Goal: Task Accomplishment & Management: Manage account settings

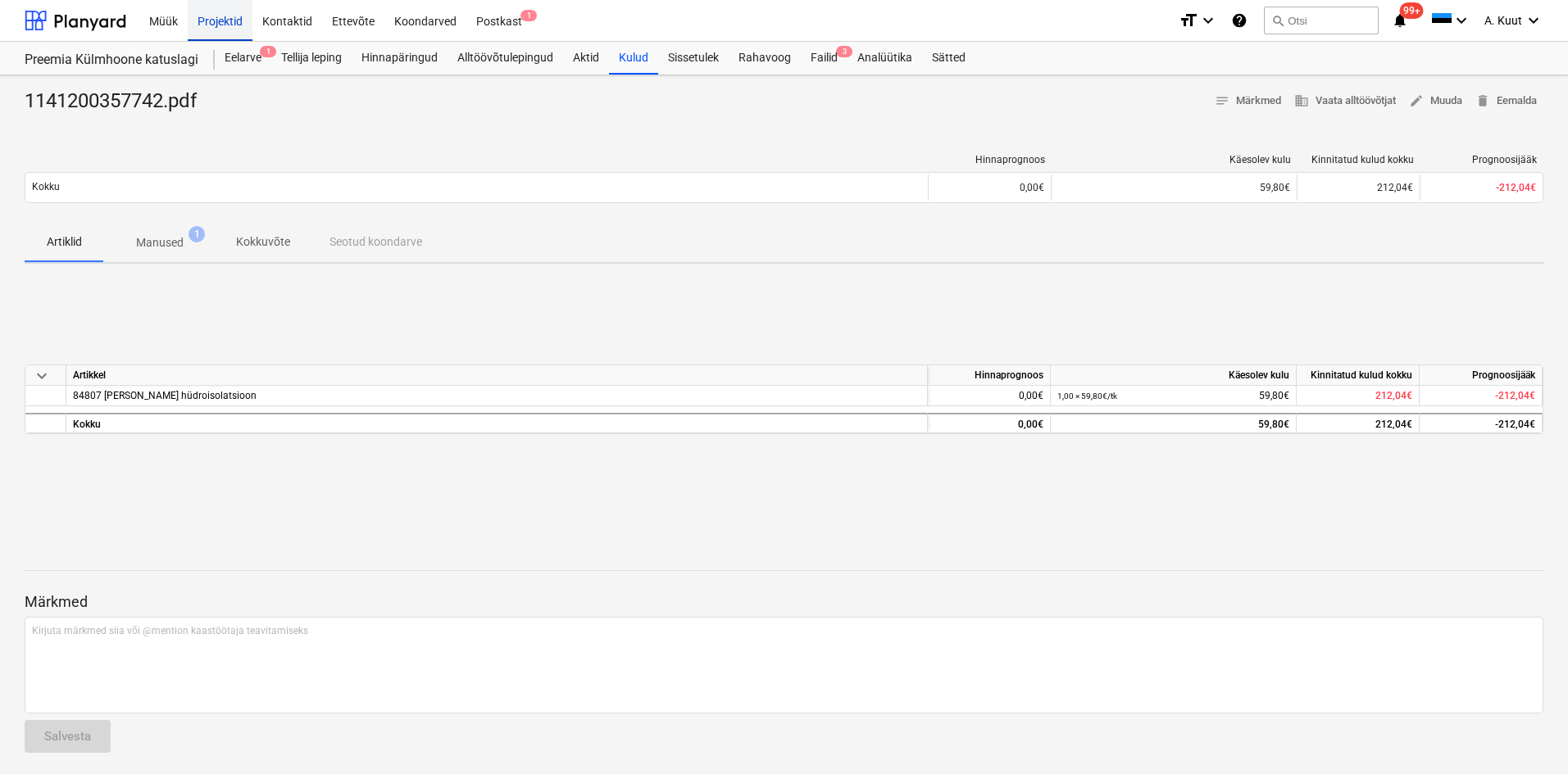
click at [223, 25] on div "Projektid" at bounding box center [219, 20] width 65 height 42
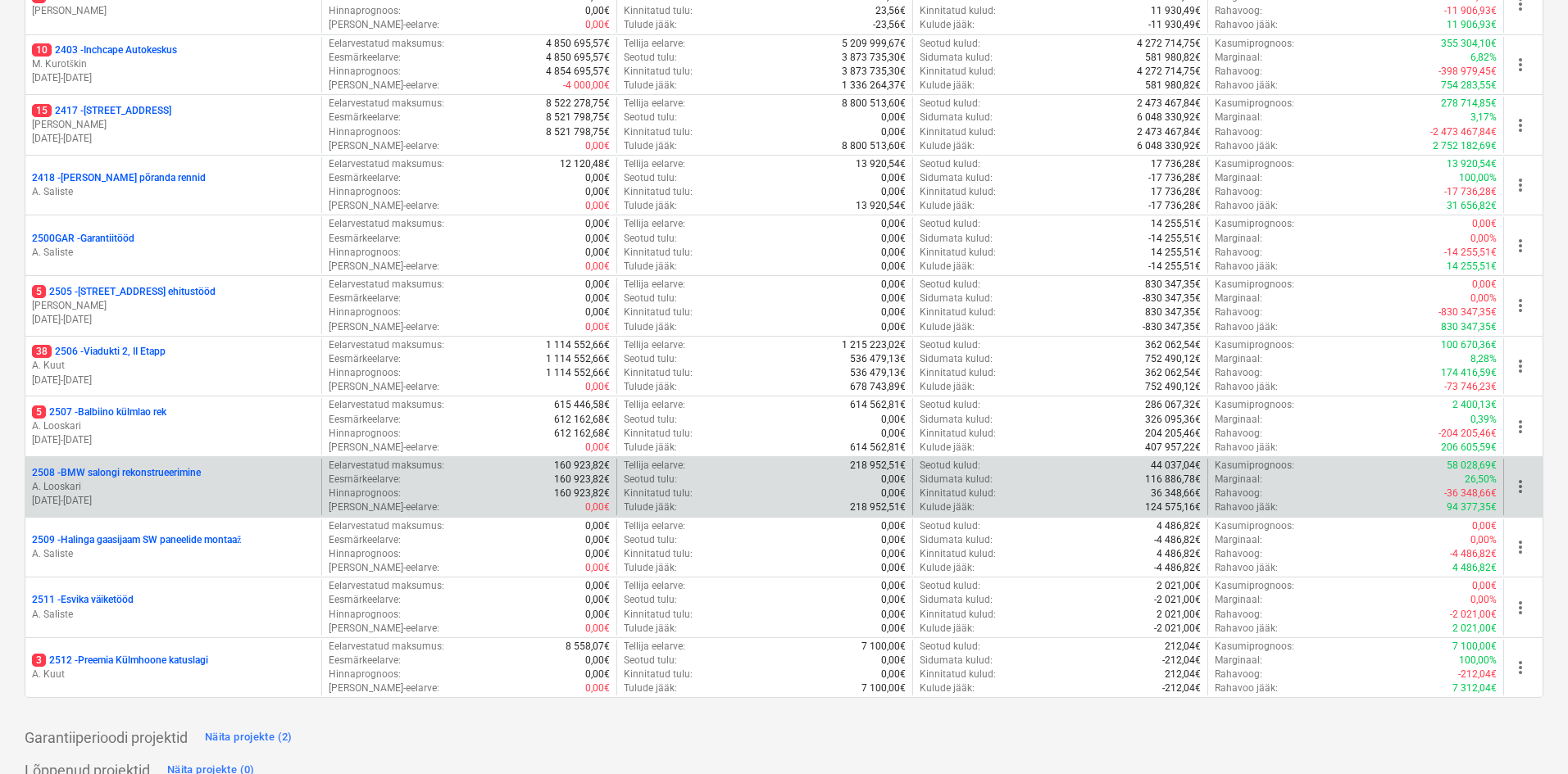
scroll to position [492, 0]
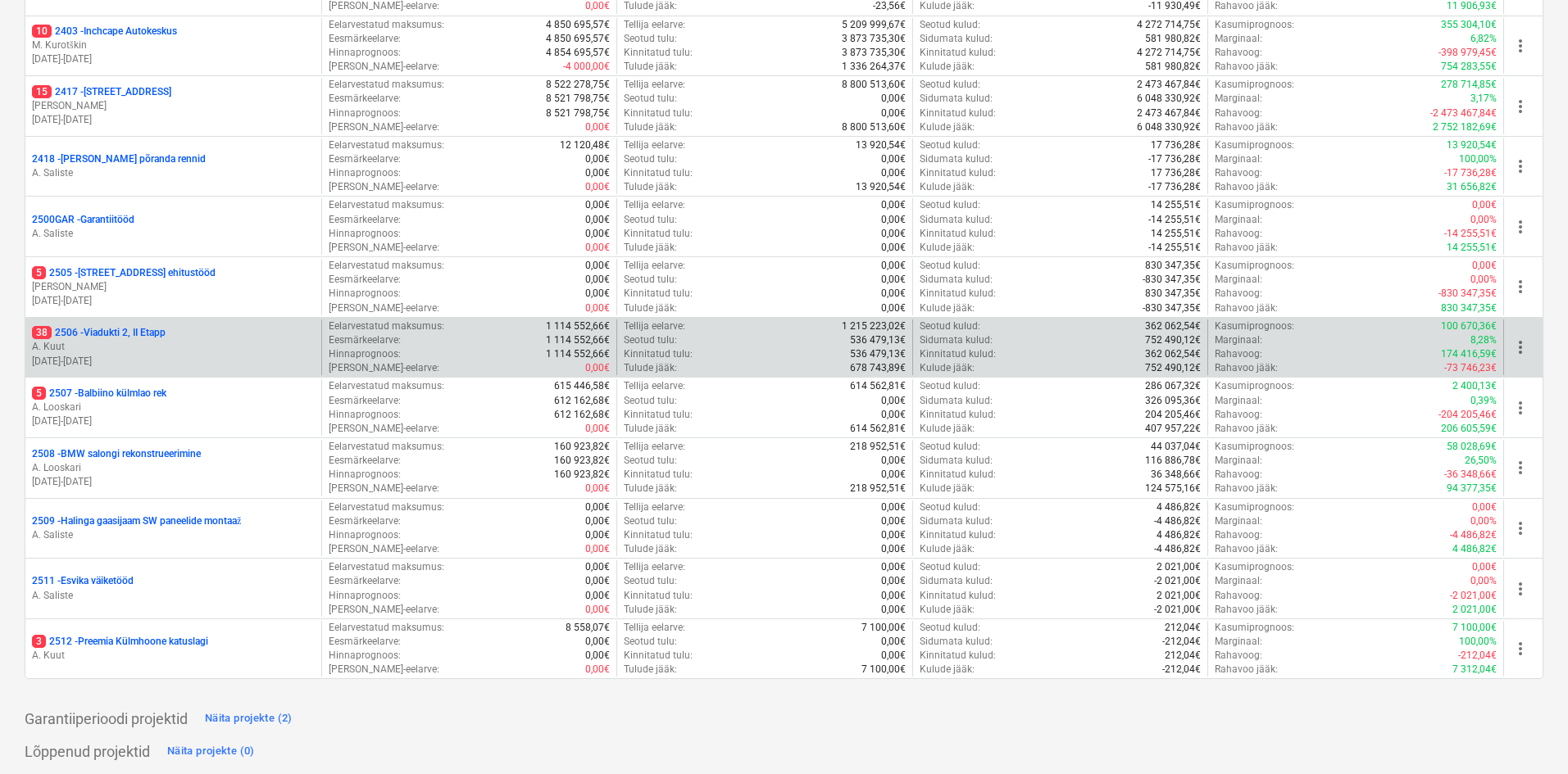
click at [90, 334] on p "38 2506 - Viadukti 2, II Etapp" at bounding box center [99, 333] width 133 height 14
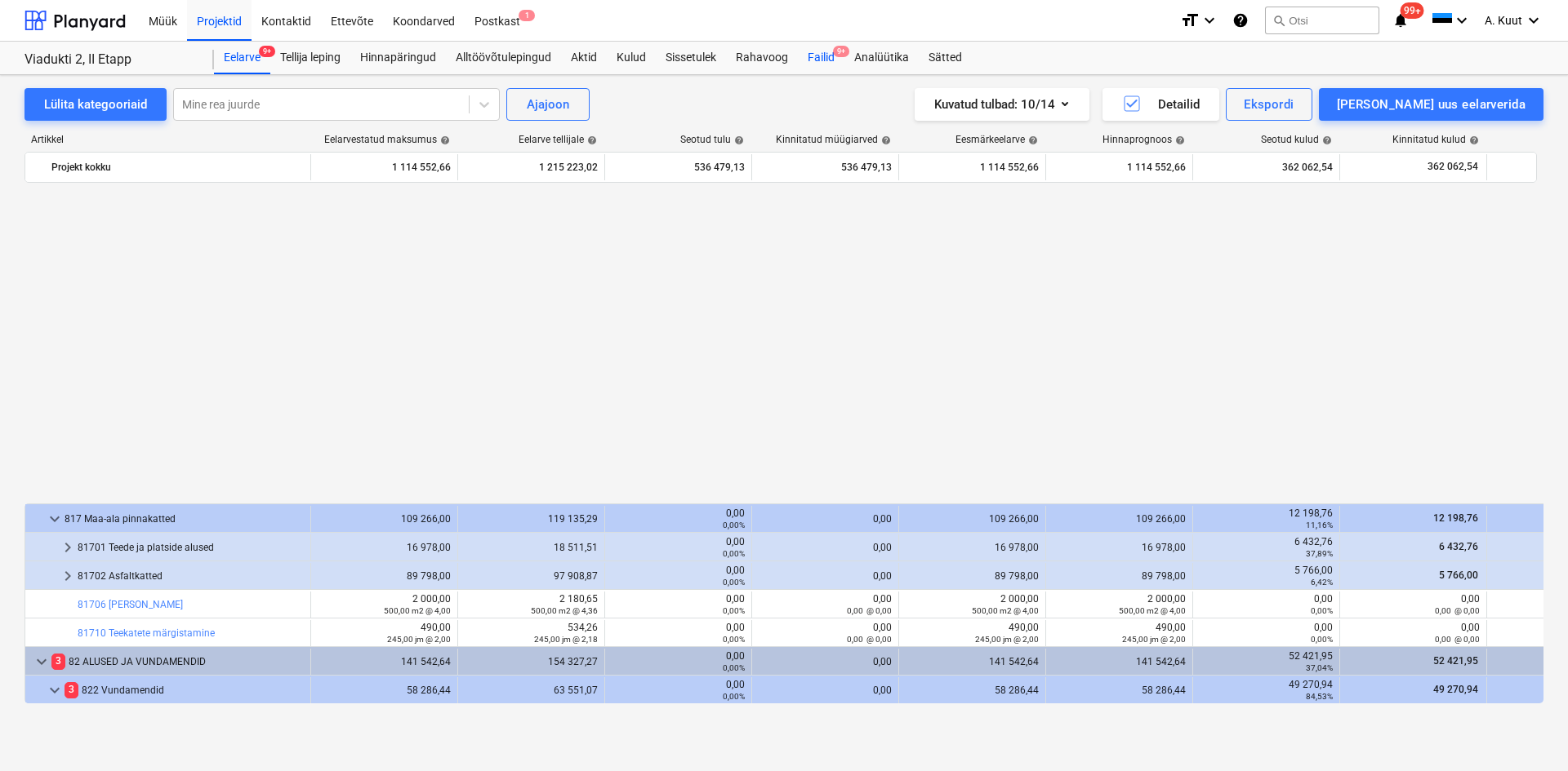
click at [816, 56] on div "Failid 9+" at bounding box center [820, 58] width 46 height 33
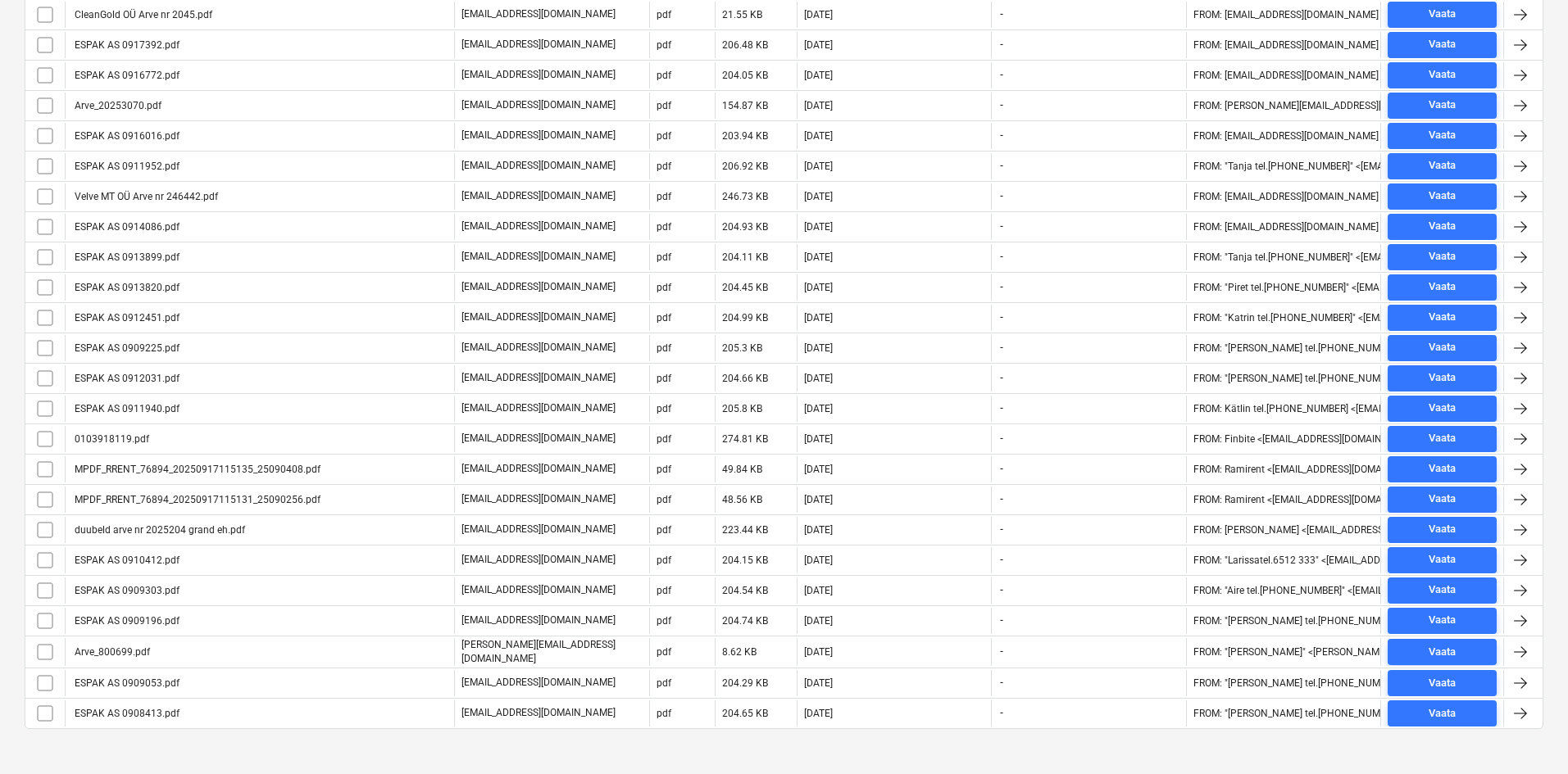
scroll to position [793, 0]
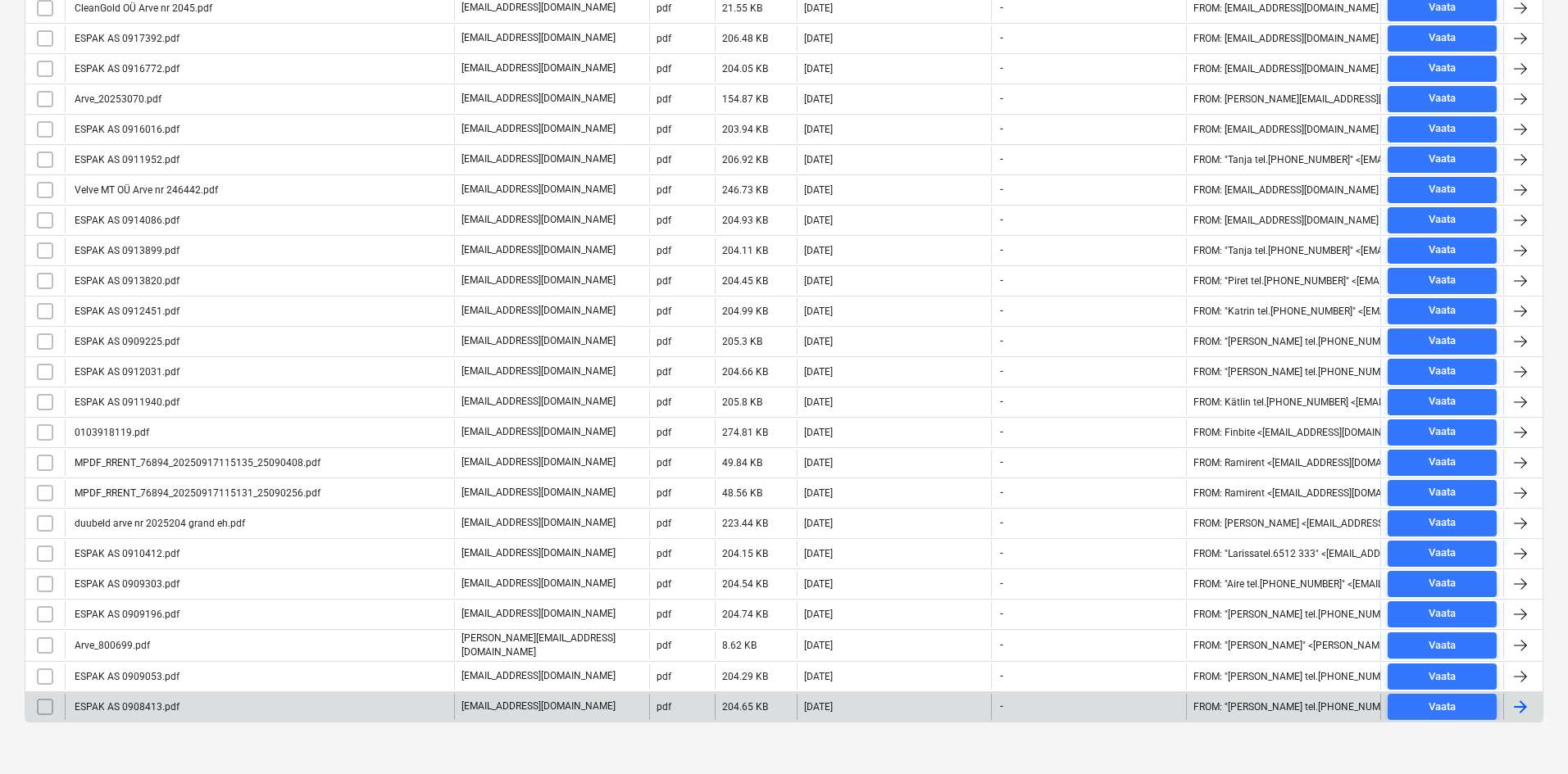
click at [152, 705] on div "ESPAK AS 0908413.pdf" at bounding box center [125, 707] width 107 height 12
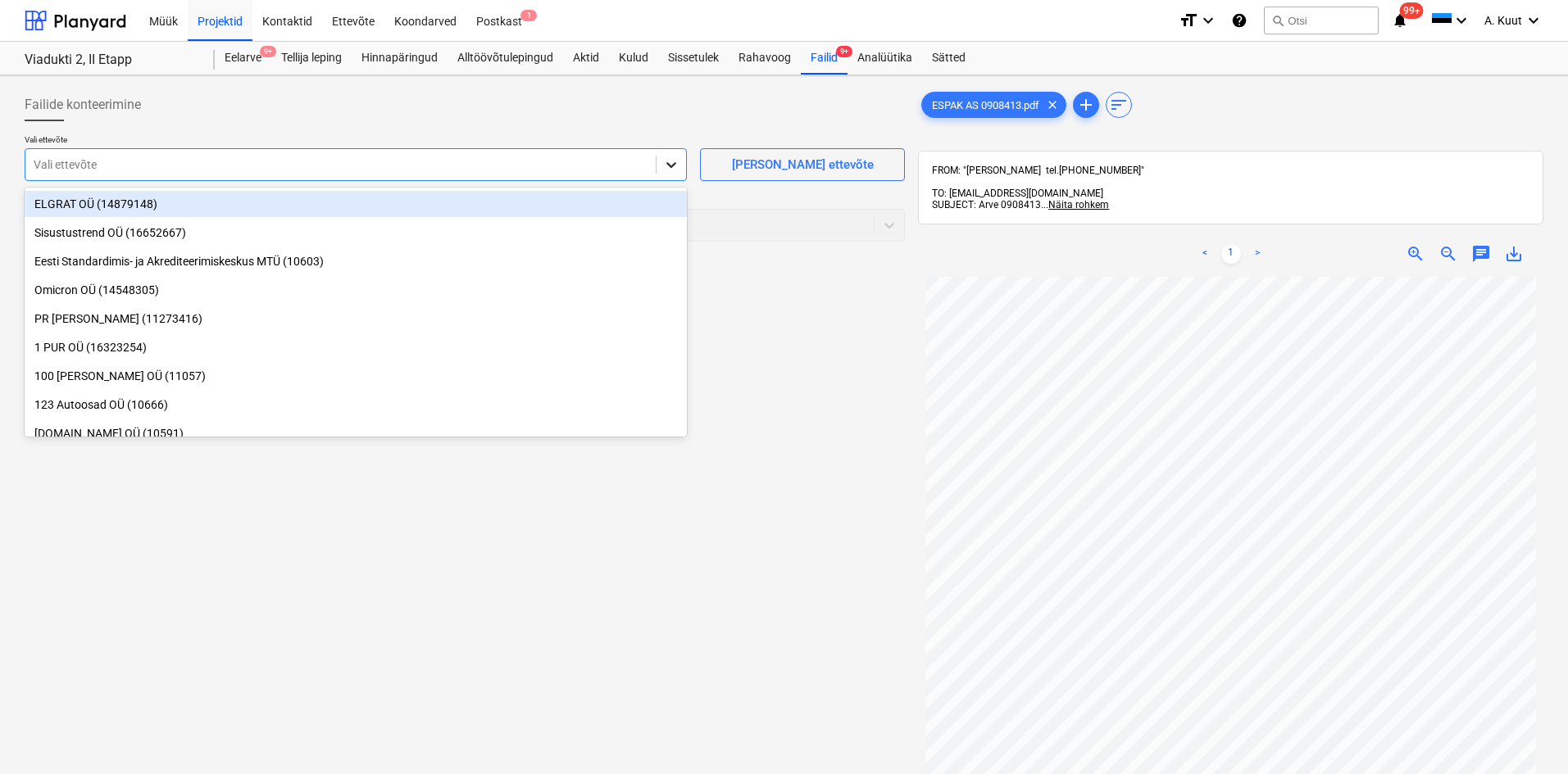
click at [670, 168] on icon at bounding box center [671, 164] width 16 height 16
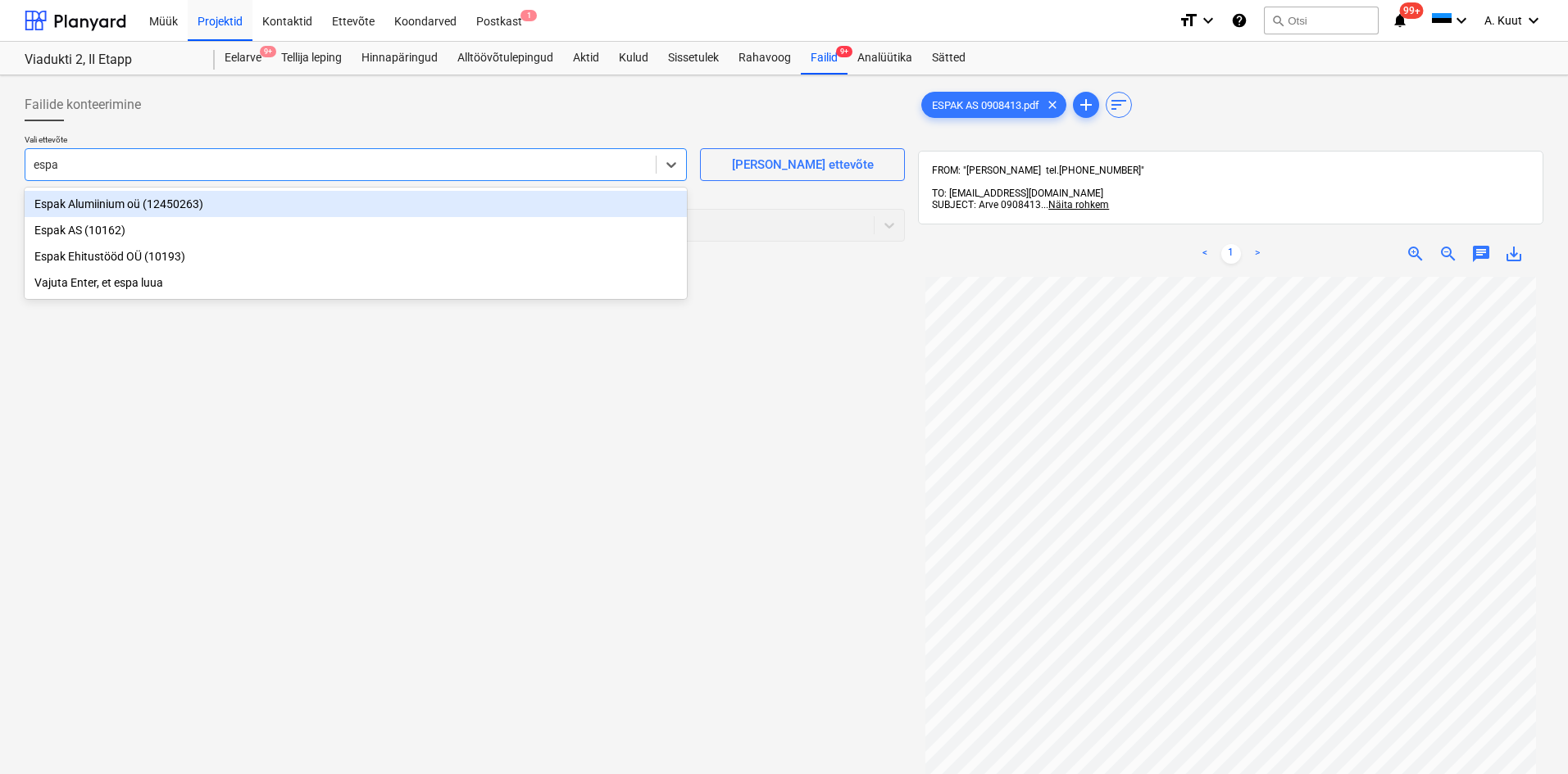
type input "espak"
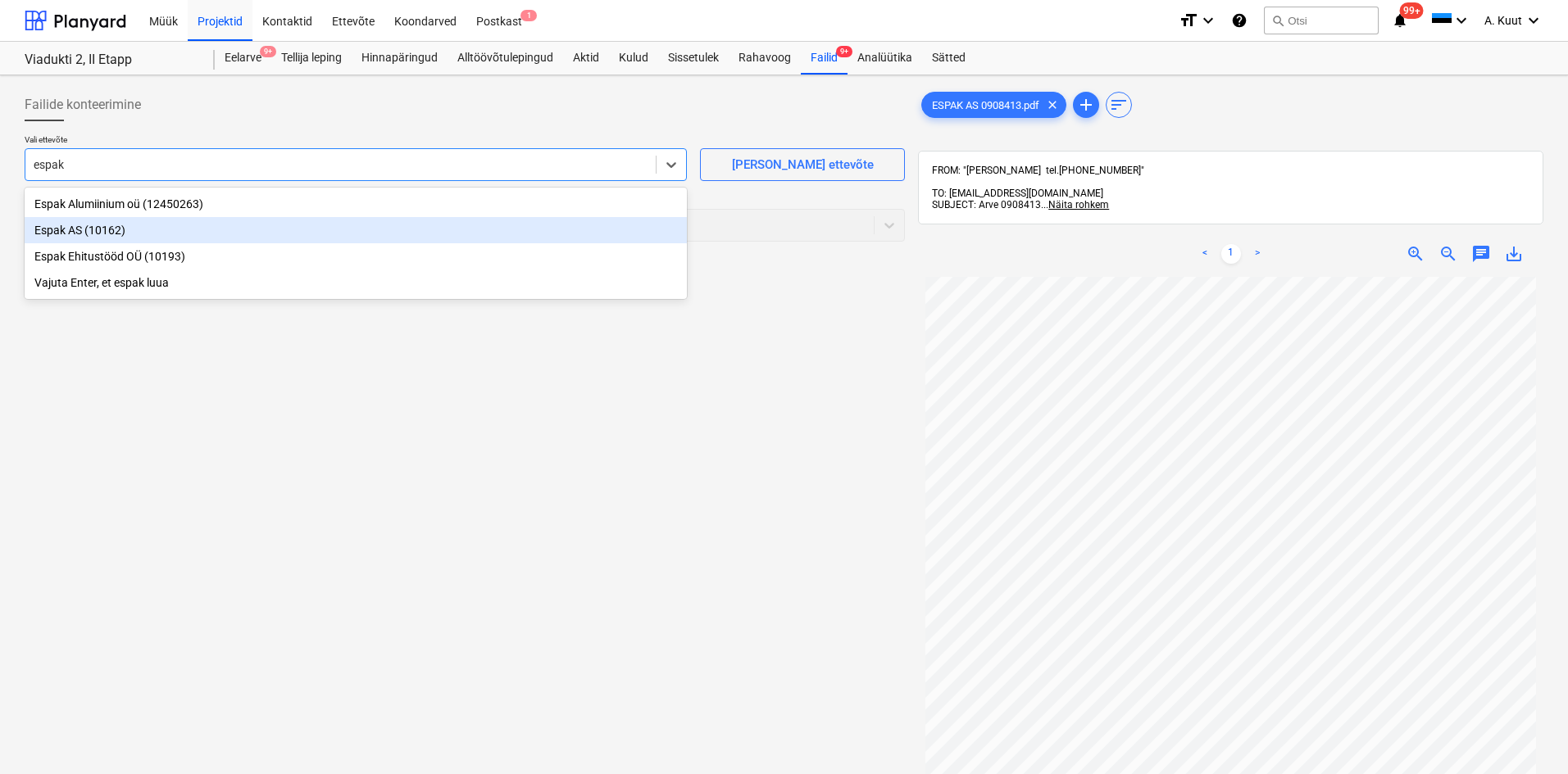
click at [68, 229] on div "Espak AS (10162)" at bounding box center [356, 230] width 662 height 27
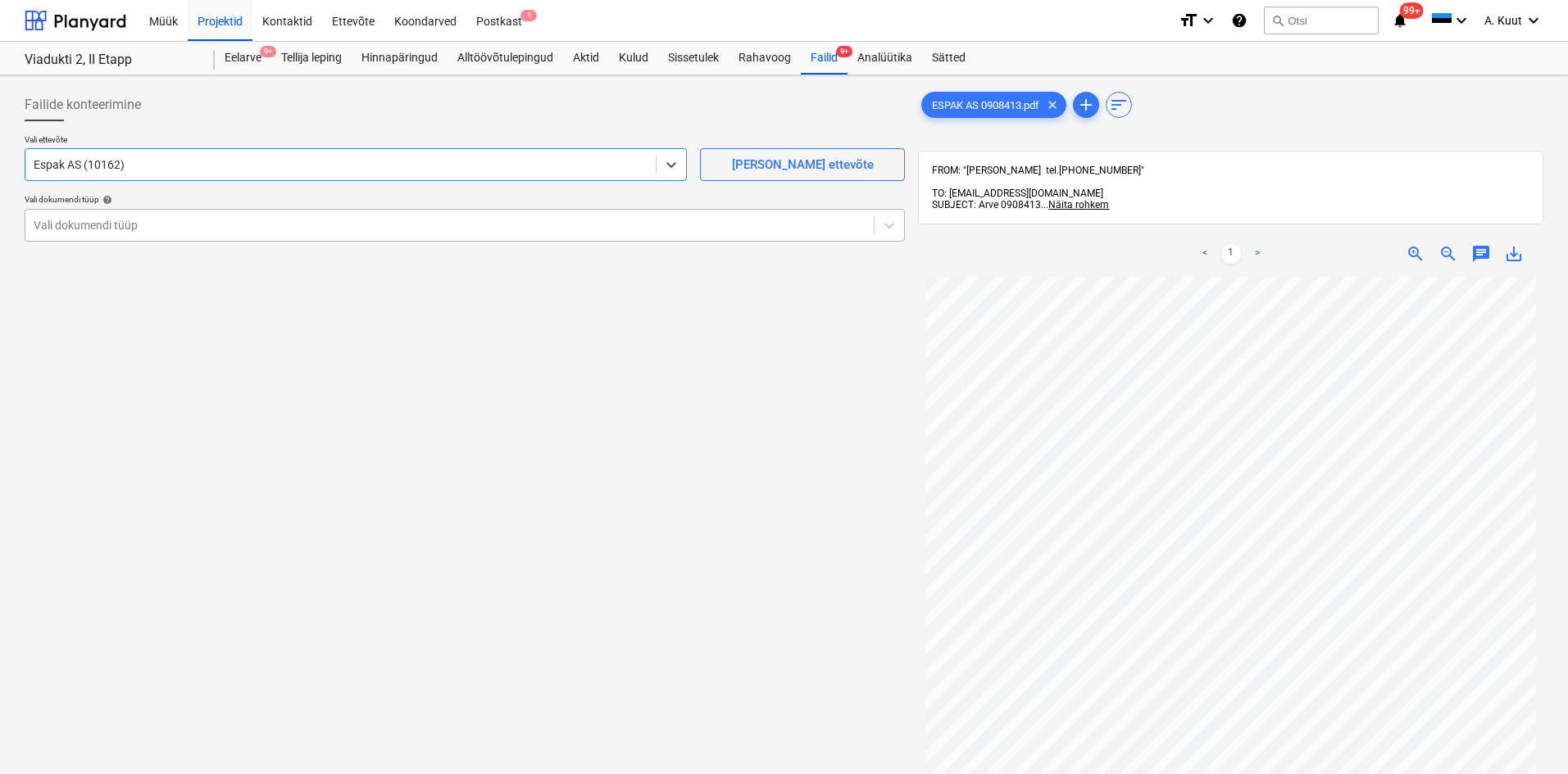
click at [63, 225] on div at bounding box center [450, 226] width 832 height 16
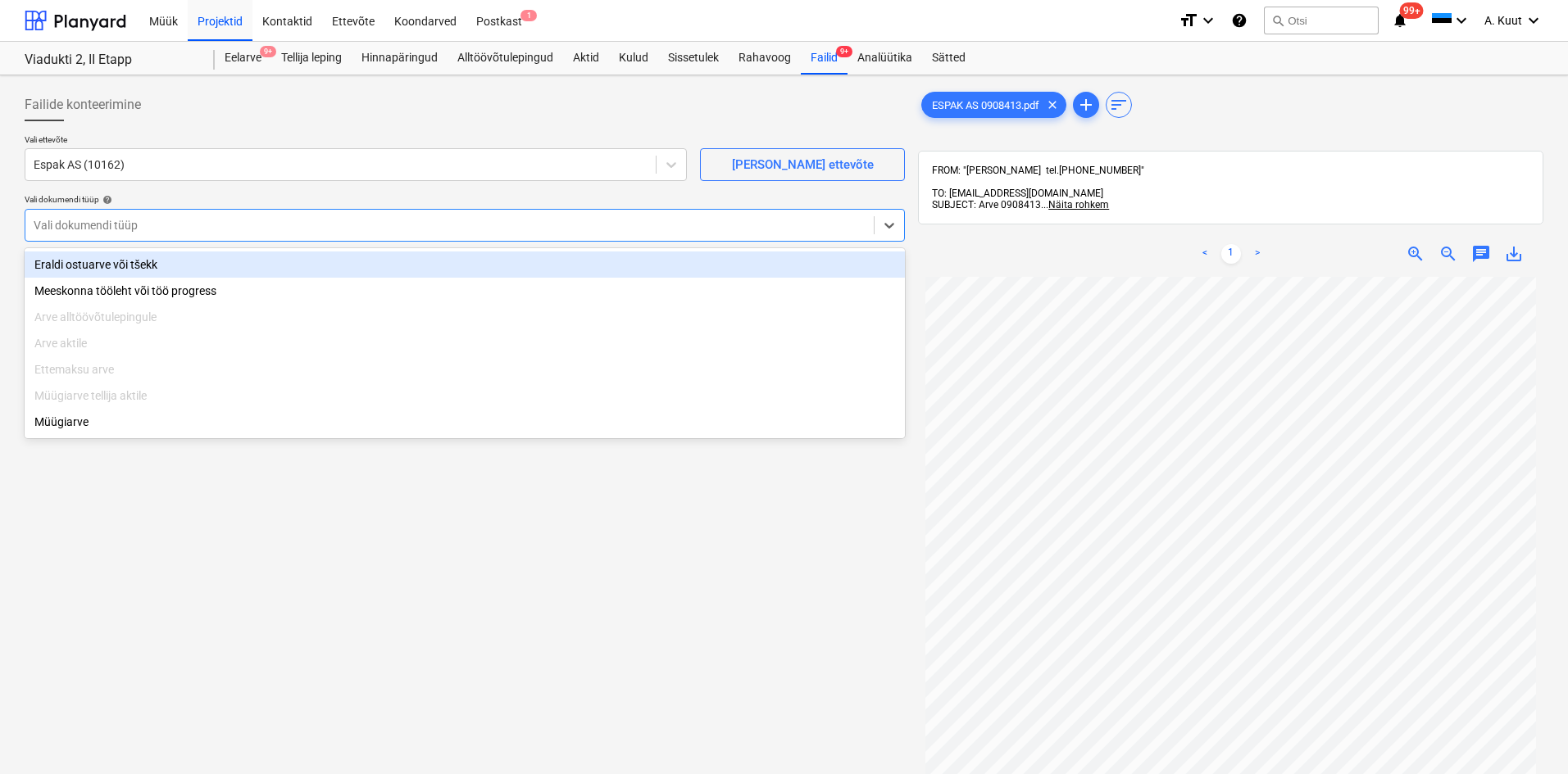
click at [85, 269] on div "Eraldi ostuarve või tšekk" at bounding box center [464, 264] width 880 height 27
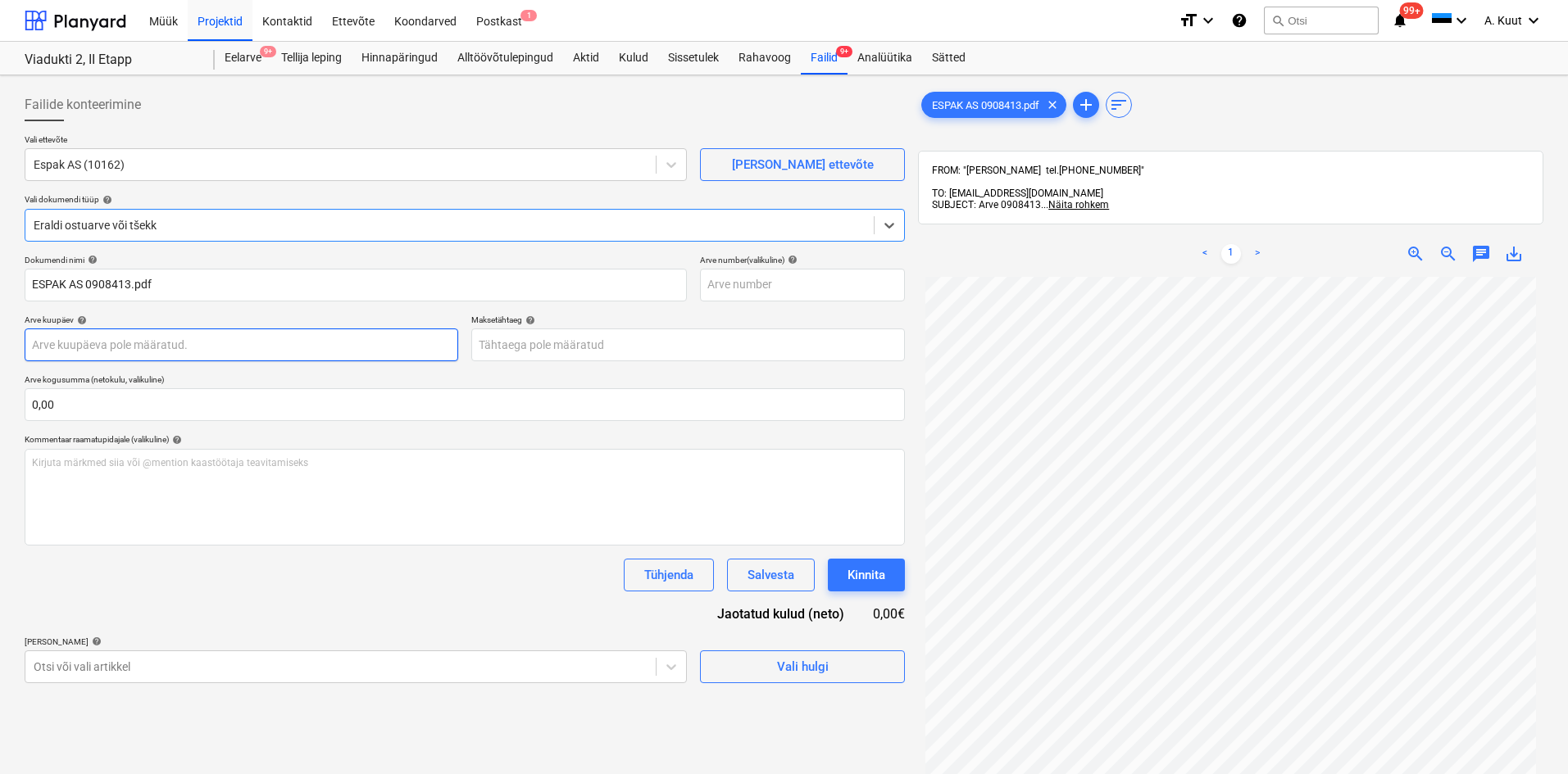
click at [77, 348] on body "Müük Projektid Kontaktid Ettevõte Koondarved Postkast 1 format_size keyboard_ar…" at bounding box center [784, 387] width 1568 height 774
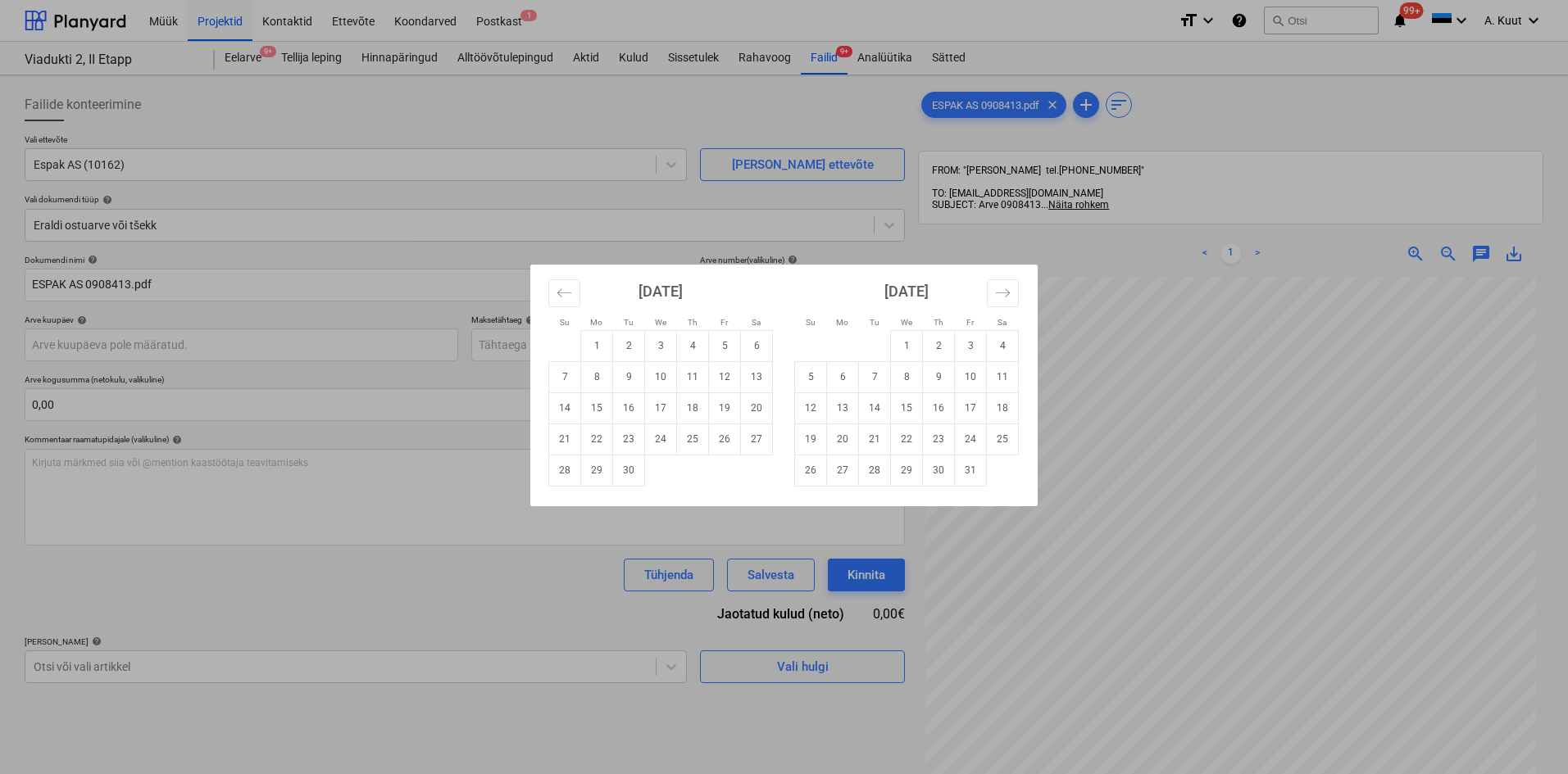
click at [1221, 385] on div "Su Mo Tu We Th Fr Sa Su Mo Tu We Th Fr Sa August 2025 1 2 3 4 5 6 7 8 9 10 11 1…" at bounding box center [784, 387] width 1568 height 774
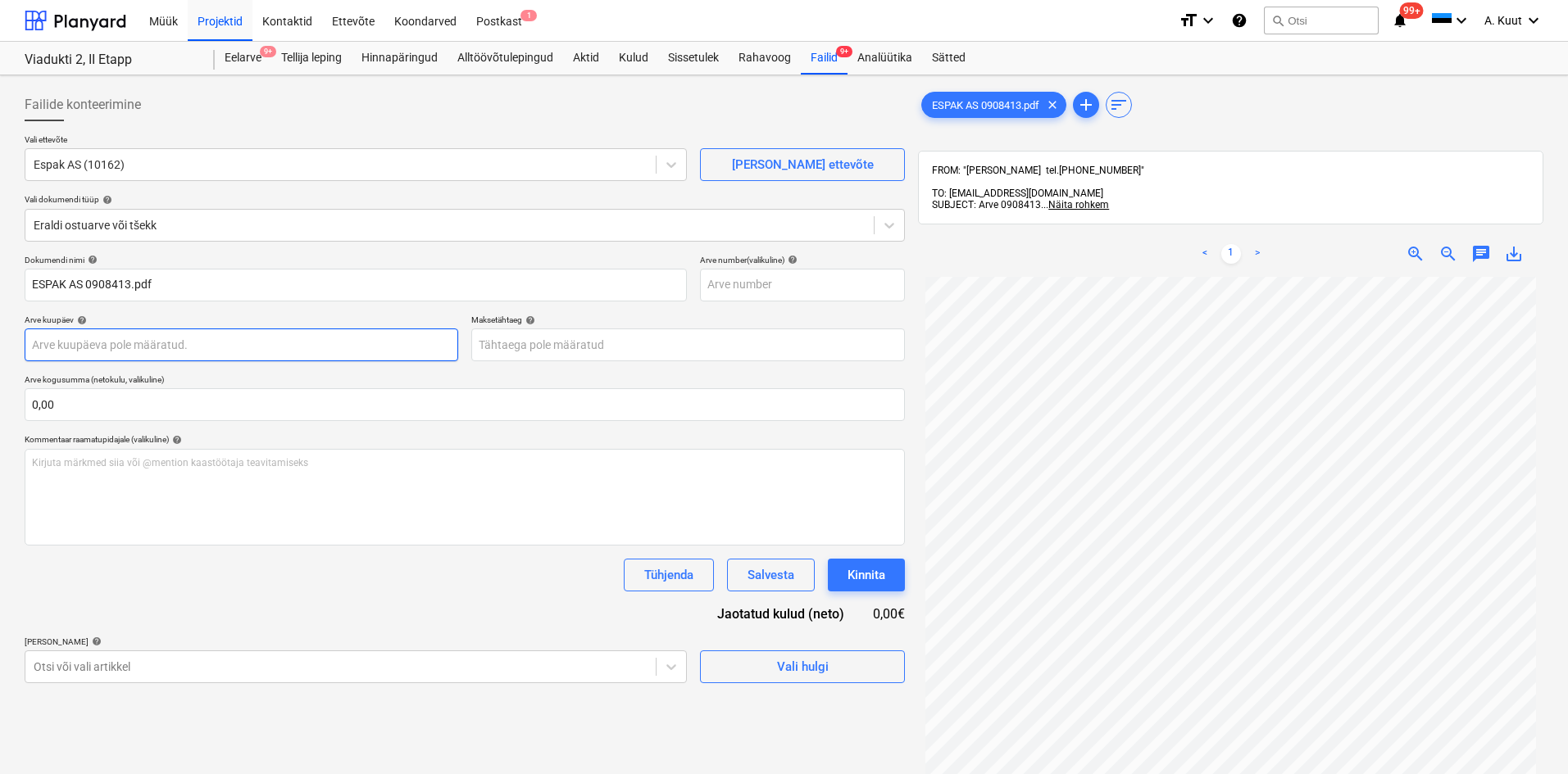
click at [129, 354] on body "Müük Projektid Kontaktid Ettevõte Koondarved Postkast 1 format_size keyboard_ar…" at bounding box center [784, 387] width 1568 height 774
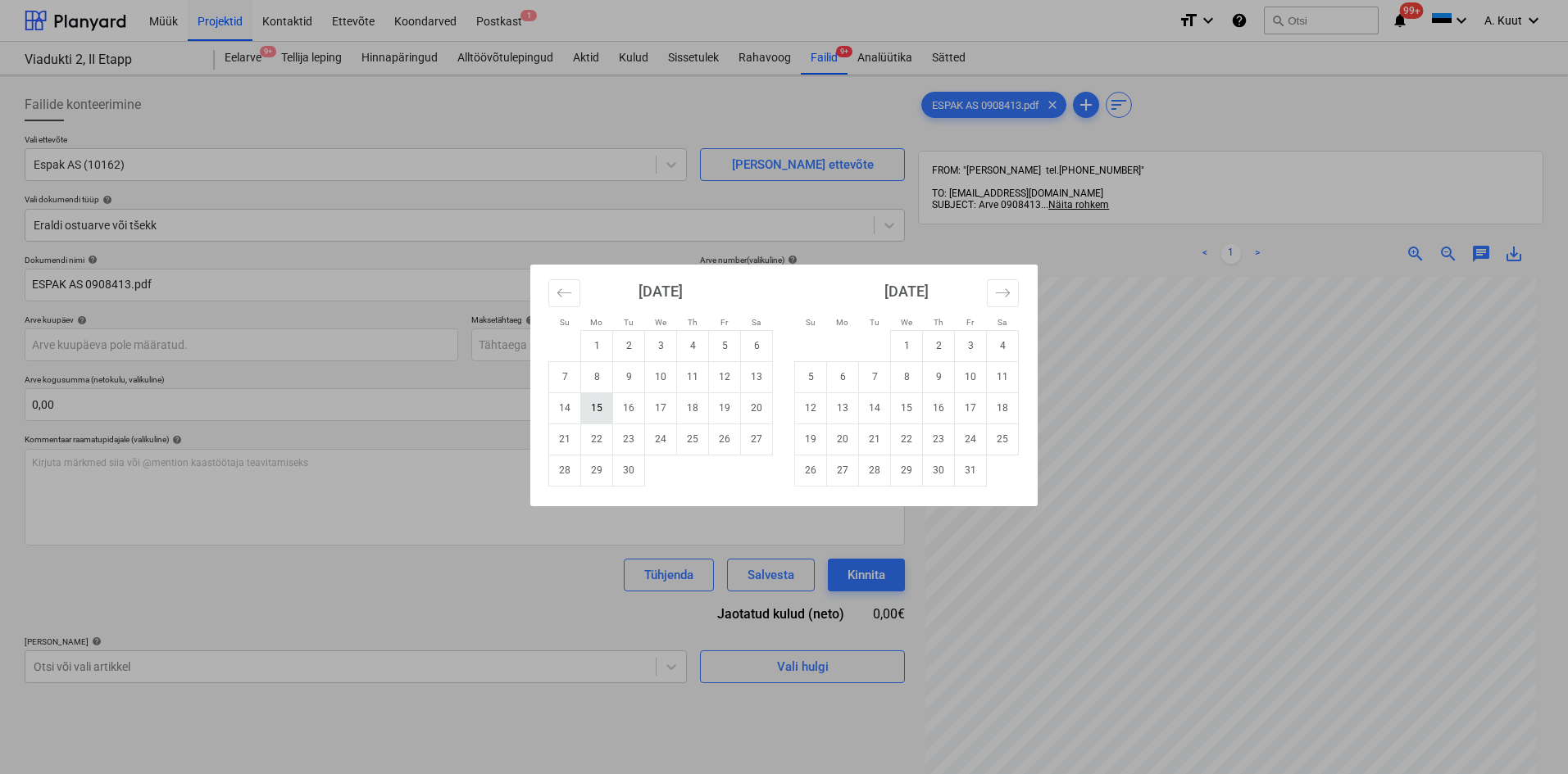
click at [601, 411] on td "15" at bounding box center [597, 408] width 32 height 31
type input "[DATE]"
click at [538, 347] on body "Müük Projektid Kontaktid Ettevõte Koondarved Postkast 1 format_size keyboard_ar…" at bounding box center [784, 387] width 1568 height 774
click at [900, 409] on td "15" at bounding box center [907, 408] width 32 height 31
type input "15 Oct 2025"
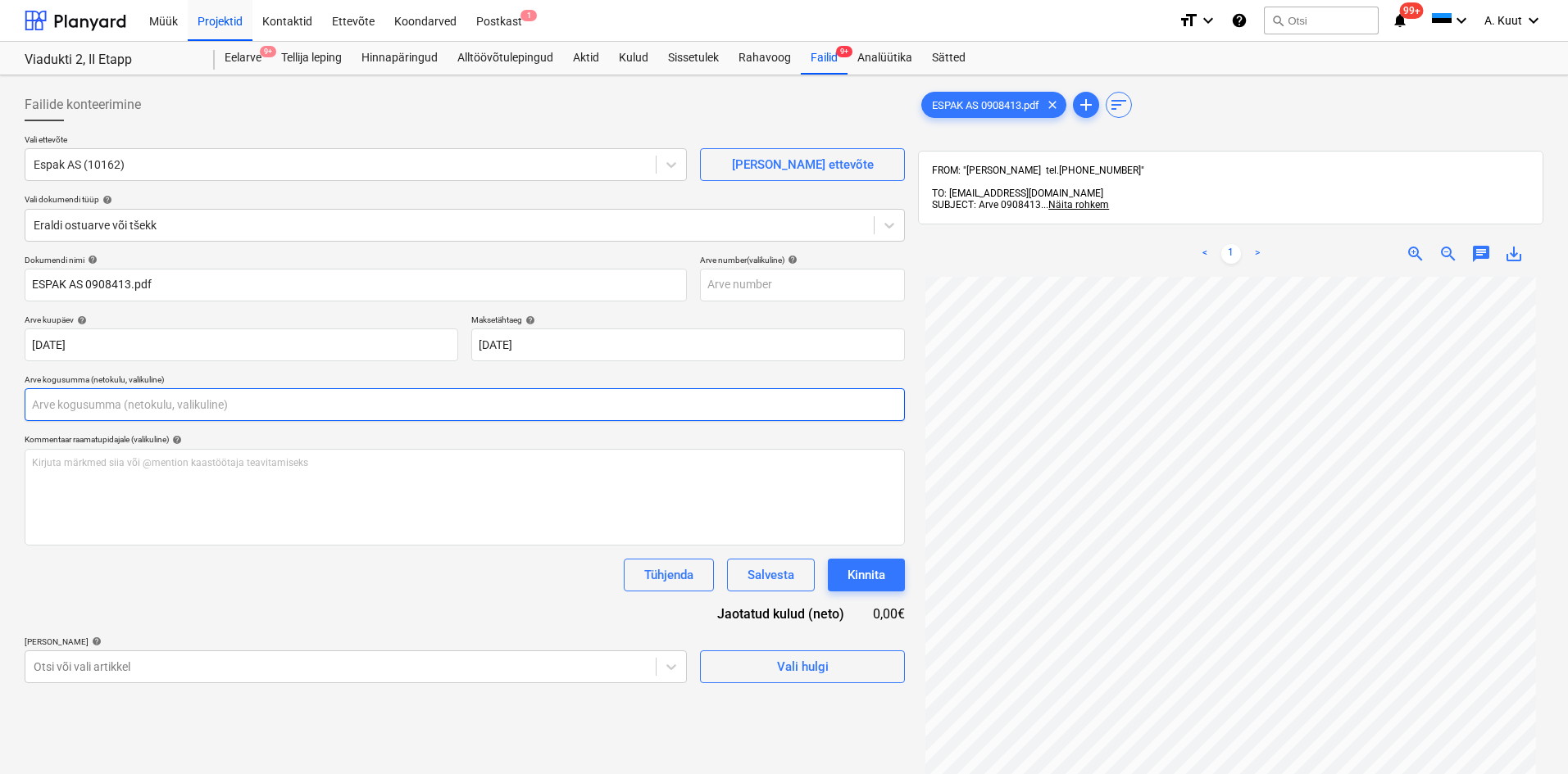
click at [42, 403] on input "text" at bounding box center [464, 405] width 880 height 33
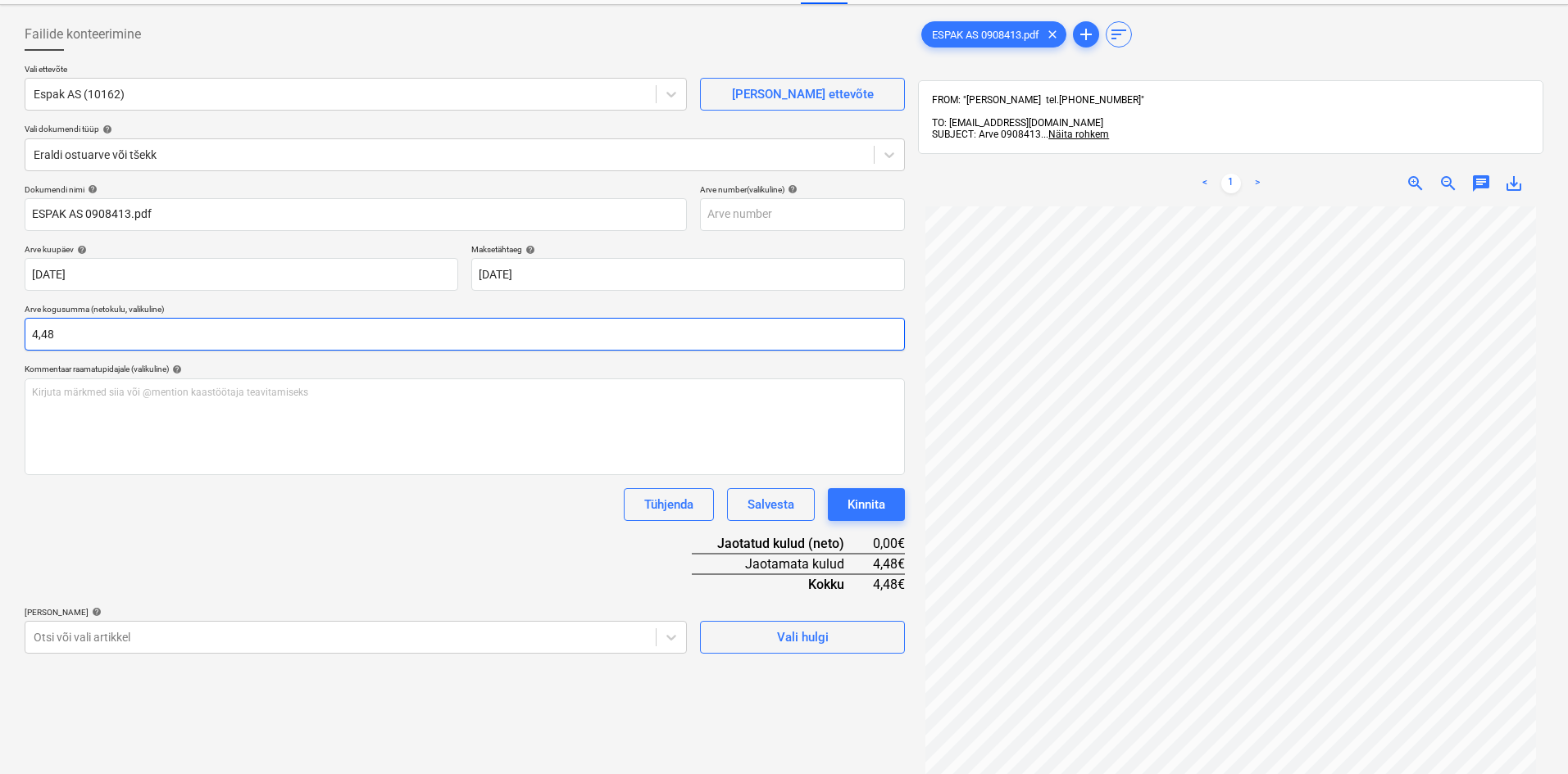
scroll to position [233, 0]
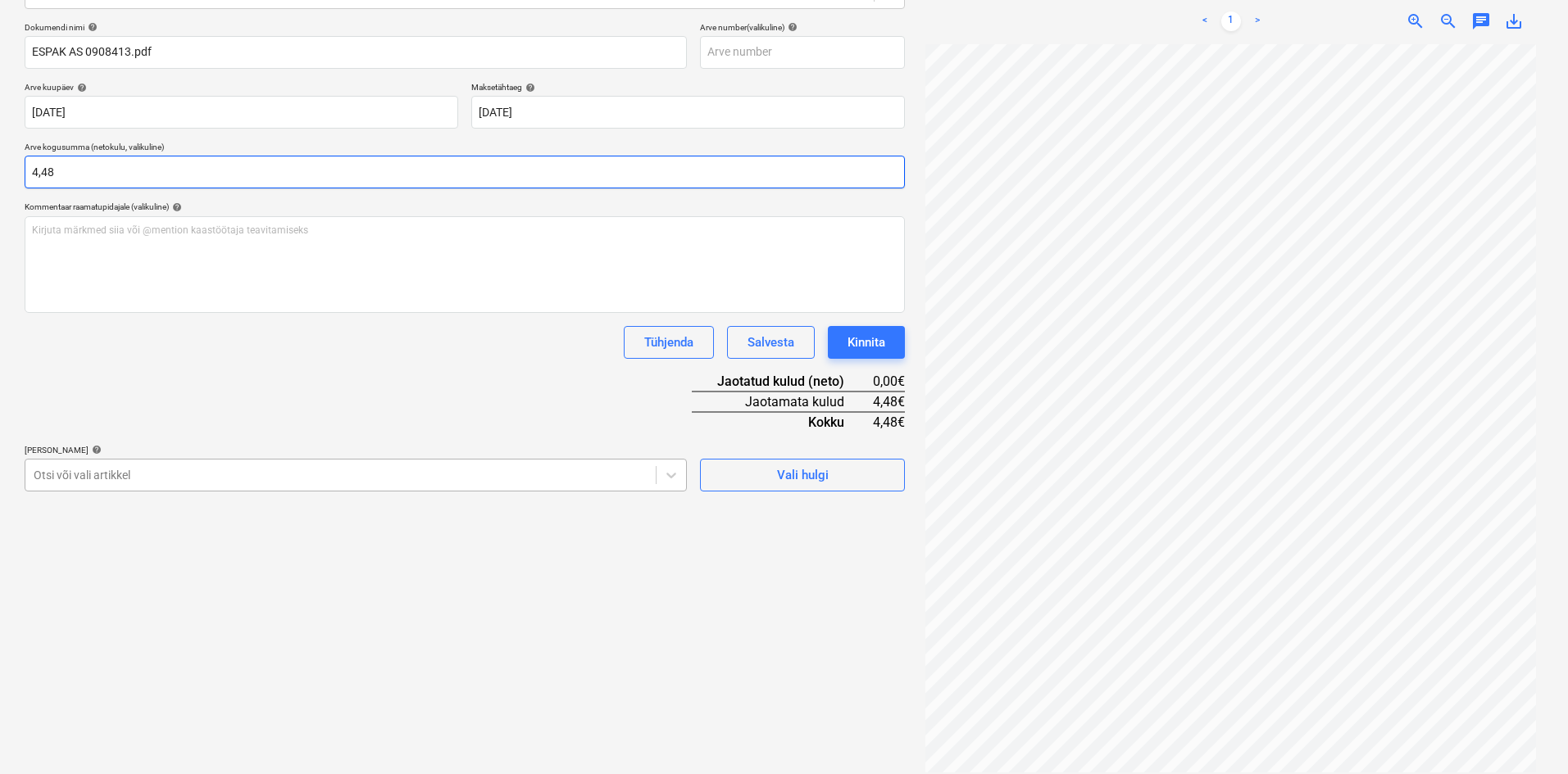
type input "4,48"
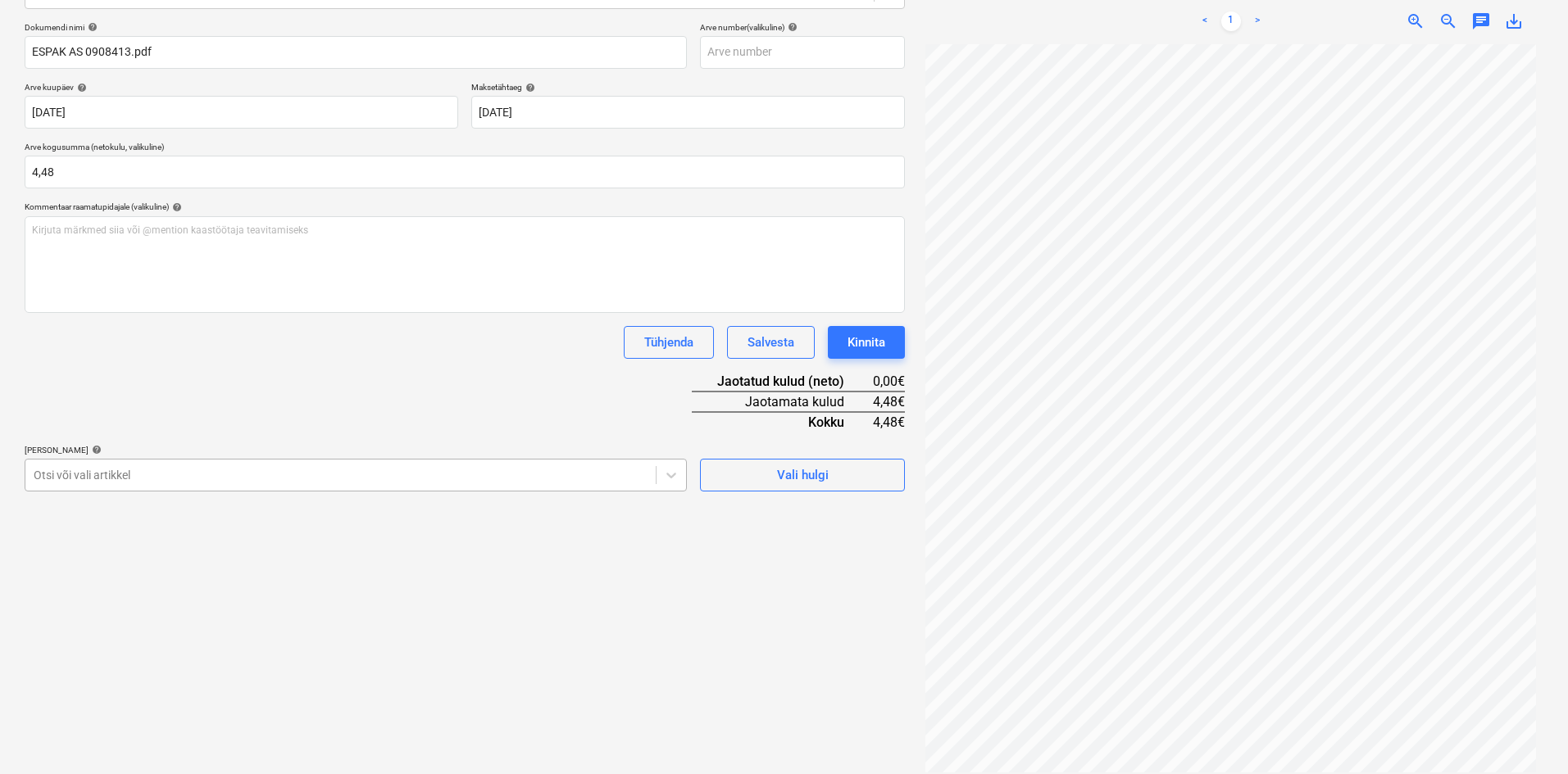
click at [88, 468] on div at bounding box center [341, 475] width 614 height 16
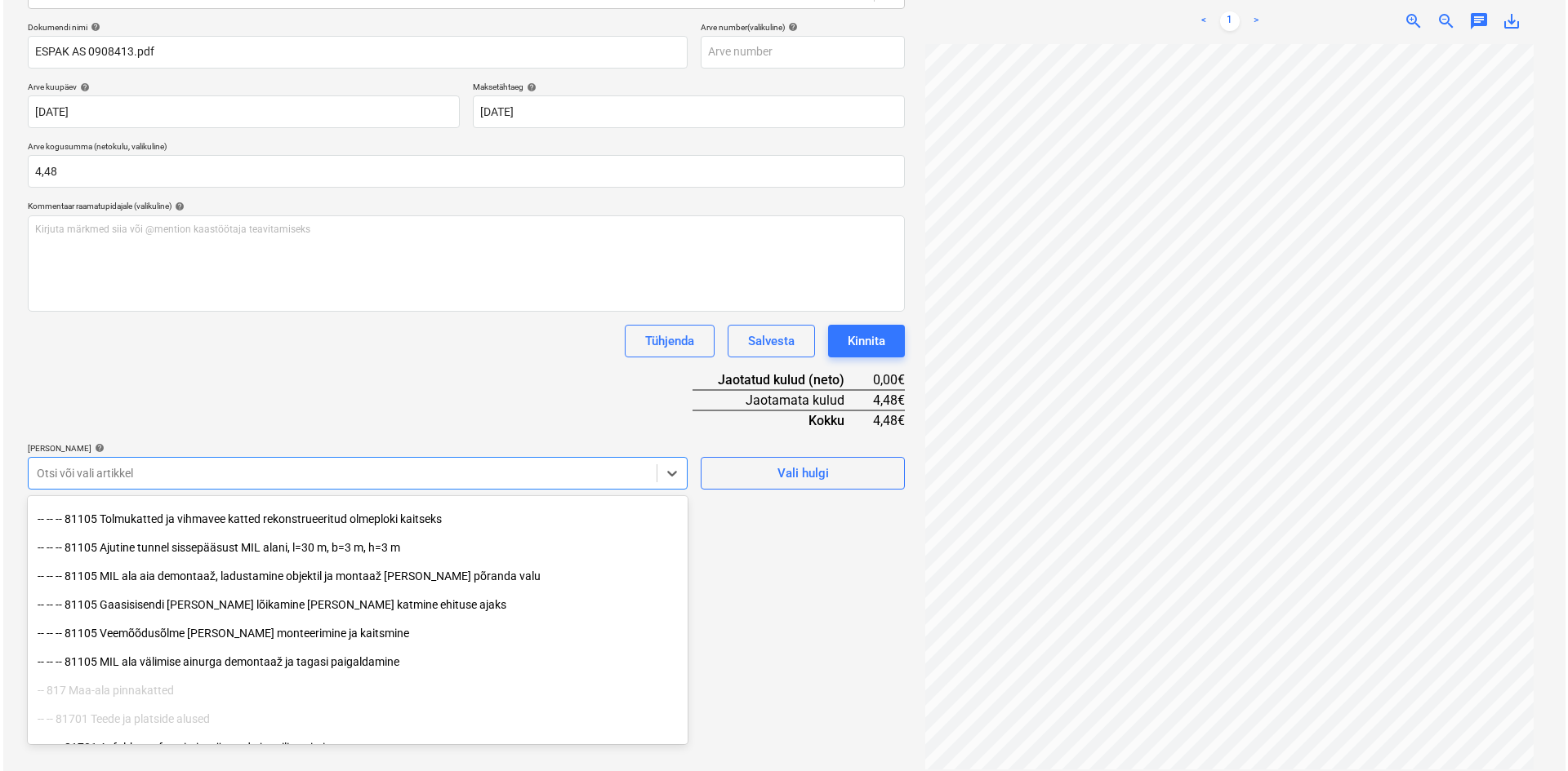
scroll to position [245, 0]
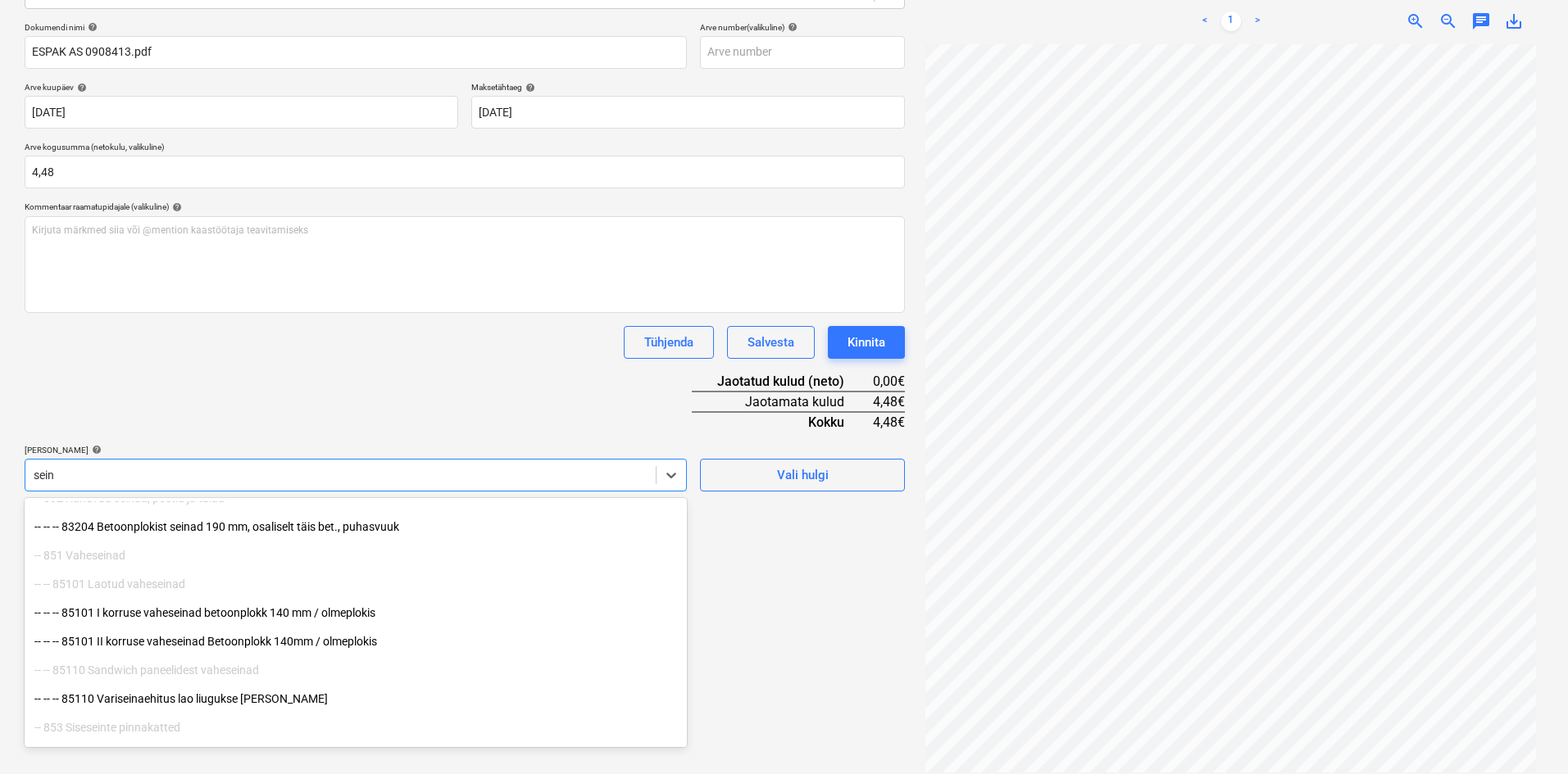
type input "seint"
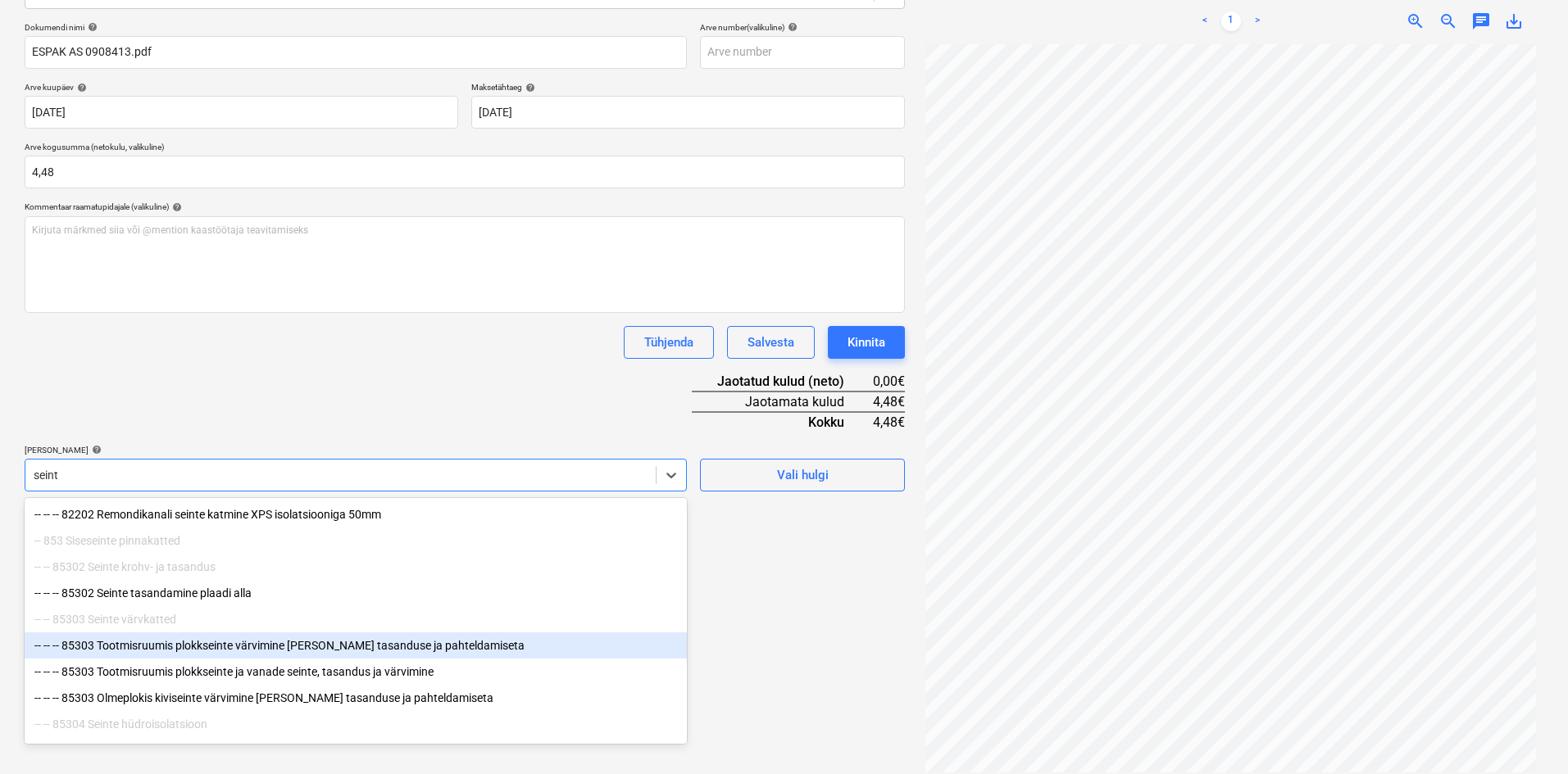
click at [202, 652] on div "-- -- -- 85303 Tootmisruumis plokkseinte värvimine ilma tasanduse ja pahteldami…" at bounding box center [356, 645] width 662 height 27
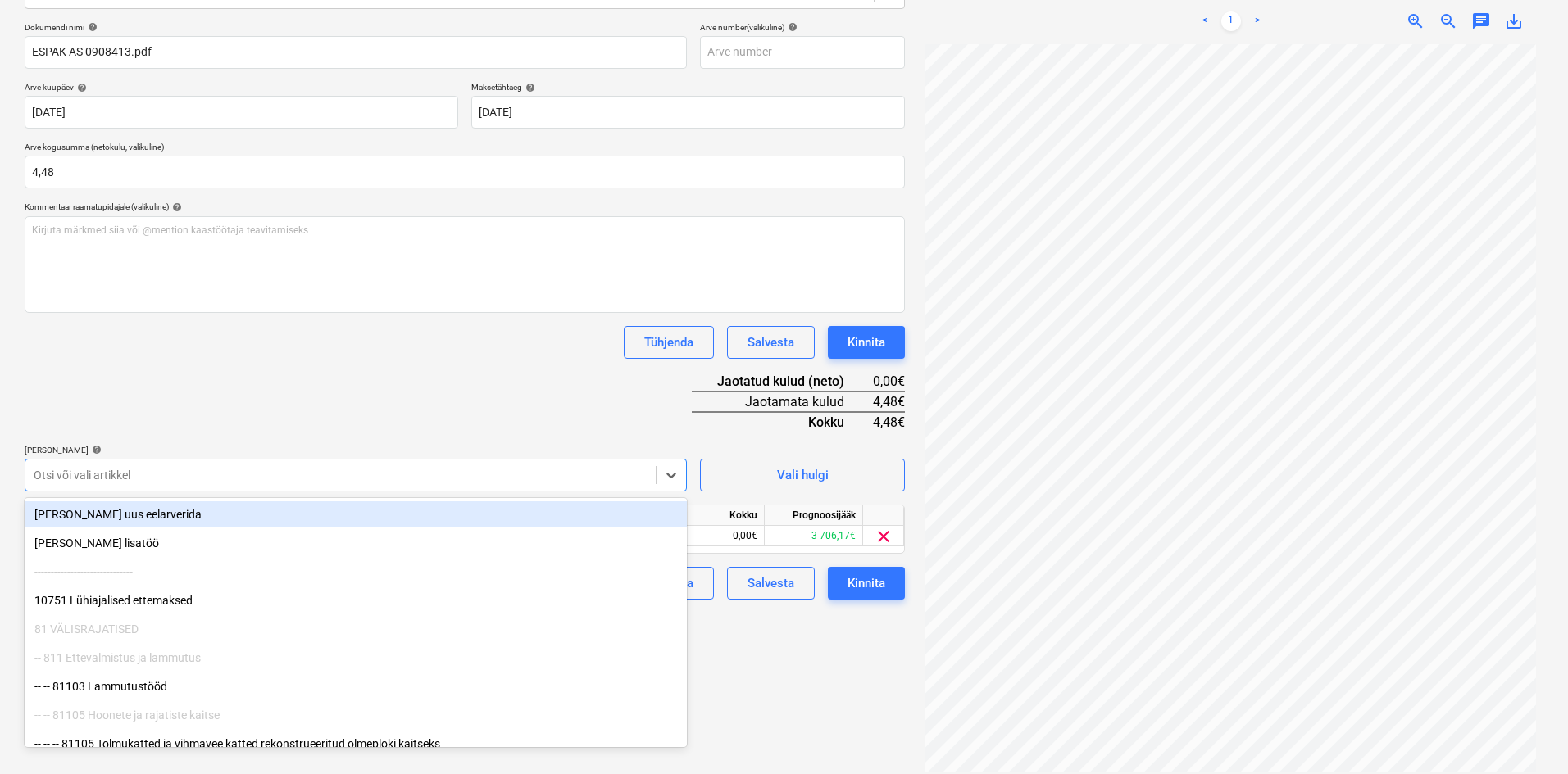
click at [444, 408] on div "Dokumendi nimi help ESPAK AS 0908413.pdf Arve number (valikuline) help Arve kuu…" at bounding box center [464, 311] width 880 height 578
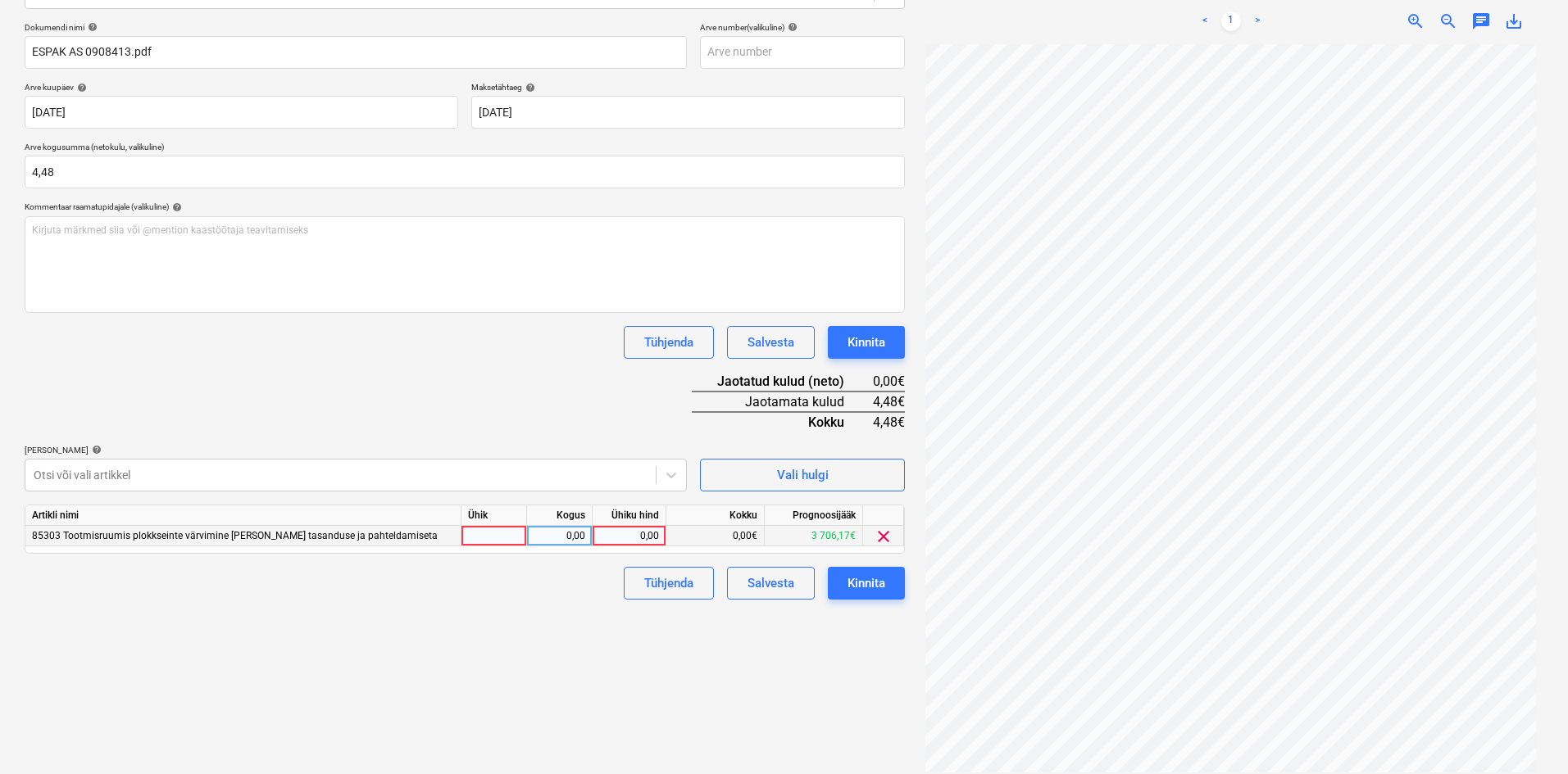
click at [657, 539] on div "0,00" at bounding box center [628, 536] width 59 height 20
type input "4,48"
click at [626, 634] on div "Failide konteerimine Vali ettevõte Espak AS (10162) Lisa uus ettevõte Vali doku…" at bounding box center [464, 314] width 893 height 930
click at [880, 584] on div "Kinnita" at bounding box center [866, 583] width 37 height 21
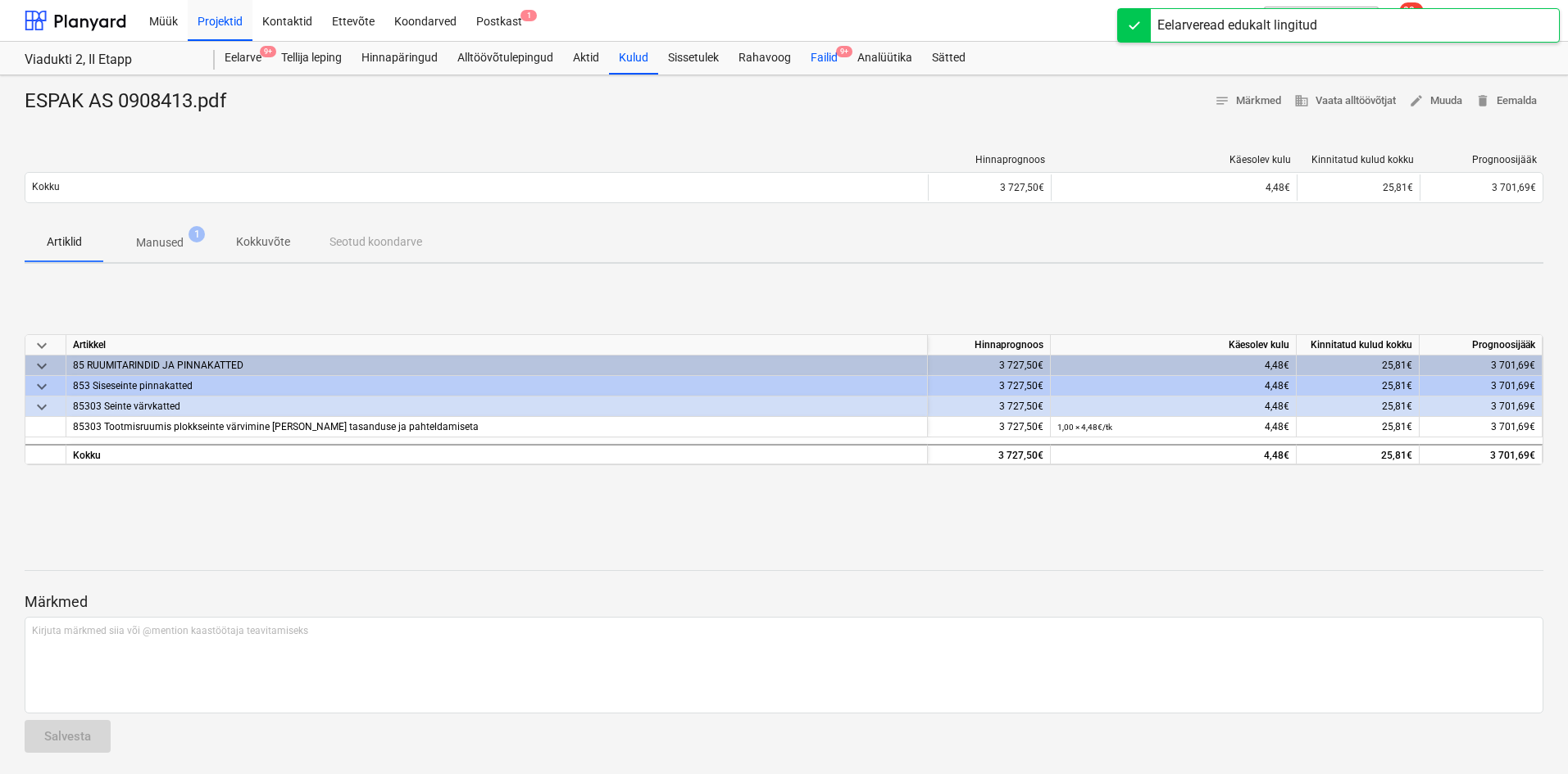
click at [829, 58] on div "Failid 9+" at bounding box center [824, 58] width 47 height 33
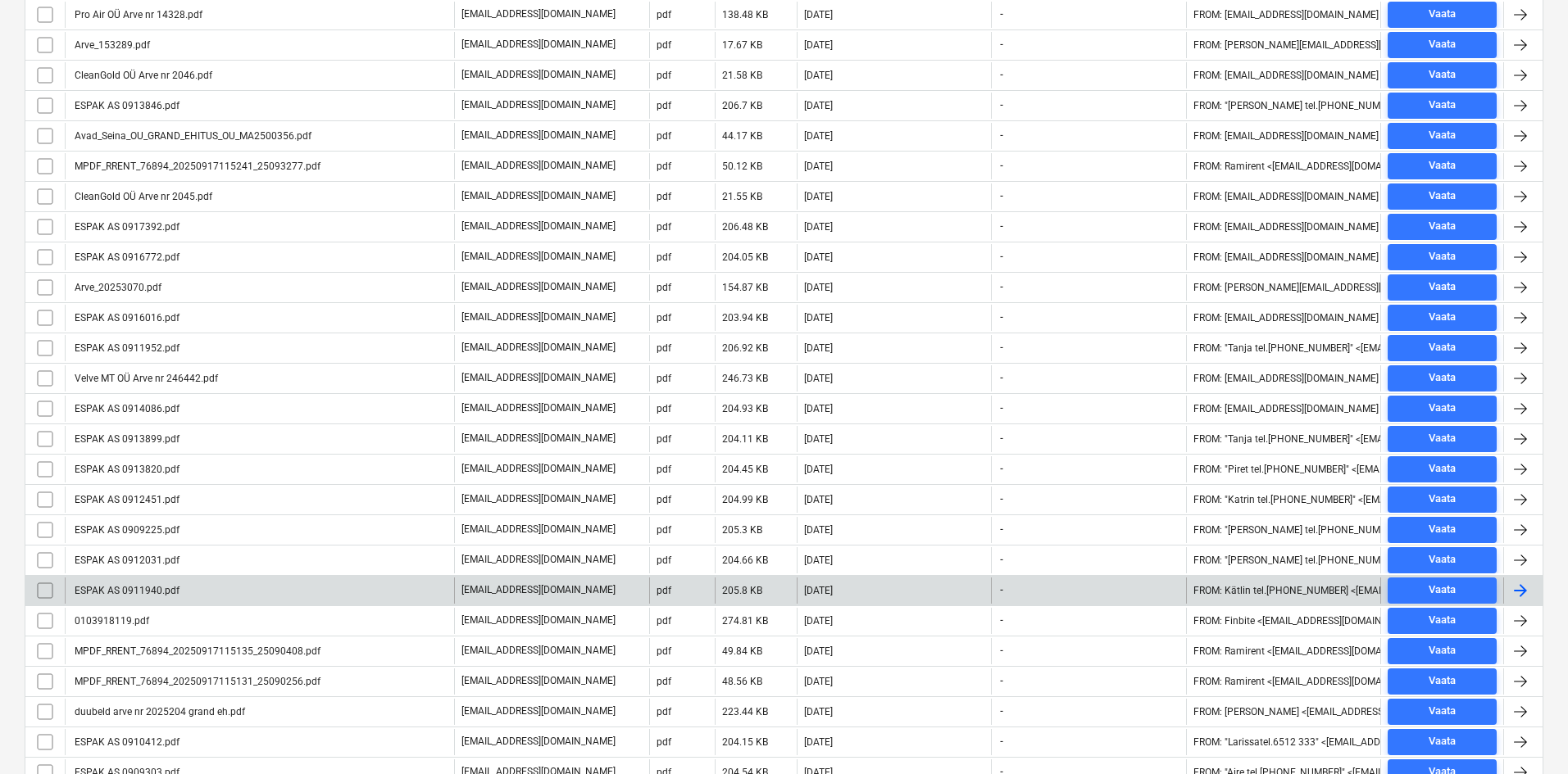
scroll to position [353, 0]
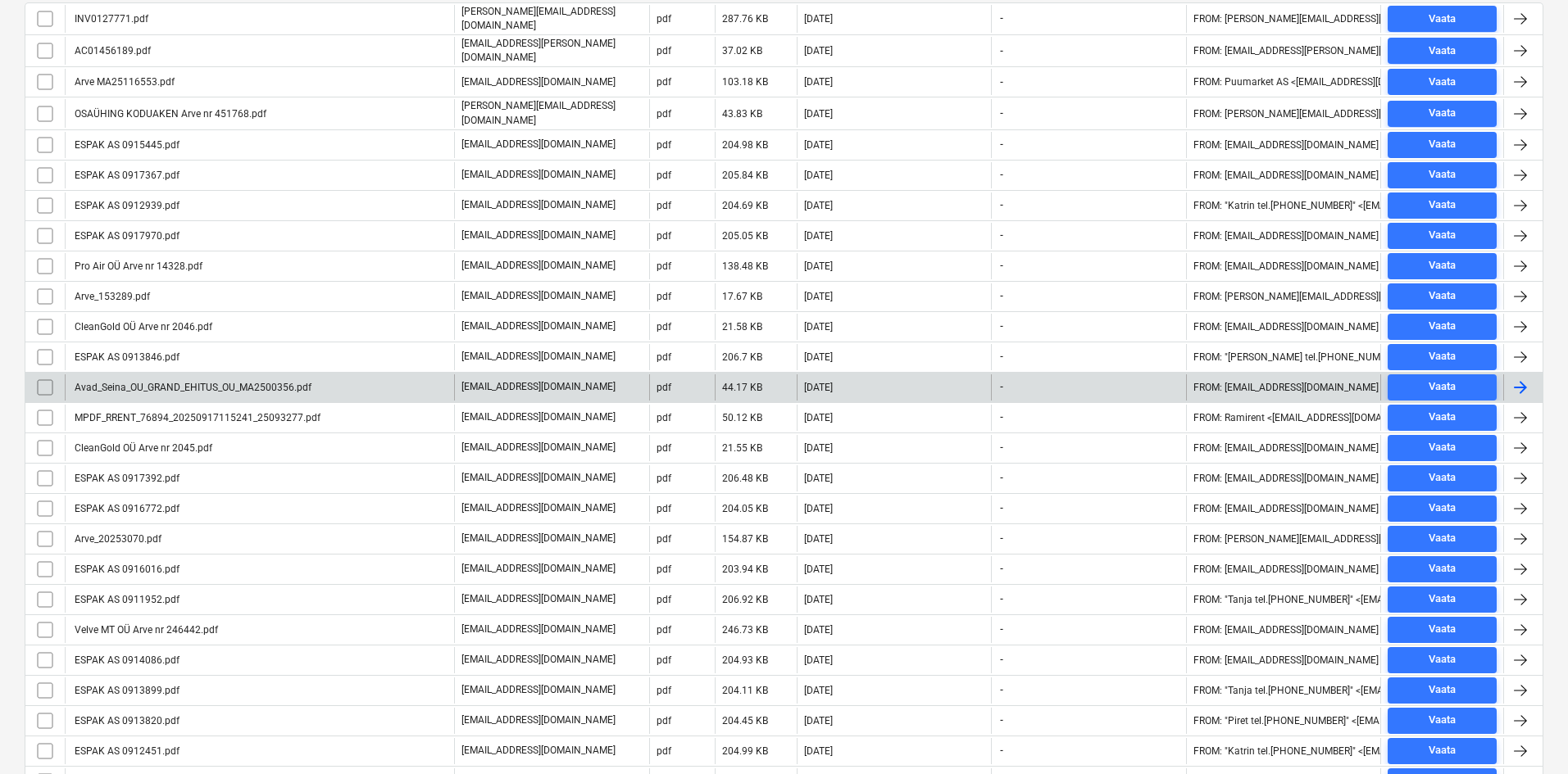
click at [200, 382] on div "Avad_Seina_OU_GRAND_EHITUS_OU_MA2500356.pdf" at bounding box center [192, 387] width 240 height 12
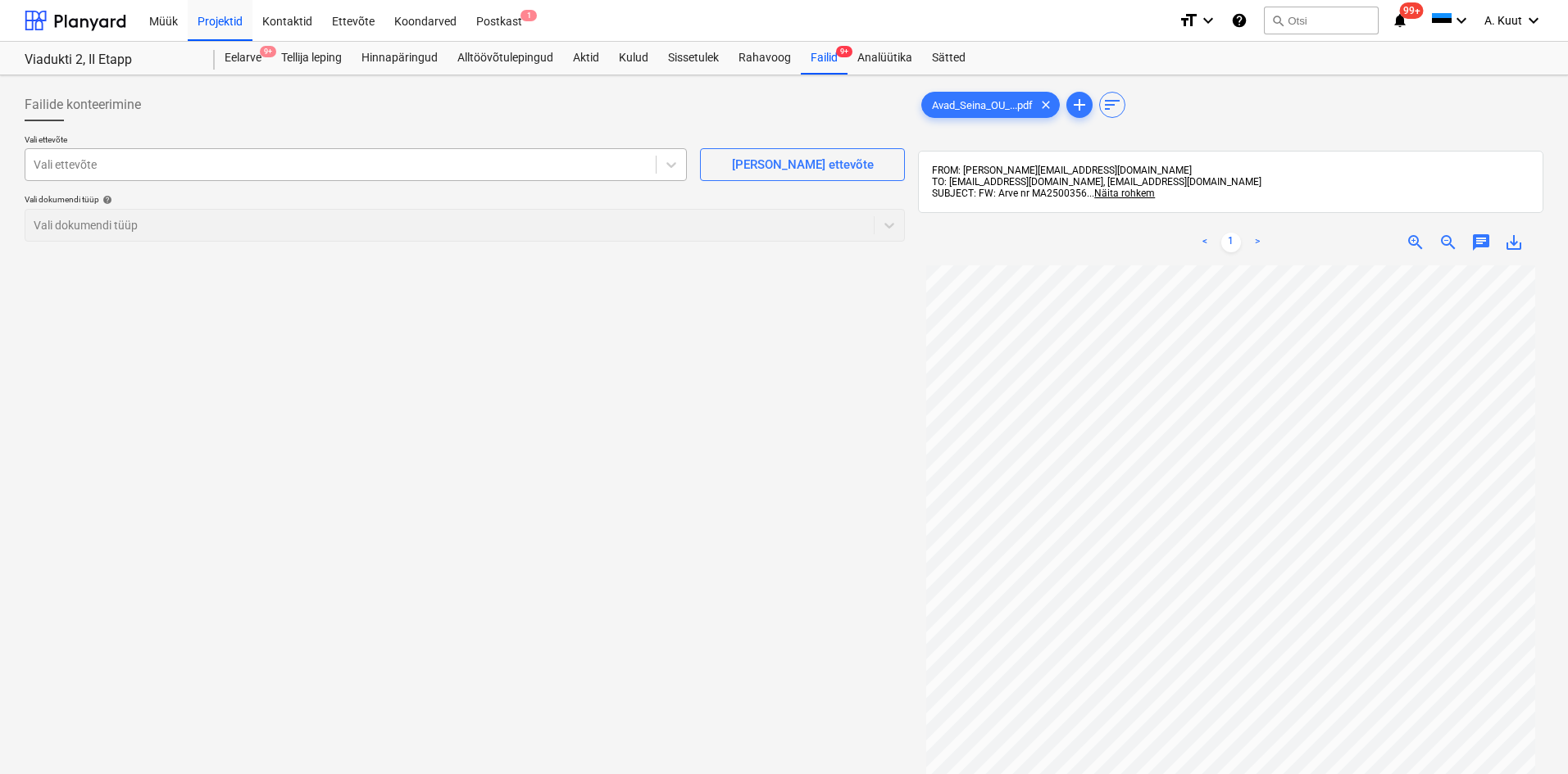
click at [94, 170] on div at bounding box center [341, 164] width 614 height 16
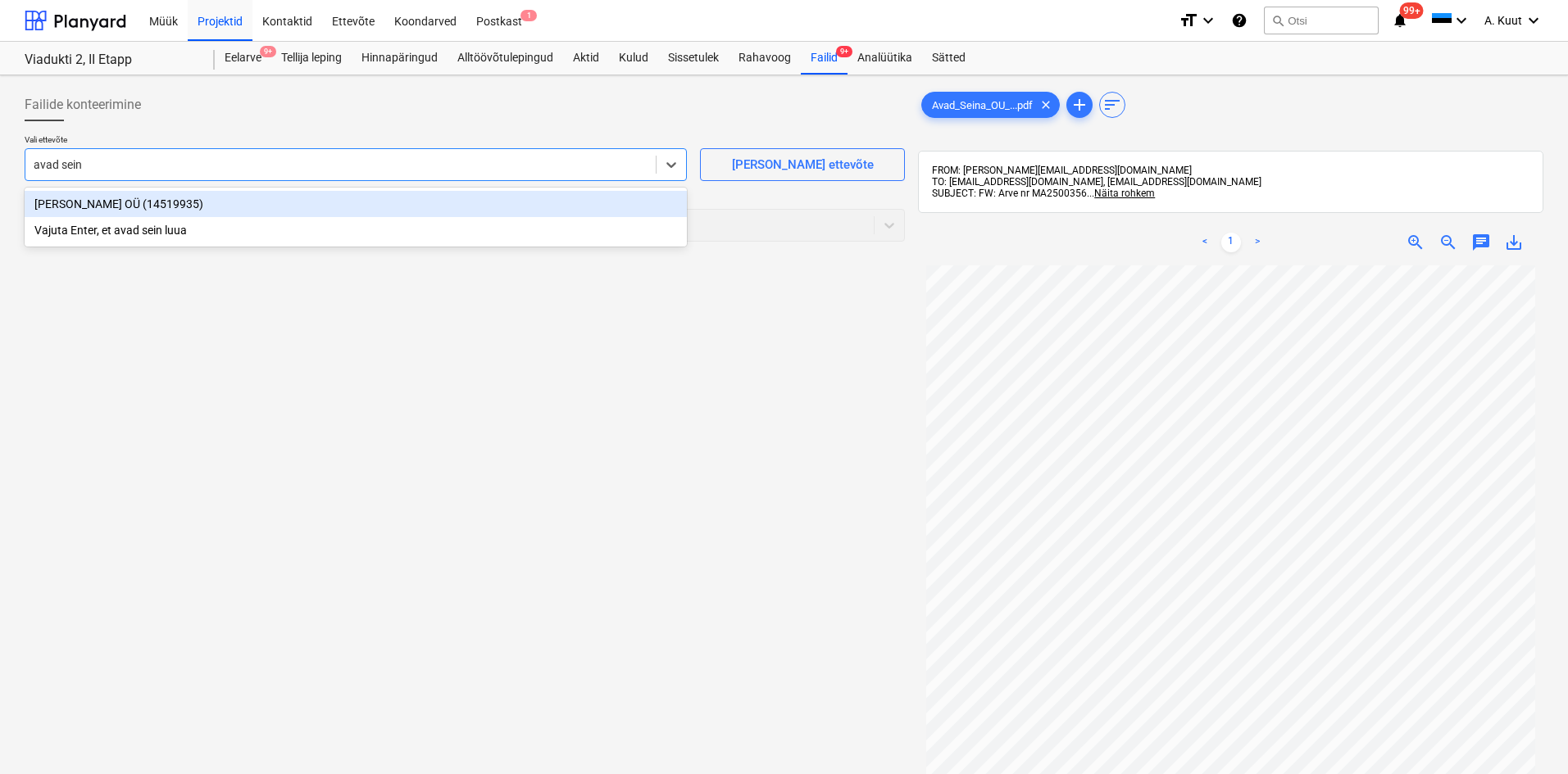
type input "avad seina"
click at [74, 204] on div "Avad seina OÜ (14519935)" at bounding box center [356, 204] width 662 height 27
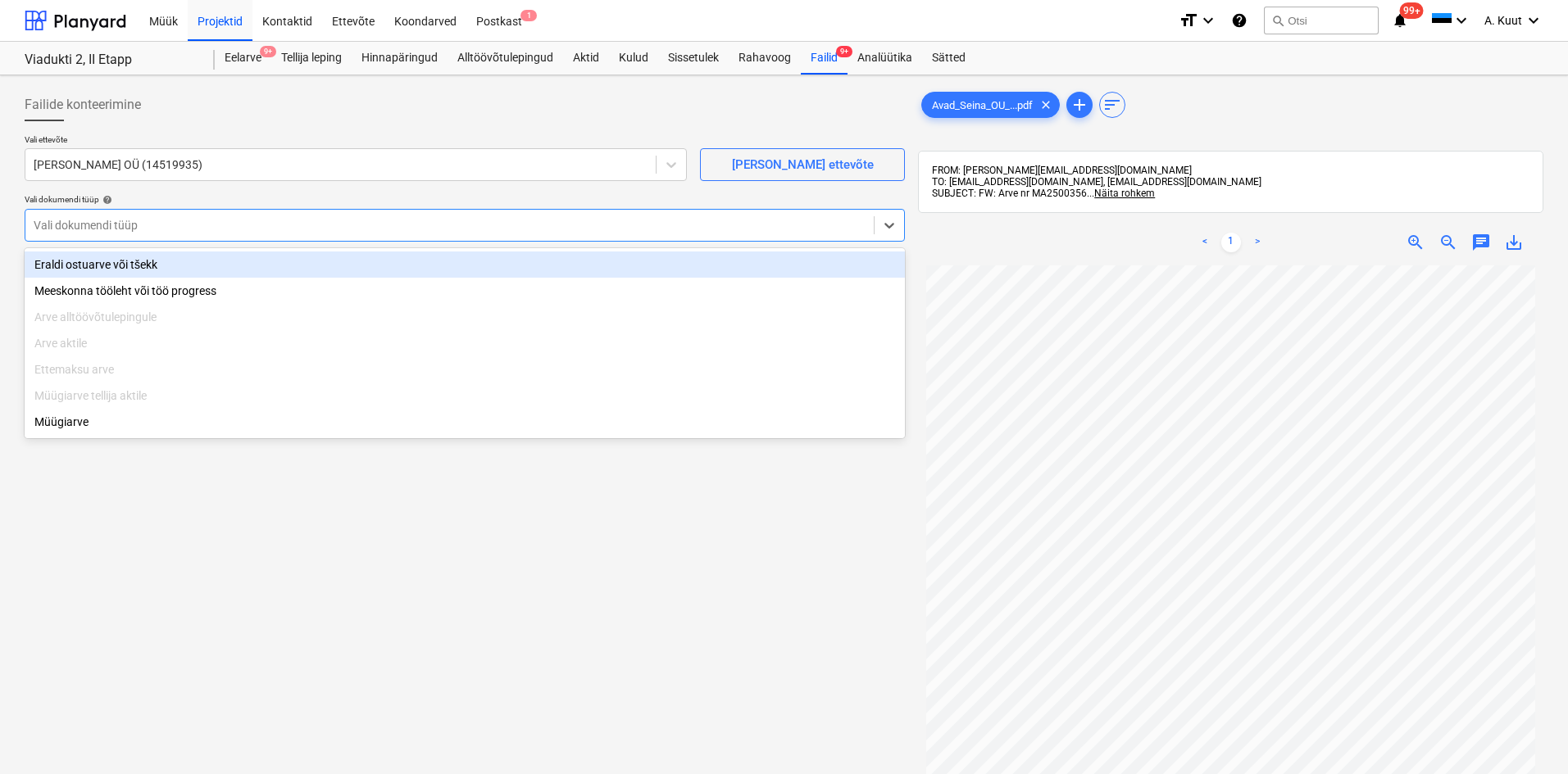
click at [94, 226] on div at bounding box center [450, 226] width 832 height 16
click at [107, 260] on div "Eraldi ostuarve või tšekk" at bounding box center [464, 264] width 880 height 27
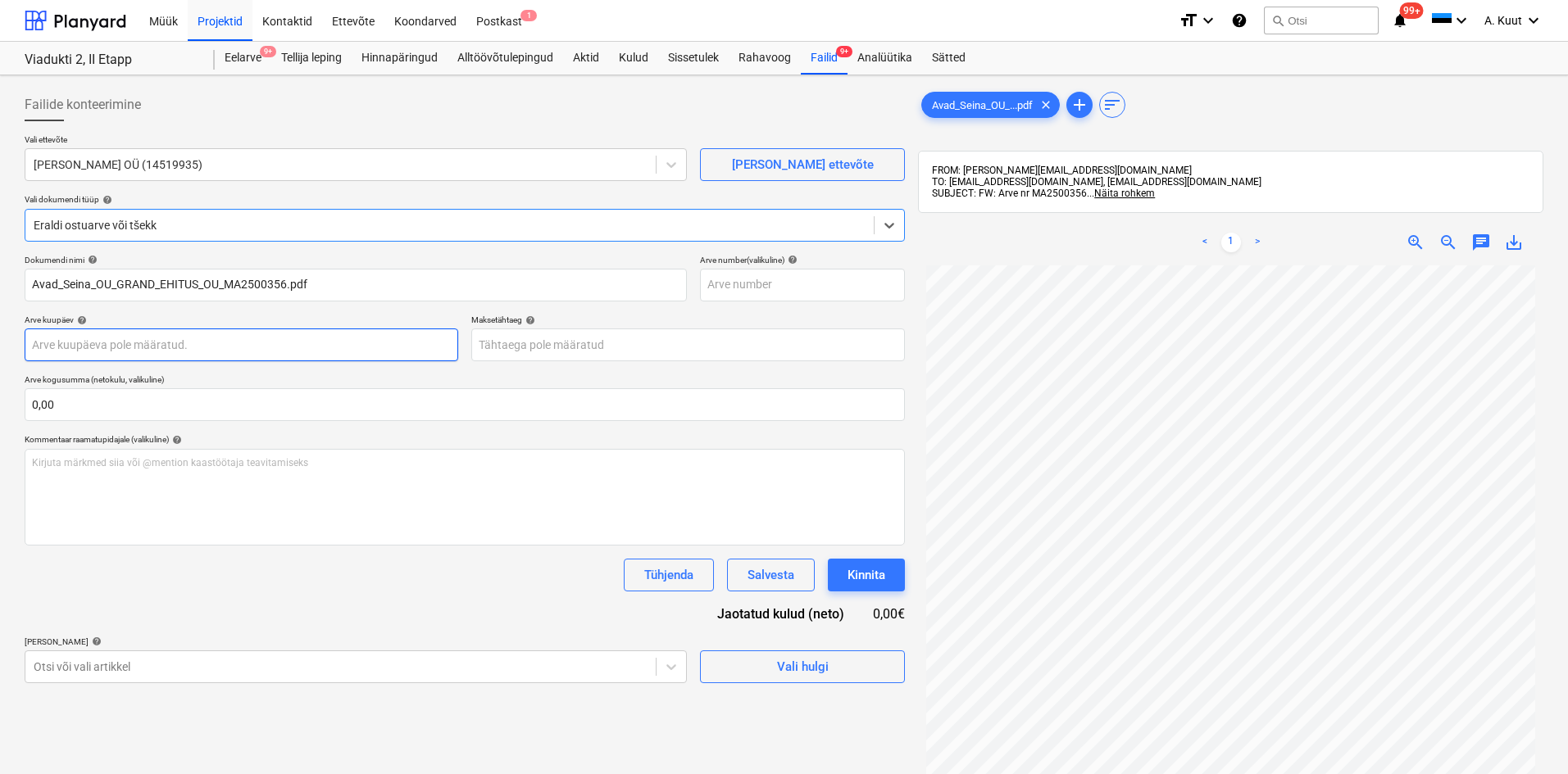
click at [111, 353] on body "Müük Projektid Kontaktid Ettevõte Koondarved Postkast 1 format_size keyboard_ar…" at bounding box center [784, 387] width 1568 height 774
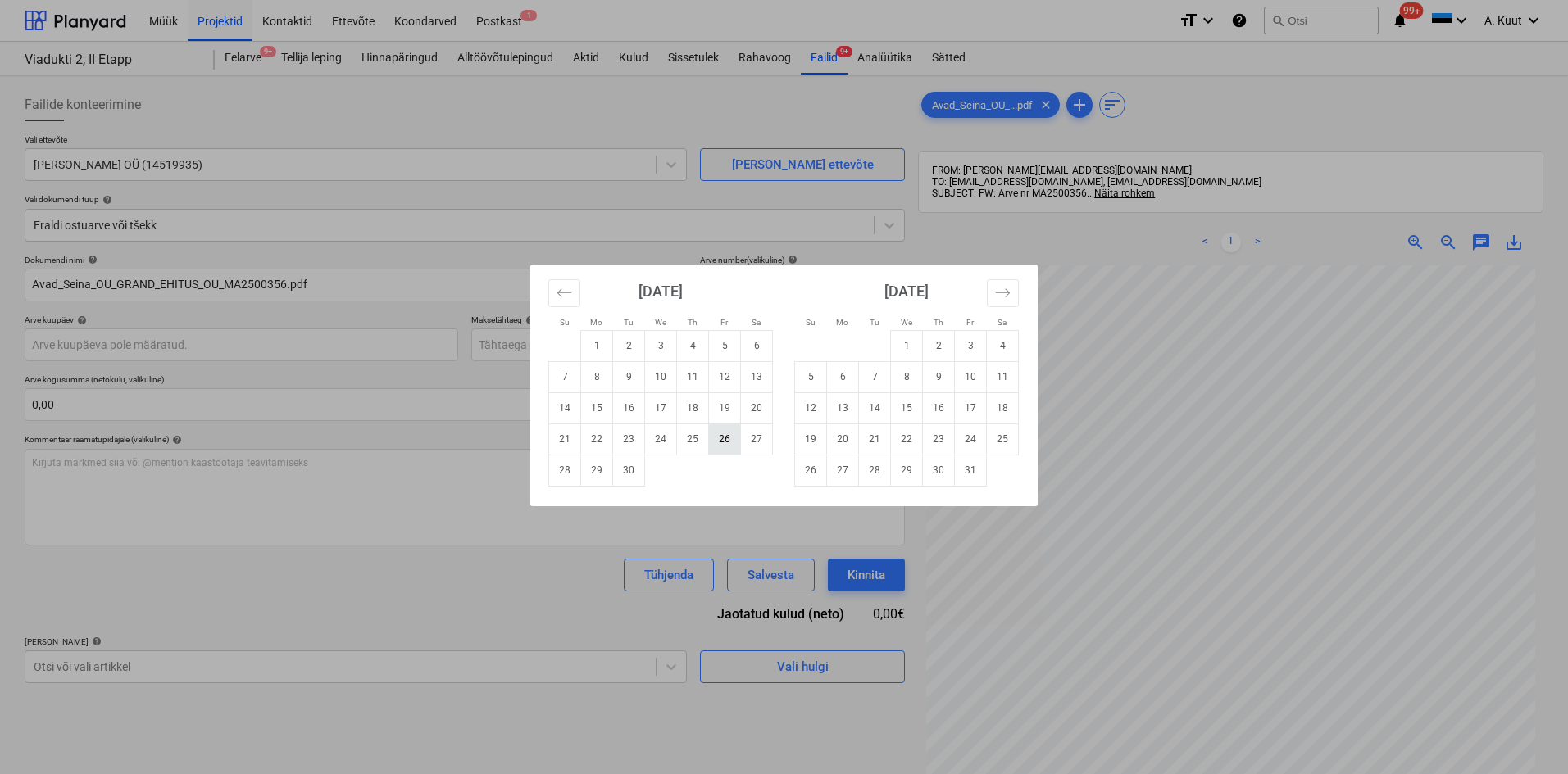
click at [725, 441] on td "26" at bounding box center [725, 440] width 32 height 31
type input "[DATE]"
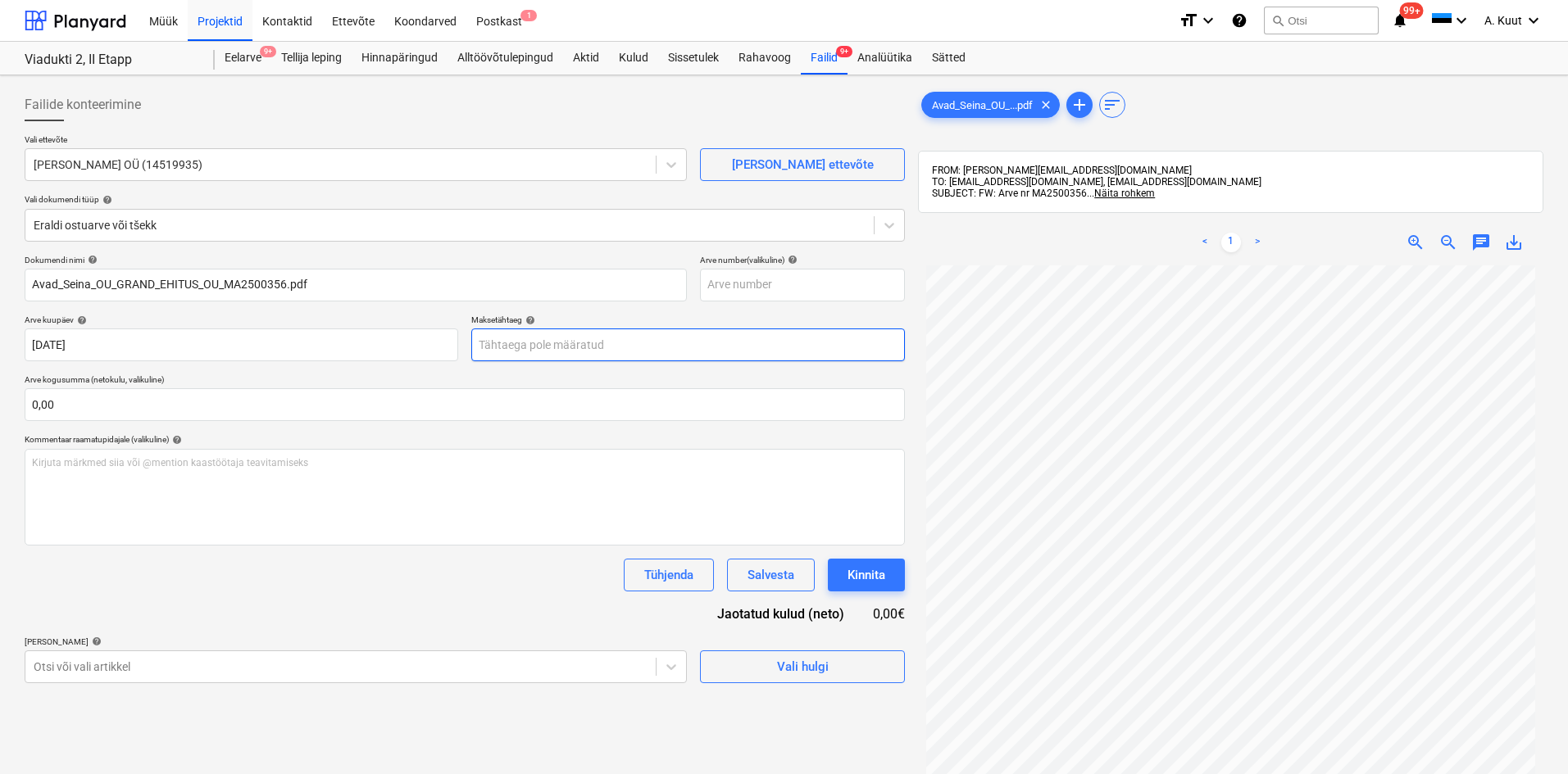
click at [554, 349] on body "Müük Projektid Kontaktid Ettevõte Koondarved Postkast 1 format_size keyboard_ar…" at bounding box center [784, 387] width 1568 height 774
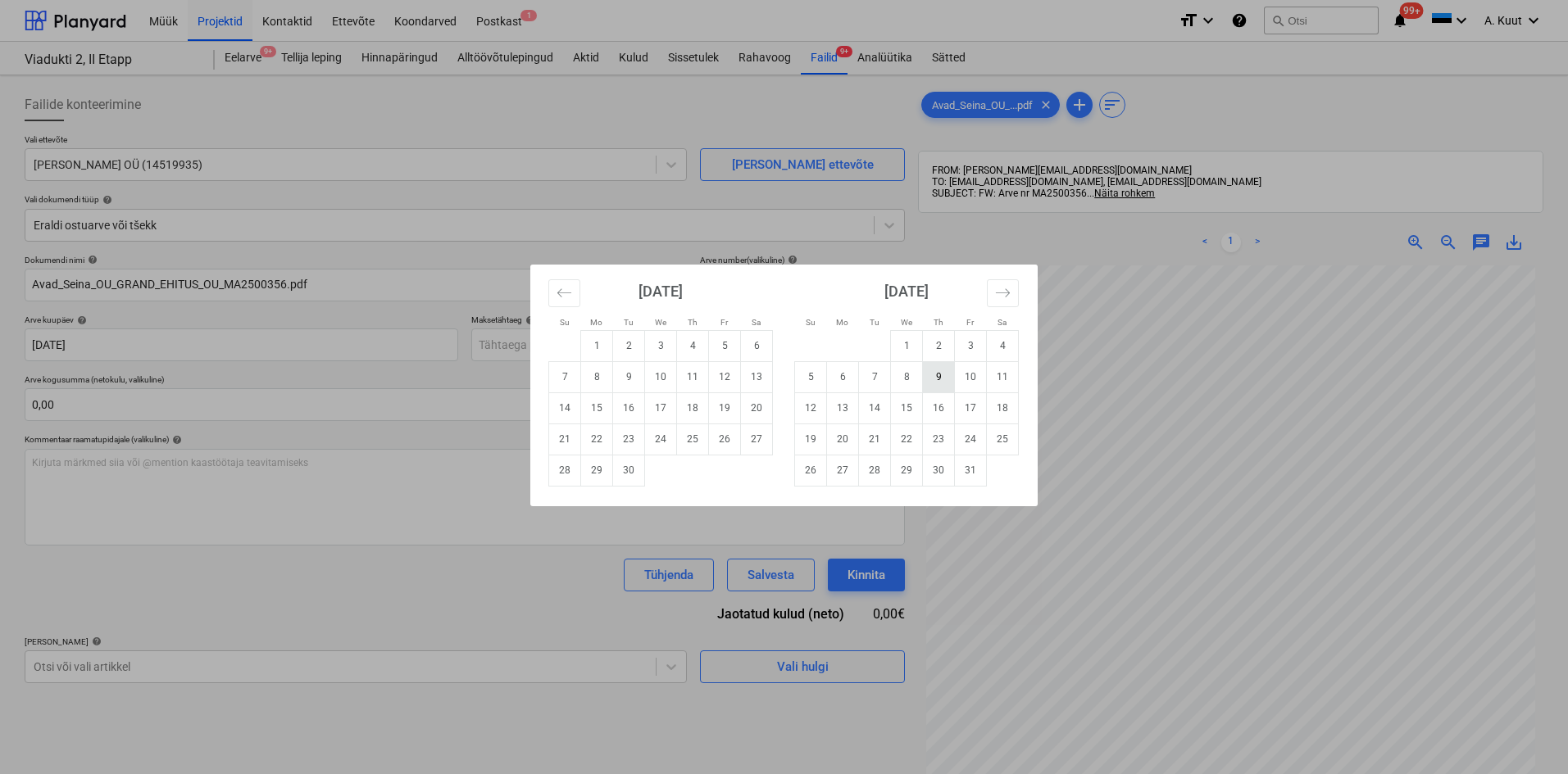
click at [938, 377] on td "9" at bounding box center [939, 376] width 32 height 31
type input "09 Oct 2025"
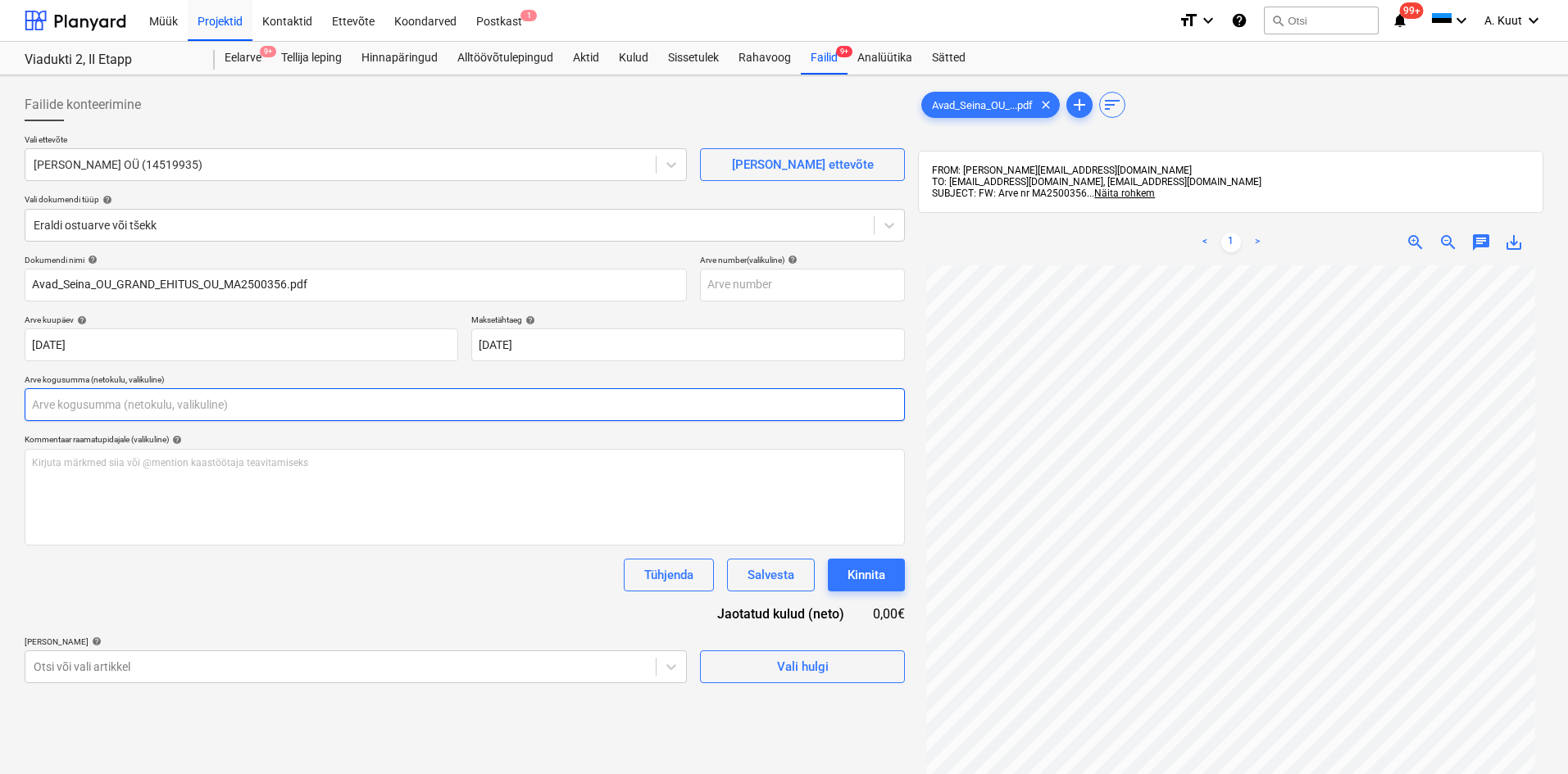
click at [91, 407] on input "text" at bounding box center [464, 405] width 880 height 33
click at [36, 400] on input "text" at bounding box center [464, 405] width 880 height 33
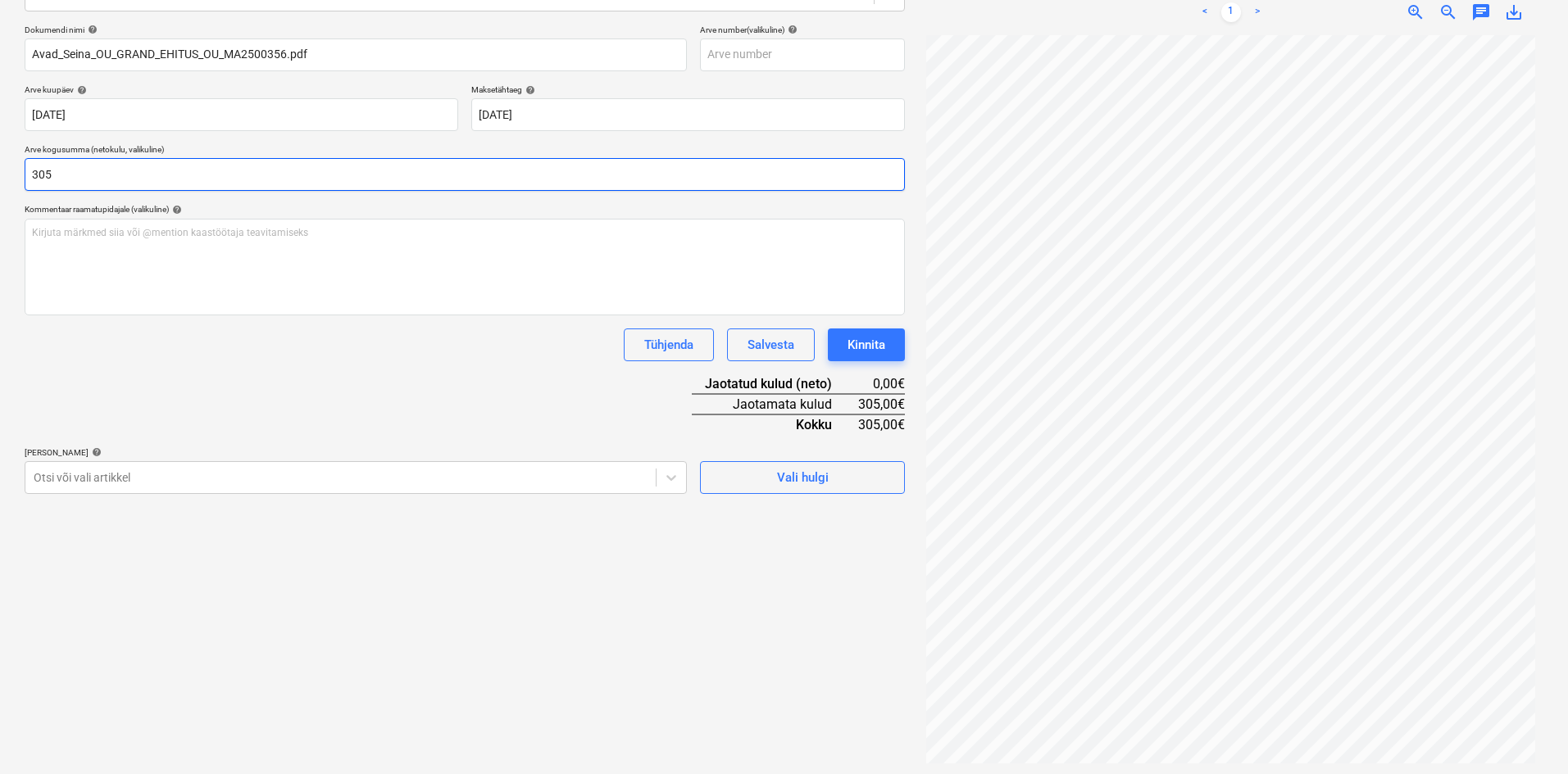
scroll to position [233, 0]
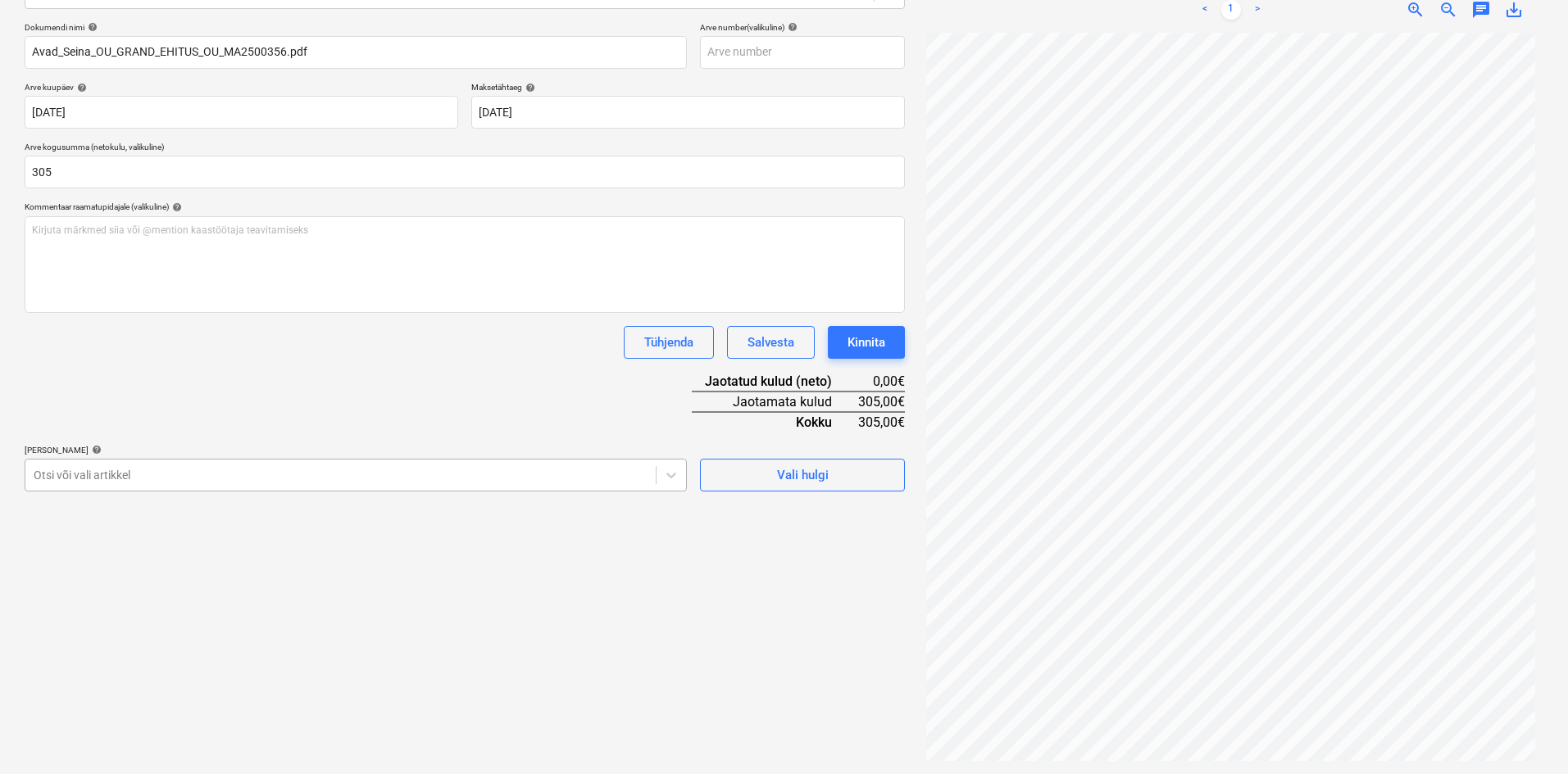
type input "305,00"
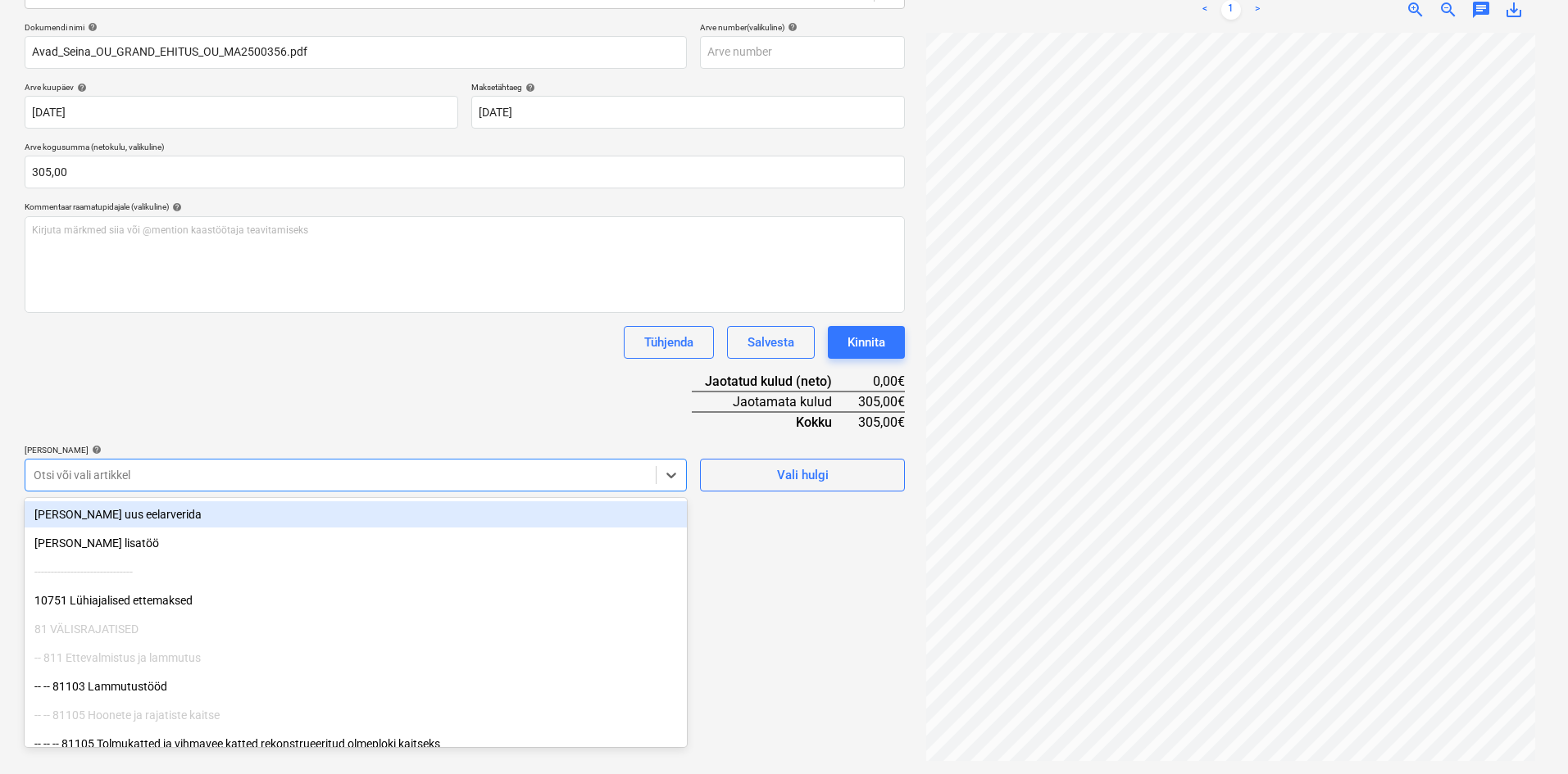
click at [83, 472] on div at bounding box center [341, 475] width 614 height 16
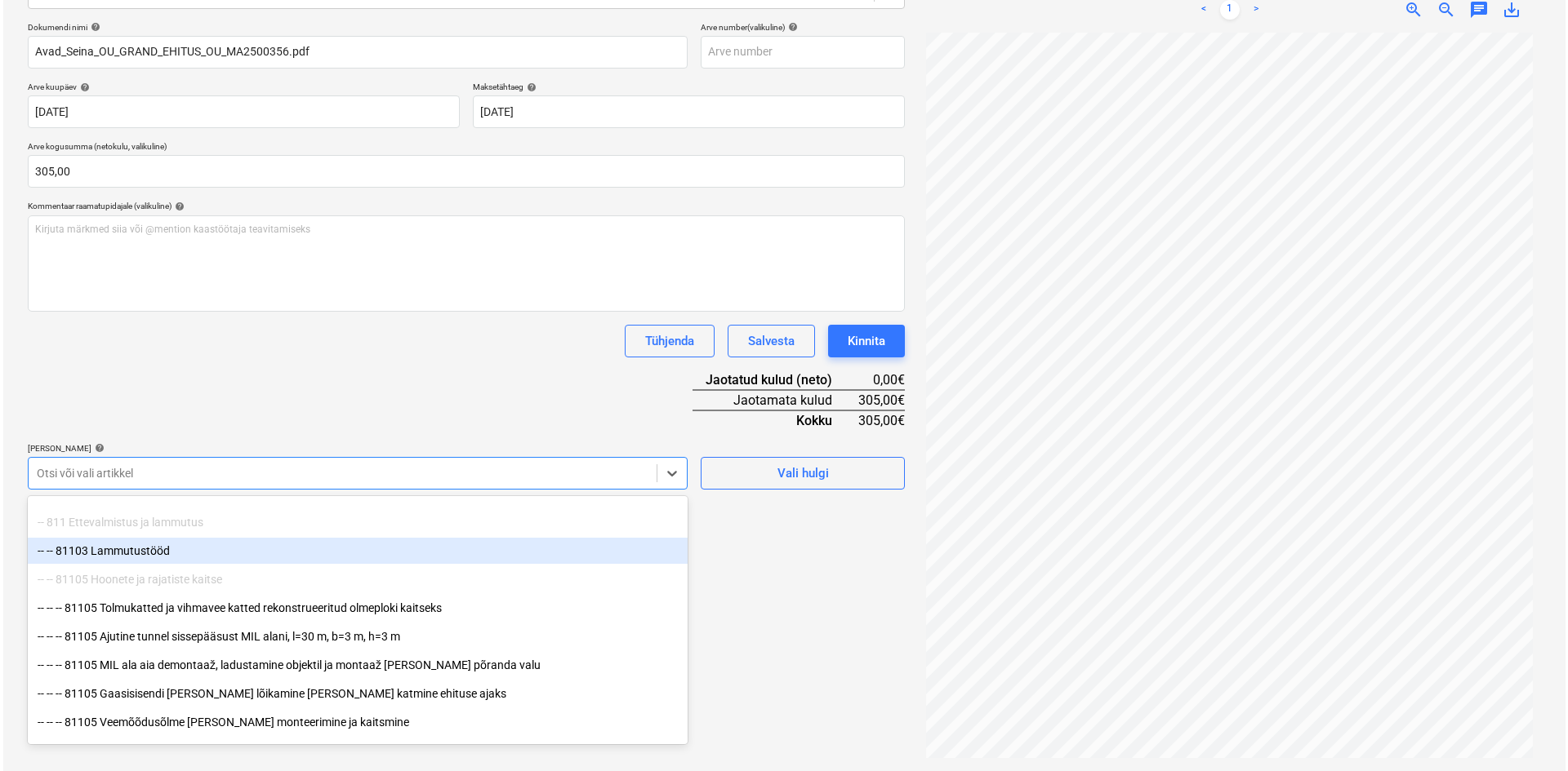
scroll to position [163, 0]
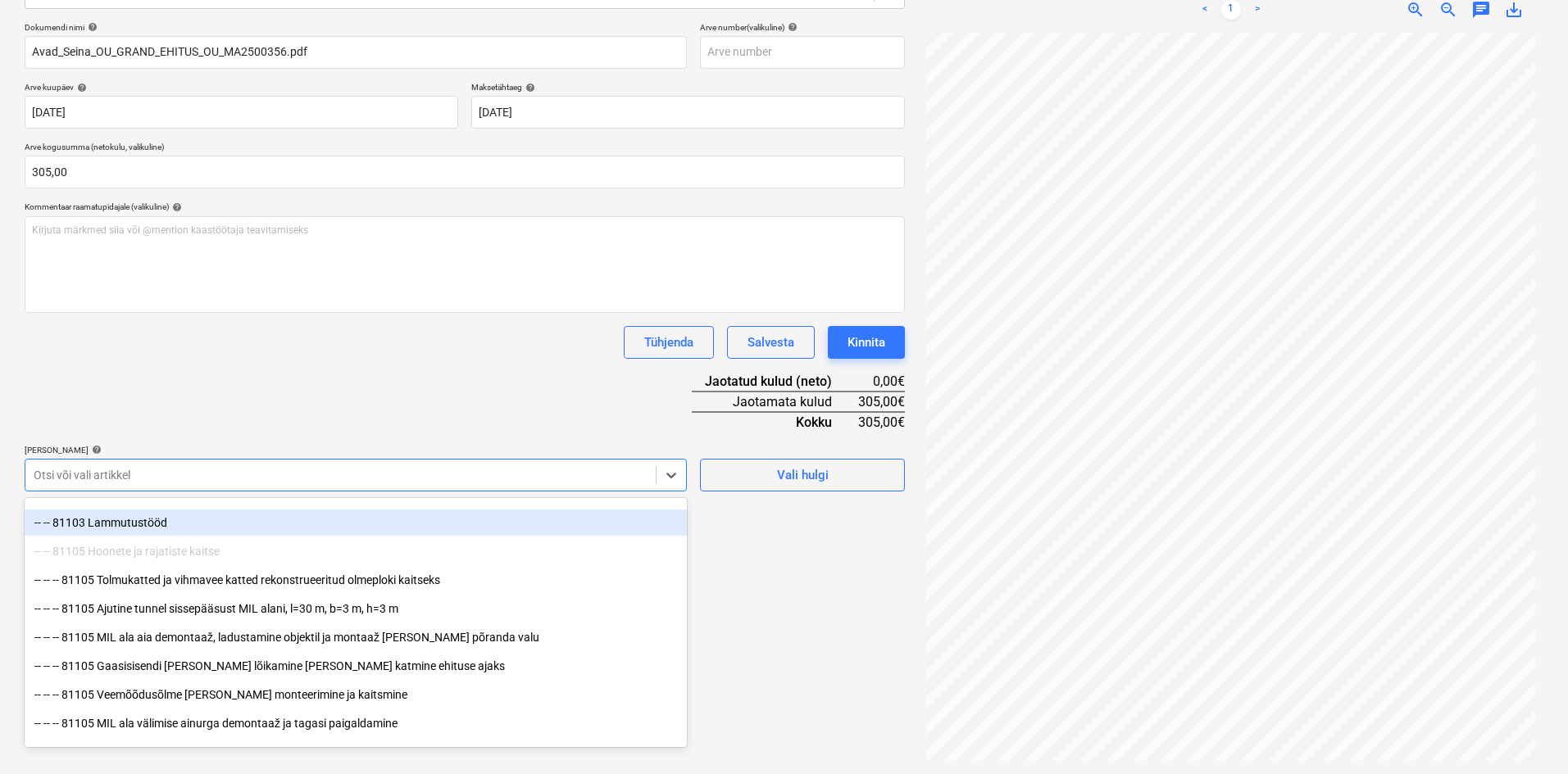
click at [130, 523] on div "-- -- 81103 Lammutustööd" at bounding box center [356, 523] width 662 height 27
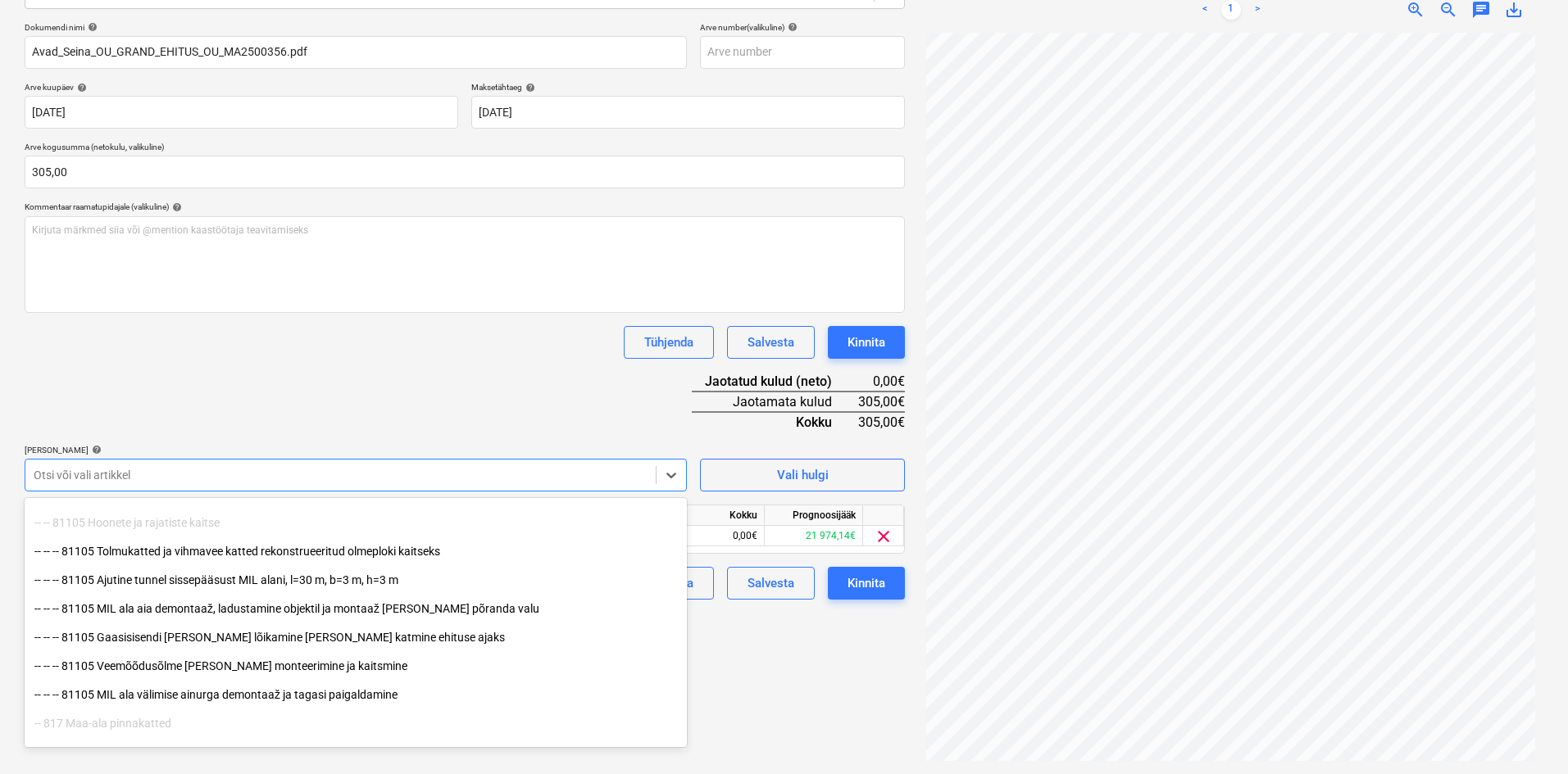
click at [366, 409] on div "Dokumendi nimi help Avad_Seina_OU_GRAND_EHITUS_OU_MA2500356.pdf Arve number (va…" at bounding box center [464, 311] width 880 height 578
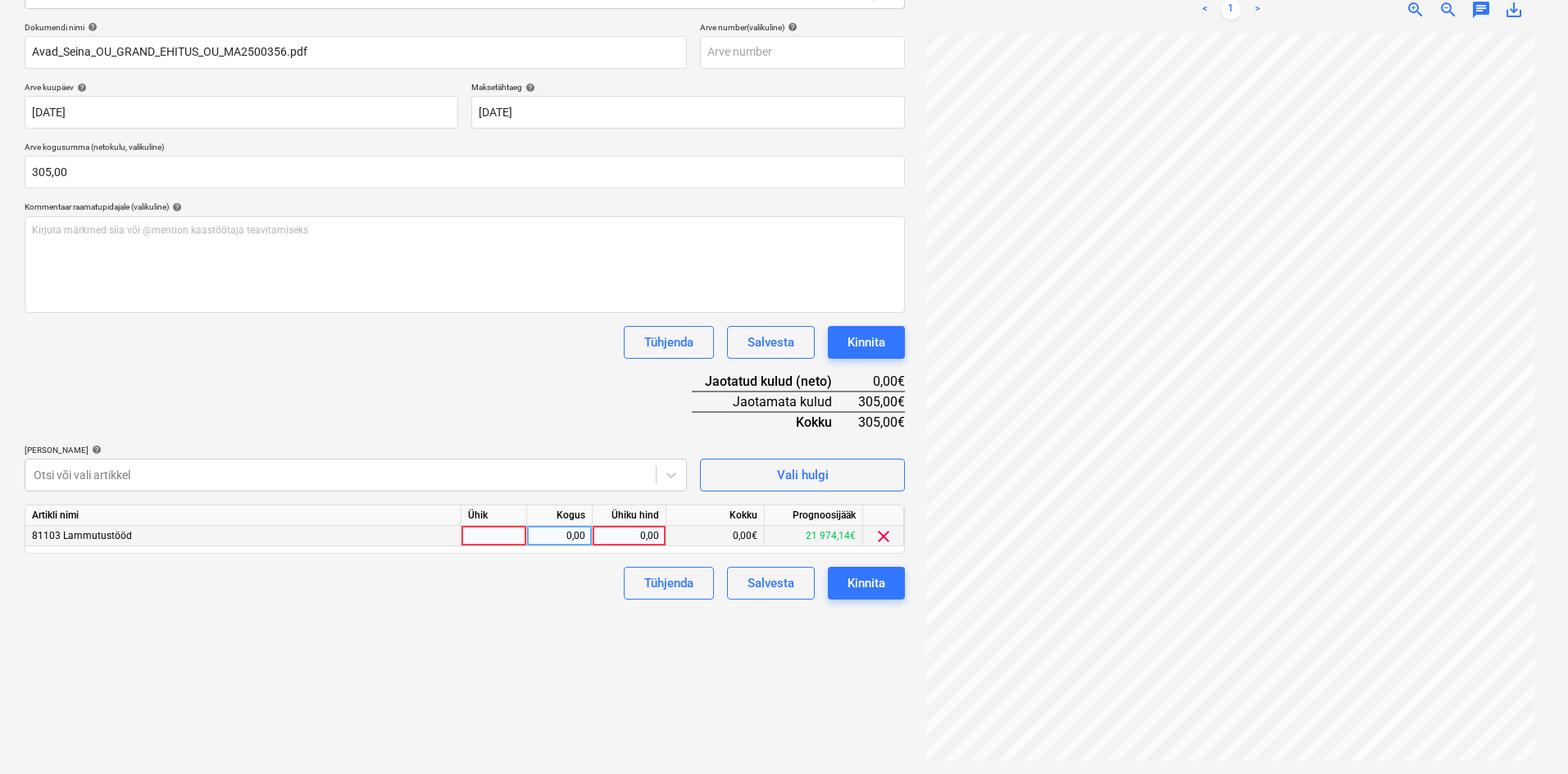
click at [645, 543] on div "0,00" at bounding box center [628, 536] width 59 height 20
type input "305"
click at [575, 622] on div "Failide konteerimine Vali ettevõte Avad seina OÜ (14519935) Lisa uus ettevõte V…" at bounding box center [464, 308] width 893 height 918
click at [875, 588] on div "Kinnita" at bounding box center [866, 583] width 37 height 21
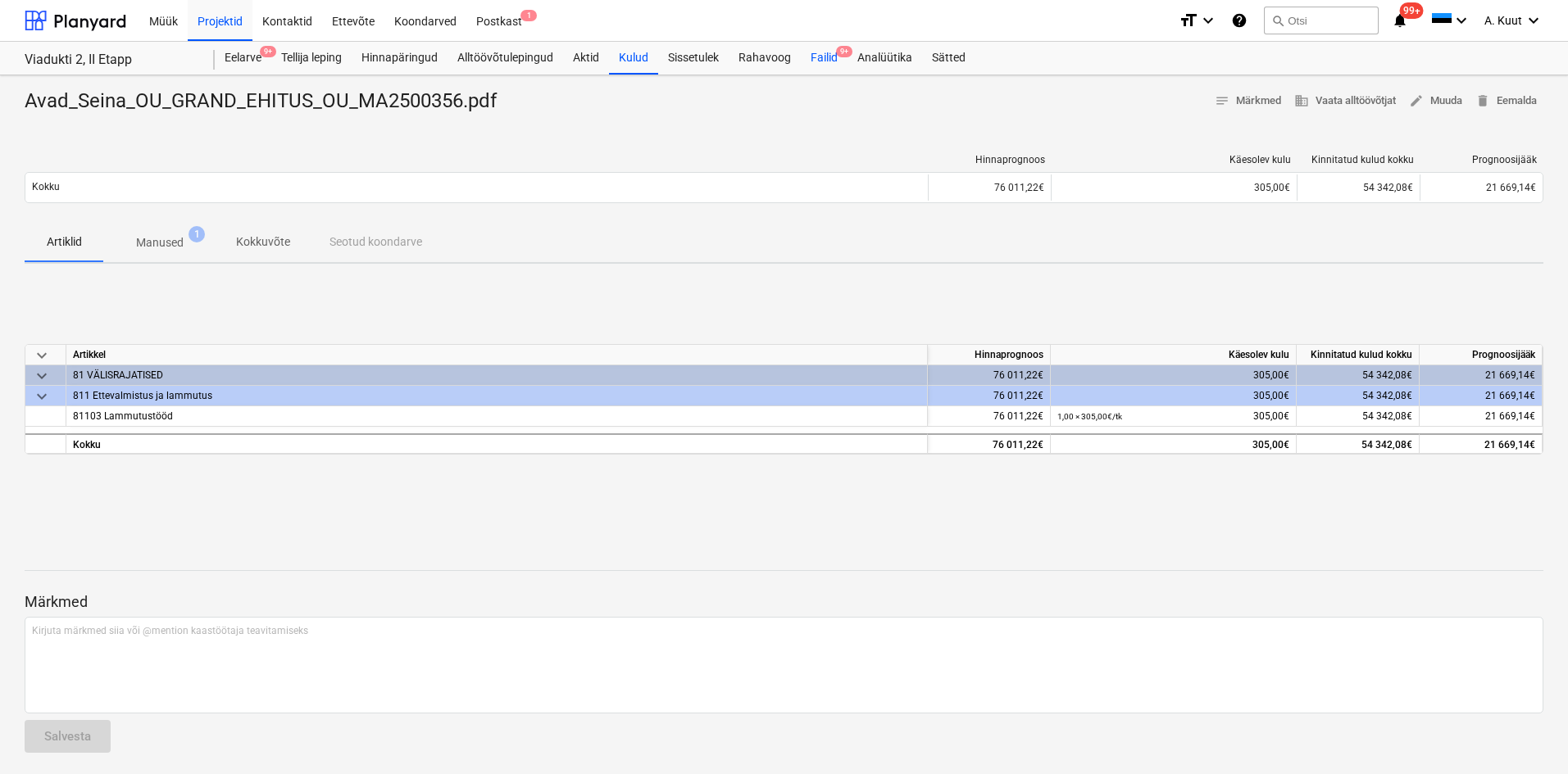
click at [833, 65] on div "Failid 9+" at bounding box center [824, 58] width 47 height 33
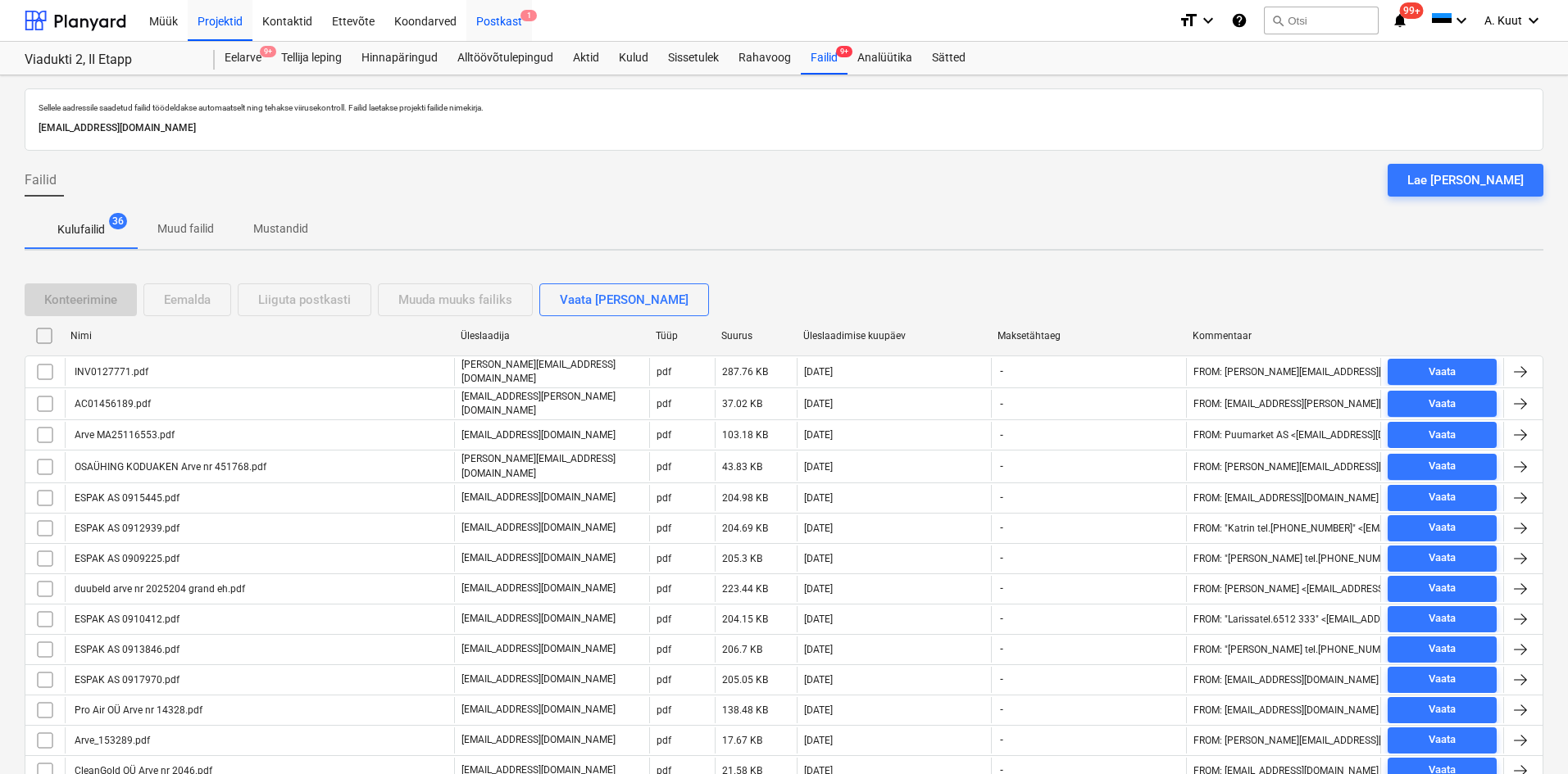
click at [507, 25] on div "Postkast 1" at bounding box center [499, 20] width 66 height 42
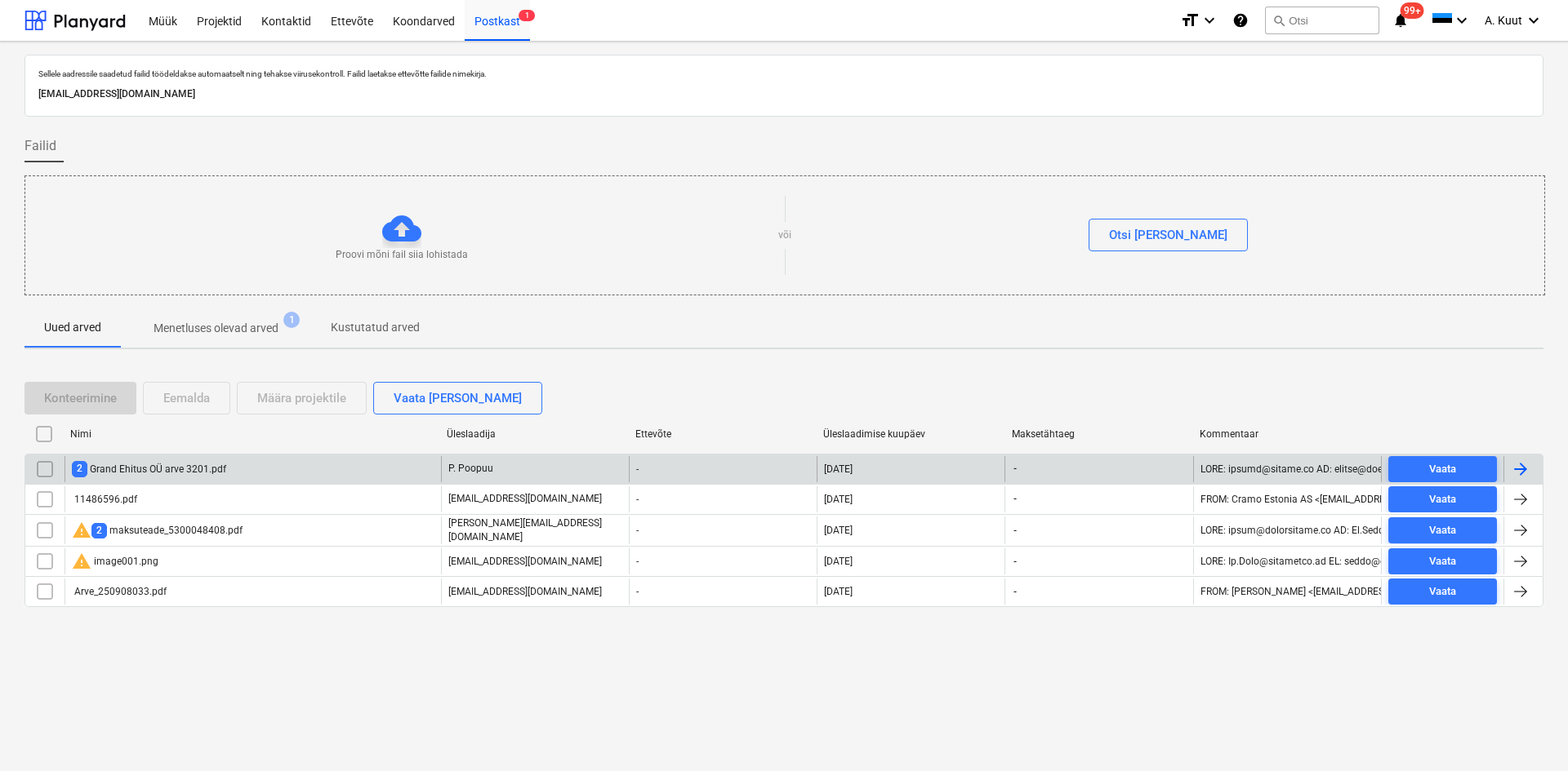
click at [163, 469] on div "2 Grand Ehitus OÜ arve 3201.pdf" at bounding box center [148, 469] width 154 height 15
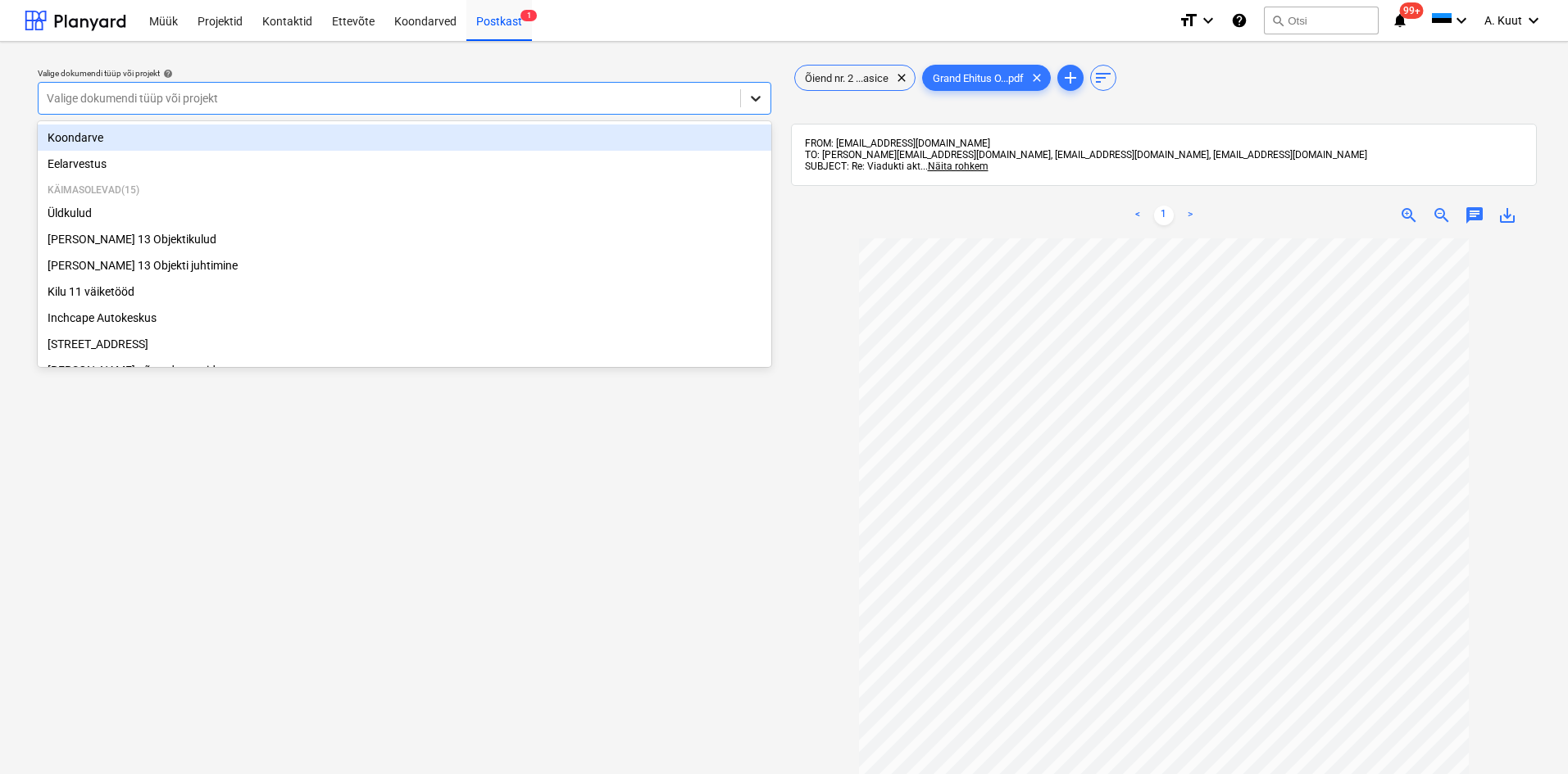
click at [755, 96] on icon at bounding box center [756, 99] width 16 height 16
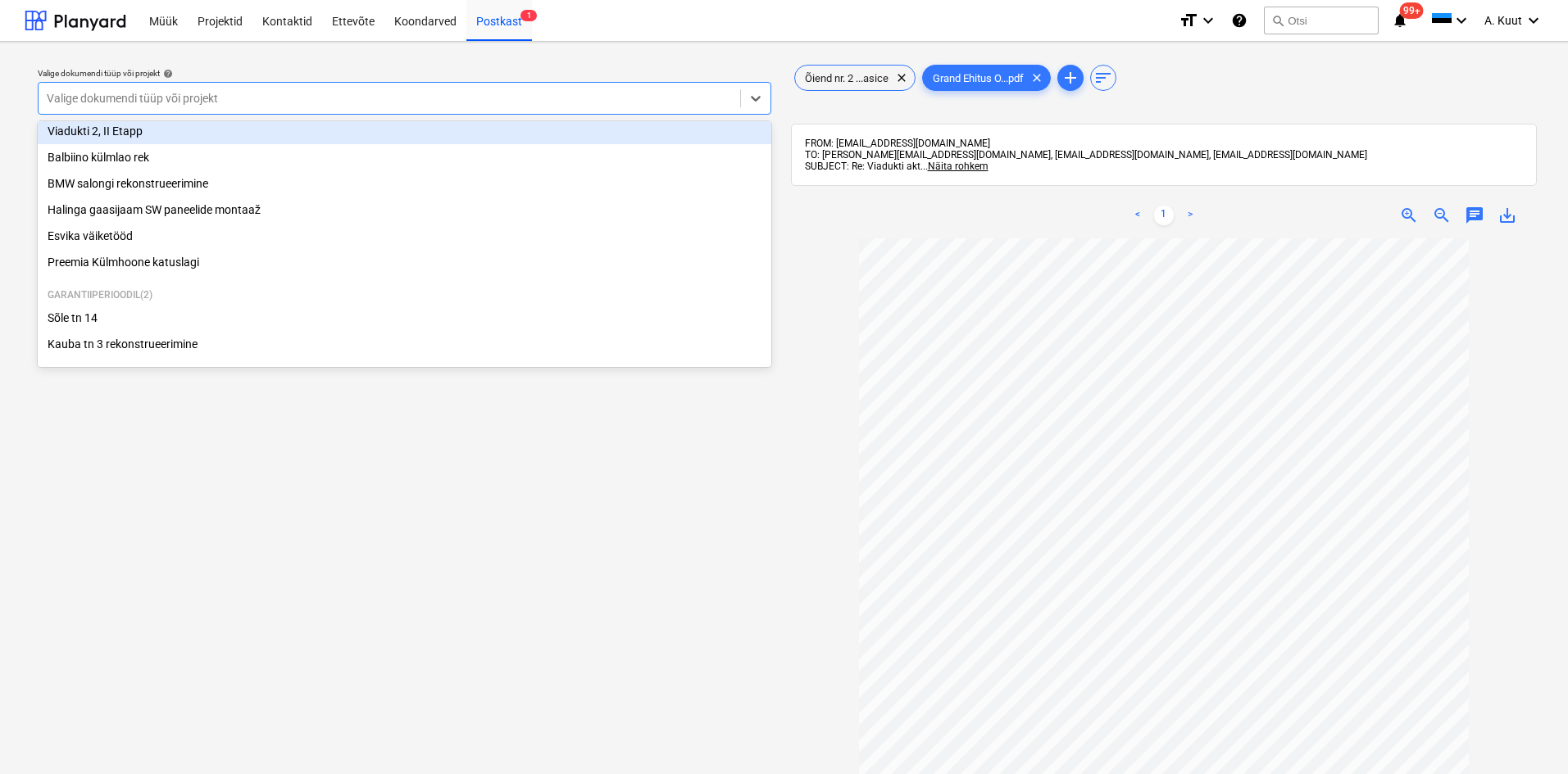
scroll to position [328, 0]
click at [94, 133] on div "Viadukti 2, II Etapp" at bounding box center [404, 131] width 734 height 27
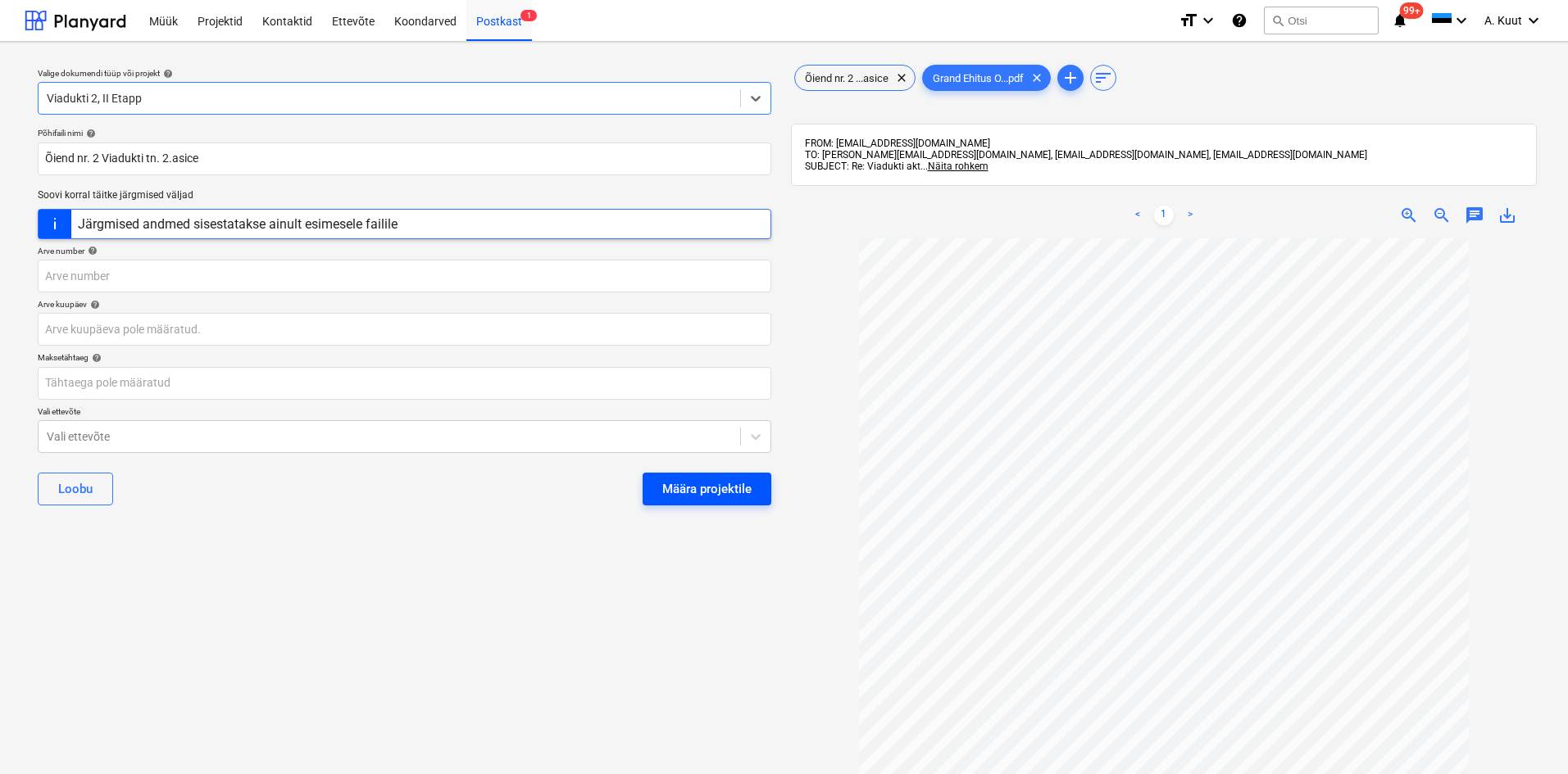
click at [714, 495] on div "Määra projektile" at bounding box center [707, 489] width 90 height 21
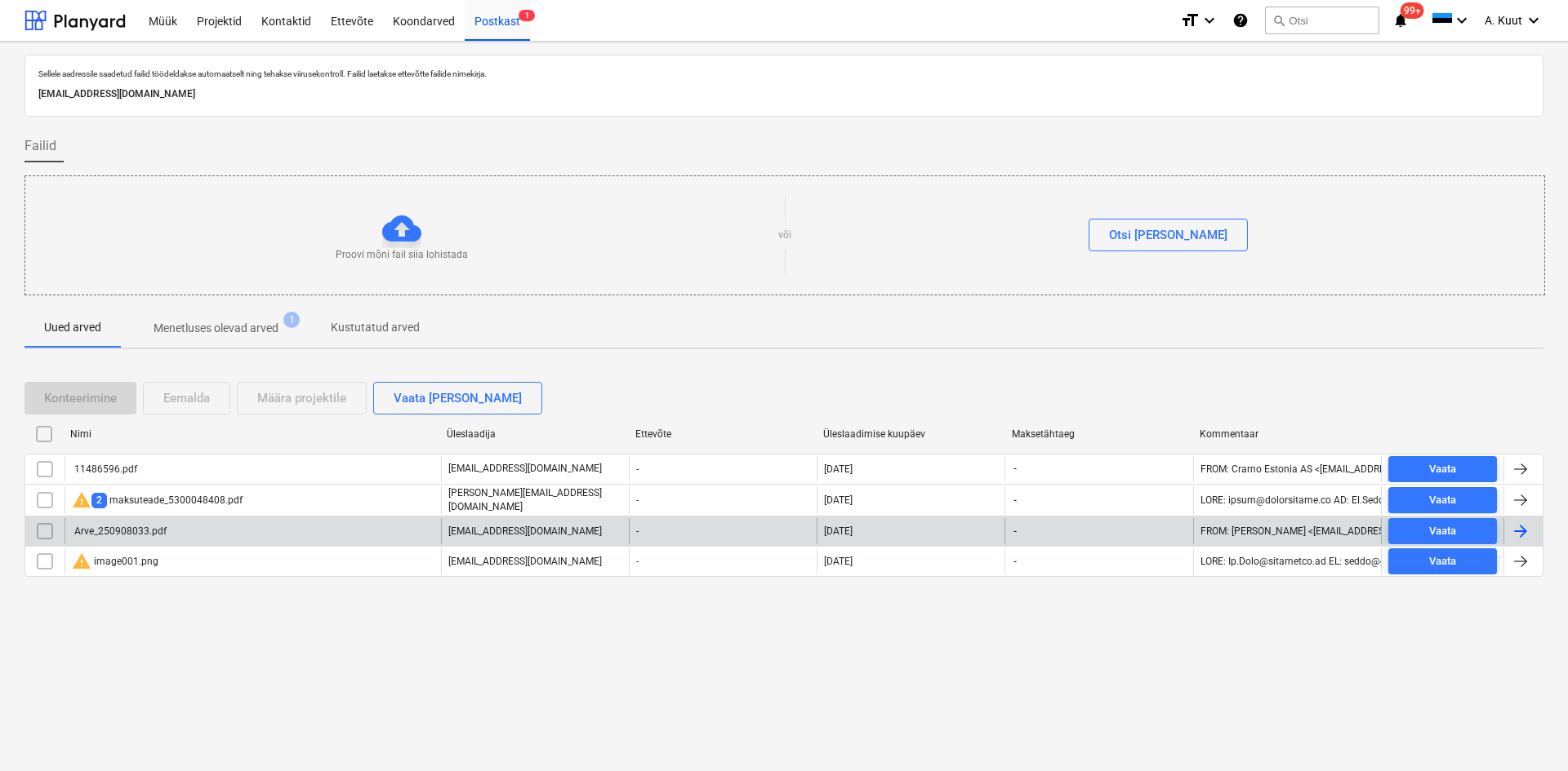
click at [154, 531] on div "Arve_250908033.pdf" at bounding box center [119, 531] width 95 height 12
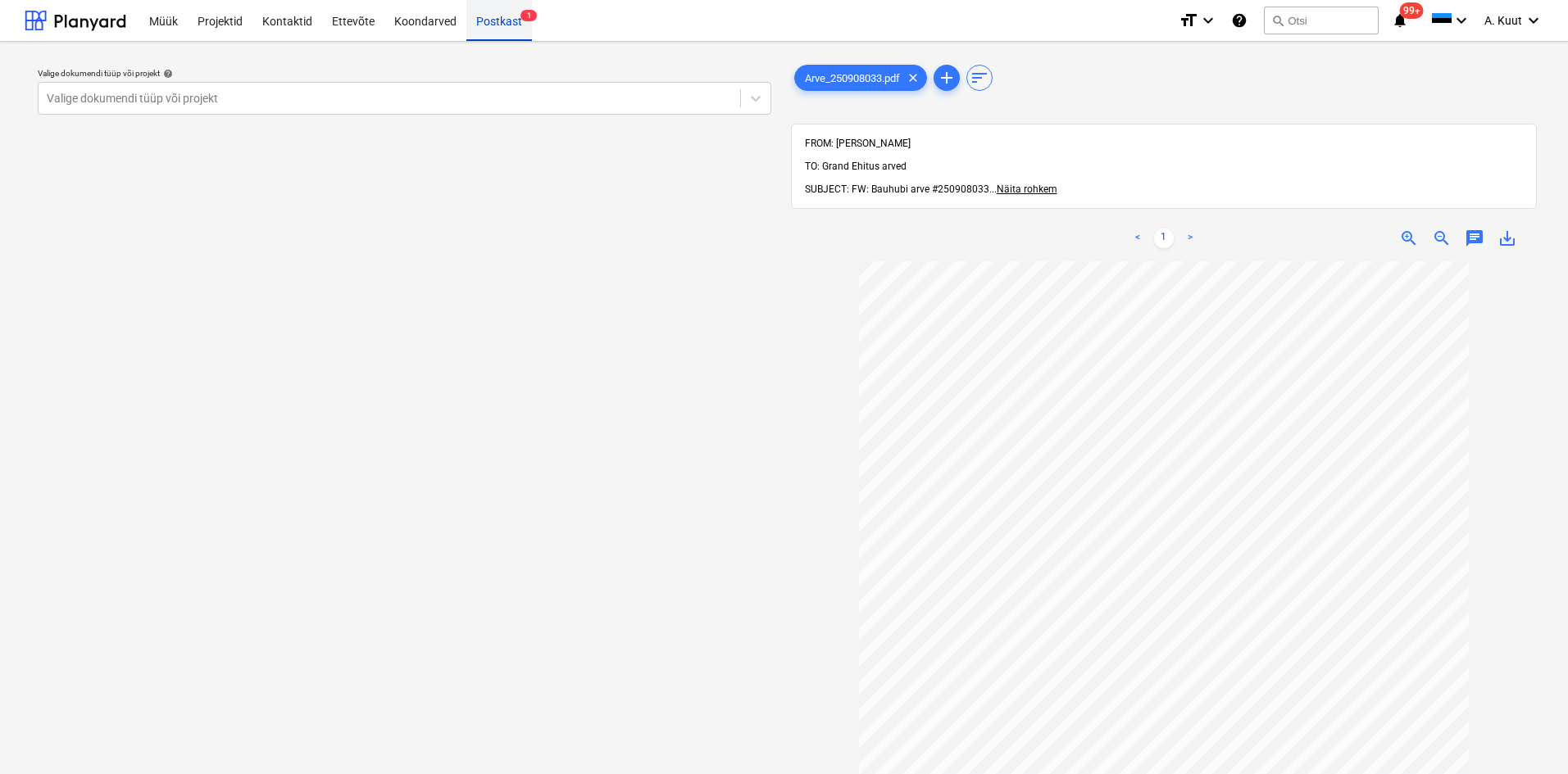
click at [485, 21] on div "Postkast 1" at bounding box center [499, 20] width 66 height 42
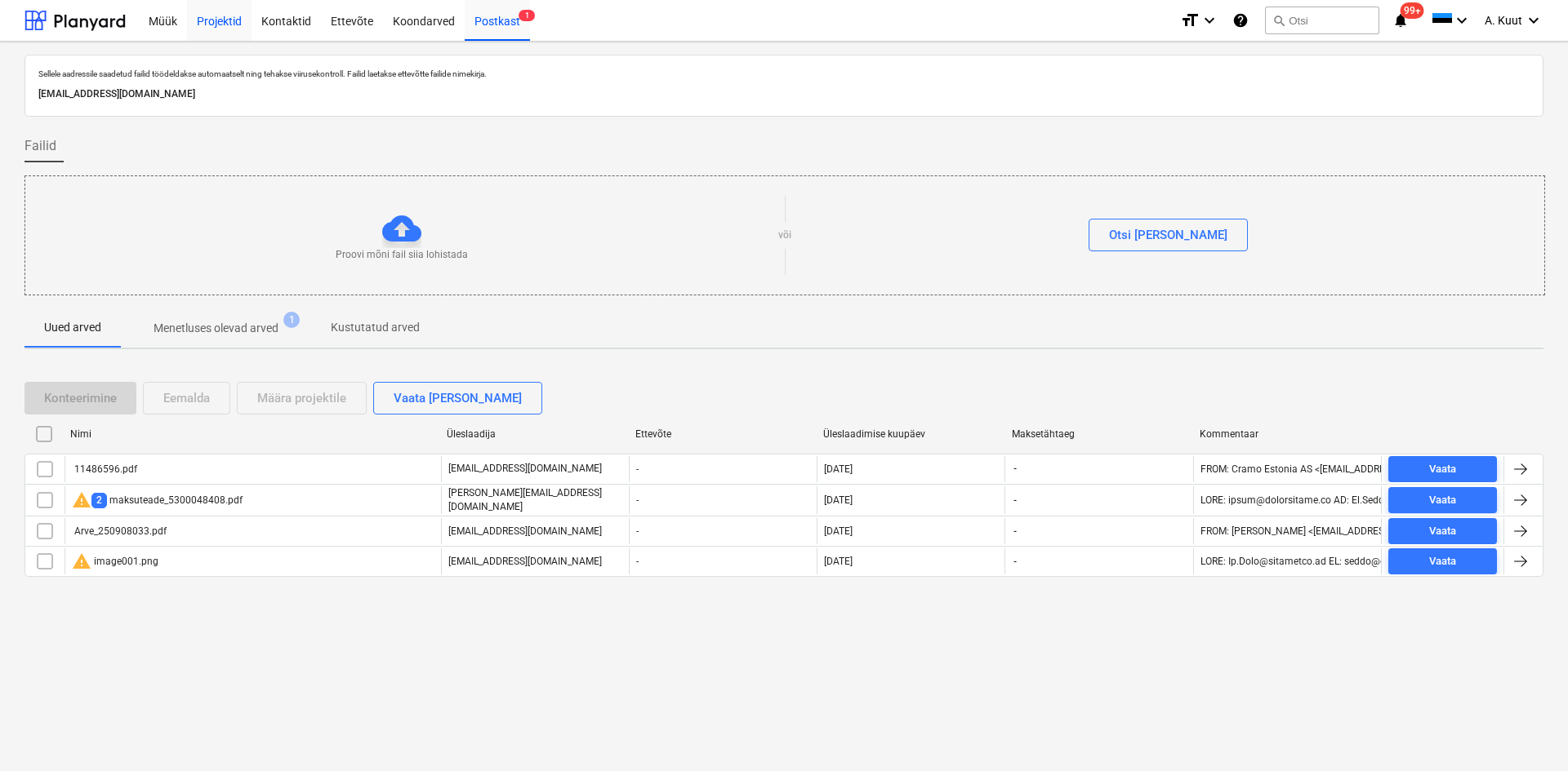
click at [211, 25] on div "Projektid" at bounding box center [219, 20] width 65 height 42
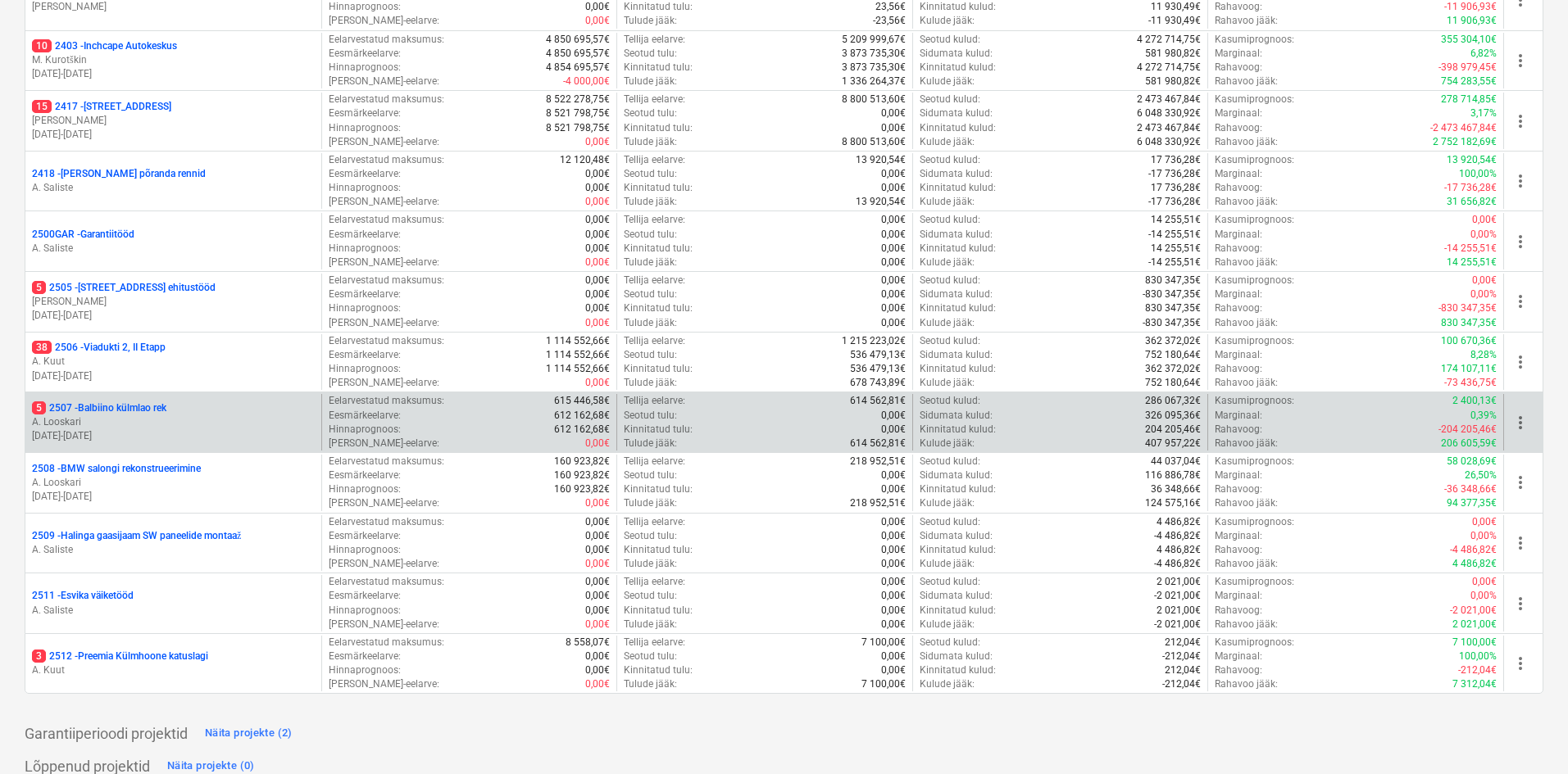
scroll to position [527, 0]
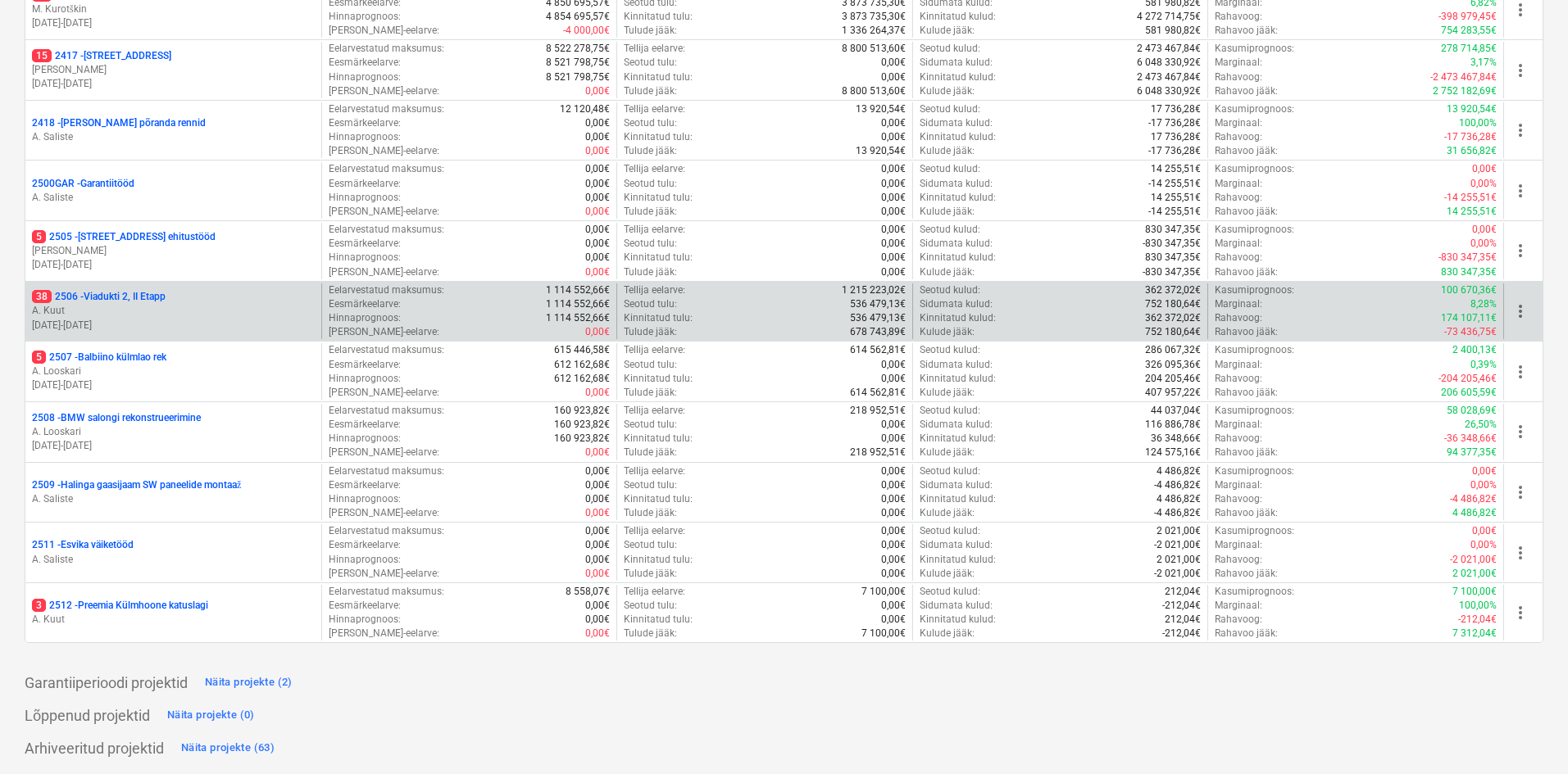
click at [115, 298] on p "38 2506 - Viadukti 2, II Etapp" at bounding box center [99, 296] width 133 height 14
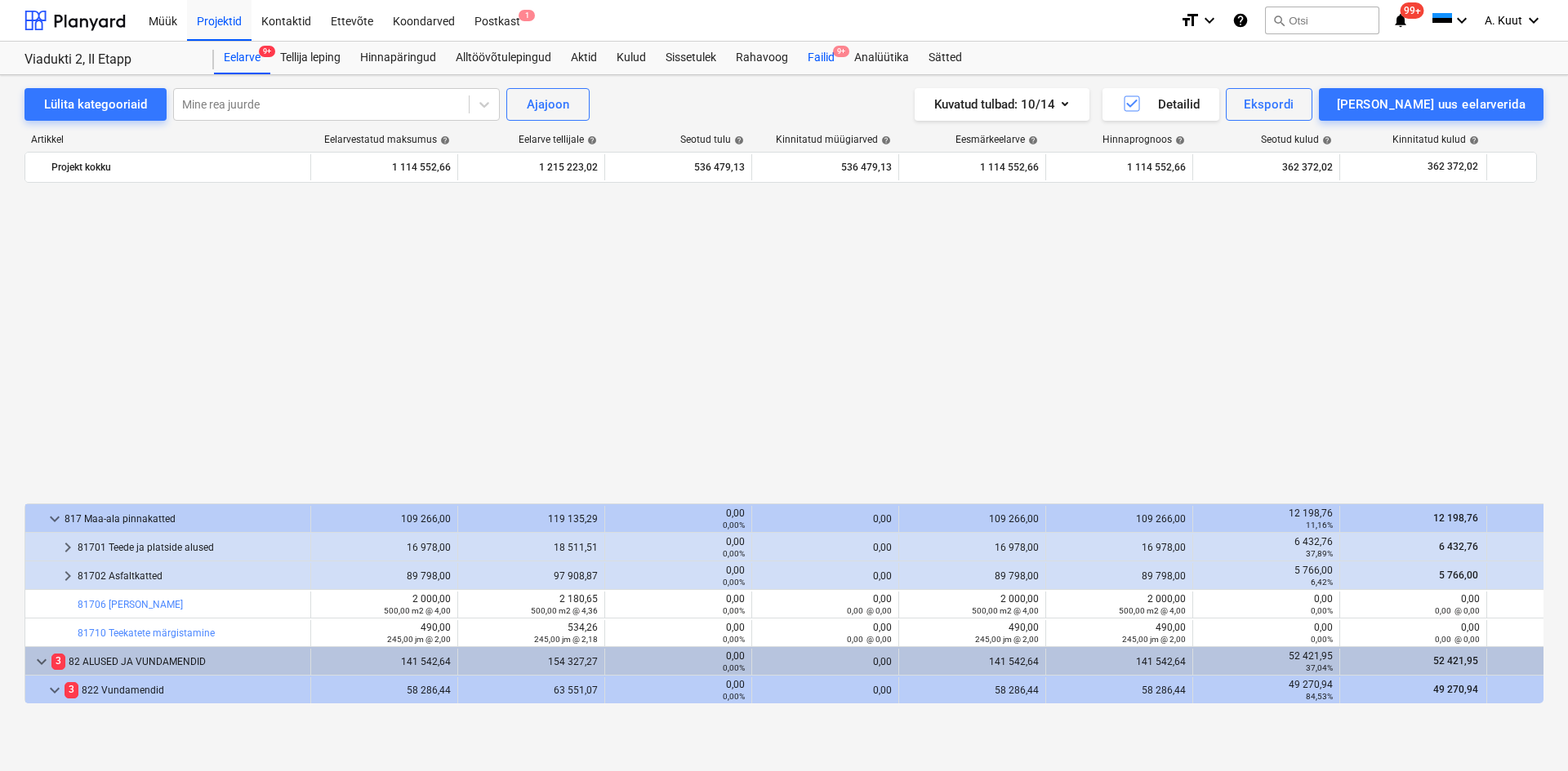
click at [829, 54] on div "Failid 9+" at bounding box center [820, 58] width 46 height 33
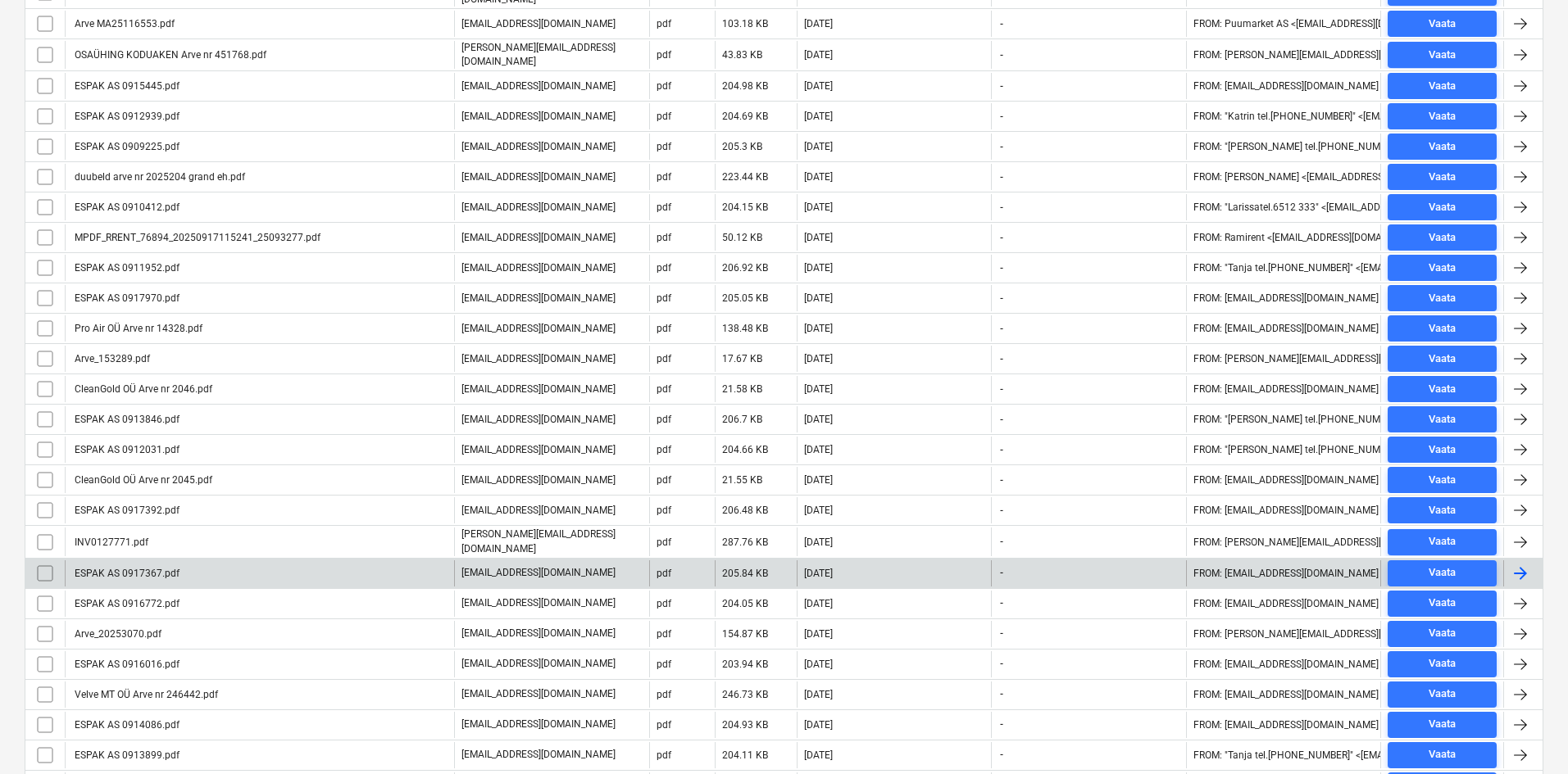
scroll to position [763, 0]
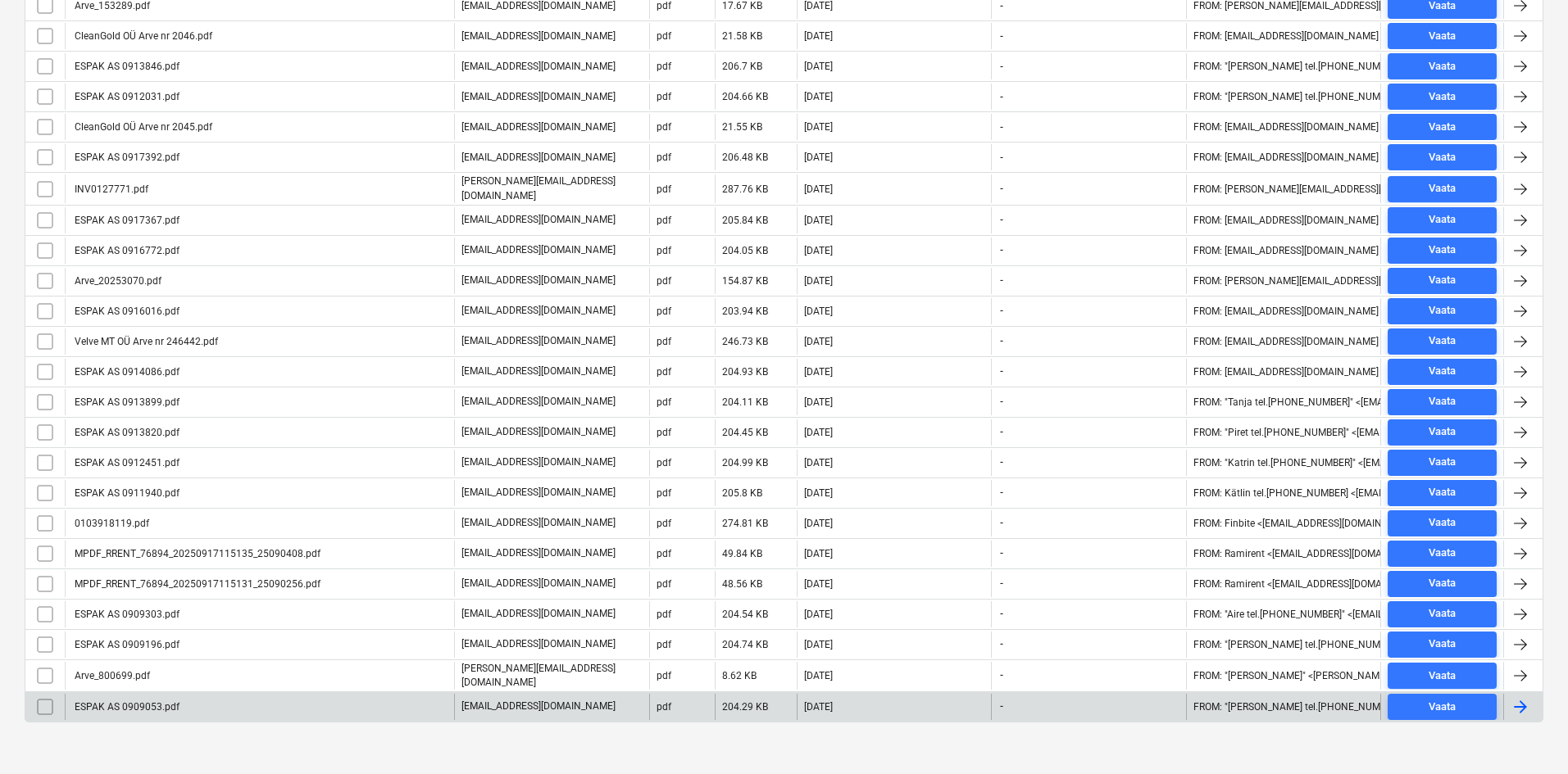
click at [175, 702] on div "ESPAK AS 0909053.pdf" at bounding box center [125, 707] width 107 height 12
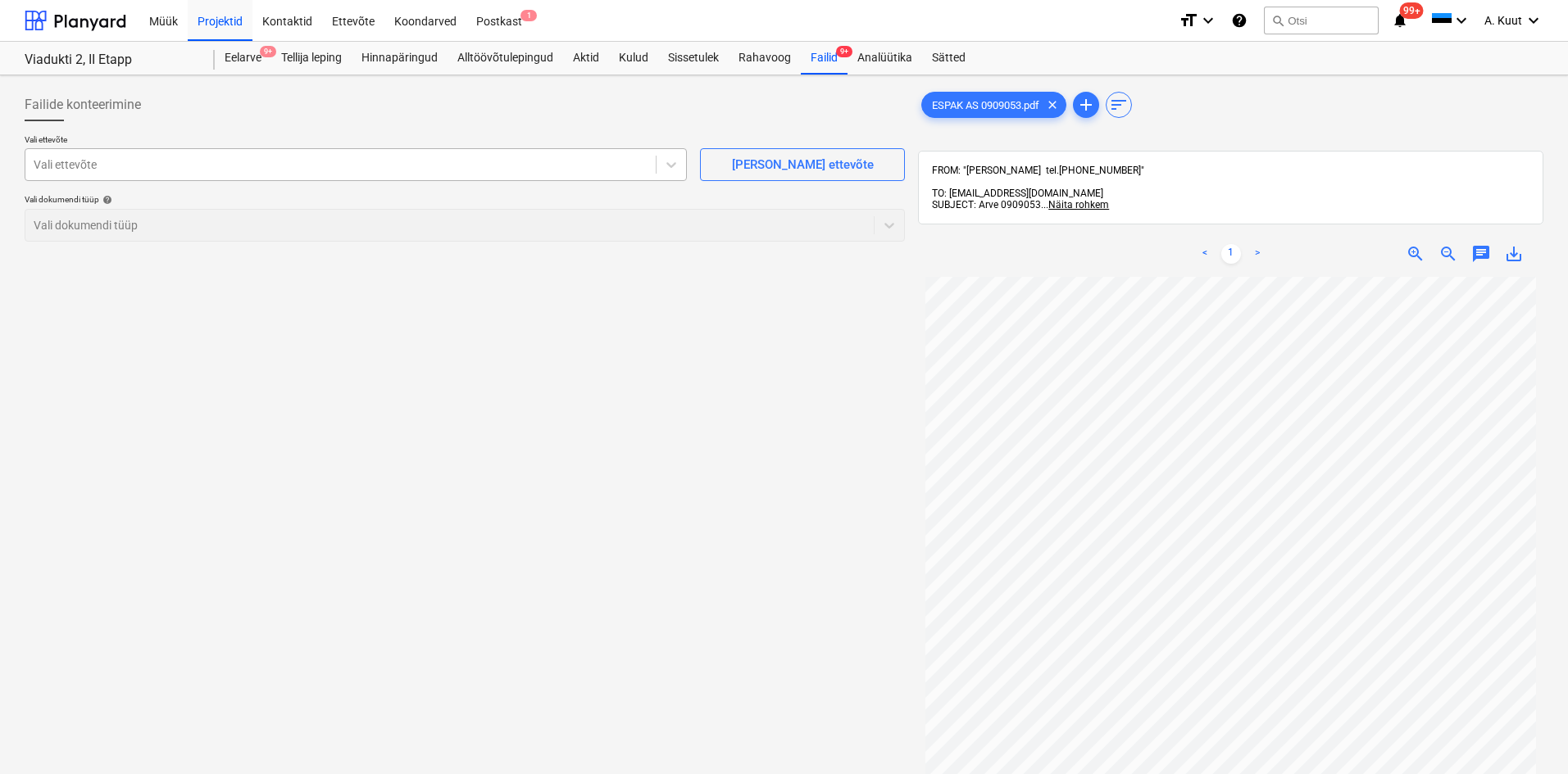
click at [151, 161] on div at bounding box center [341, 164] width 614 height 16
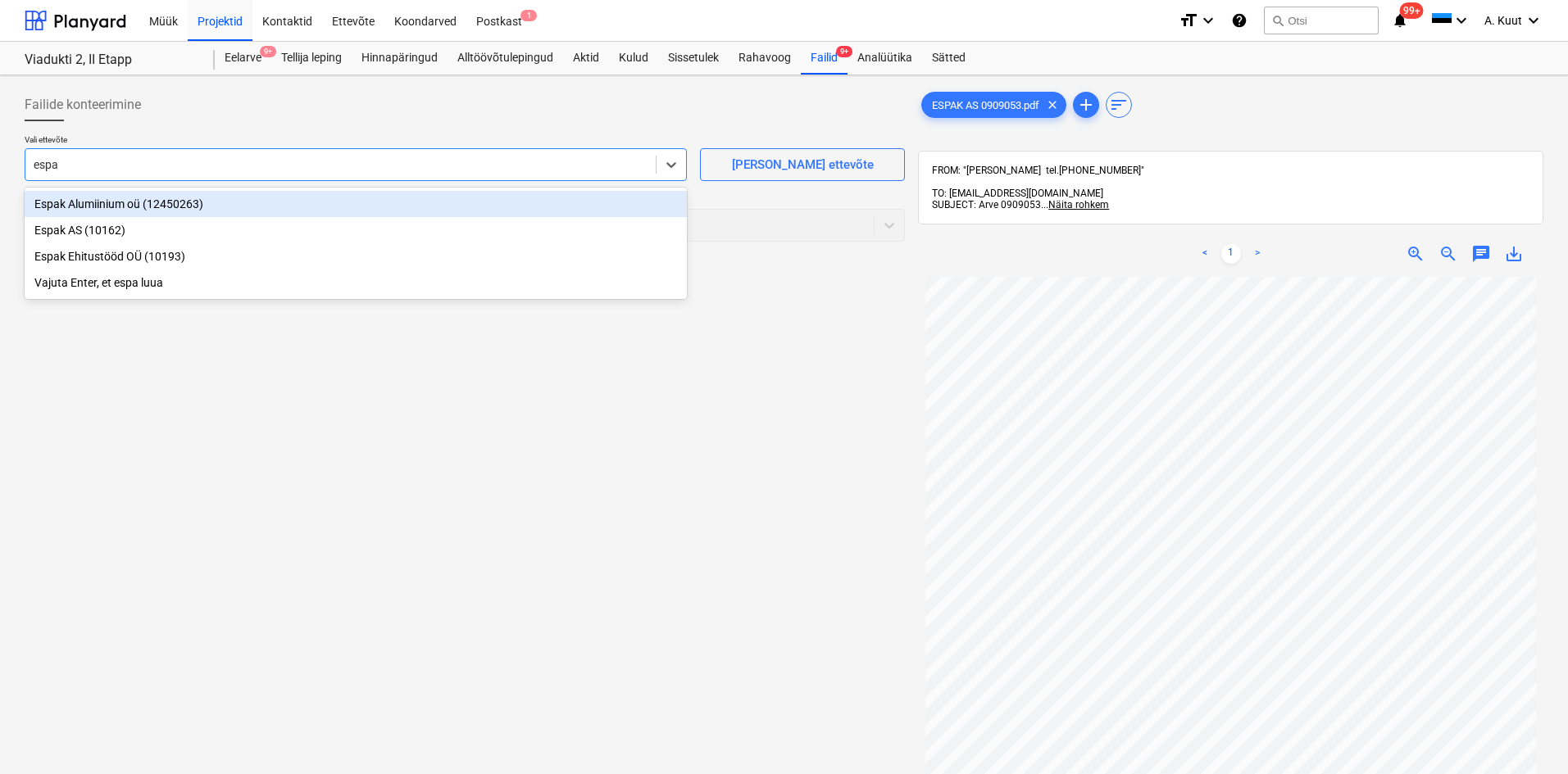
type input "espak"
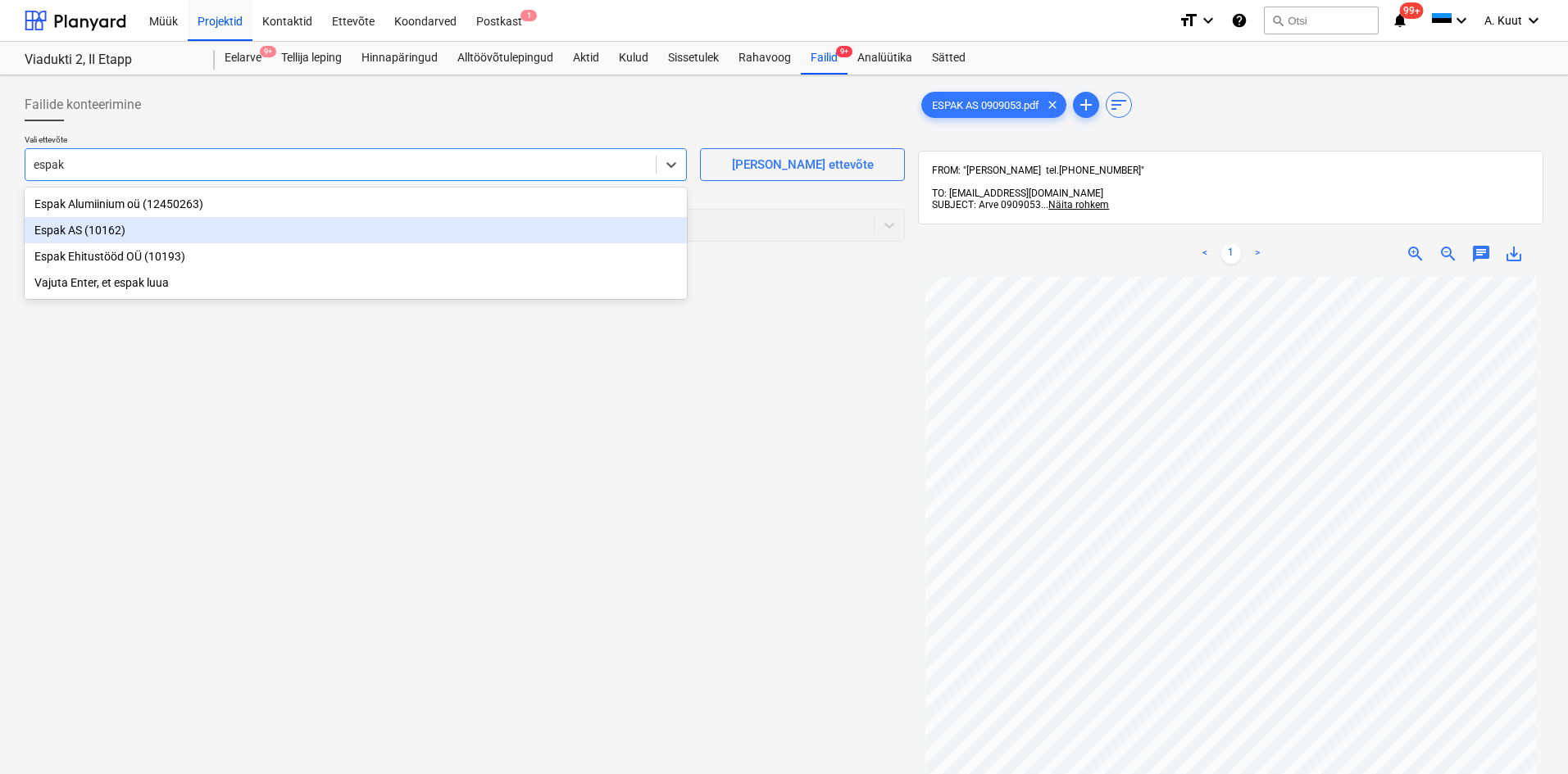
click at [59, 233] on div "Espak AS (10162)" at bounding box center [356, 230] width 662 height 27
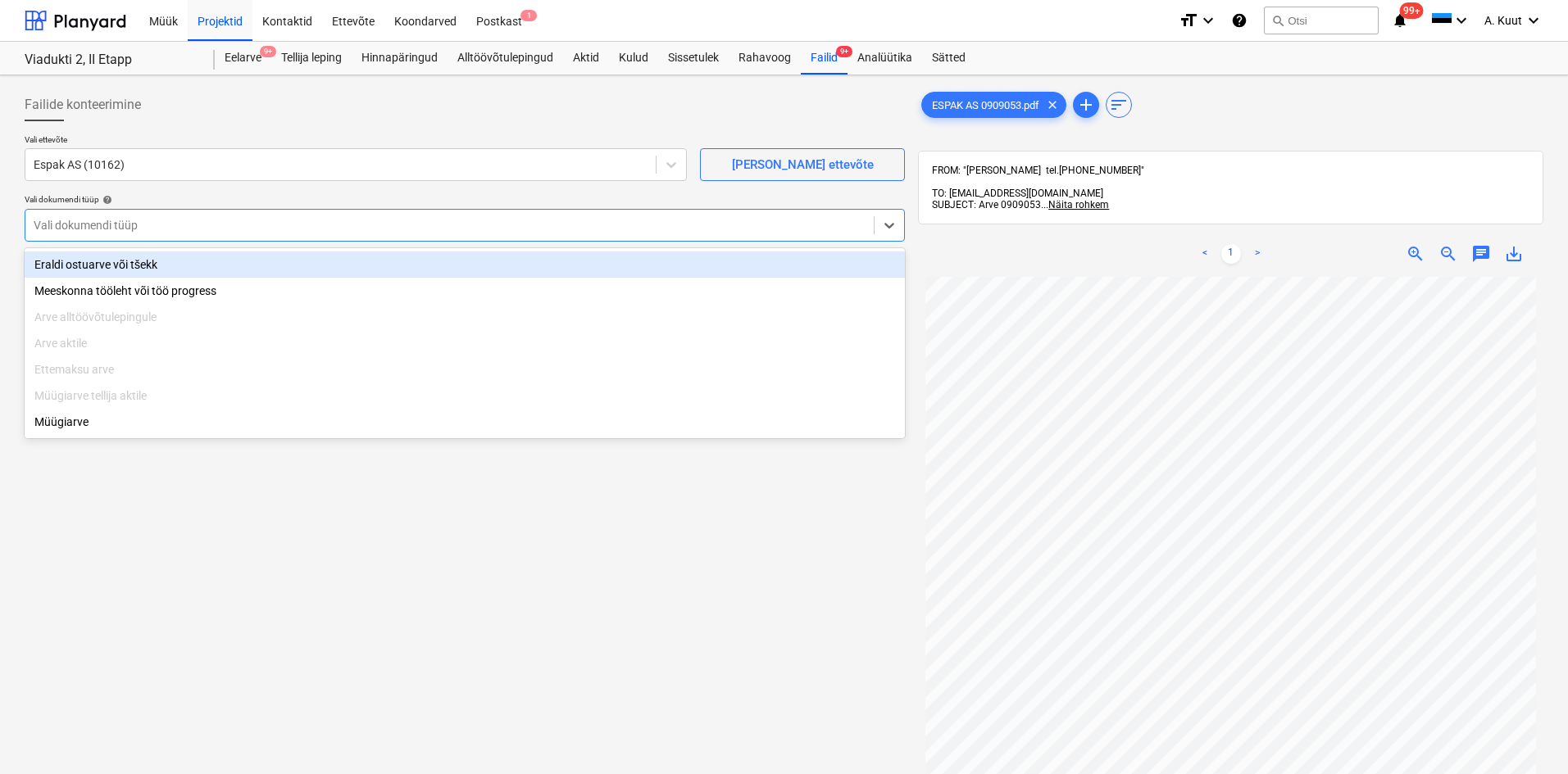
click at [72, 222] on div at bounding box center [450, 226] width 832 height 16
click at [78, 266] on div "Eraldi ostuarve või tšekk" at bounding box center [464, 264] width 880 height 27
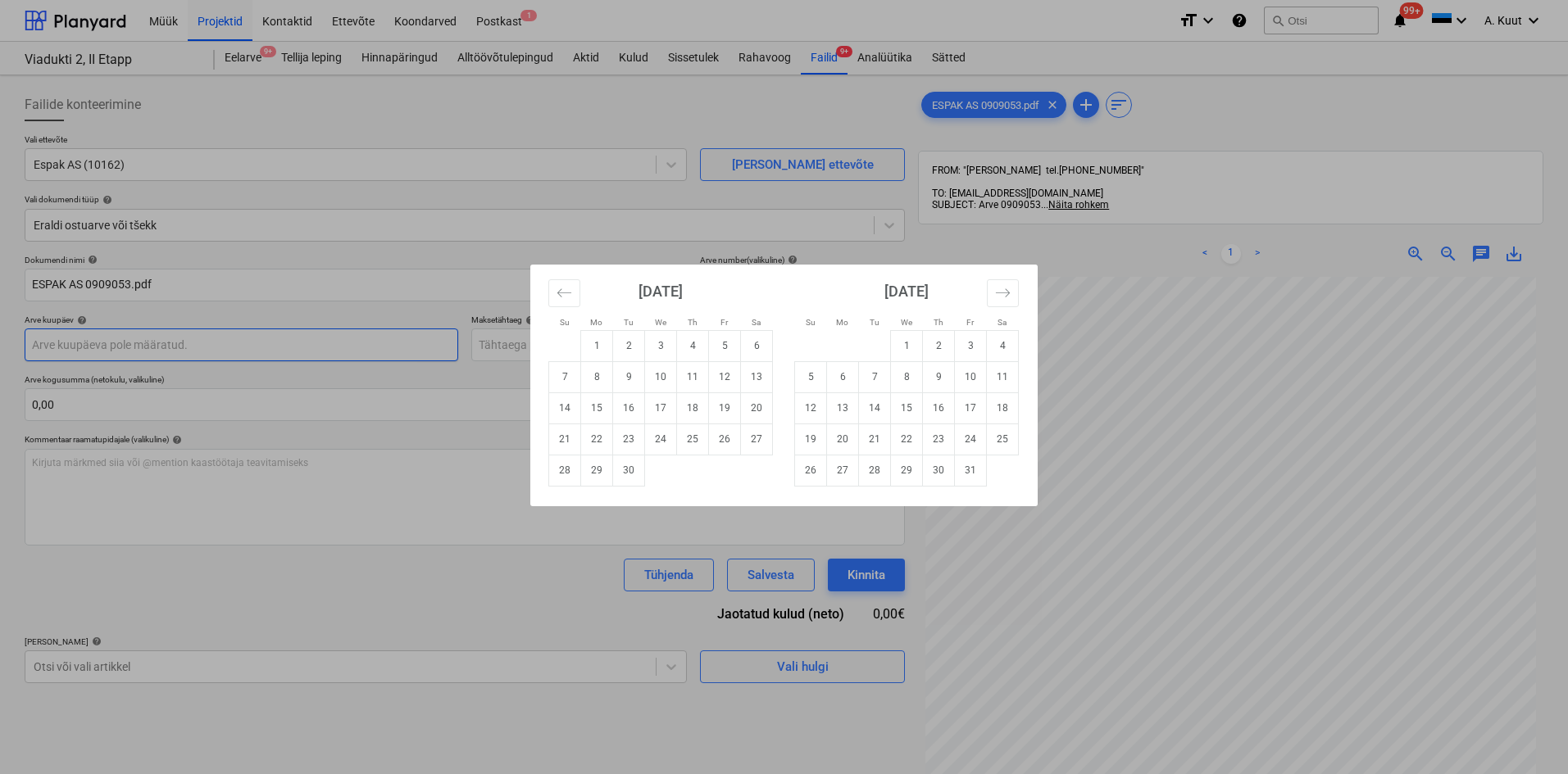
click at [73, 345] on body "Müük Projektid Kontaktid Ettevõte Koondarved Postkast 1 format_size keyboard_ar…" at bounding box center [784, 387] width 1568 height 774
click at [1213, 396] on div "Su Mo Tu We Th Fr Sa Su Mo Tu We Th Fr Sa August 2025 1 2 3 4 5 6 7 8 9 10 11 1…" at bounding box center [784, 387] width 1568 height 774
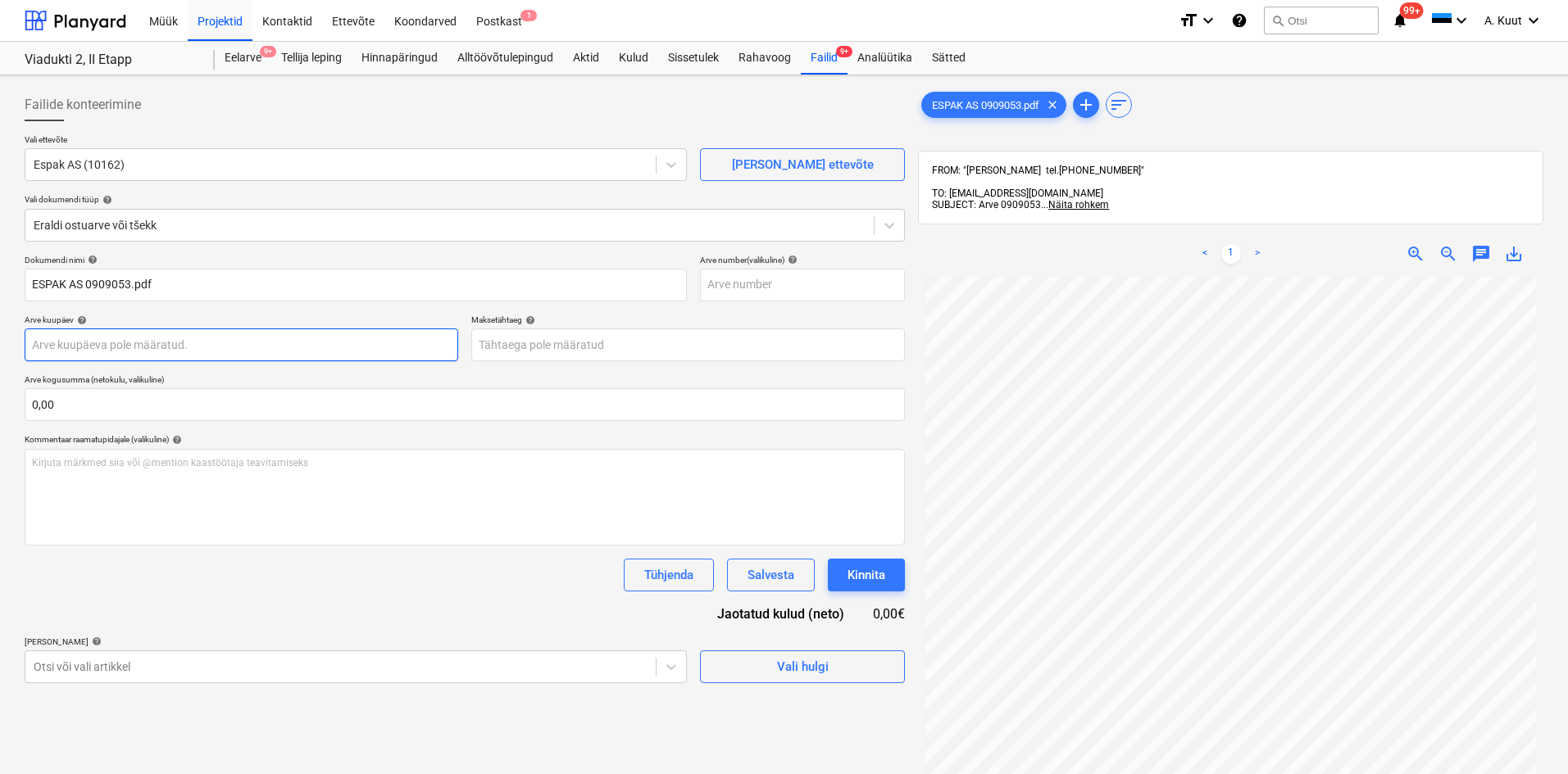
click at [50, 345] on body "Müük Projektid Kontaktid Ettevõte Koondarved Postkast 1 format_size keyboard_ar…" at bounding box center [784, 387] width 1568 height 774
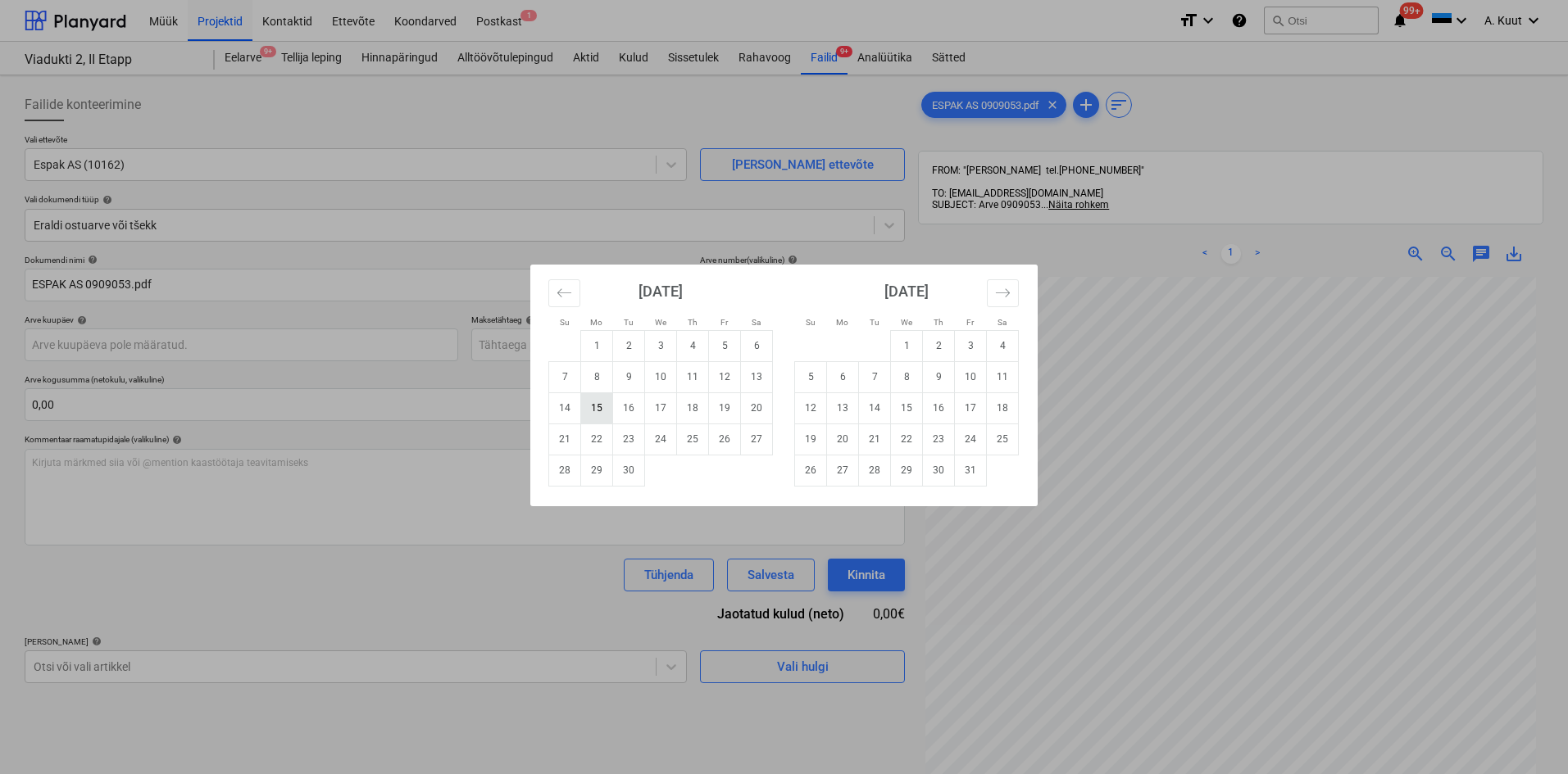
click at [593, 410] on td "15" at bounding box center [597, 408] width 32 height 31
type input "[DATE]"
click at [525, 348] on body "Müük Projektid Kontaktid Ettevõte Koondarved Postkast 1 format_size keyboard_ar…" at bounding box center [784, 387] width 1568 height 774
click at [1303, 422] on div "Su Mo Tu We Th Fr Sa Su Mo Tu We Th Fr Sa August 2025 1 2 3 4 5 6 7 8 9 10 11 1…" at bounding box center [784, 387] width 1568 height 774
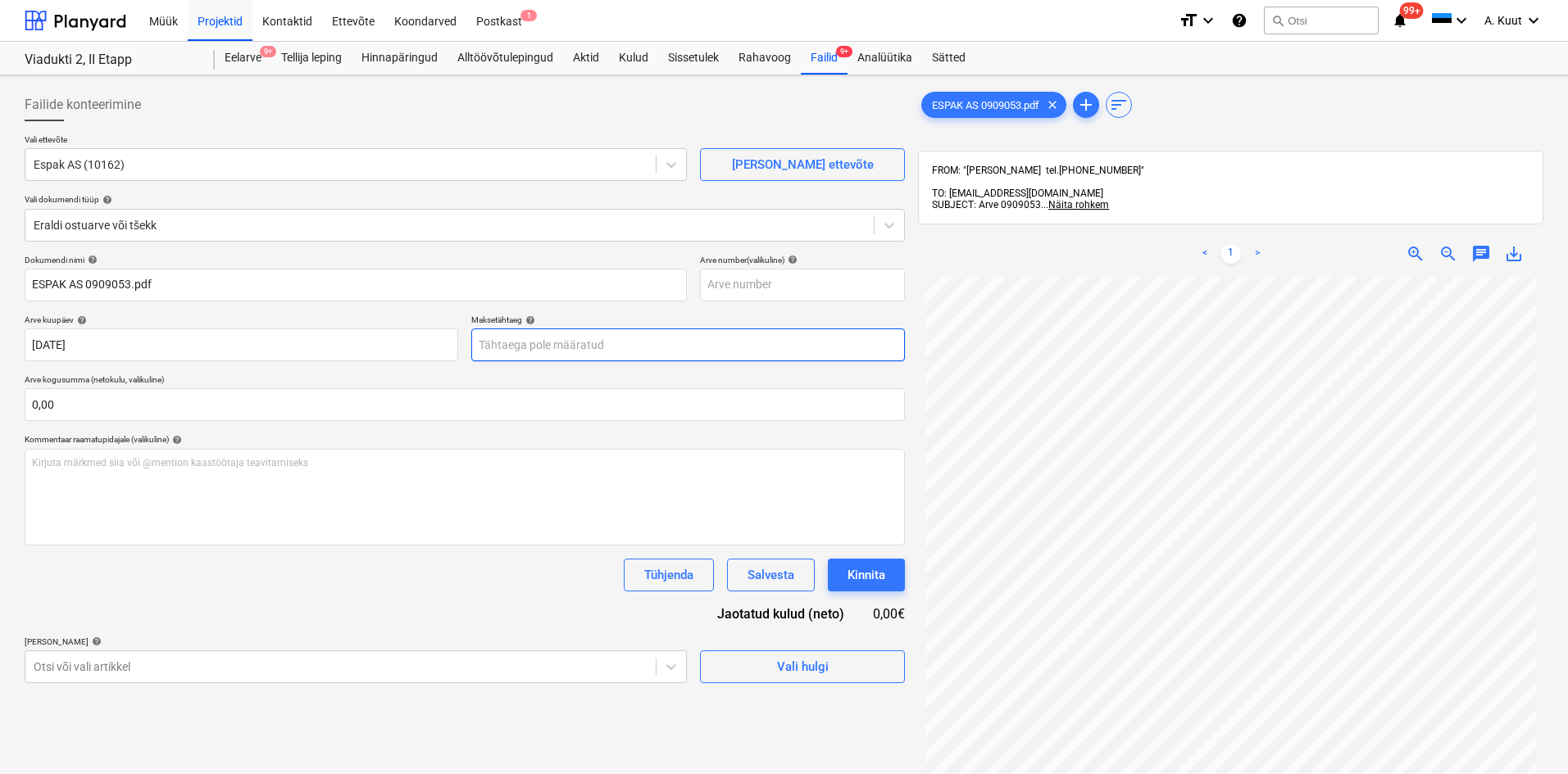
click at [503, 350] on body "Müük Projektid Kontaktid Ettevõte Koondarved Postkast 1 format_size keyboard_ar…" at bounding box center [784, 387] width 1568 height 774
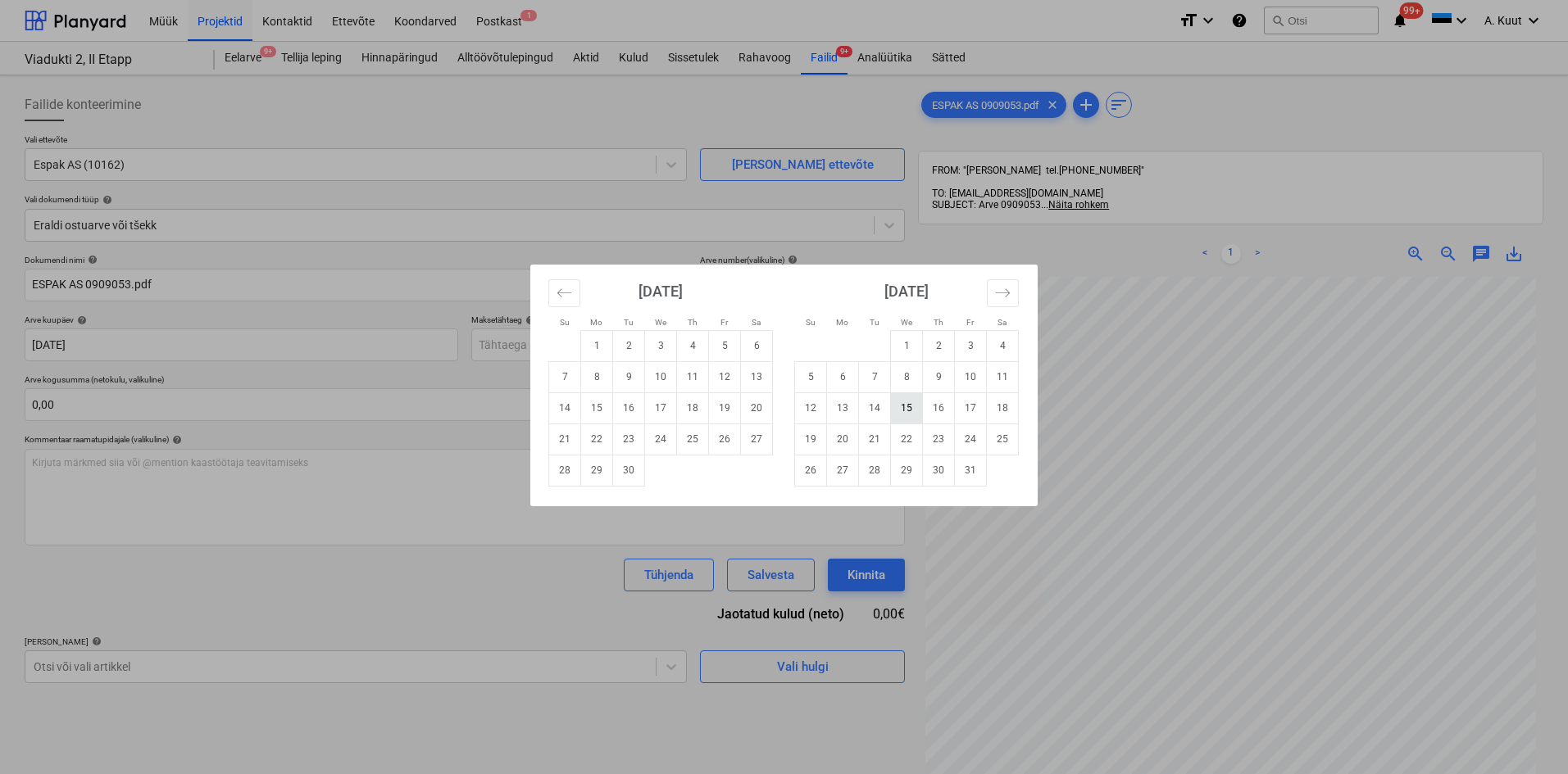
click at [912, 408] on td "15" at bounding box center [907, 408] width 32 height 31
type input "15 Oct 2025"
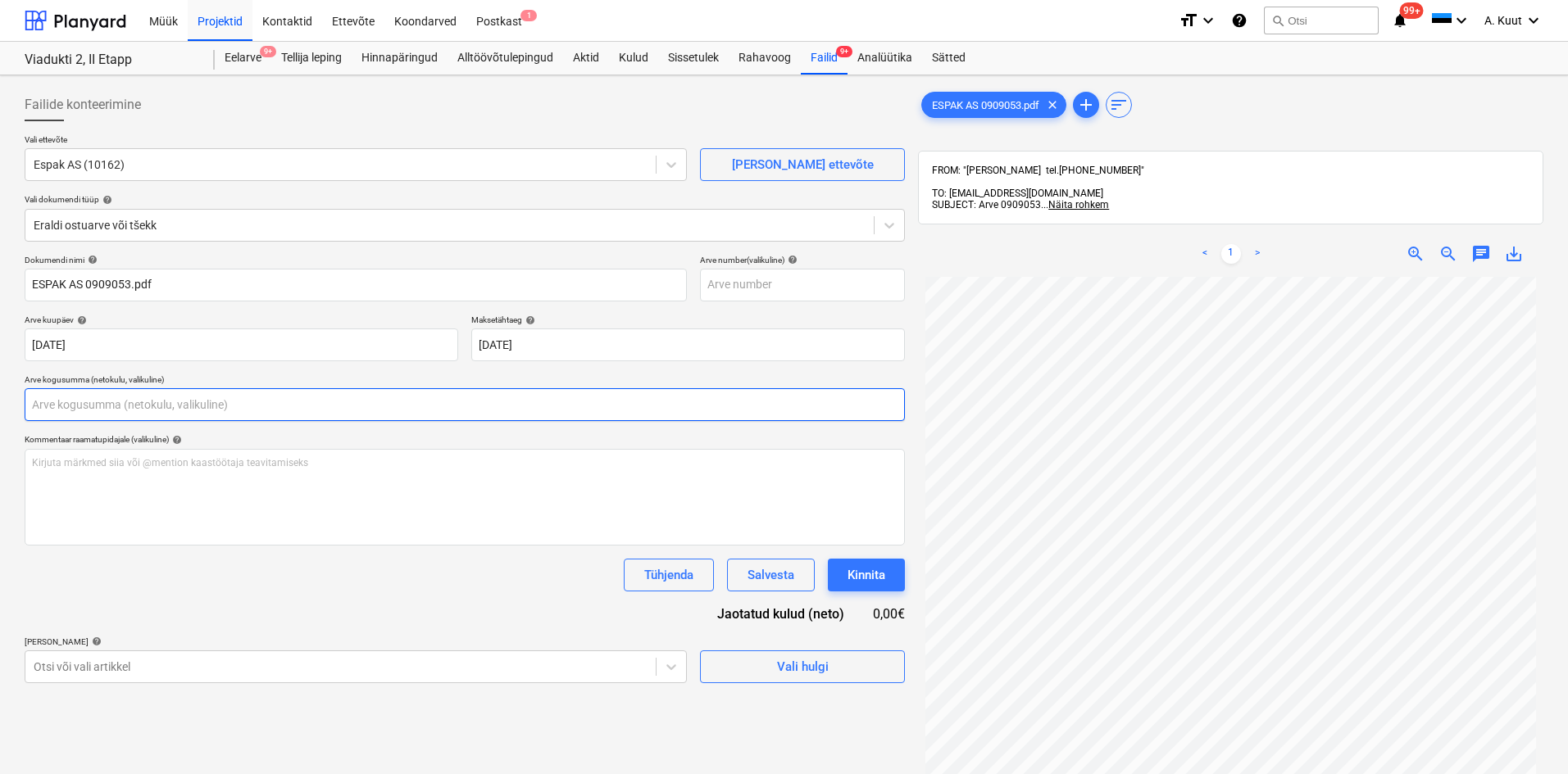
click at [67, 399] on input "text" at bounding box center [464, 405] width 880 height 33
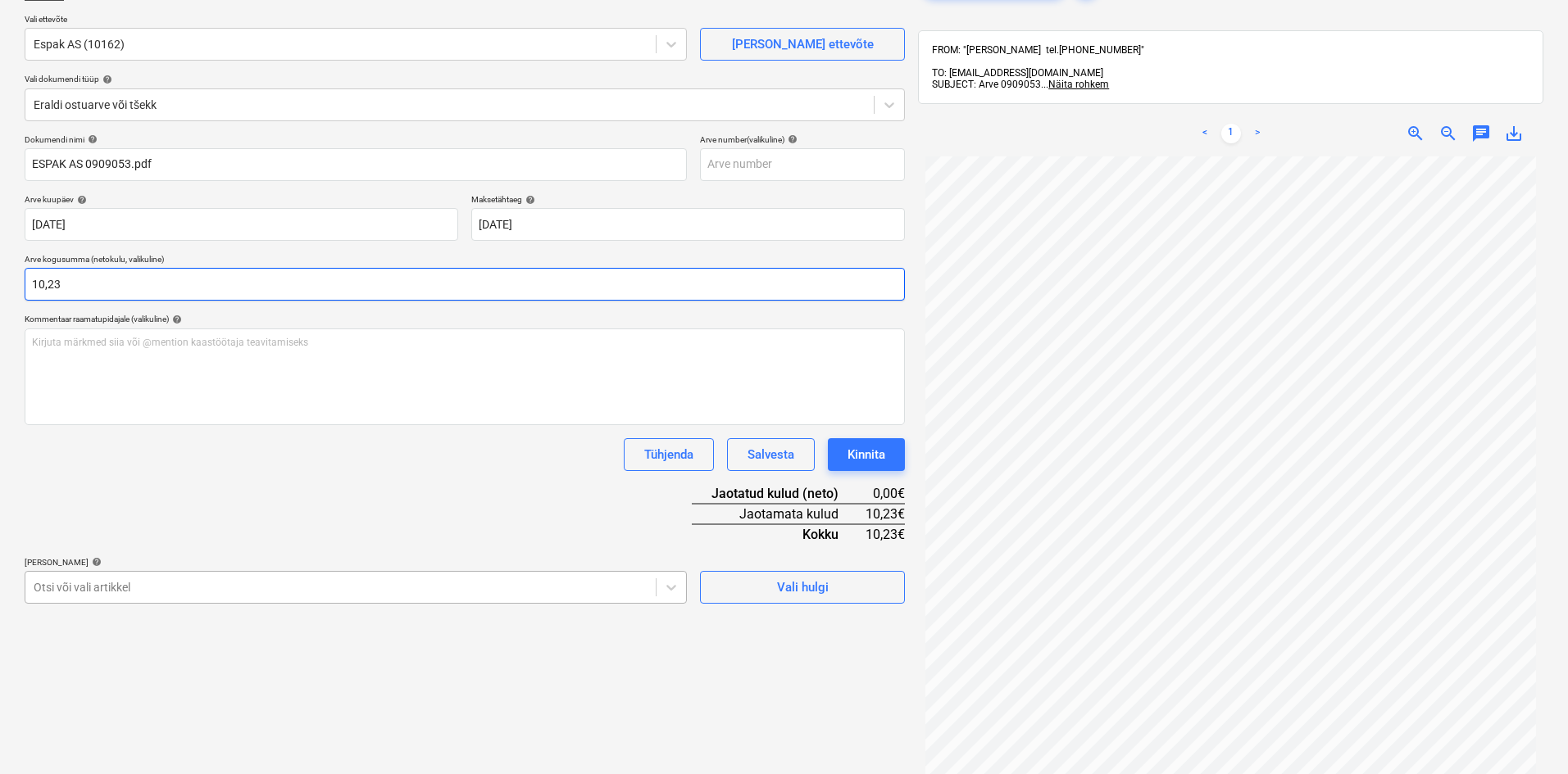
scroll to position [164, 0]
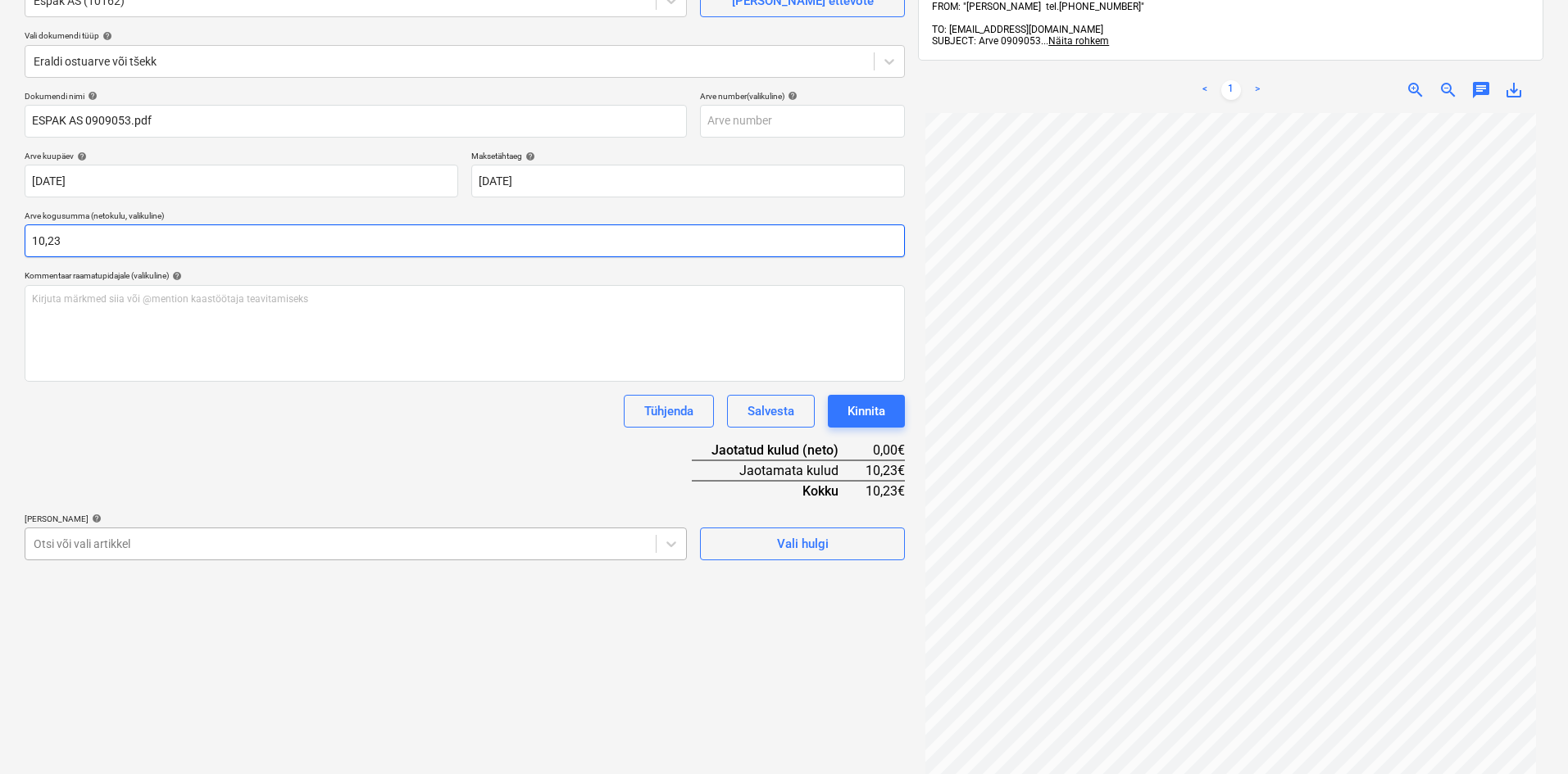
type input "10,23"
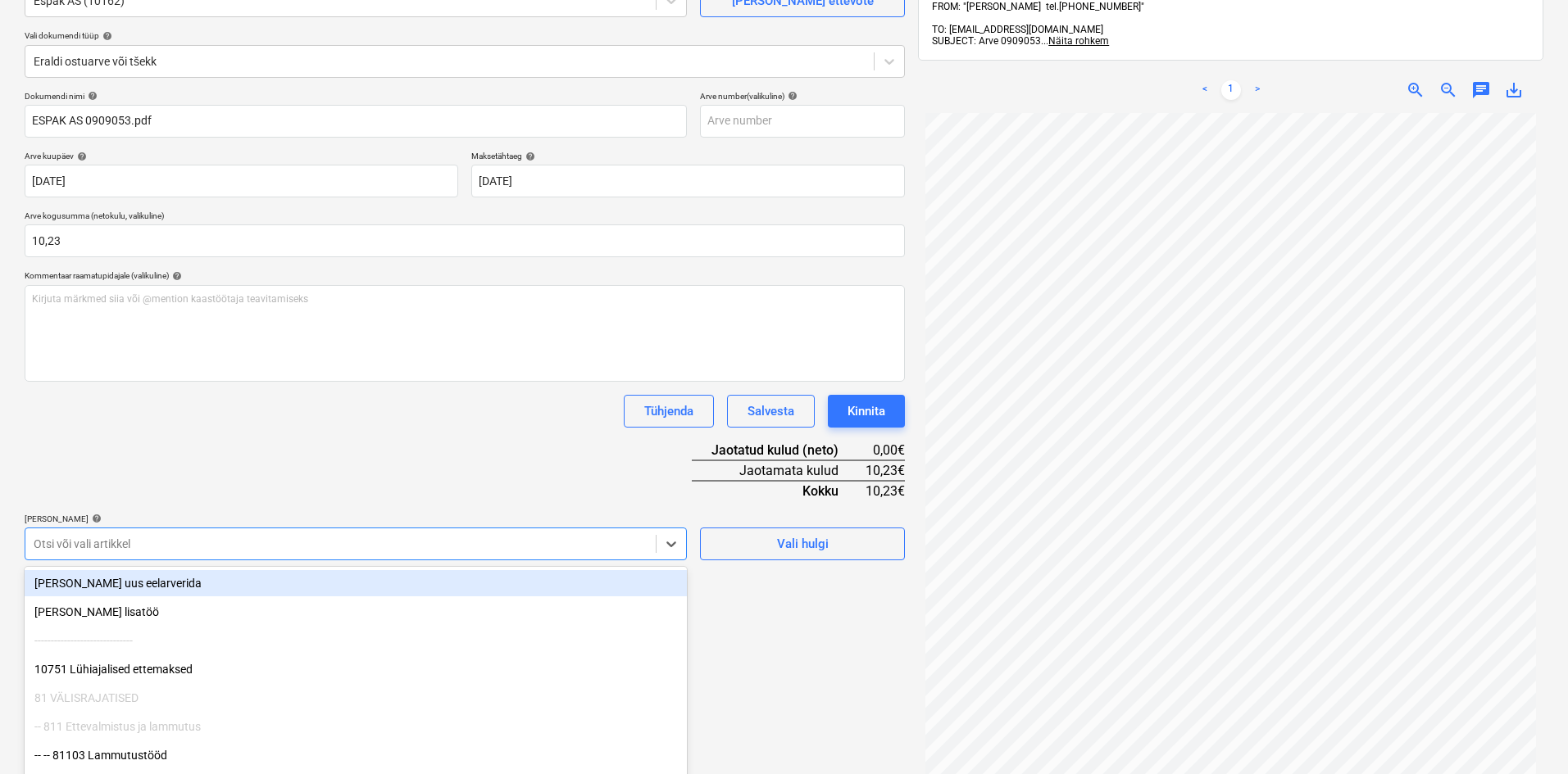
scroll to position [212, 0]
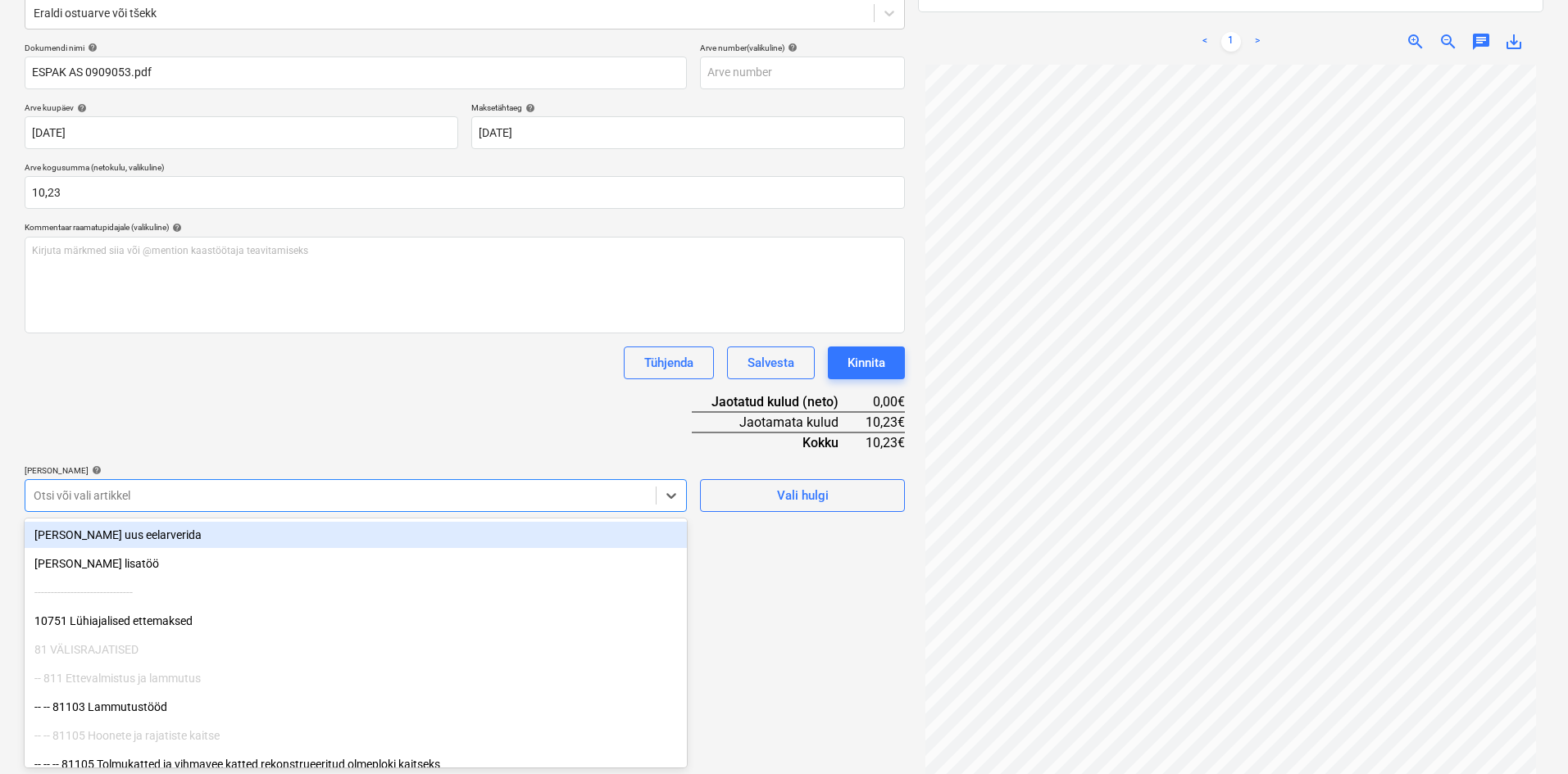
click at [176, 537] on body "Müük Projektid Kontaktid Ettevõte Koondarved Postkast 1 format_size keyboard_ar…" at bounding box center [784, 175] width 1568 height 774
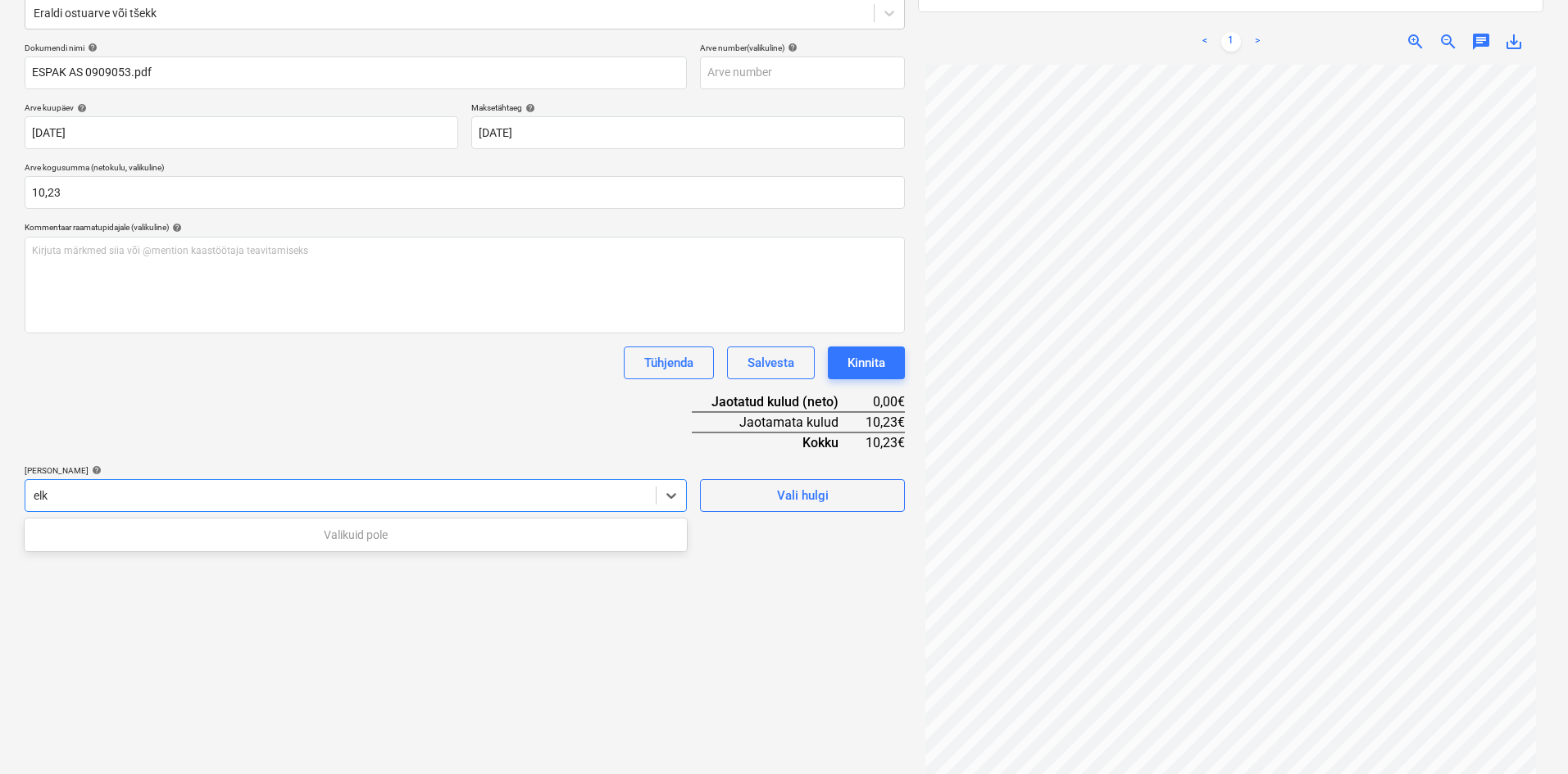
type input "el"
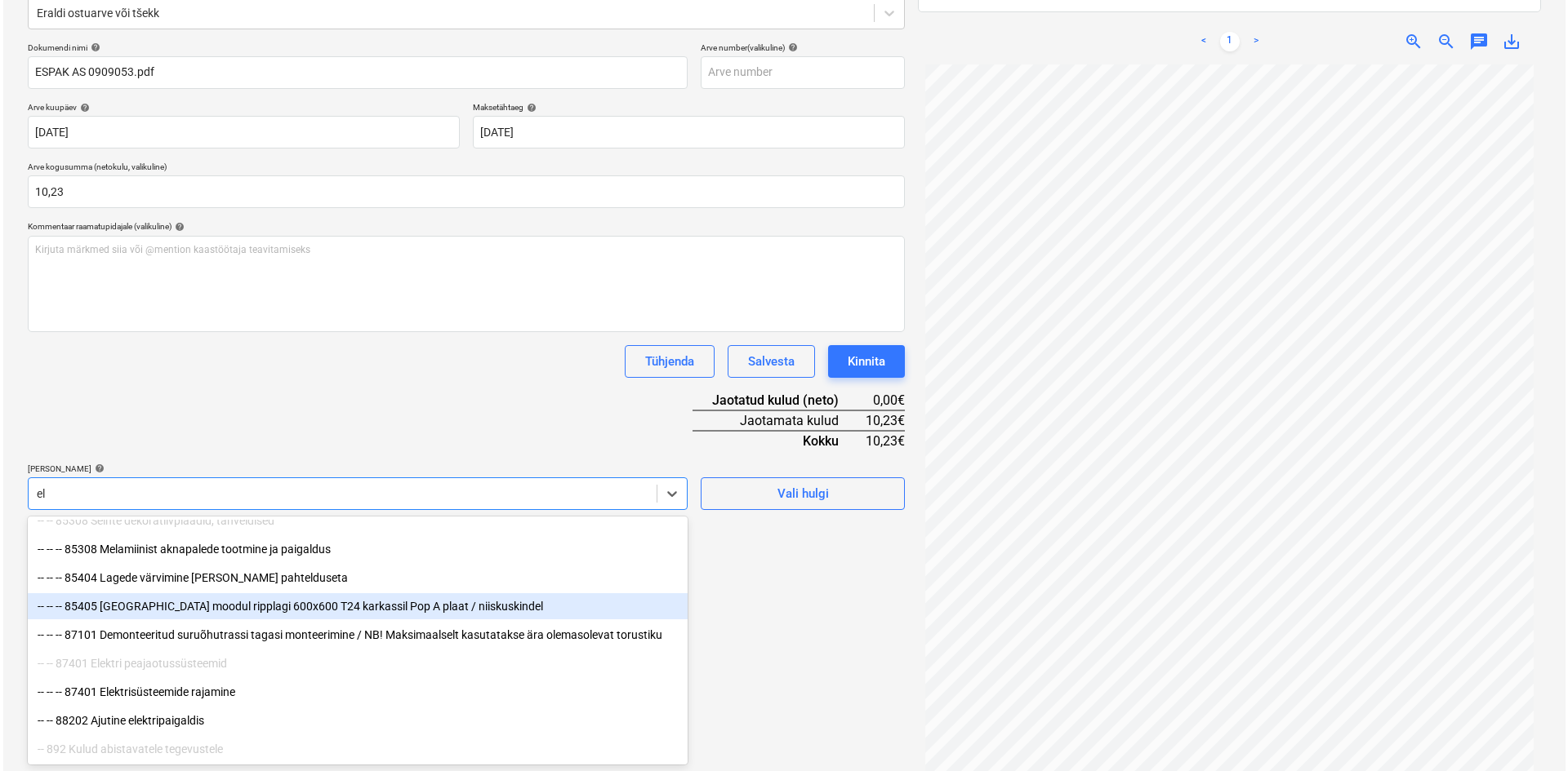
scroll to position [232, 0]
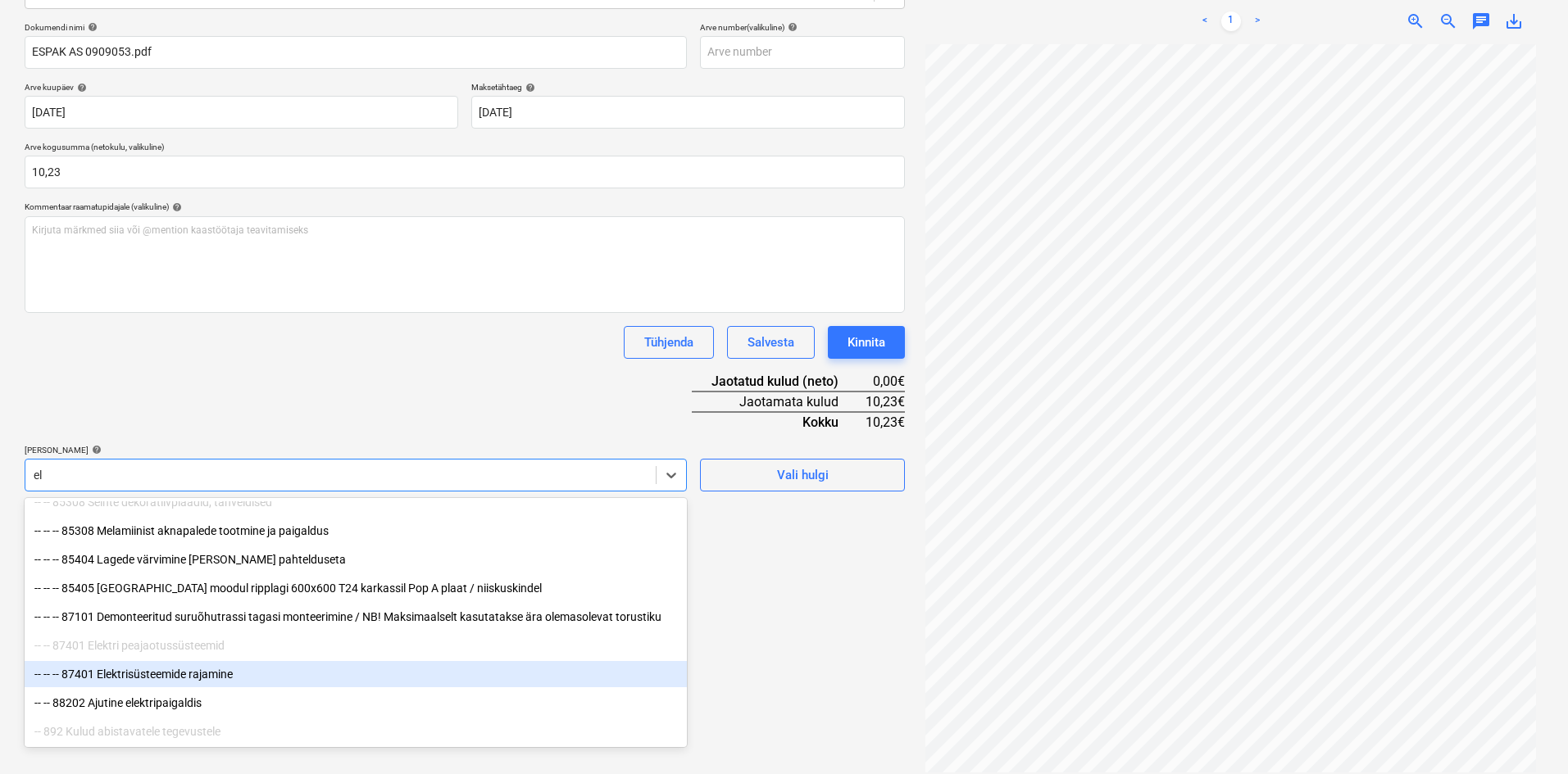
click at [167, 678] on div "-- -- -- 87401 Elektrisüsteemide rajamine" at bounding box center [356, 674] width 662 height 27
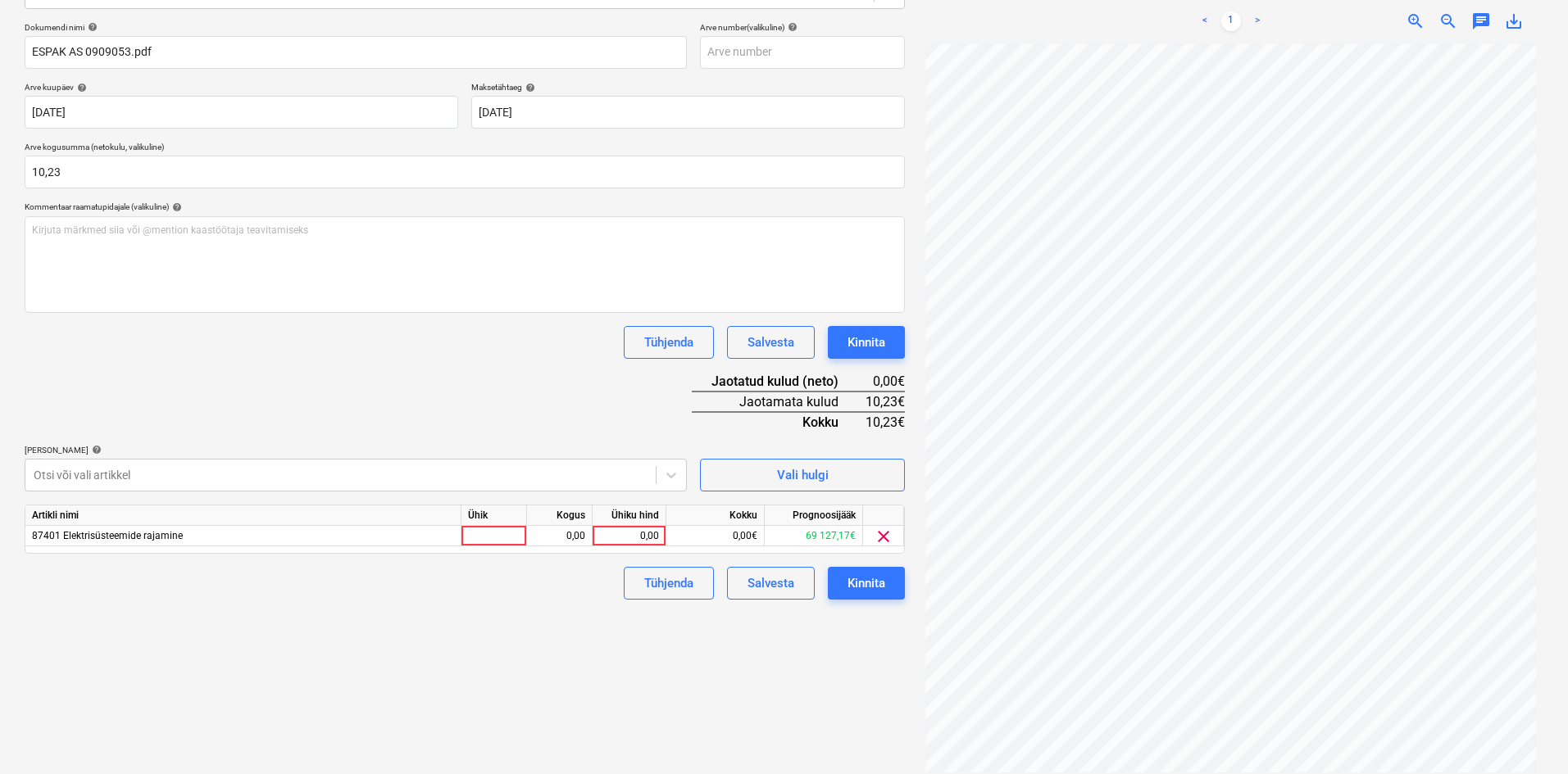
click at [402, 355] on div "Tühjenda Salvesta Kinnita" at bounding box center [464, 343] width 880 height 33
click at [649, 533] on div "0,00" at bounding box center [628, 536] width 59 height 20
type input "10,23"
click at [569, 647] on div "Failide konteerimine Vali ettevõte Espak AS (10162) Lisa uus ettevõte Vali doku…" at bounding box center [464, 314] width 893 height 930
click at [879, 578] on div "Kinnita" at bounding box center [866, 583] width 37 height 21
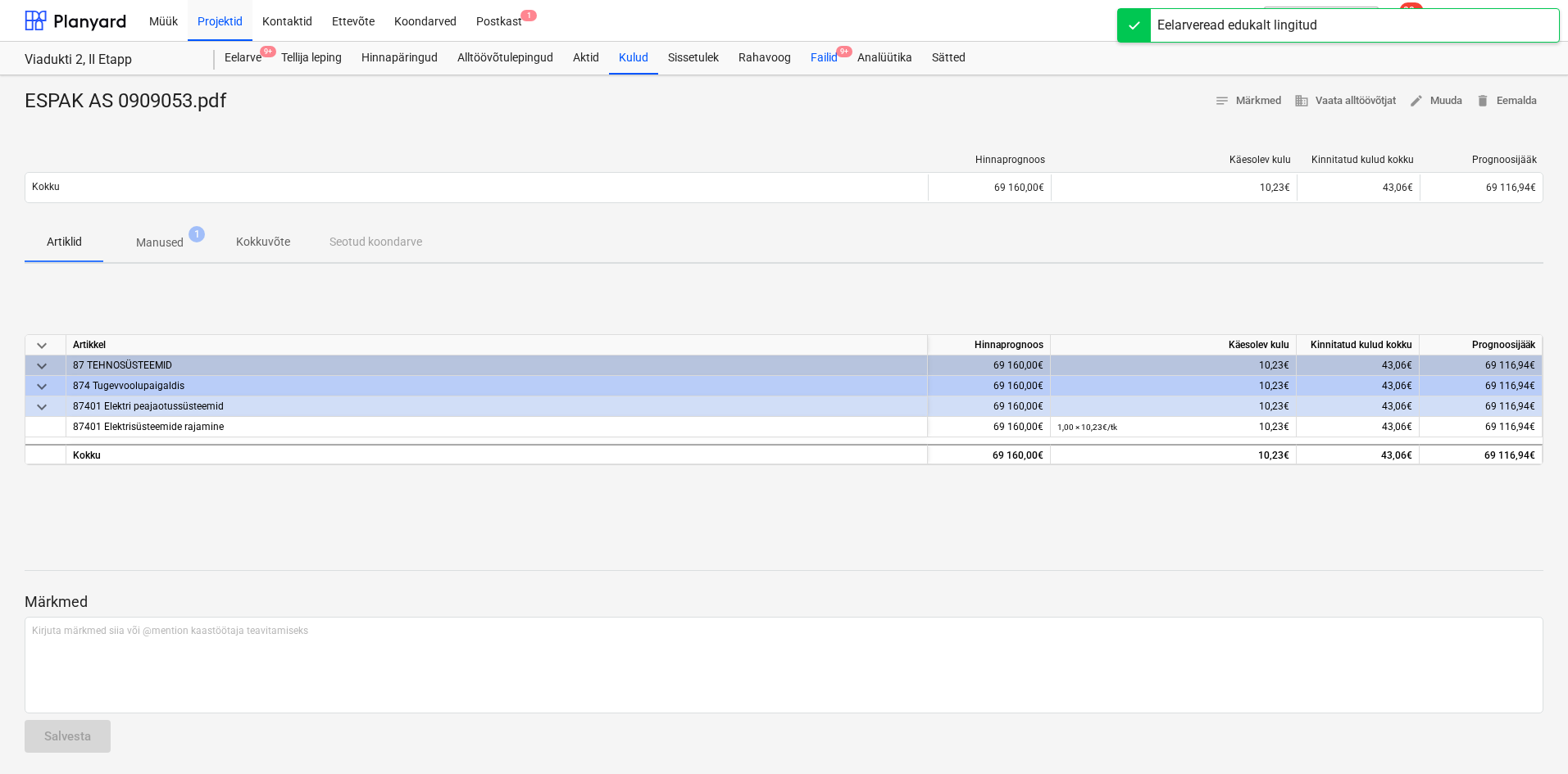
click at [832, 53] on div "Failid 9+" at bounding box center [824, 58] width 47 height 33
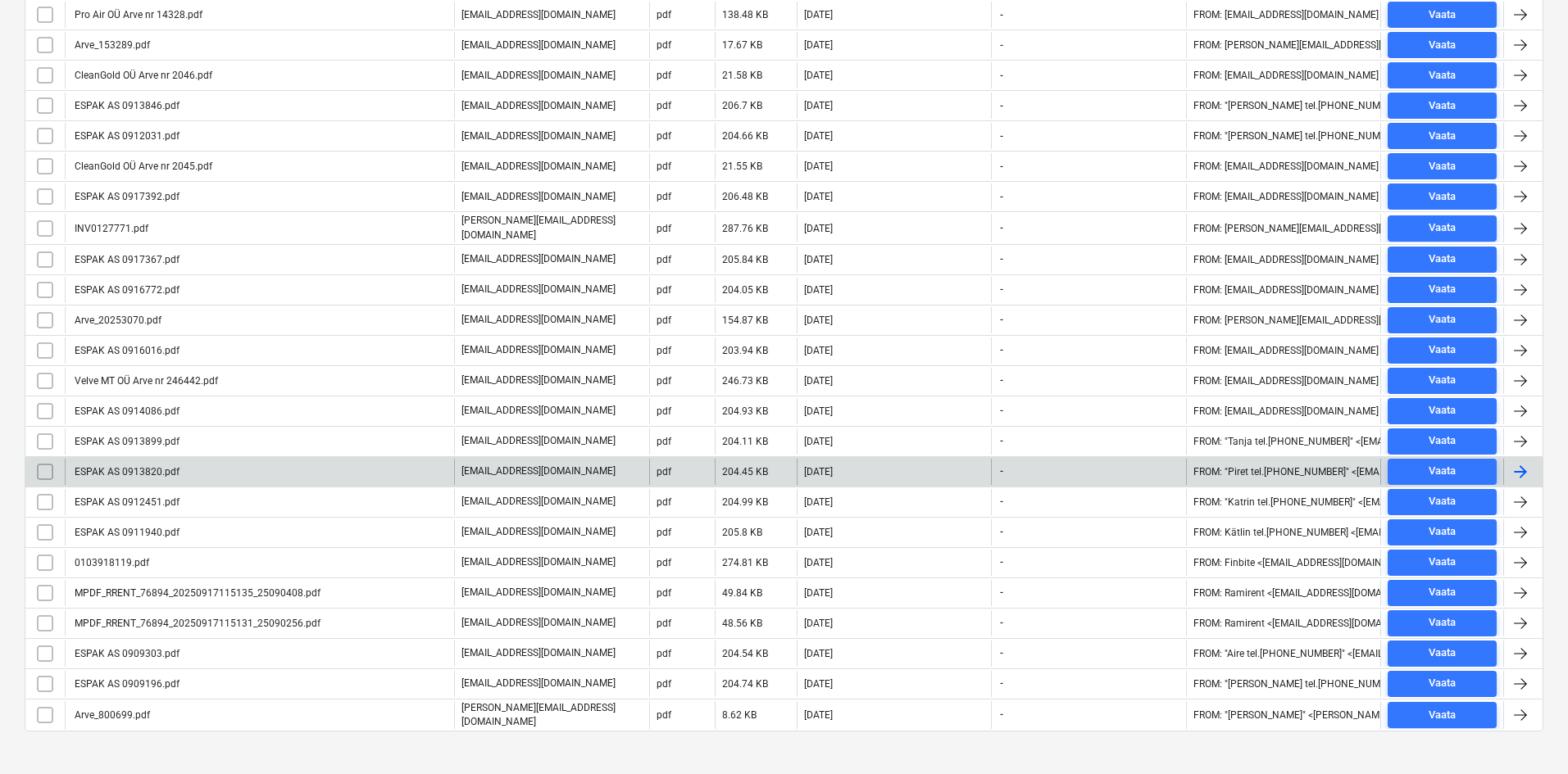
scroll to position [733, 0]
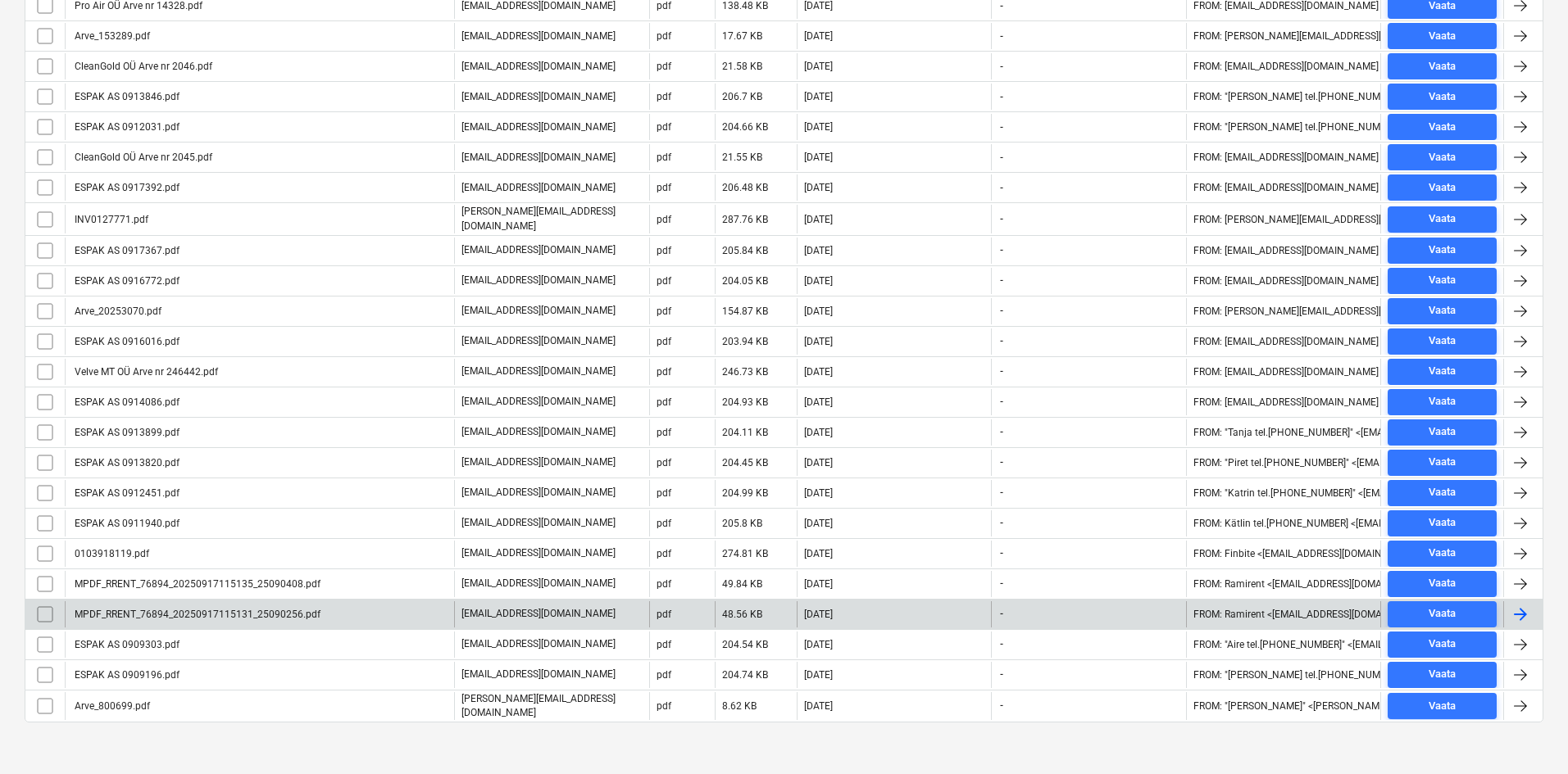
click at [248, 612] on div "MPDF_RRENT_76894_20250917115131_25090256.pdf" at bounding box center [197, 614] width 249 height 12
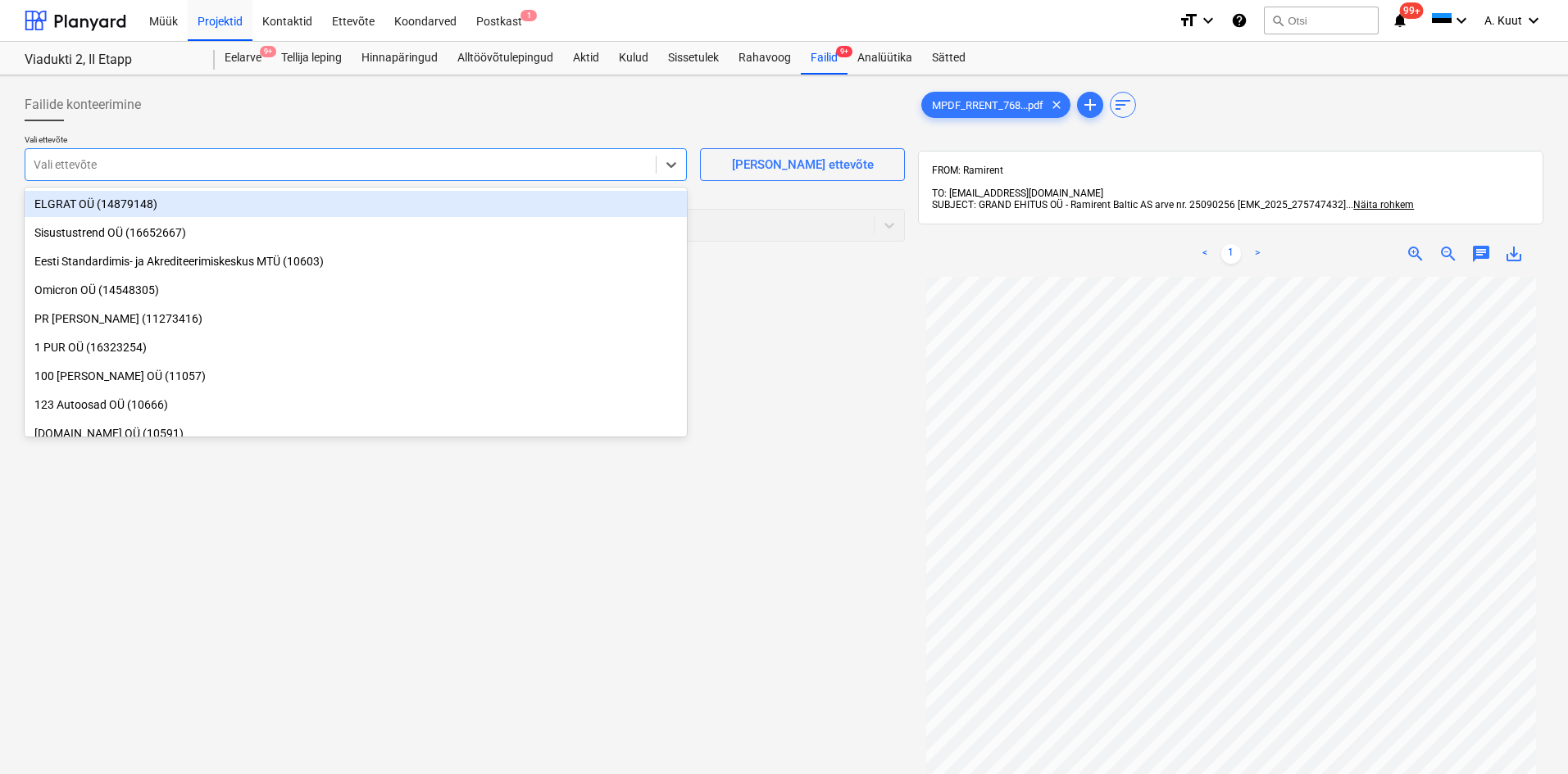
click at [97, 169] on div at bounding box center [341, 164] width 614 height 16
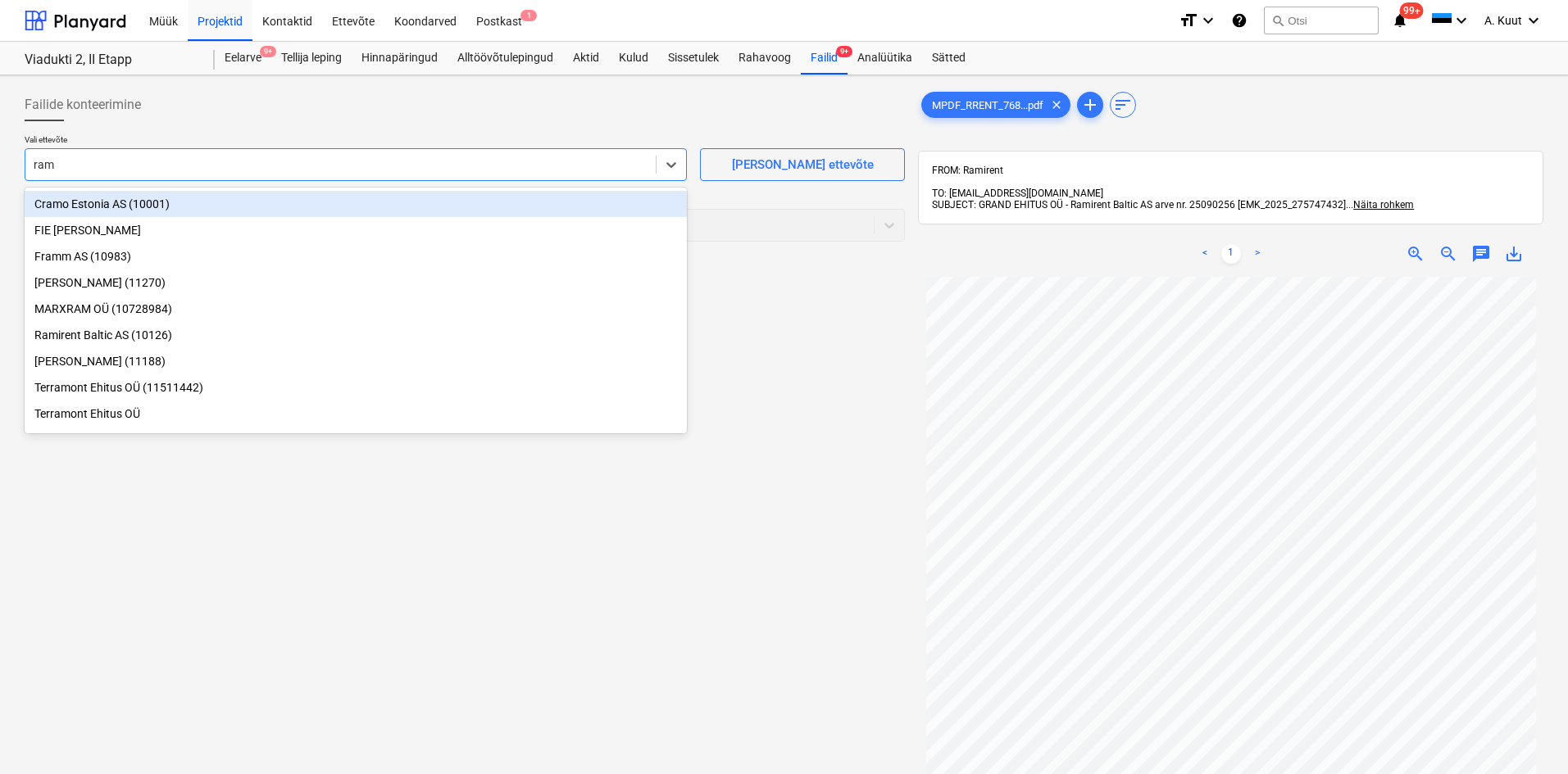
type input "rami"
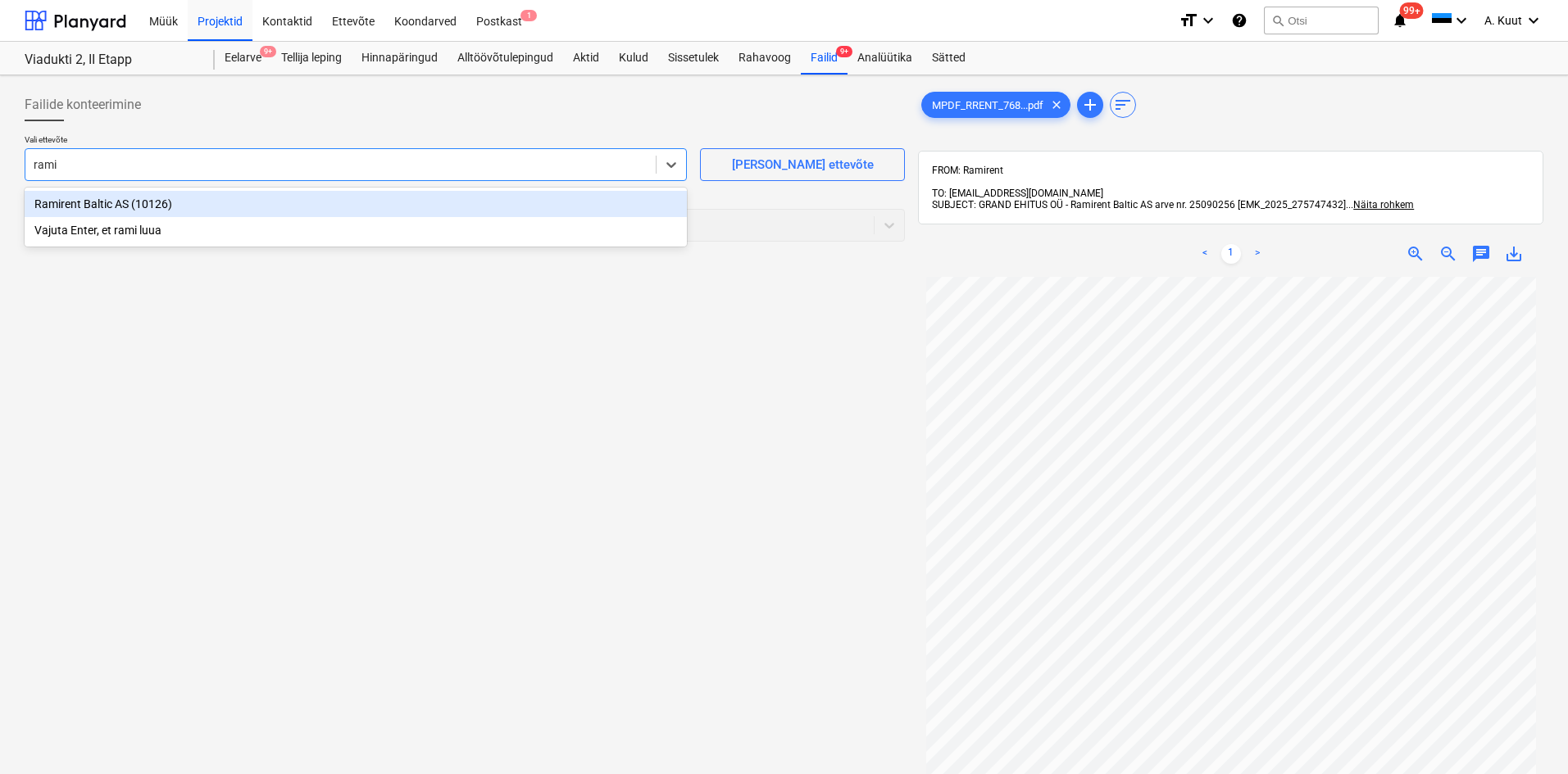
click at [91, 207] on div "Ramirent Baltic AS (10126)" at bounding box center [356, 204] width 662 height 27
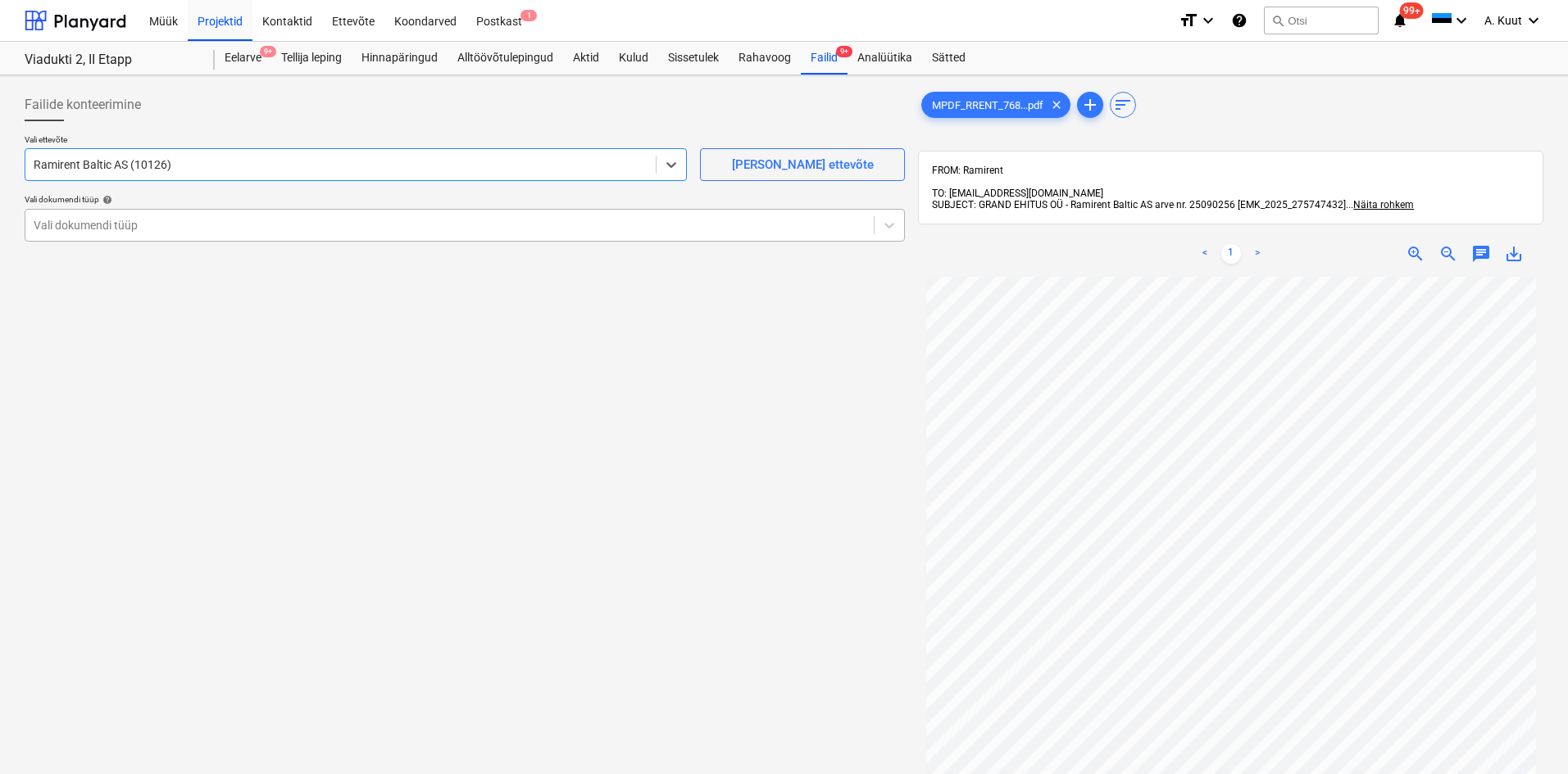
click at [102, 224] on div at bounding box center [450, 226] width 832 height 16
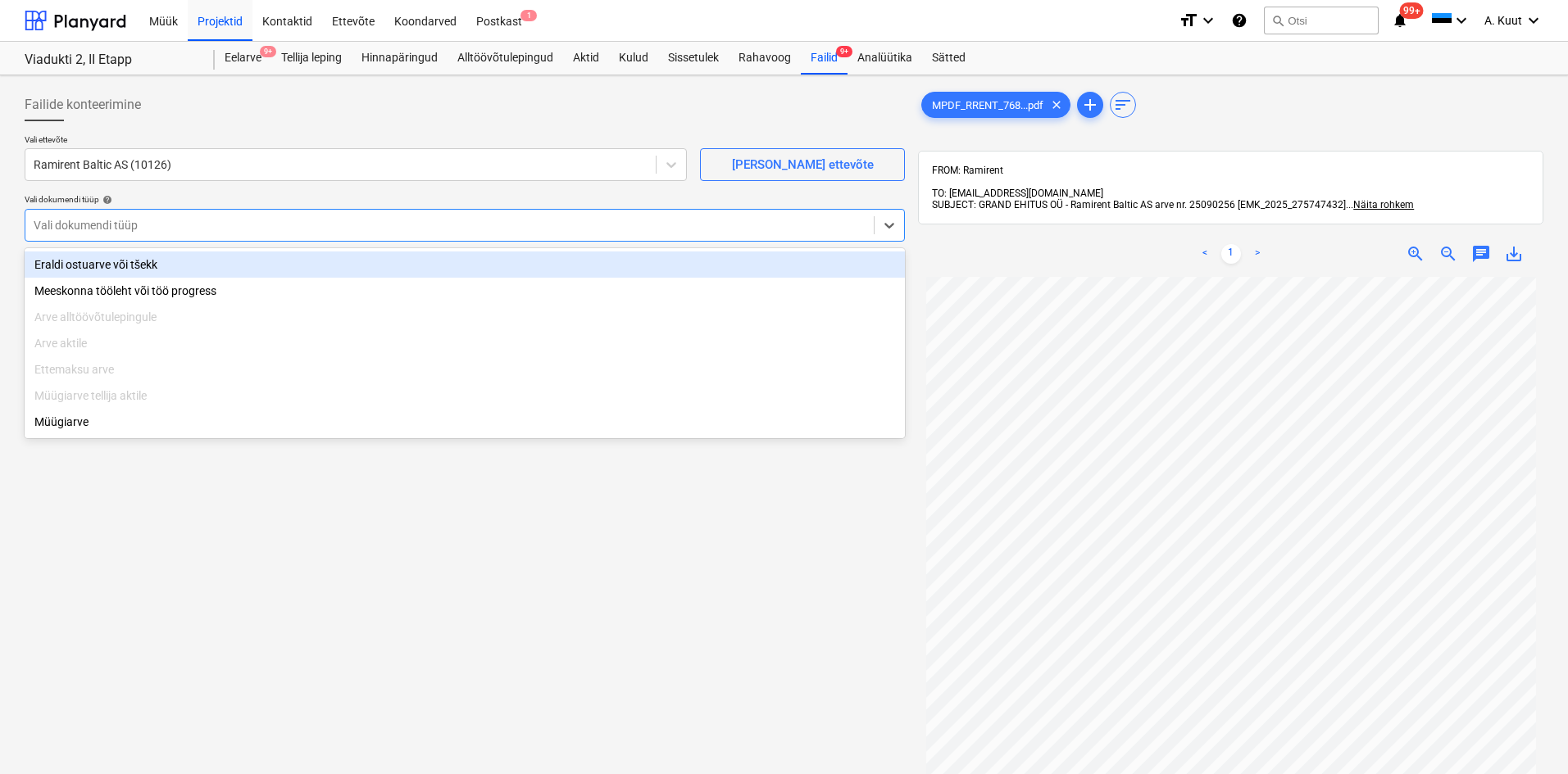
click at [109, 266] on div "Eraldi ostuarve või tšekk" at bounding box center [464, 264] width 880 height 27
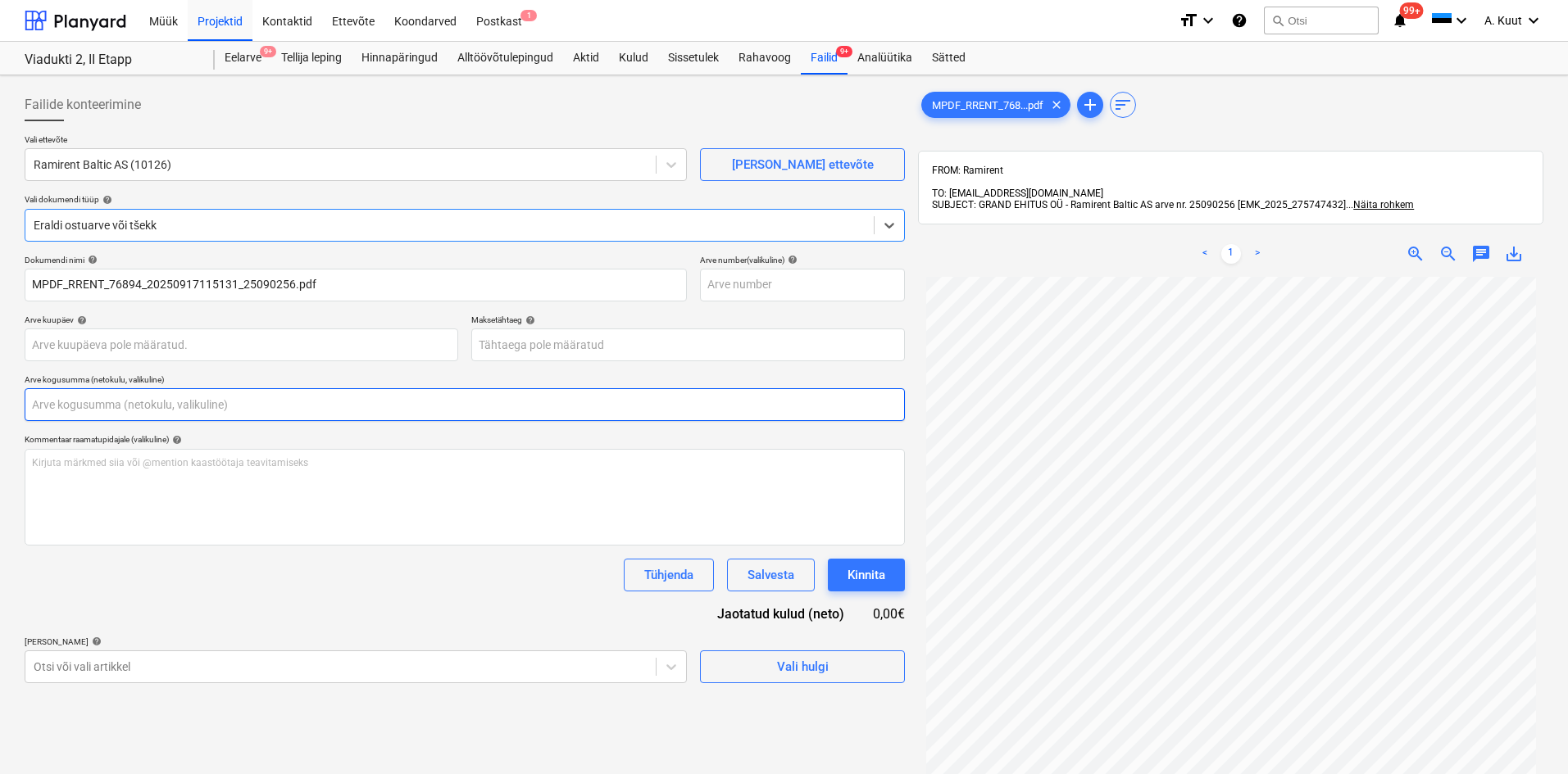
click at [59, 400] on input "text" at bounding box center [464, 405] width 880 height 33
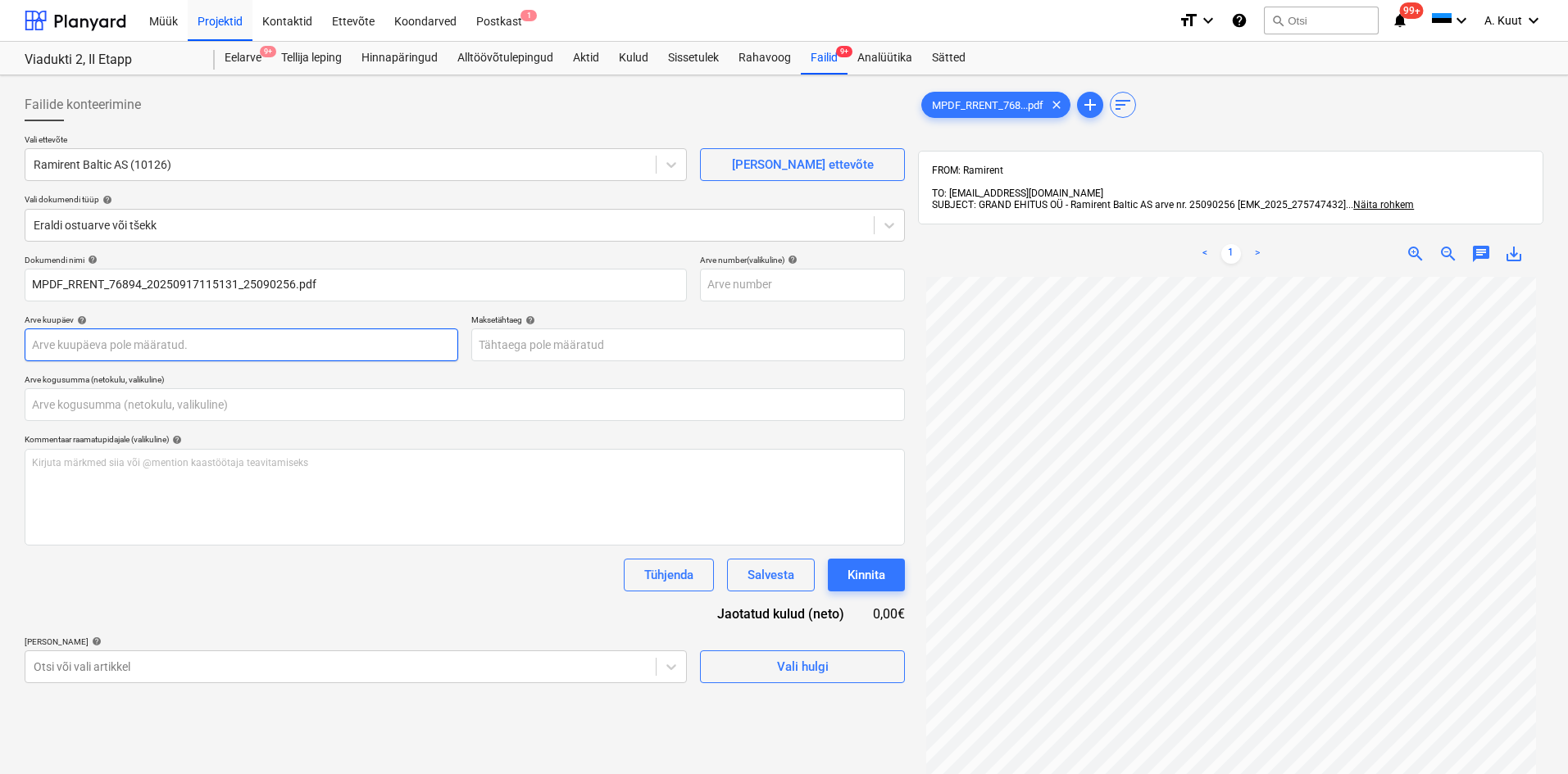
type input "0,00"
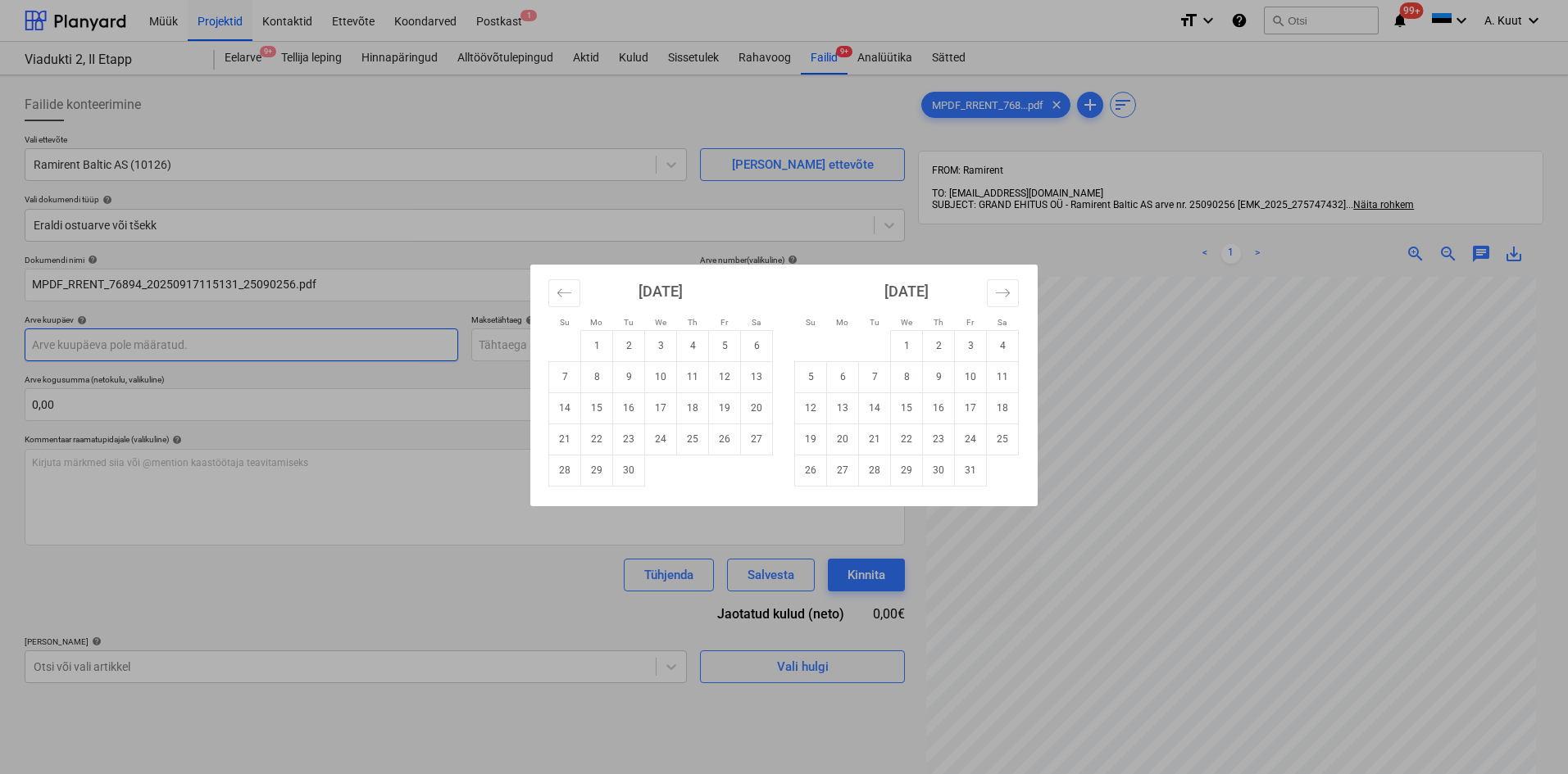
click at [93, 339] on body "Müük Projektid Kontaktid Ettevõte Koondarved Postkast 1 format_size keyboard_ar…" at bounding box center [784, 387] width 1568 height 774
click at [597, 403] on td "15" at bounding box center [597, 408] width 32 height 31
type input "[DATE]"
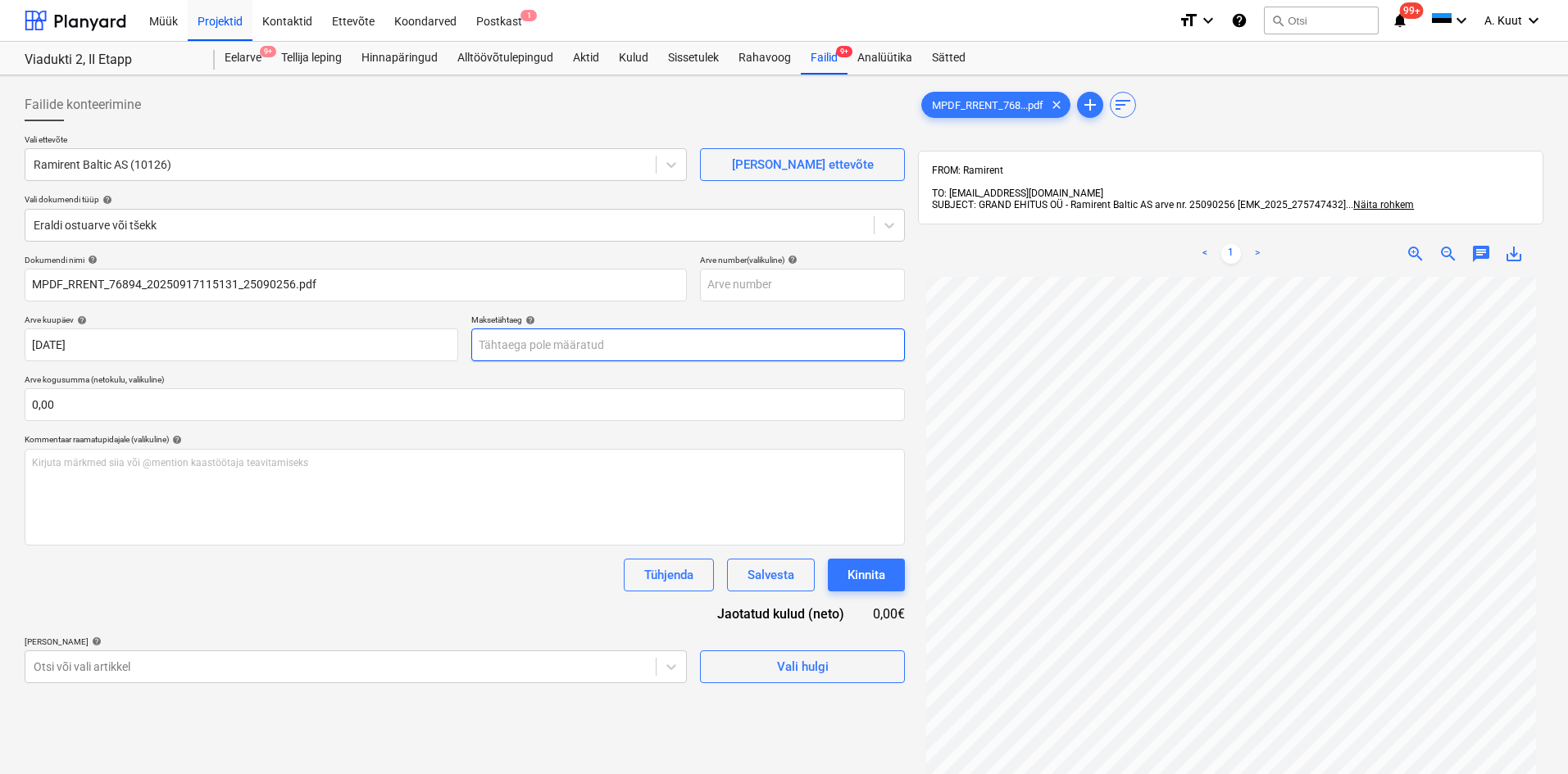
click at [540, 345] on body "Müük Projektid Kontaktid Ettevõte Koondarved Postkast 1 format_size keyboard_ar…" at bounding box center [784, 387] width 1568 height 774
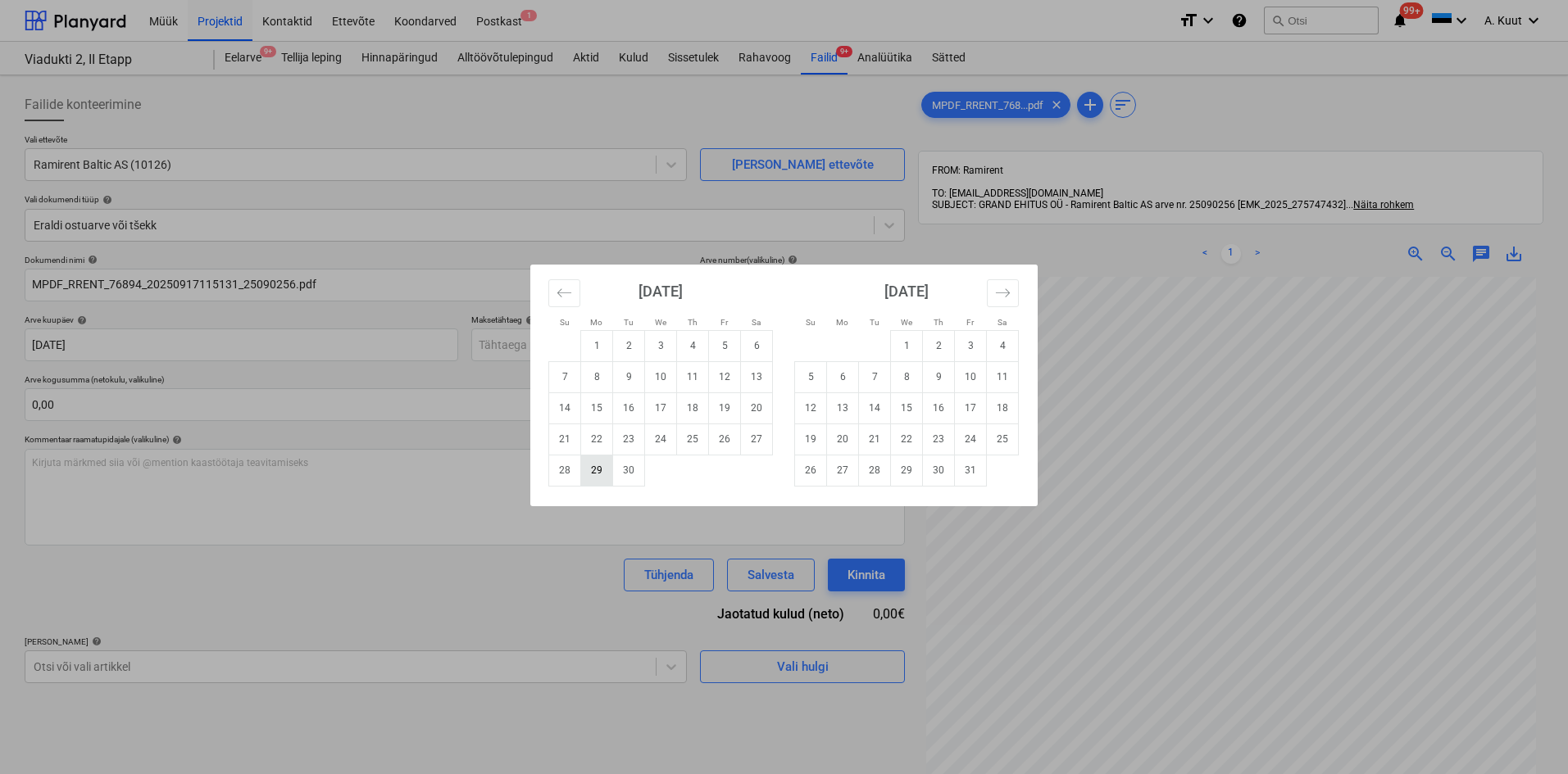
click at [590, 472] on td "29" at bounding box center [597, 471] width 32 height 31
type input "[DATE]"
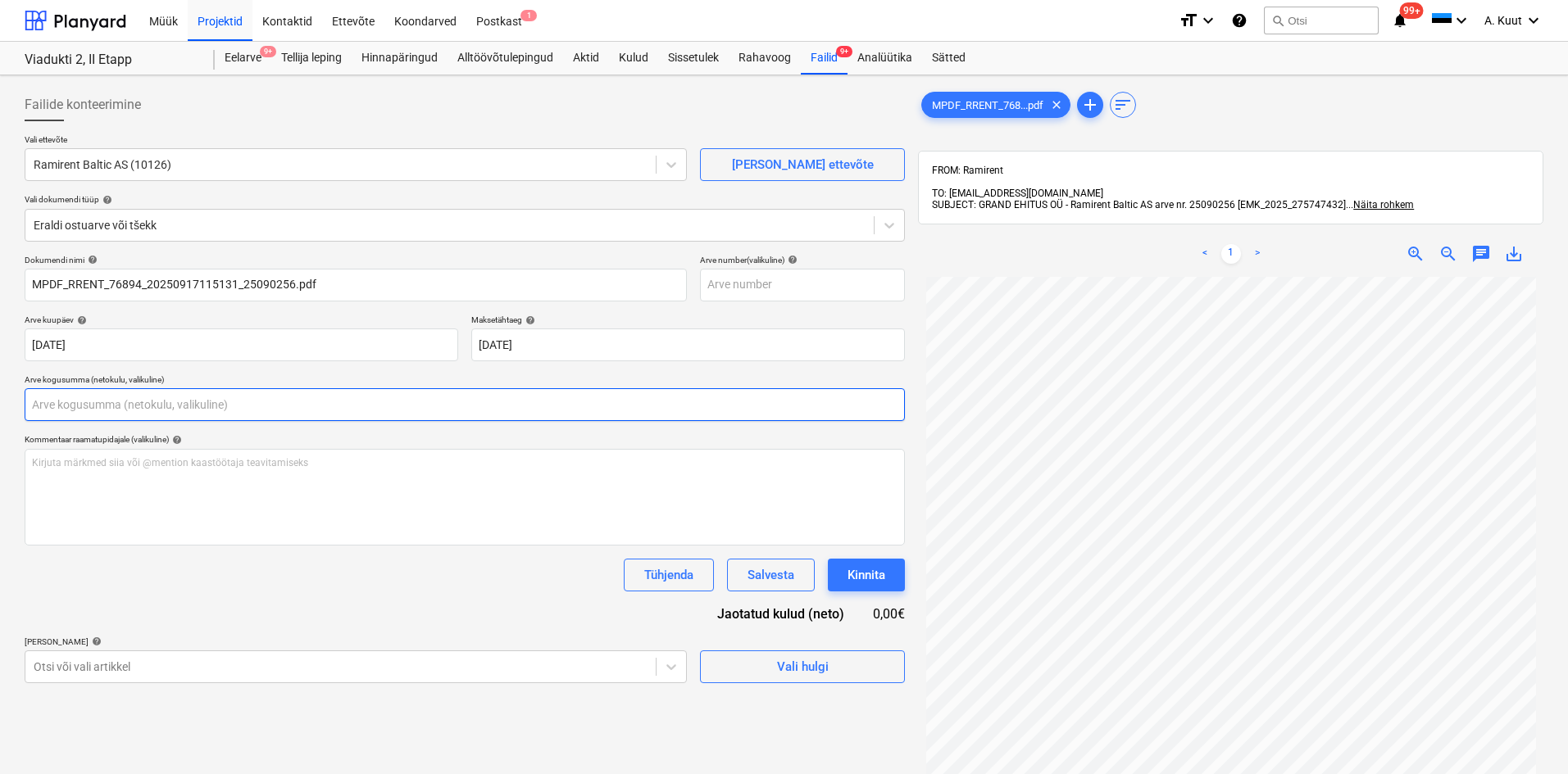
click at [85, 407] on input "text" at bounding box center [464, 405] width 880 height 33
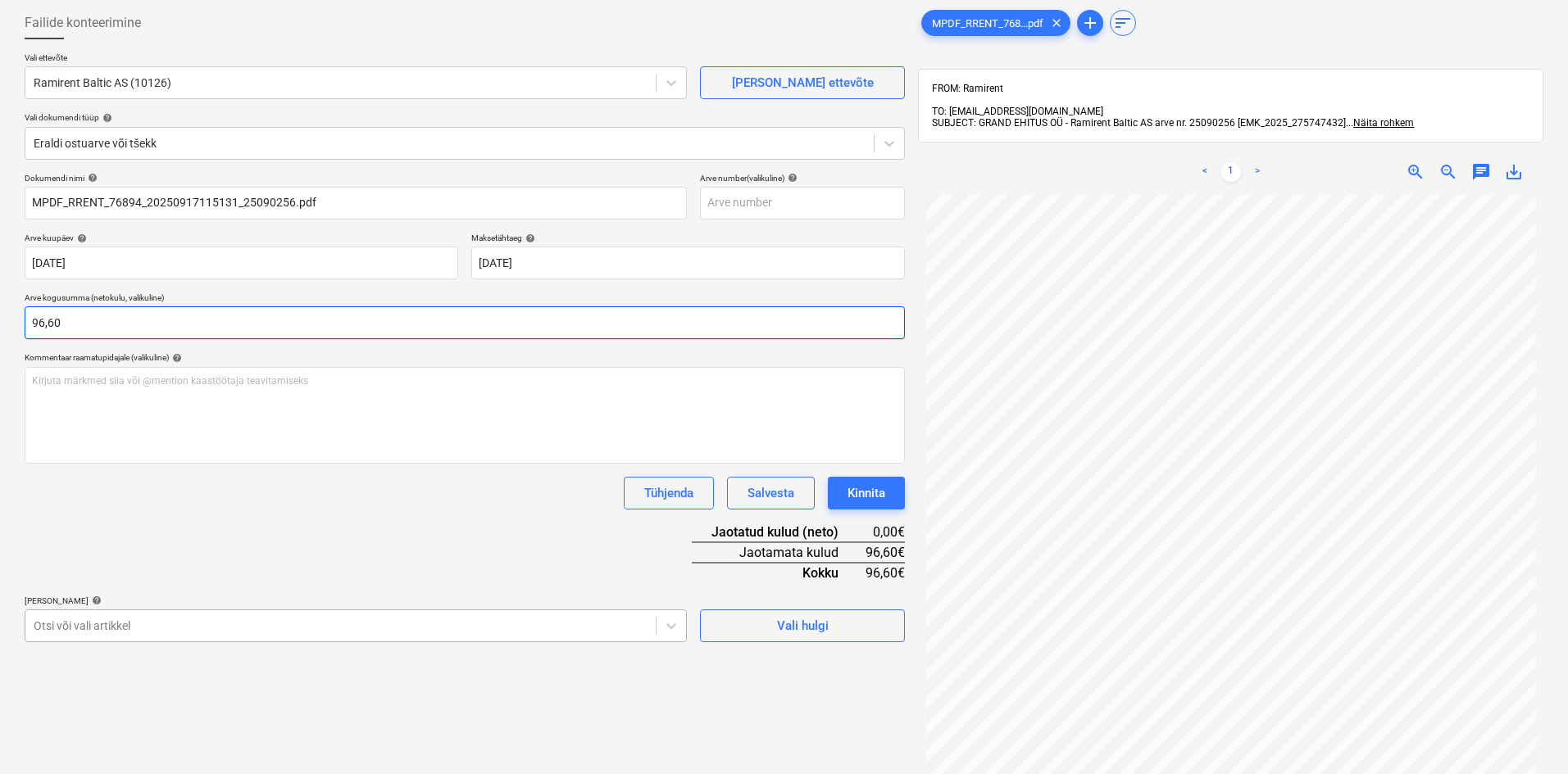
type input "96,60"
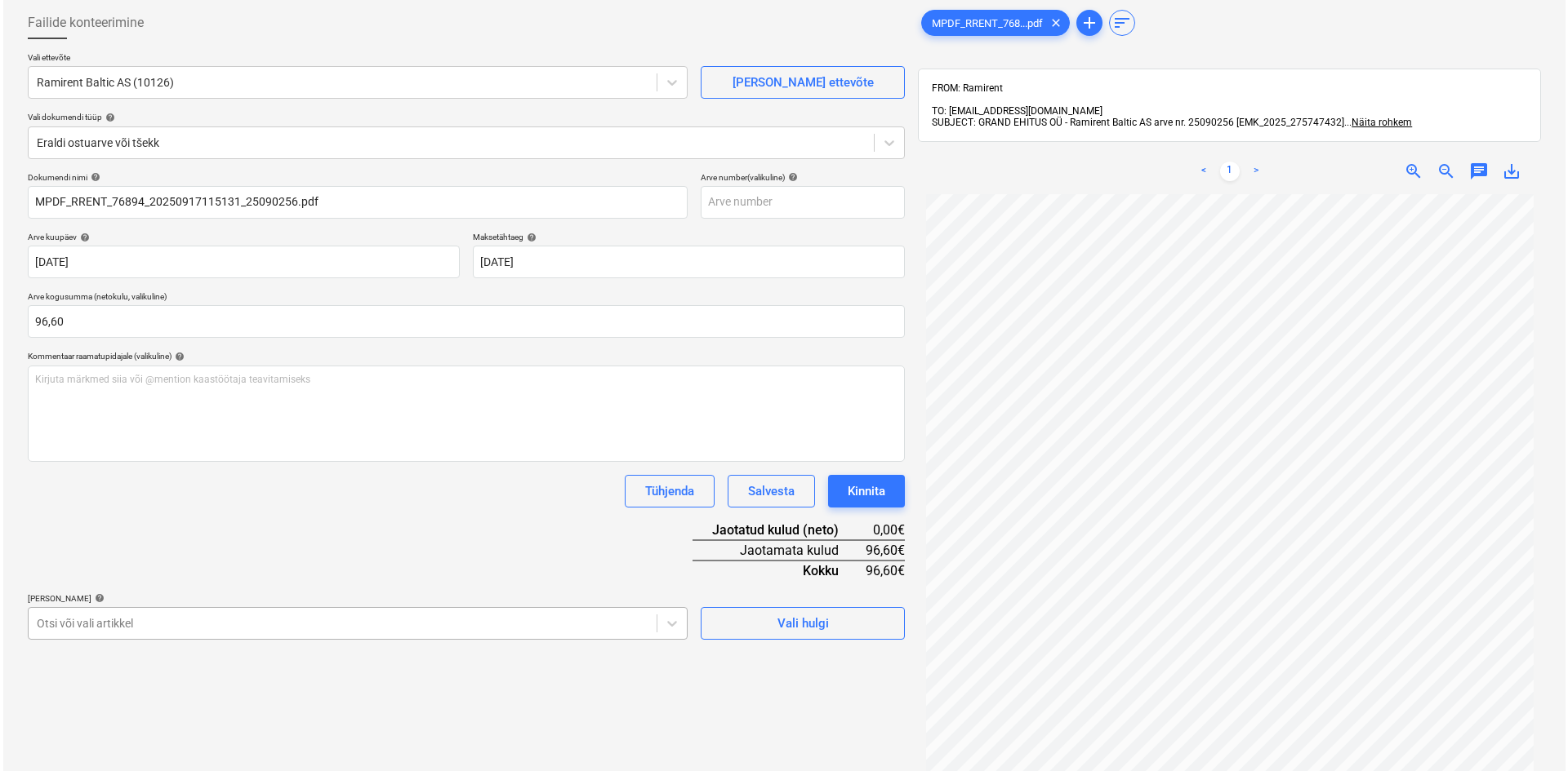
scroll to position [211, 0]
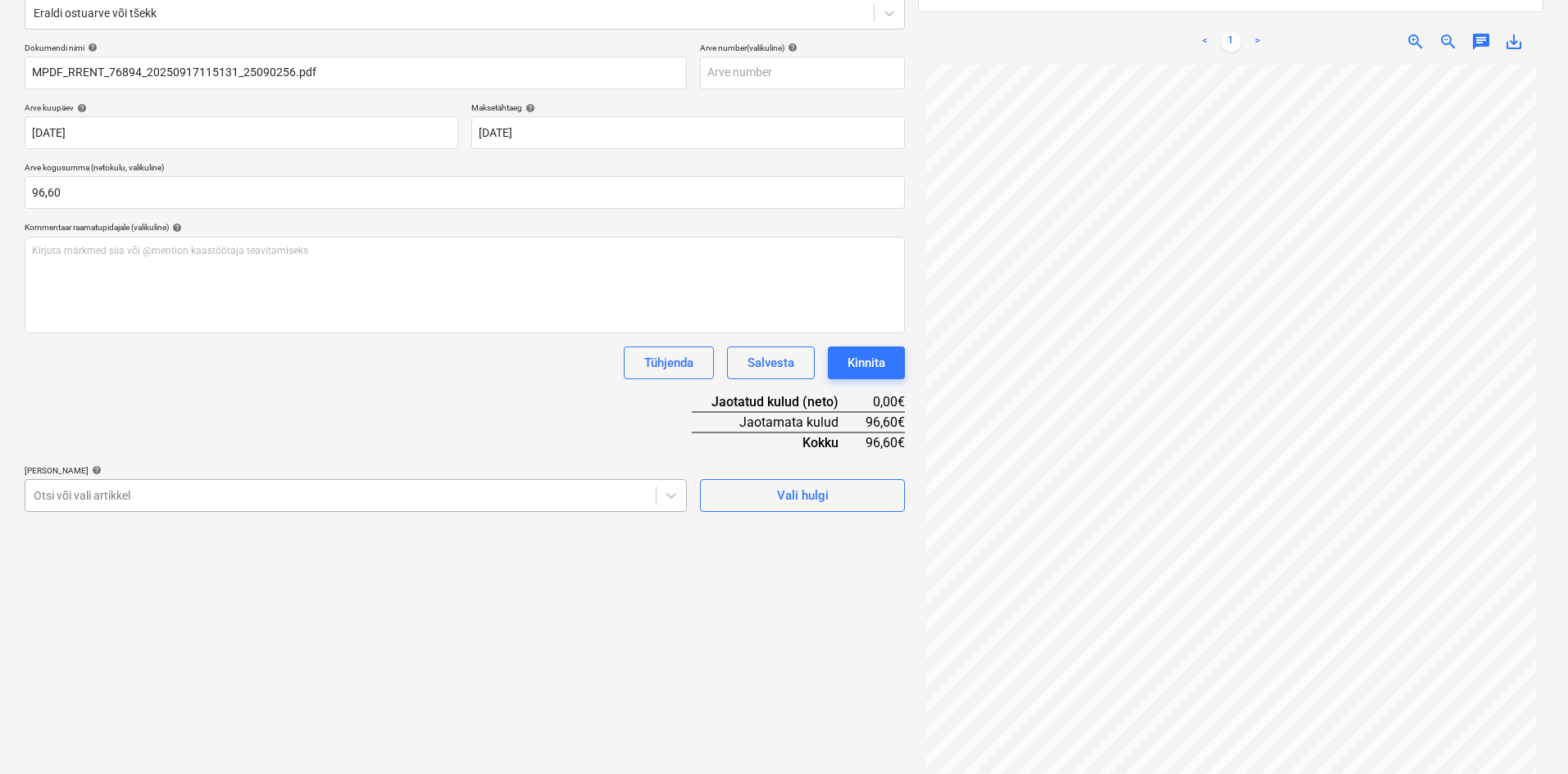
click at [361, 562] on body "Müük Projektid Kontaktid Ettevõte Koondarved Postkast 1 format_size keyboard_ar…" at bounding box center [784, 175] width 1568 height 774
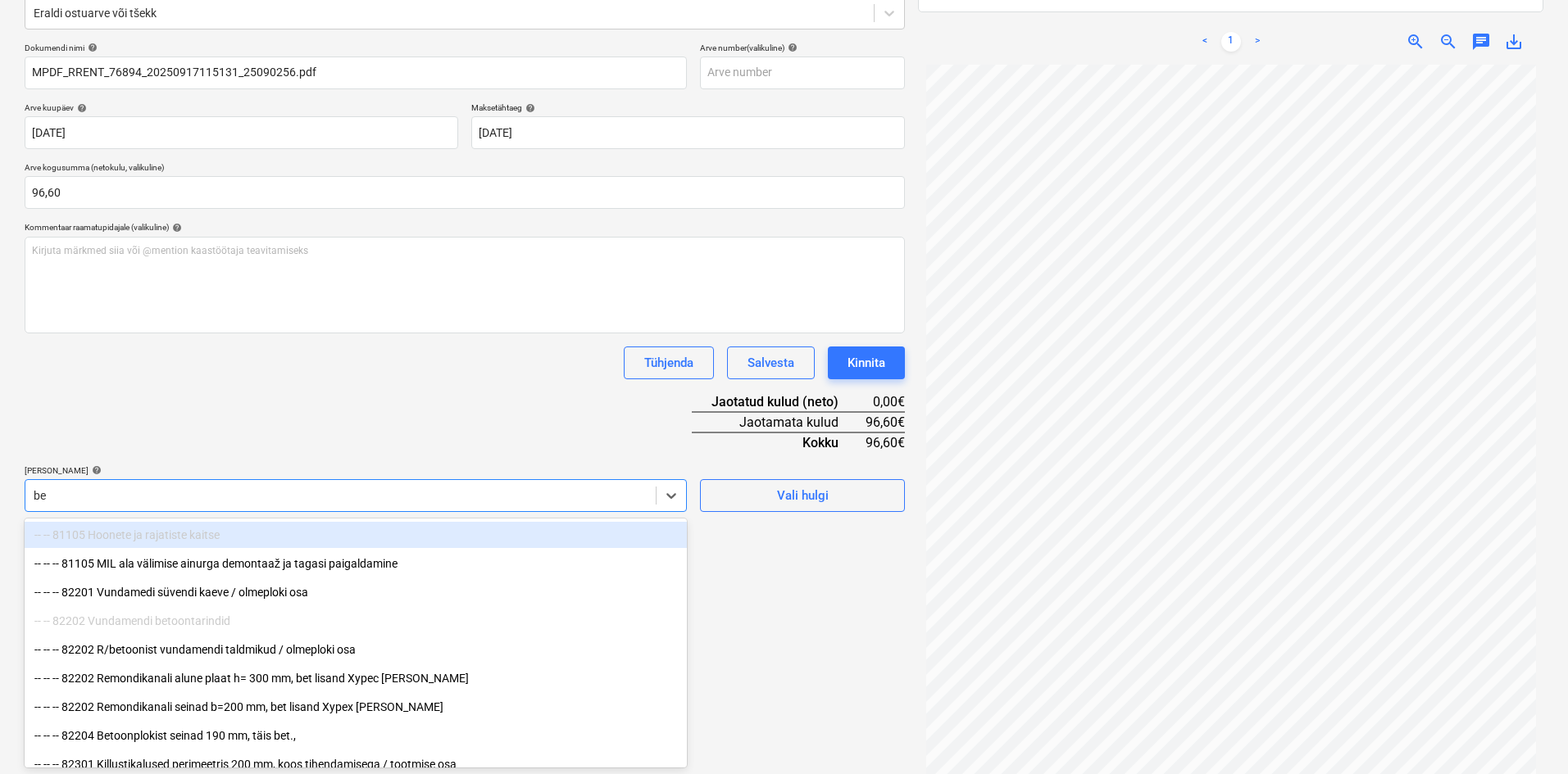
type input "bet"
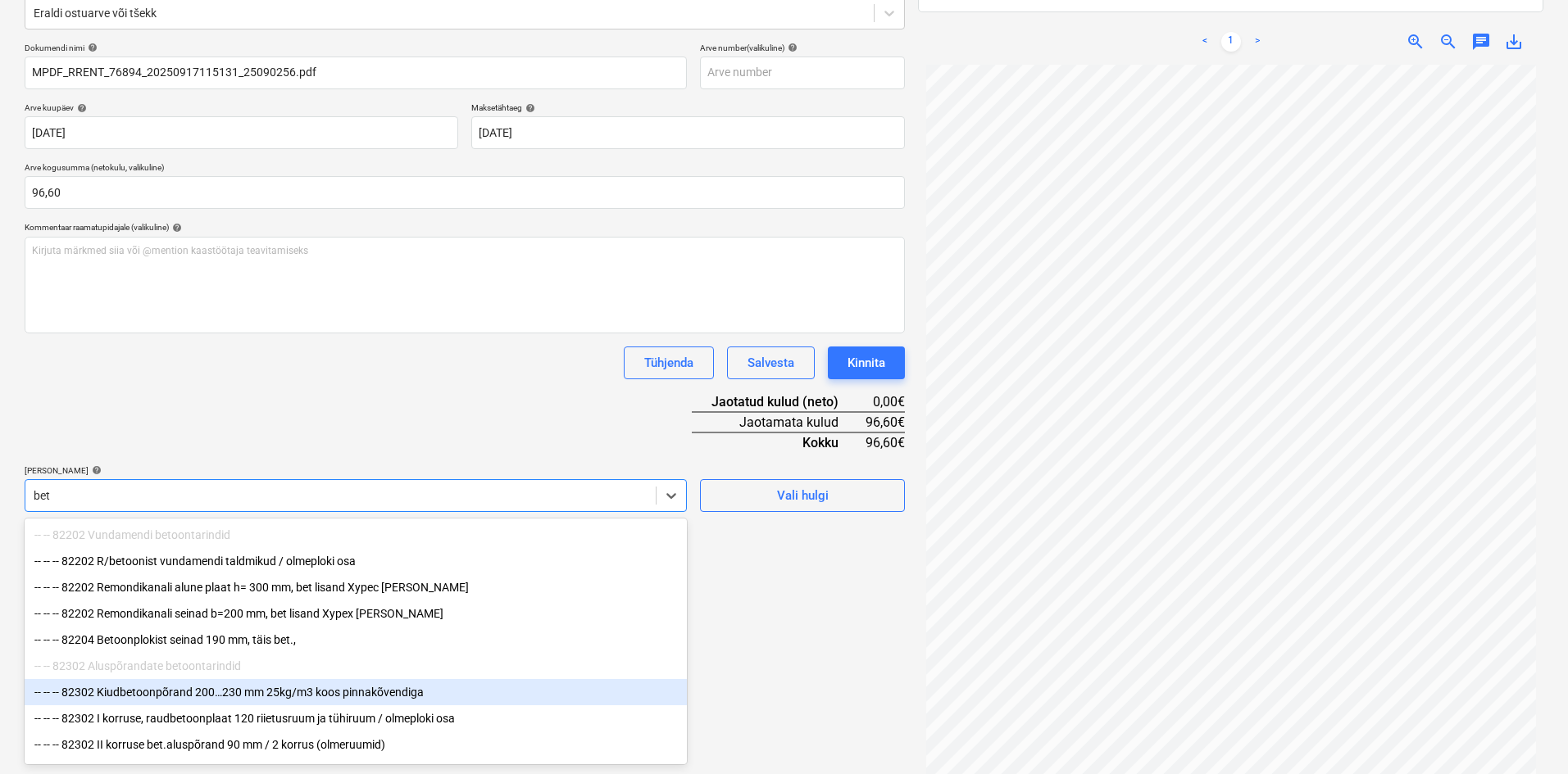
click at [197, 694] on div "-- -- -- 82302 Kiudbetoonpõrand 200…230 mm 25kg/m3 koos pinnakõvendiga" at bounding box center [356, 692] width 662 height 27
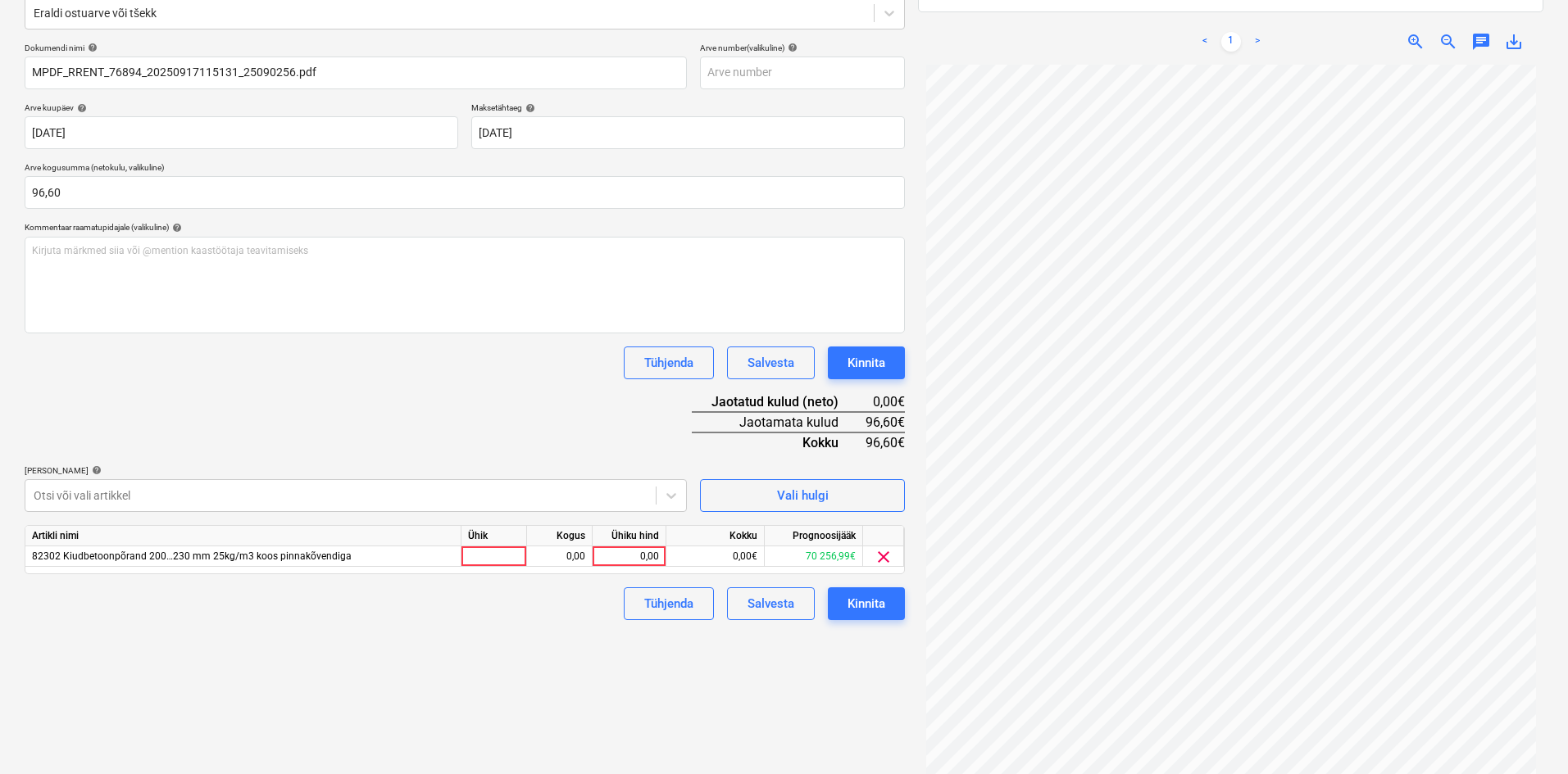
click at [348, 400] on div "Dokumendi nimi help MPDF_RRENT_76894_20250917115131_25090256.pdf Arve number (v…" at bounding box center [464, 332] width 880 height 578
click at [657, 557] on div "0,00" at bounding box center [628, 557] width 59 height 20
type input "96,60"
click at [572, 682] on div "Failide konteerimine Vali ettevõte Ramirent Baltic AS (10126) Lisa uus ettevõte…" at bounding box center [464, 334] width 893 height 930
click at [875, 614] on div "Kinnita" at bounding box center [866, 603] width 37 height 21
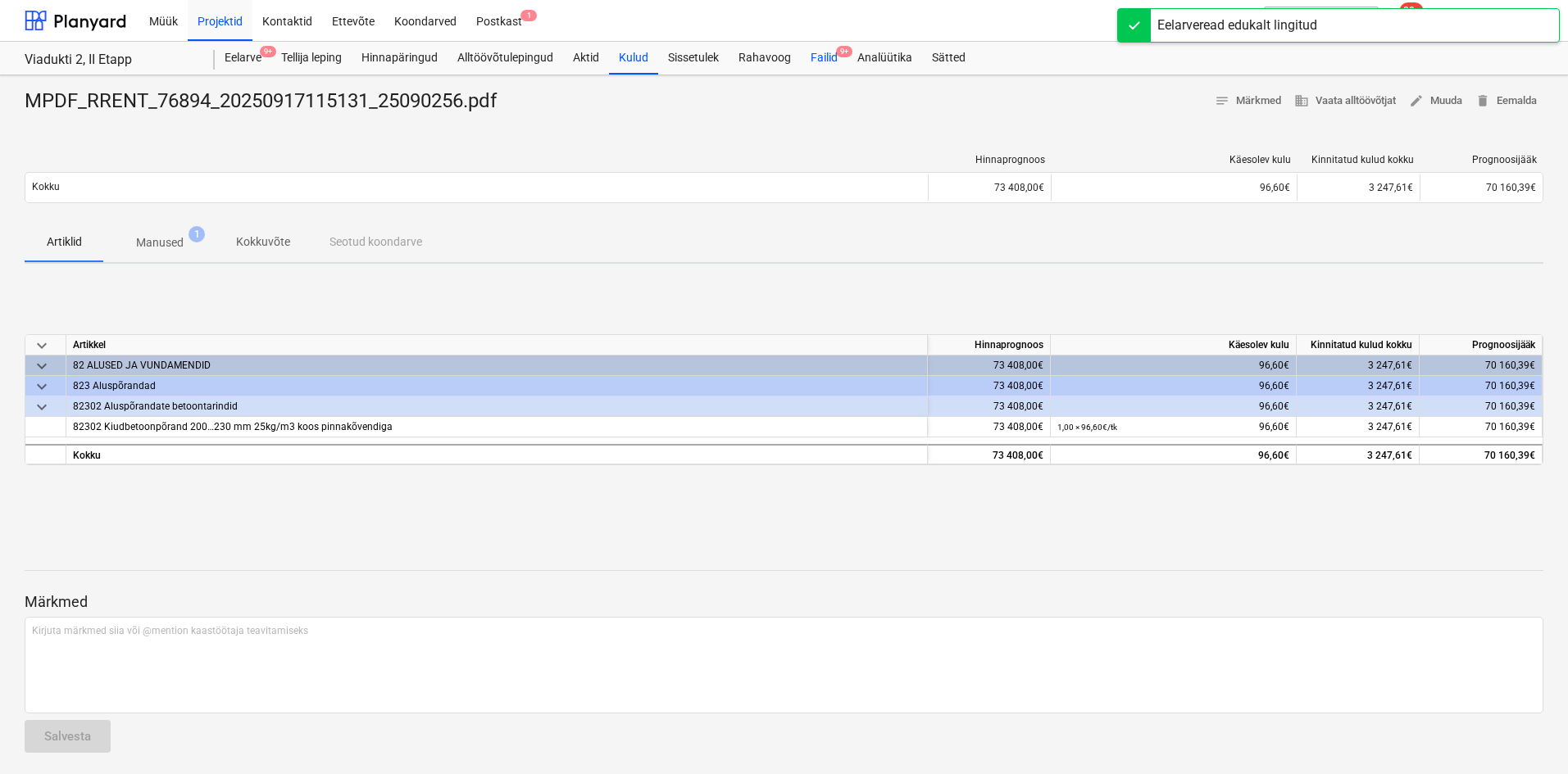
click at [820, 58] on div "Failid 9+" at bounding box center [824, 58] width 47 height 33
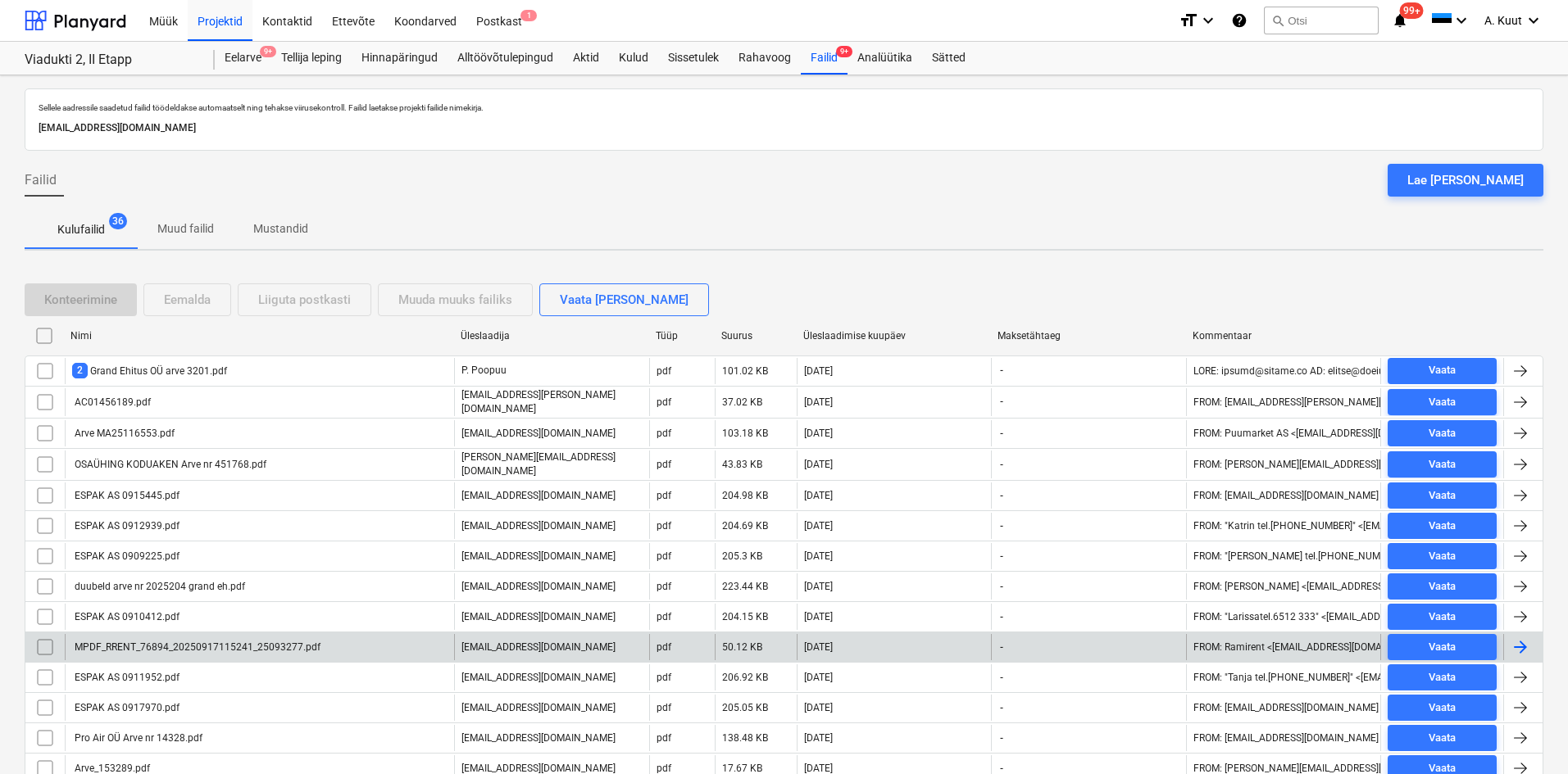
click at [184, 643] on div "MPDF_RRENT_76894_20250917115241_25093277.pdf" at bounding box center [197, 647] width 249 height 12
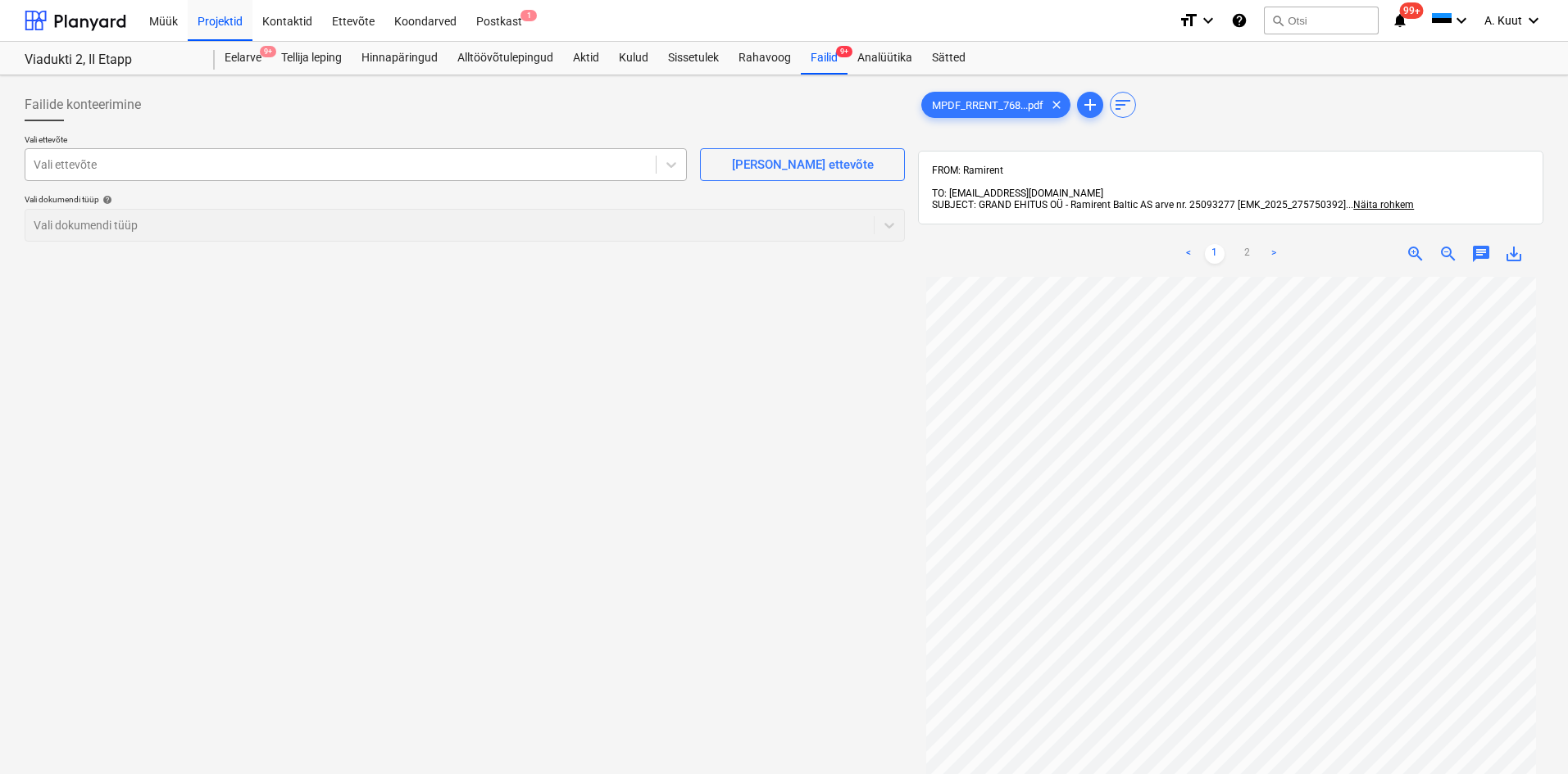
click at [80, 171] on div at bounding box center [341, 164] width 614 height 16
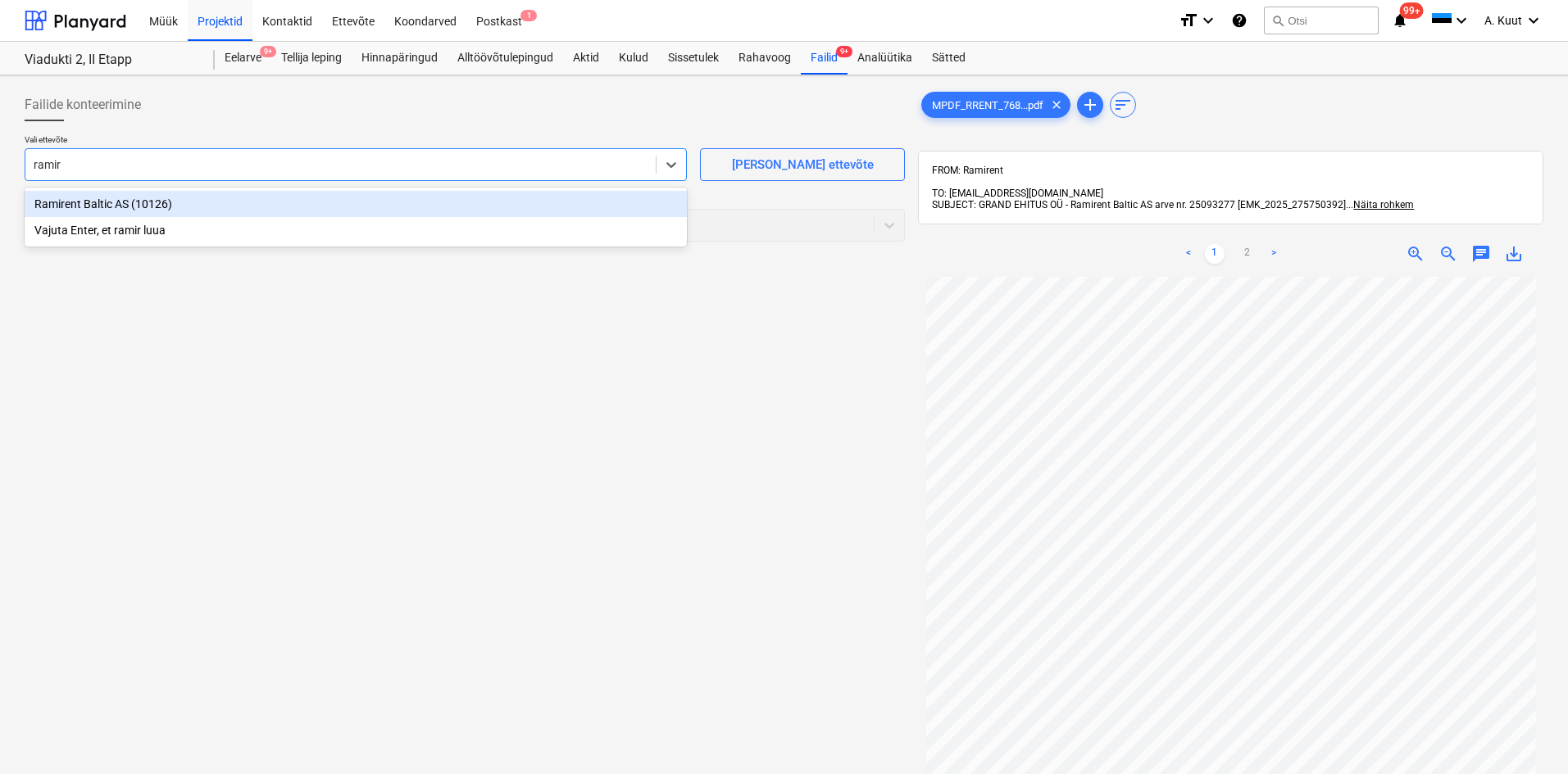
type input "ramire"
click at [90, 206] on div "Ramirent Baltic AS (10126)" at bounding box center [356, 204] width 662 height 27
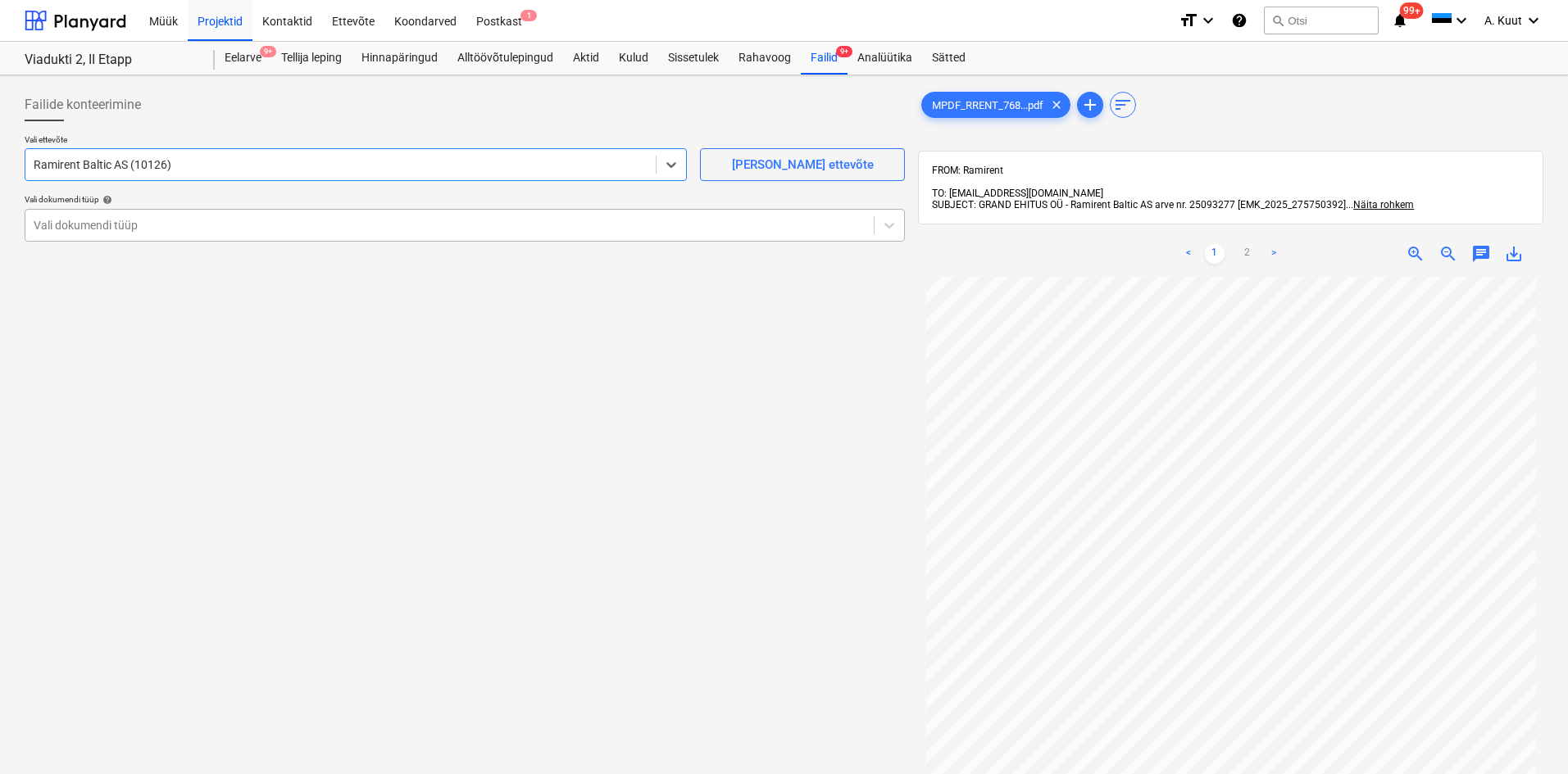
click at [92, 225] on div at bounding box center [450, 226] width 832 height 16
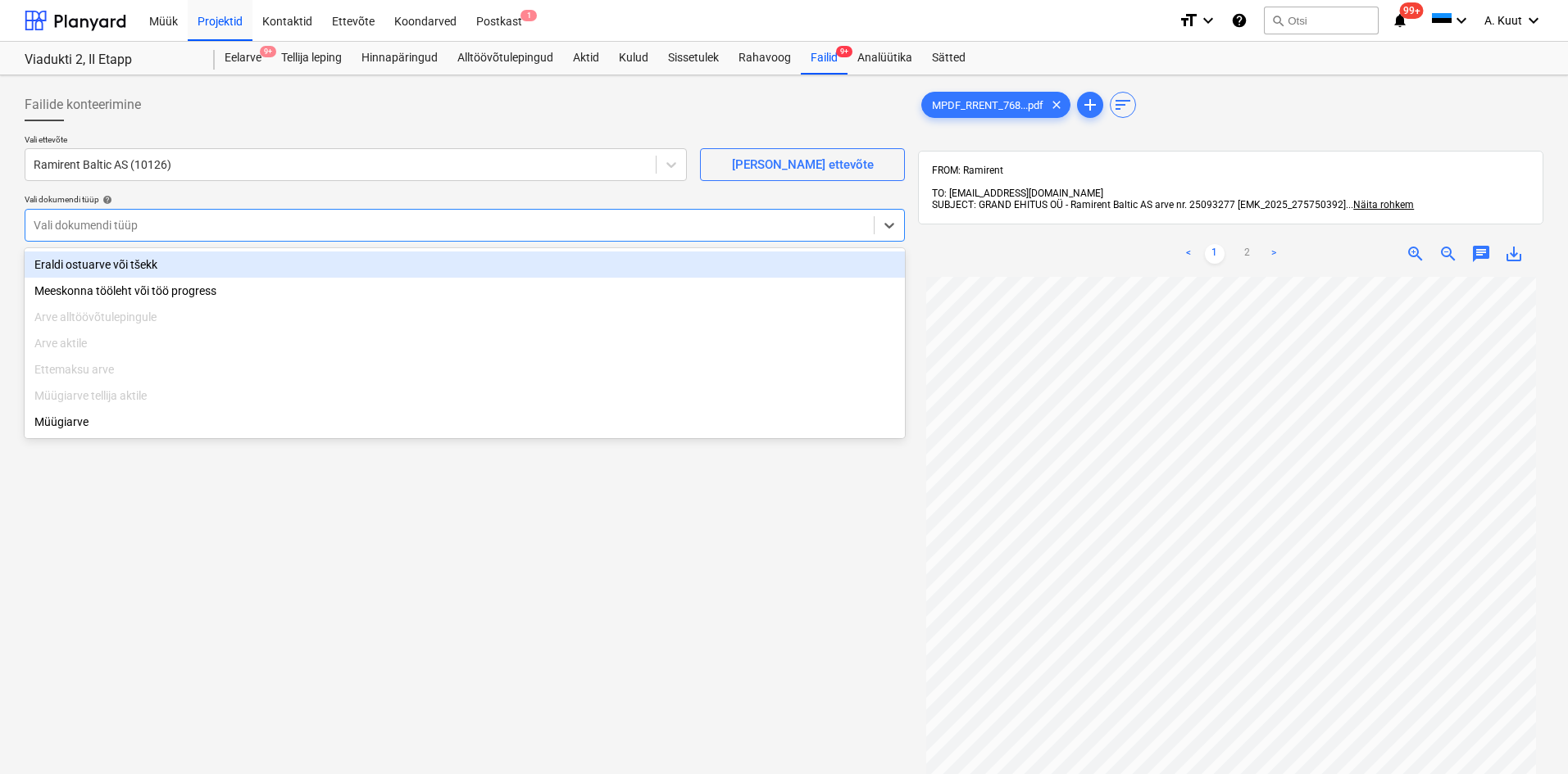
click at [92, 269] on div "Eraldi ostuarve või tšekk" at bounding box center [464, 264] width 880 height 27
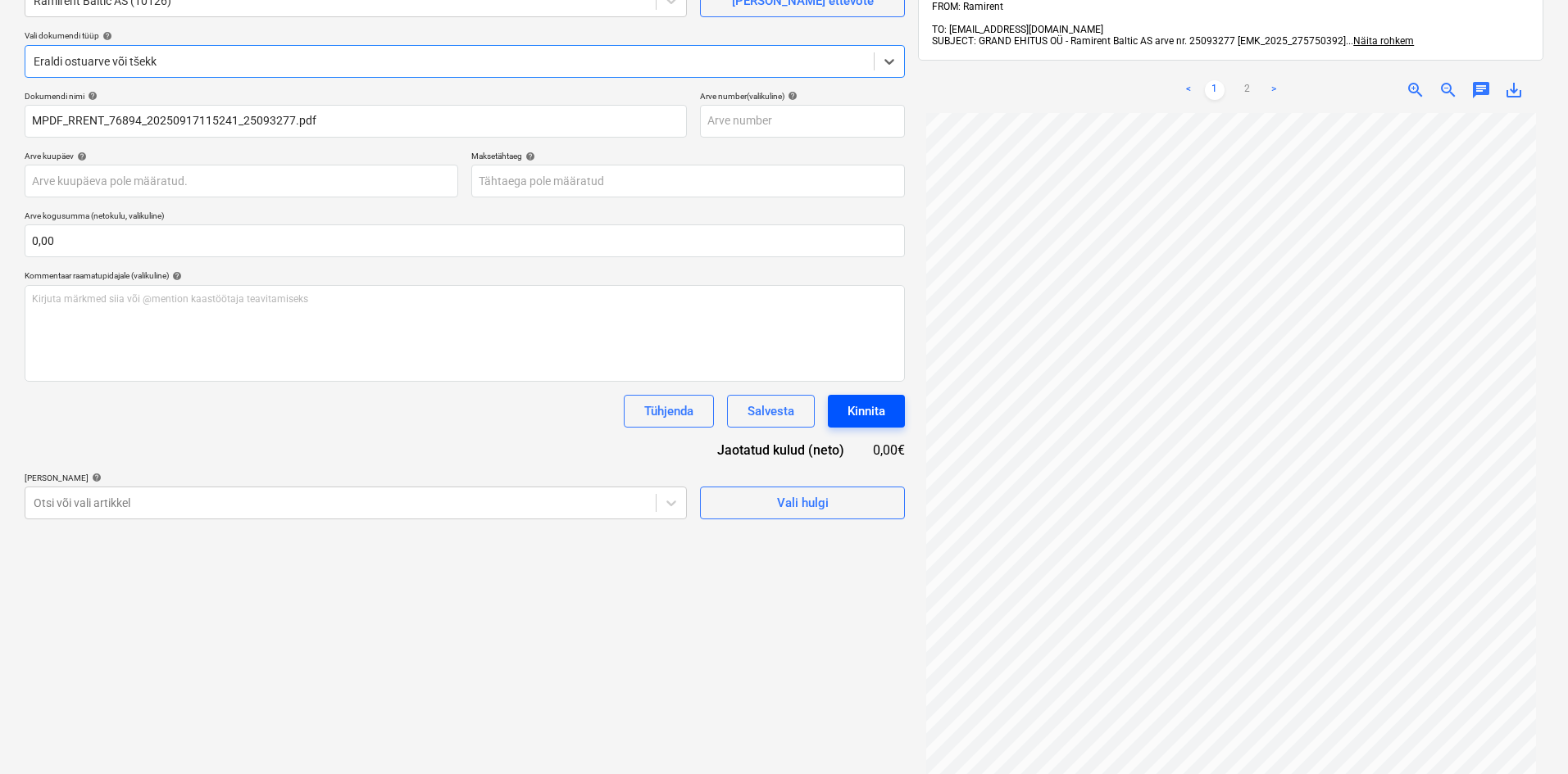
scroll to position [233, 0]
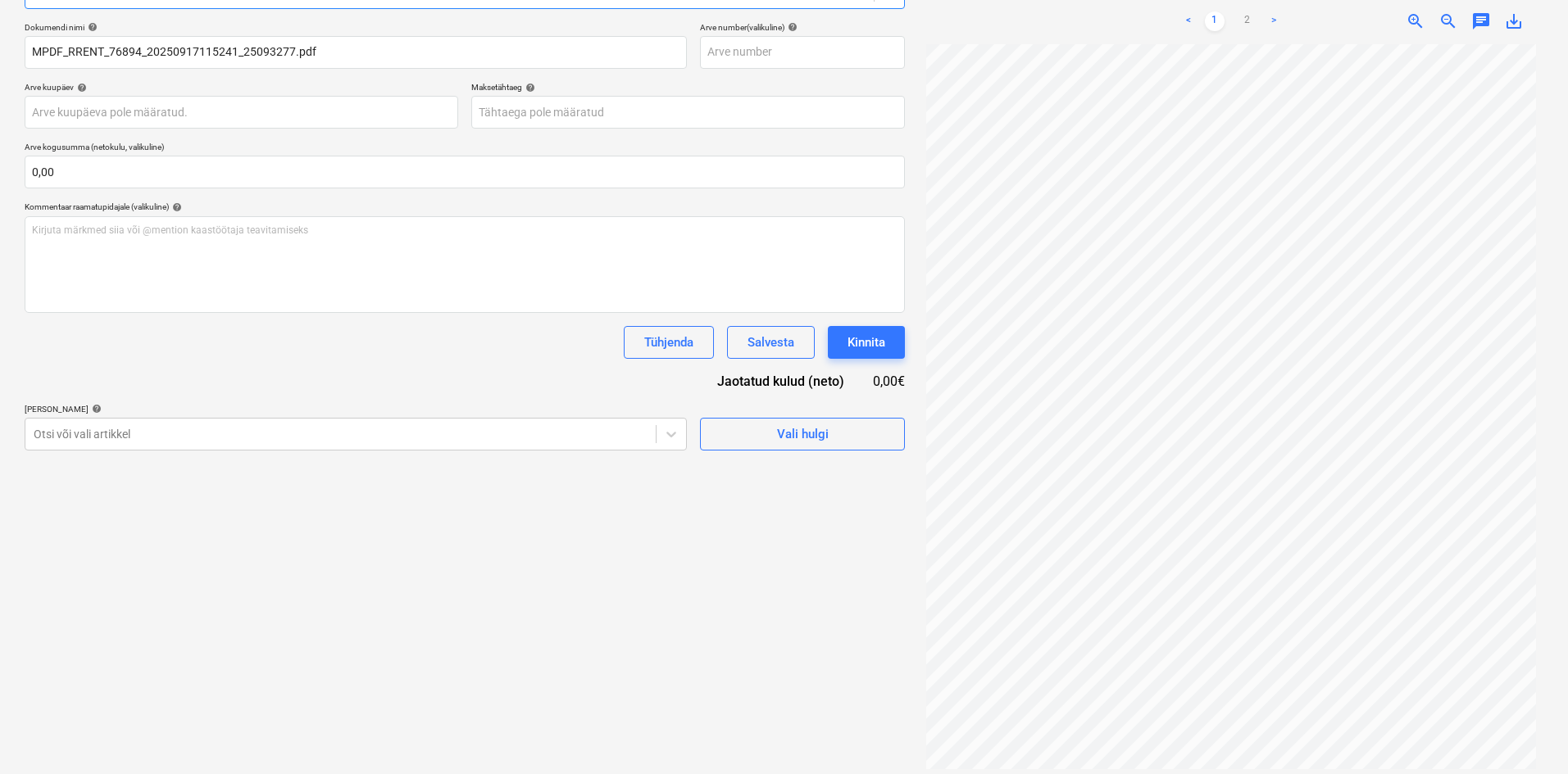
click at [1246, 9] on div "Märkmete laadimine ebaõnnestus" at bounding box center [1255, 17] width 197 height 20
click at [1253, 9] on div "Märkmete laadimine ebaõnnestus" at bounding box center [1255, 17] width 197 height 20
click at [1245, 11] on div "Märkmete laadimine ebaõnnestus" at bounding box center [1255, 17] width 197 height 20
click at [1251, 5] on div "Märkmete laadimine ebaõnnestus" at bounding box center [1256, 17] width 210 height 33
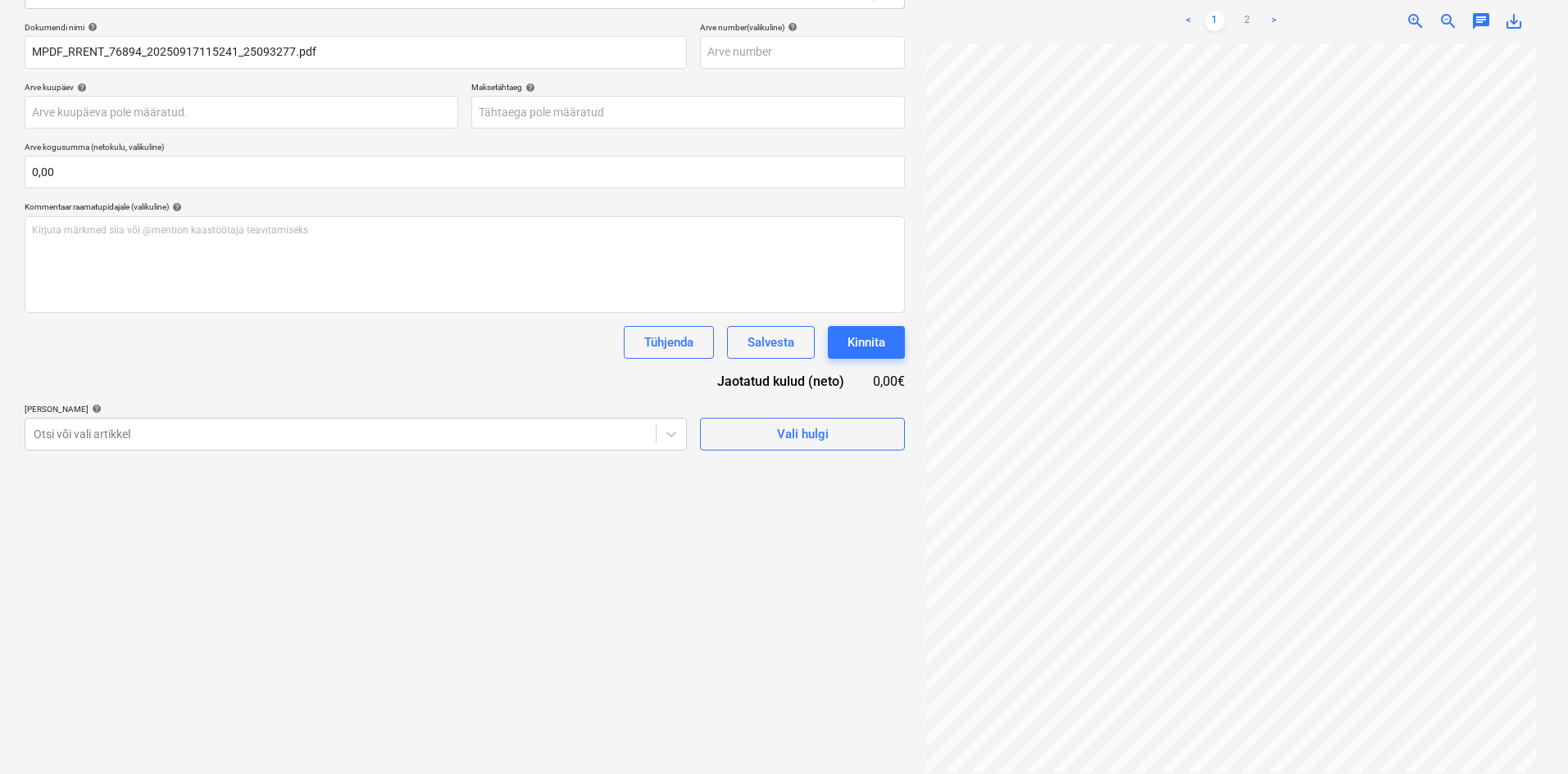
click at [1247, 7] on div "Märkmete laadimine ebaõnnestus" at bounding box center [1256, 17] width 210 height 33
click at [1274, 9] on div "Märkmete laadimine ebaõnnestus" at bounding box center [1255, 17] width 197 height 20
click at [545, 609] on div "Failide konteerimine Vali ettevõte Ramirent Baltic AS (10126) Lisa uus ettevõte…" at bounding box center [464, 314] width 893 height 930
click at [1273, 8] on div "Märkmete laadimine ebaõnnestus" at bounding box center [1255, 17] width 197 height 20
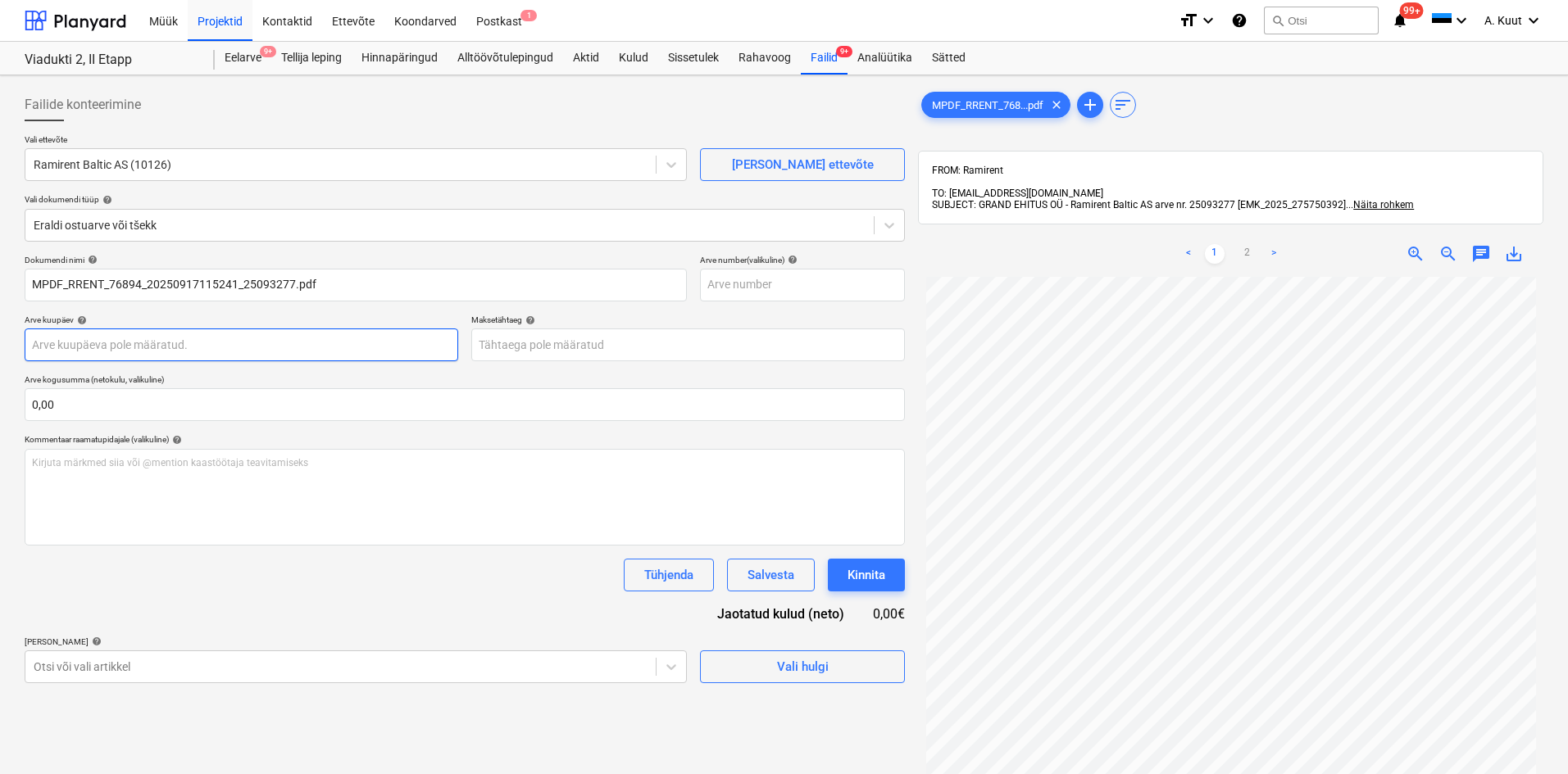
click at [96, 345] on body "Müük Projektid Kontaktid Ettevõte Koondarved Postkast 1 format_size keyboard_ar…" at bounding box center [784, 387] width 1568 height 774
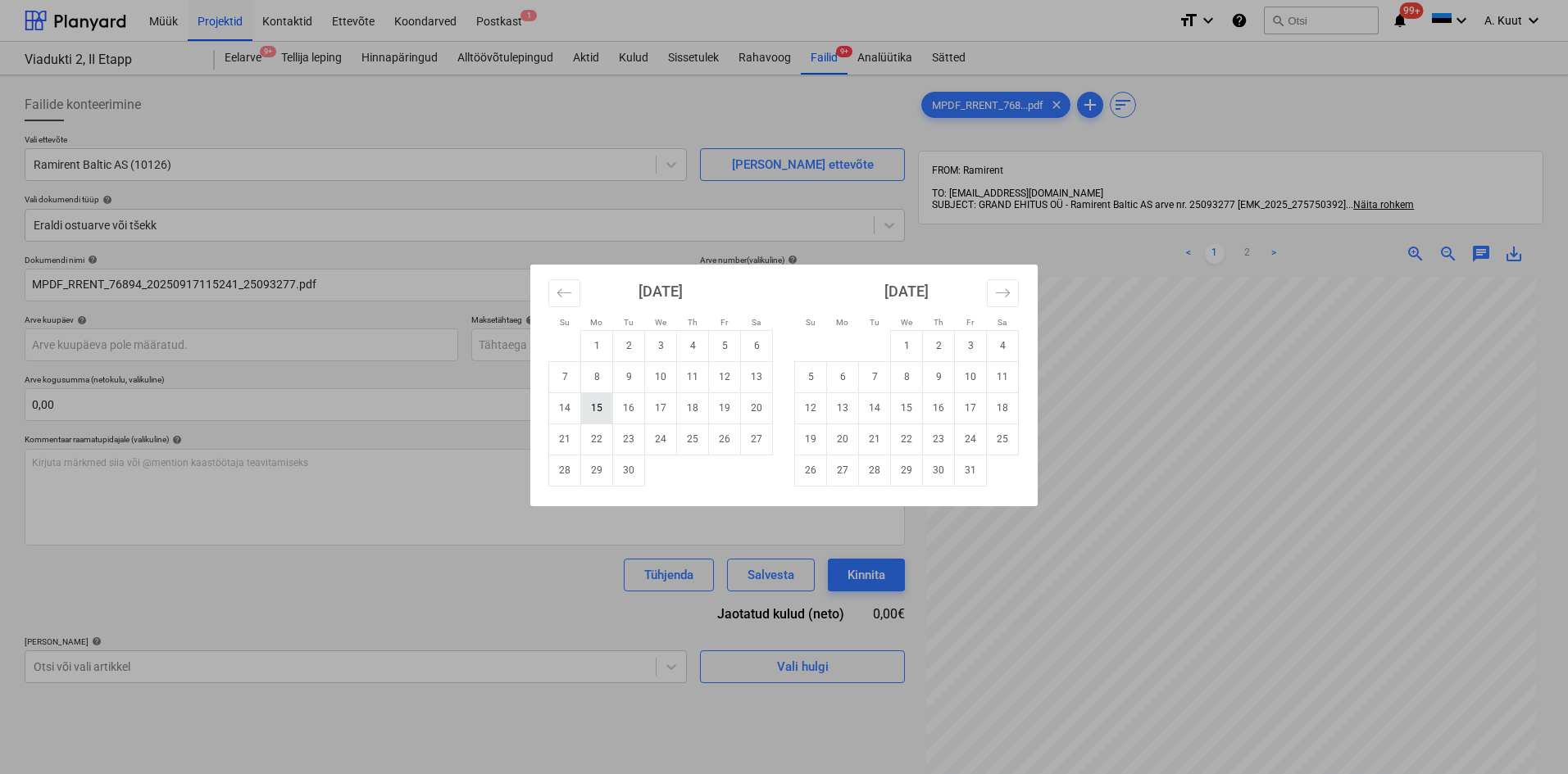
click at [594, 409] on td "15" at bounding box center [597, 408] width 32 height 31
type input "[DATE]"
click at [502, 350] on body "Müük Projektid Kontaktid Ettevõte Koondarved Postkast 1 format_size keyboard_ar…" at bounding box center [784, 387] width 1568 height 774
click at [591, 472] on td "29" at bounding box center [597, 471] width 32 height 31
type input "[DATE]"
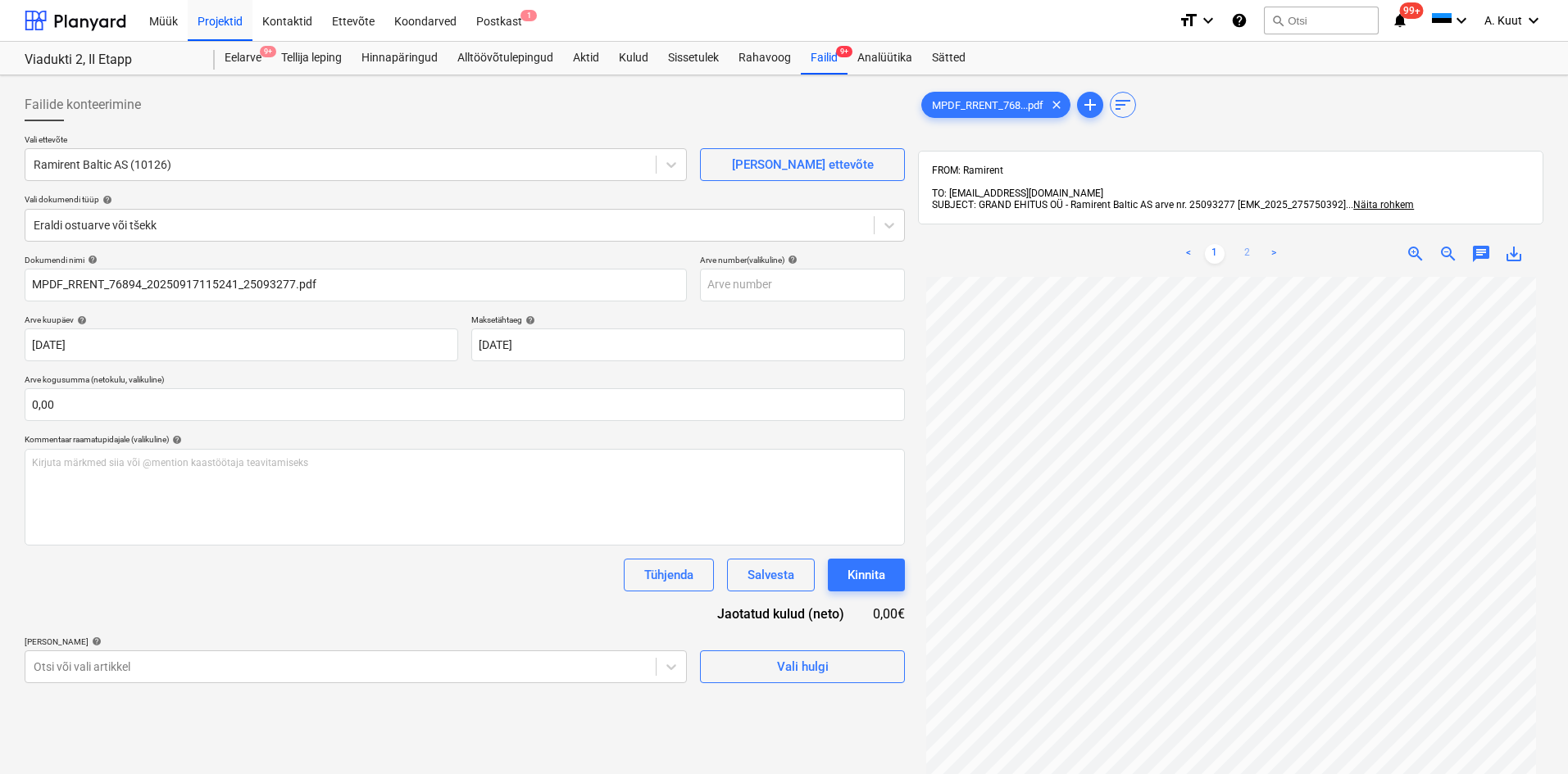
click at [1248, 244] on link "2" at bounding box center [1248, 254] width 20 height 20
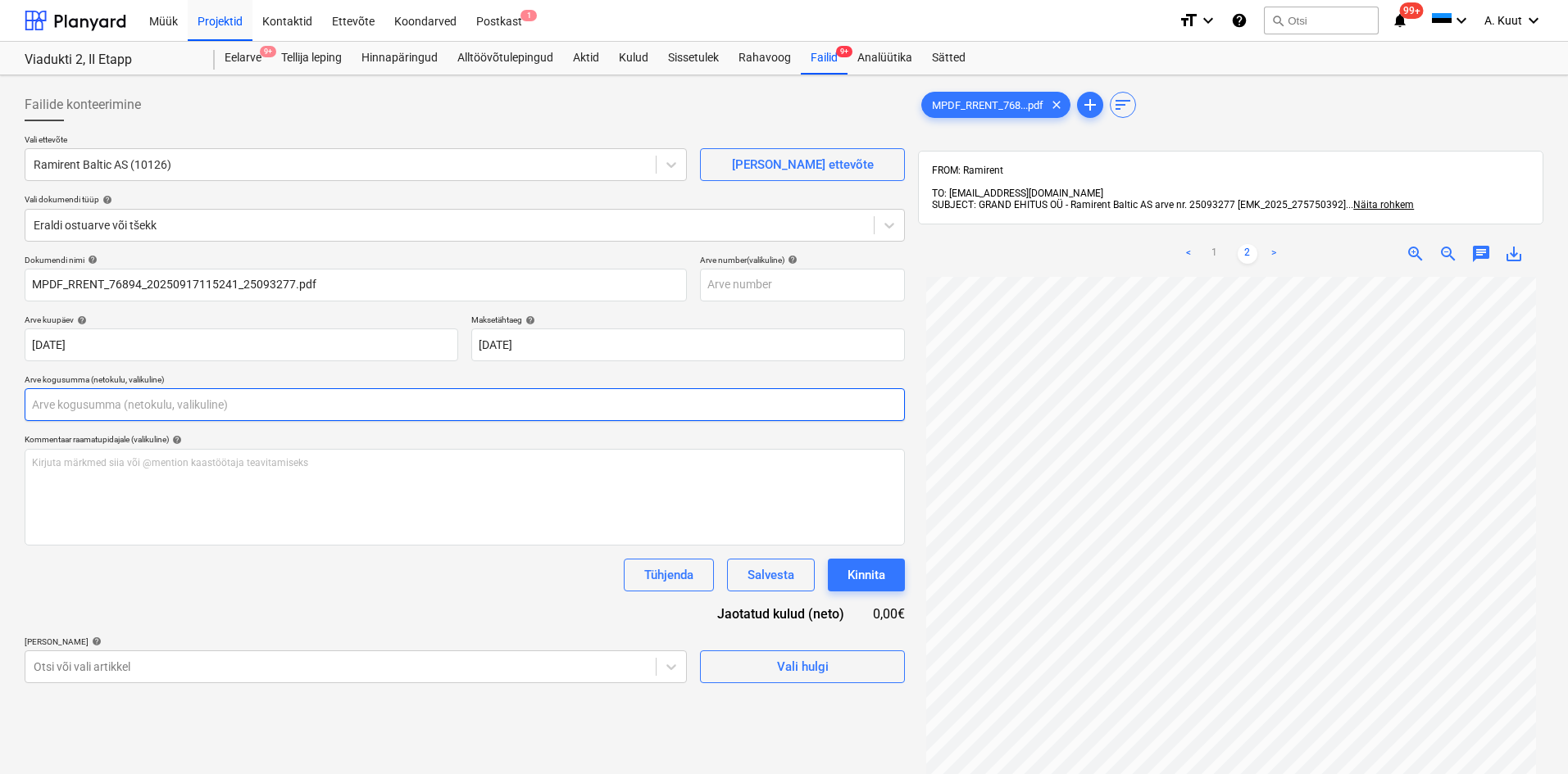
click at [92, 402] on input "text" at bounding box center [464, 405] width 880 height 33
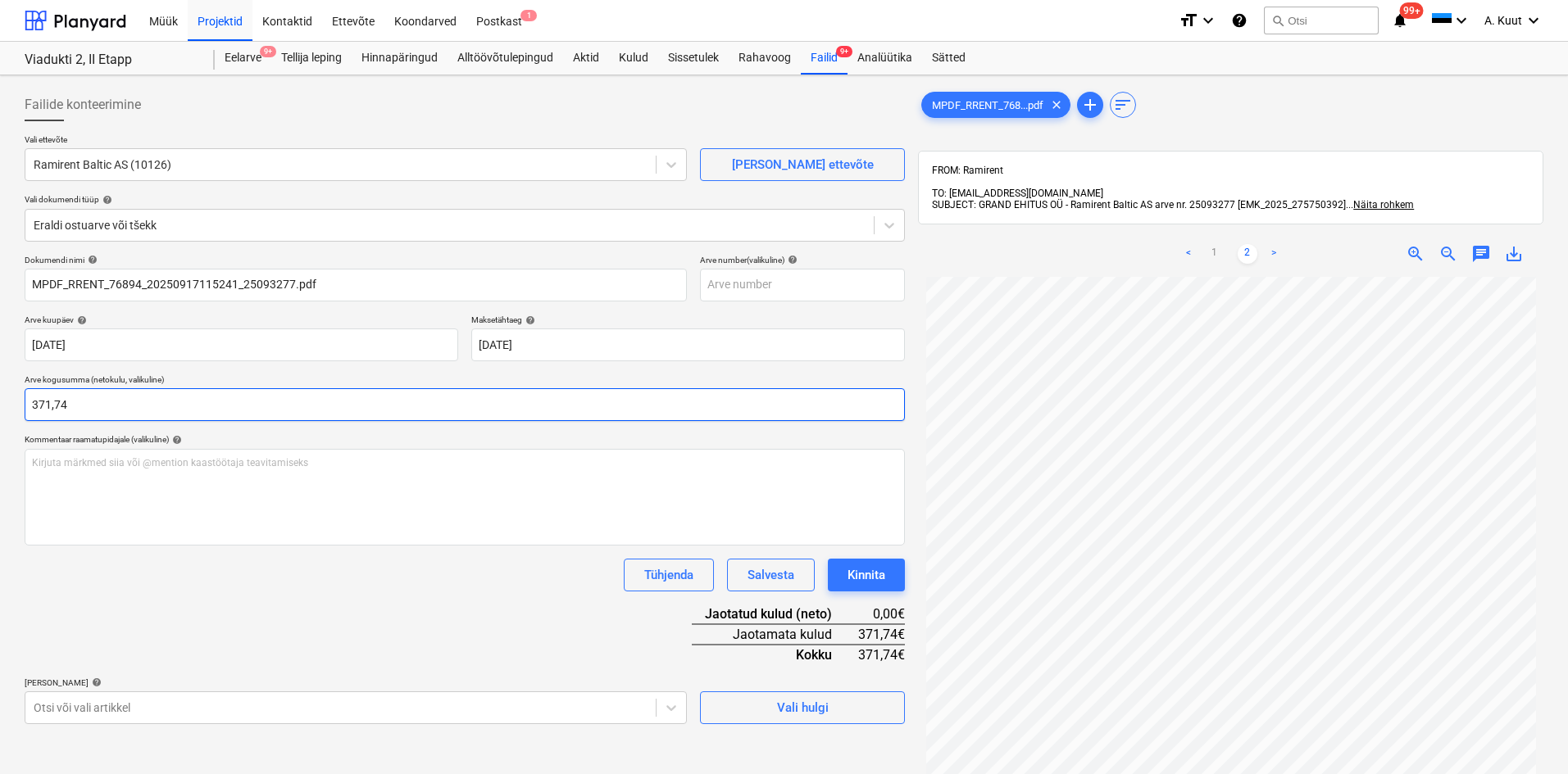
type input "371,74"
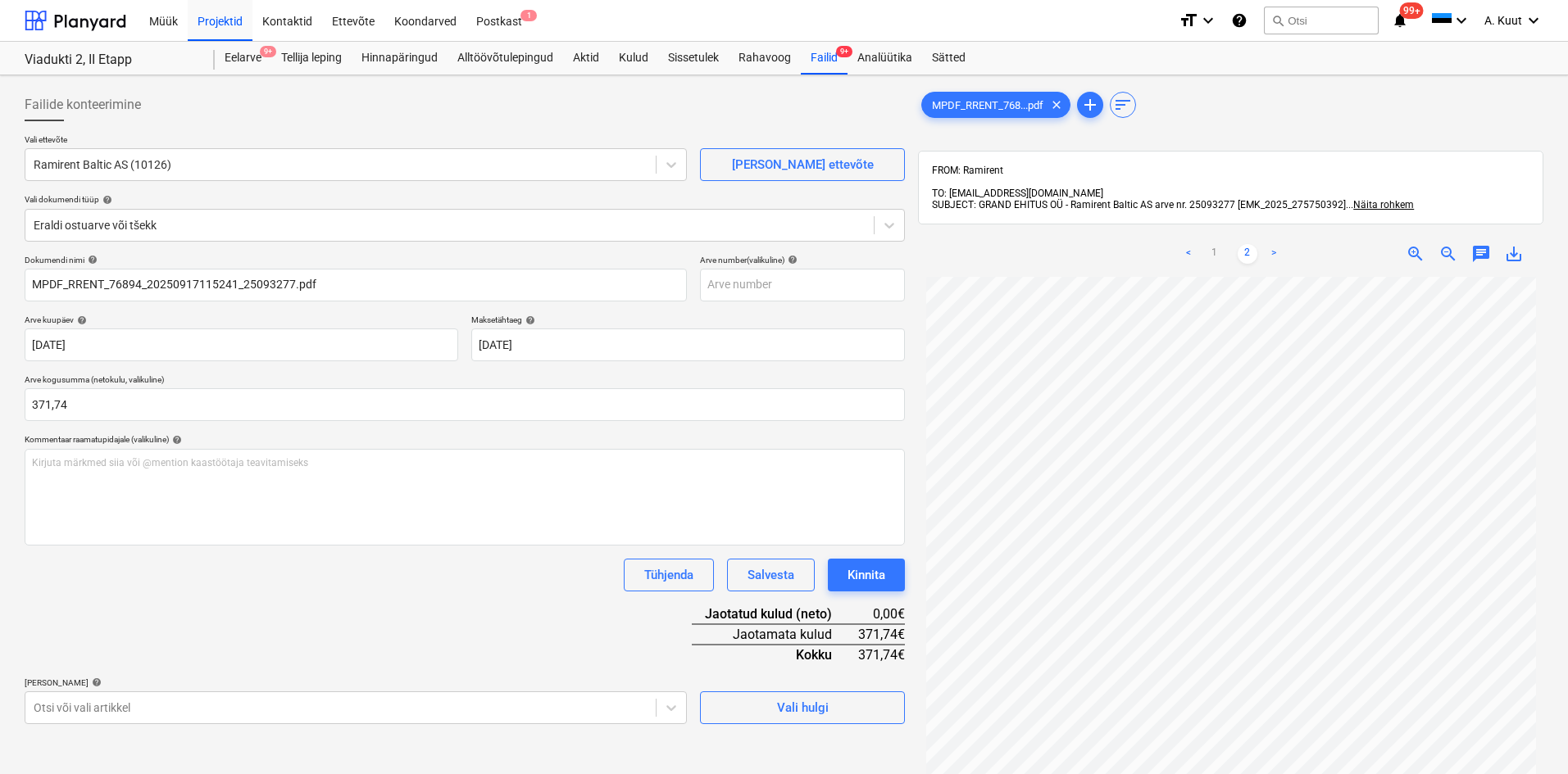
click at [102, 601] on div "Dokumendi nimi help MPDF_RRENT_76894_20250917115241_25093277.pdf Arve number (v…" at bounding box center [464, 490] width 880 height 470
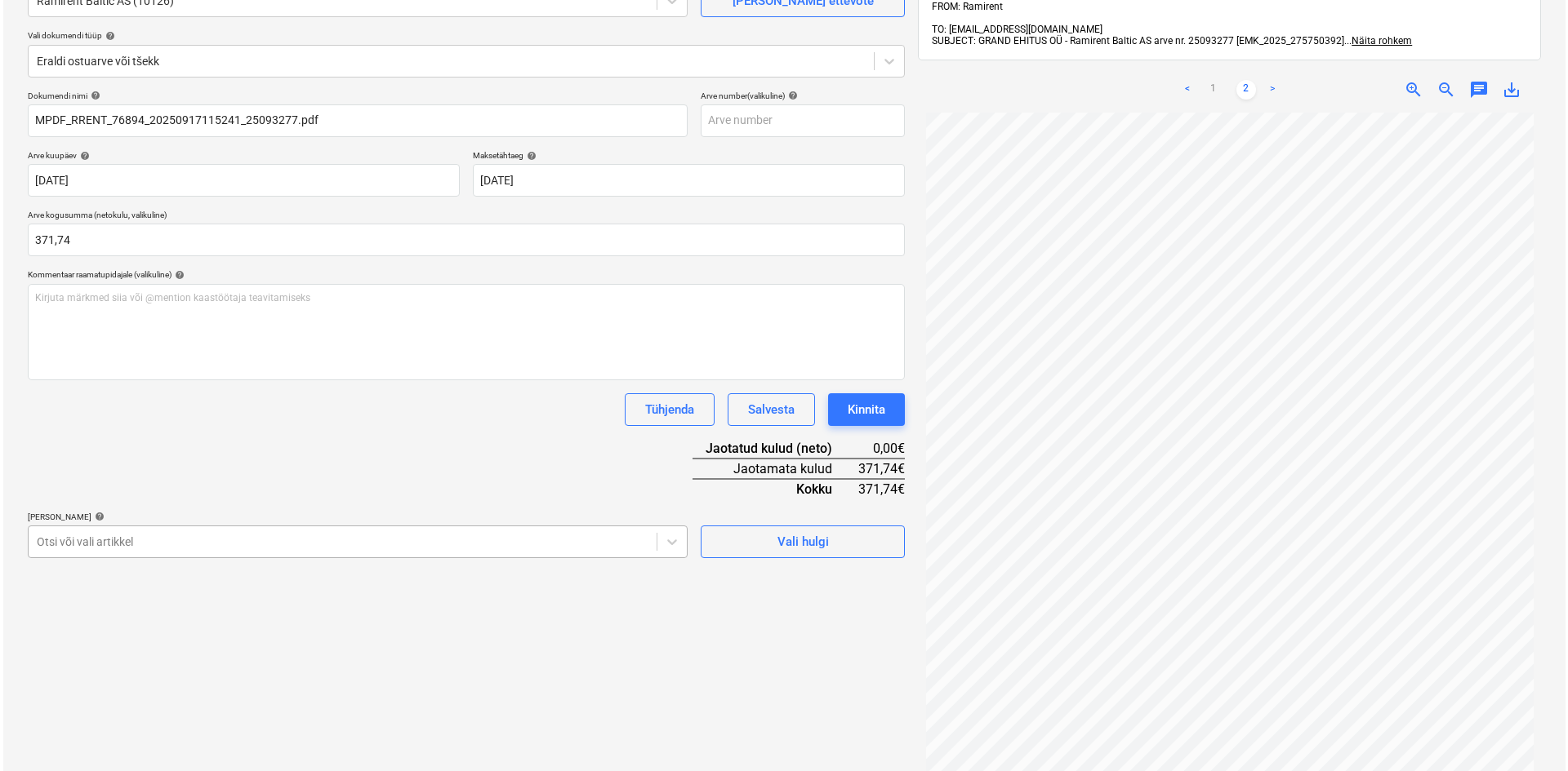
scroll to position [211, 0]
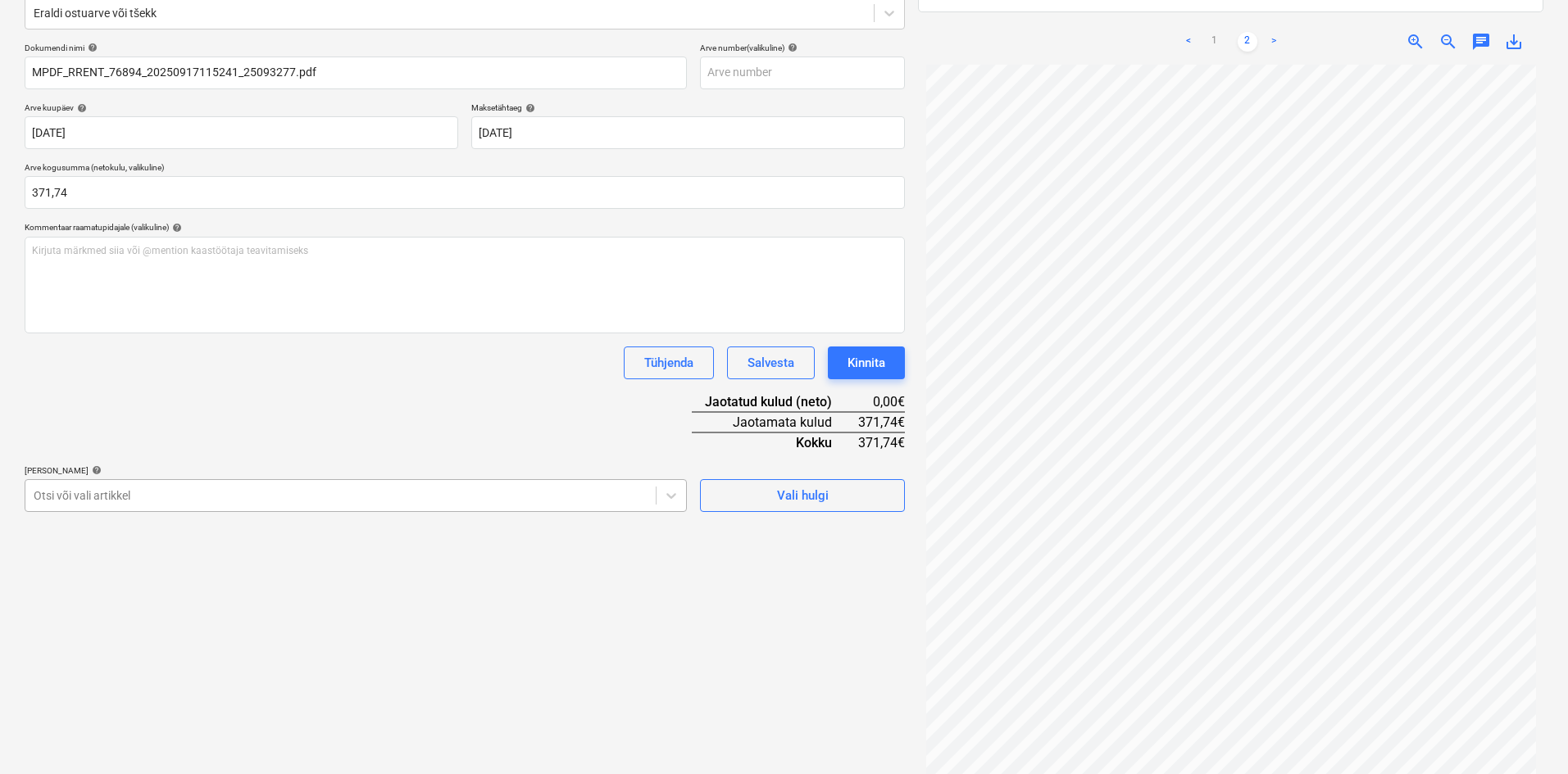
click at [178, 538] on body "Müük Projektid Kontaktid Ettevõte Koondarved Postkast 1 format_size keyboard_ar…" at bounding box center [784, 175] width 1568 height 774
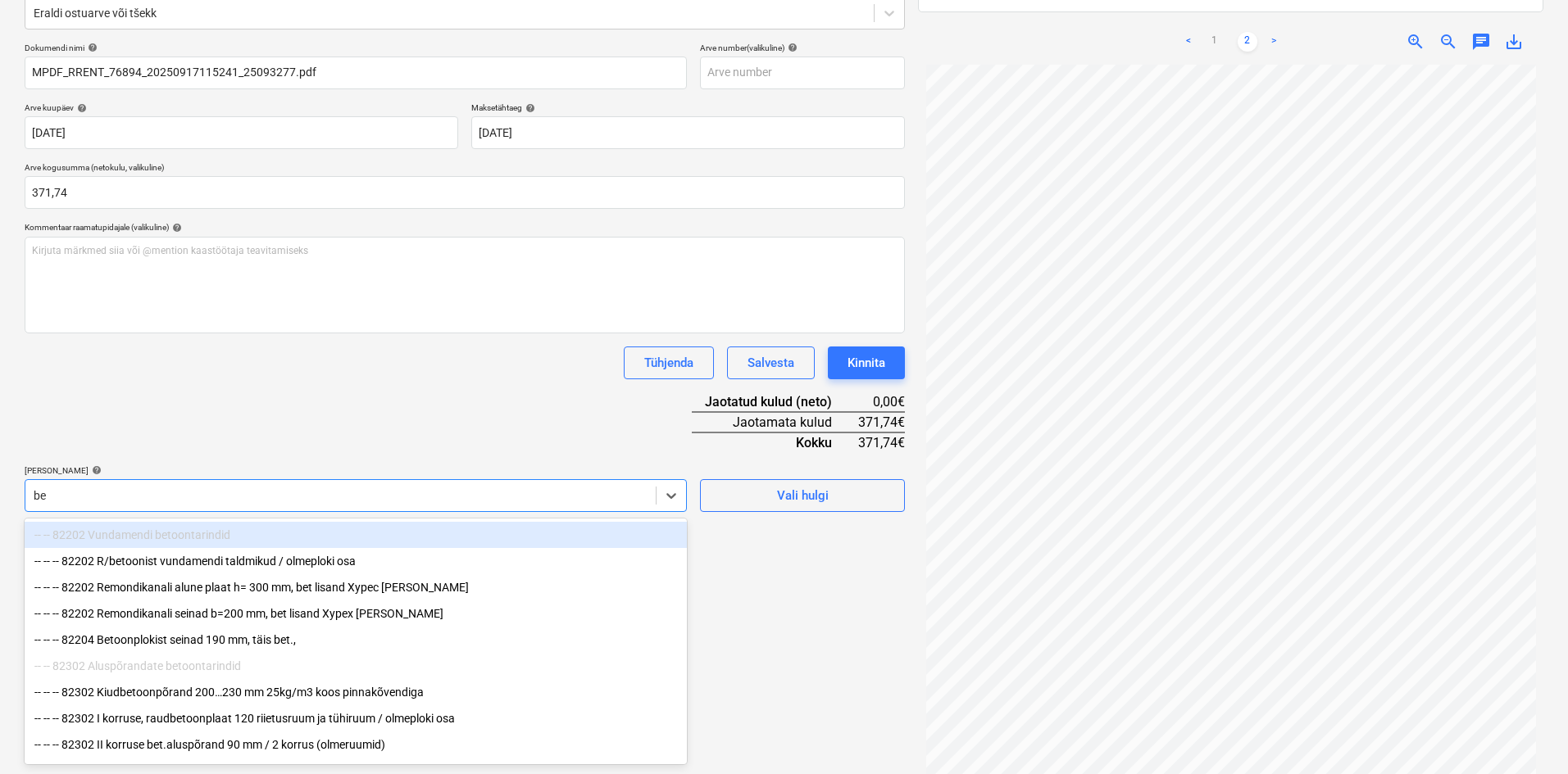
type input "bet"
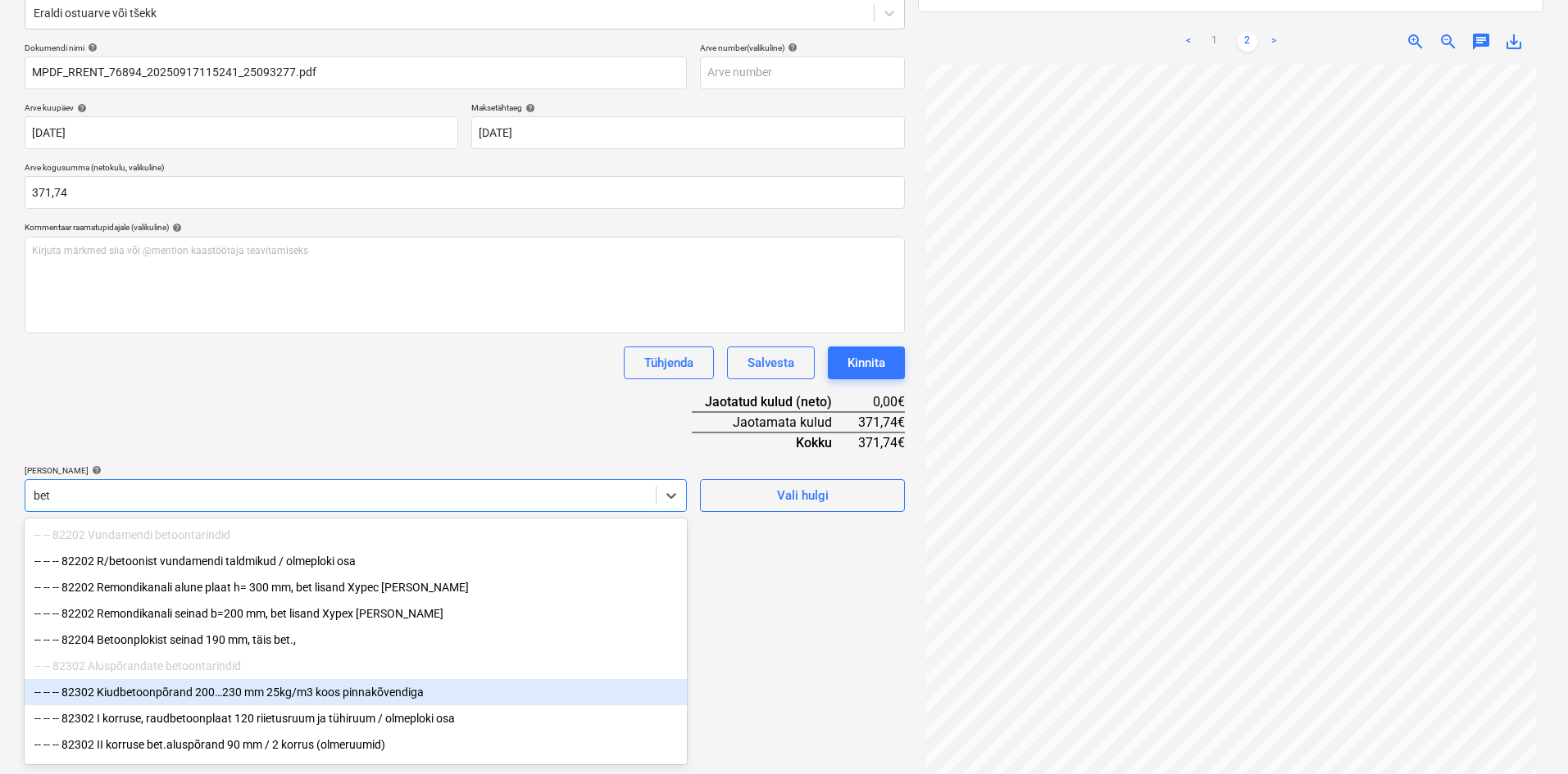
click at [195, 694] on div "-- -- -- 82302 Kiudbetoonpõrand 200…230 mm 25kg/m3 koos pinnakõvendiga" at bounding box center [356, 692] width 662 height 27
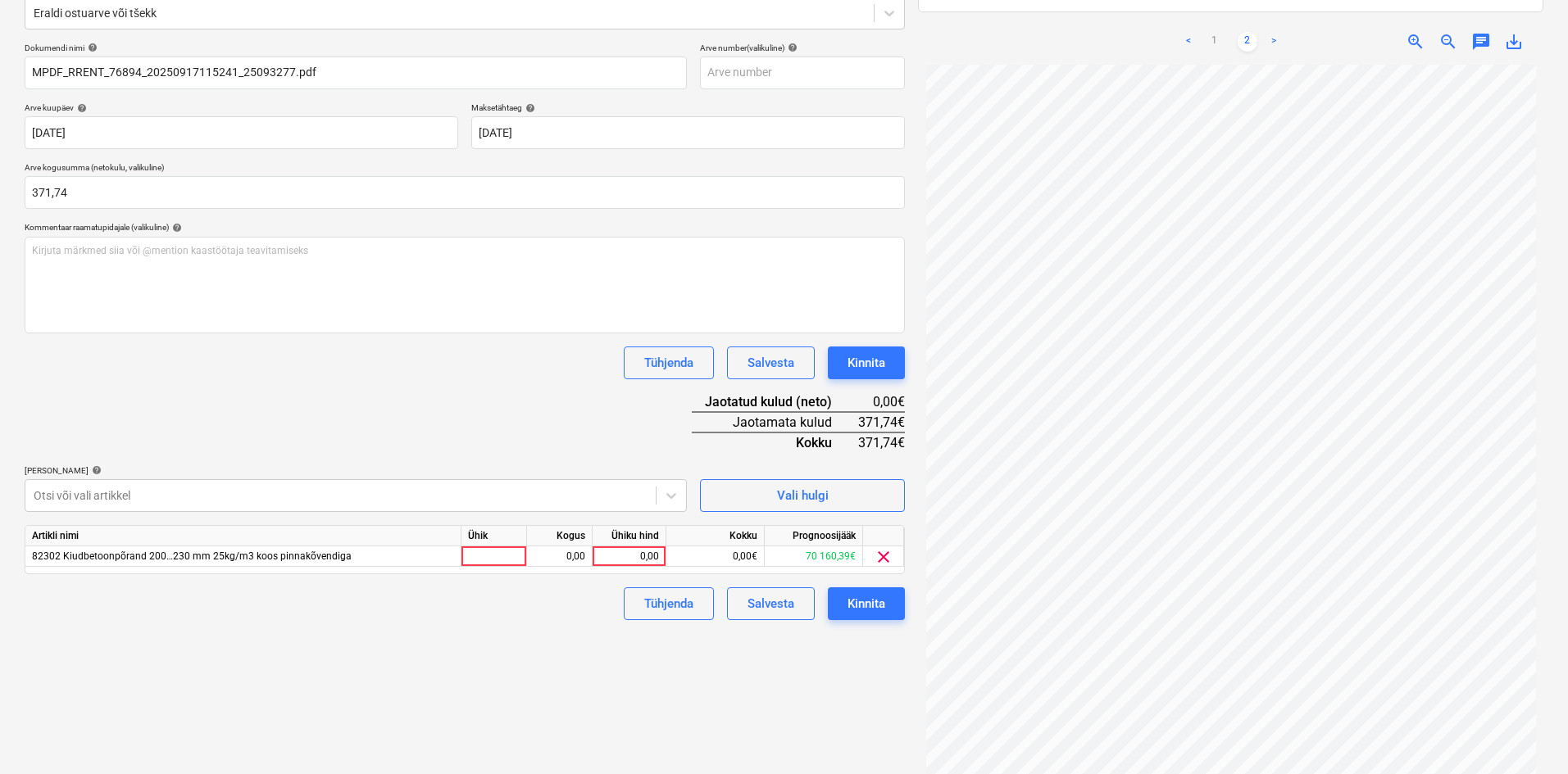
click at [370, 409] on div "Dokumendi nimi help MPDF_RRENT_76894_20250917115241_25093277.pdf Arve number (v…" at bounding box center [464, 332] width 880 height 578
click at [651, 556] on div "0,00" at bounding box center [628, 557] width 59 height 20
type input "371,74"
click at [543, 653] on div "Failide konteerimine Vali ettevõte Ramirent Baltic AS (10126) Lisa uus ettevõte…" at bounding box center [464, 334] width 893 height 930
click at [876, 608] on div "Kinnita" at bounding box center [866, 603] width 37 height 21
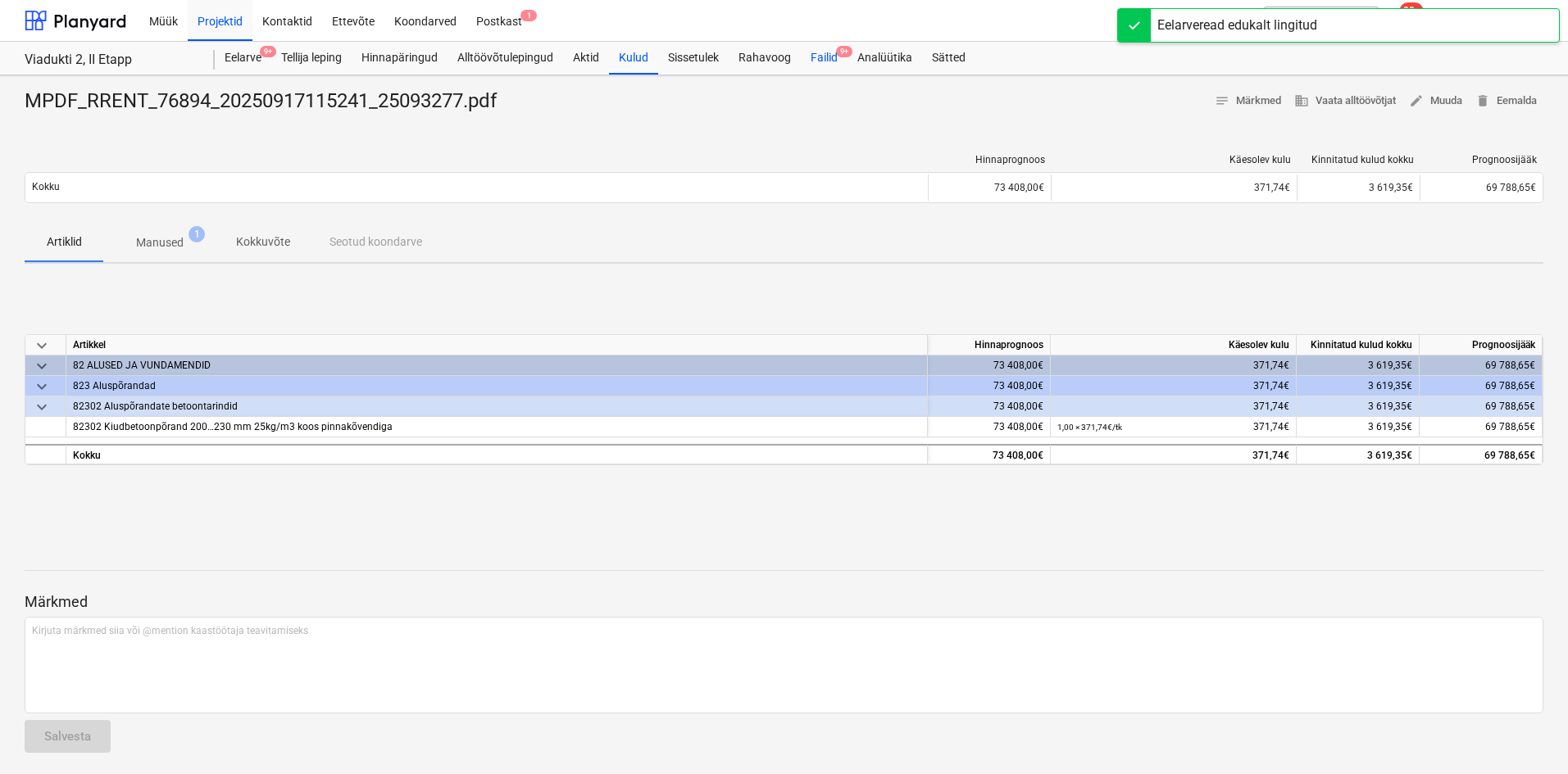
click at [828, 58] on div "Failid 9+" at bounding box center [824, 58] width 47 height 33
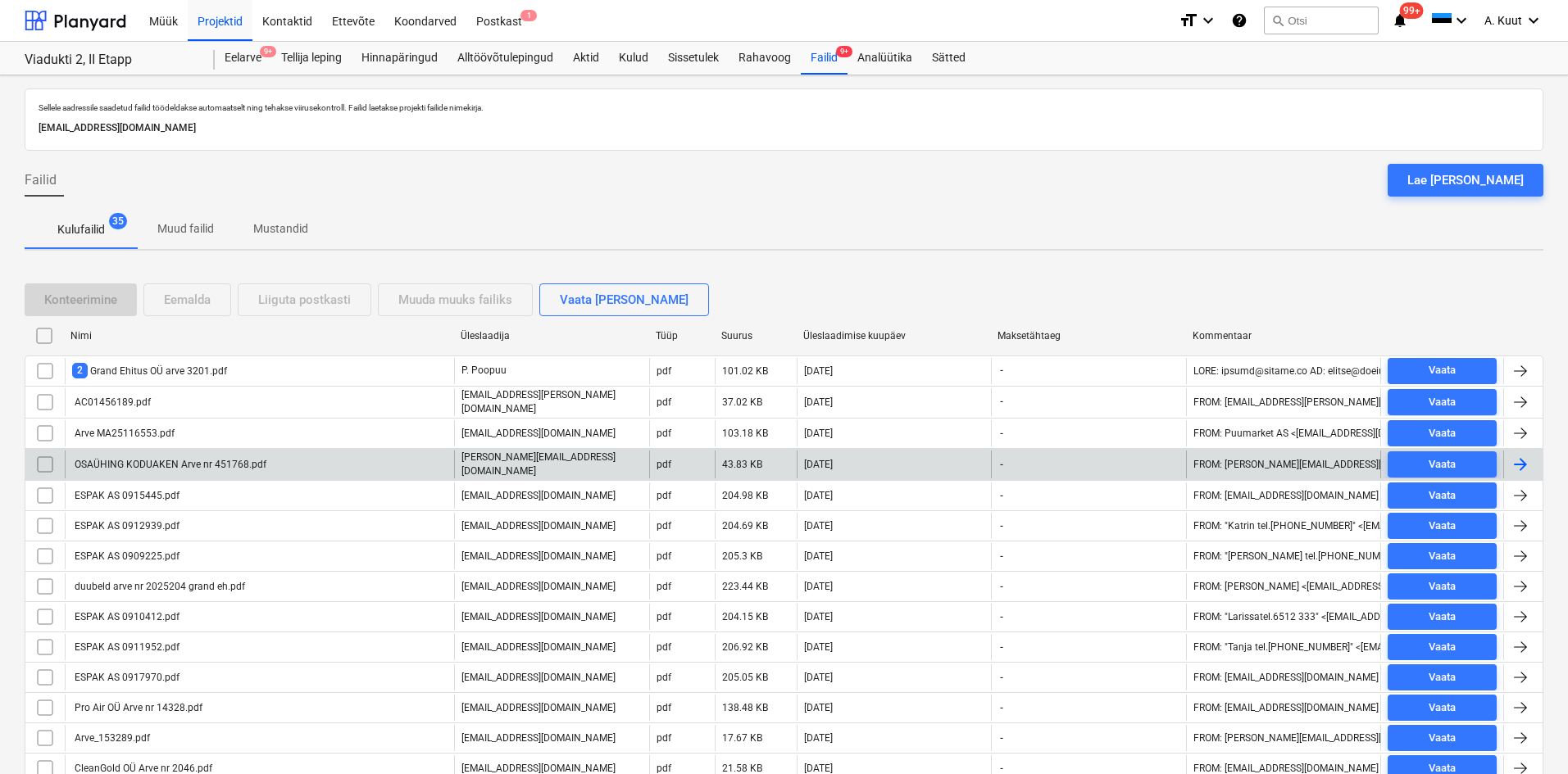
click at [195, 460] on div "OSAÜHING KODUAKEN Arve nr 451768.pdf" at bounding box center [169, 464] width 195 height 12
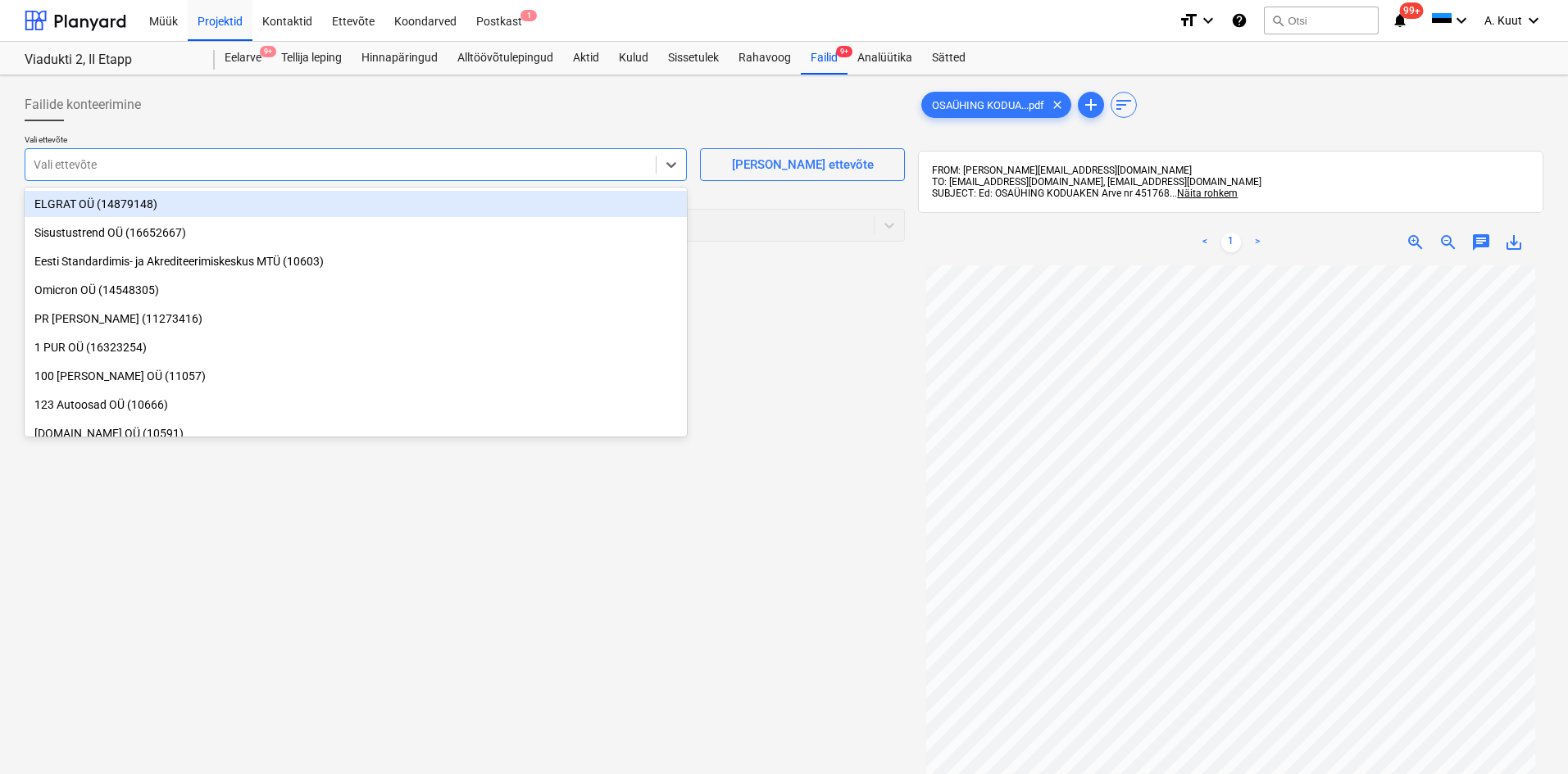
click at [113, 162] on div at bounding box center [341, 164] width 614 height 16
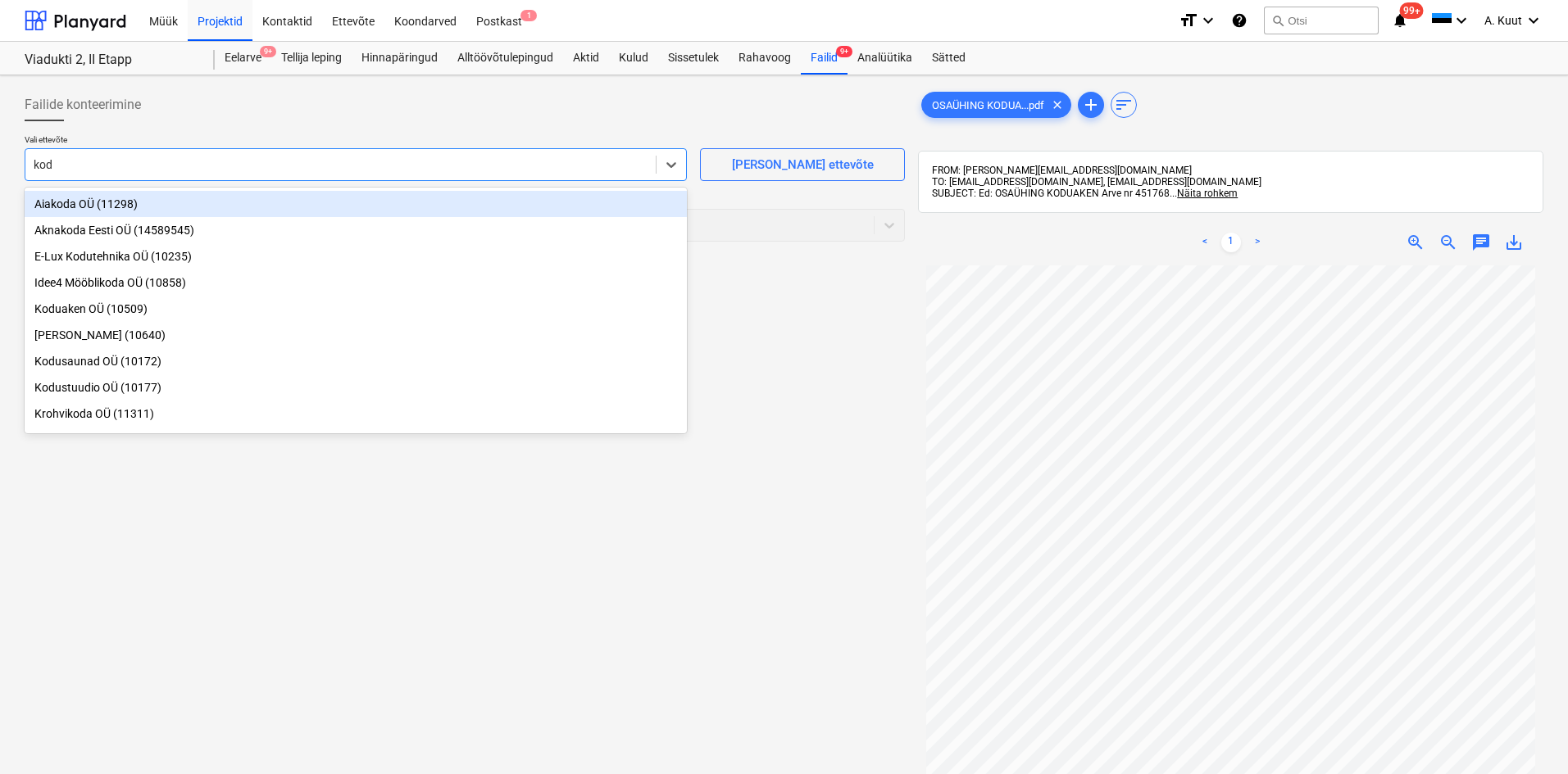
type input "kodu"
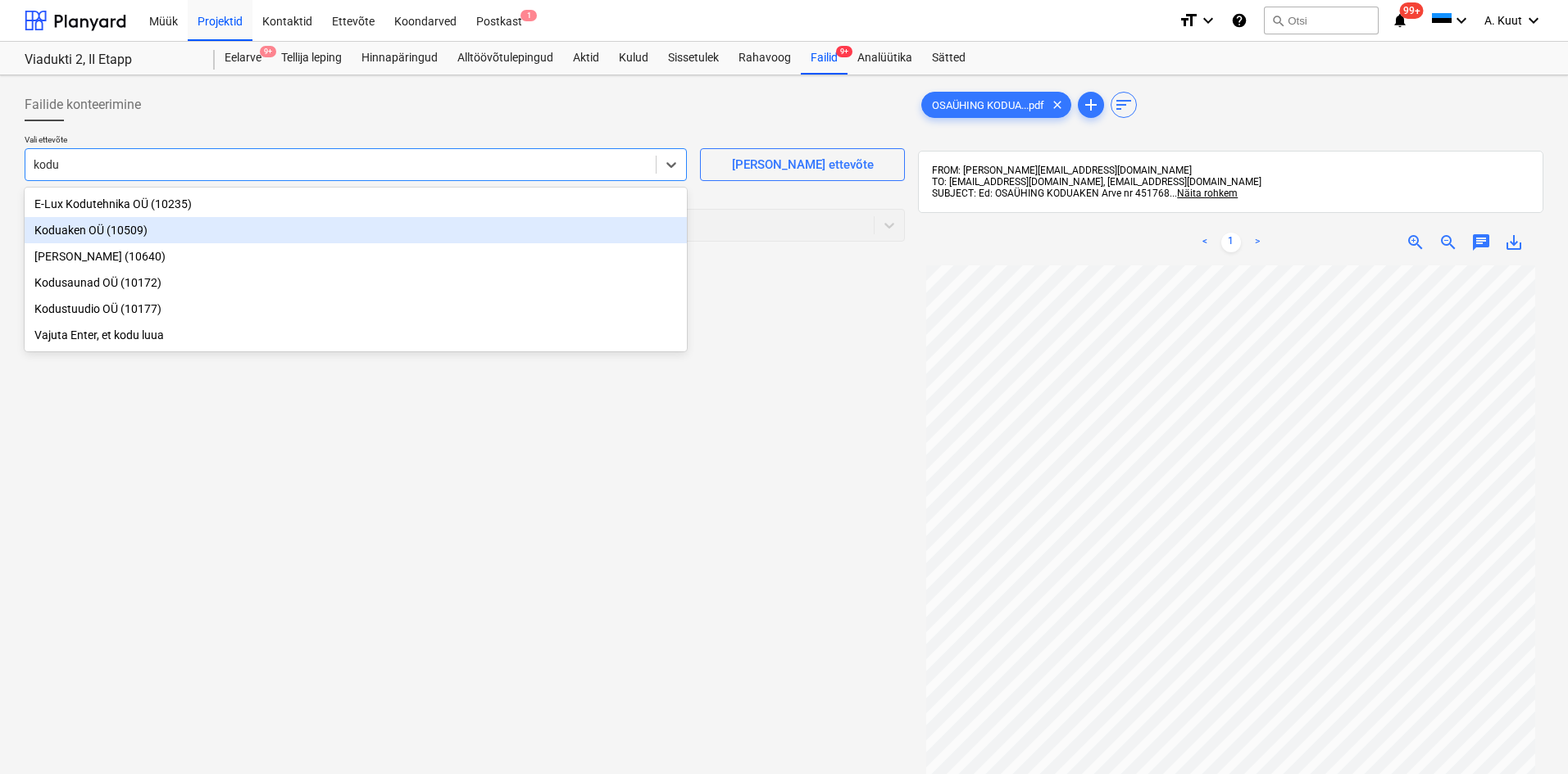
click at [69, 235] on div "Koduaken OÜ (10509)" at bounding box center [356, 230] width 662 height 27
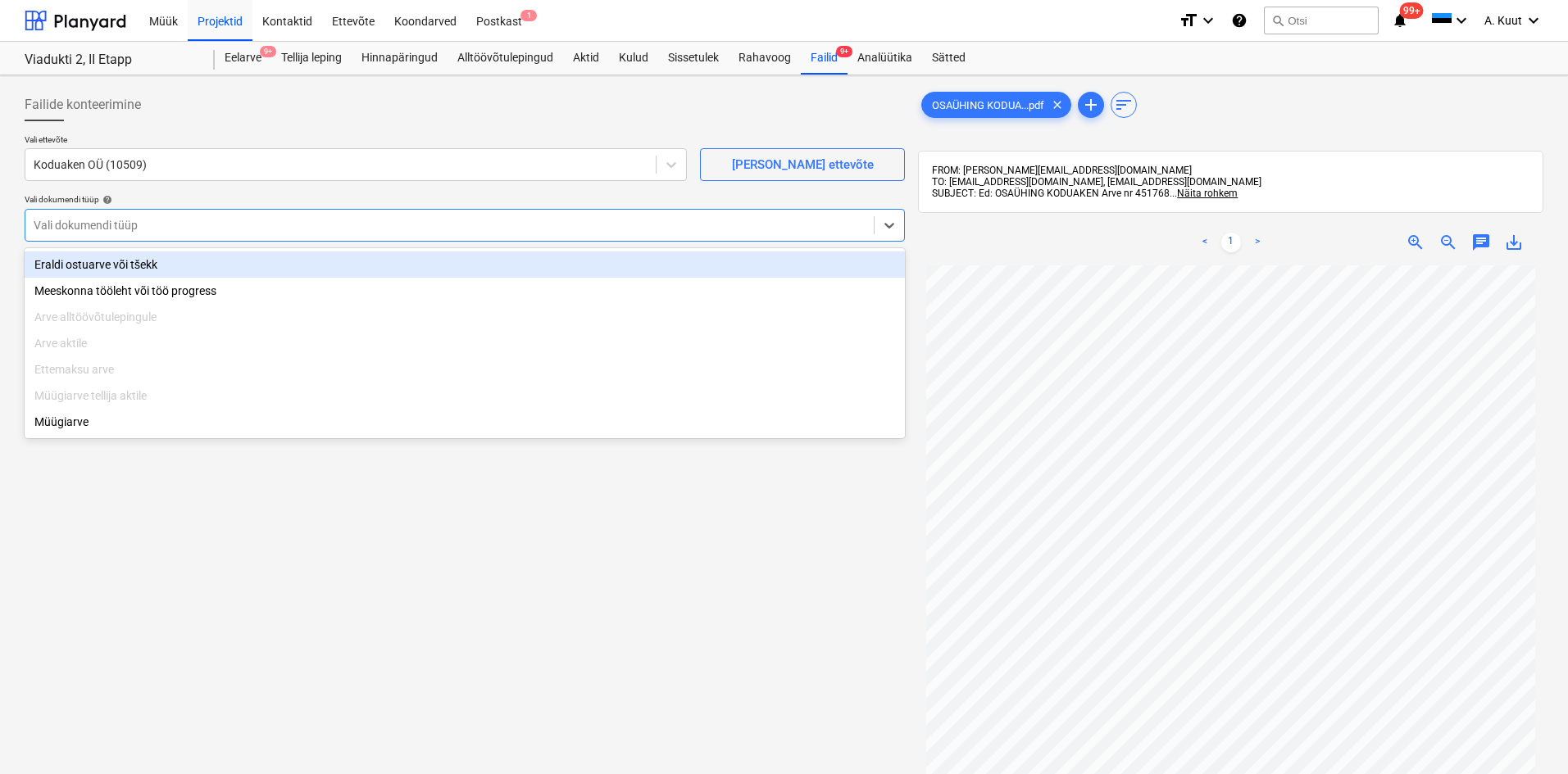
click at [76, 227] on div at bounding box center [450, 226] width 832 height 16
click at [79, 266] on div "Eraldi ostuarve või tšekk" at bounding box center [464, 264] width 880 height 27
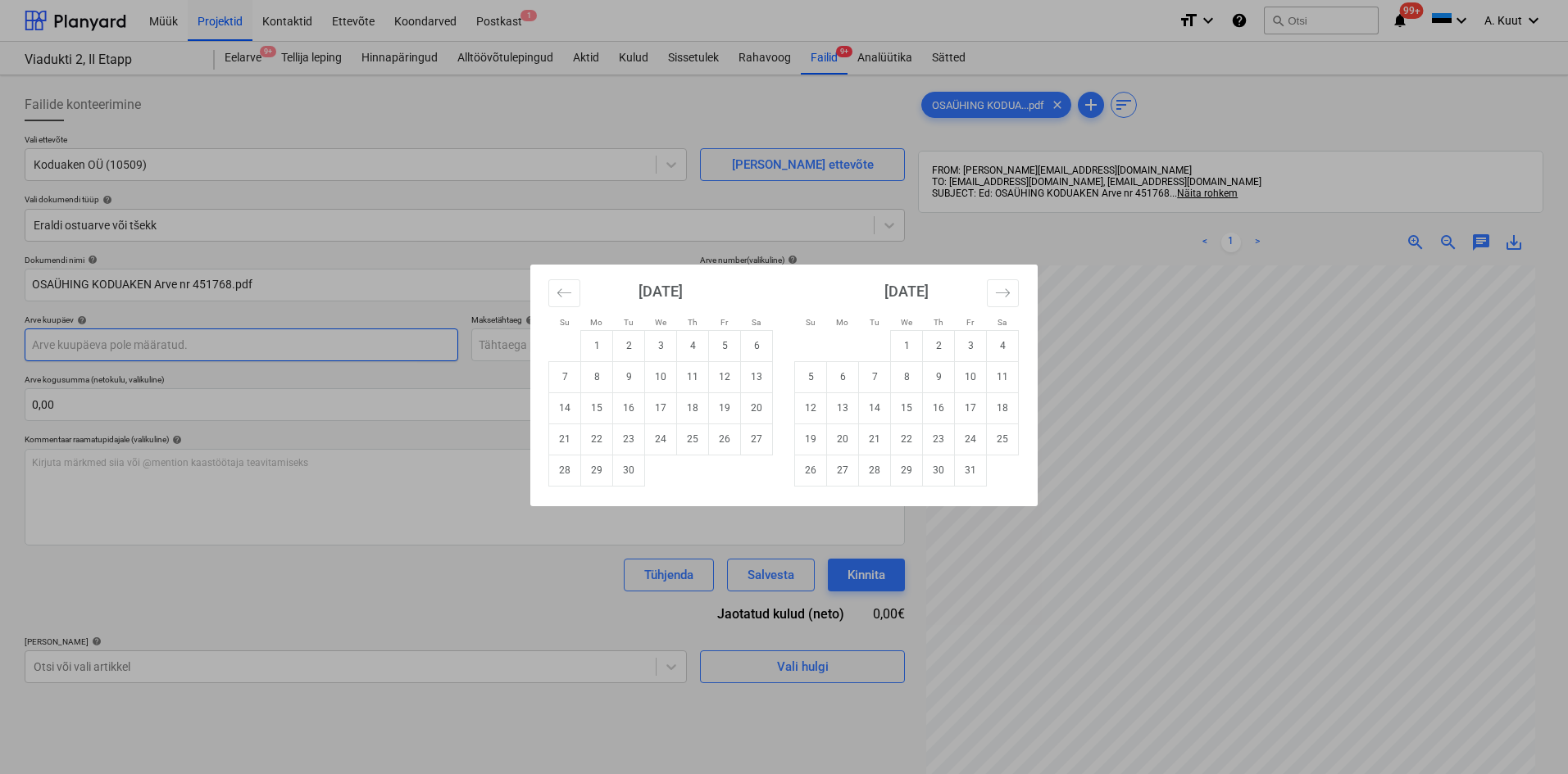
click at [54, 345] on body "Müük Projektid Kontaktid Ettevõte Koondarved Postkast 1 format_size keyboard_ar…" at bounding box center [784, 387] width 1568 height 774
click at [630, 443] on td "23" at bounding box center [629, 440] width 32 height 31
type input "[DATE]"
click at [499, 350] on body "Müük Projektid Kontaktid Ettevõte Koondarved Postkast 1 format_size keyboard_ar…" at bounding box center [784, 387] width 1568 height 774
click at [880, 414] on td "14" at bounding box center [875, 408] width 32 height 31
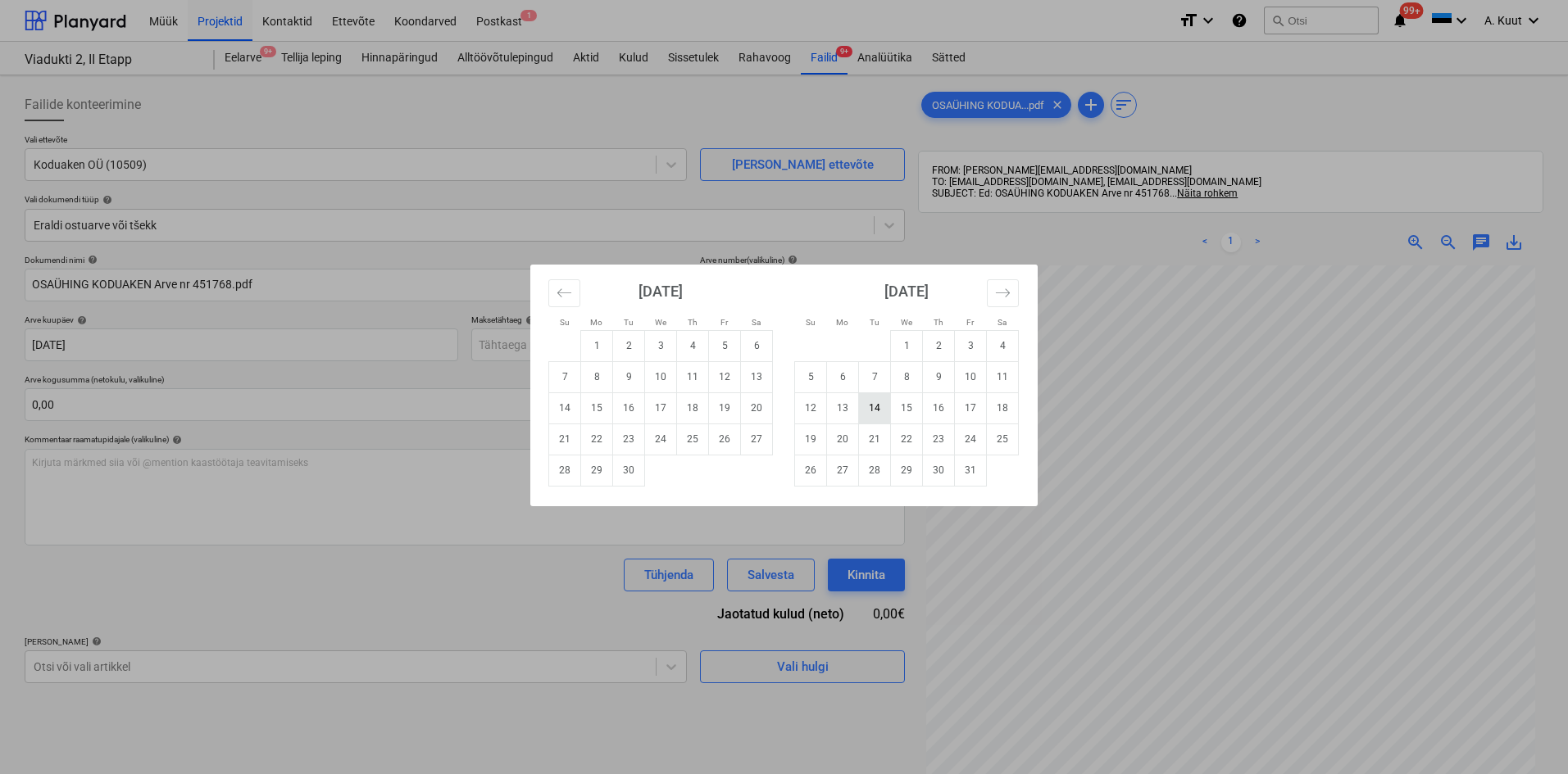
type input "[DATE]"
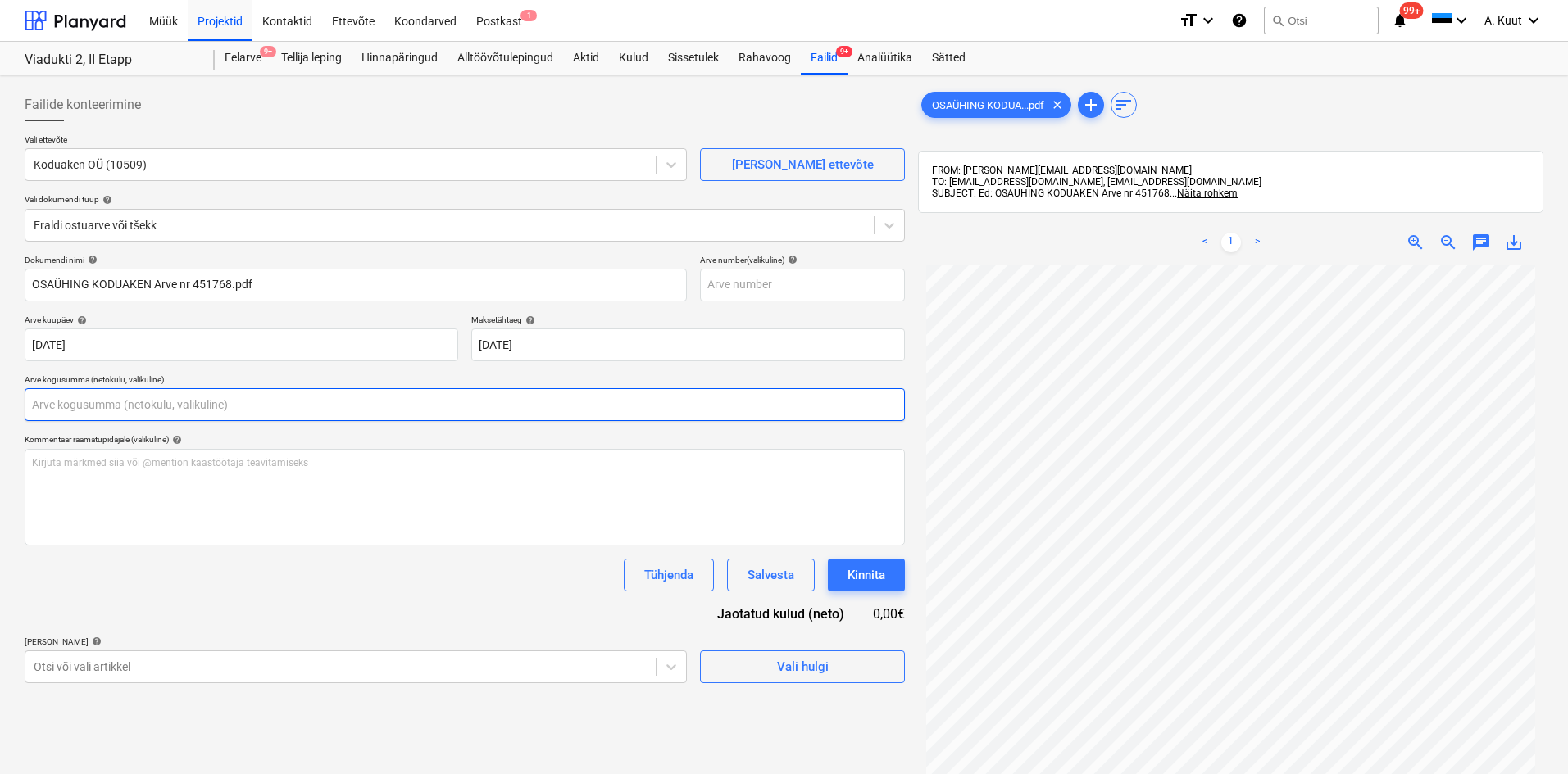
click at [85, 410] on input "text" at bounding box center [464, 405] width 880 height 33
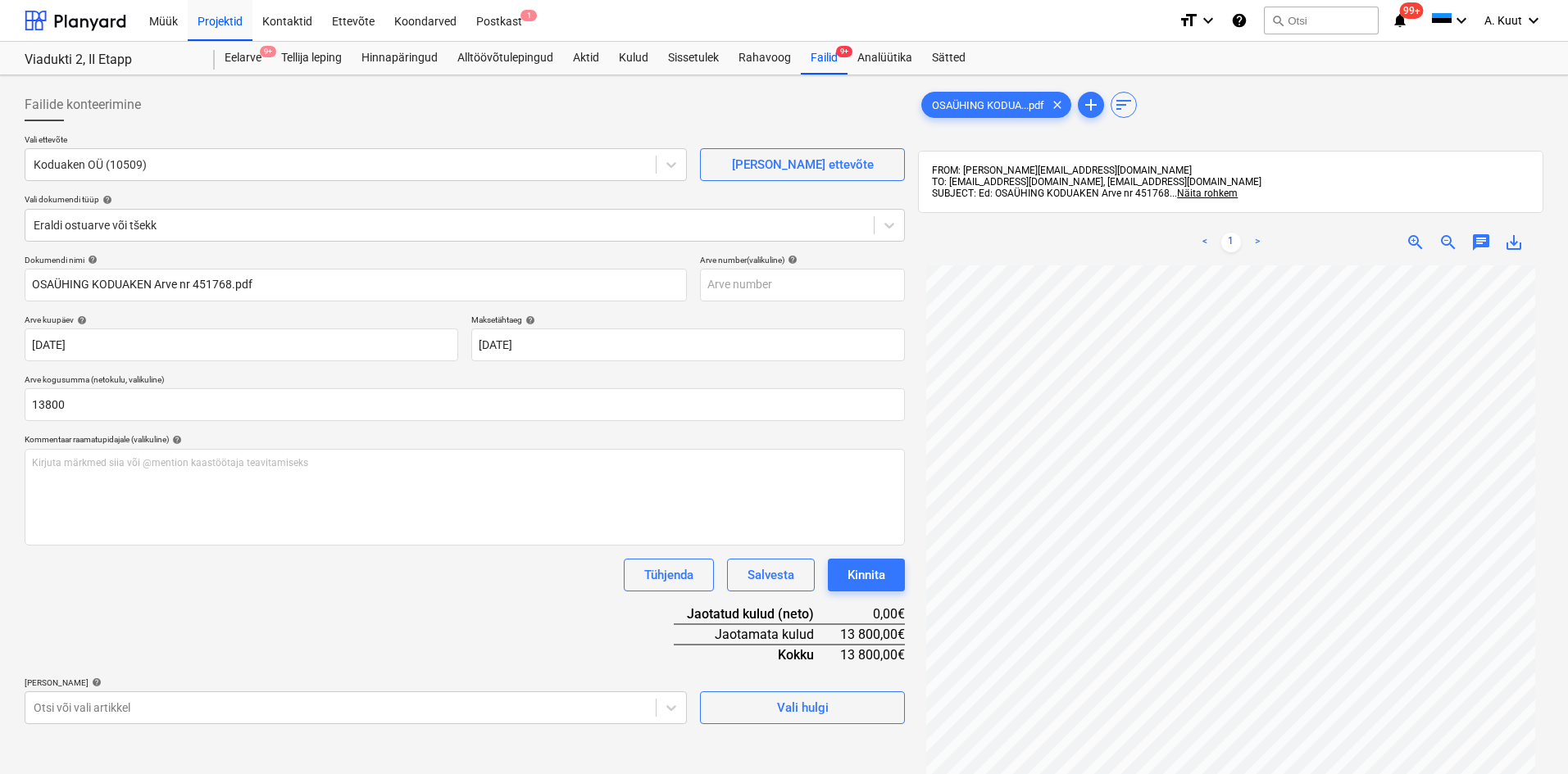
type input "13 800,00"
click at [171, 606] on div "Dokumendi nimi help OSAÜHING KODUAKEN Arve nr 451768.pdf Arve number (valikulin…" at bounding box center [464, 490] width 880 height 470
click at [1339, 20] on div "Märkmete laadimine ebaõnnestus" at bounding box center [1255, 17] width 197 height 20
click at [1336, 21] on div "Märkmete laadimine ebaõnnestus" at bounding box center [1255, 17] width 197 height 20
click at [1314, 19] on div "Märkmete laadimine ebaõnnestus" at bounding box center [1255, 17] width 197 height 20
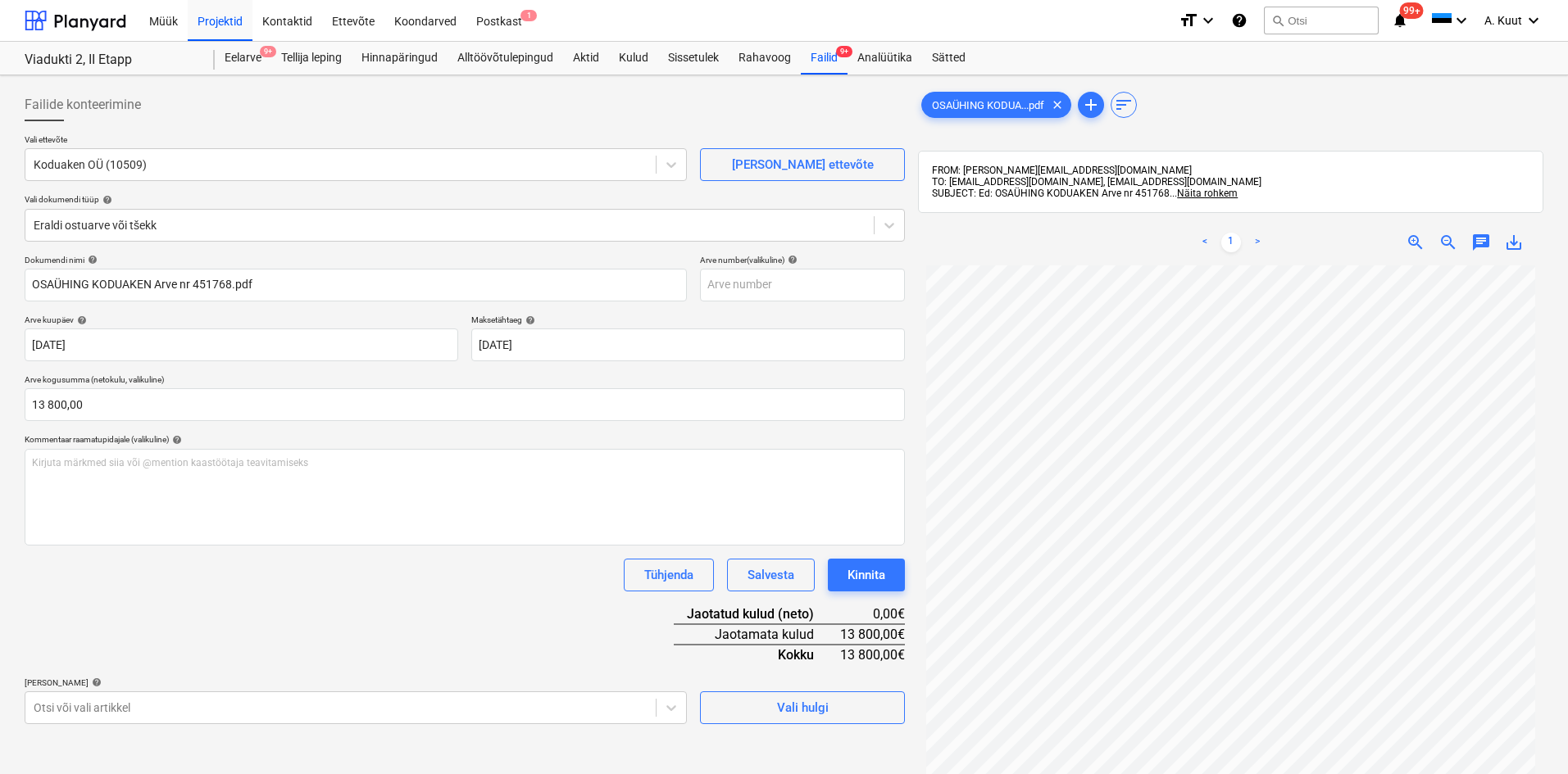
click at [1314, 19] on div "Märkmete laadimine ebaõnnestus" at bounding box center [1255, 17] width 197 height 20
click at [1294, 23] on div "Märkmete laadimine ebaõnnestus" at bounding box center [1255, 17] width 197 height 20
click at [1294, 24] on div "Märkmete laadimine ebaõnnestus" at bounding box center [1255, 17] width 197 height 20
click at [490, 667] on div "Dokumendi nimi help OSAÜHING KODUAKEN Arve nr 451768.pdf Arve number (valikulin…" at bounding box center [464, 490] width 880 height 470
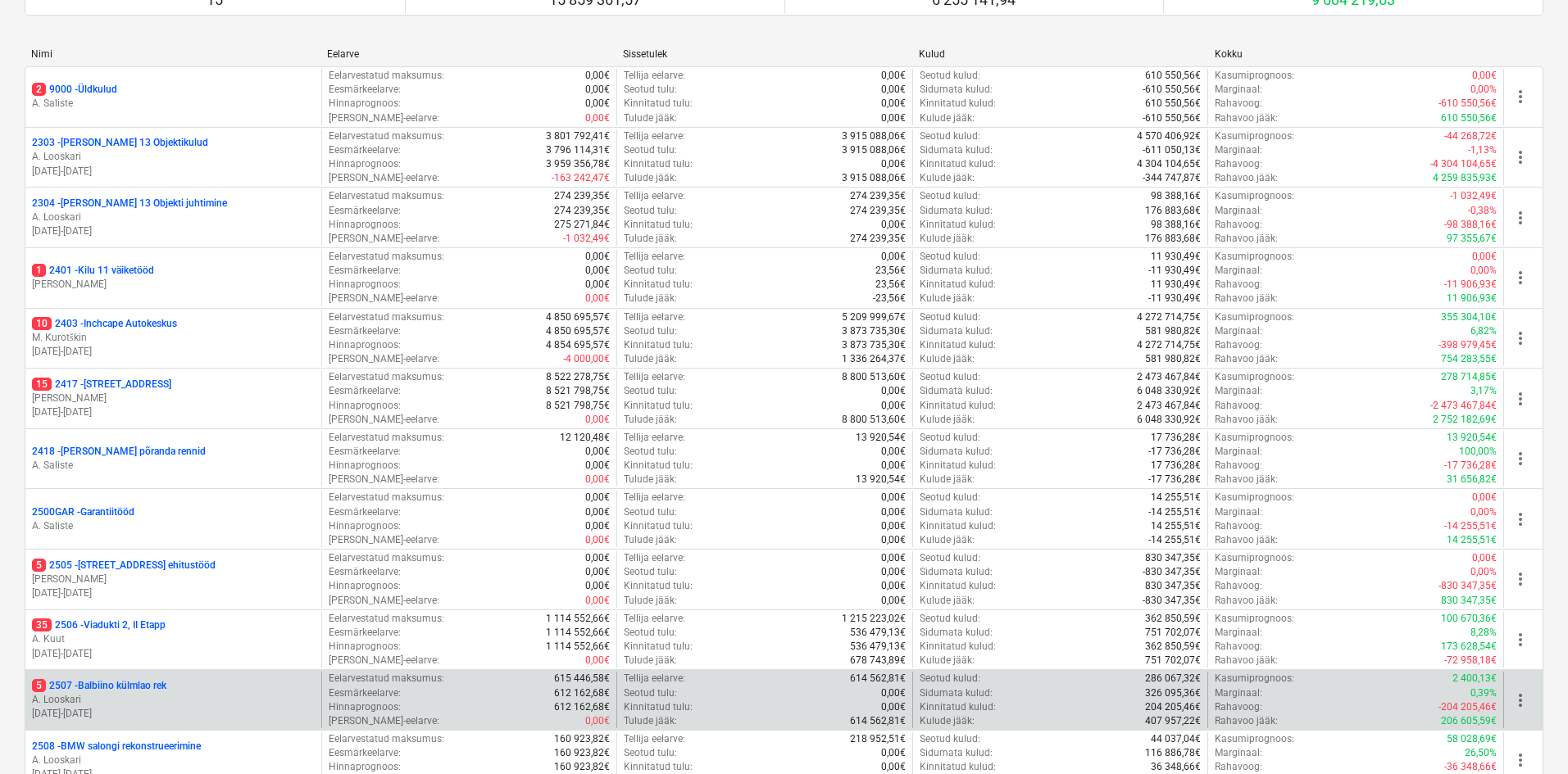
scroll to position [409, 0]
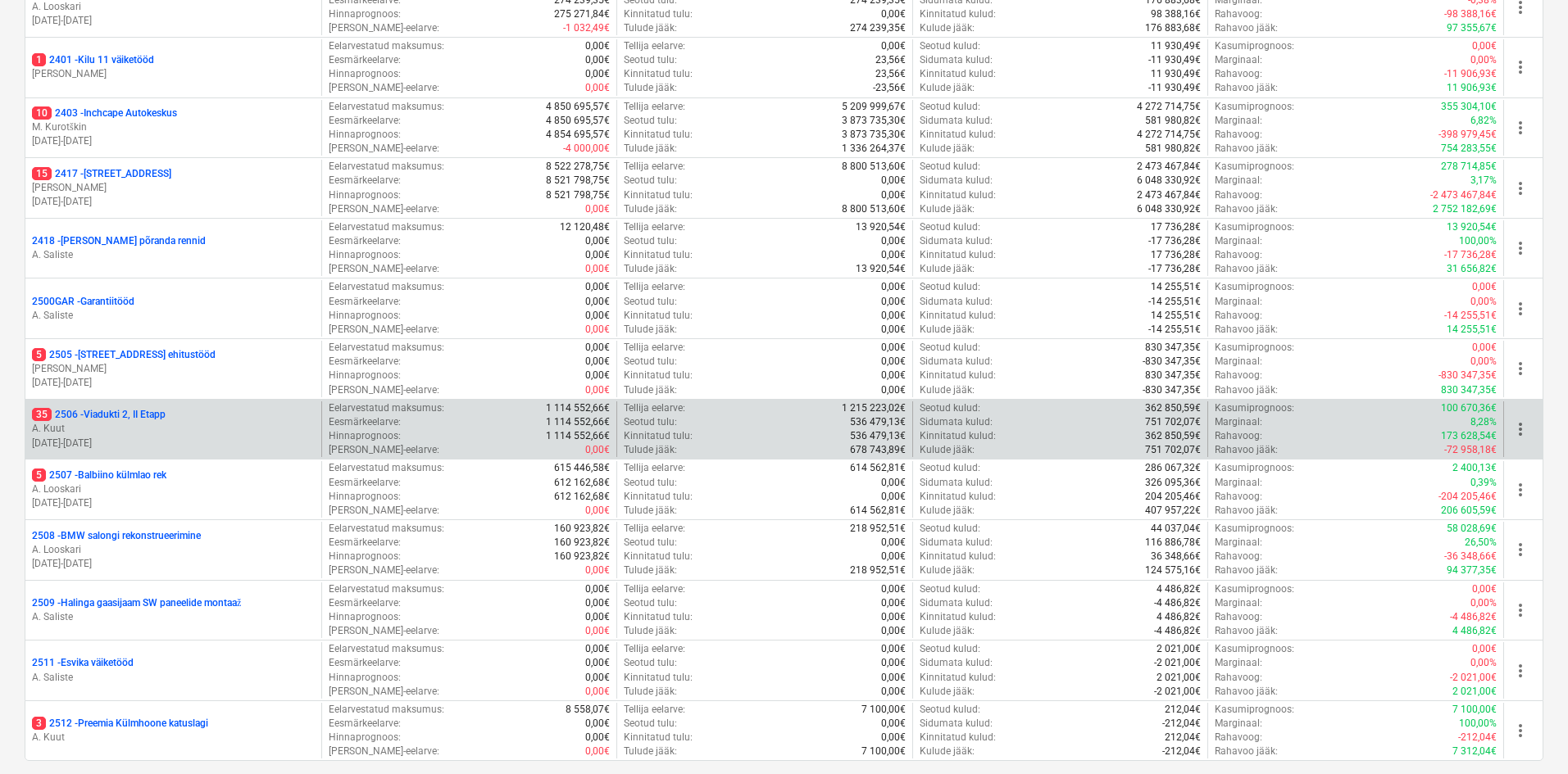
click at [66, 416] on p "35 2506 - [STREET_ADDRESS]" at bounding box center [99, 415] width 133 height 14
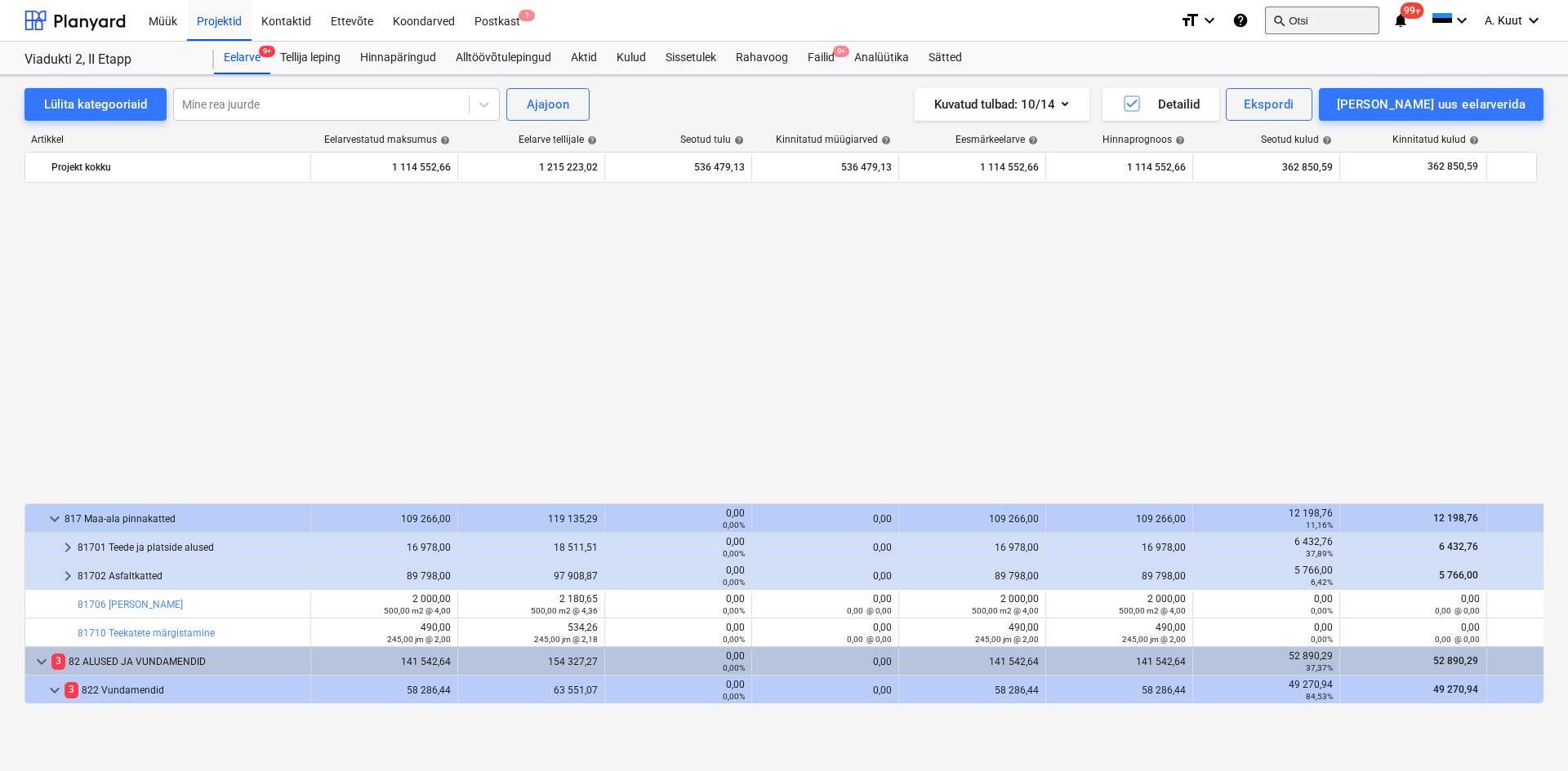
click at [1317, 23] on button "search Otsi" at bounding box center [1322, 20] width 115 height 27
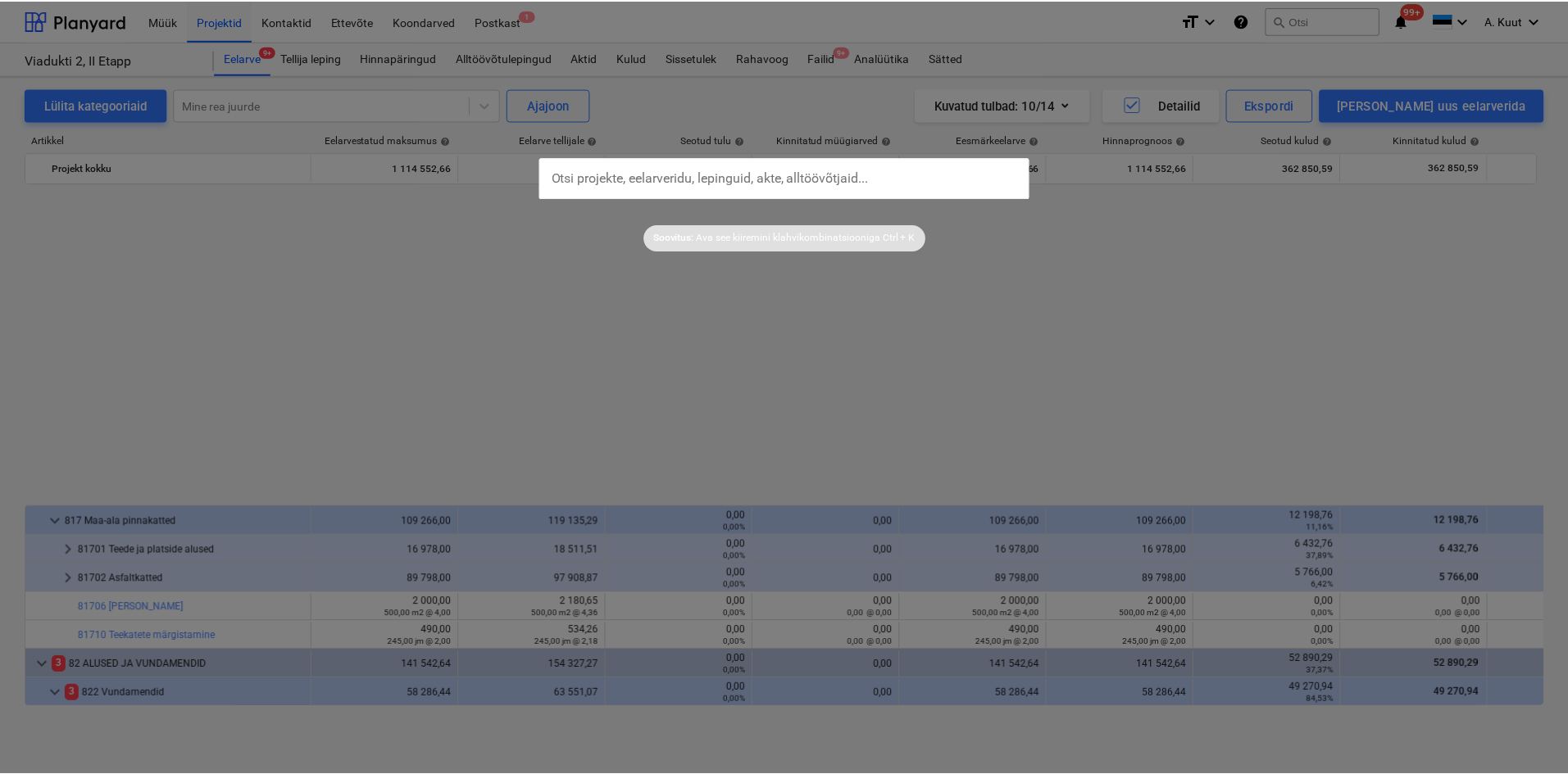
scroll to position [901, 0]
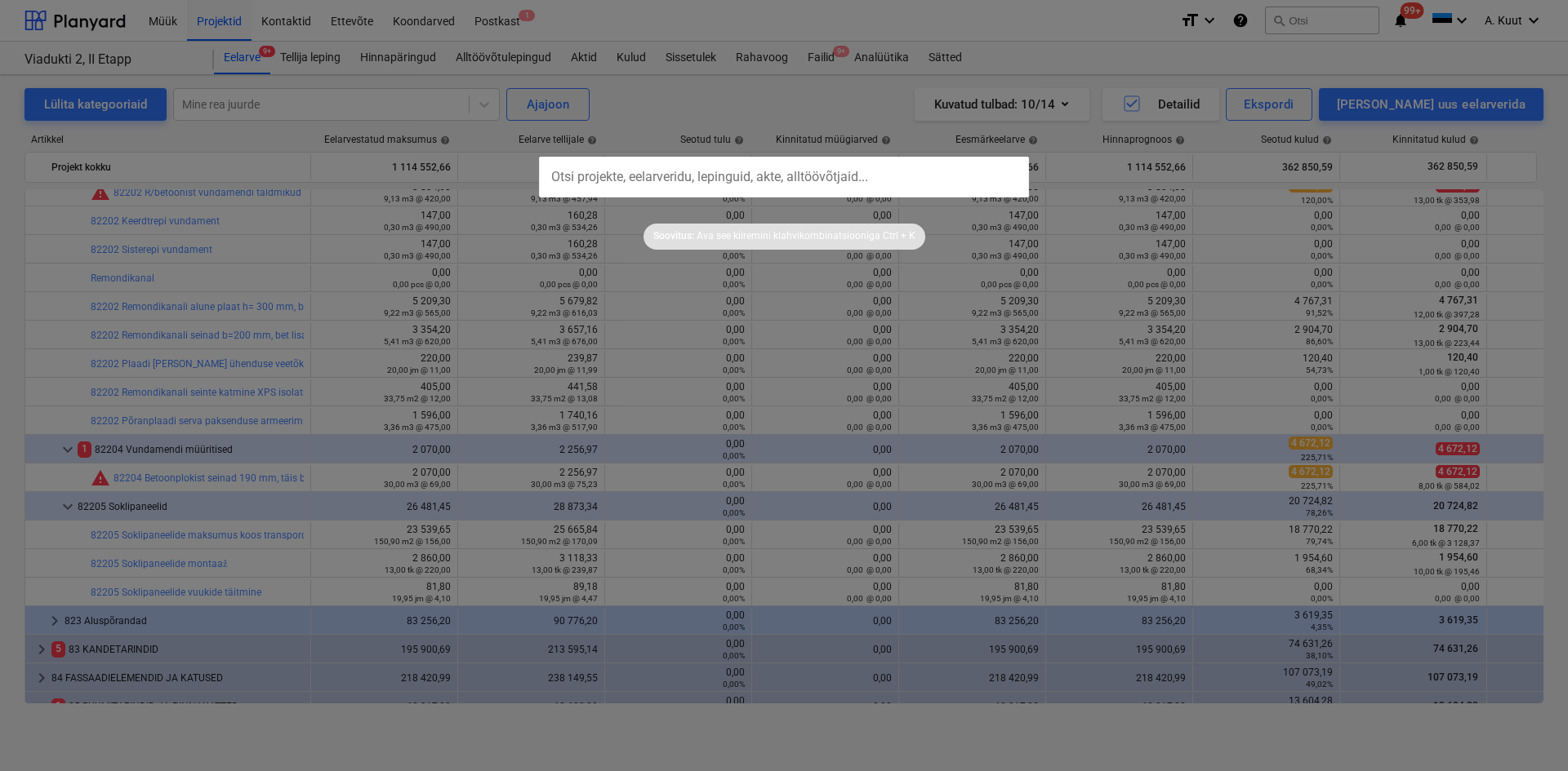
click at [616, 183] on input "text" at bounding box center [784, 177] width 490 height 41
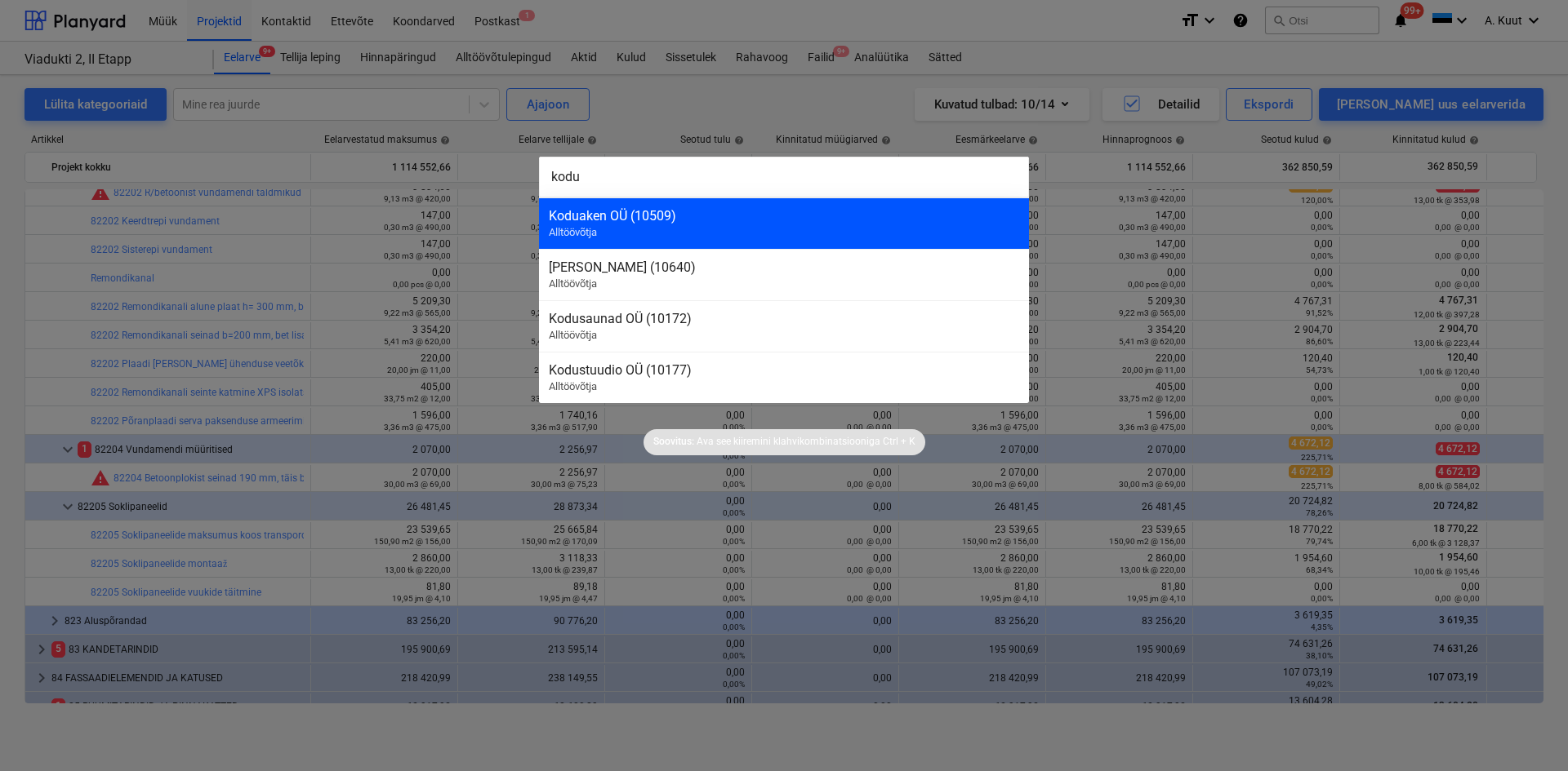
type input "kodu"
click at [585, 222] on div "Koduaken OÜ (10509)" at bounding box center [784, 216] width 470 height 15
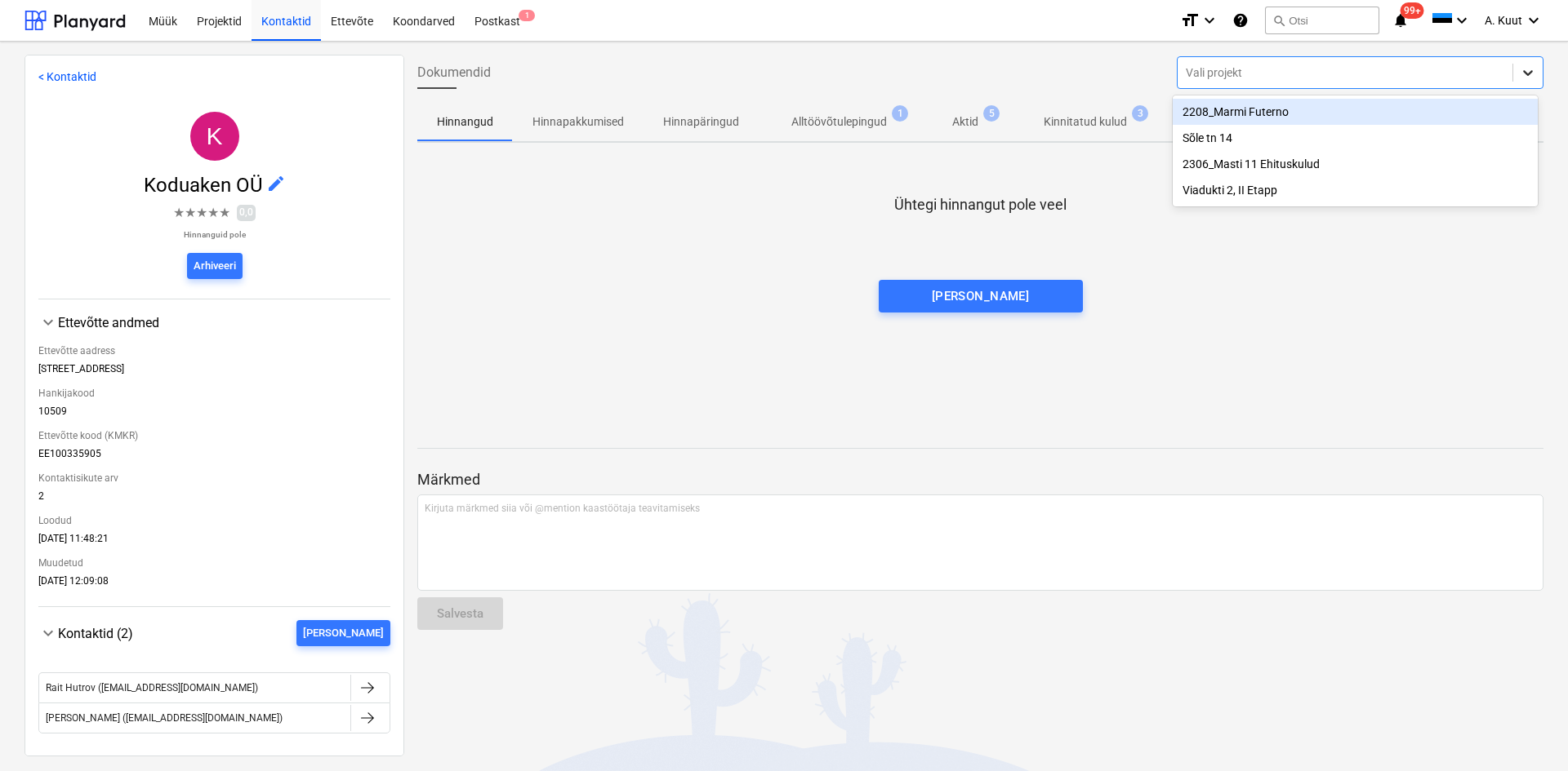
click at [1522, 72] on icon at bounding box center [1528, 73] width 16 height 16
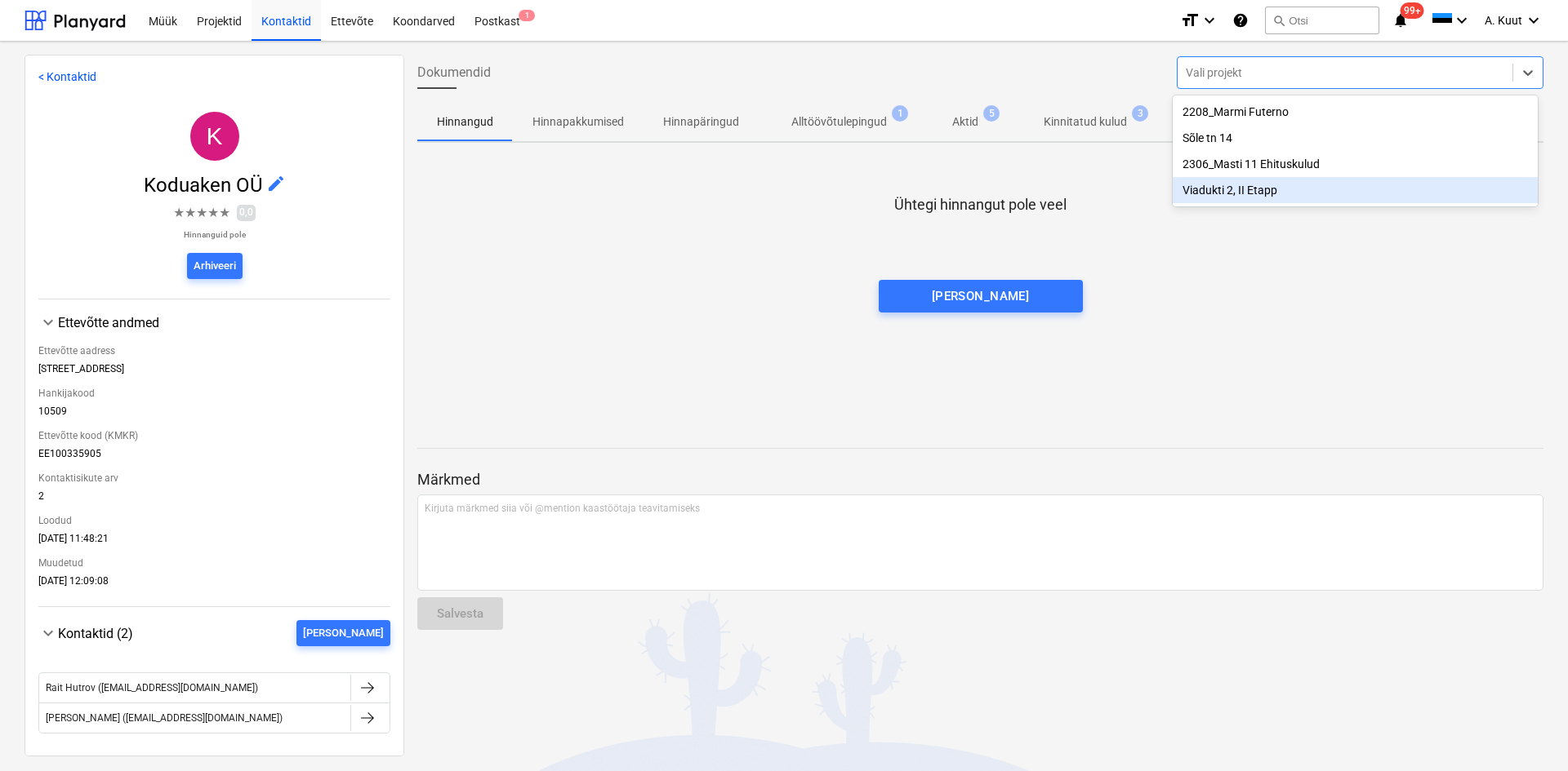
click at [1214, 194] on div "Viadukti 2, II Etapp" at bounding box center [1355, 190] width 365 height 26
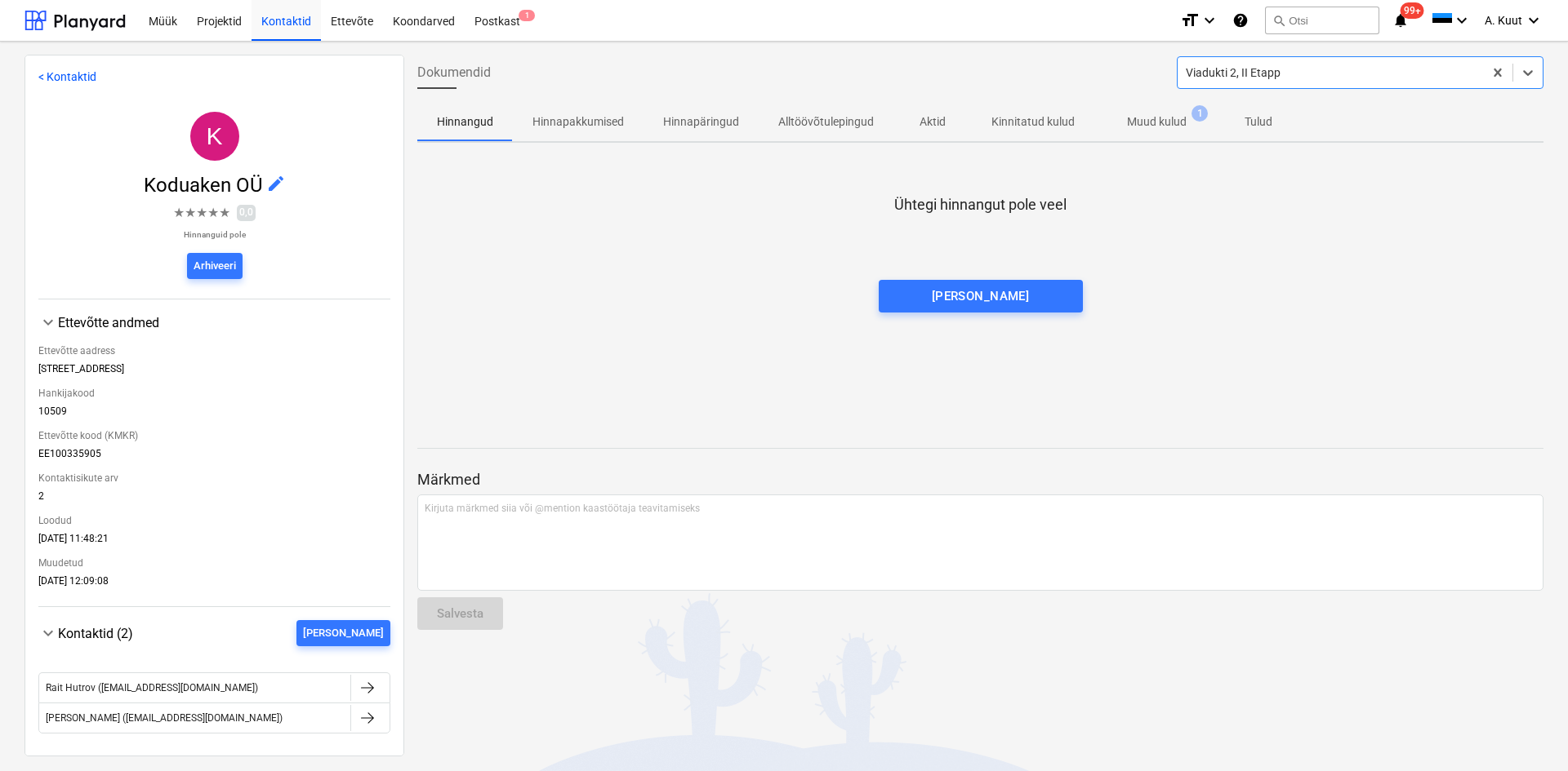
click at [1156, 124] on p "Muud kulud" at bounding box center [1156, 122] width 59 height 17
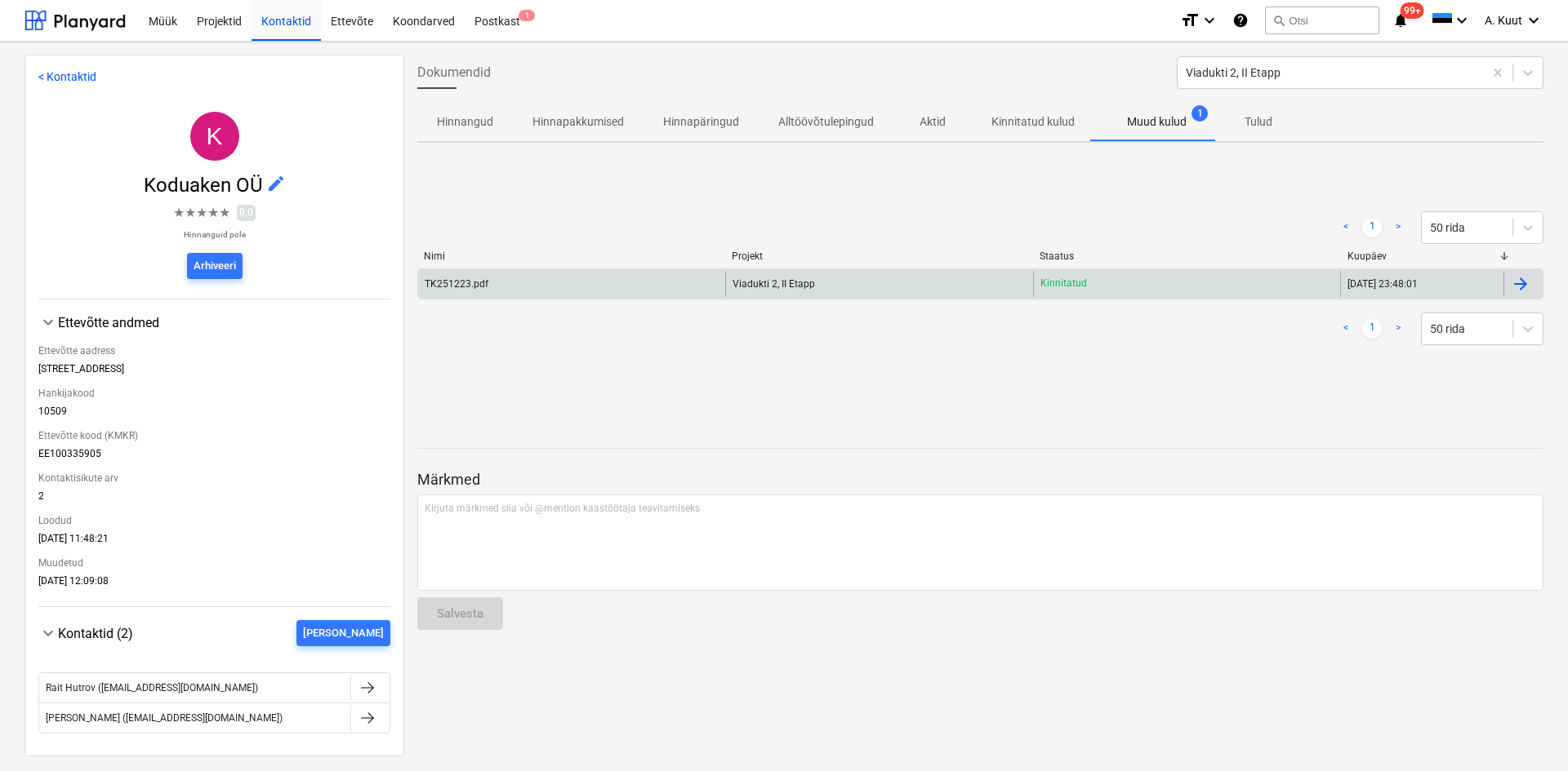
click at [469, 285] on div "TK251223.pdf" at bounding box center [456, 284] width 64 height 12
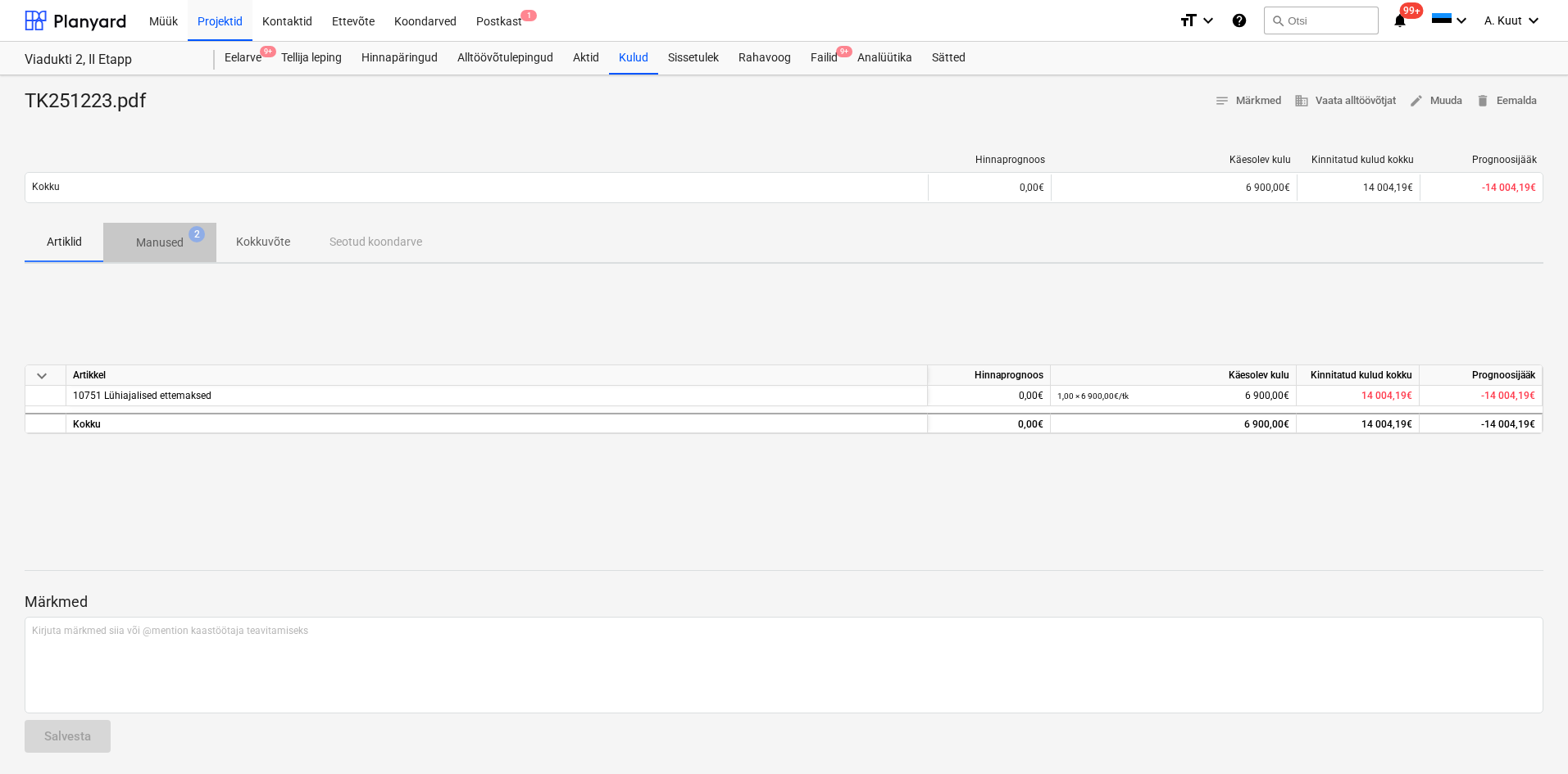
click at [168, 249] on p "Manused" at bounding box center [160, 242] width 48 height 17
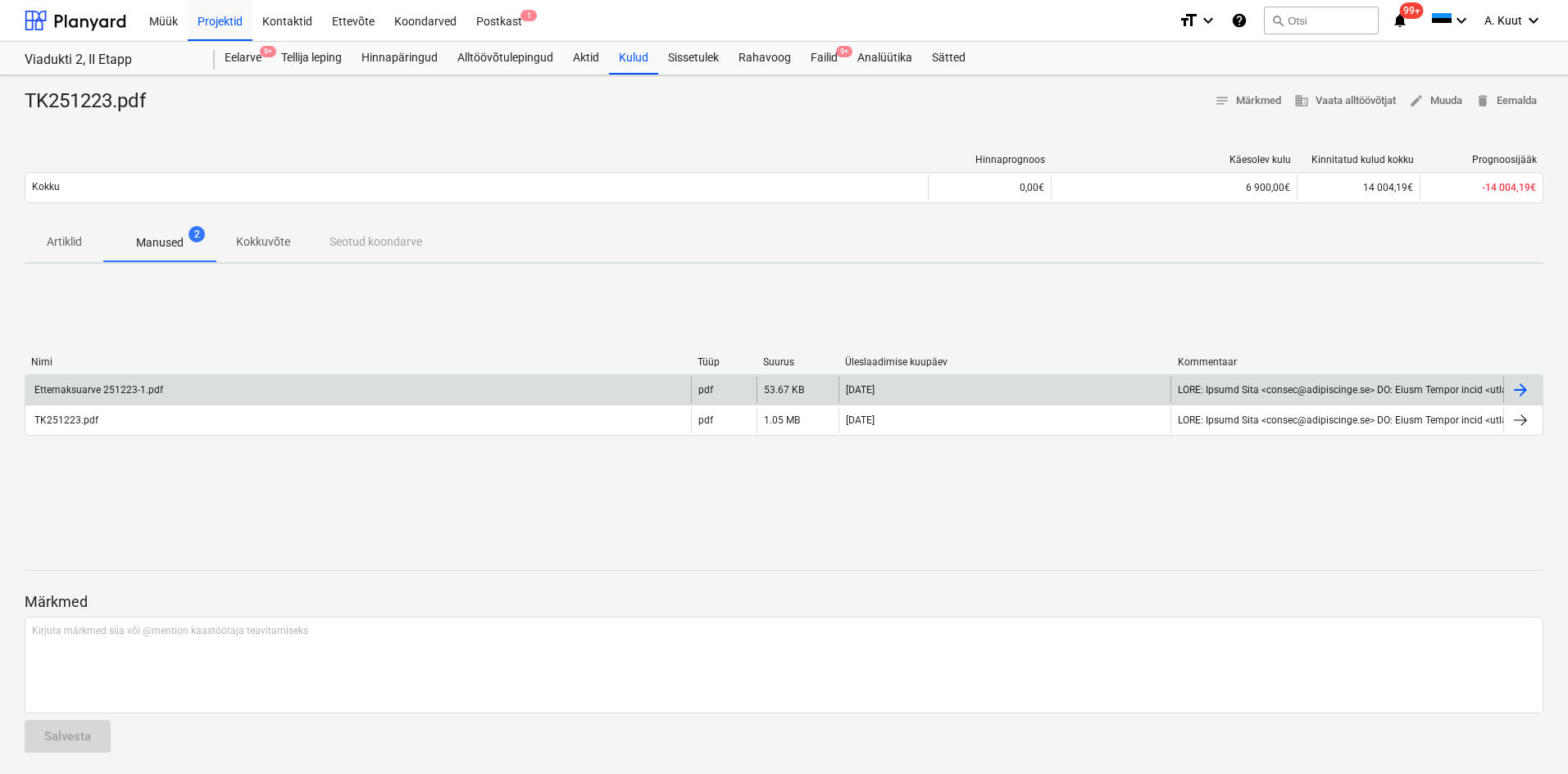
click at [138, 388] on div "Ettemaksuarve 251223-1.pdf" at bounding box center [97, 390] width 131 height 12
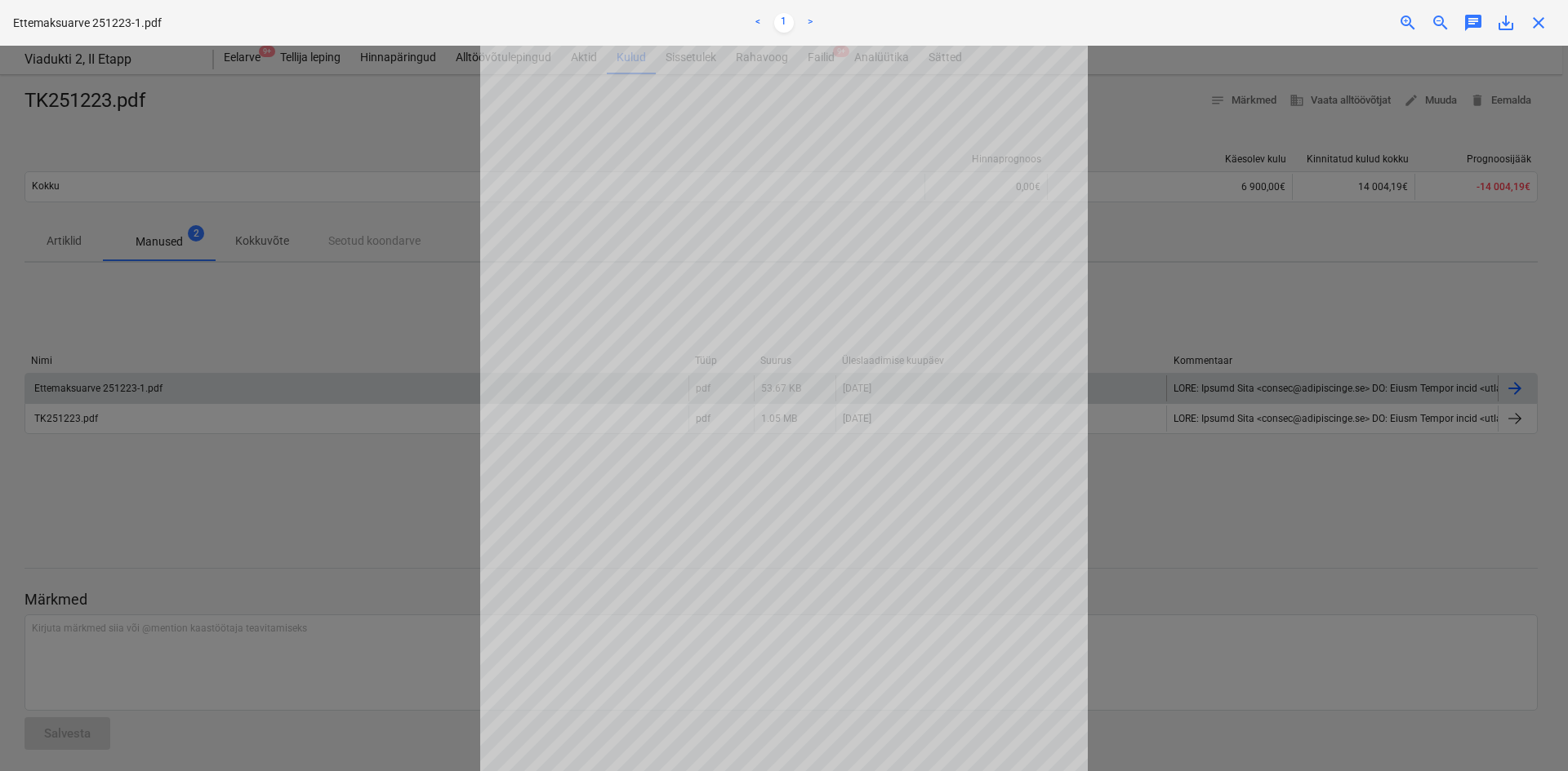
click at [1507, 23] on span "save_alt" at bounding box center [1506, 23] width 20 height 20
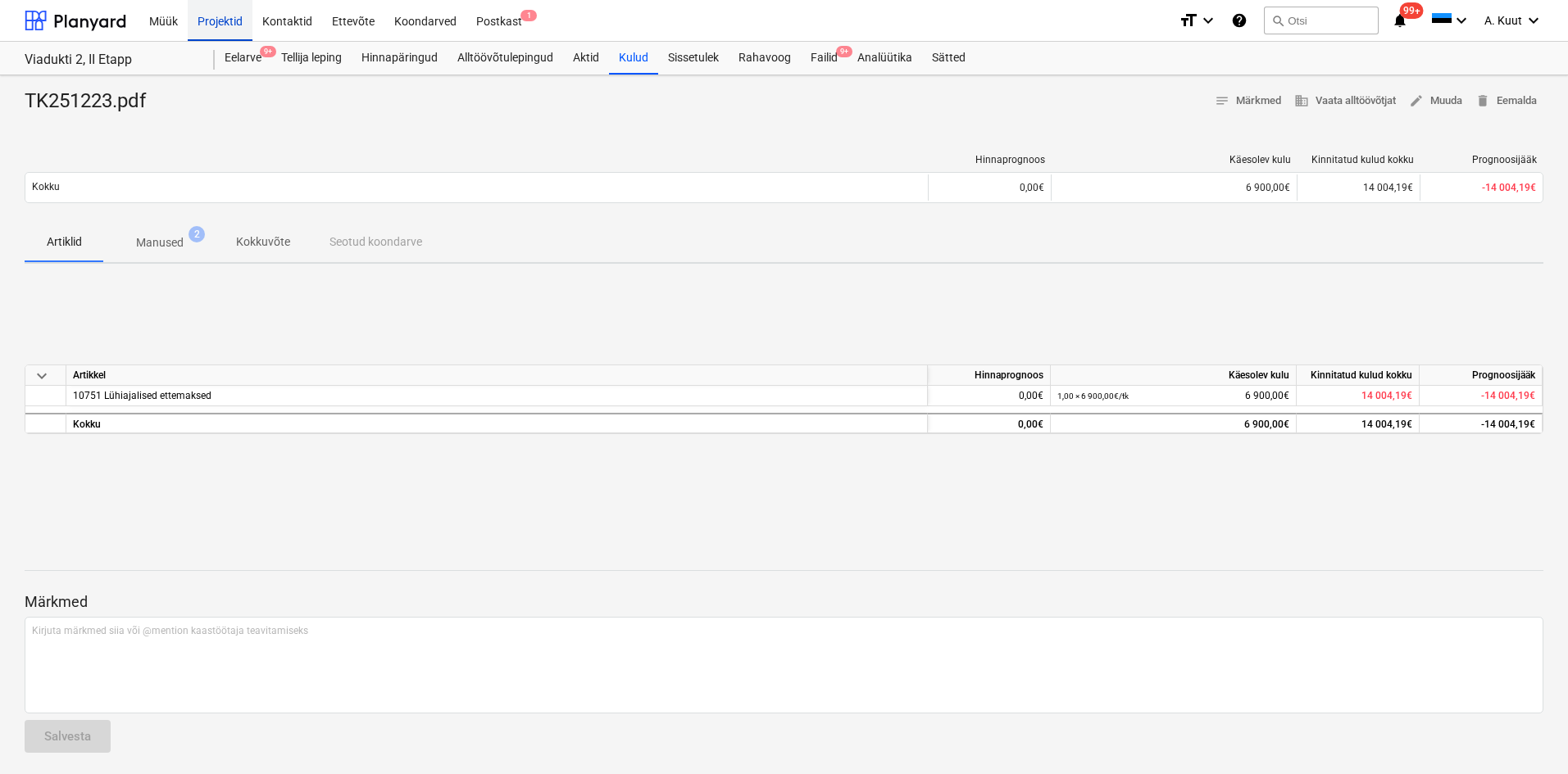
click at [218, 16] on div "Projektid" at bounding box center [219, 20] width 65 height 42
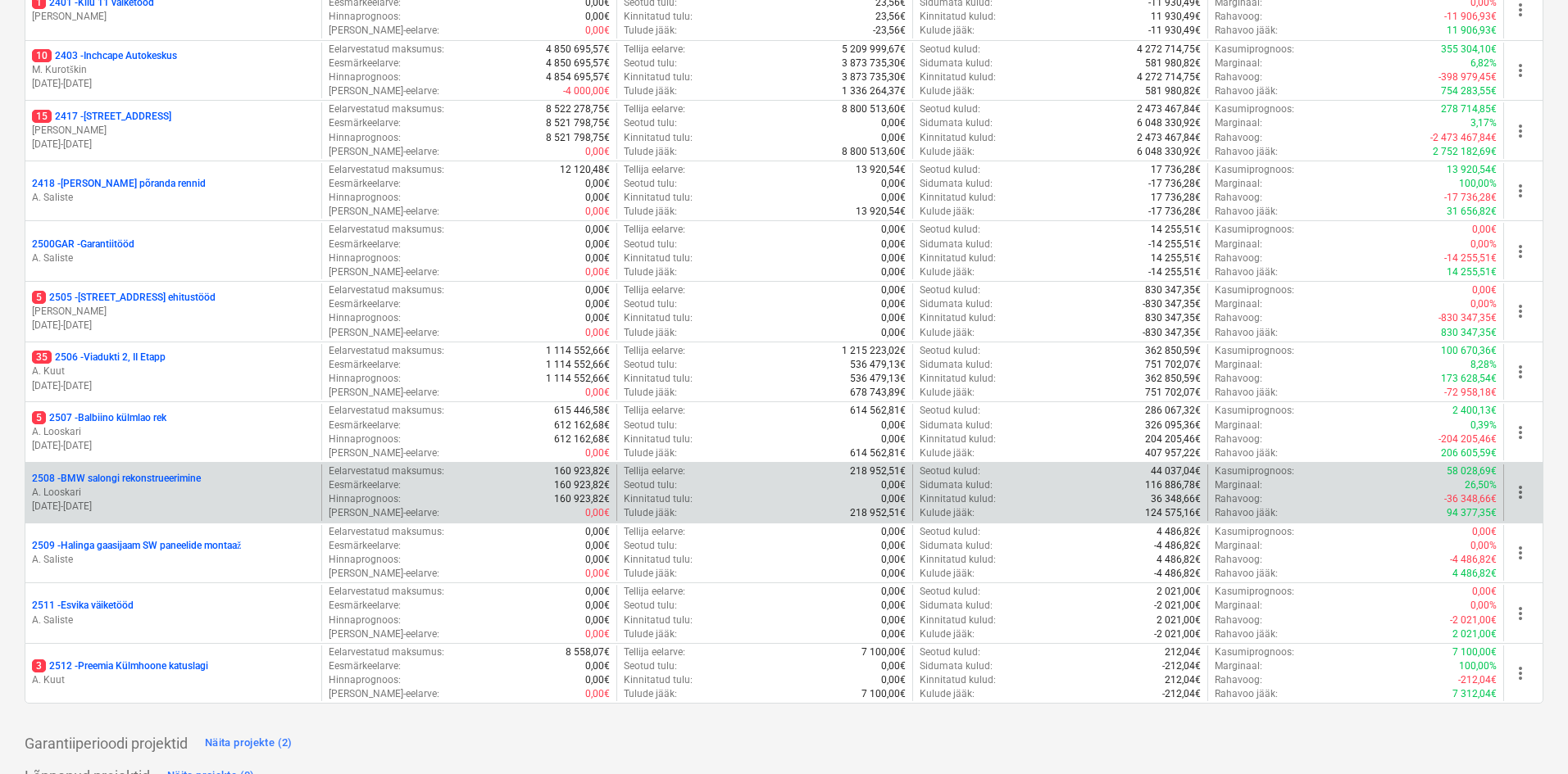
scroll to position [527, 0]
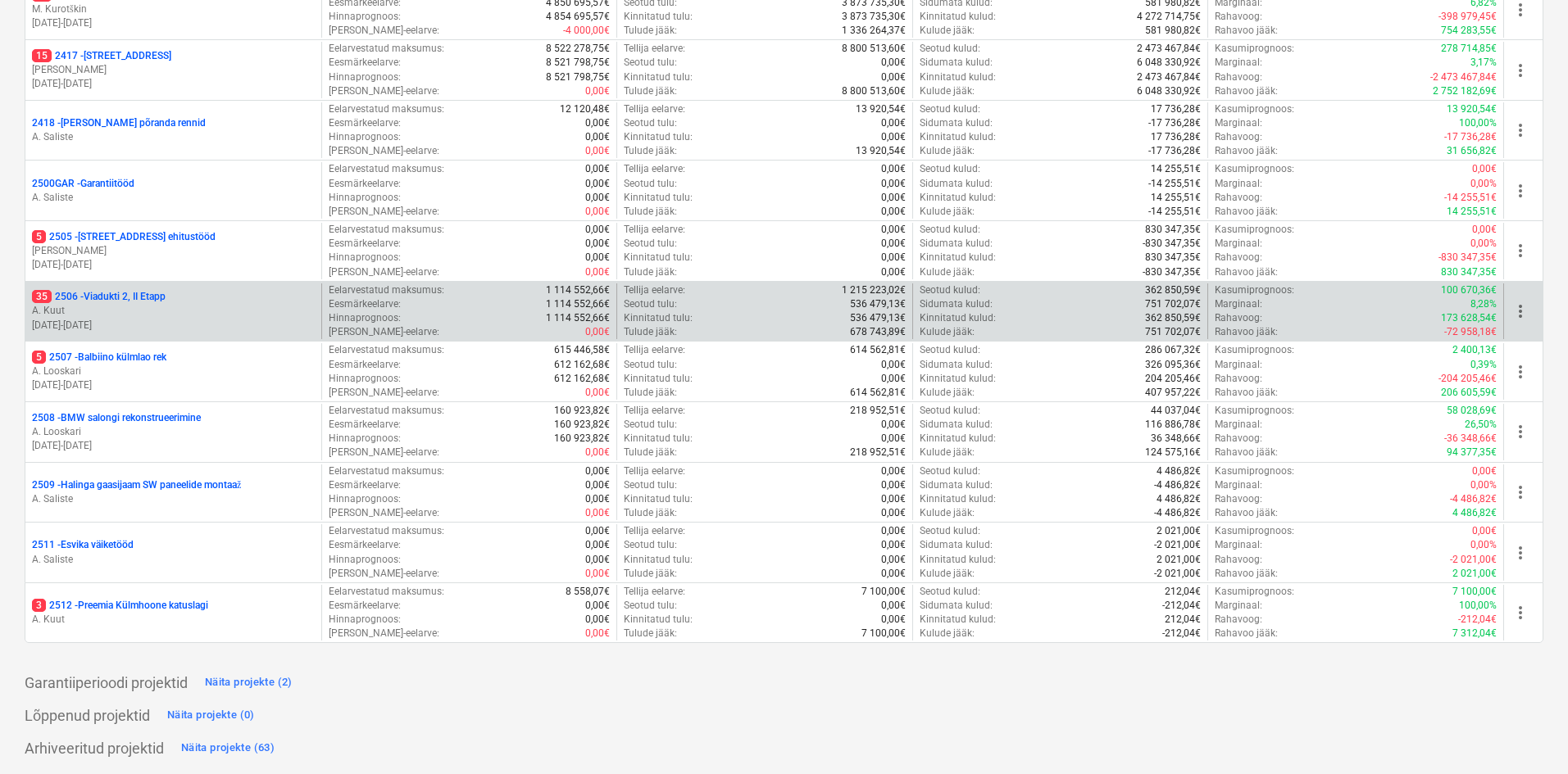
click at [84, 297] on p "35 2506 - [STREET_ADDRESS]" at bounding box center [99, 296] width 133 height 14
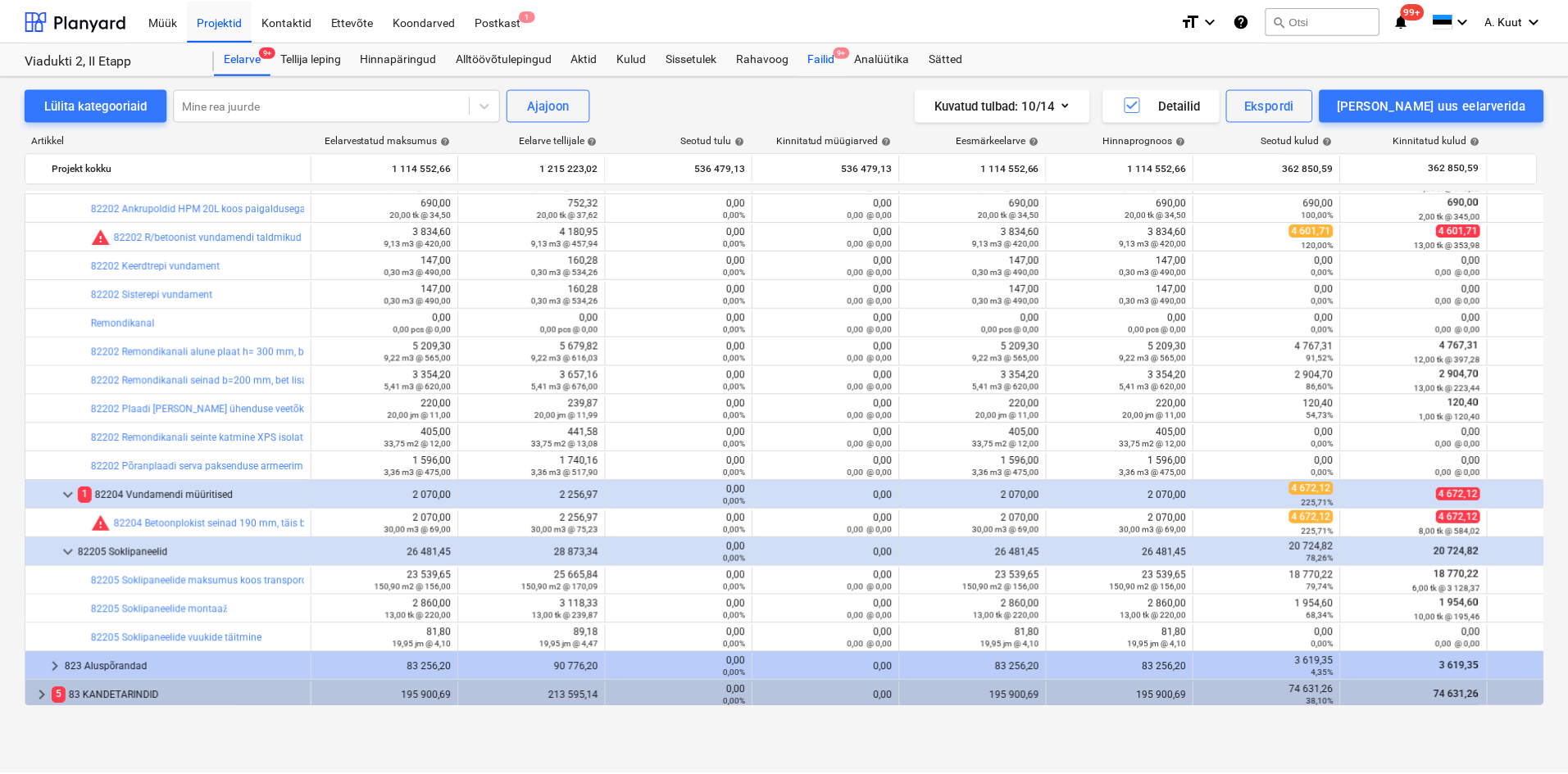
scroll to position [655, 0]
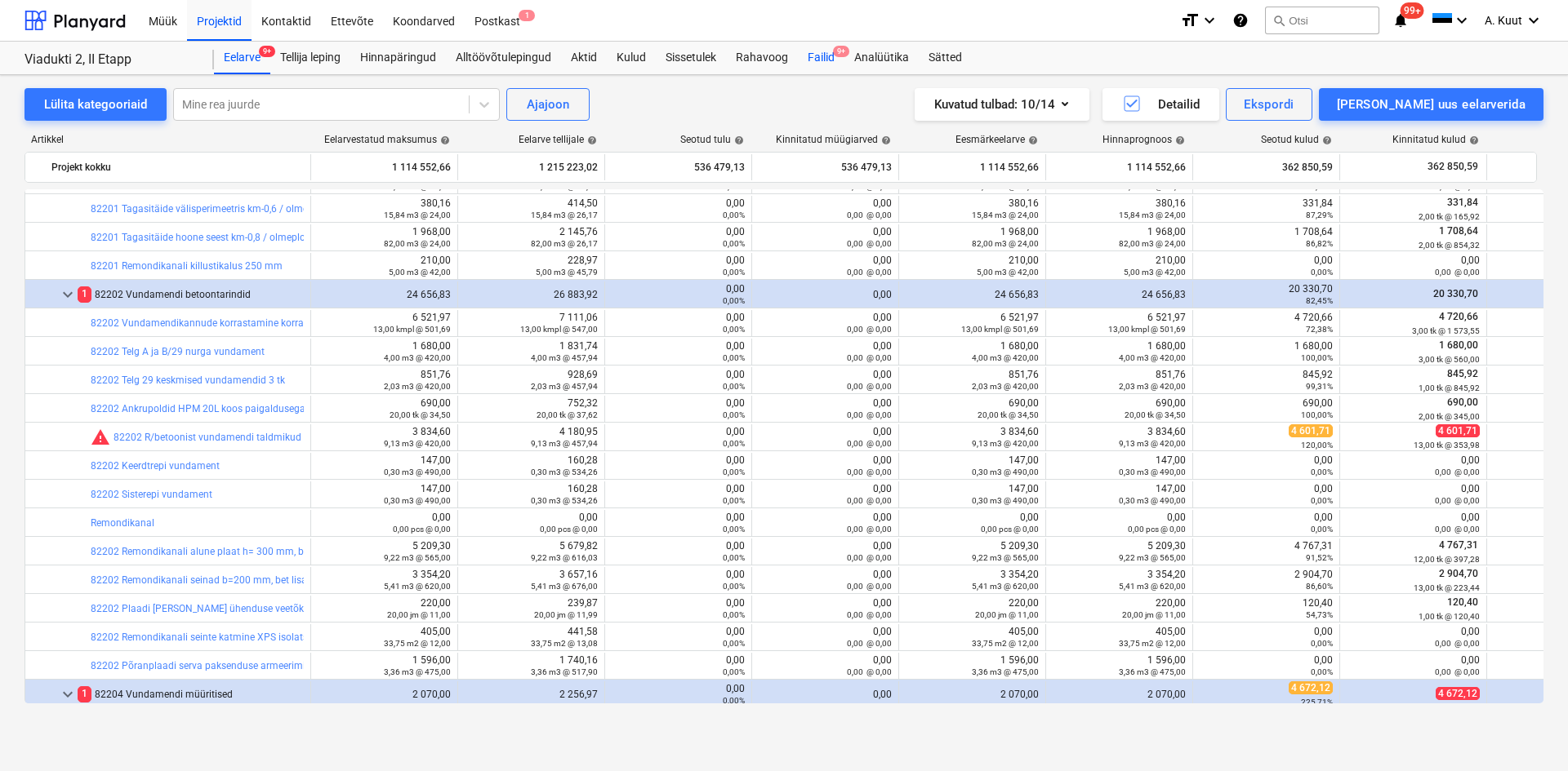
click at [817, 57] on div "Failid 9+" at bounding box center [820, 58] width 46 height 33
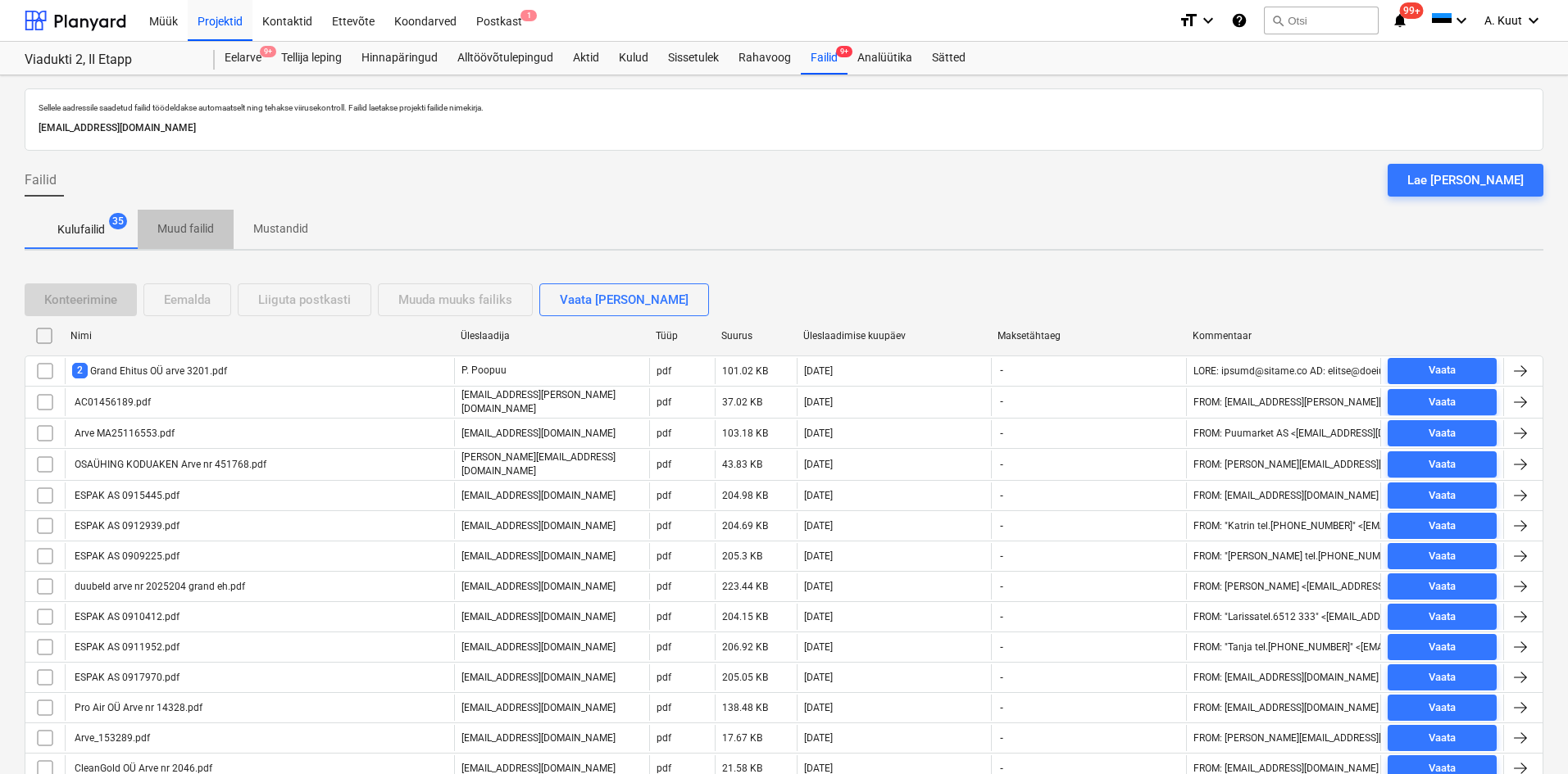
click at [180, 232] on p "Muud failid" at bounding box center [186, 228] width 57 height 17
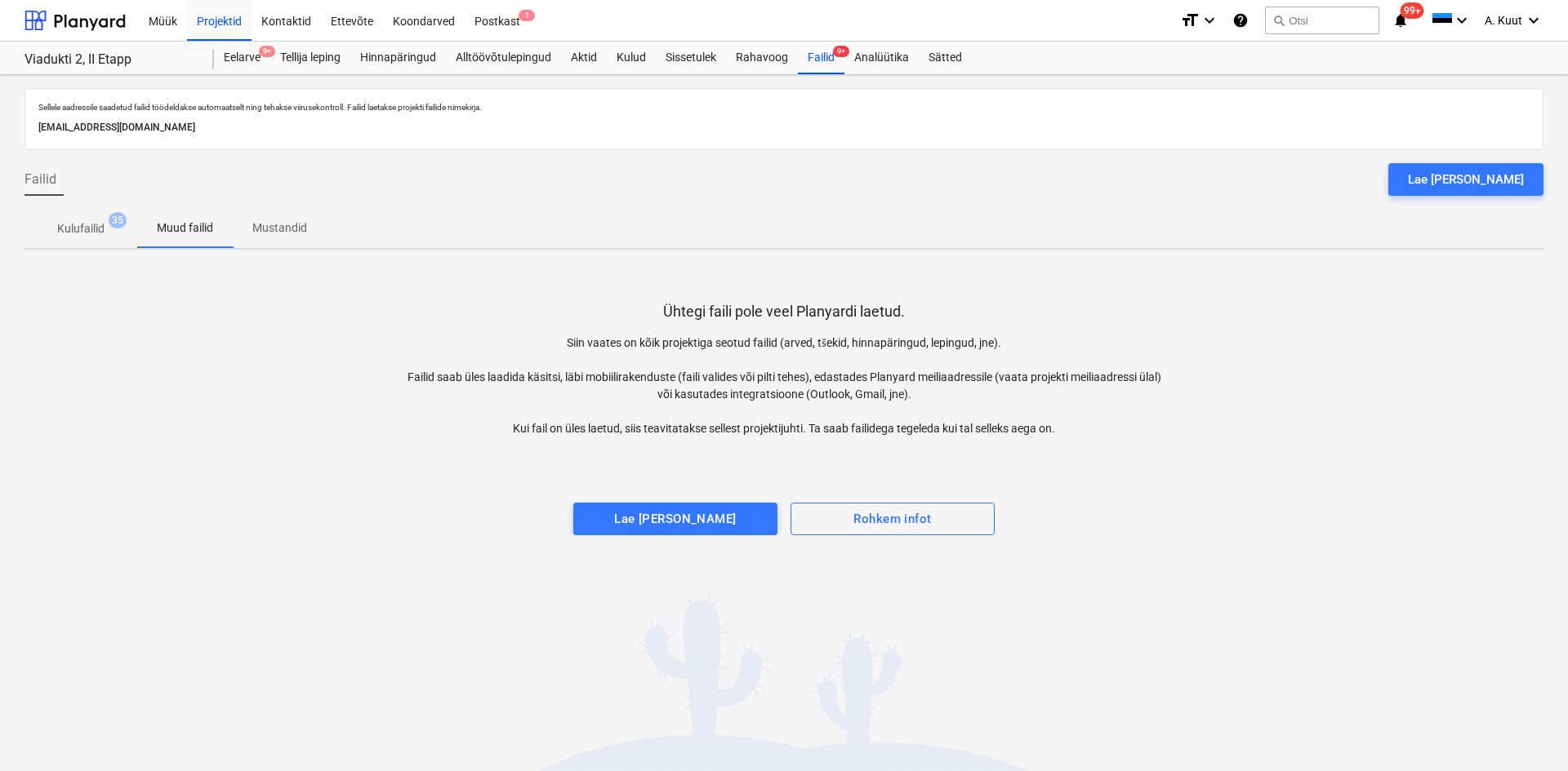
click at [298, 226] on p "Mustandid" at bounding box center [280, 228] width 55 height 17
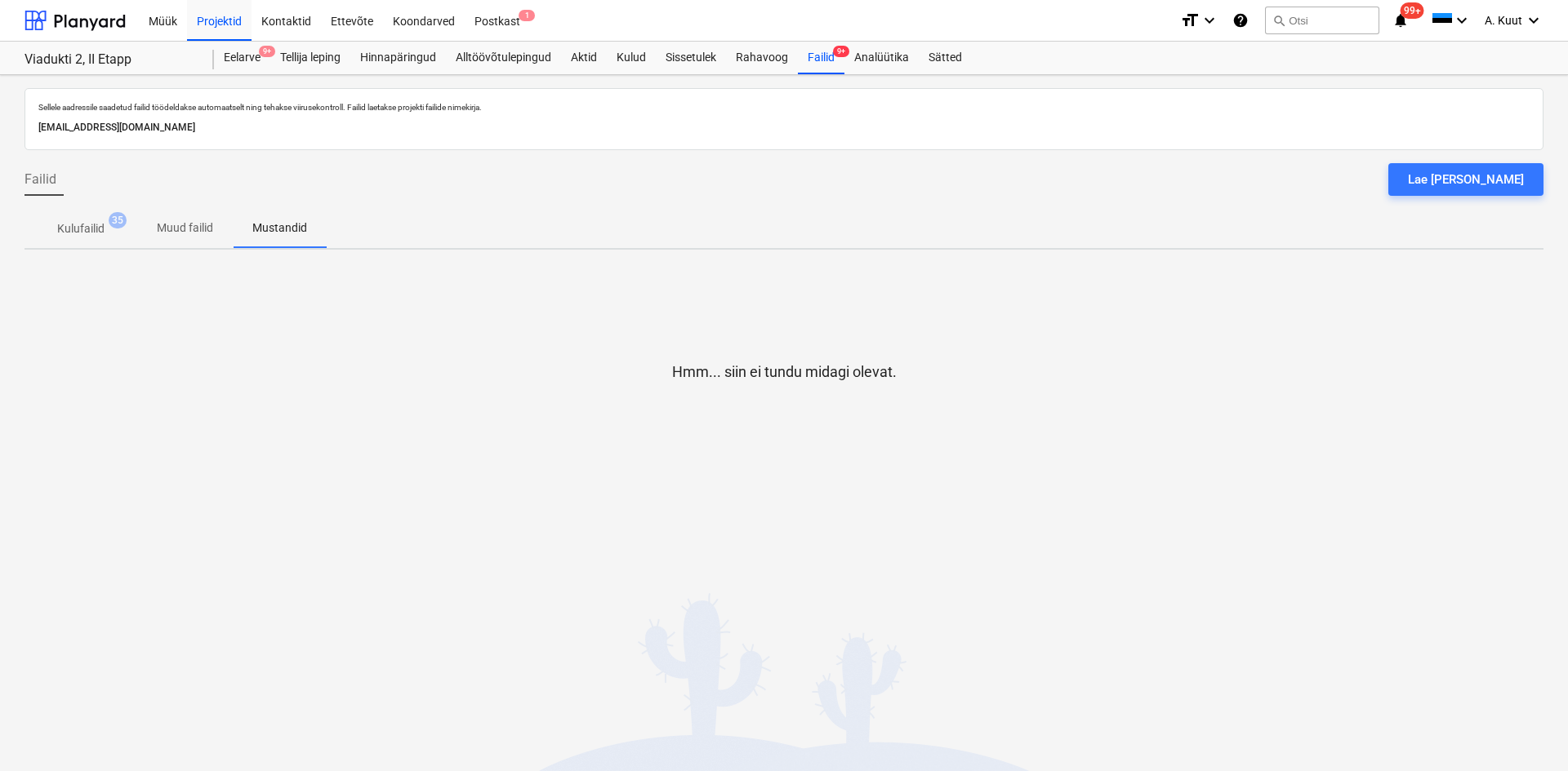
click at [83, 229] on p "Kulufailid" at bounding box center [81, 228] width 47 height 17
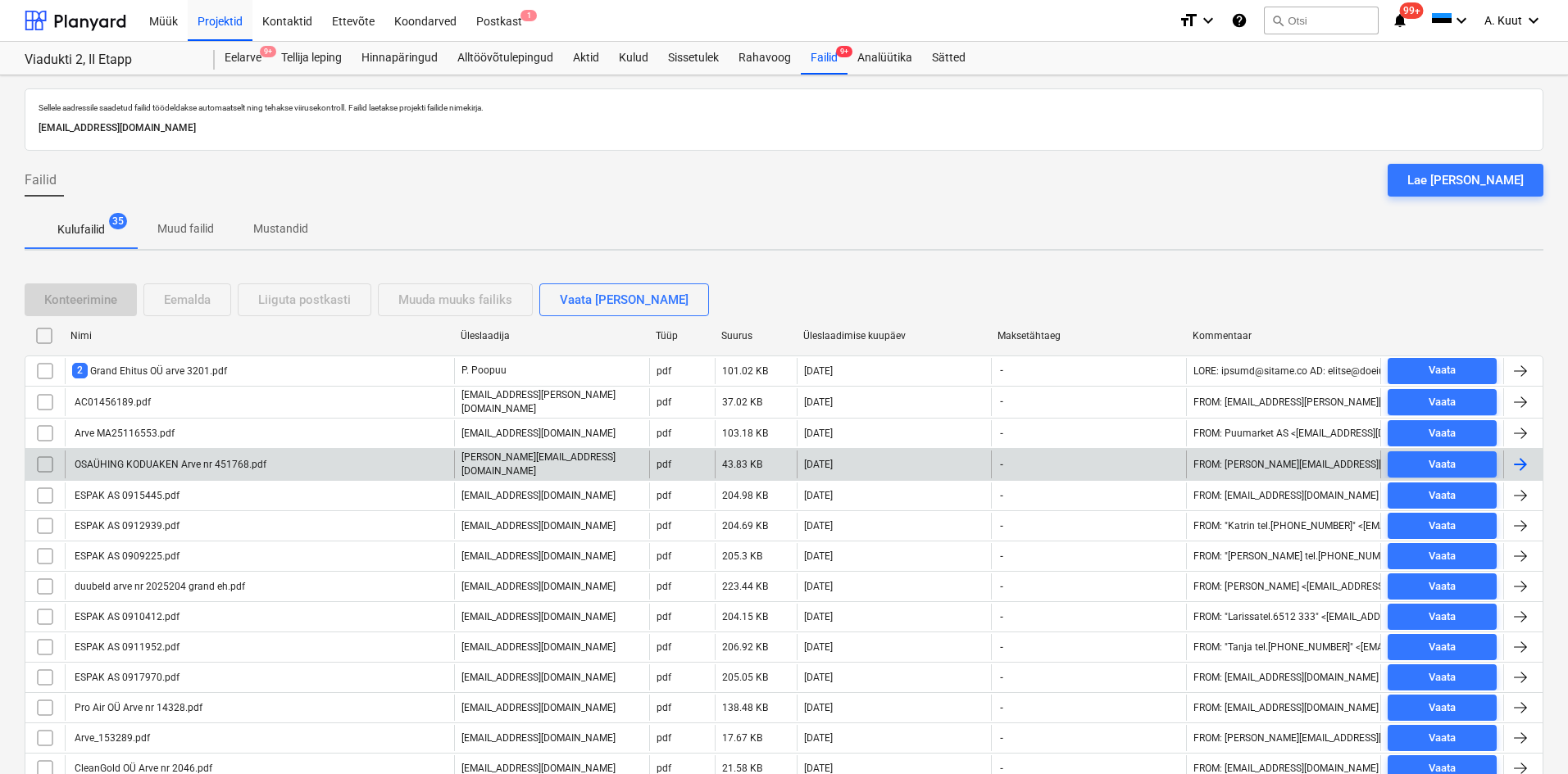
click at [156, 461] on div "OSAÜHING KODUAKEN Arve nr 451768.pdf" at bounding box center [169, 464] width 195 height 12
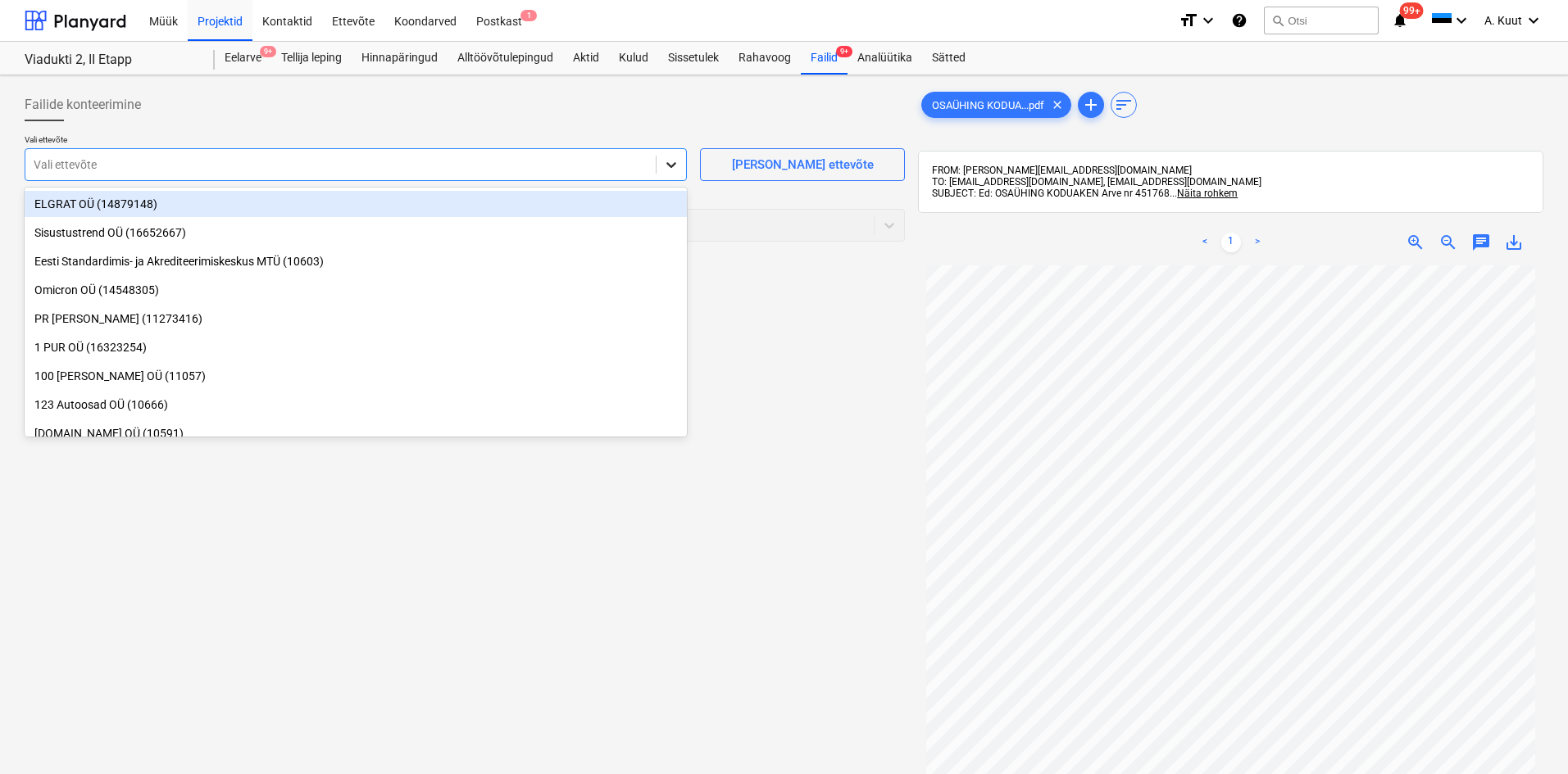
click at [671, 164] on icon at bounding box center [671, 164] width 16 height 16
type input "kodu"
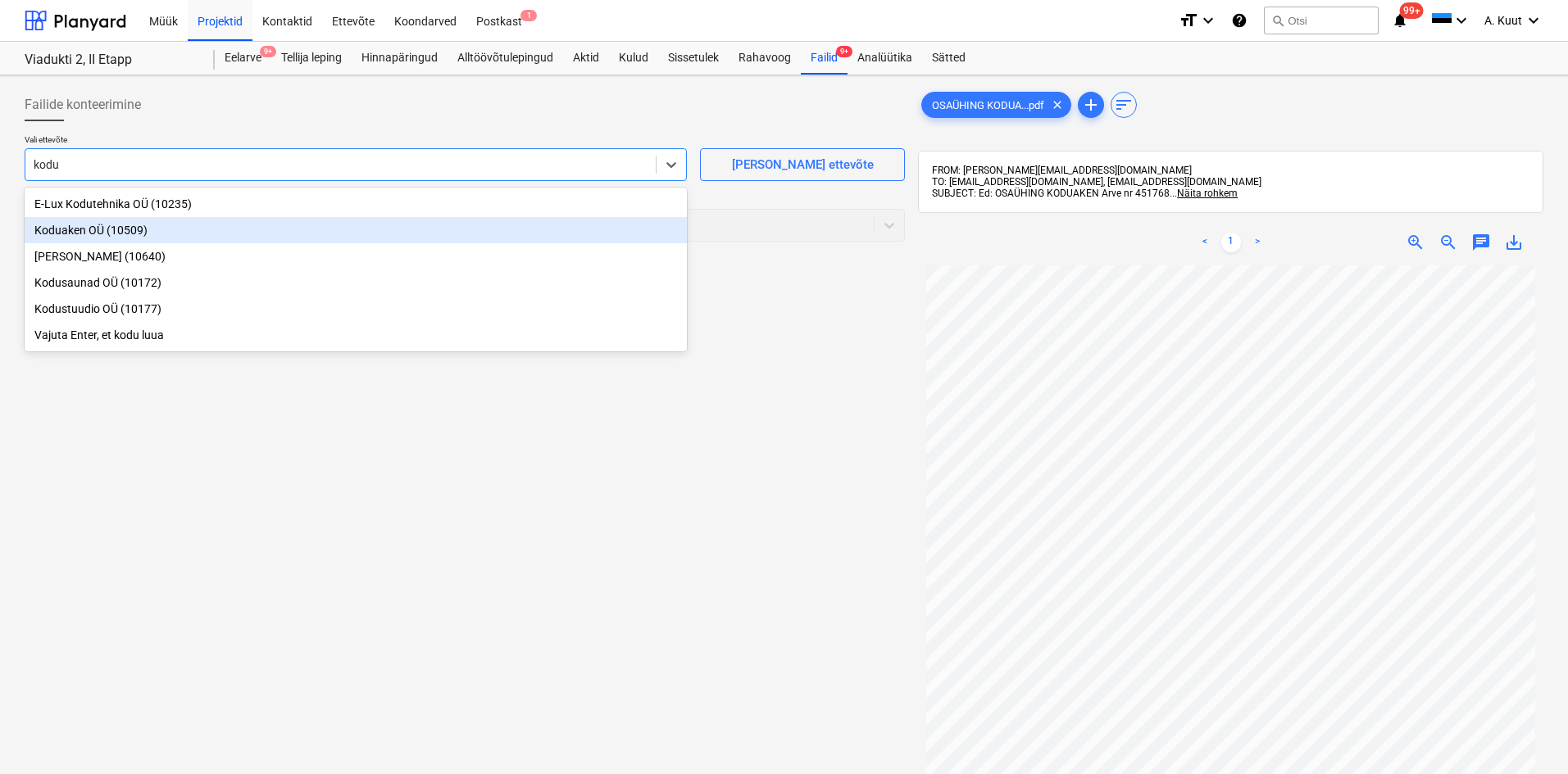
click at [82, 226] on div "Koduaken OÜ (10509)" at bounding box center [356, 230] width 662 height 27
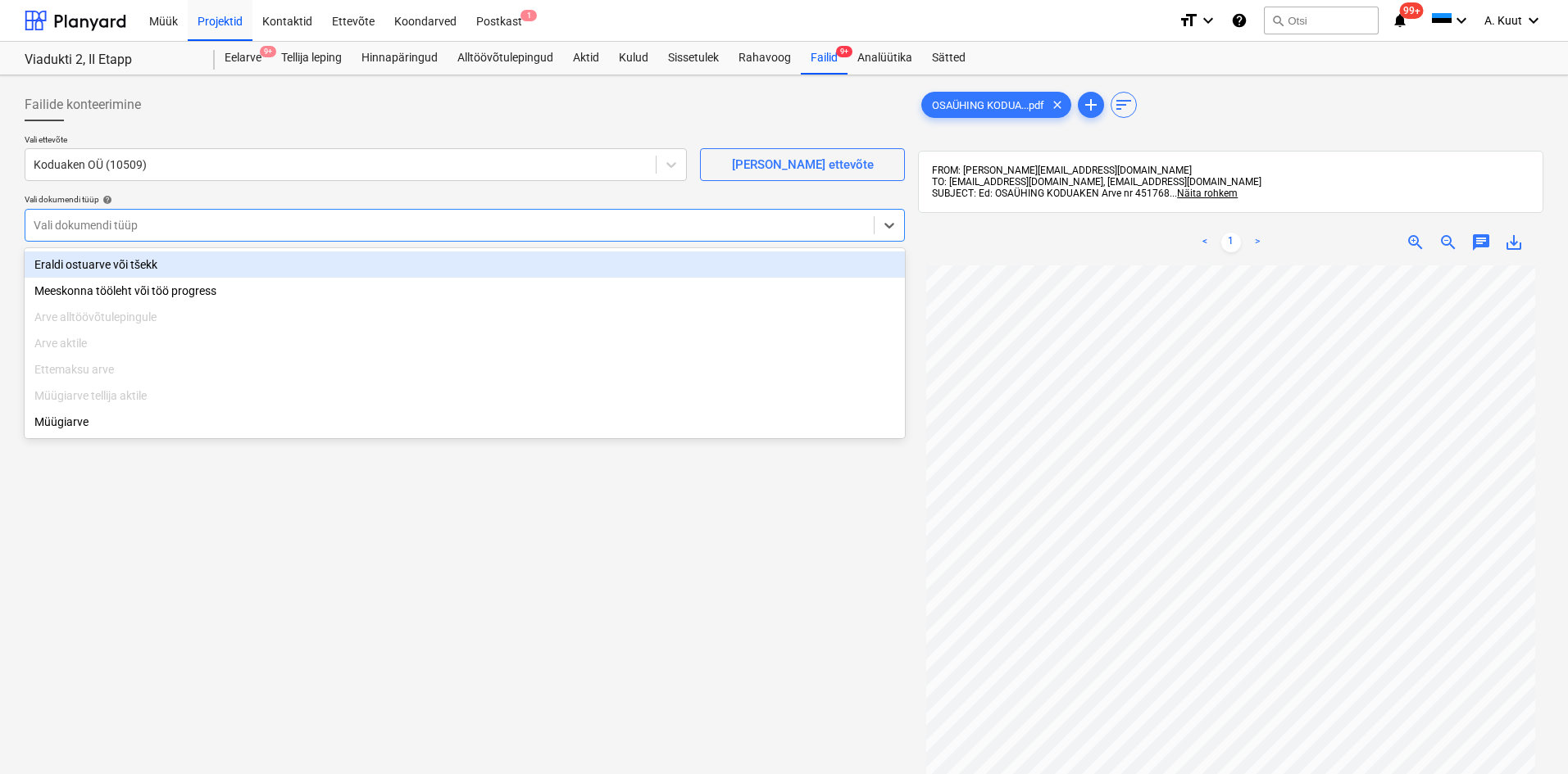
click at [90, 224] on div at bounding box center [450, 226] width 832 height 16
click at [91, 273] on div "Eraldi ostuarve või tšekk" at bounding box center [464, 264] width 880 height 27
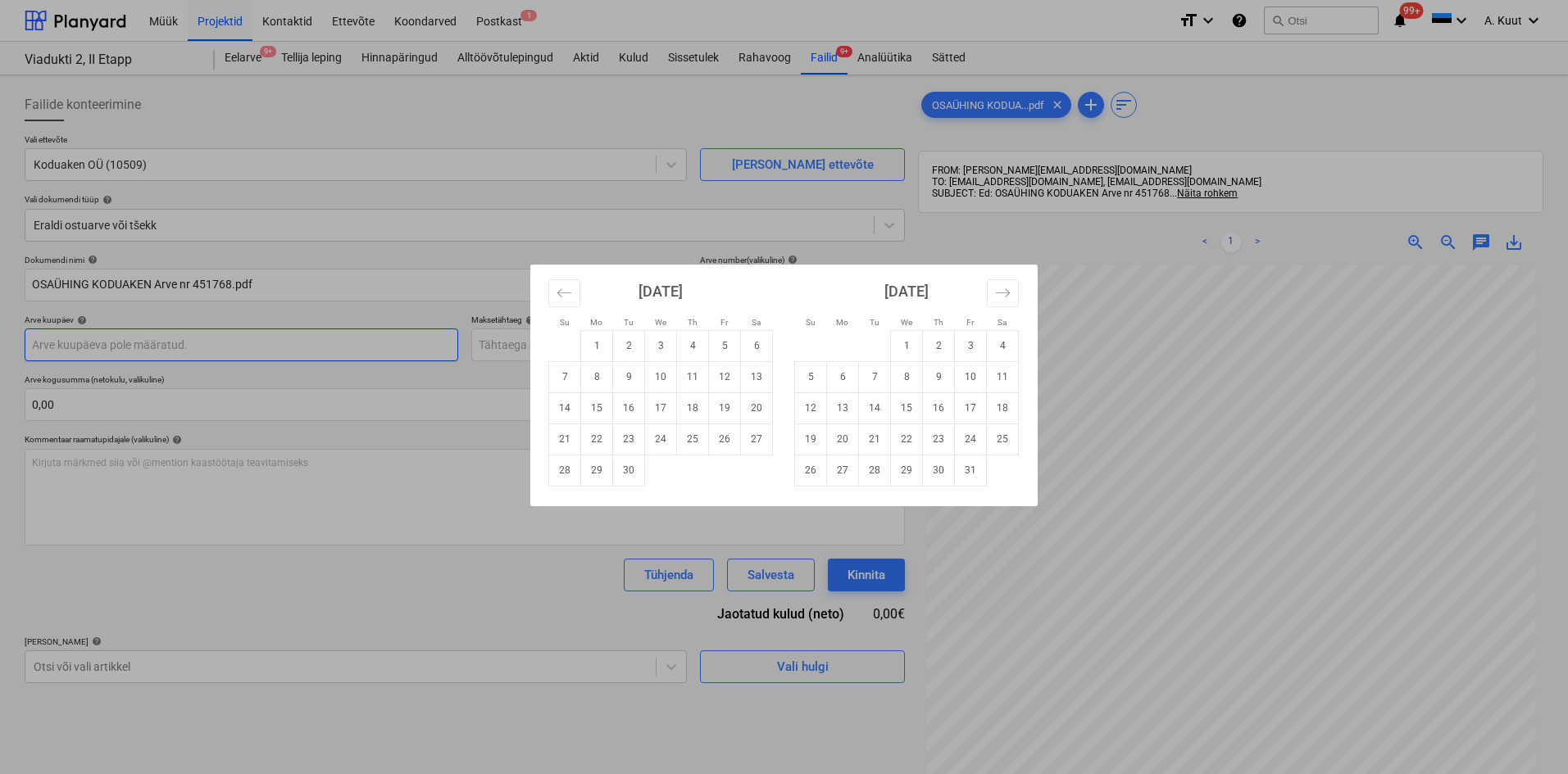
click at [89, 337] on body "Müük Projektid Kontaktid Ettevõte Koondarved Postkast 1 format_size keyboard_ar…" at bounding box center [784, 387] width 1568 height 774
click at [630, 436] on td "23" at bounding box center [629, 440] width 32 height 31
type input "[DATE]"
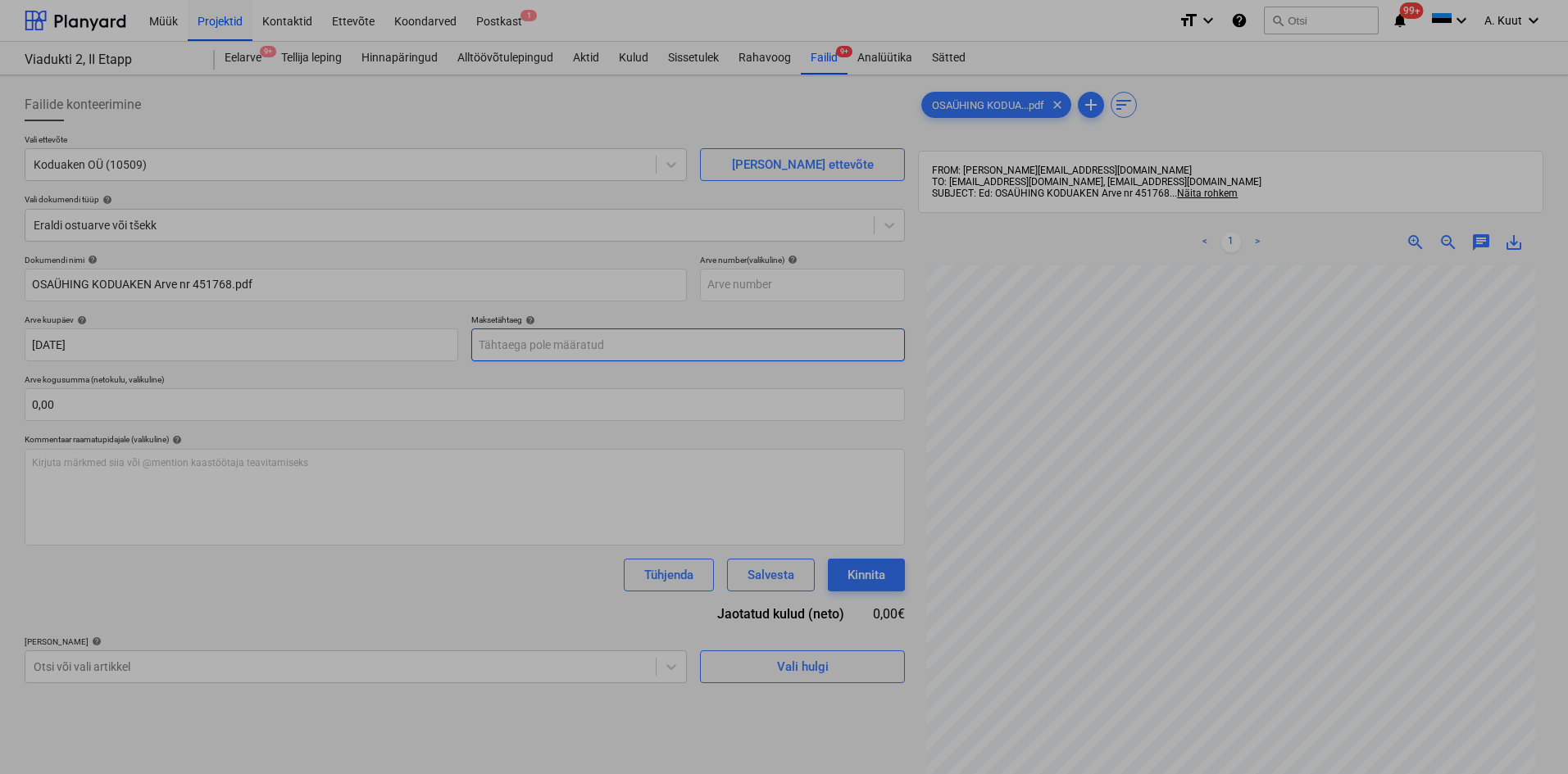
click at [527, 345] on body "Müük Projektid Kontaktid Ettevõte Koondarved Postkast 1 format_size keyboard_ar…" at bounding box center [784, 387] width 1568 height 774
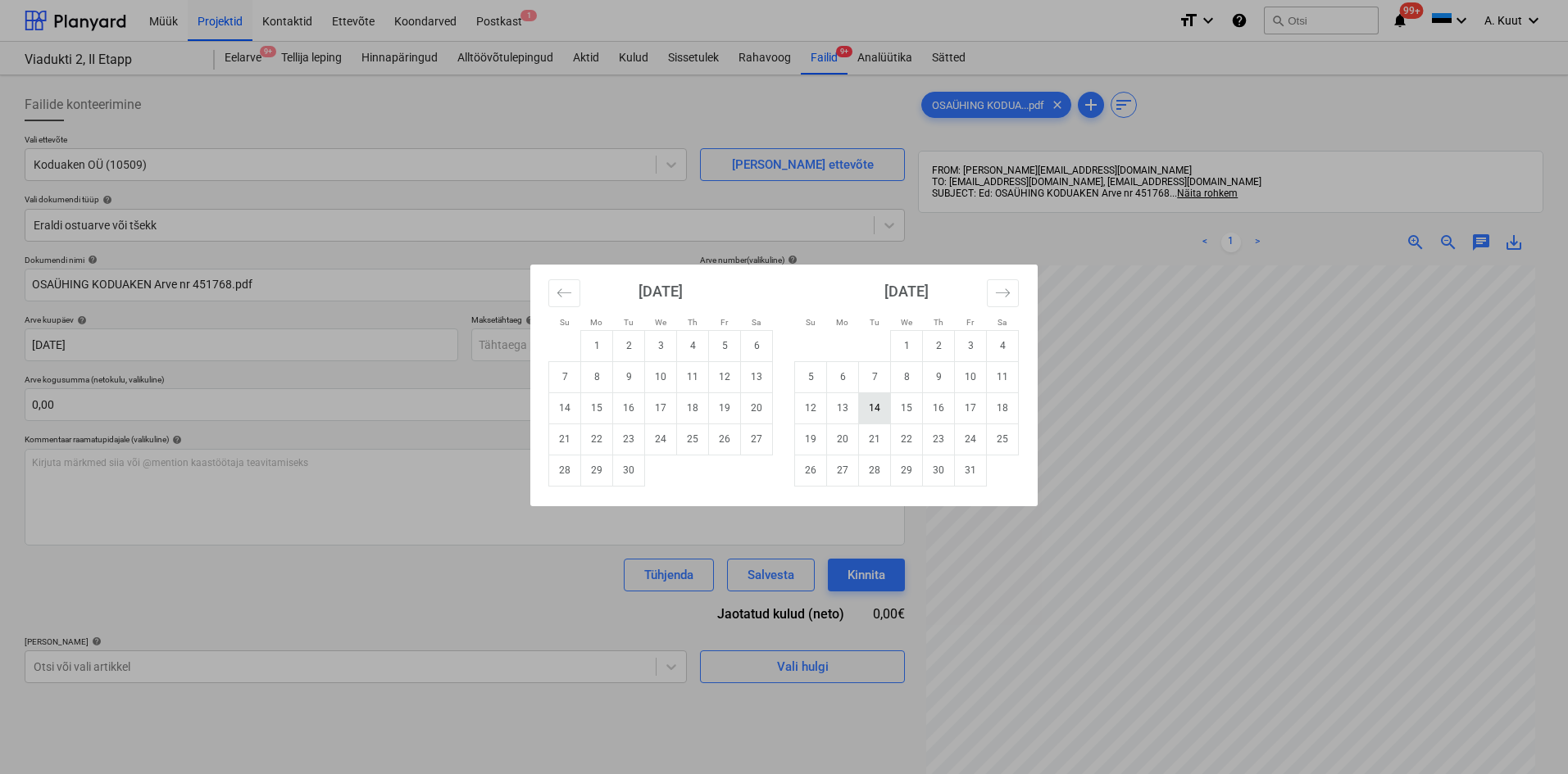
click at [877, 408] on td "14" at bounding box center [875, 408] width 32 height 31
type input "[DATE]"
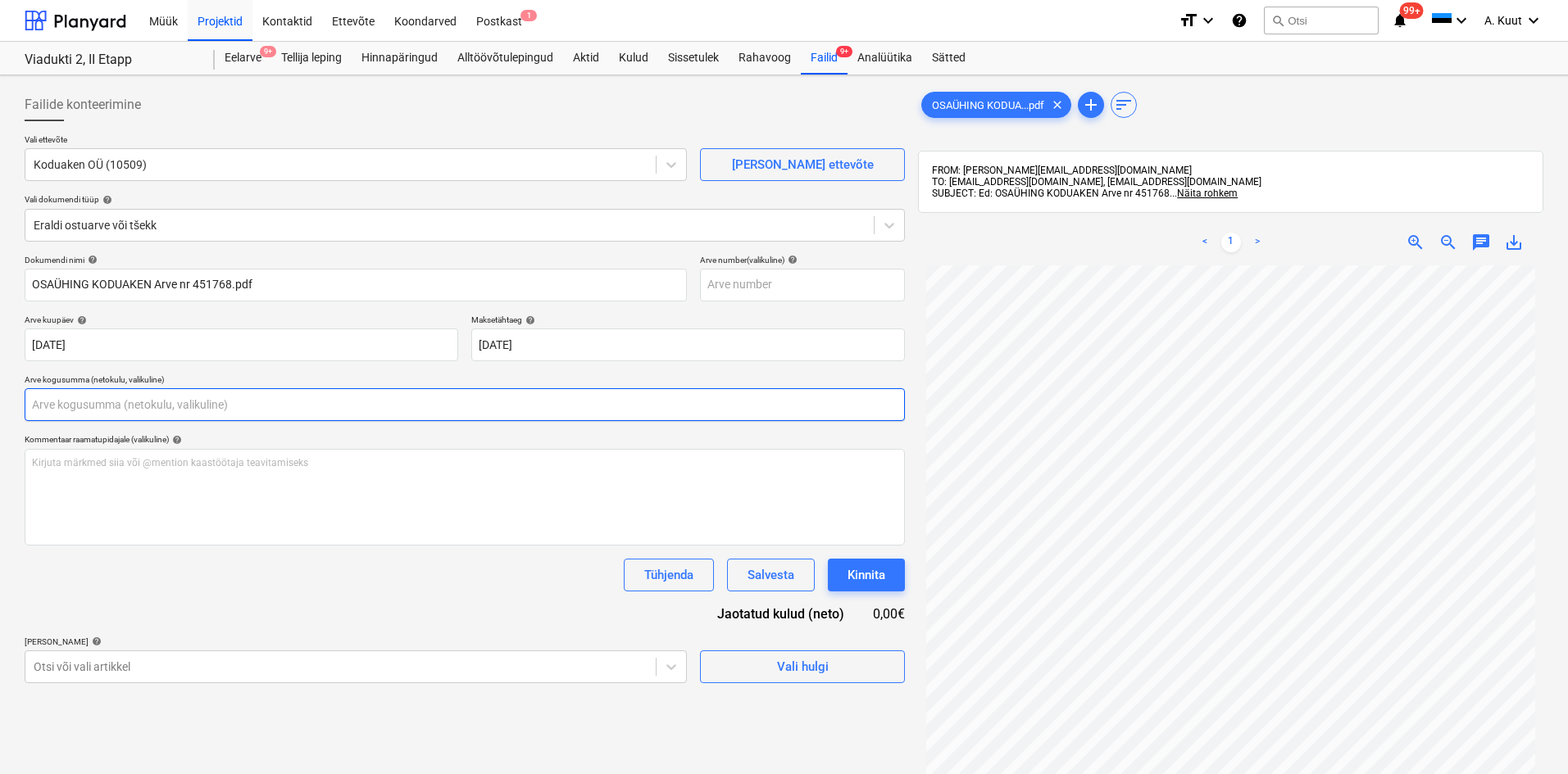
click at [129, 406] on input "text" at bounding box center [464, 405] width 880 height 33
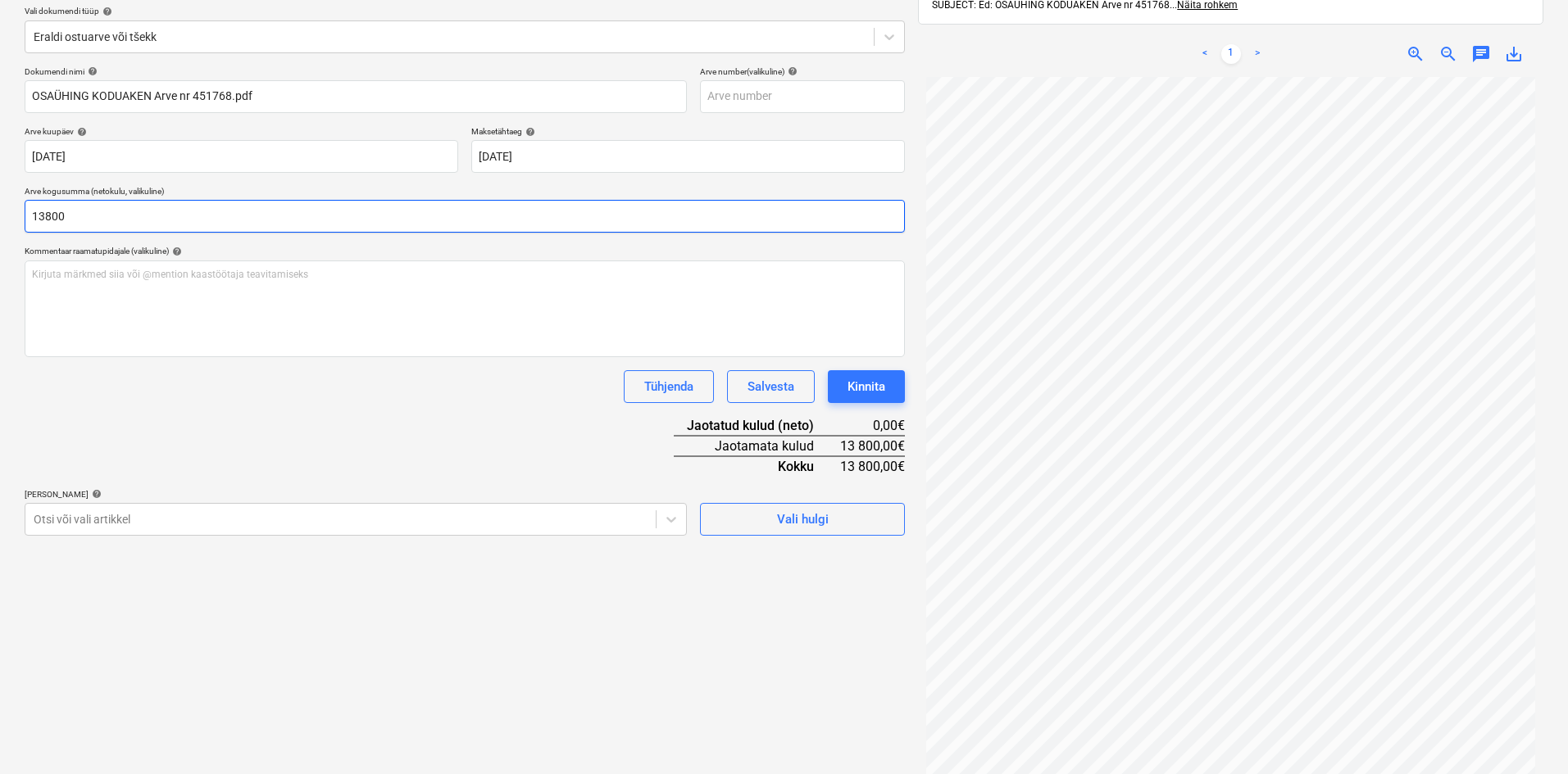
scroll to position [233, 0]
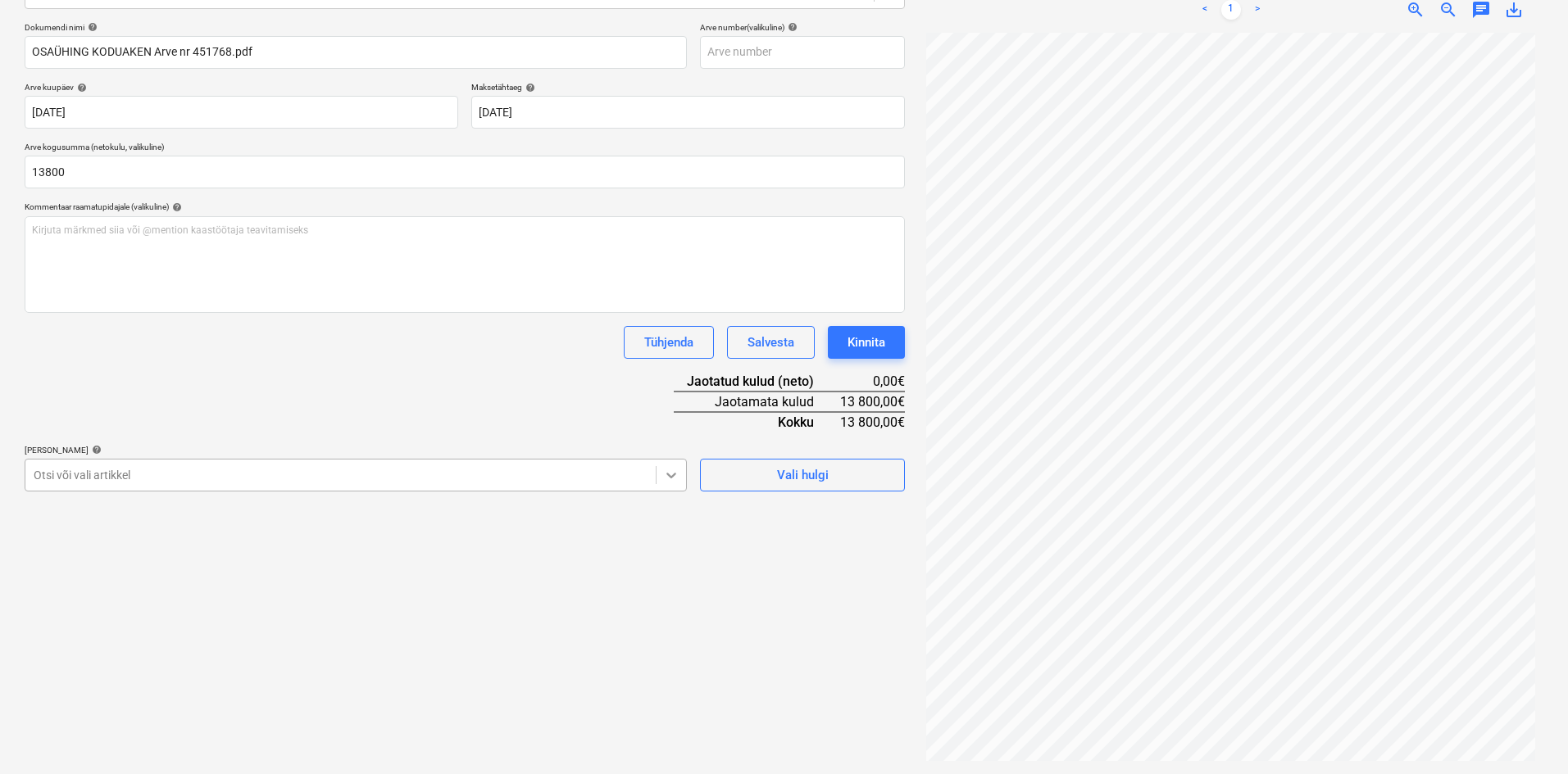
type input "13 800,00"
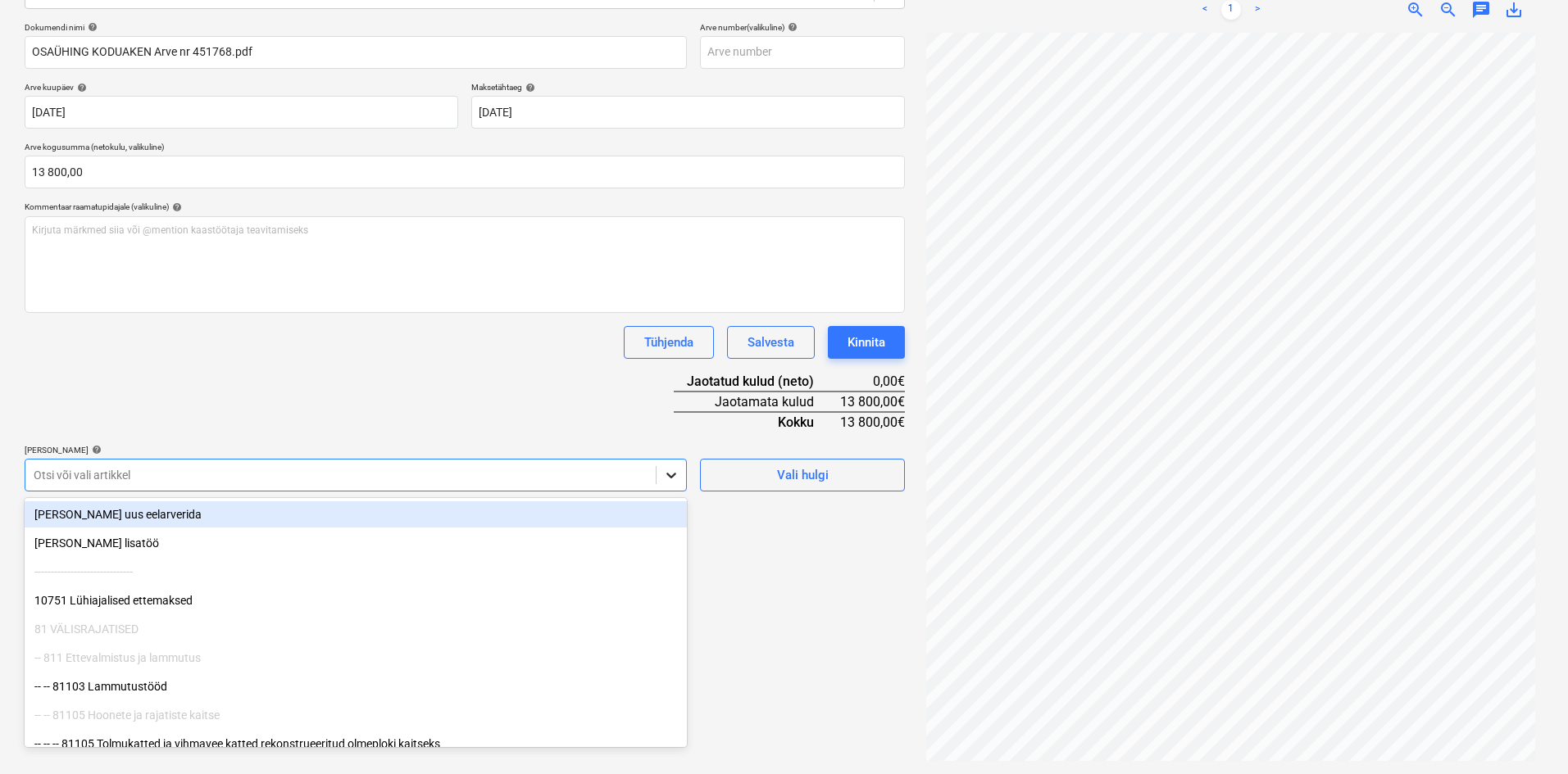
click at [675, 478] on icon at bounding box center [671, 475] width 16 height 16
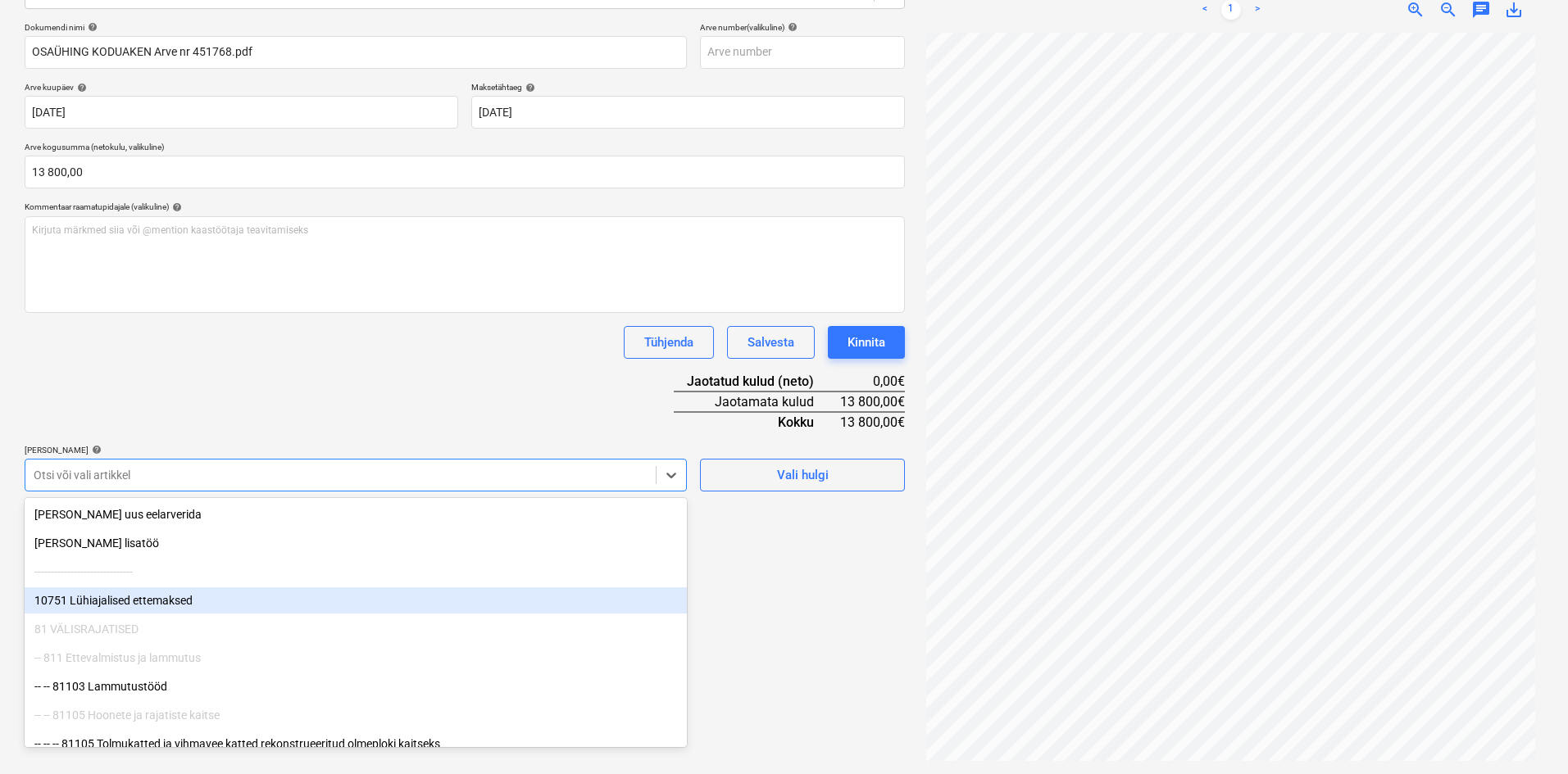
click at [143, 605] on div "10751 Lühiajalised ettemaksed" at bounding box center [356, 600] width 662 height 27
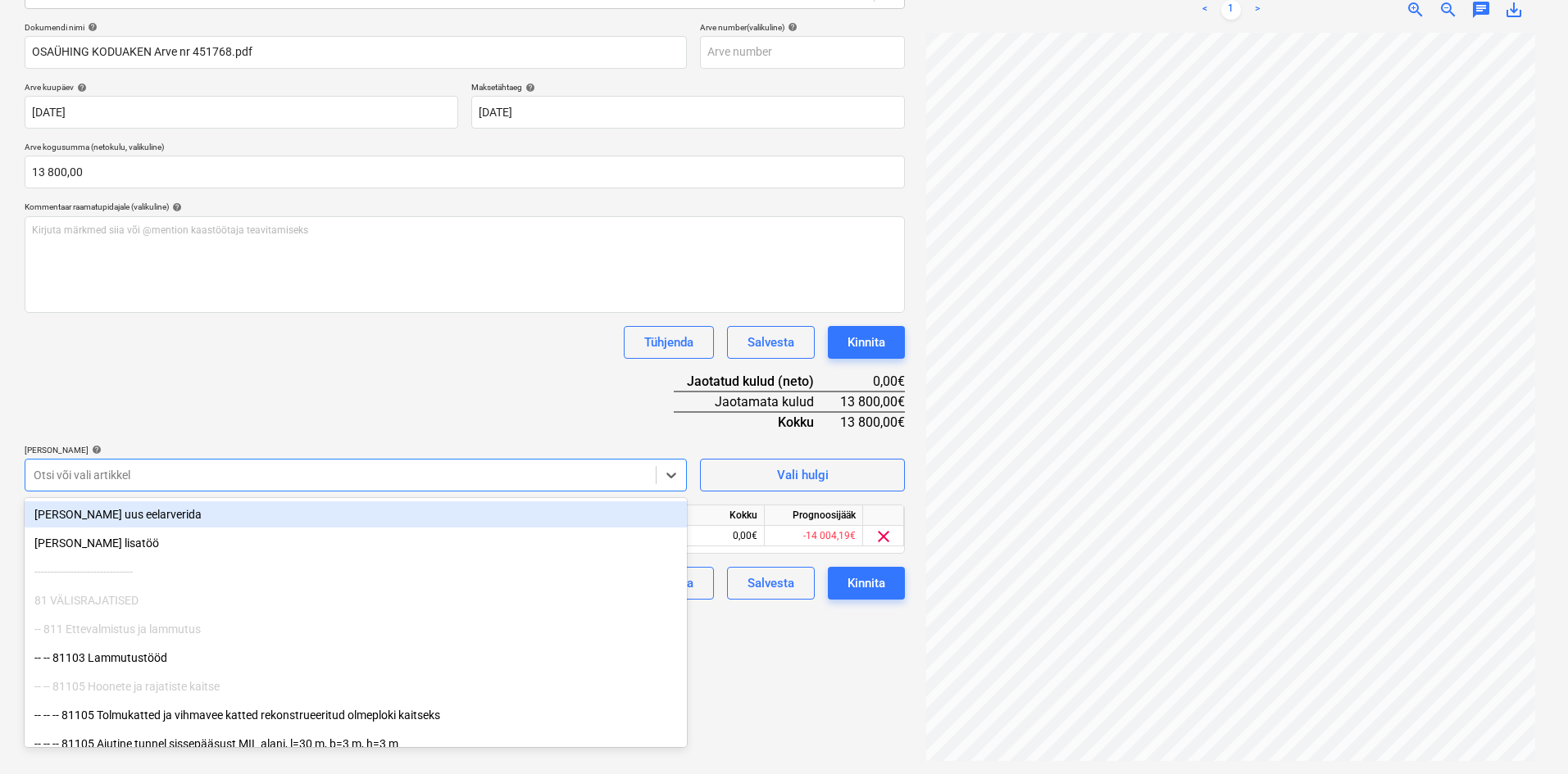
click at [443, 379] on div "Dokumendi nimi help OSAÜHING KODUAKEN Arve nr 451768.pdf Arve number (valikulin…" at bounding box center [464, 311] width 880 height 578
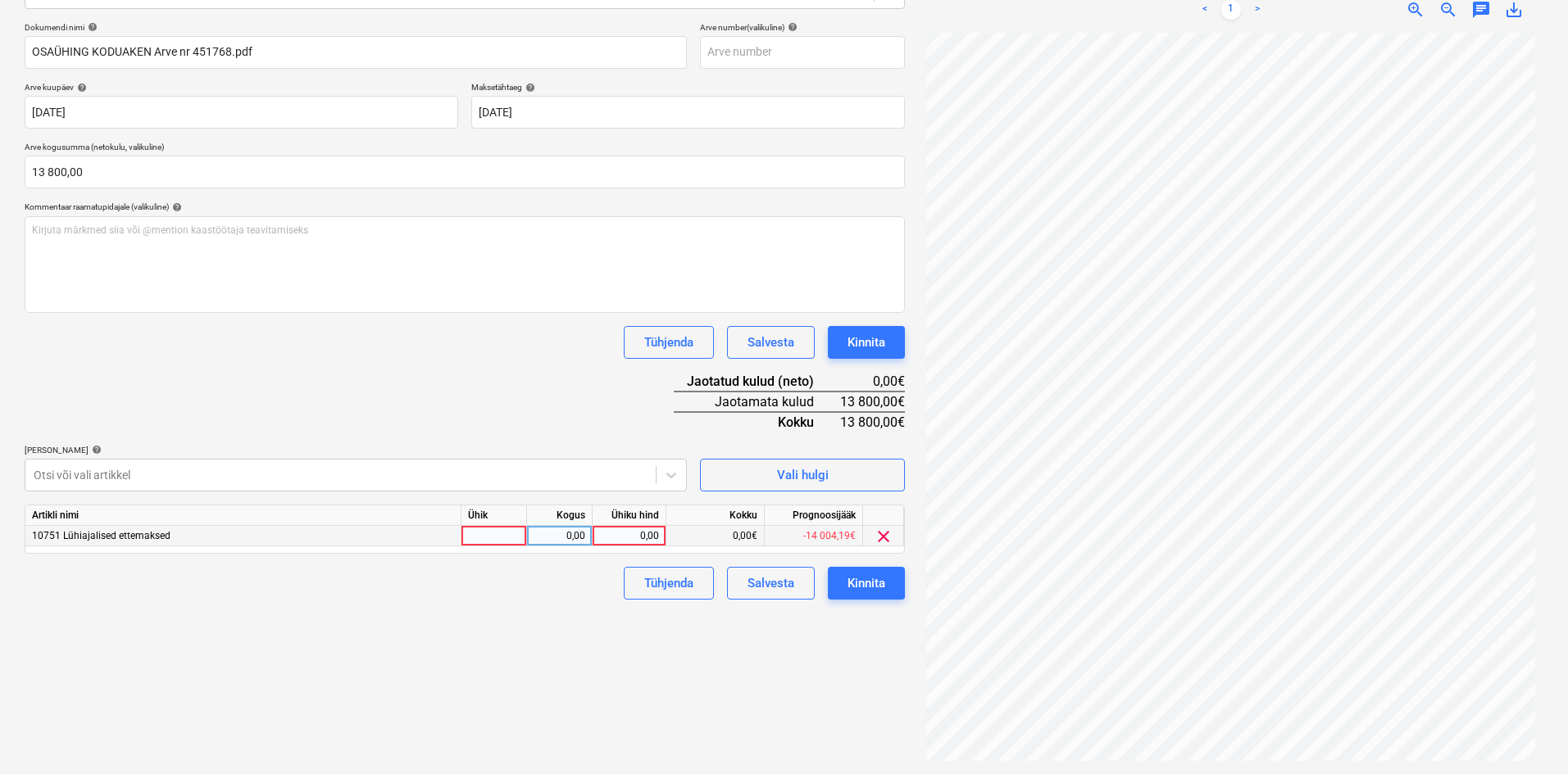
click at [583, 543] on div "0,00" at bounding box center [560, 536] width 51 height 20
type input "-1"
click at [645, 533] on div "0,00" at bounding box center [628, 536] width 59 height 20
type input "6900"
click at [678, 476] on icon at bounding box center [671, 475] width 16 height 16
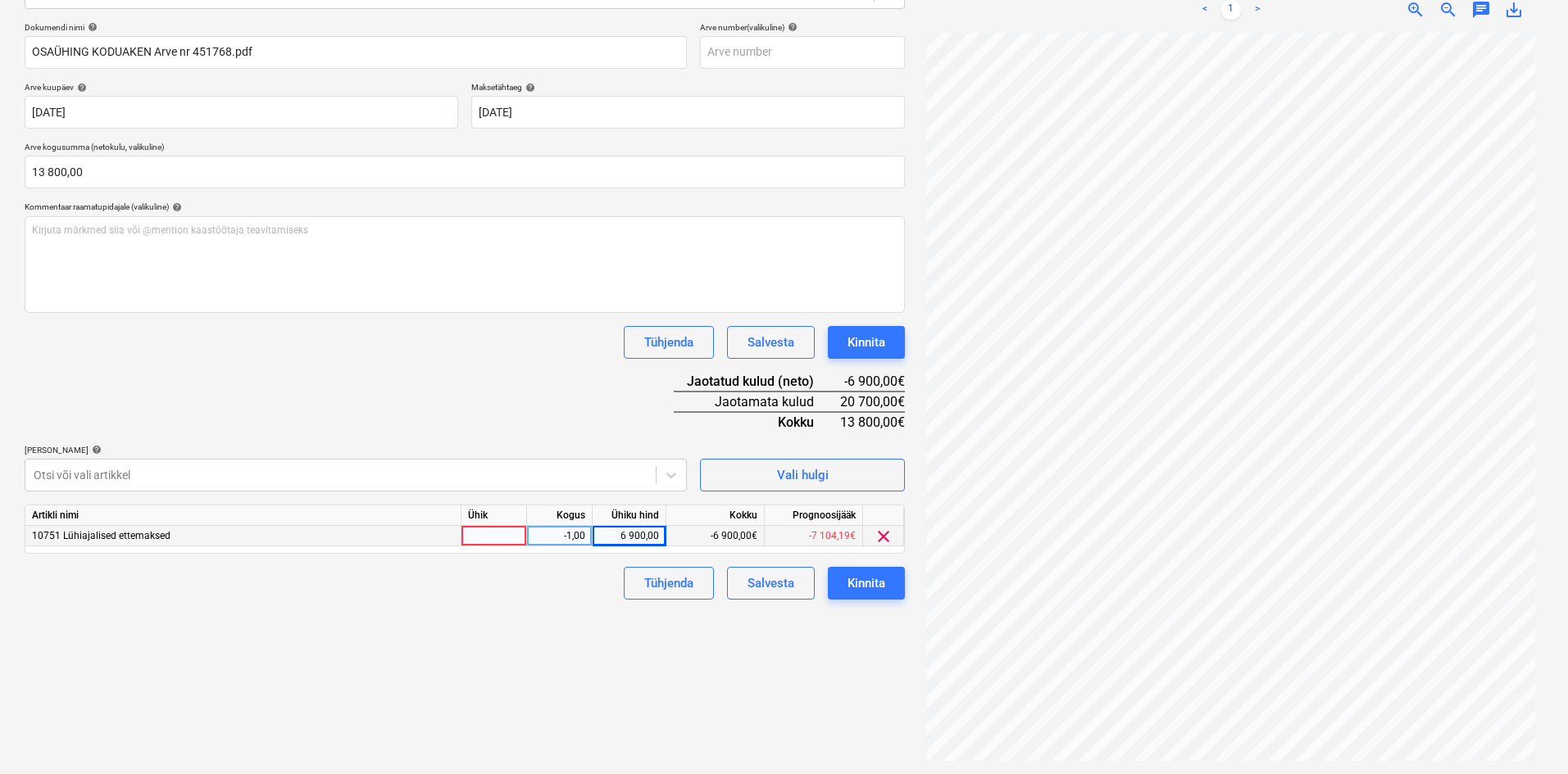
click at [501, 539] on div at bounding box center [495, 536] width 66 height 20
type input "kmpl"
drag, startPoint x: 512, startPoint y: 610, endPoint x: 563, endPoint y: 562, distance: 70.0
click at [514, 610] on div "Failide konteerimine Vali ettevõte Koduaken OÜ (10509) [PERSON_NAME] uus ettevõ…" at bounding box center [464, 308] width 893 height 918
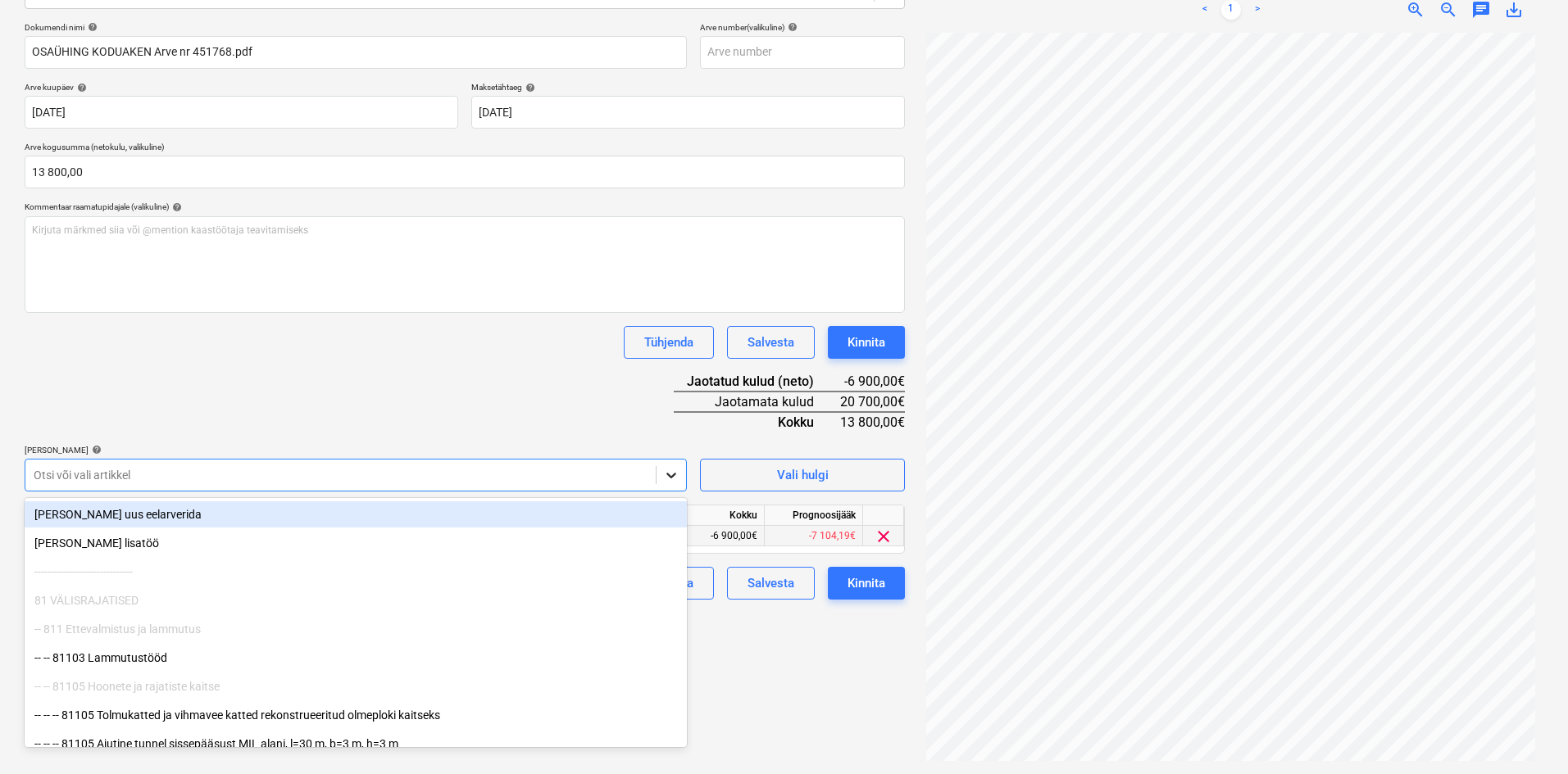
click at [671, 474] on icon at bounding box center [671, 475] width 16 height 16
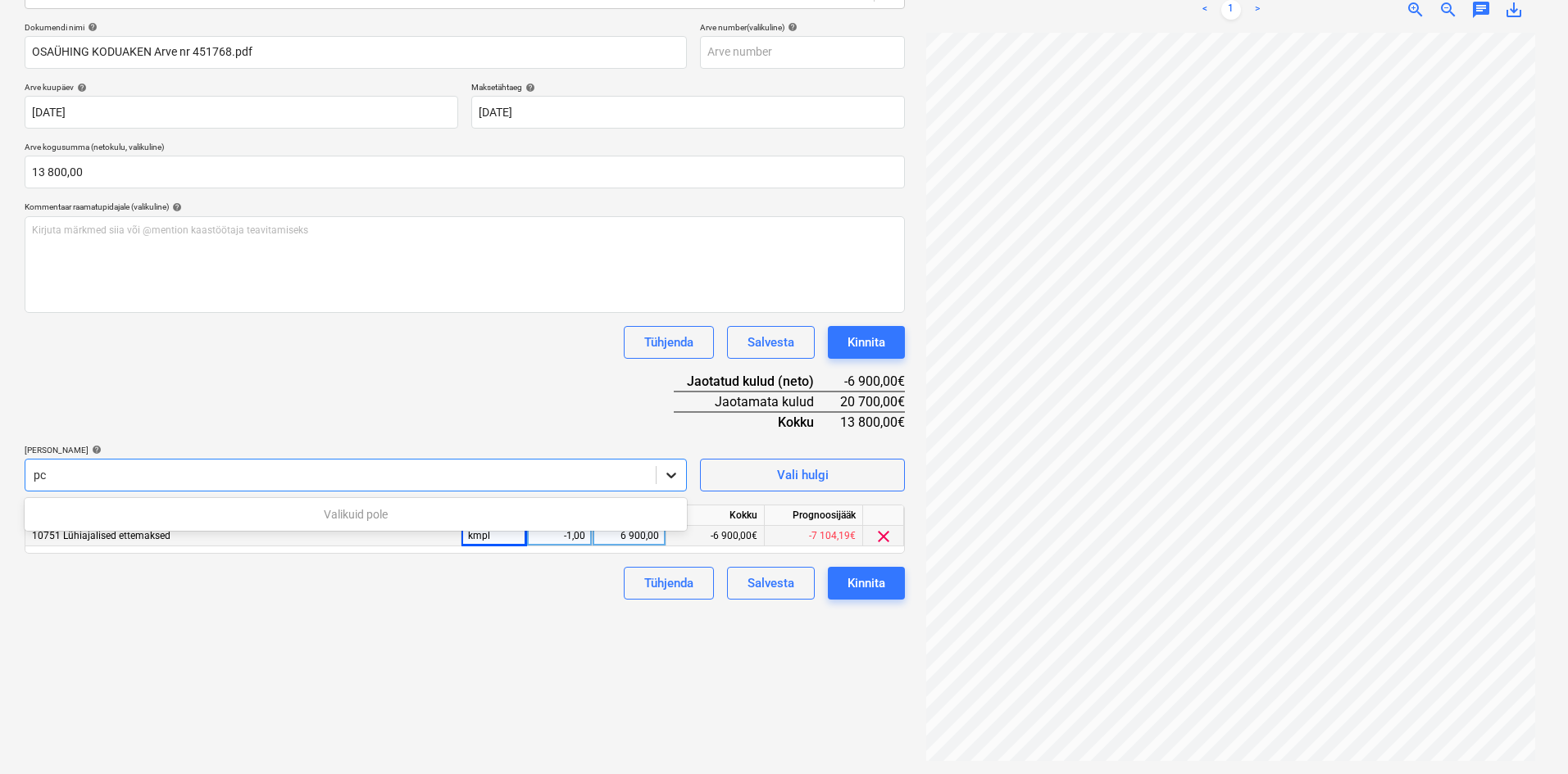
type input "p"
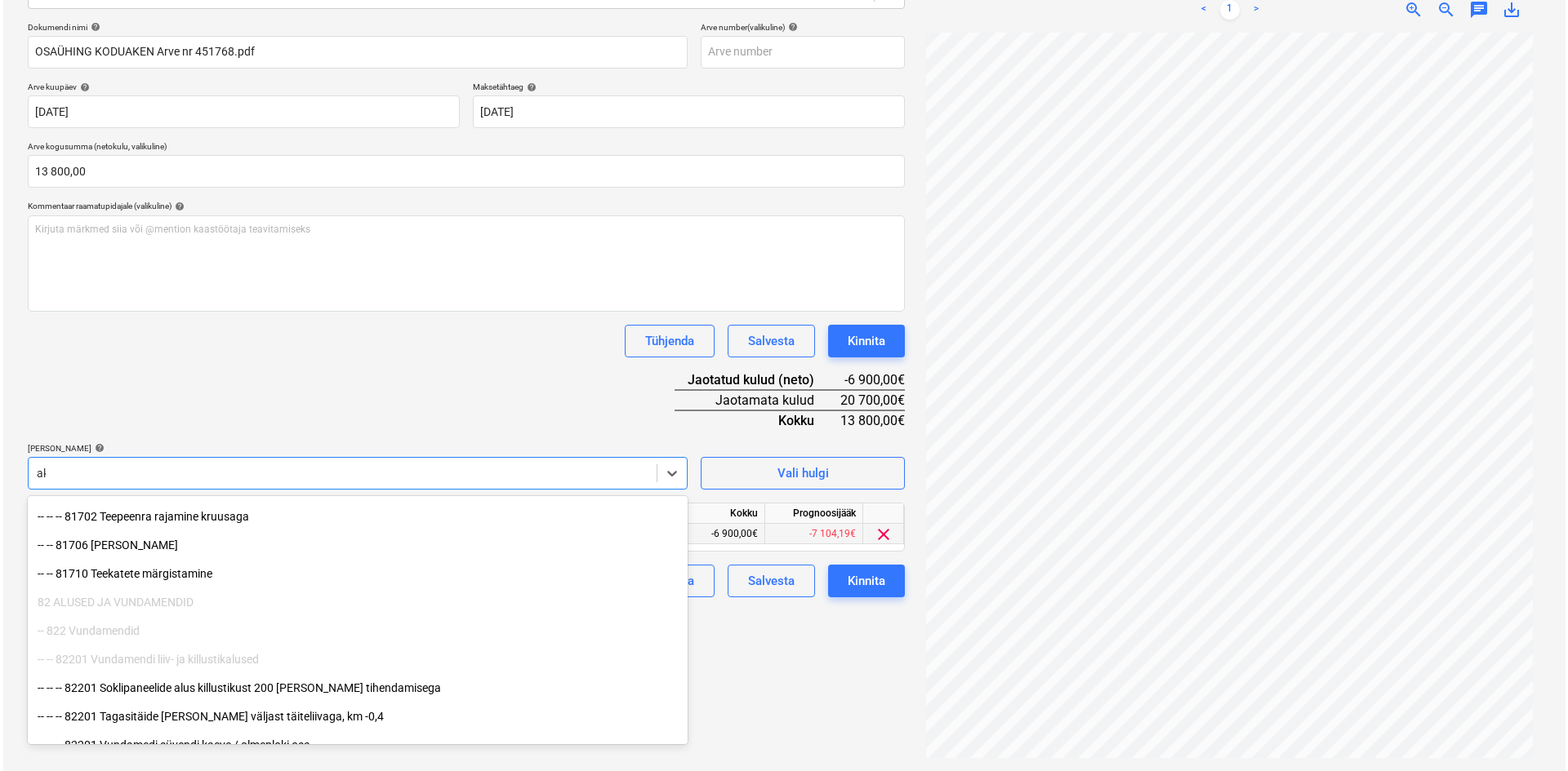
scroll to position [641, 0]
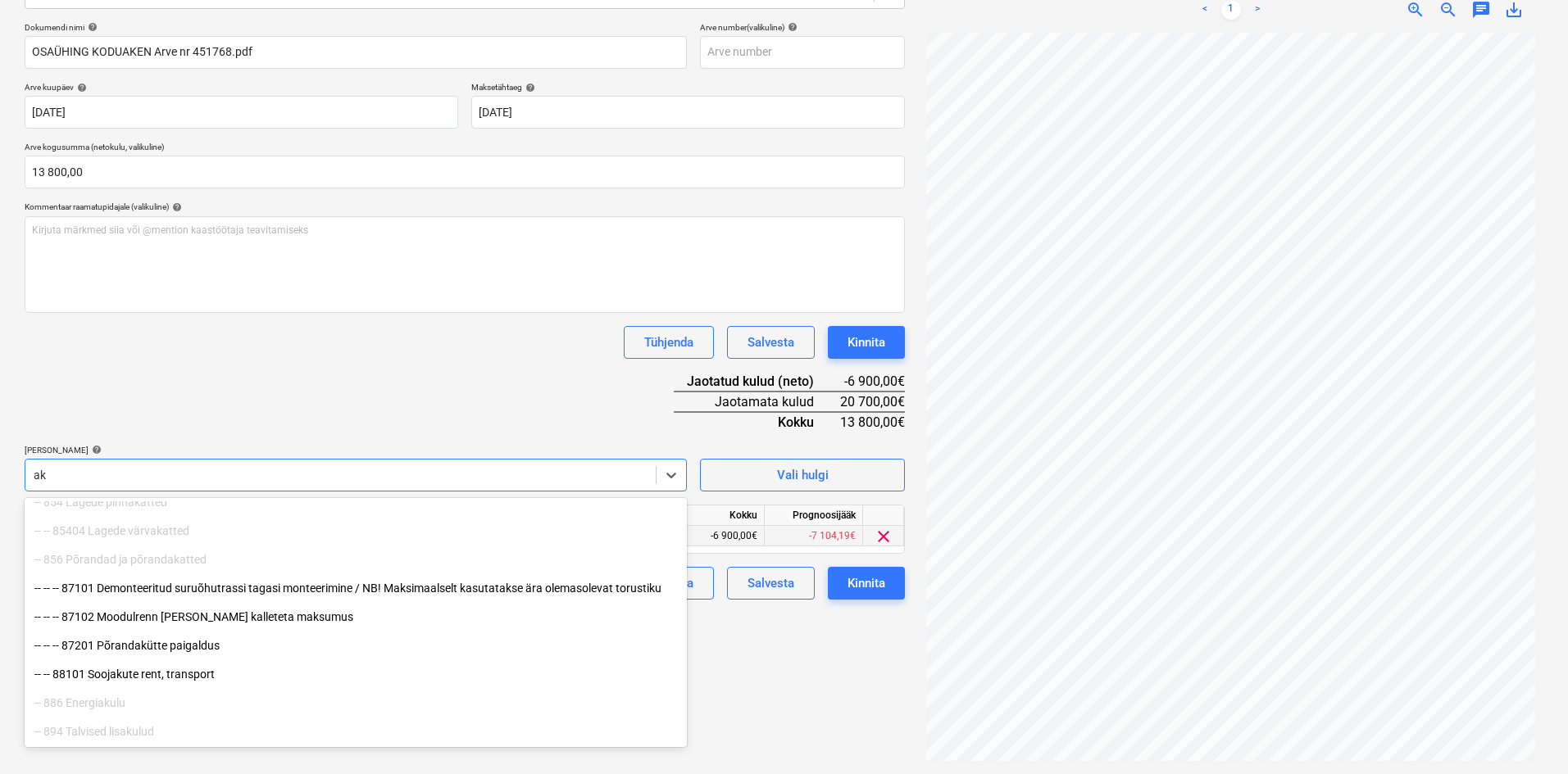
type input "akn"
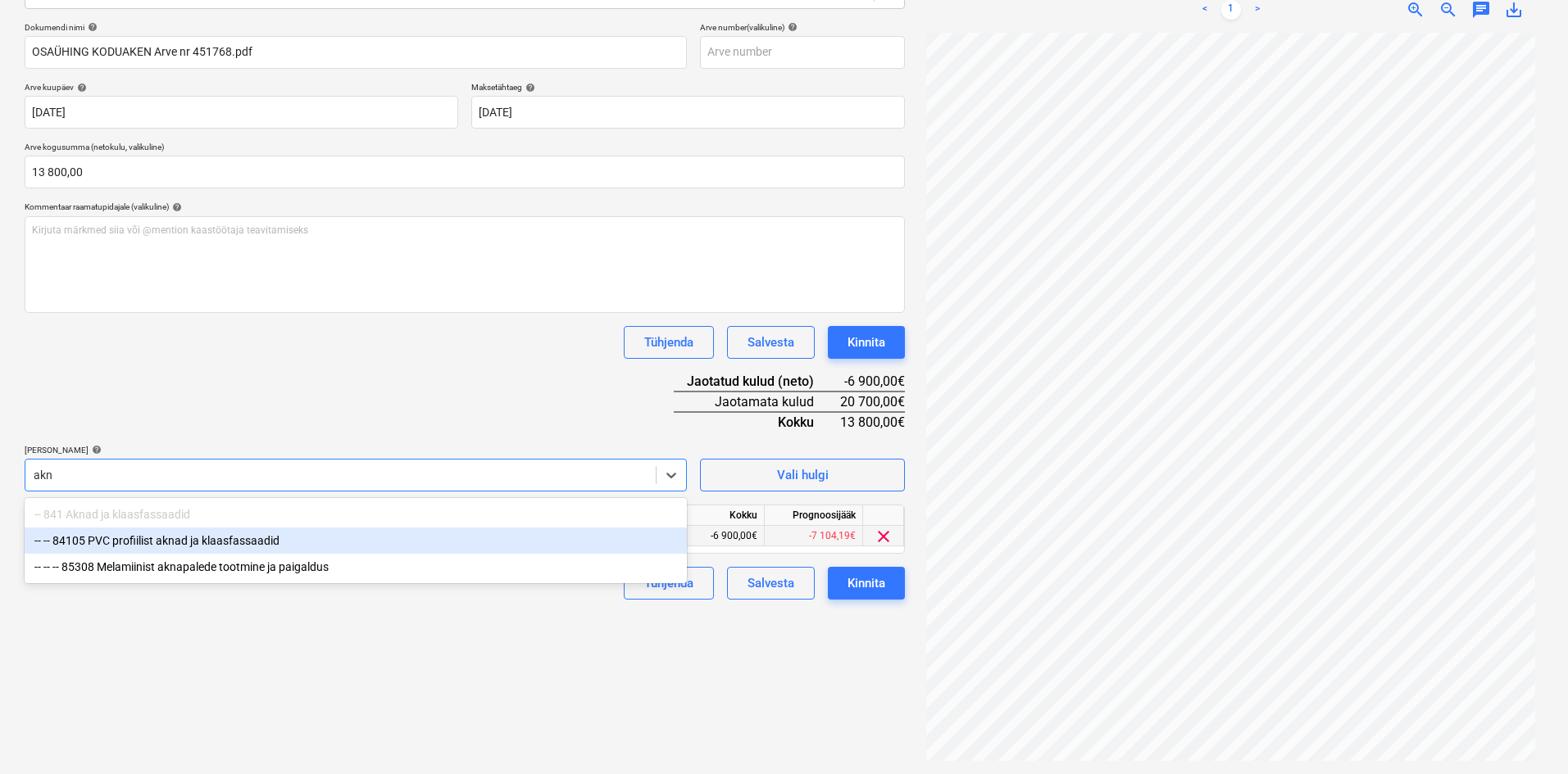
click at [195, 543] on div "-- -- 84105 PVC profiilist aknad ja klaasfassaadid" at bounding box center [356, 540] width 662 height 27
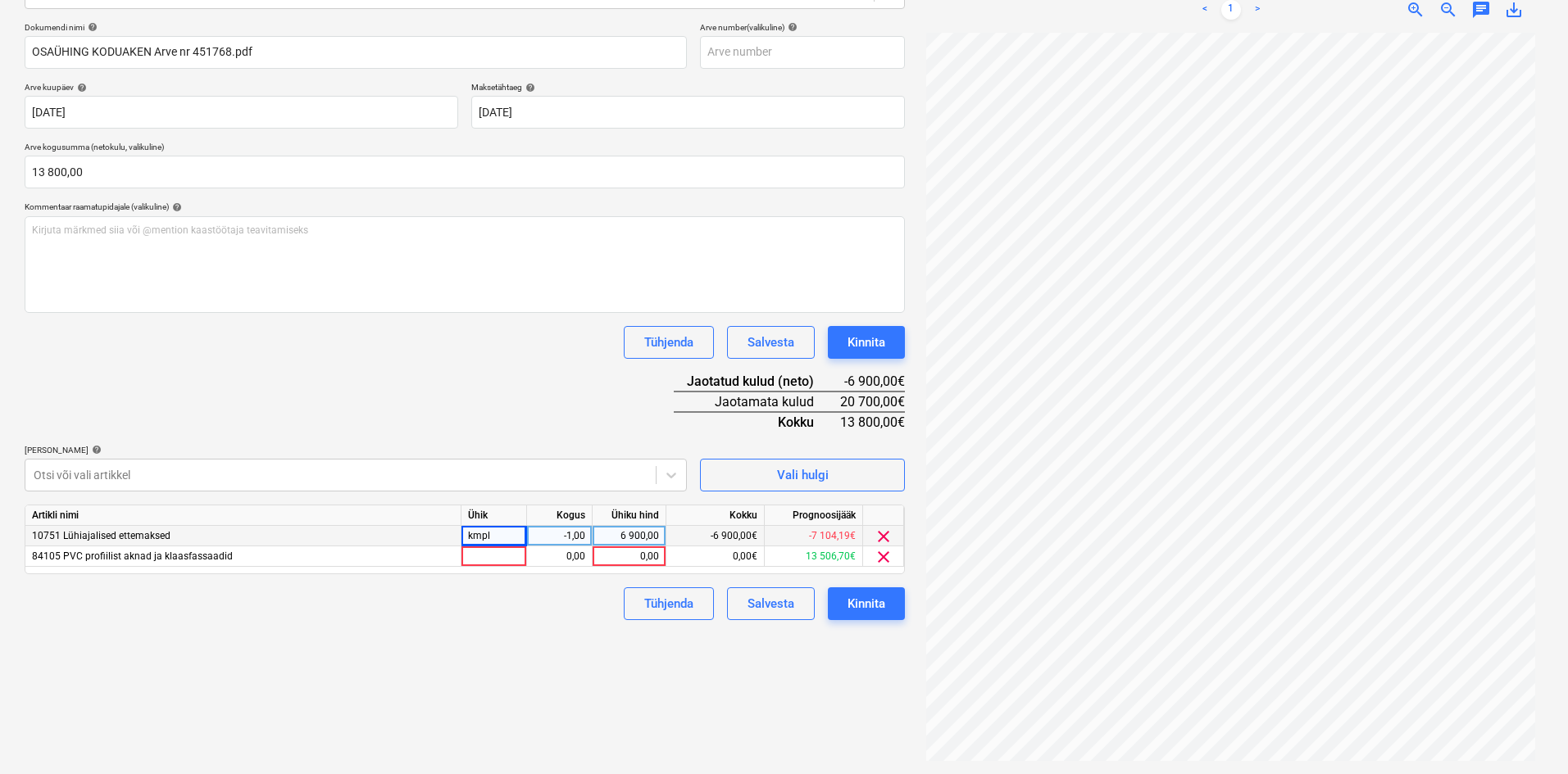
click at [294, 432] on div "Dokumendi nimi help OSAÜHING KODUAKEN Arve nr 451768.pdf Arve number (valikulin…" at bounding box center [464, 321] width 880 height 599
click at [651, 558] on div "0,00" at bounding box center [628, 557] width 59 height 20
click at [569, 565] on div "0,00" at bounding box center [560, 557] width 51 height 20
type input "1"
click at [481, 632] on div "Failide konteerimine Vali ettevõte Koduaken OÜ (10509) [PERSON_NAME] uus ettevõ…" at bounding box center [464, 308] width 893 height 918
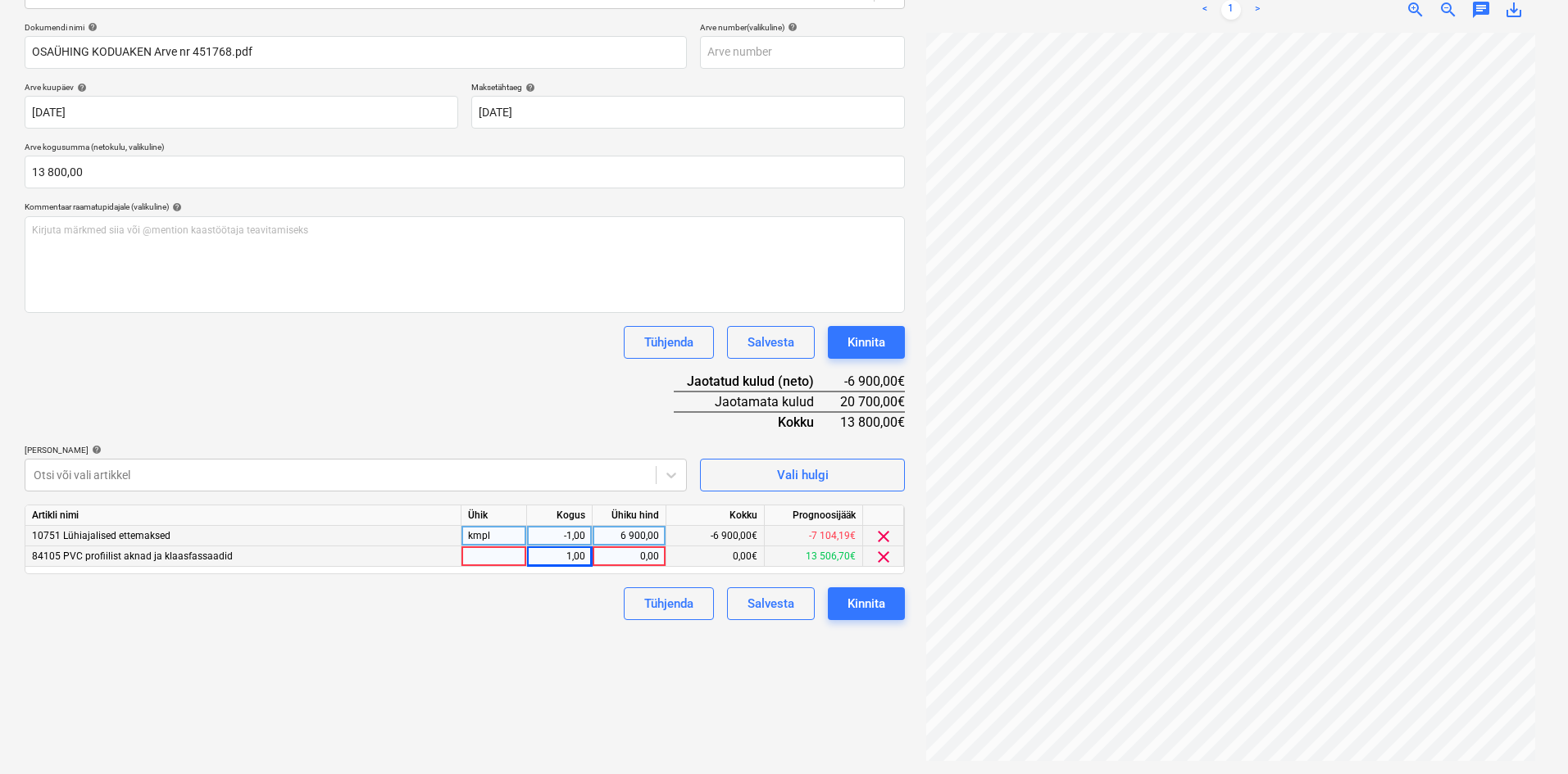
click at [639, 557] on div "0,00" at bounding box center [628, 557] width 59 height 20
type input "13800"
click at [517, 684] on div "Failide konteerimine Vali ettevõte Koduaken OÜ (10509) [PERSON_NAME] uus ettevõ…" at bounding box center [464, 308] width 893 height 918
click at [512, 557] on div at bounding box center [495, 557] width 66 height 20
type input "kmpl"
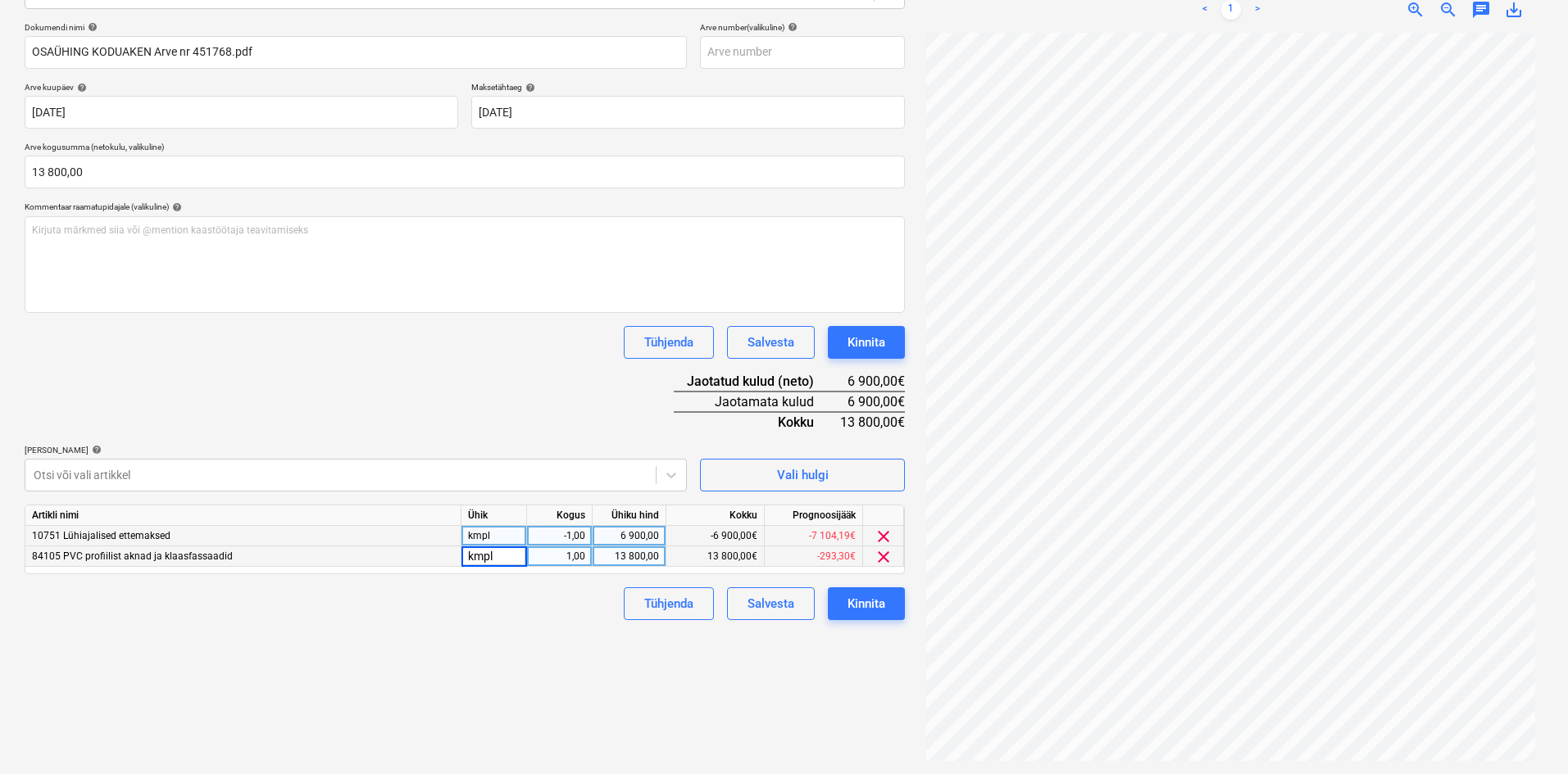
click at [548, 665] on div "Failide konteerimine Vali ettevõte Koduaken OÜ (10509) [PERSON_NAME] uus ettevõ…" at bounding box center [464, 308] width 893 height 918
click at [877, 602] on div "Kinnita" at bounding box center [866, 603] width 37 height 21
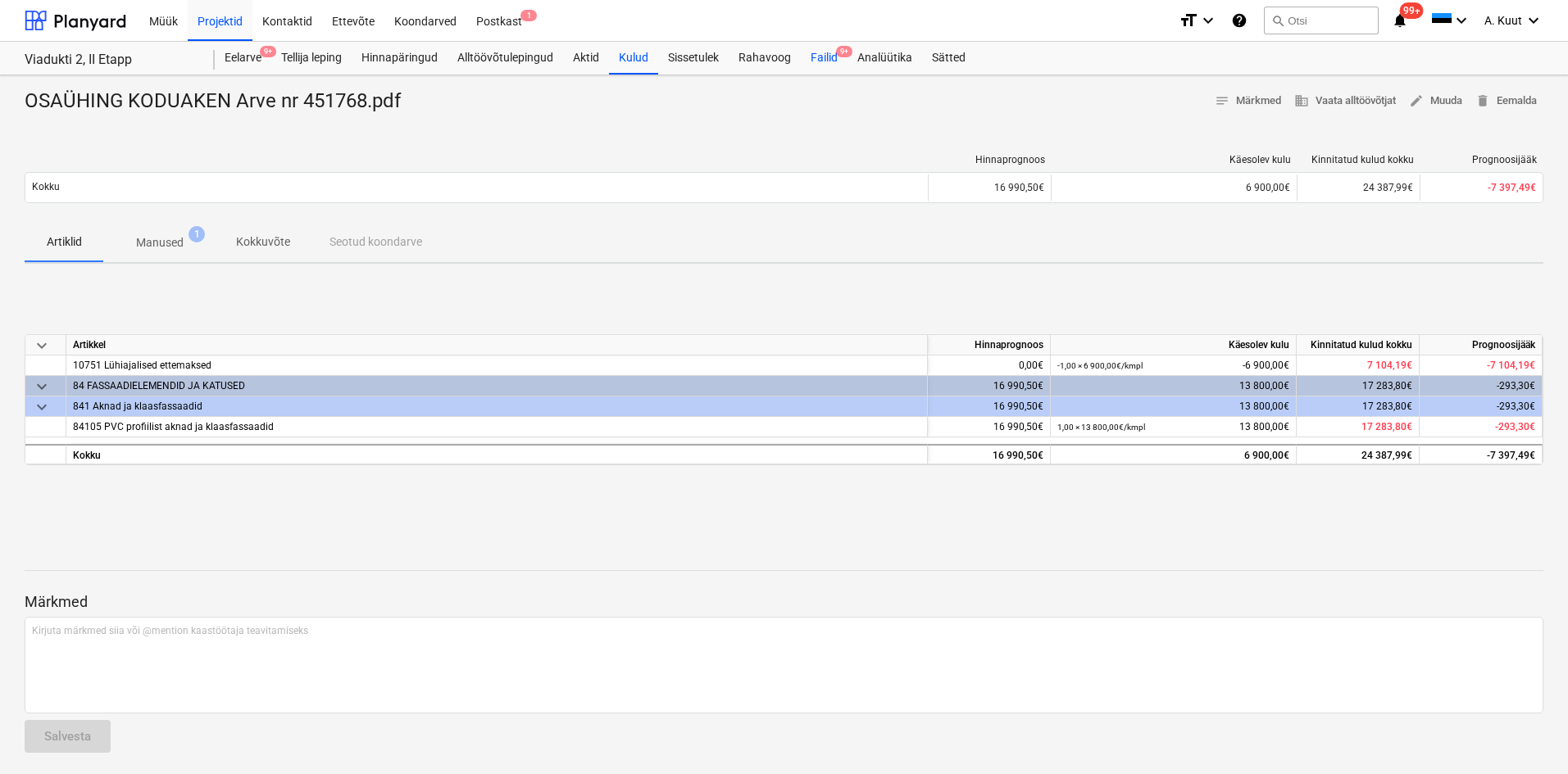
click at [827, 52] on div "Failid 9+" at bounding box center [824, 58] width 47 height 33
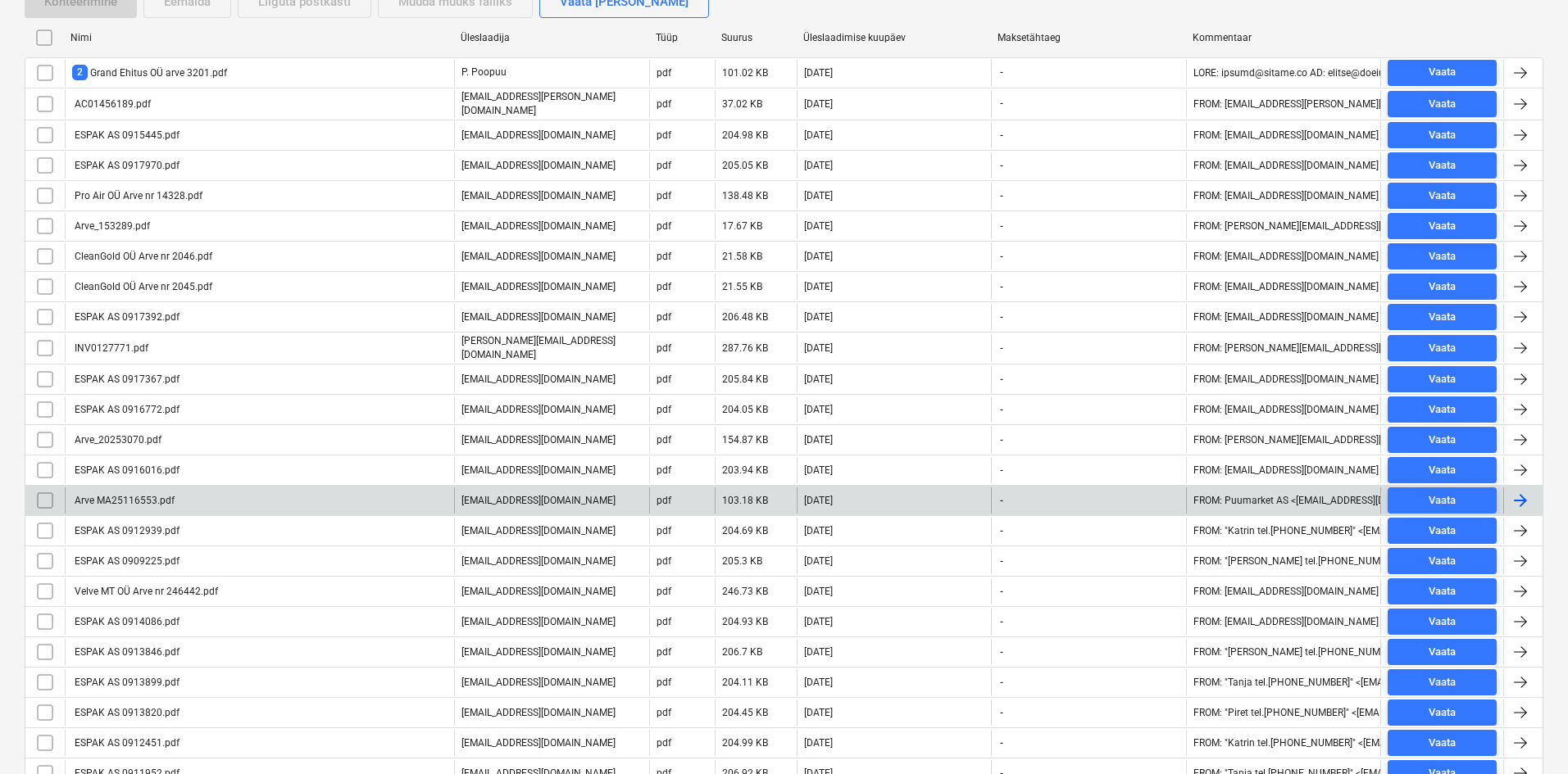
scroll to position [328, 0]
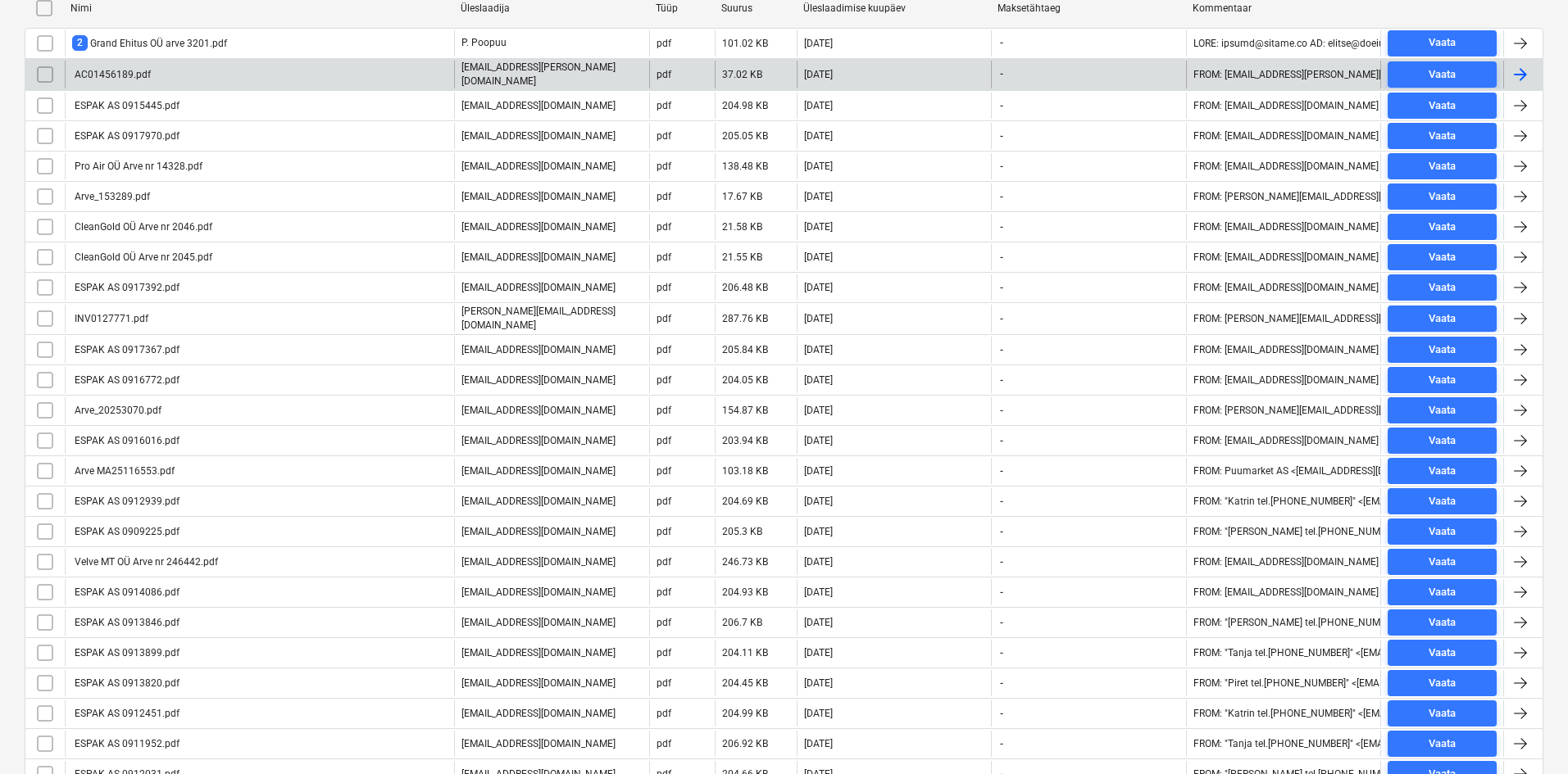
click at [110, 75] on div "AC01456189.pdf" at bounding box center [112, 74] width 79 height 12
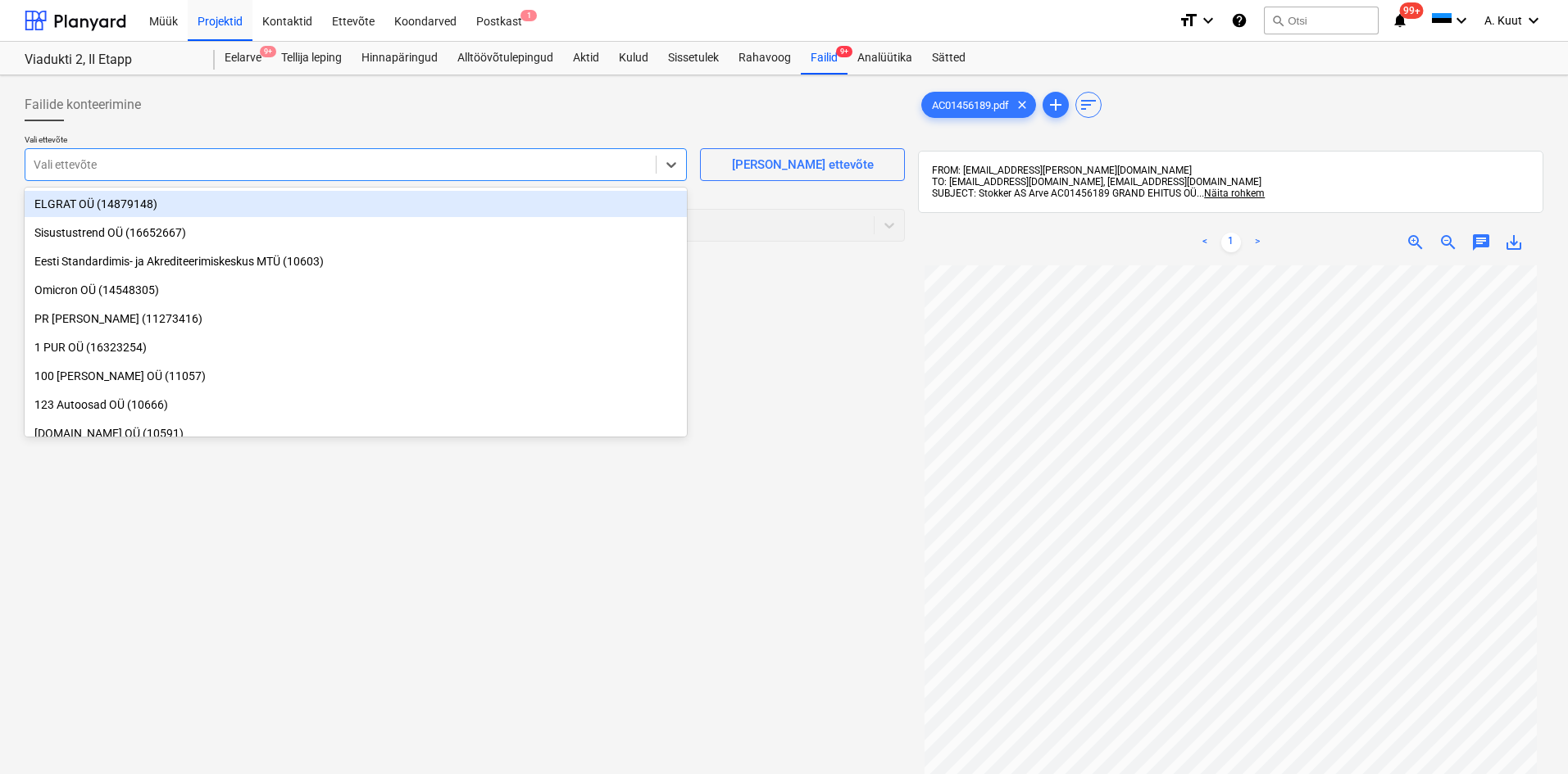
click at [94, 168] on div at bounding box center [341, 164] width 614 height 16
type input "stokk"
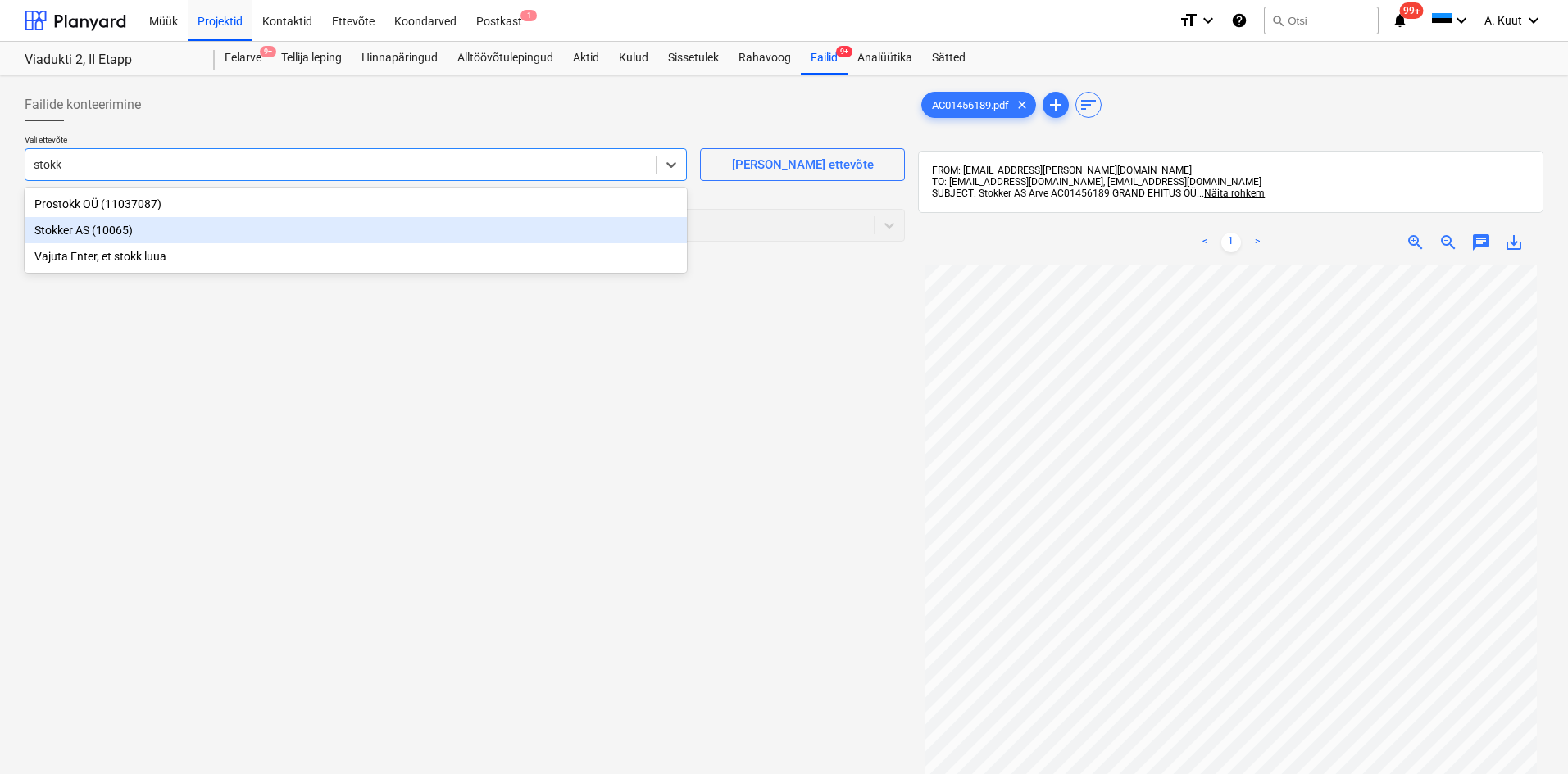
click at [51, 231] on div "Stokker AS (10065)" at bounding box center [356, 230] width 662 height 27
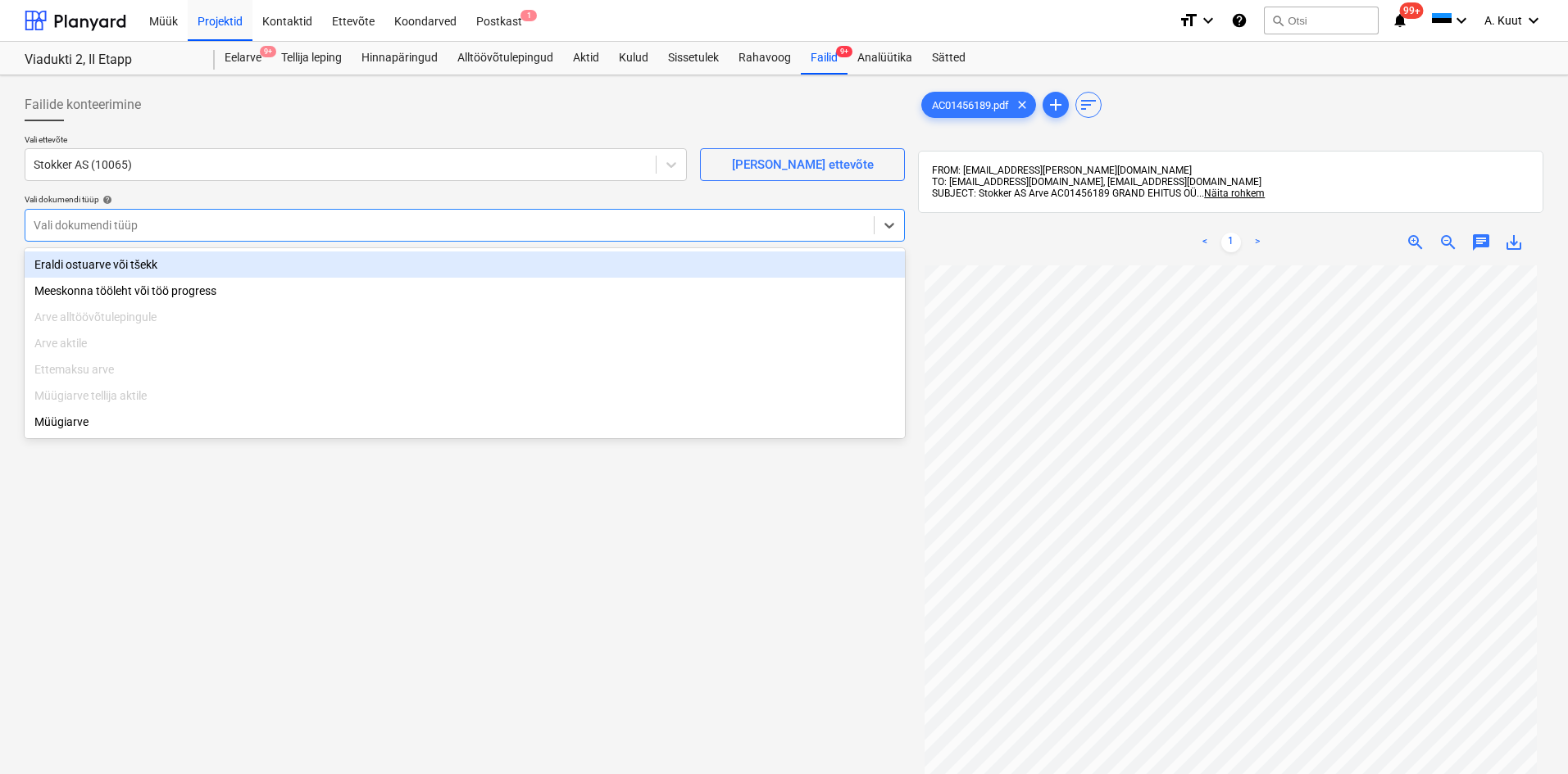
click at [59, 220] on div at bounding box center [450, 226] width 832 height 16
click at [82, 268] on div "Eraldi ostuarve või tšekk" at bounding box center [464, 264] width 880 height 27
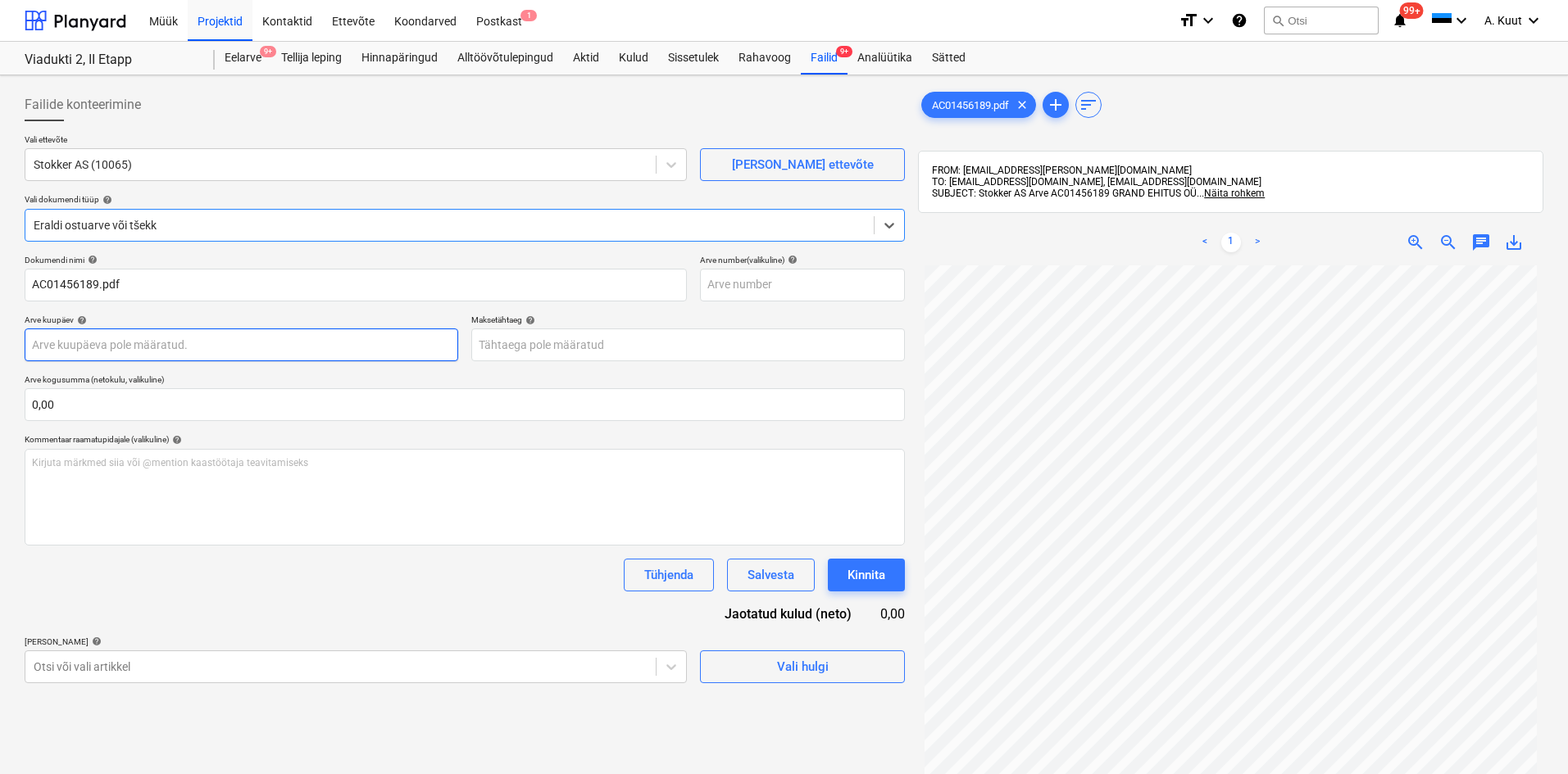
click at [91, 352] on body "Müük Projektid Kontaktid Ettevõte Koondarved Postkast 1 format_size keyboard_ar…" at bounding box center [784, 387] width 1568 height 774
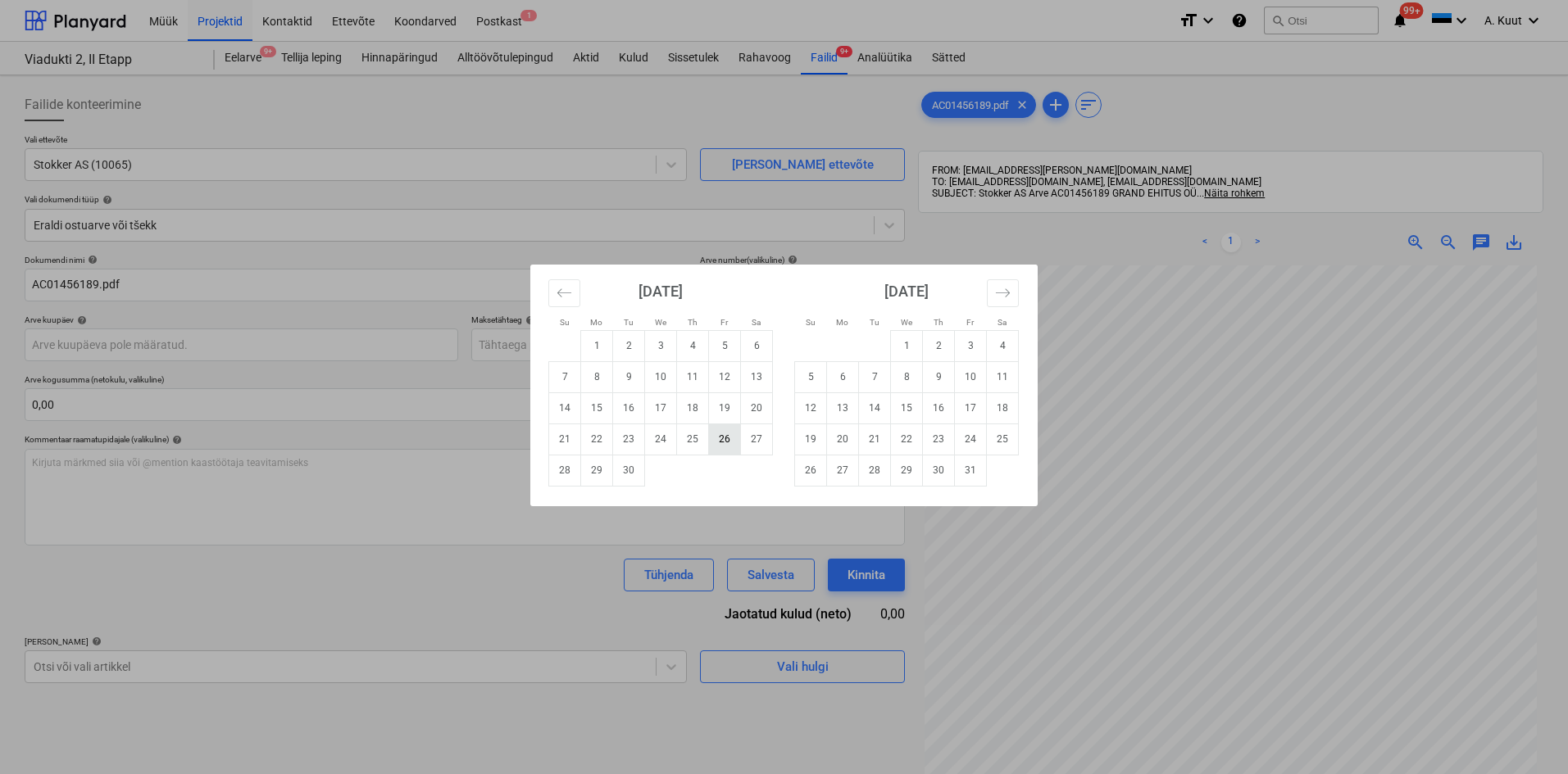
click at [721, 441] on td "26" at bounding box center [725, 440] width 32 height 31
type input "[DATE]"
click at [523, 346] on body "Müük Projektid Kontaktid Ettevõte Koondarved Postkast 1 format_size keyboard_ar…" at bounding box center [784, 387] width 1568 height 774
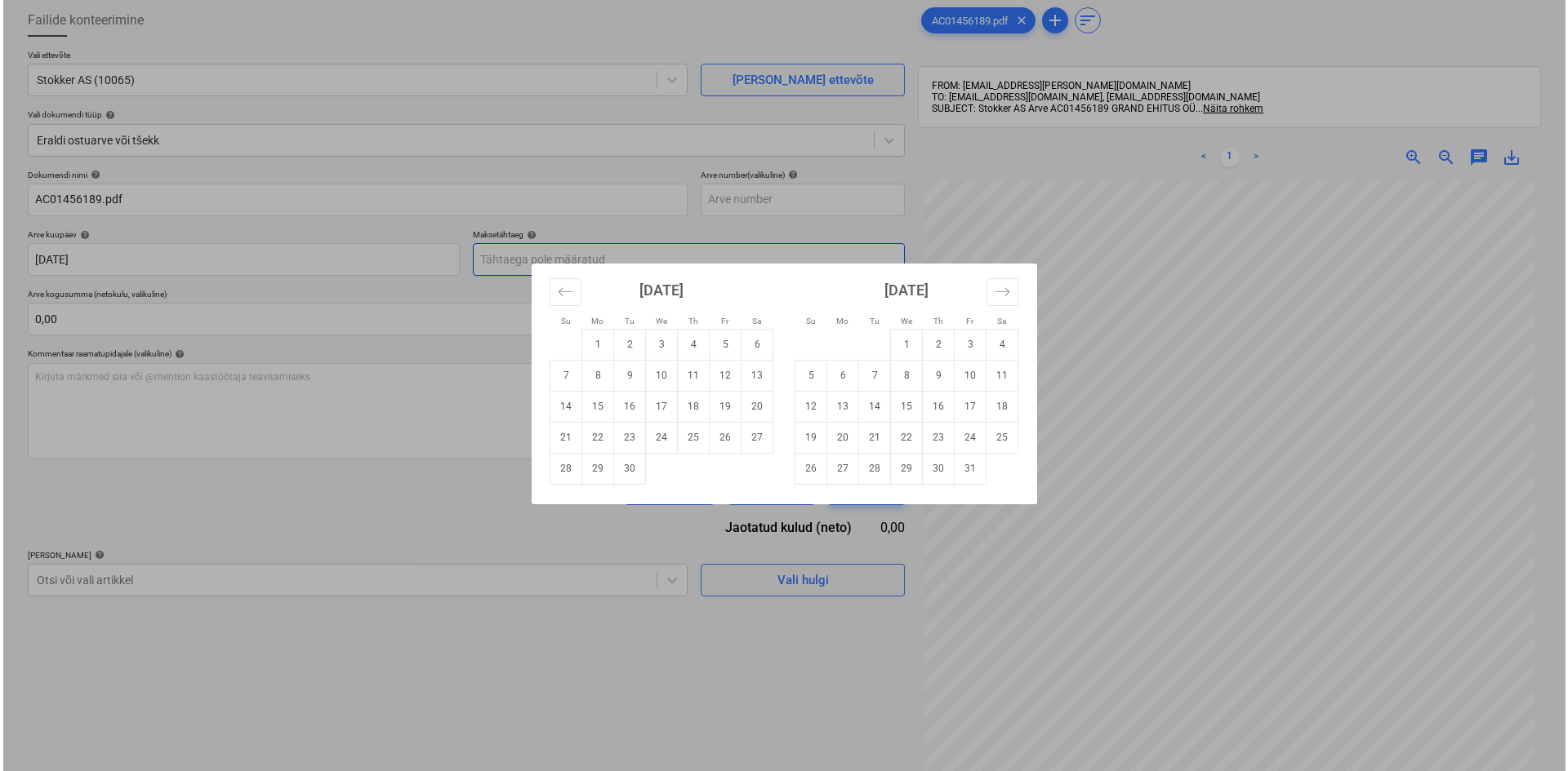
scroll to position [232, 0]
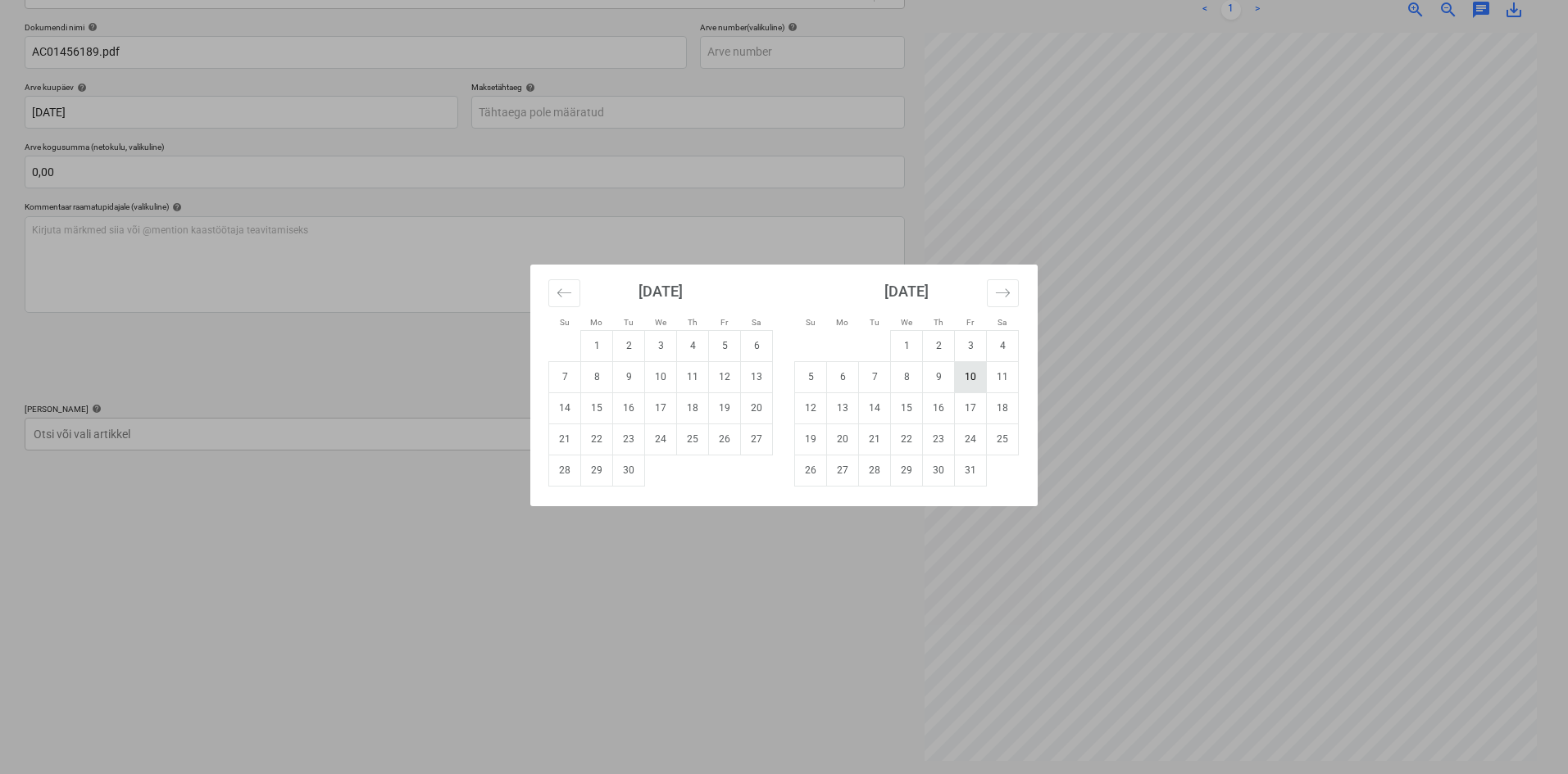
click at [971, 377] on td "10" at bounding box center [971, 376] width 32 height 31
type input "[DATE]"
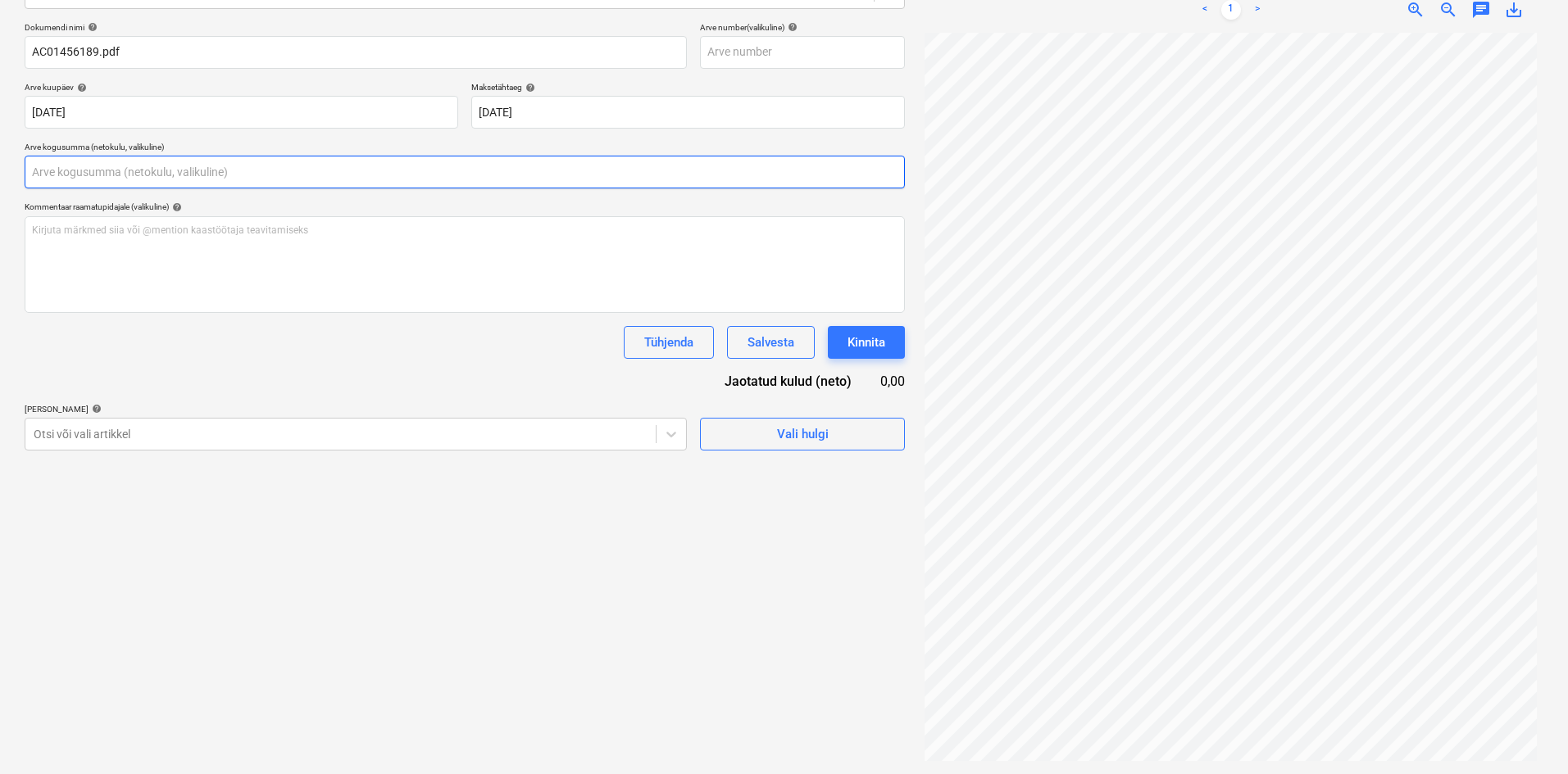
click at [53, 174] on input "text" at bounding box center [464, 172] width 880 height 33
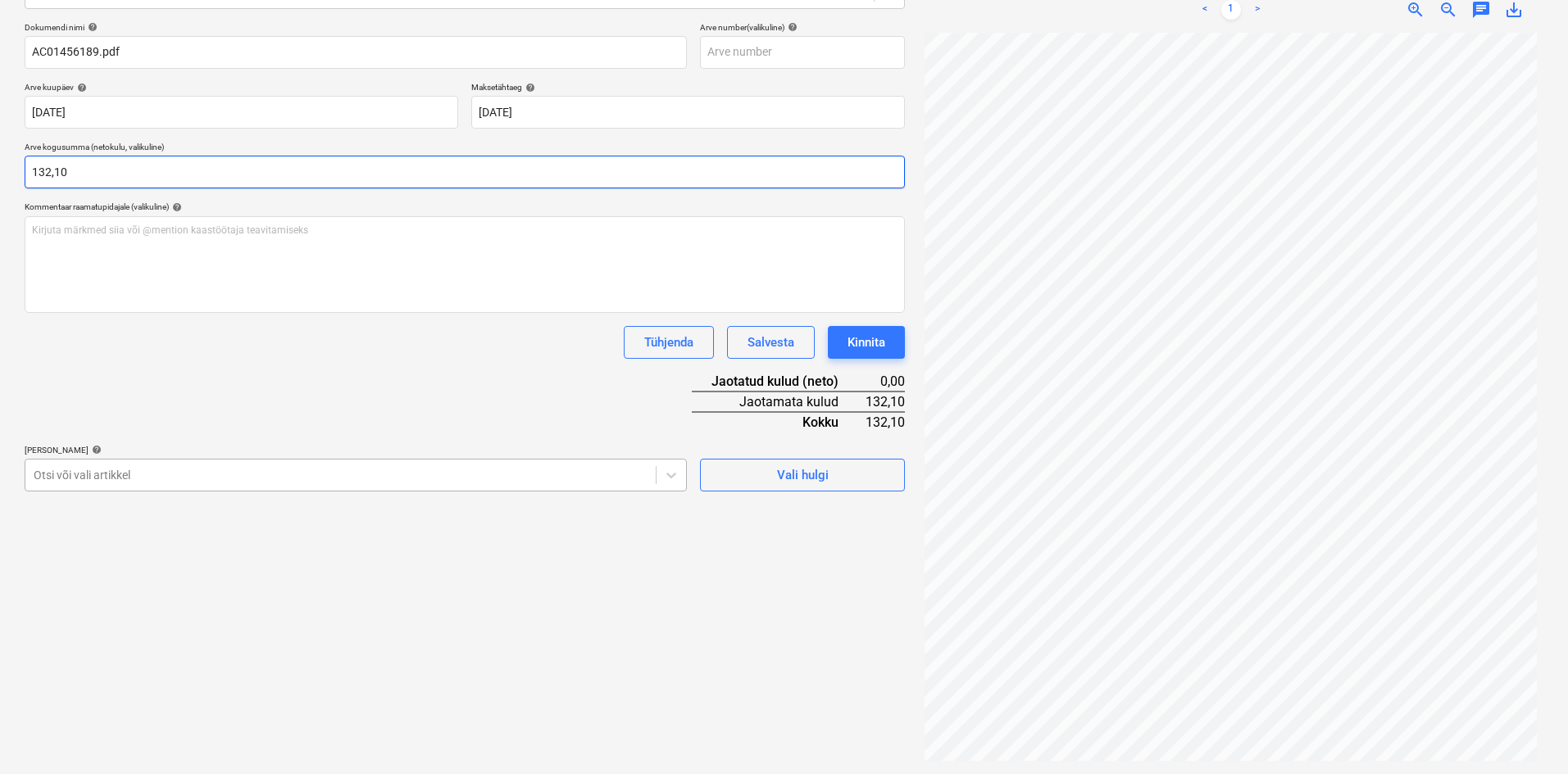
type input "132,10"
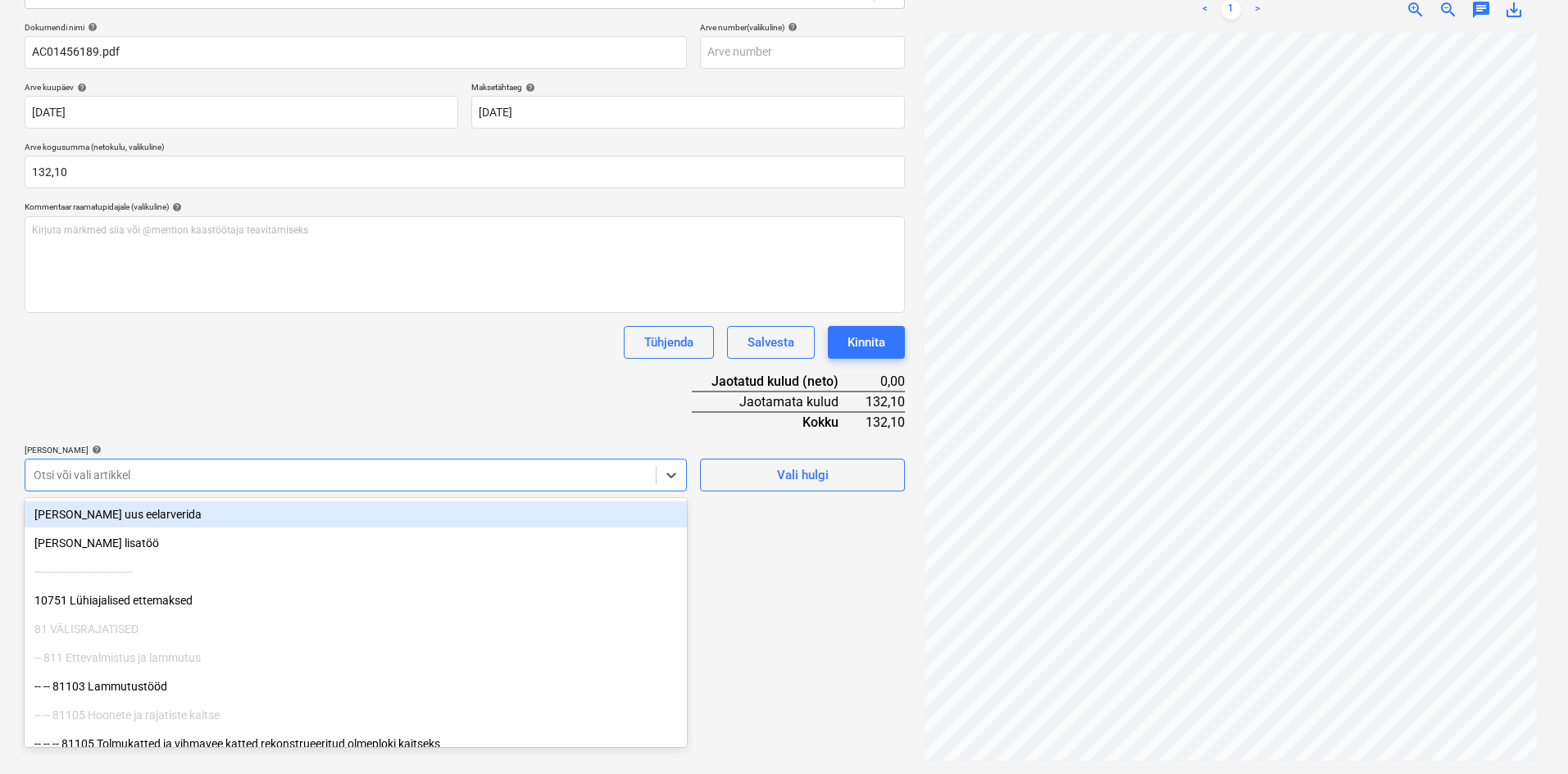
click at [112, 479] on div at bounding box center [341, 475] width 614 height 16
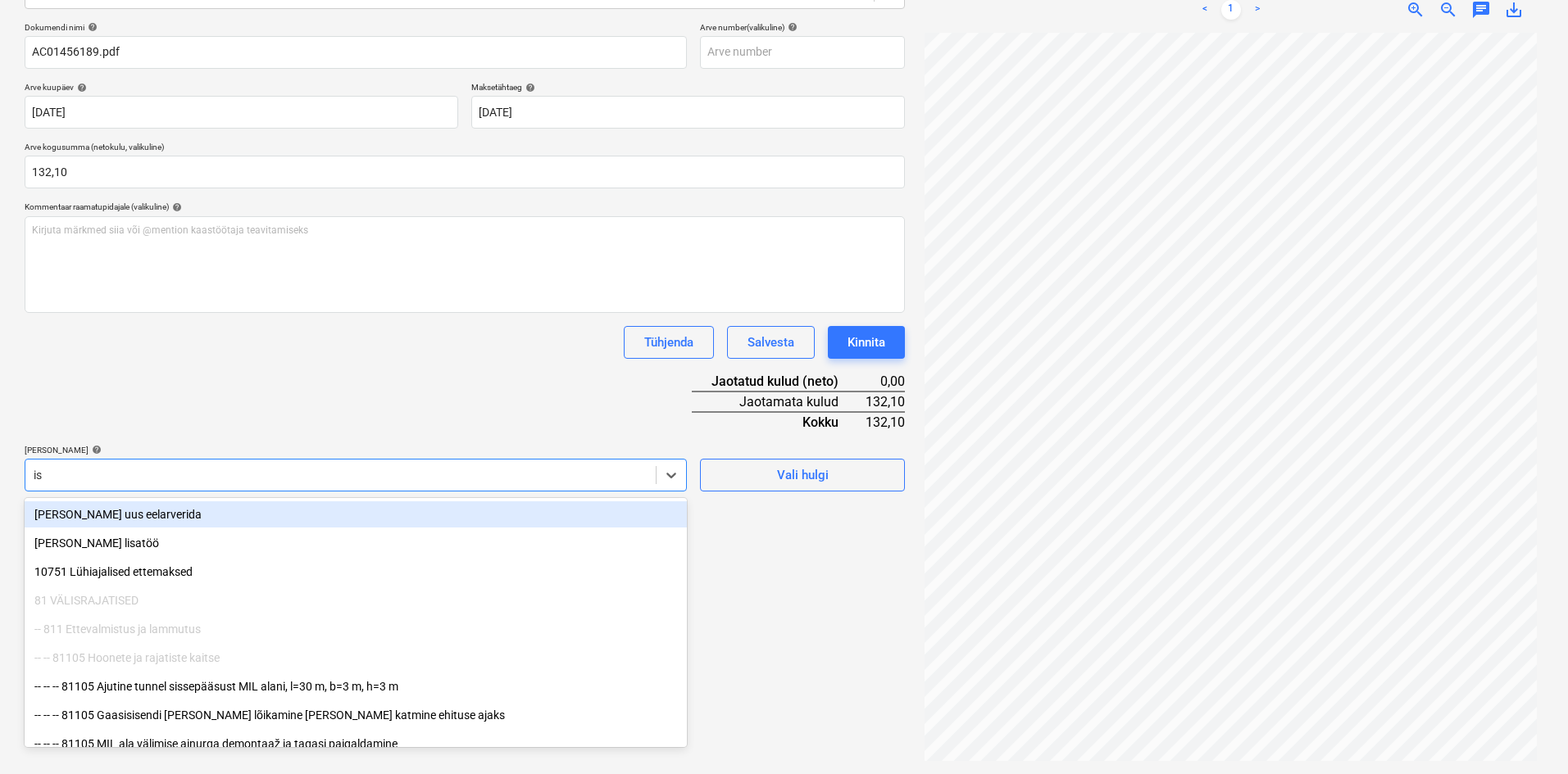
type input "isi"
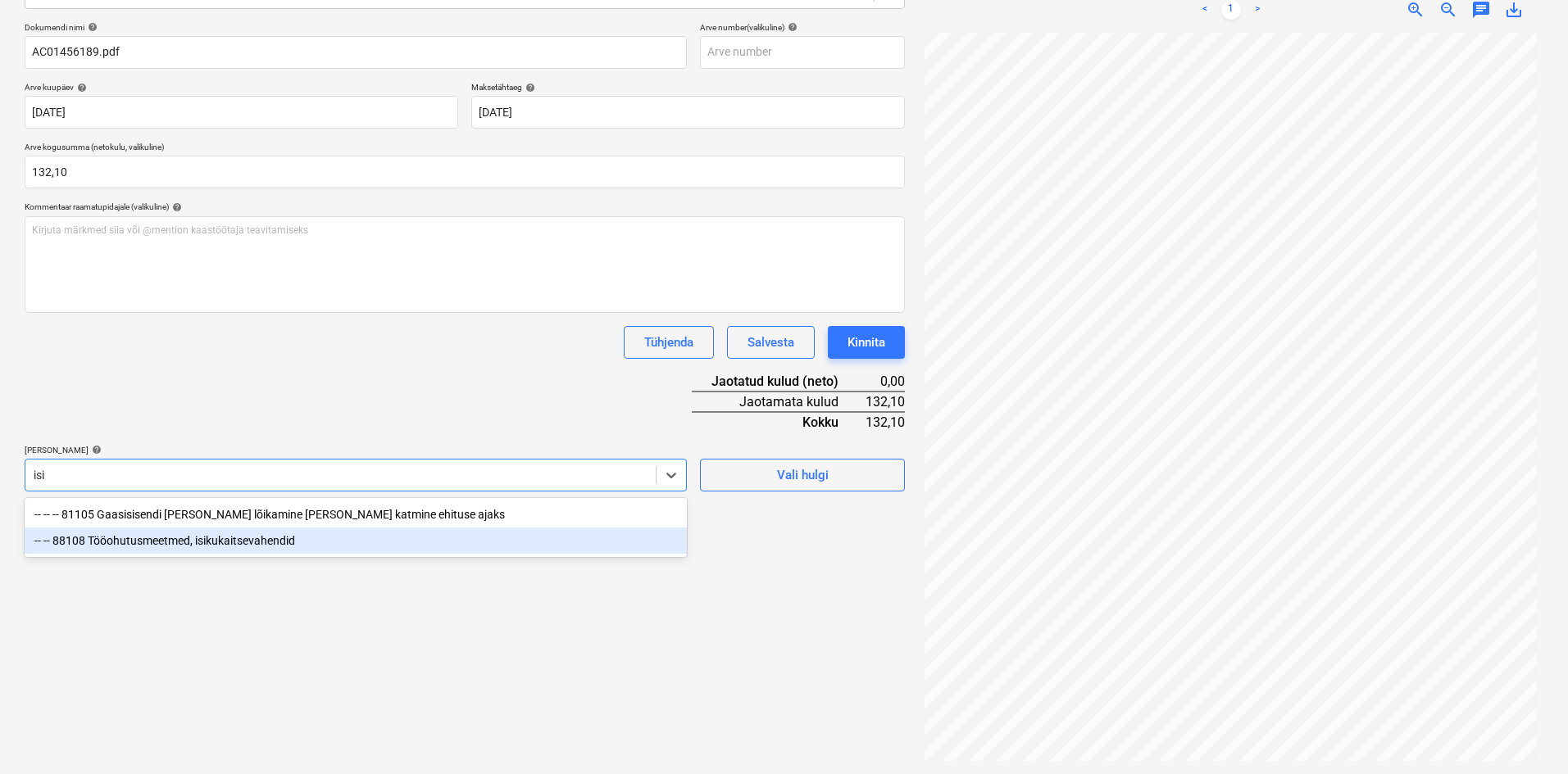
click at [187, 543] on div "-- -- 88108 Tööohutusmeetmed, isikukaitsevahendid" at bounding box center [356, 540] width 662 height 27
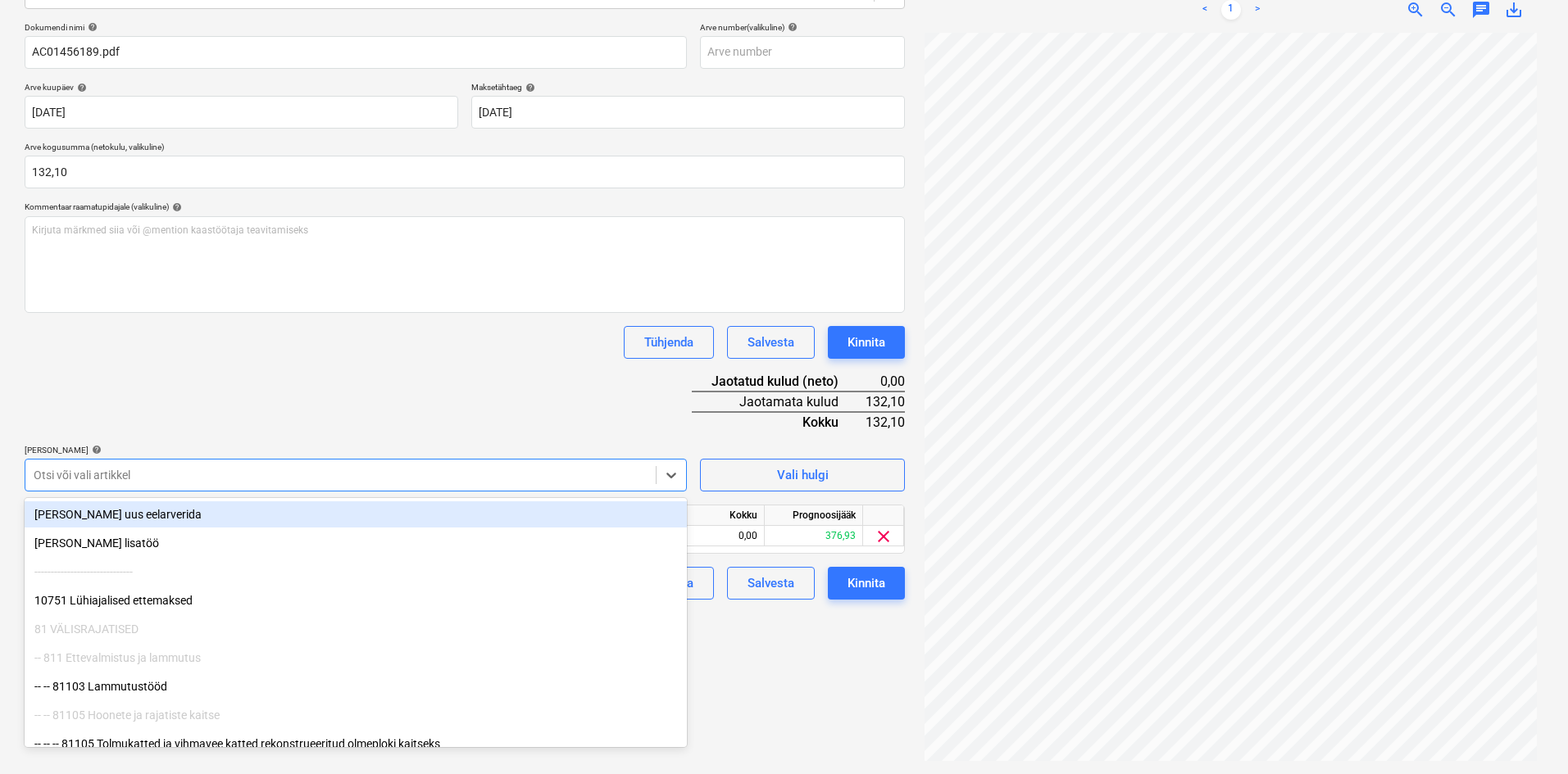
click at [324, 428] on div "Dokumendi nimi help AC01456189.pdf Arve number (valikuline) help Arve kuupäev h…" at bounding box center [464, 311] width 880 height 578
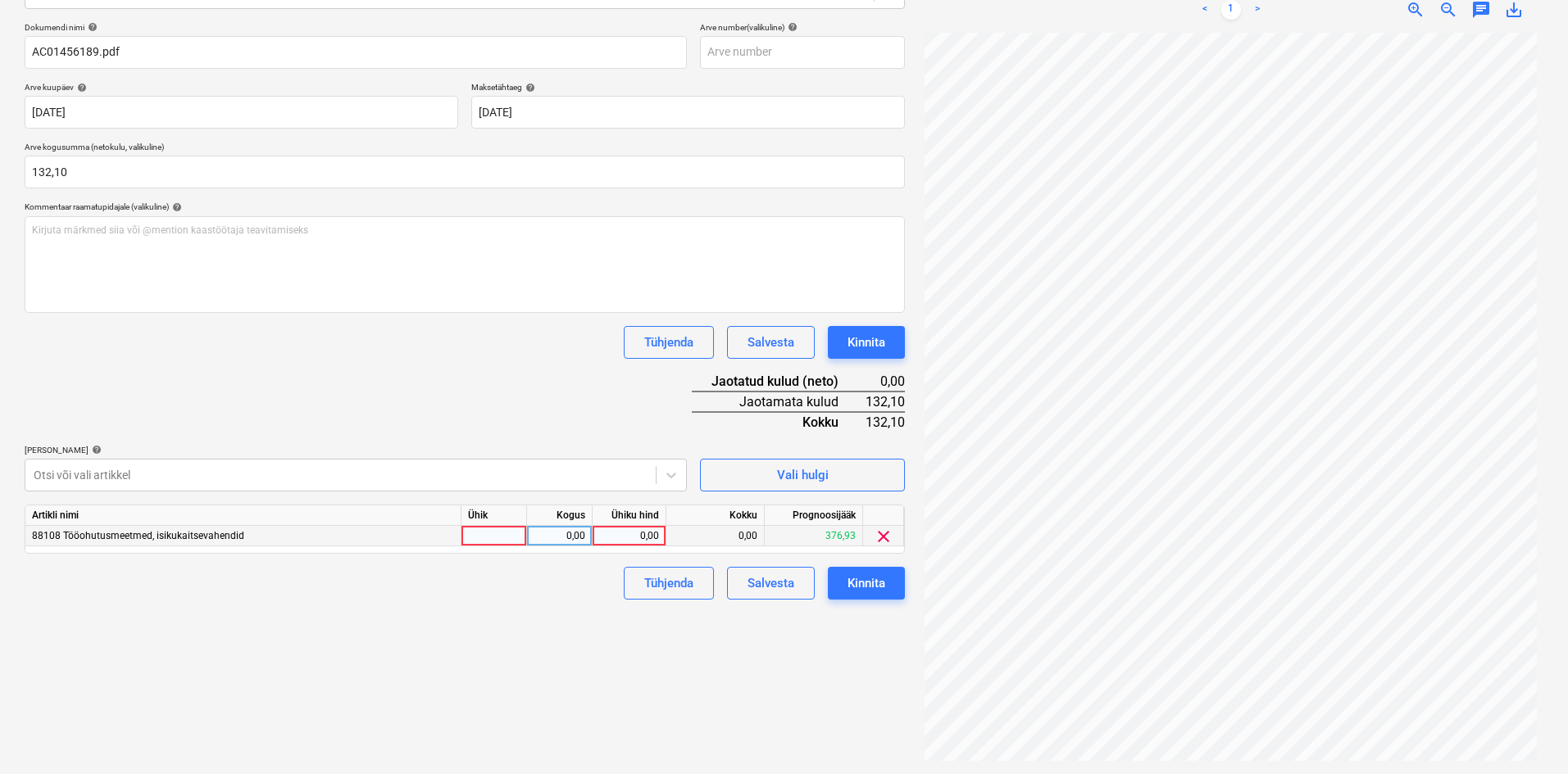
click at [651, 537] on div "0,00" at bounding box center [628, 536] width 59 height 20
type input "132,10"
click at [568, 677] on div "Failide konteerimine Vali ettevõte Stokker AS (10065) [PERSON_NAME] uus ettevõt…" at bounding box center [464, 308] width 893 height 918
click at [894, 579] on button "Kinnita" at bounding box center [867, 583] width 77 height 33
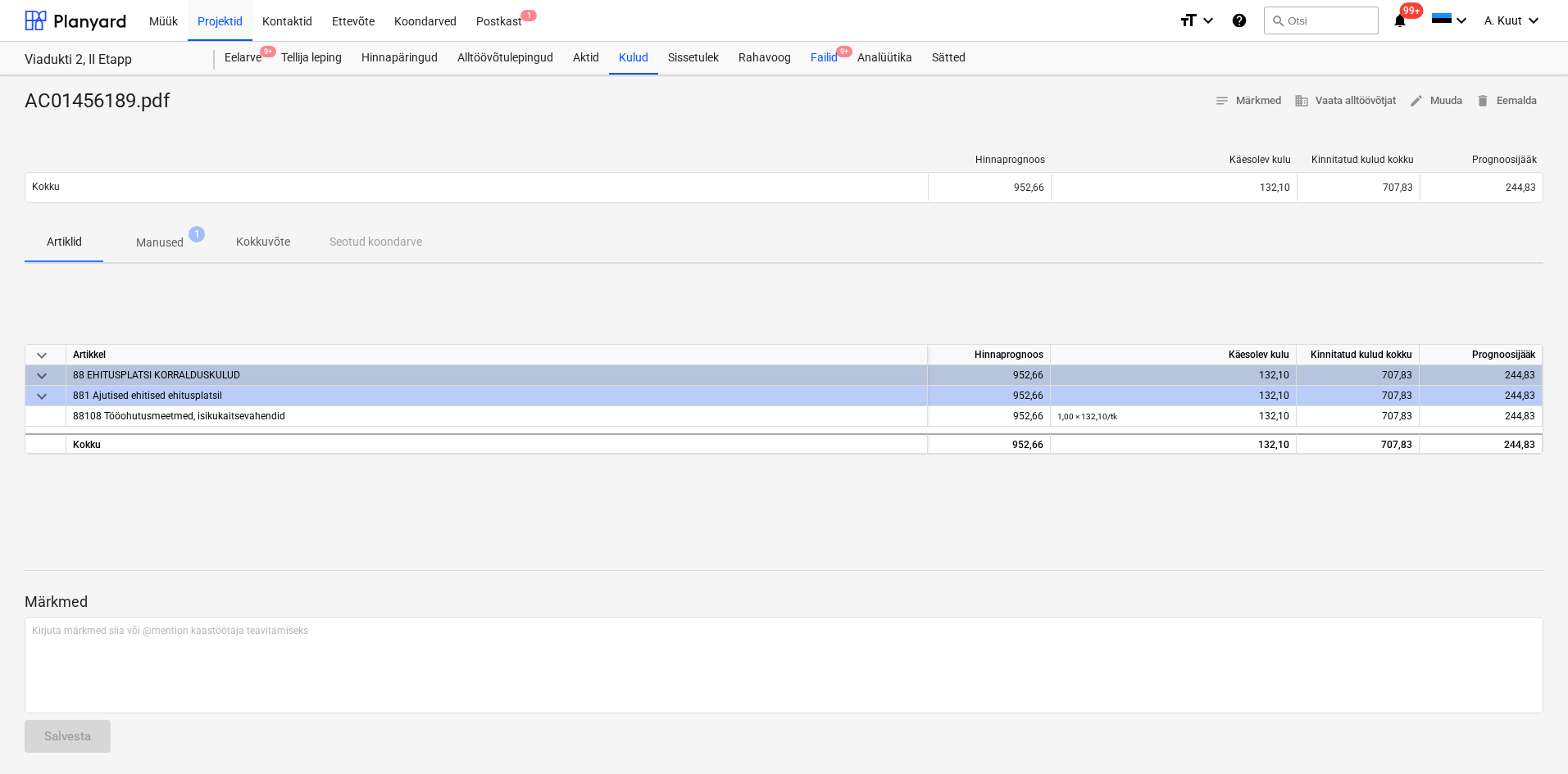
click at [828, 58] on div "Failid 9+" at bounding box center [824, 58] width 47 height 33
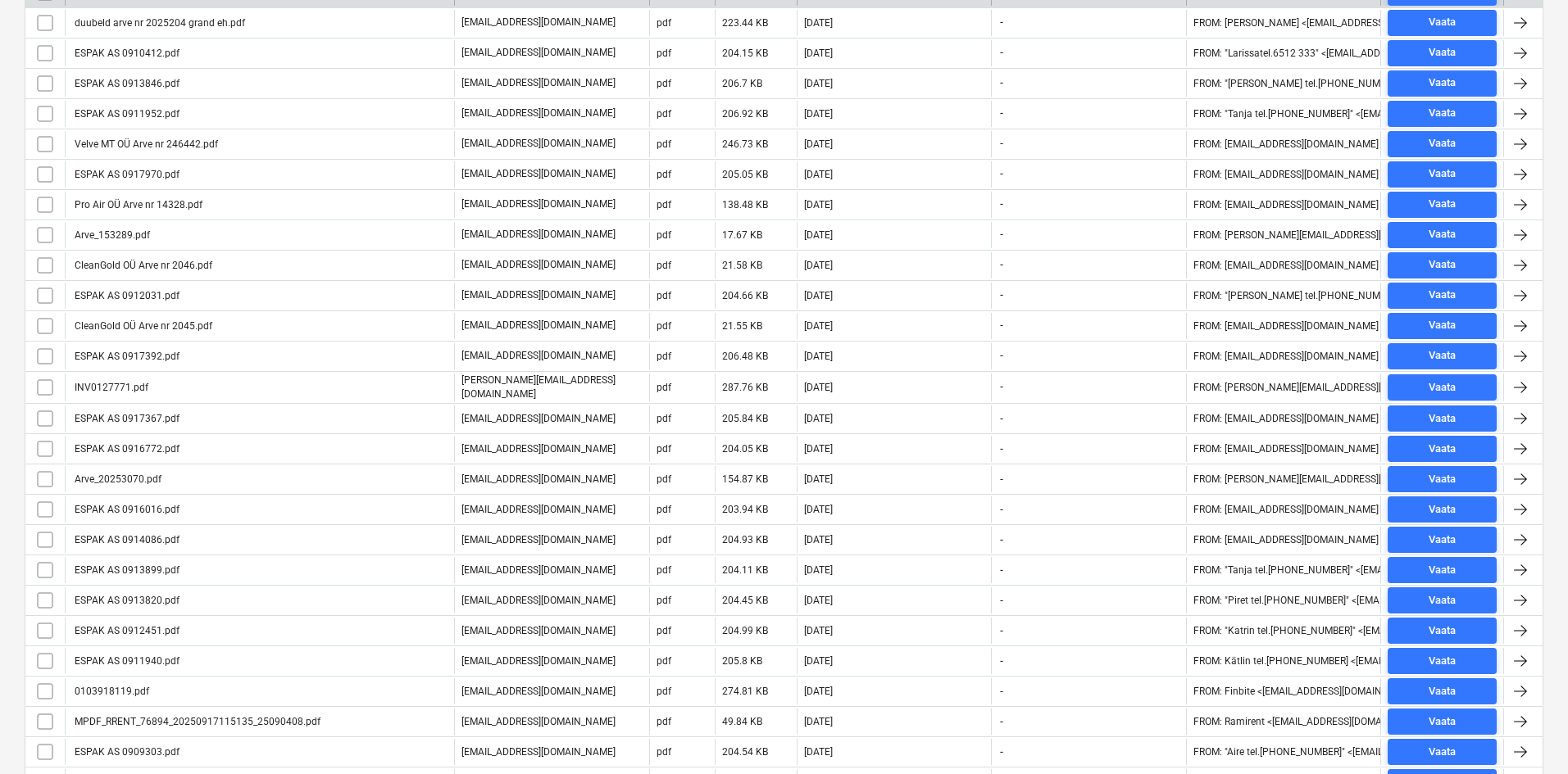
scroll to position [611, 0]
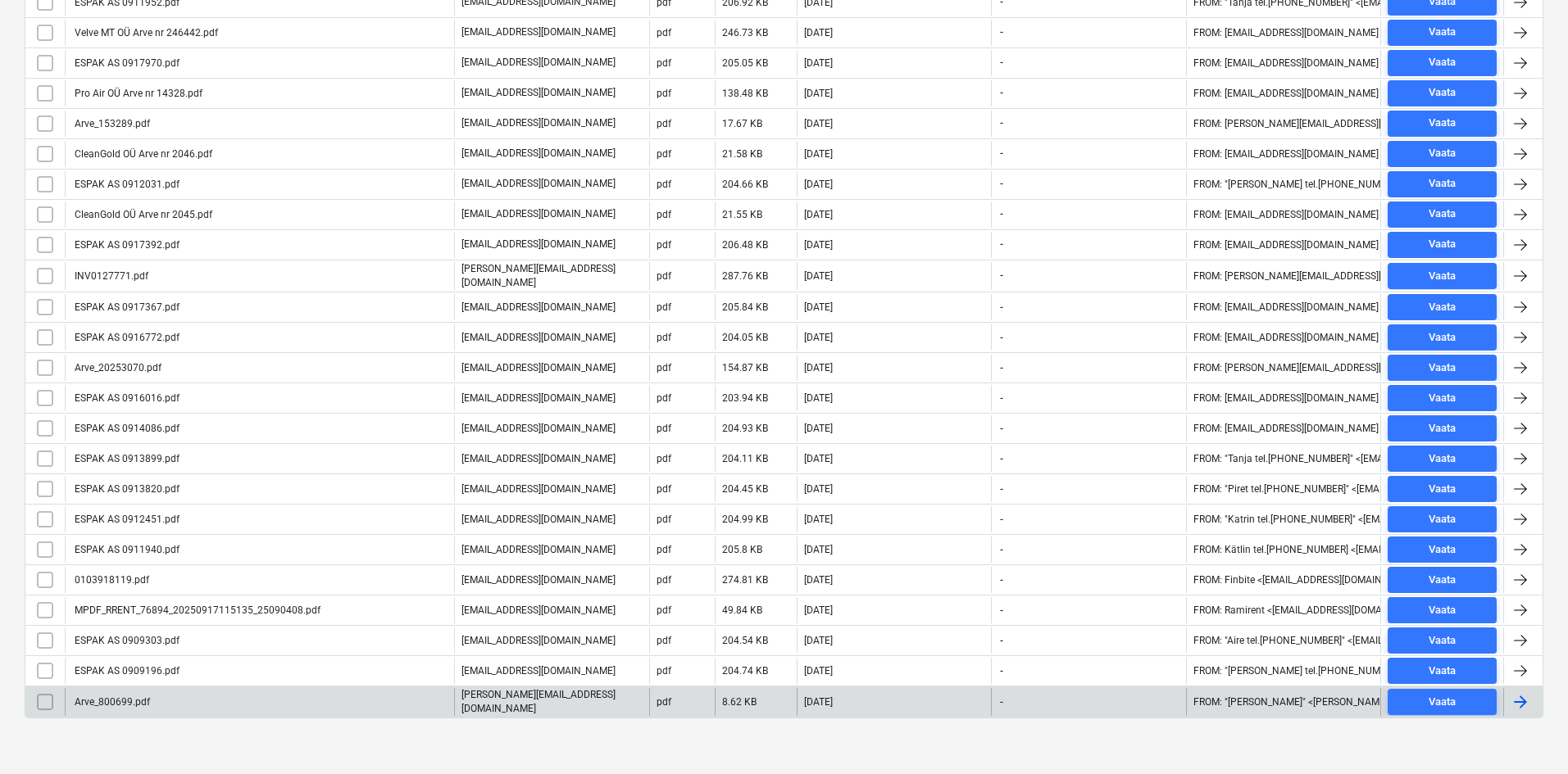
click at [154, 703] on div "Arve_800699.pdf" at bounding box center [260, 702] width 389 height 27
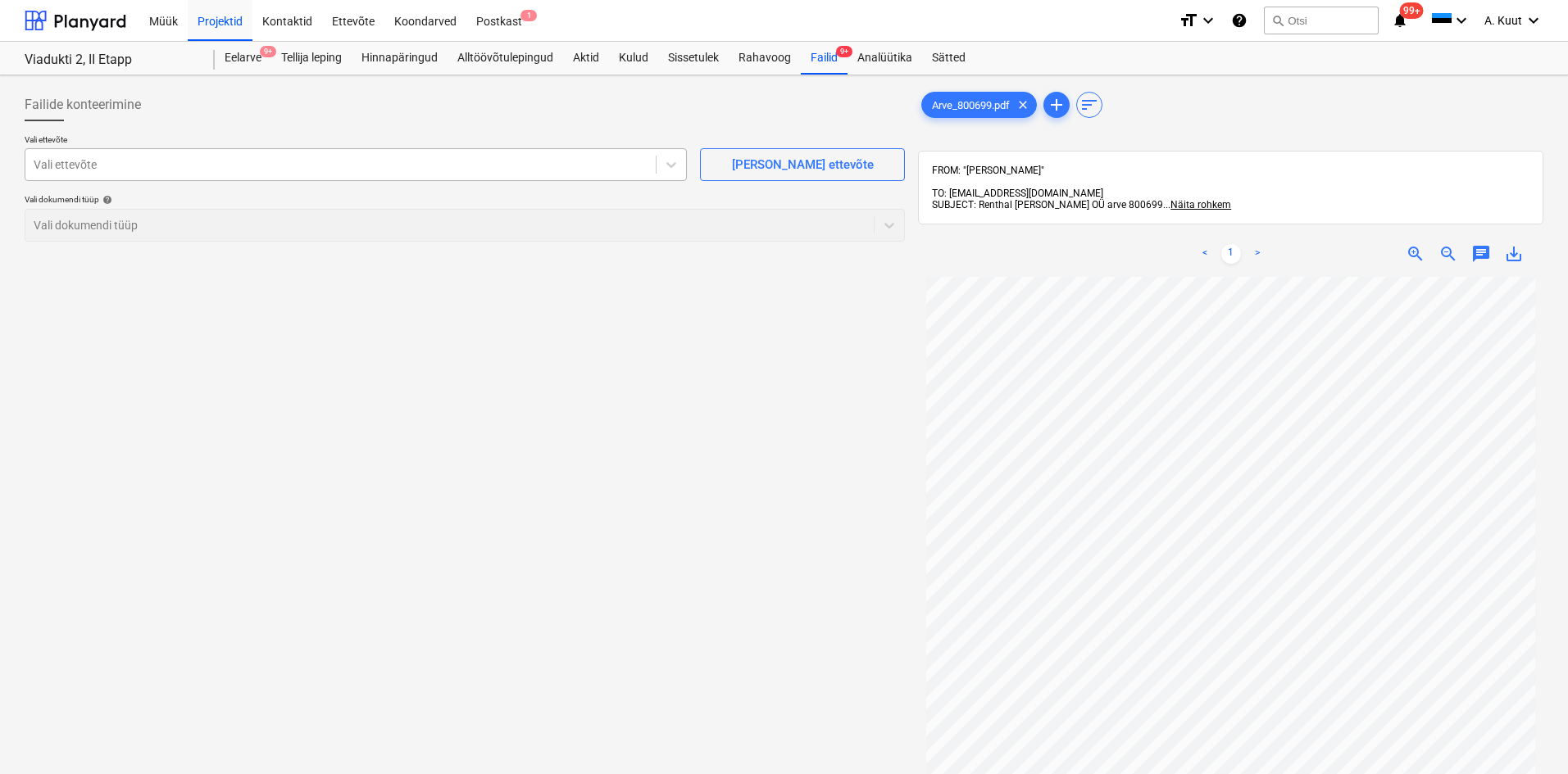
click at [84, 166] on div at bounding box center [341, 164] width 614 height 16
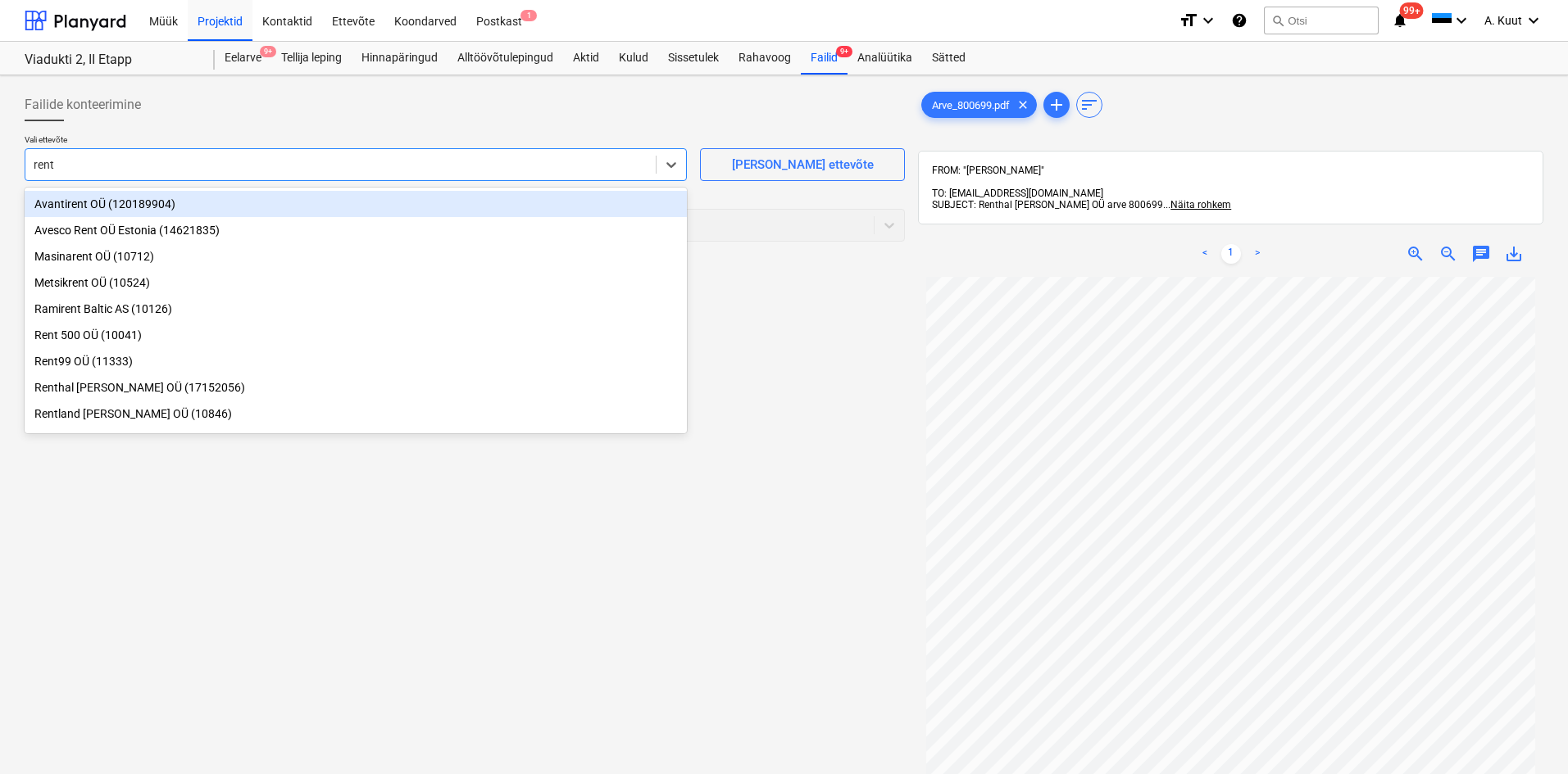
type input "[PERSON_NAME]"
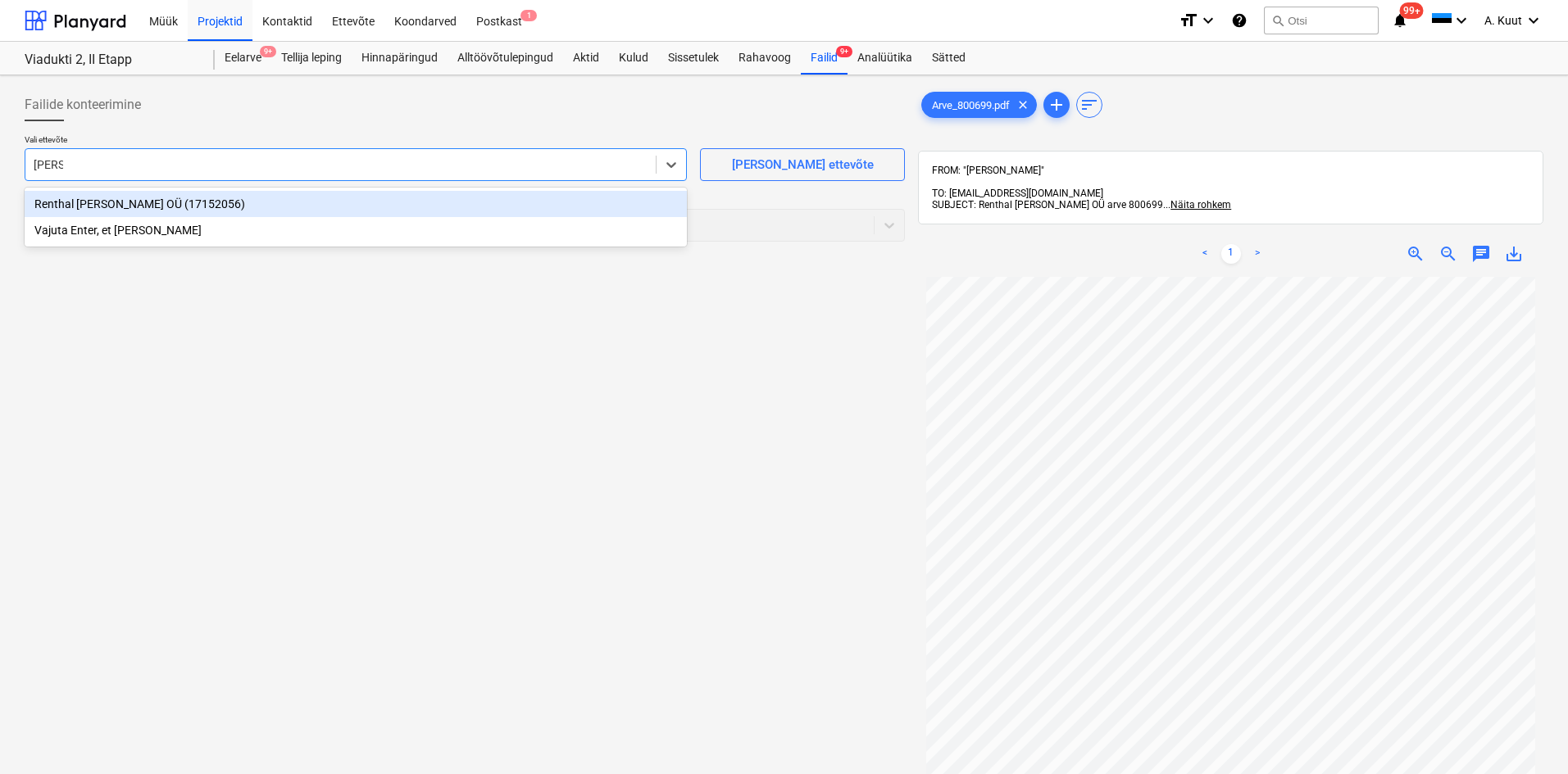
click at [79, 202] on div "Renthal [PERSON_NAME] OÜ (17152056)" at bounding box center [356, 204] width 662 height 27
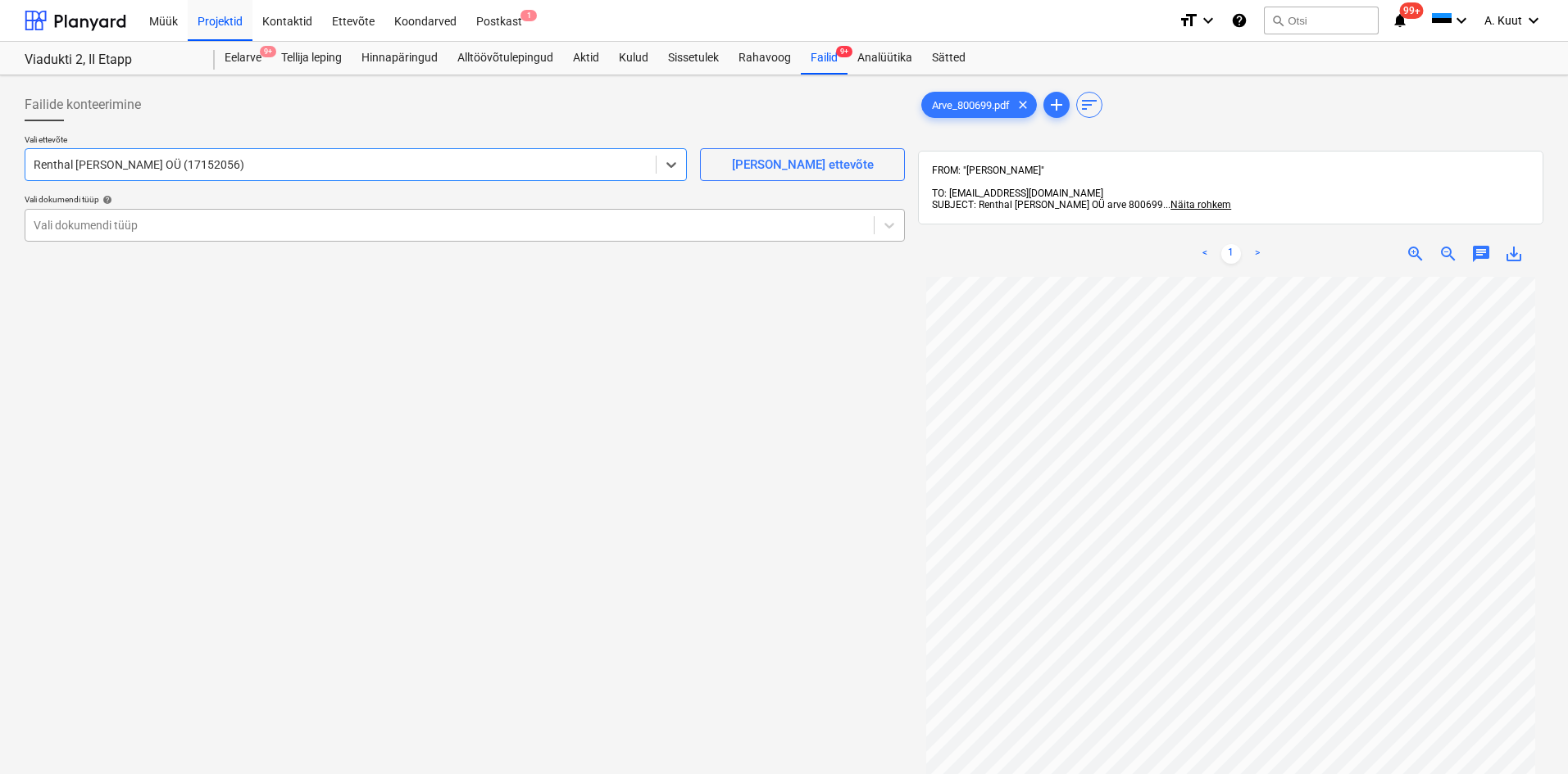
click at [78, 228] on div at bounding box center [450, 226] width 832 height 16
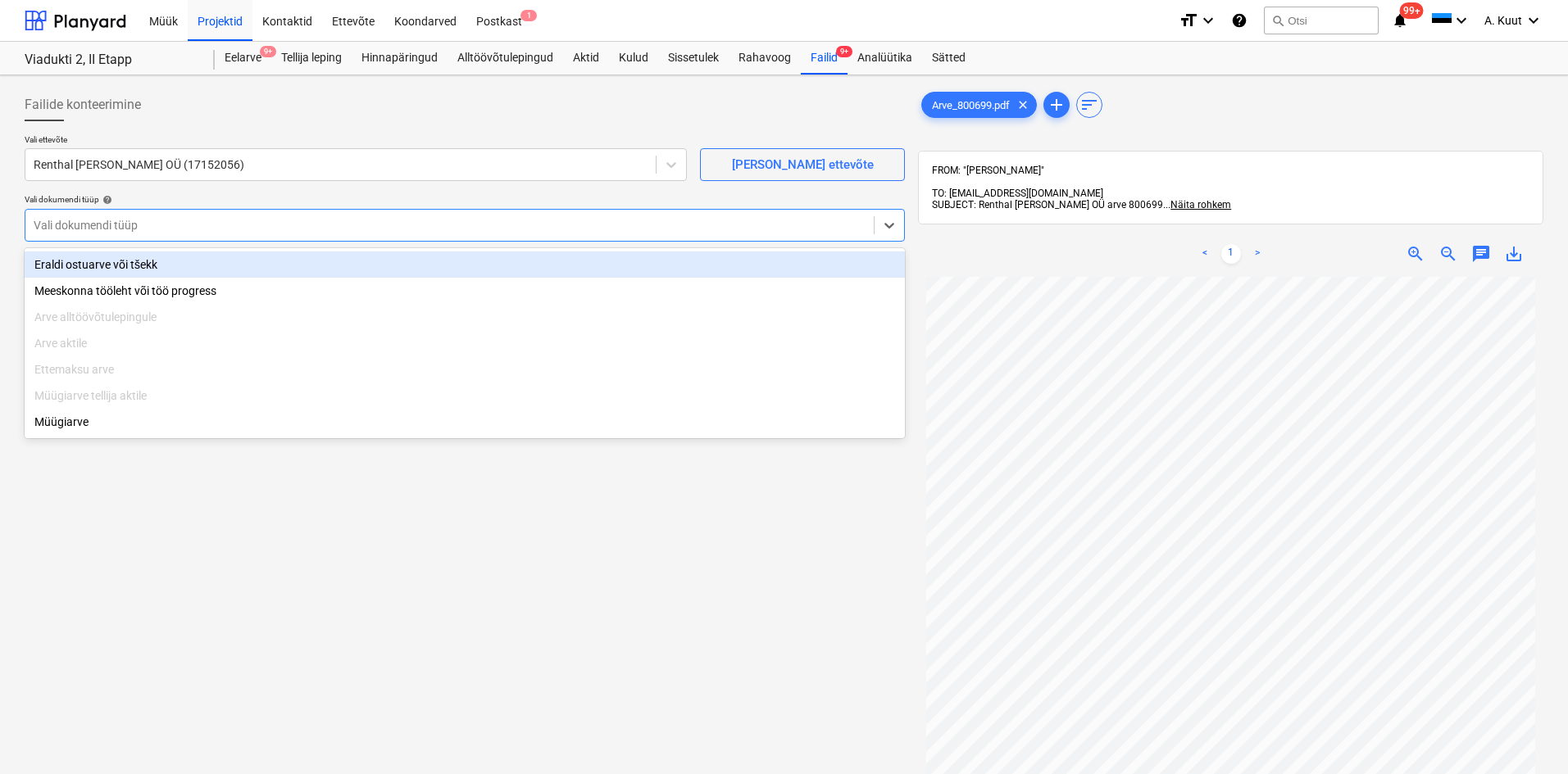
click at [76, 263] on div "Eraldi ostuarve või tšekk" at bounding box center [464, 264] width 880 height 27
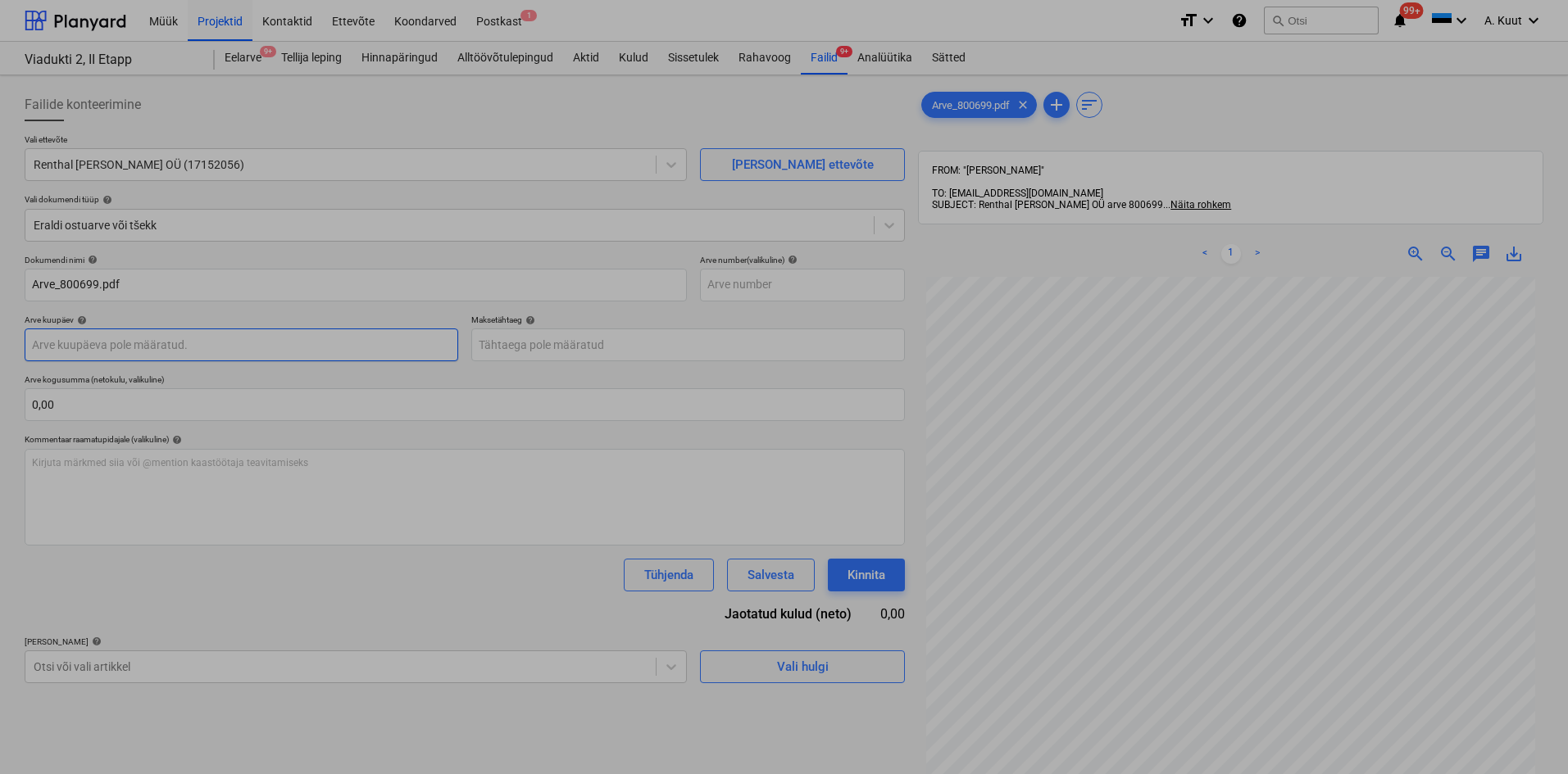
click at [87, 352] on body "Müük Projektid Kontaktid Ettevõte Koondarved Postkast 1 format_size keyboard_ar…" at bounding box center [784, 387] width 1568 height 774
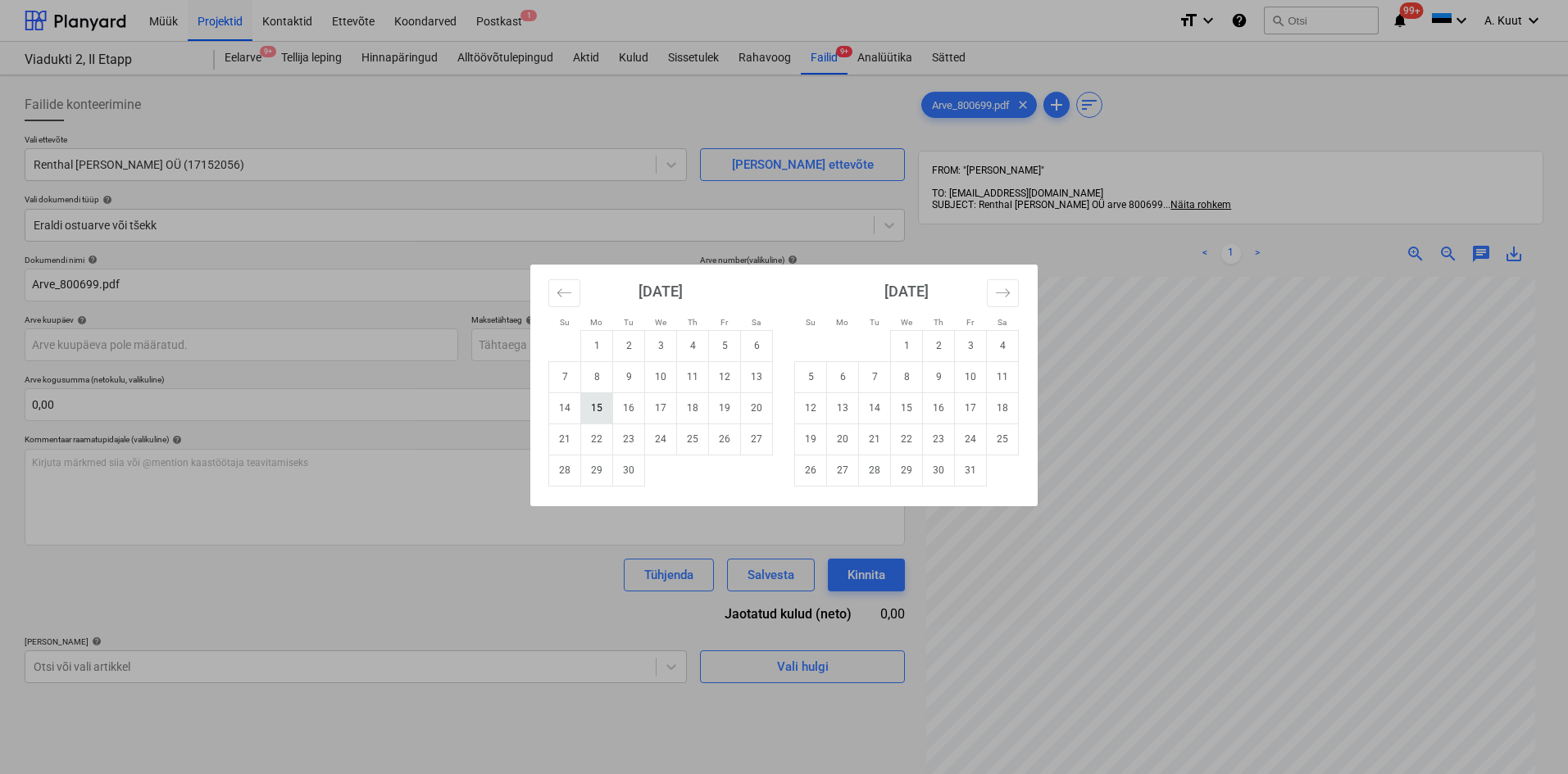
click at [599, 412] on td "15" at bounding box center [597, 408] width 32 height 31
type input "[DATE]"
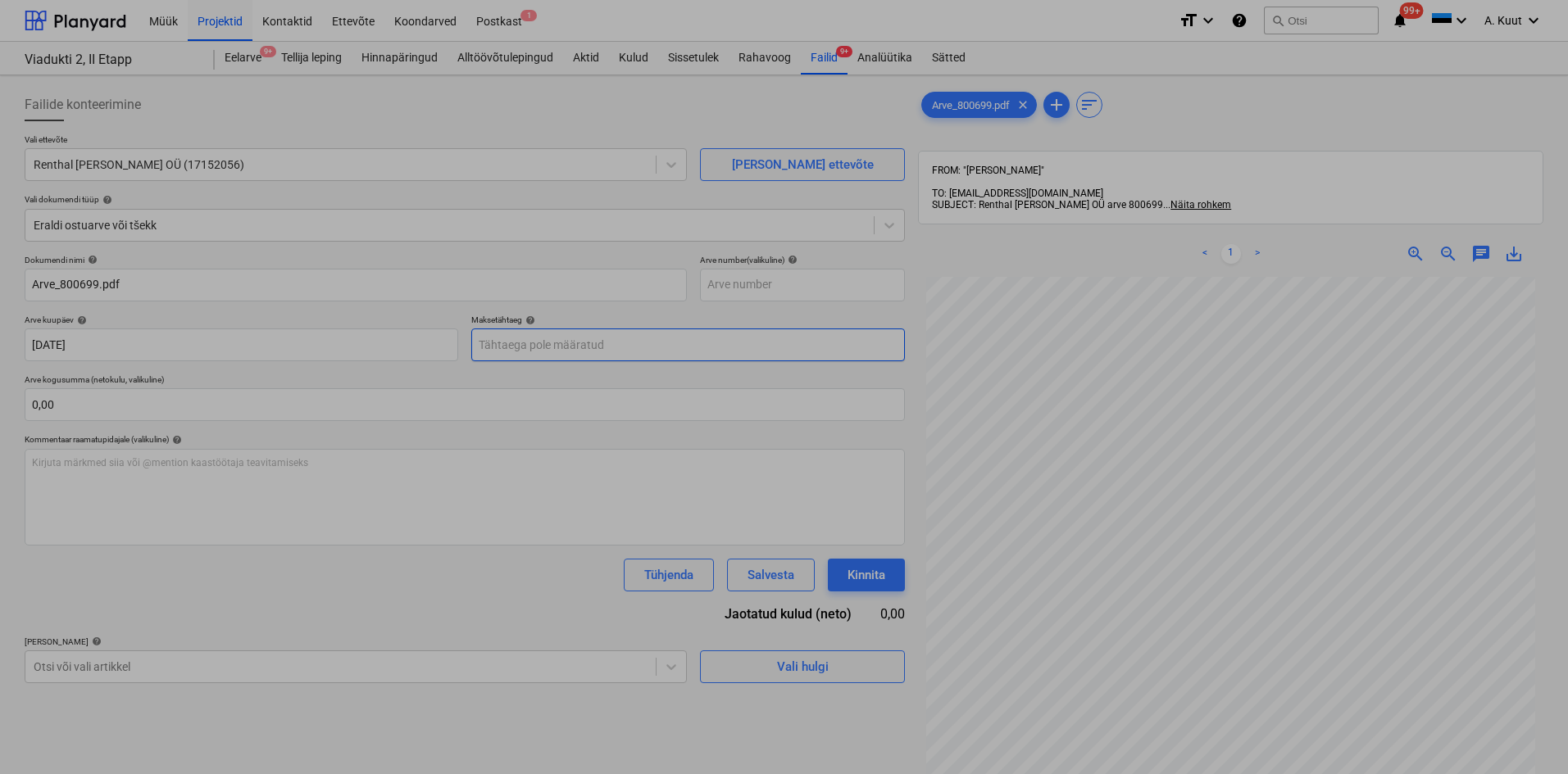
click at [510, 342] on body "Müük Projektid Kontaktid Ettevõte Koondarved Postkast 1 format_size keyboard_ar…" at bounding box center [784, 387] width 1568 height 774
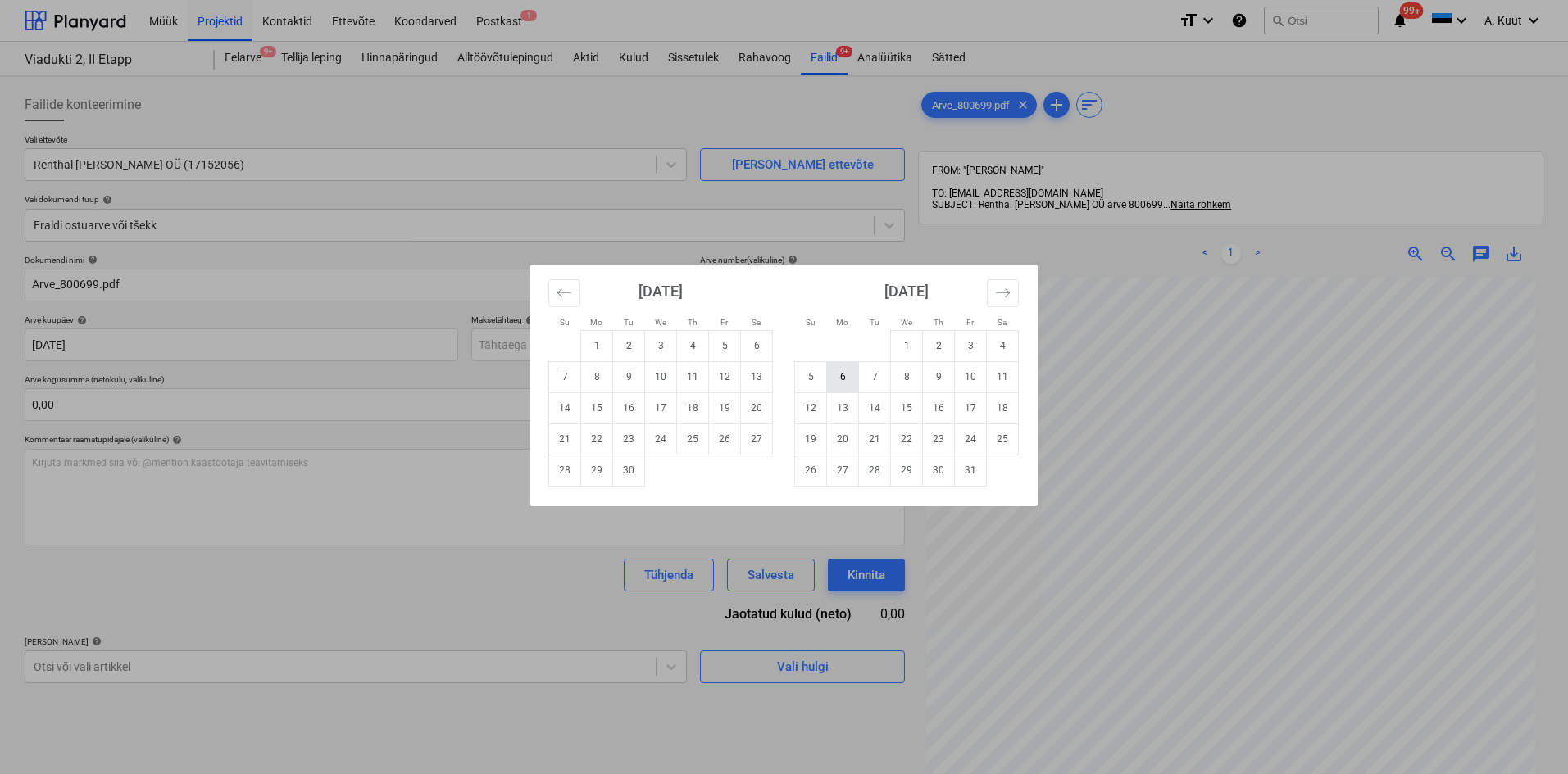
click at [852, 376] on td "6" at bounding box center [843, 376] width 32 height 31
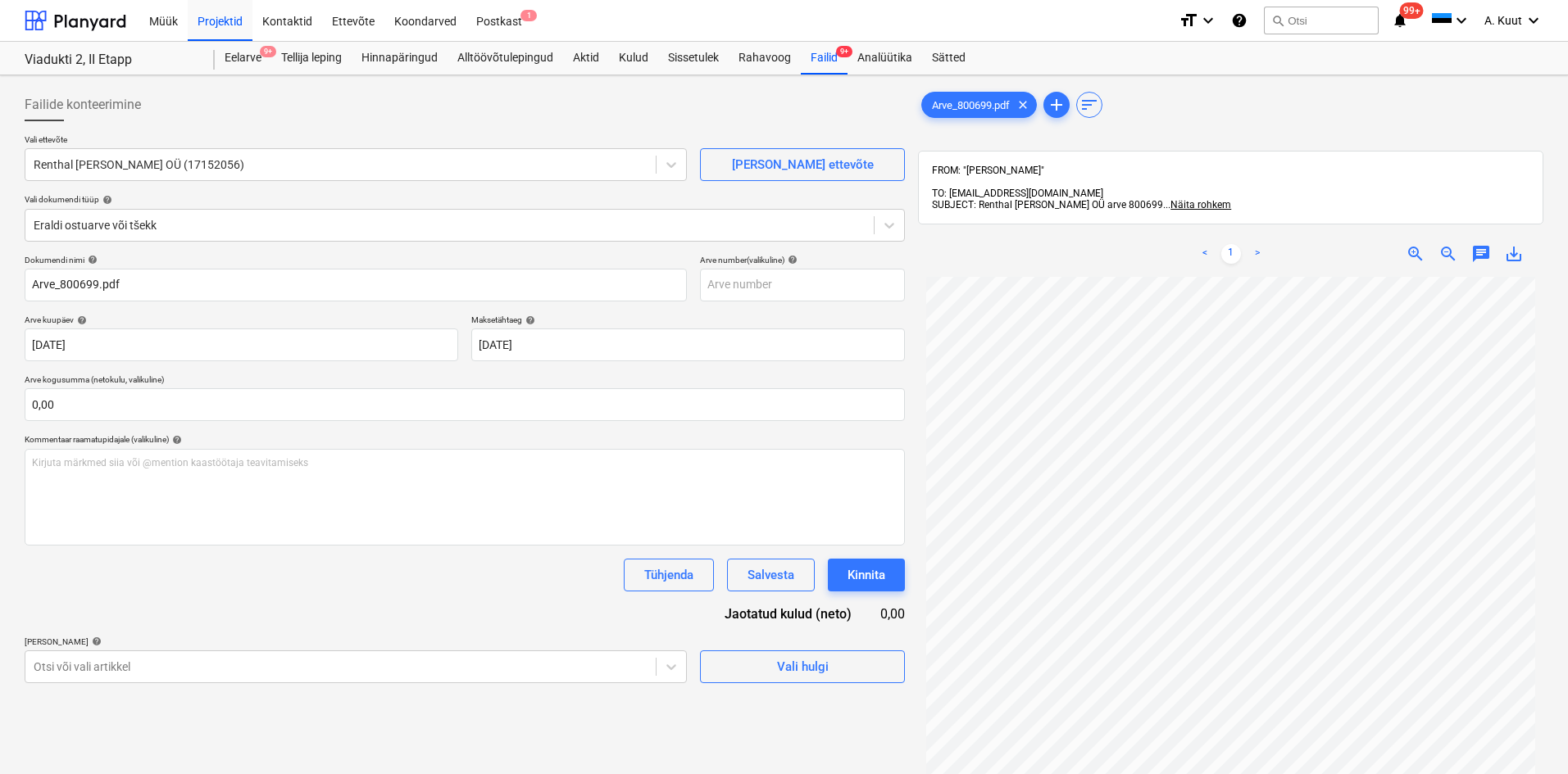
type input "[DATE]"
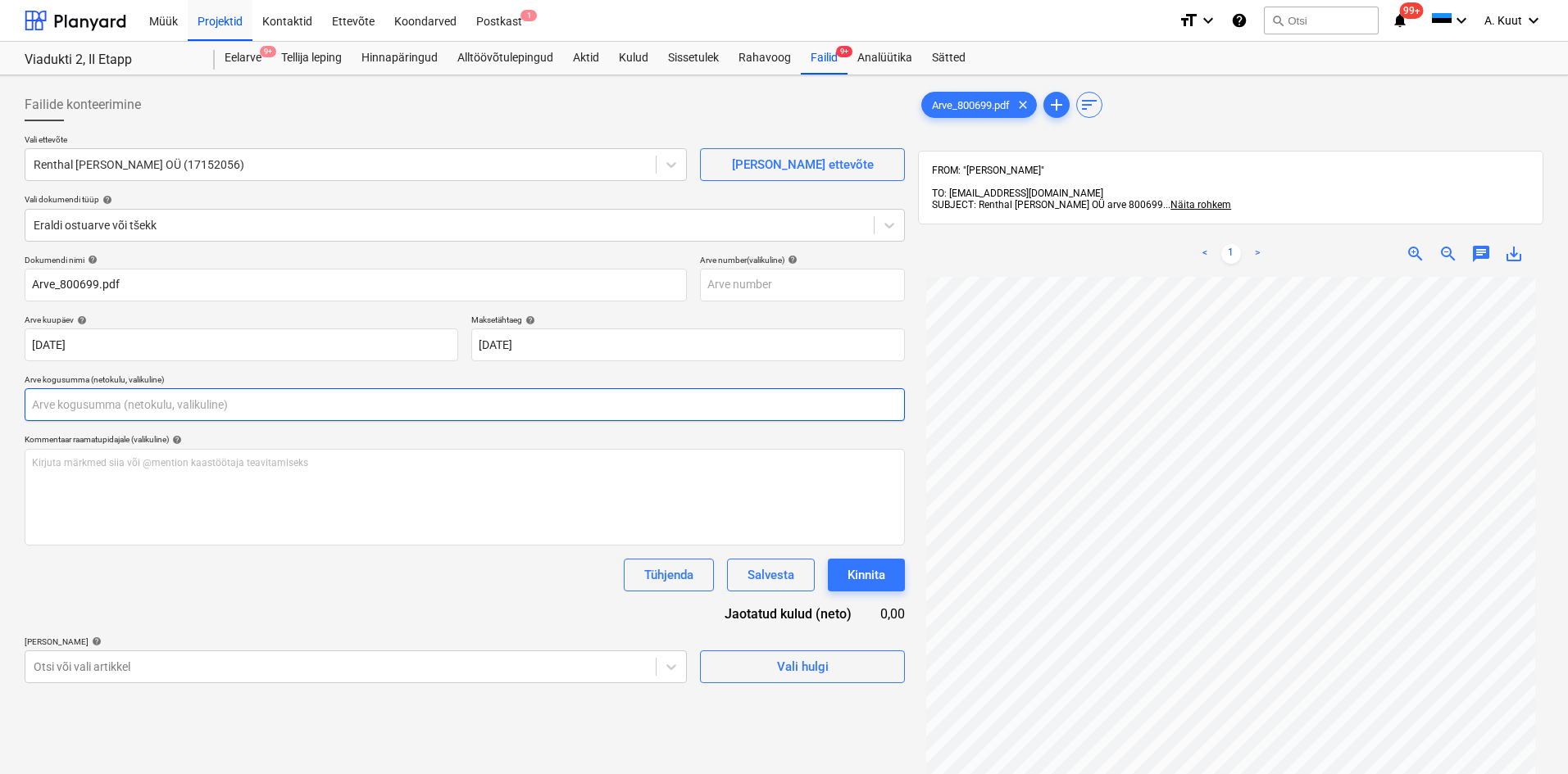
click at [110, 408] on input "text" at bounding box center [464, 405] width 880 height 33
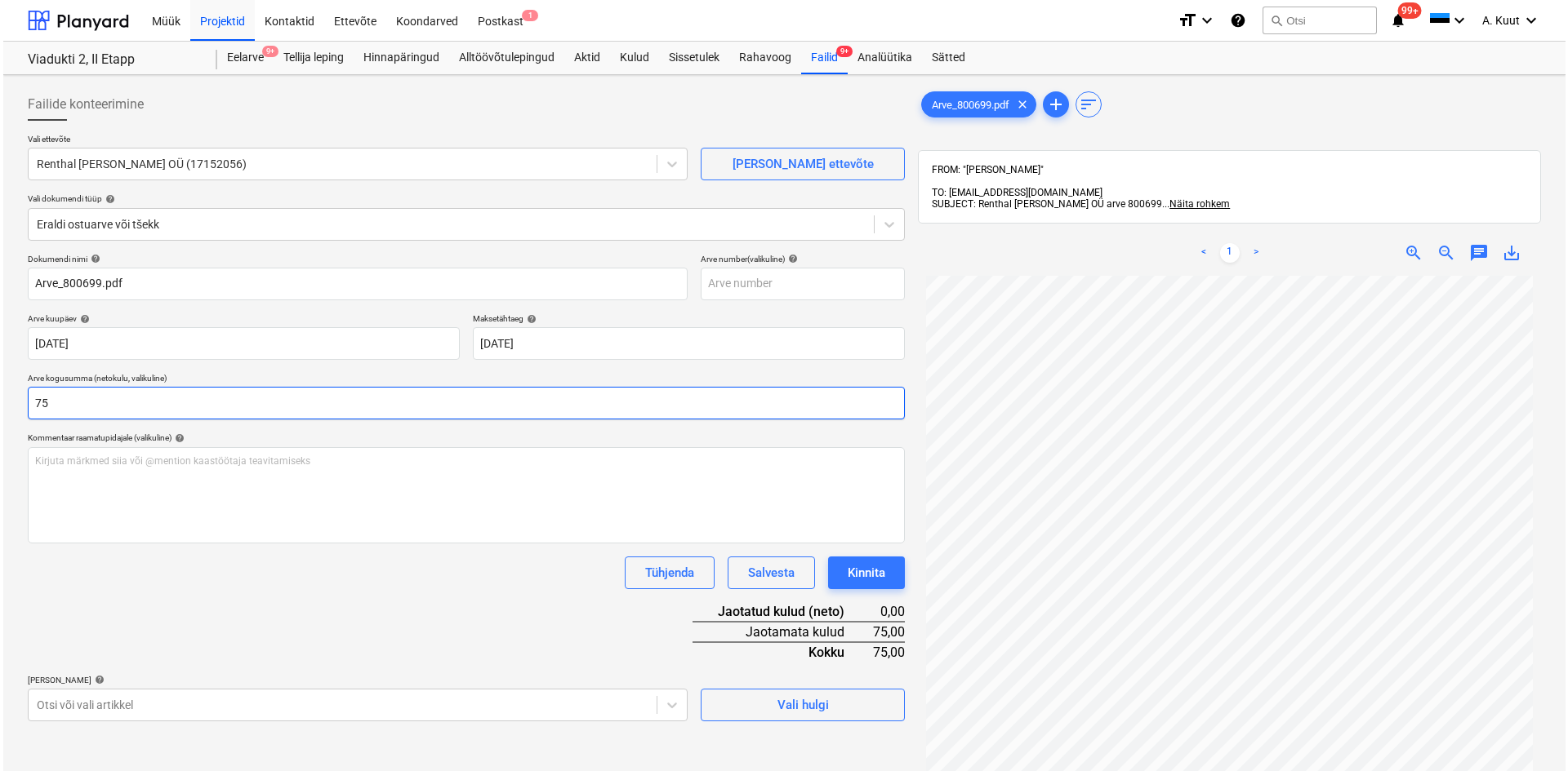
scroll to position [232, 0]
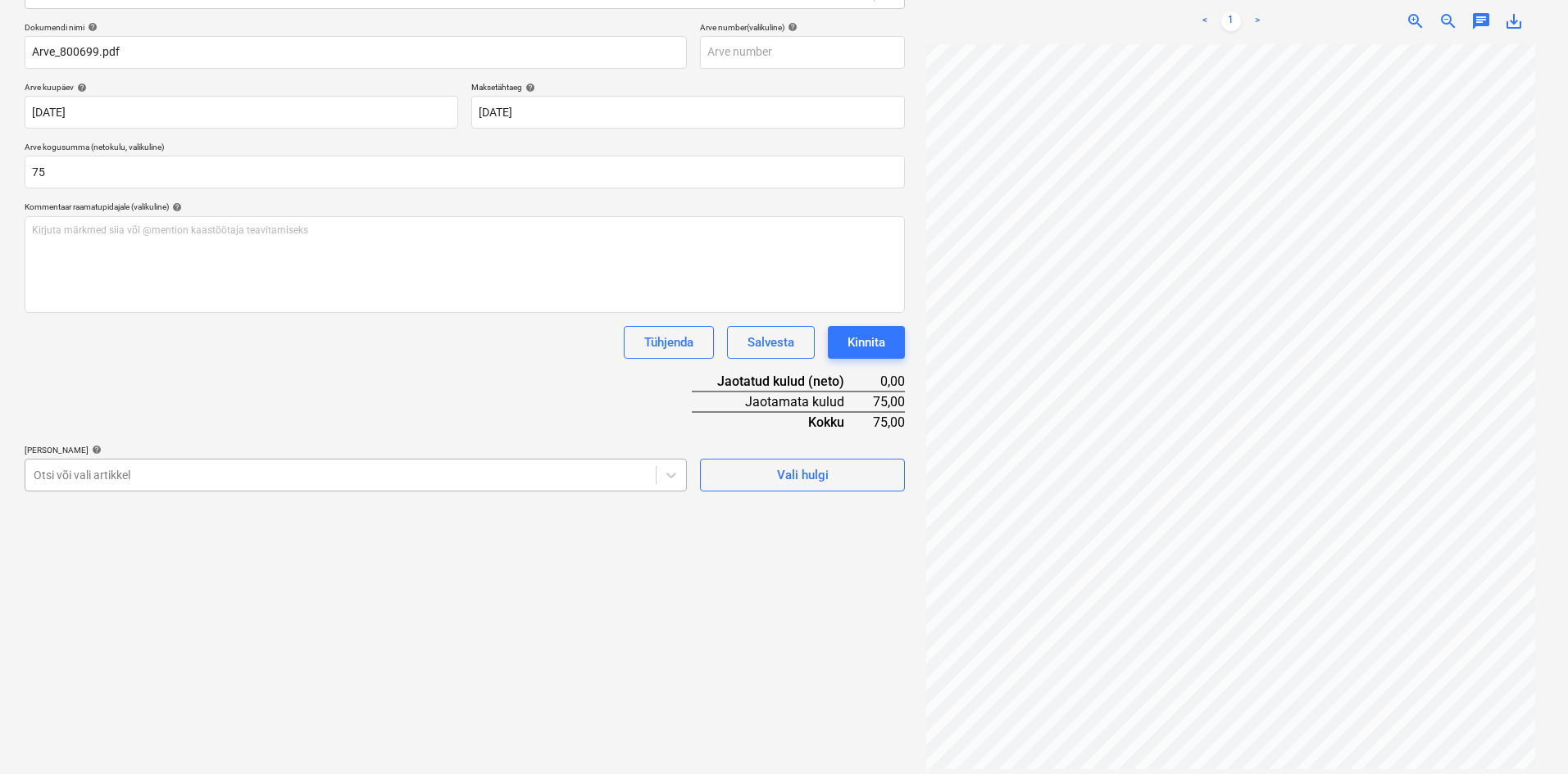
type input "75,00"
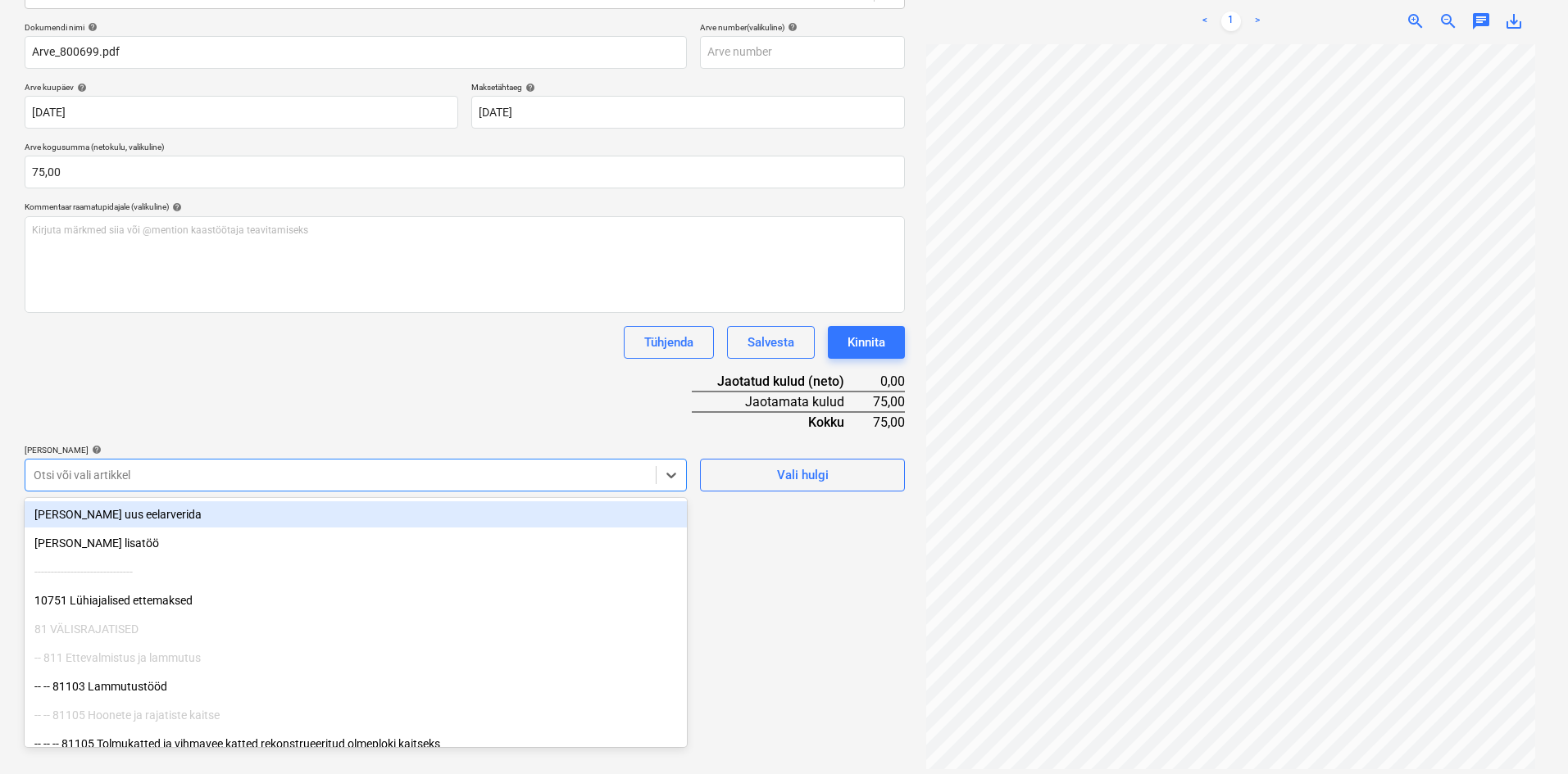
click at [94, 472] on div at bounding box center [341, 475] width 614 height 16
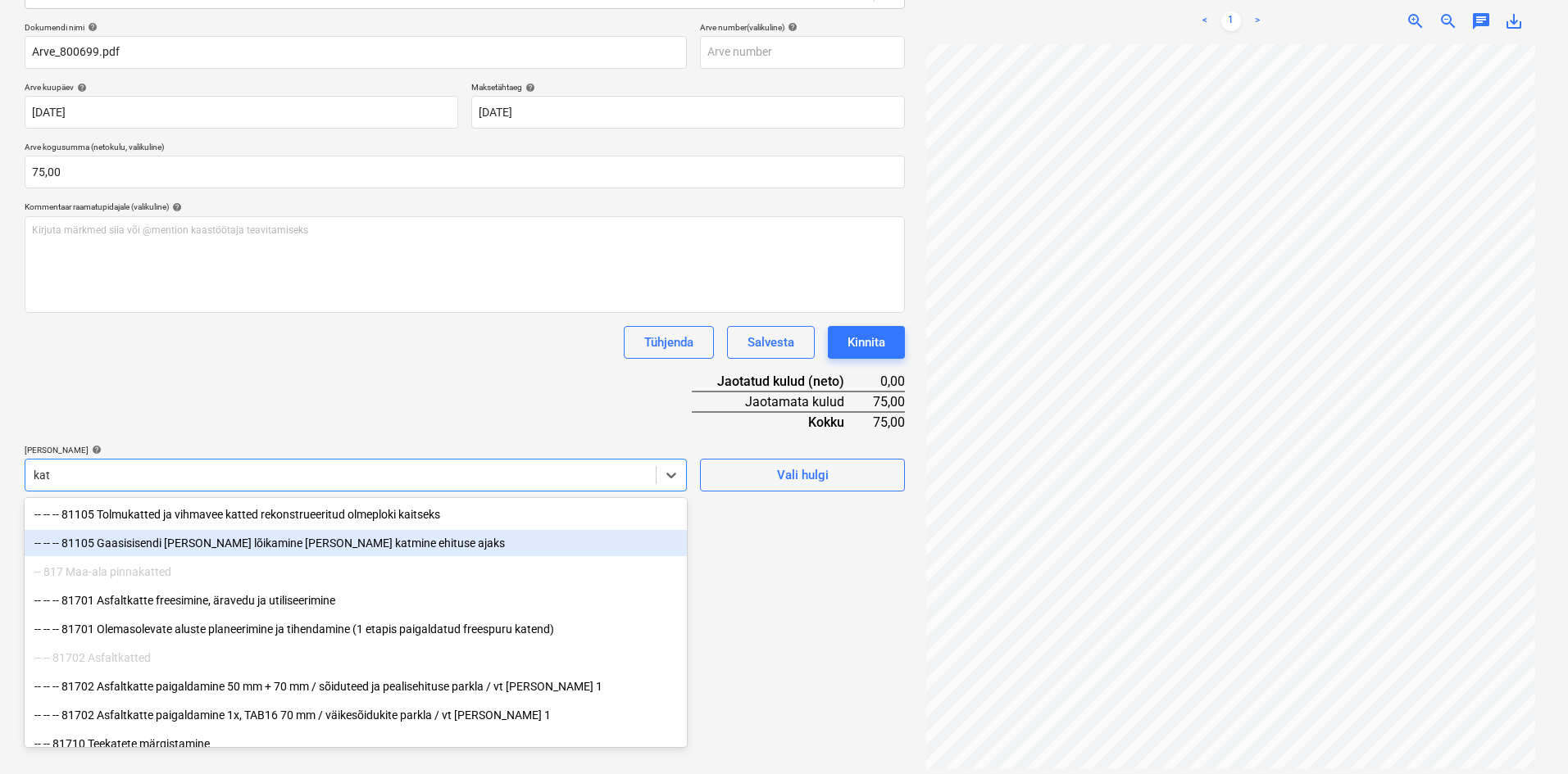
type input "katu"
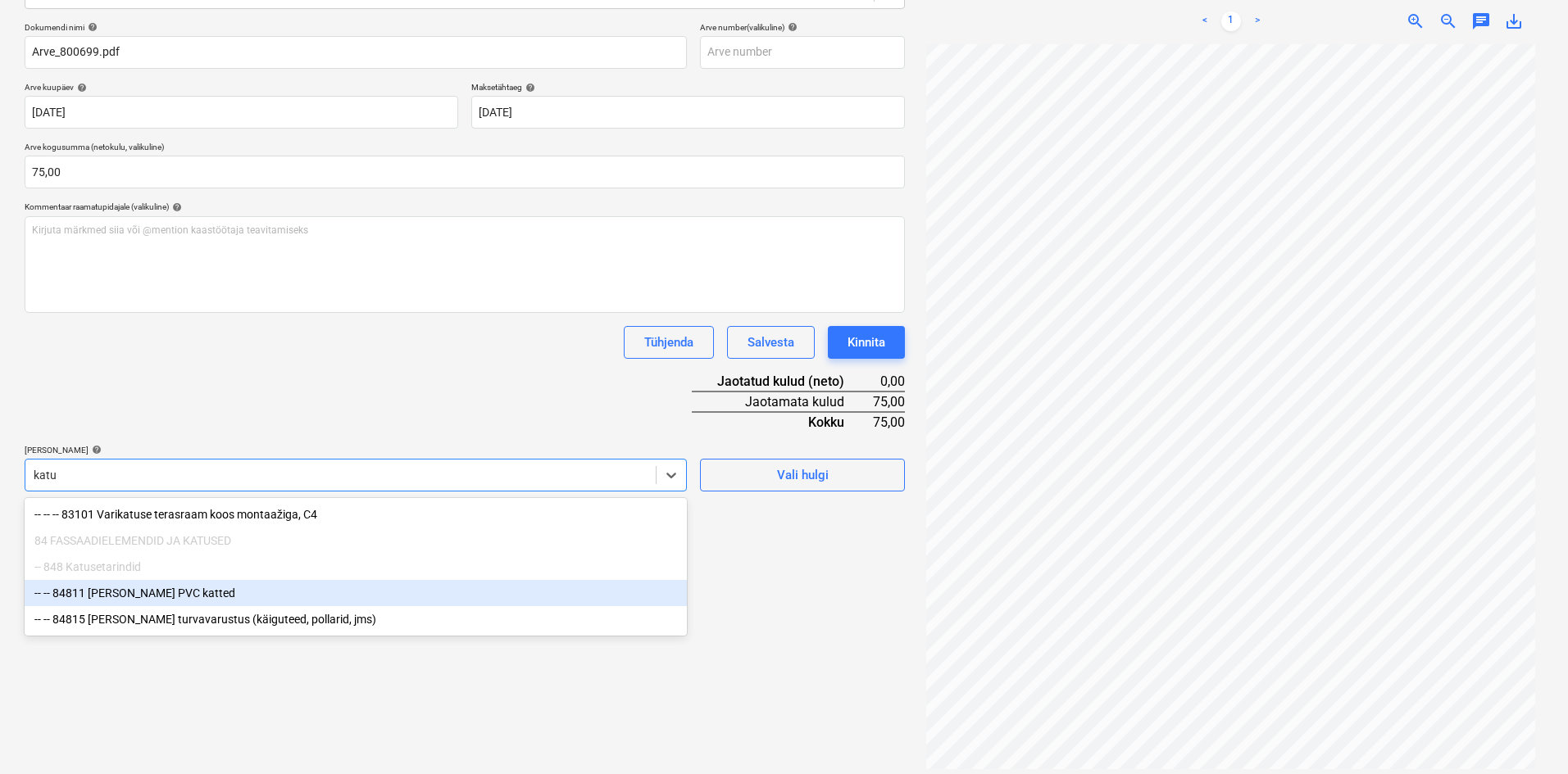
click at [123, 598] on div "-- -- 84811 [PERSON_NAME] PVC katted" at bounding box center [356, 593] width 662 height 27
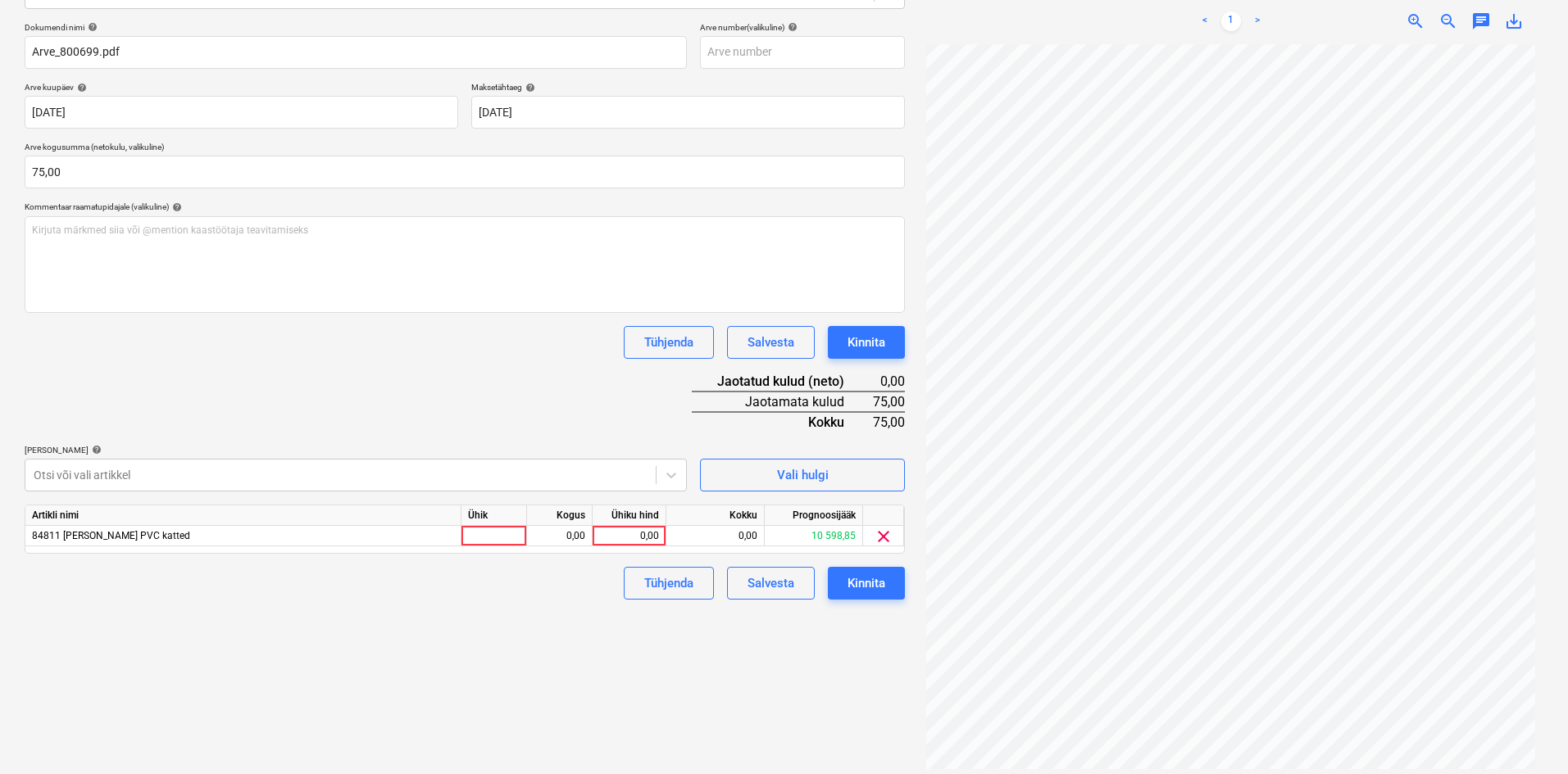
click at [262, 409] on div "Dokumendi nimi help Arve_800699.pdf Arve number (valikuline) help Arve kuupäev …" at bounding box center [464, 311] width 880 height 578
click at [656, 539] on div "0,00" at bounding box center [628, 536] width 59 height 20
type input "75"
click at [572, 713] on div "Failide konteerimine Vali ettevõte Renthal [PERSON_NAME] OÜ (17152056) [PERSON_…" at bounding box center [464, 314] width 893 height 930
click at [870, 578] on div "Kinnita" at bounding box center [866, 583] width 37 height 21
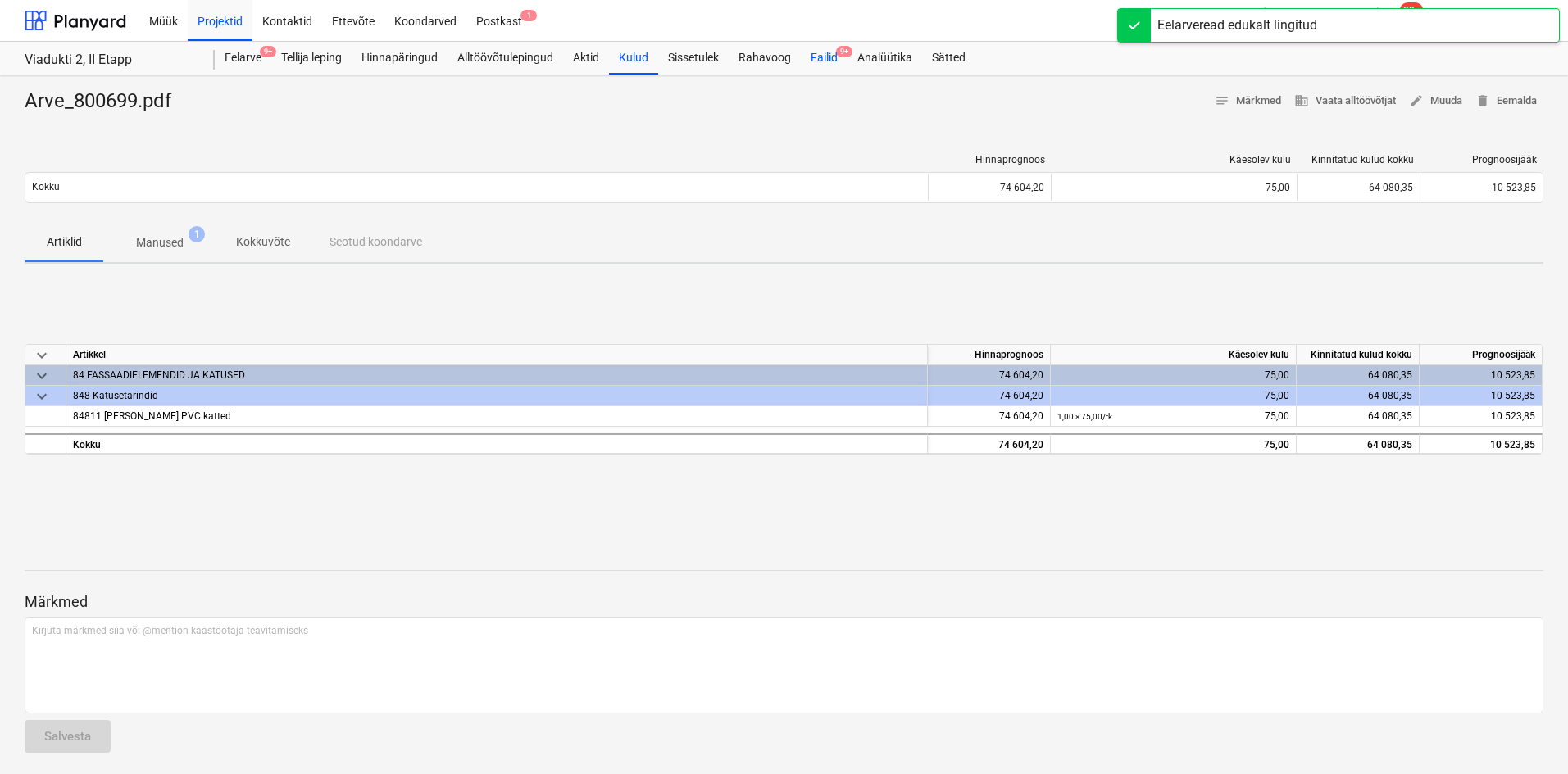
click at [822, 55] on div "Failid 9+" at bounding box center [824, 58] width 47 height 33
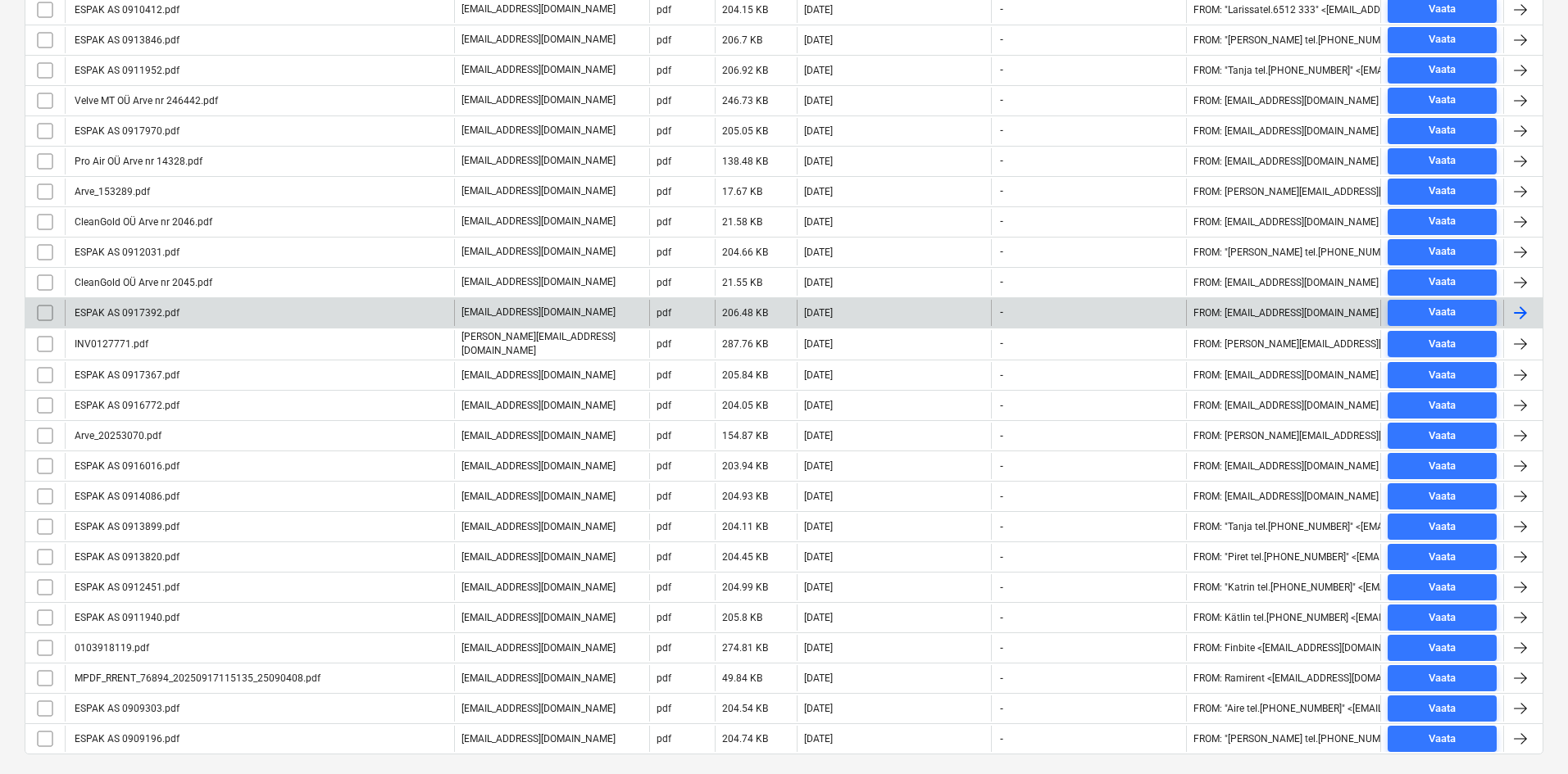
scroll to position [581, 0]
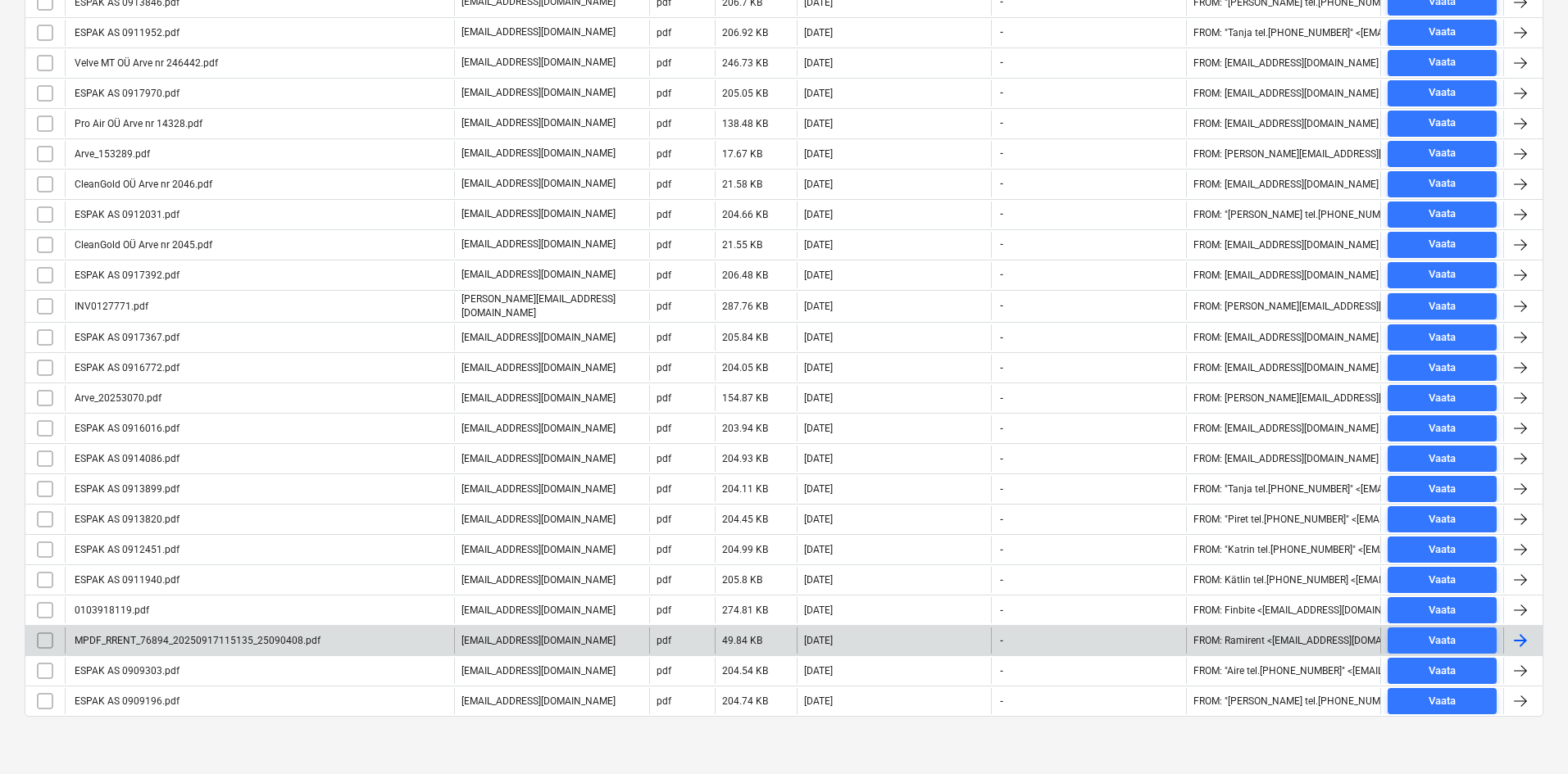
click at [261, 637] on div "MPDF_RRENT_76894_20250917115135_25090408.pdf" at bounding box center [197, 641] width 249 height 12
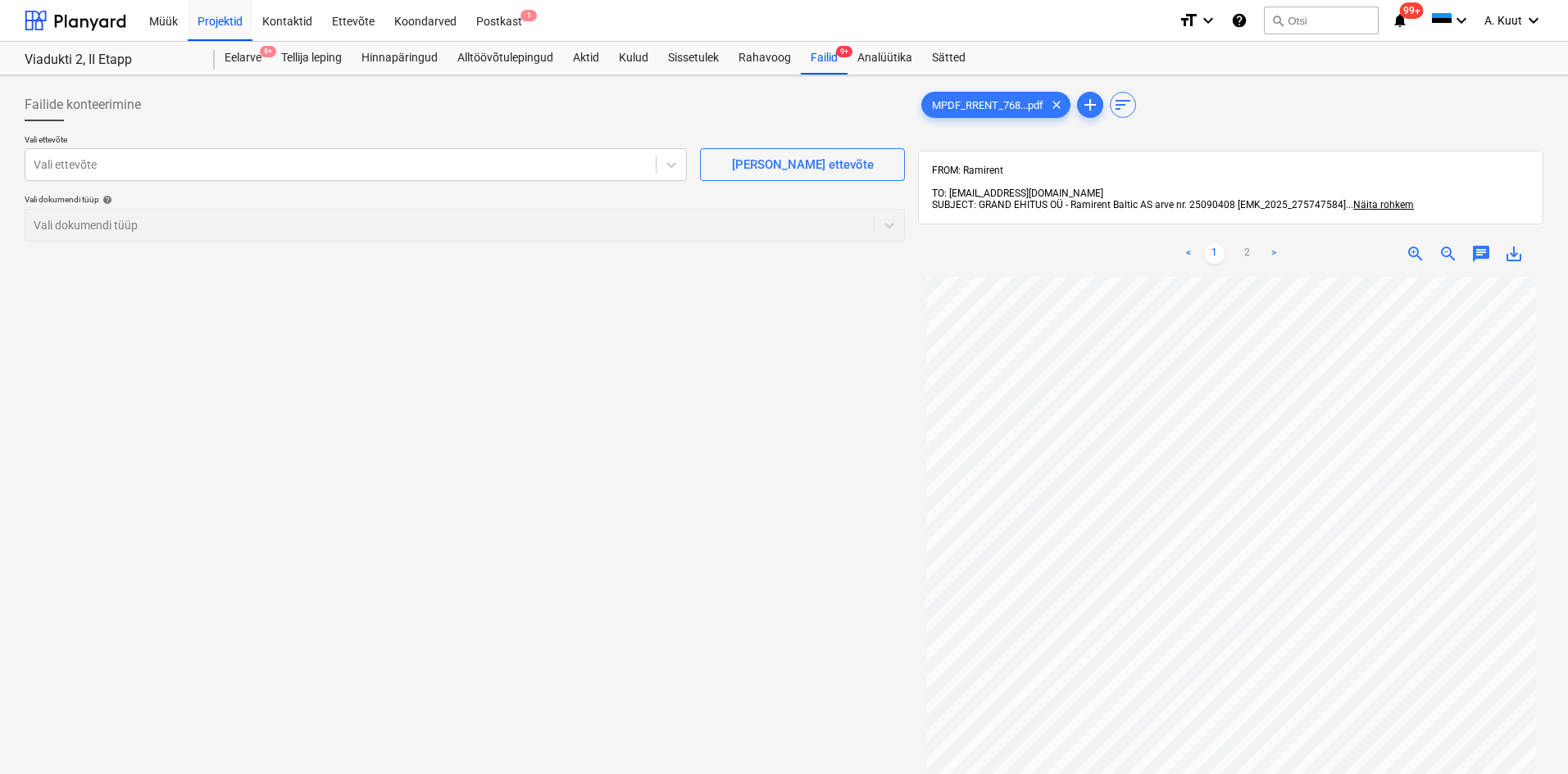
scroll to position [137, 0]
click at [1250, 244] on link "2" at bounding box center [1248, 254] width 20 height 20
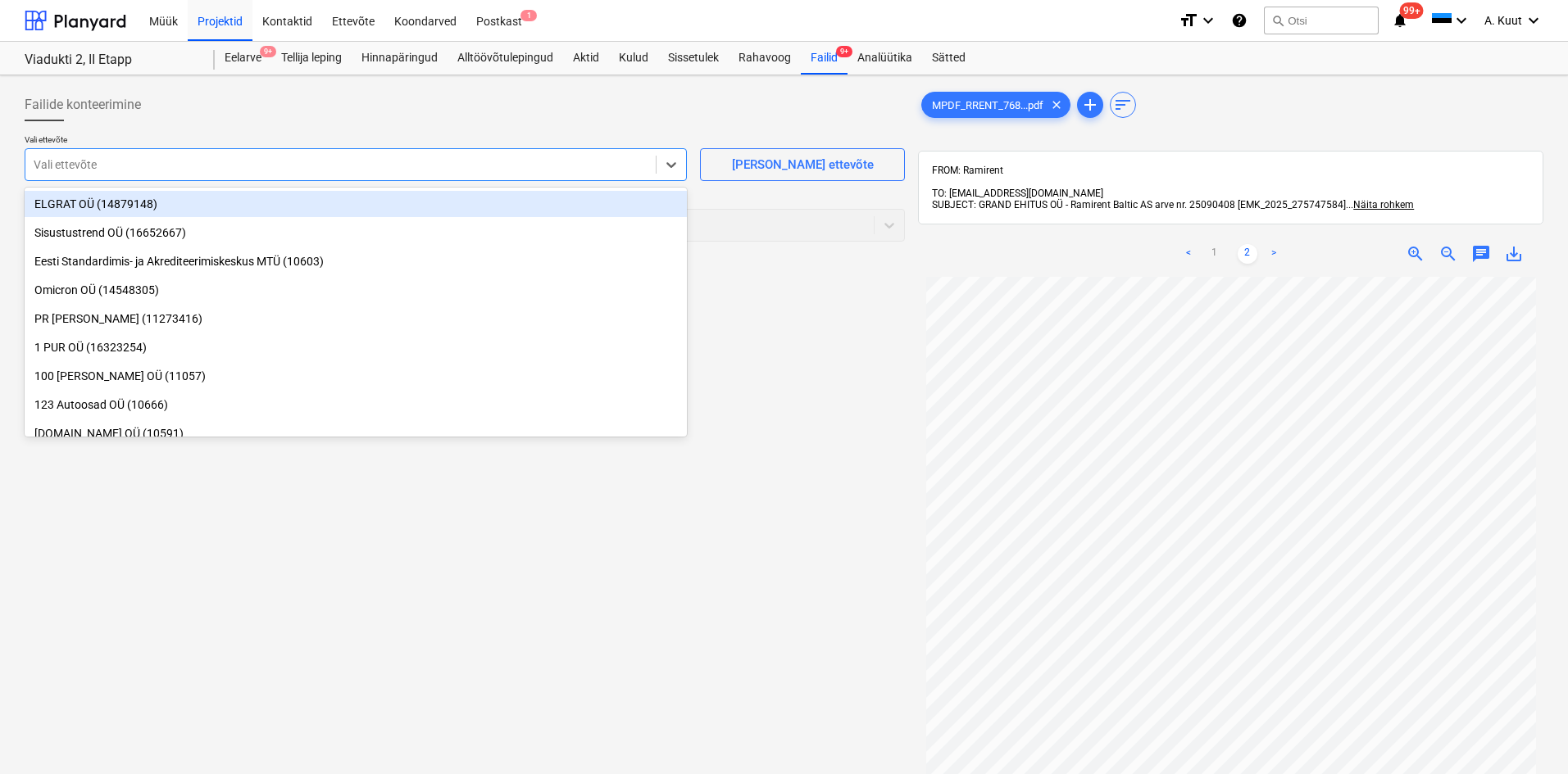
click at [68, 165] on div at bounding box center [341, 164] width 614 height 16
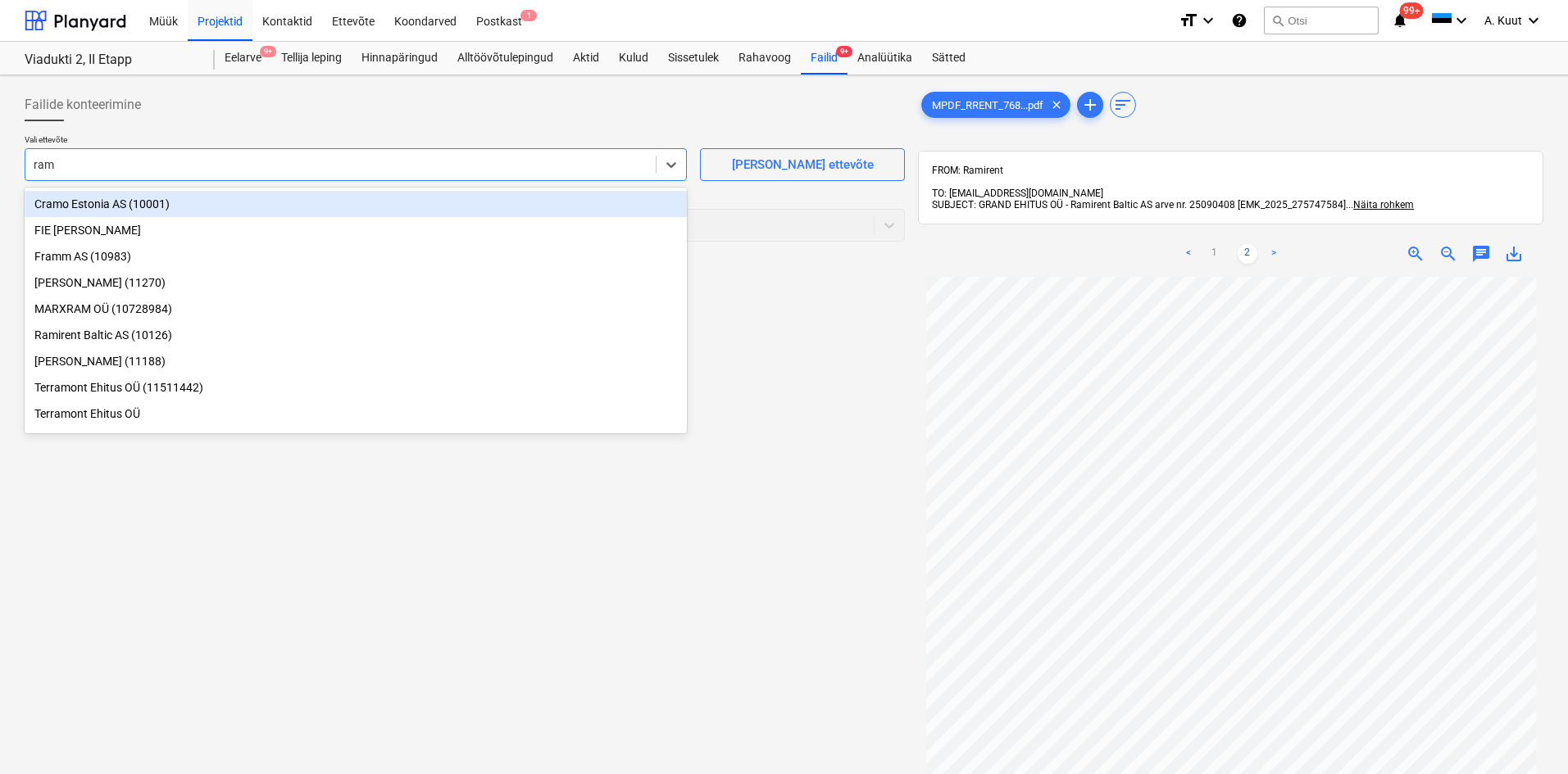
type input "rami"
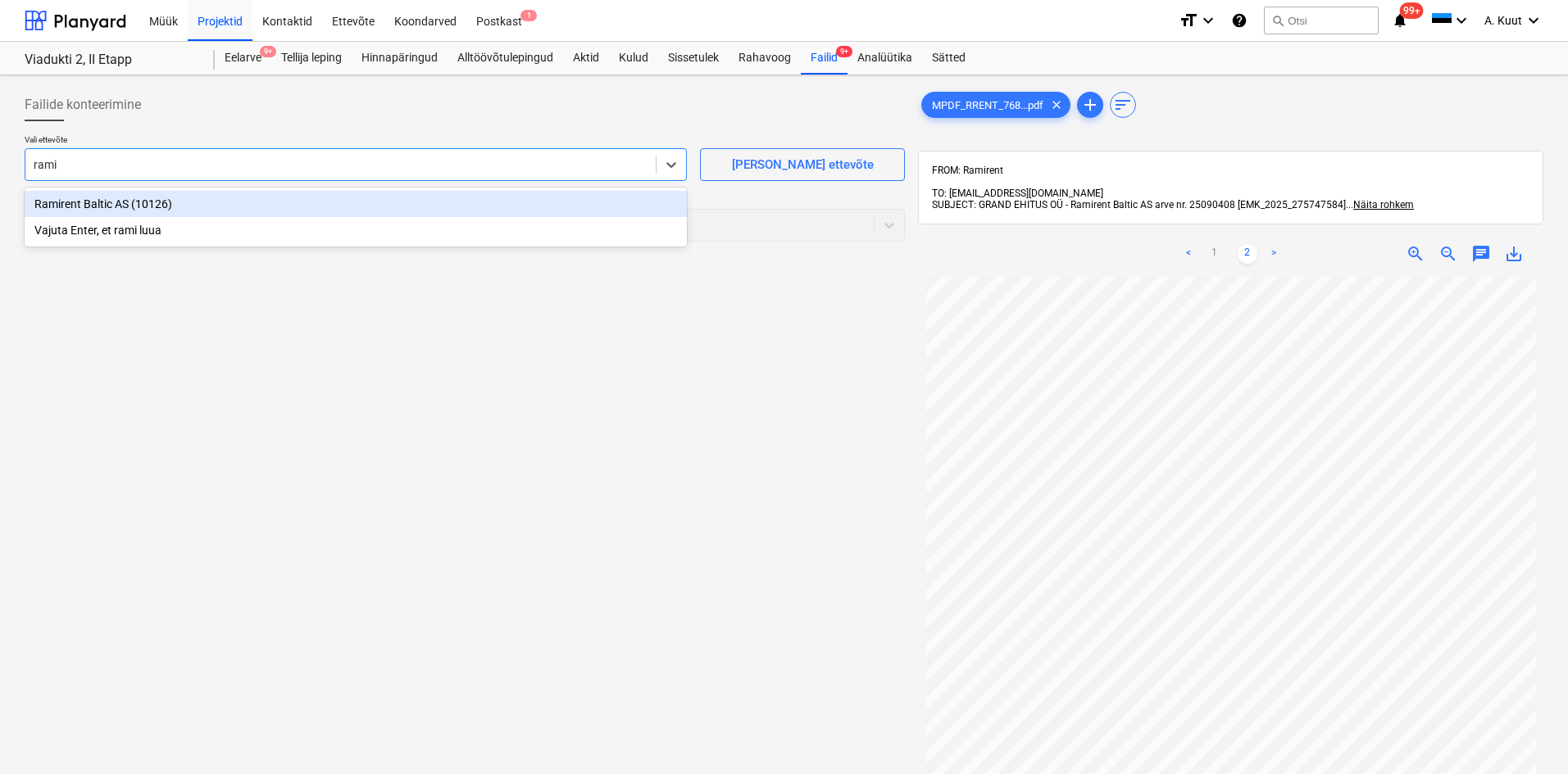
click at [84, 202] on div "Ramirent Baltic AS (10126)" at bounding box center [356, 204] width 662 height 27
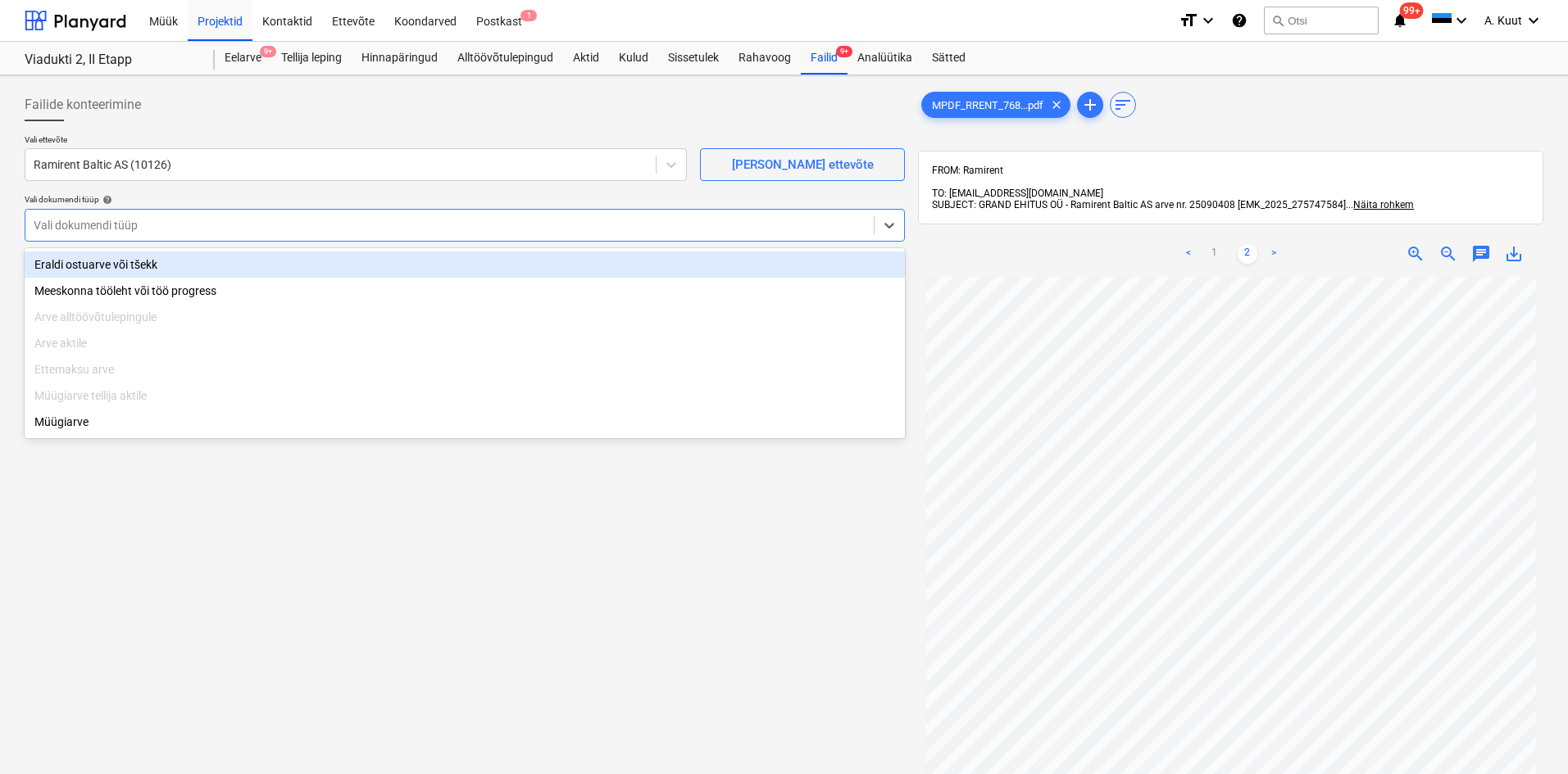
click at [87, 222] on div at bounding box center [450, 226] width 832 height 16
click at [76, 266] on div "Eraldi ostuarve või tšekk" at bounding box center [464, 264] width 880 height 27
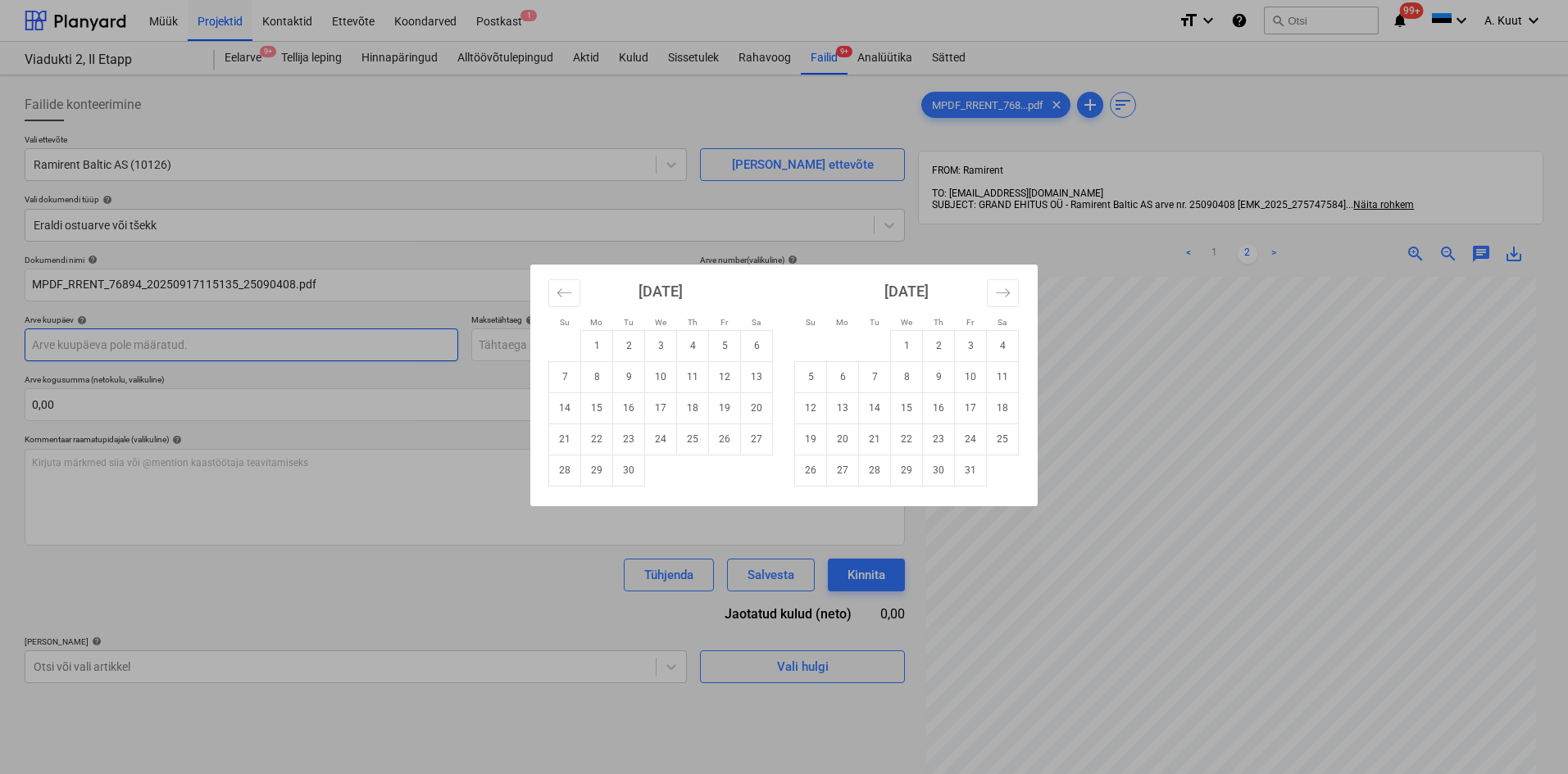
click at [68, 345] on body "Müük Projektid Kontaktid Ettevõte Koondarved Postkast 1 format_size keyboard_ar…" at bounding box center [784, 387] width 1568 height 774
click at [596, 408] on td "15" at bounding box center [597, 408] width 32 height 31
type input "[DATE]"
click at [512, 348] on body "Müük Projektid Kontaktid Ettevõte Koondarved Postkast 1 format_size keyboard_ar…" at bounding box center [784, 387] width 1568 height 774
click at [595, 466] on td "29" at bounding box center [597, 471] width 32 height 31
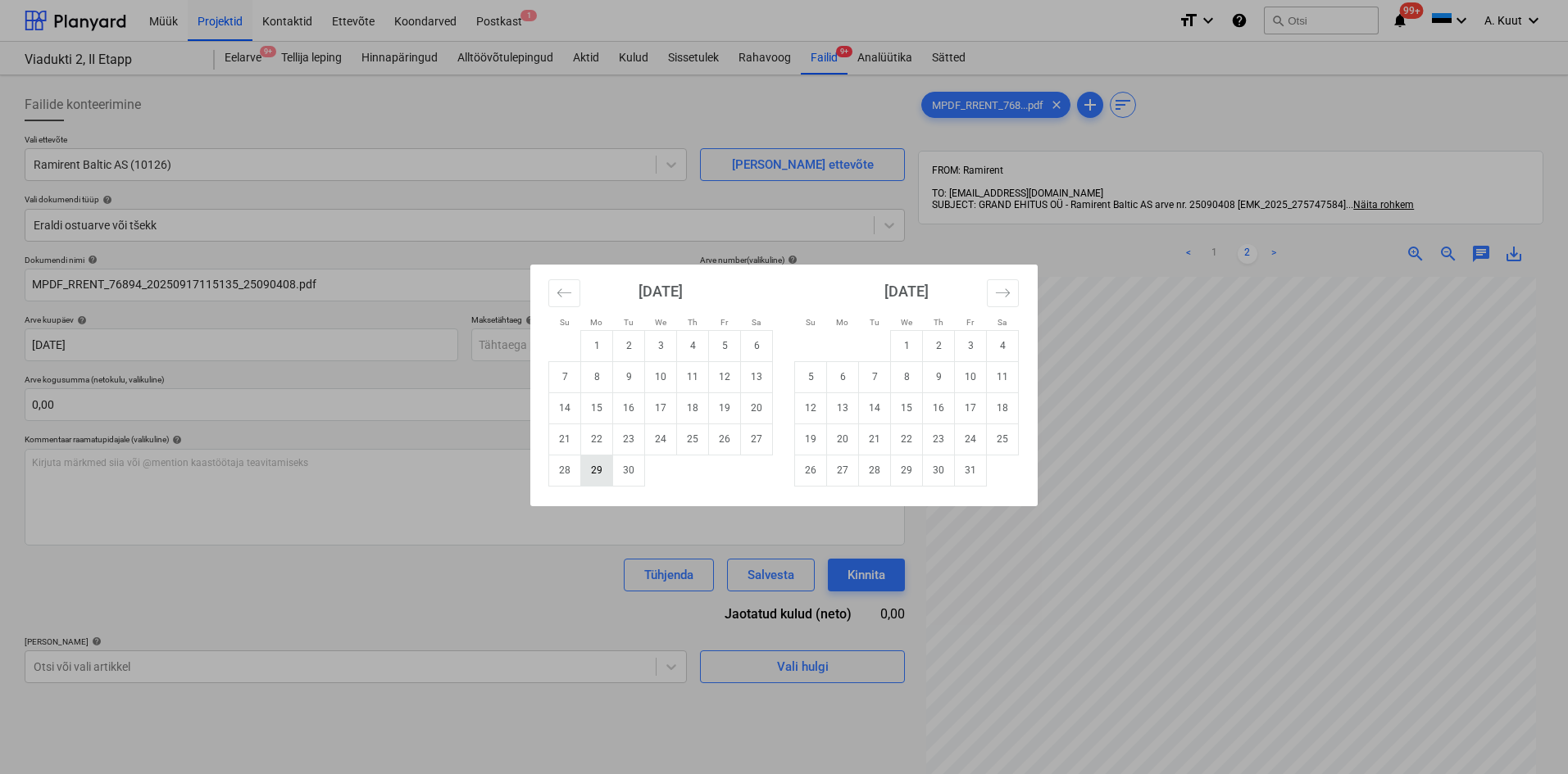
type input "[DATE]"
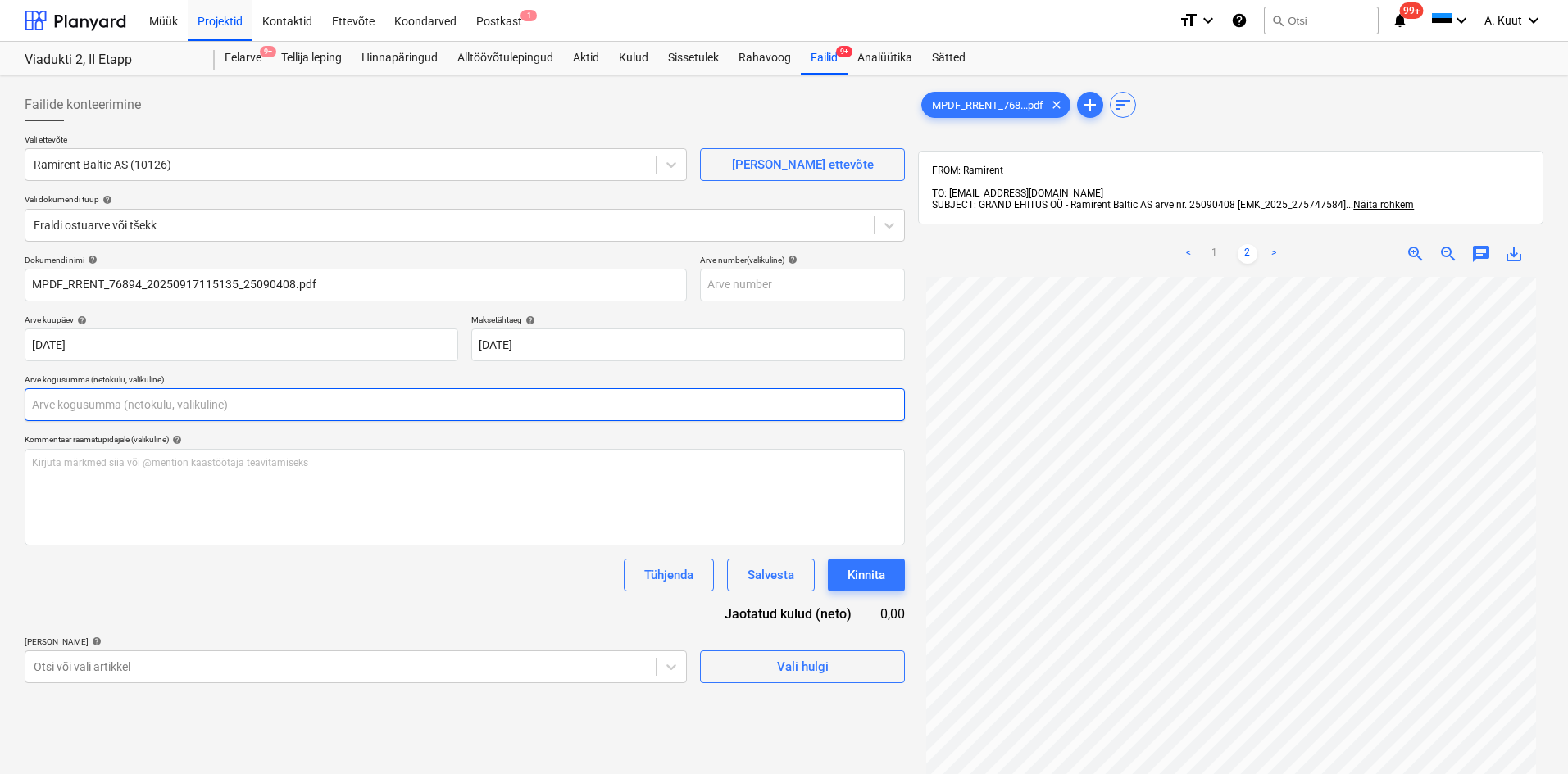
click at [61, 405] on input "text" at bounding box center [464, 405] width 880 height 33
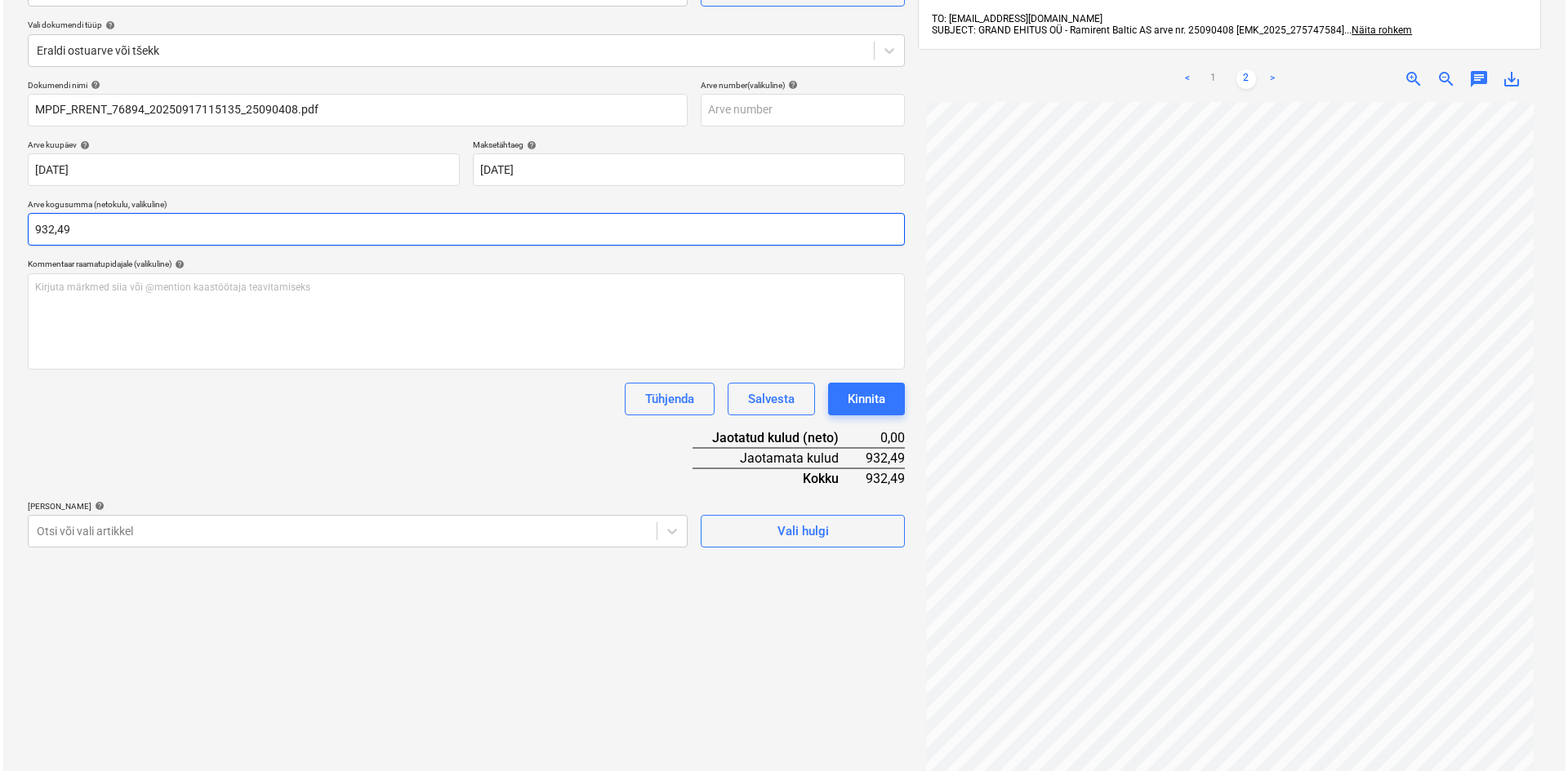
scroll to position [232, 0]
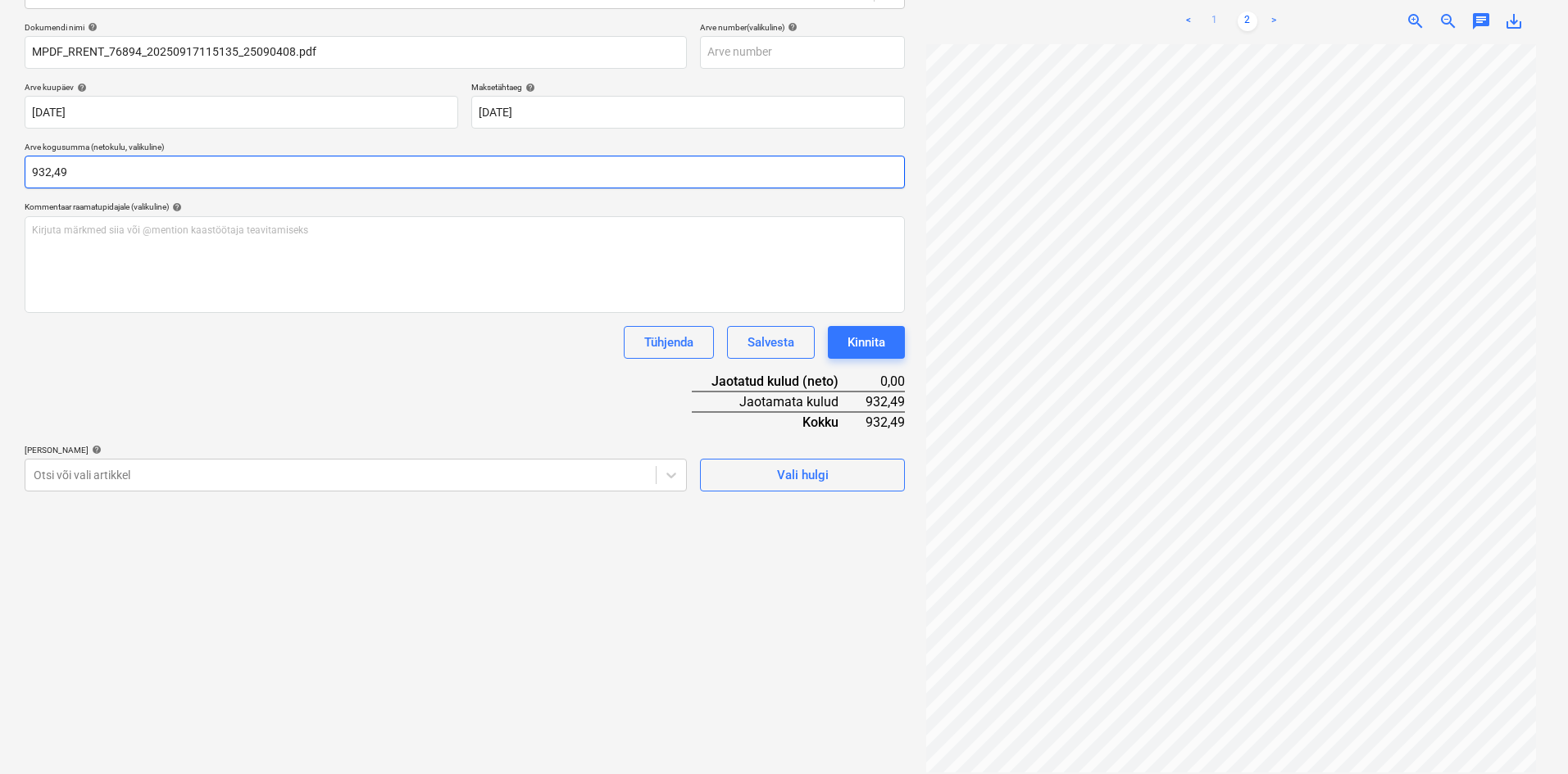
type input "932,49"
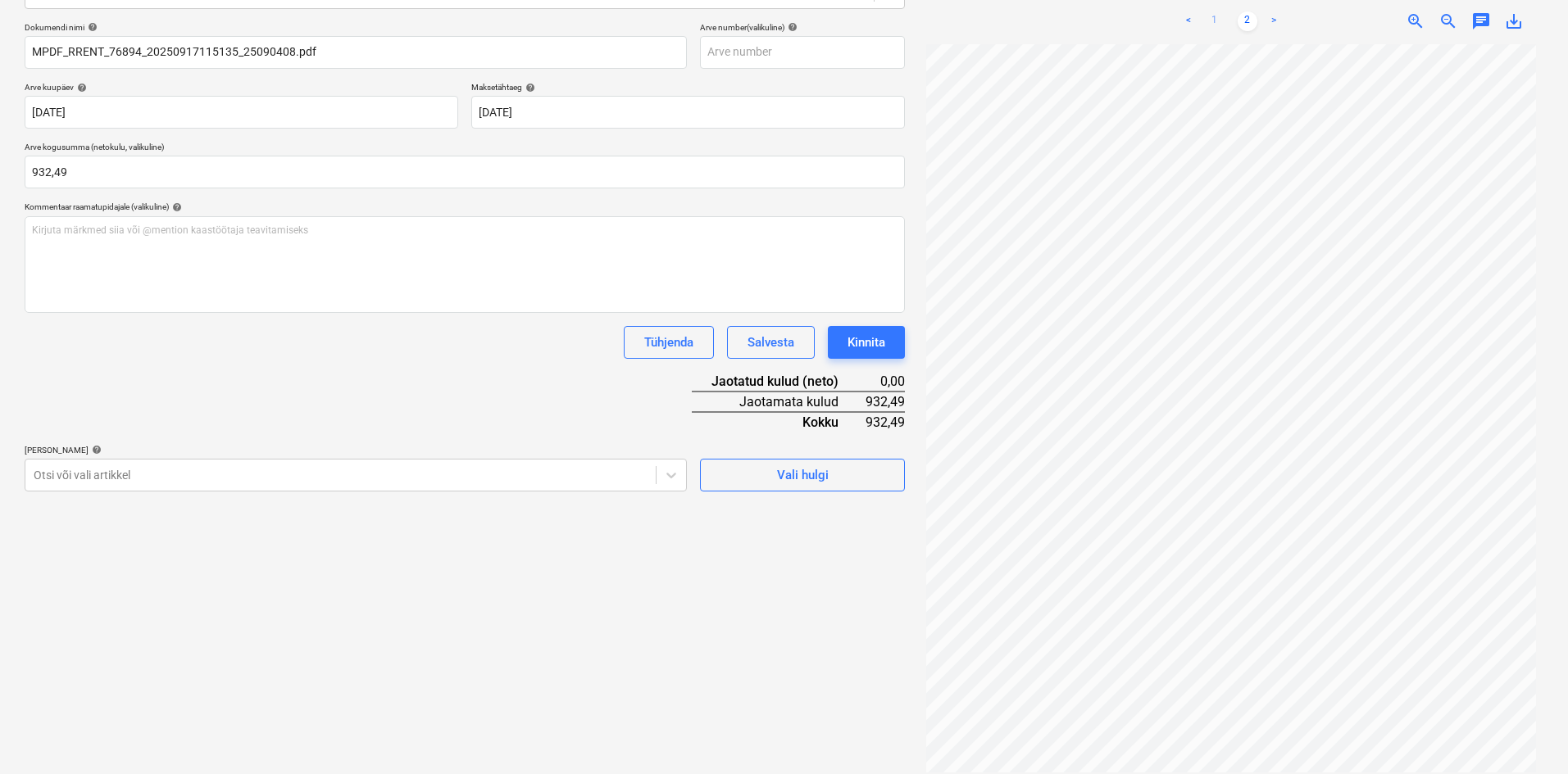
click at [1216, 12] on link "1" at bounding box center [1215, 22] width 20 height 20
click at [86, 474] on div at bounding box center [341, 475] width 614 height 16
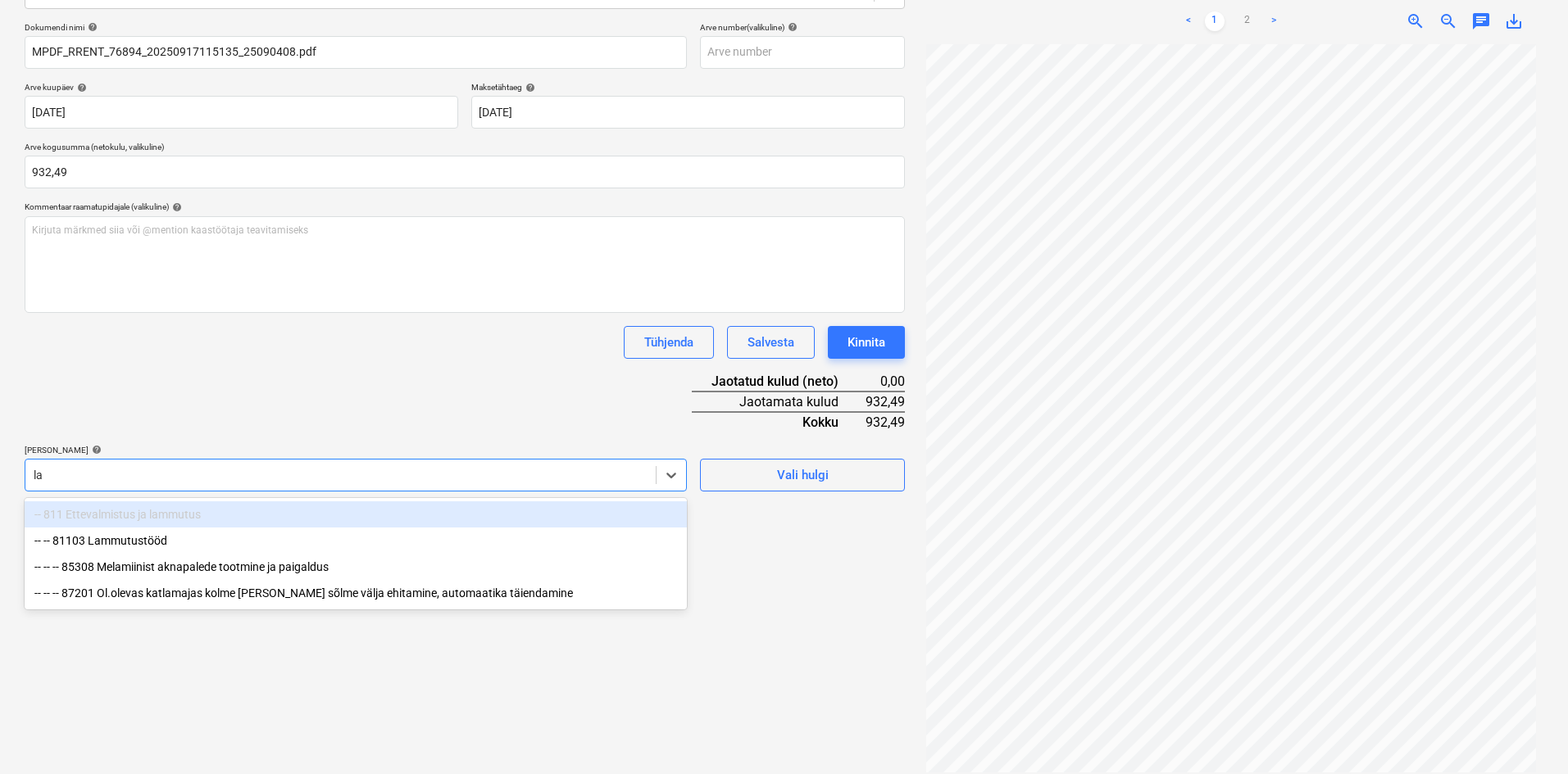
type input "lam"
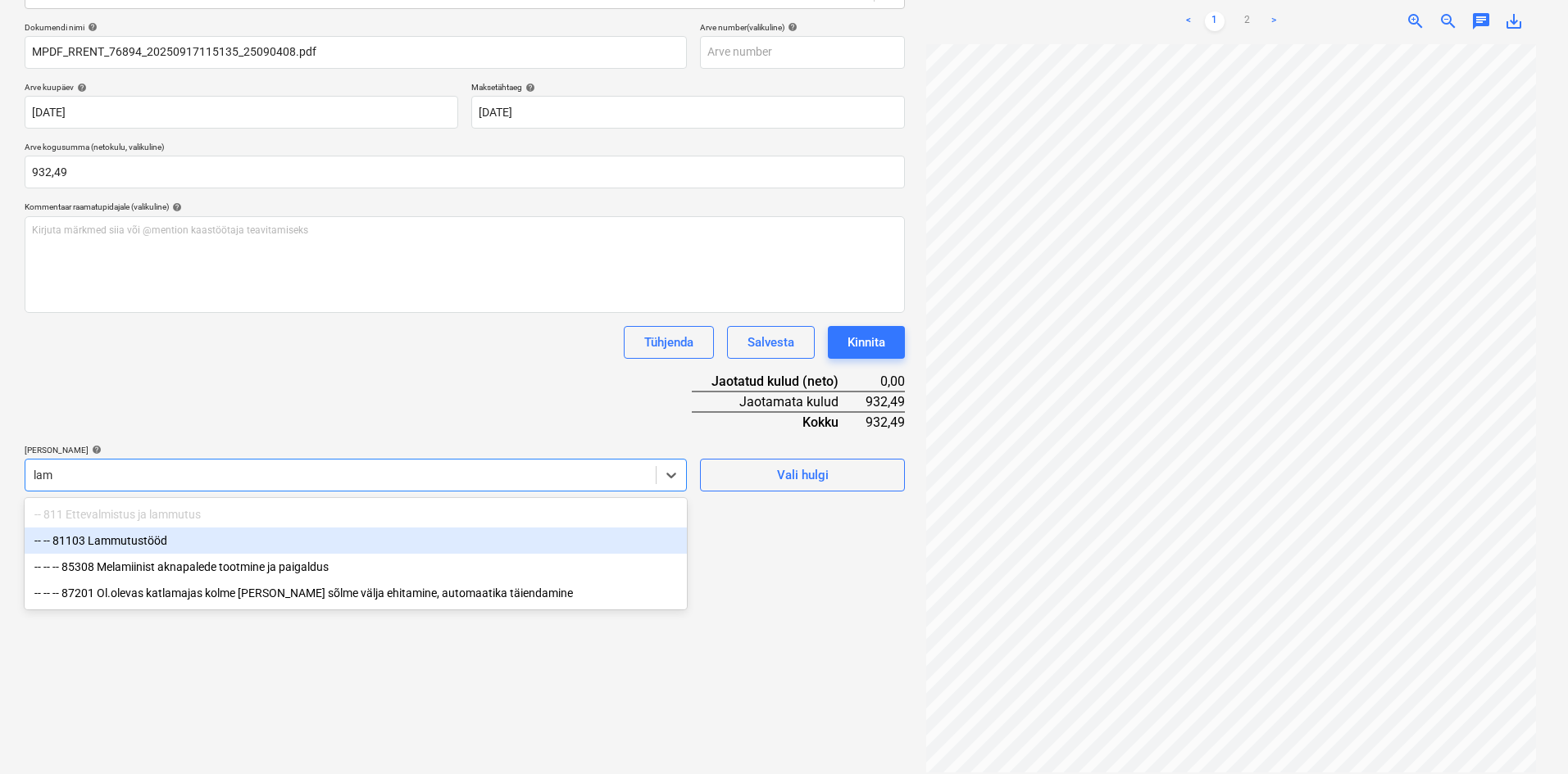
click at [119, 541] on div "-- -- 81103 Lammutustööd" at bounding box center [356, 540] width 662 height 27
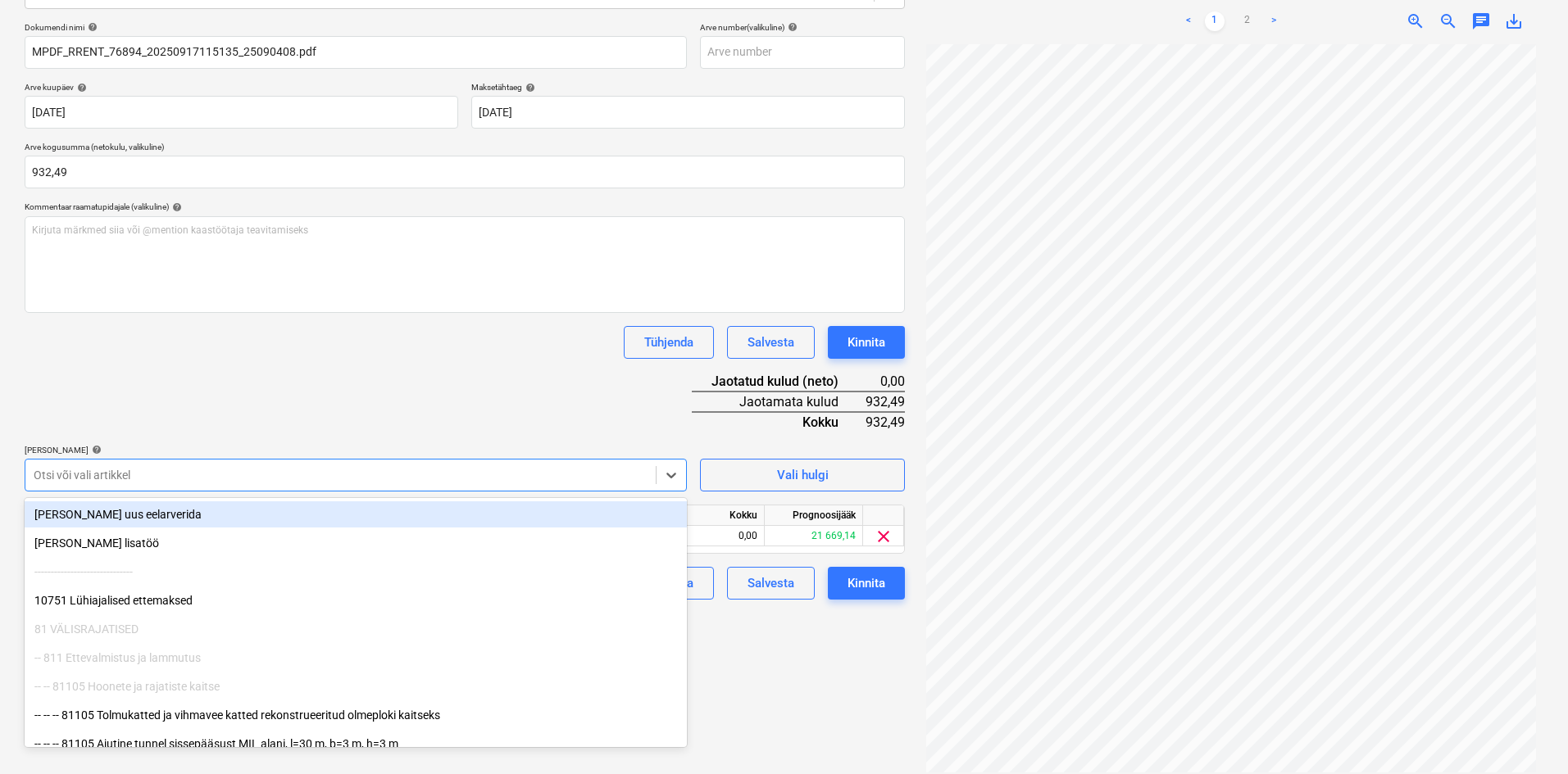
drag, startPoint x: 260, startPoint y: 417, endPoint x: 278, endPoint y: 427, distance: 20.6
click at [261, 417] on div "Dokumendi nimi help MPDF_RRENT_76894_20250917115135_25090408.pdf Arve number (v…" at bounding box center [464, 311] width 880 height 578
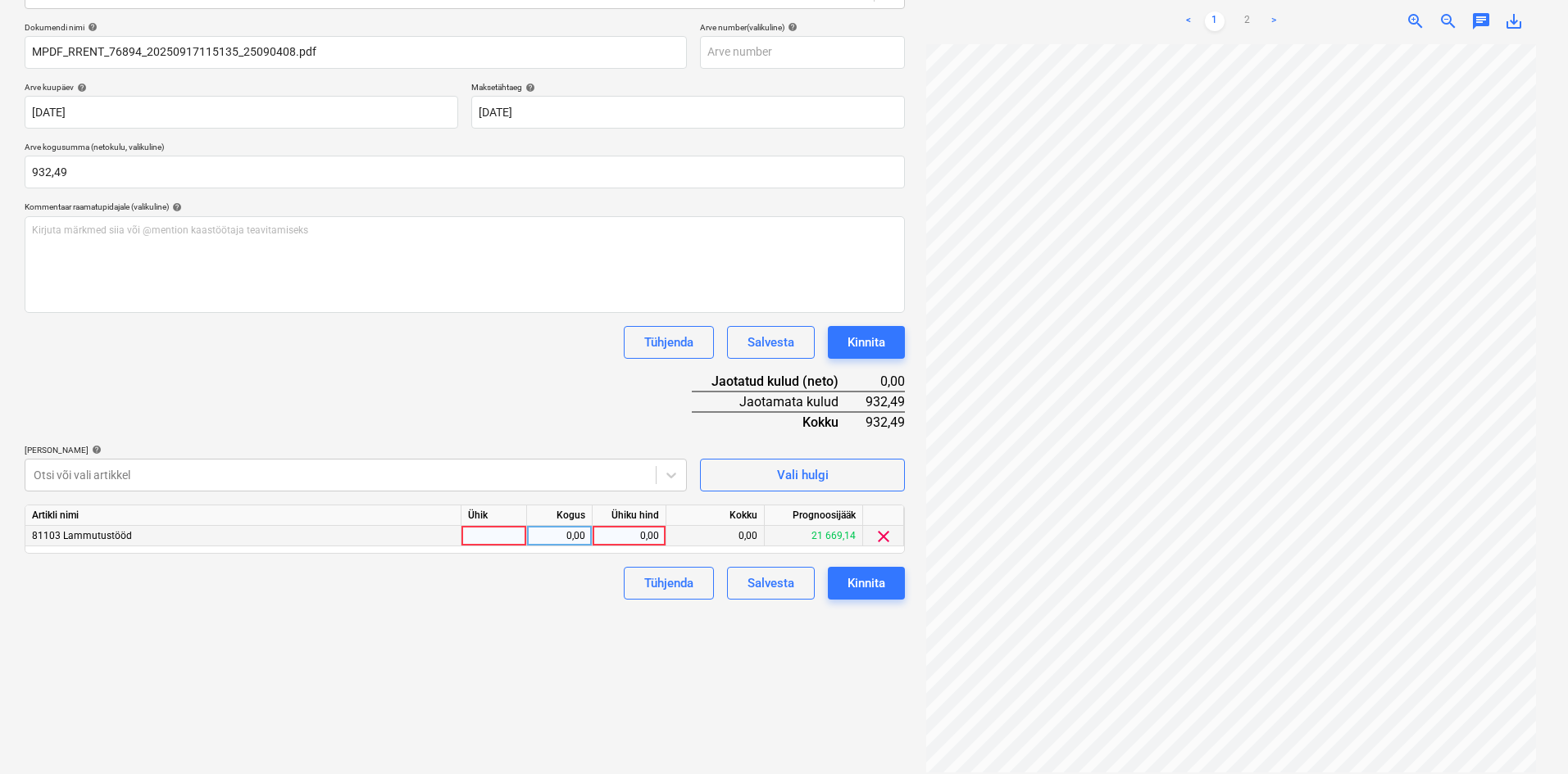
click at [649, 529] on div "0,00" at bounding box center [628, 536] width 59 height 20
type input "932,49"
click at [1245, 12] on link "2" at bounding box center [1248, 22] width 20 height 20
click at [488, 631] on div "Failide konteerimine Vali ettevõte Ramirent Baltic AS (10126) [PERSON_NAME] uus…" at bounding box center [464, 314] width 893 height 930
click at [860, 583] on div "Kinnita" at bounding box center [866, 583] width 37 height 21
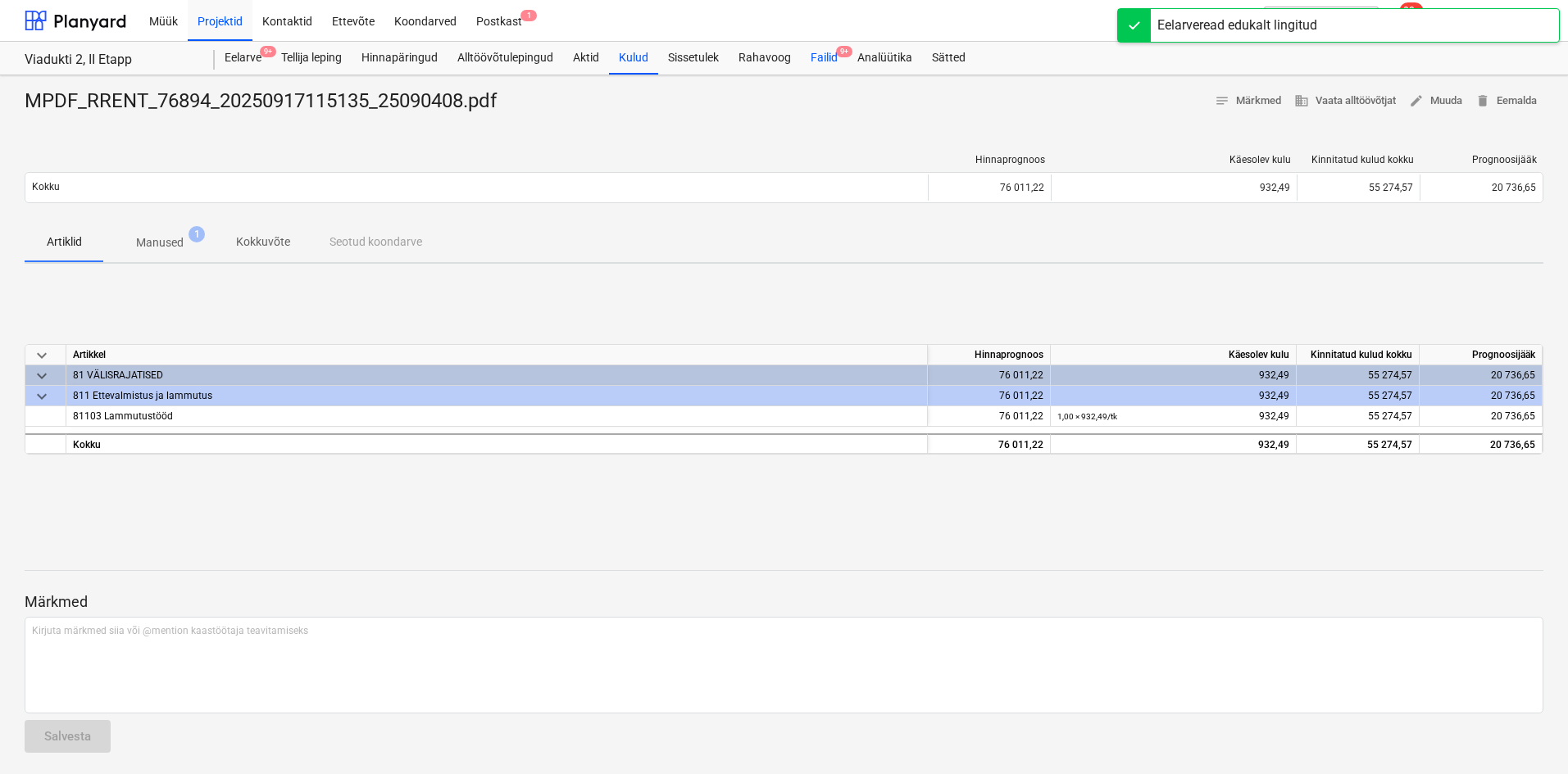
click at [823, 58] on div "Failid 9+" at bounding box center [824, 58] width 47 height 33
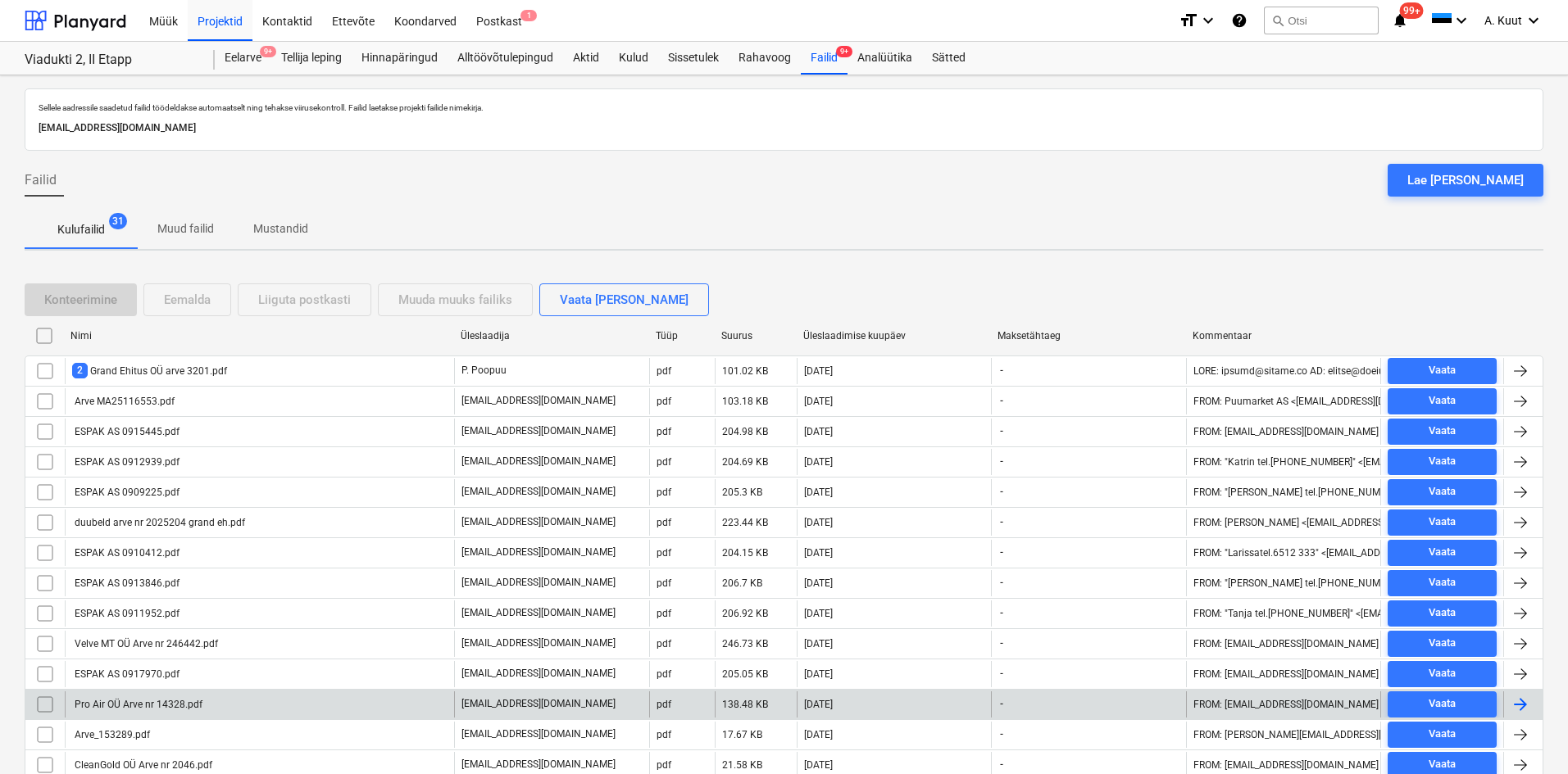
click at [169, 705] on div "Pro Air OÜ Arve nr 14328.pdf" at bounding box center [137, 705] width 131 height 12
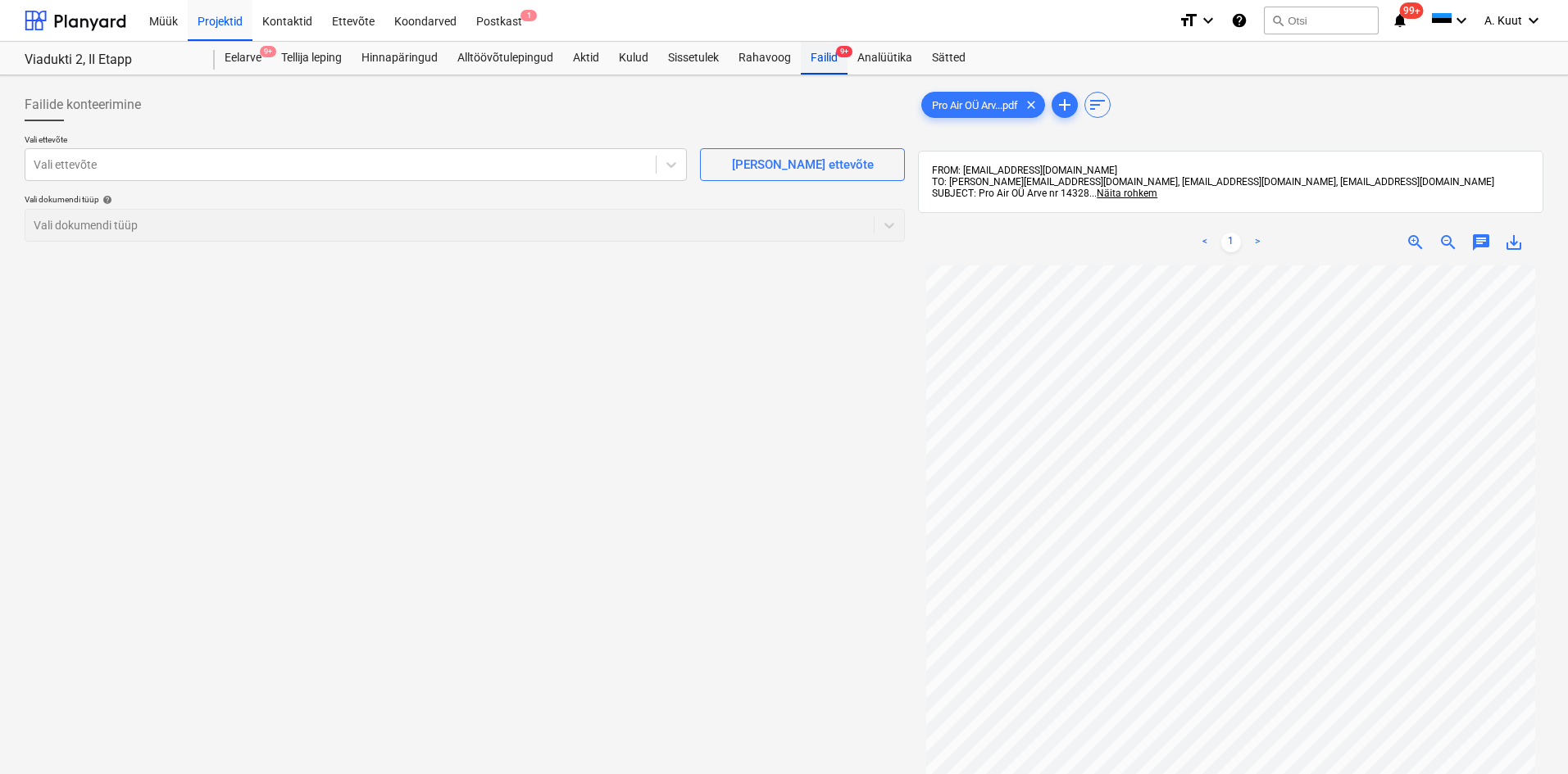
click at [822, 55] on div "Failid 9+" at bounding box center [824, 58] width 47 height 33
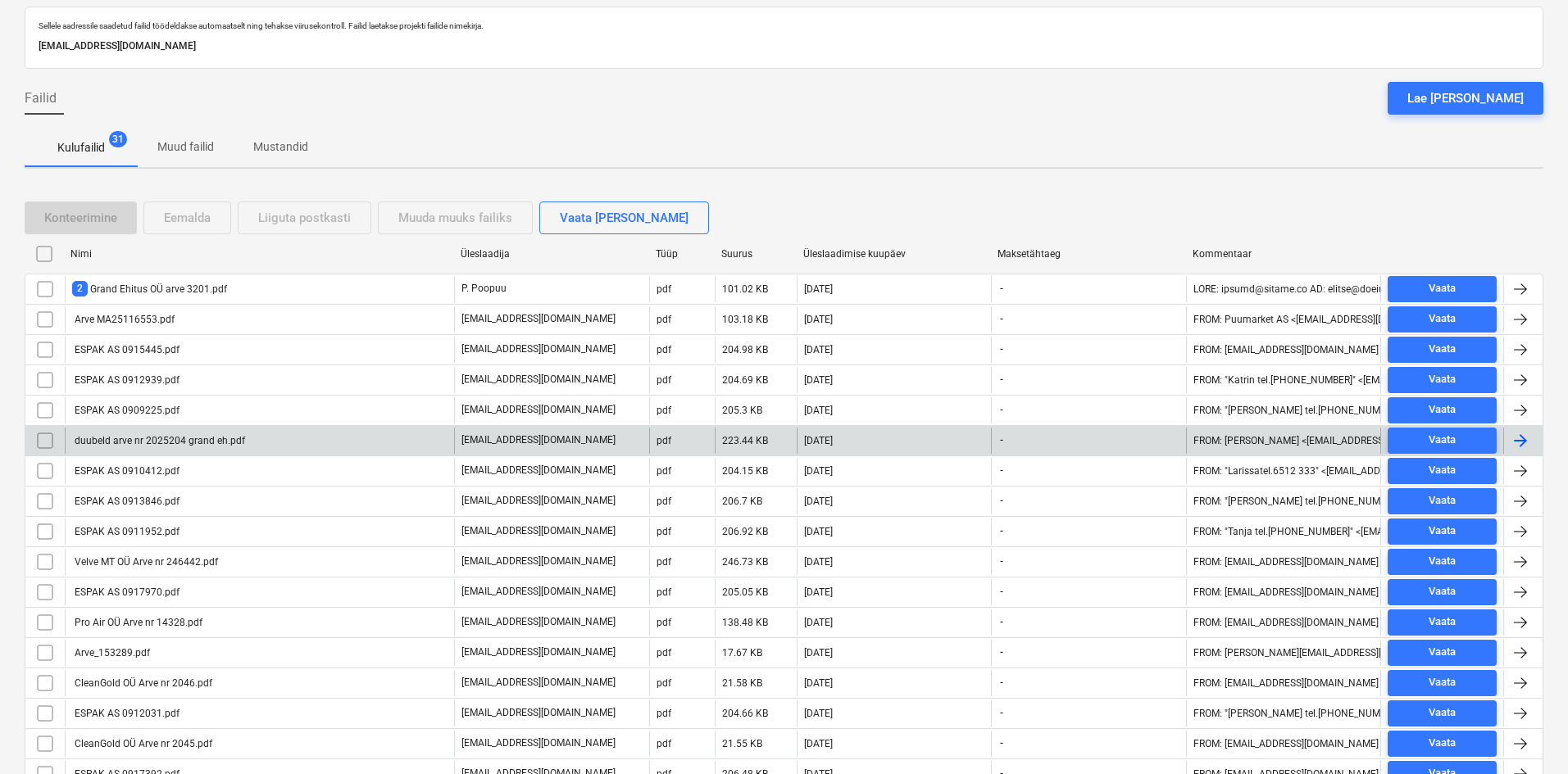
scroll to position [164, 0]
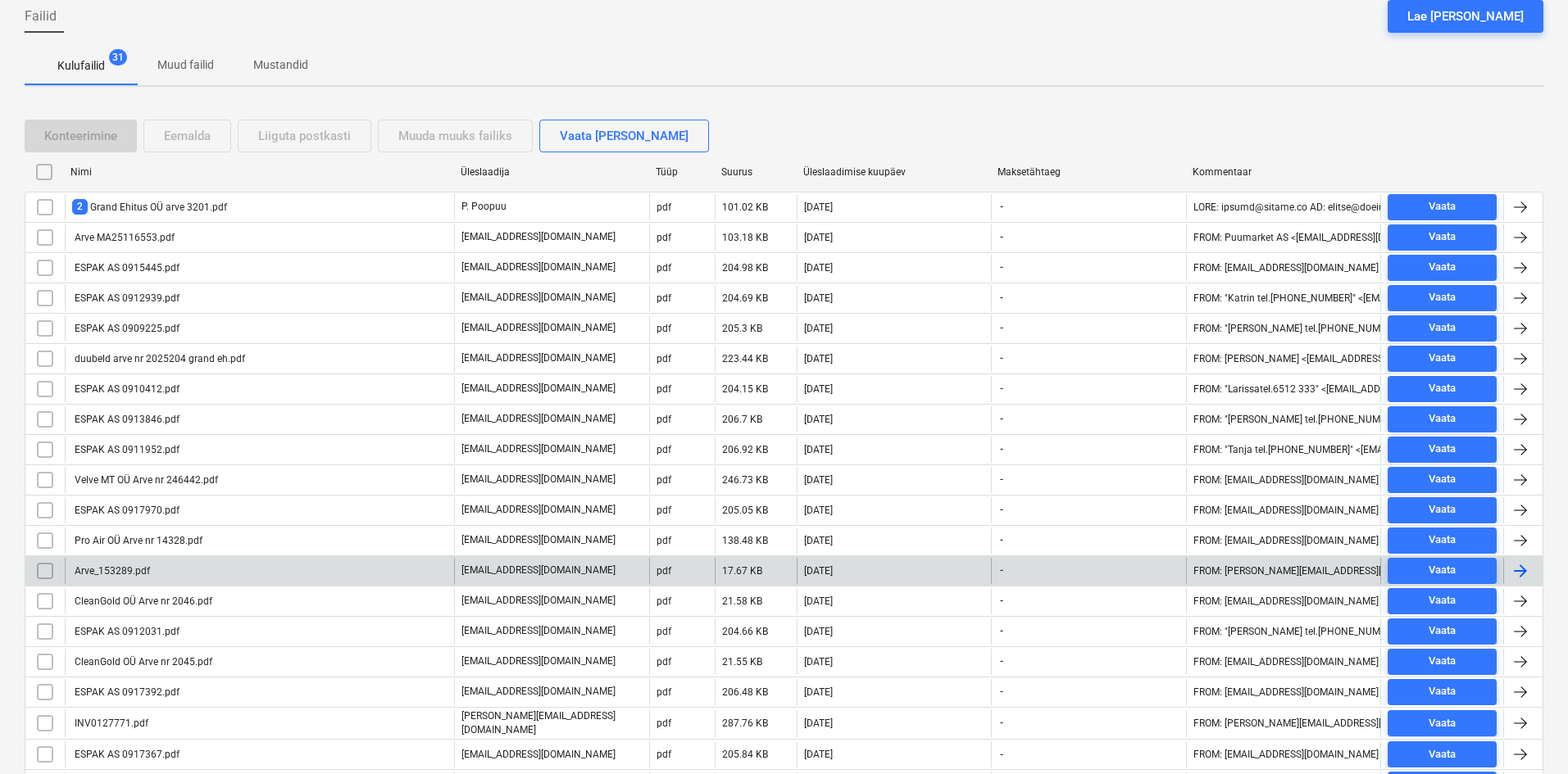
click at [173, 568] on div "Arve_153289.pdf" at bounding box center [260, 571] width 389 height 27
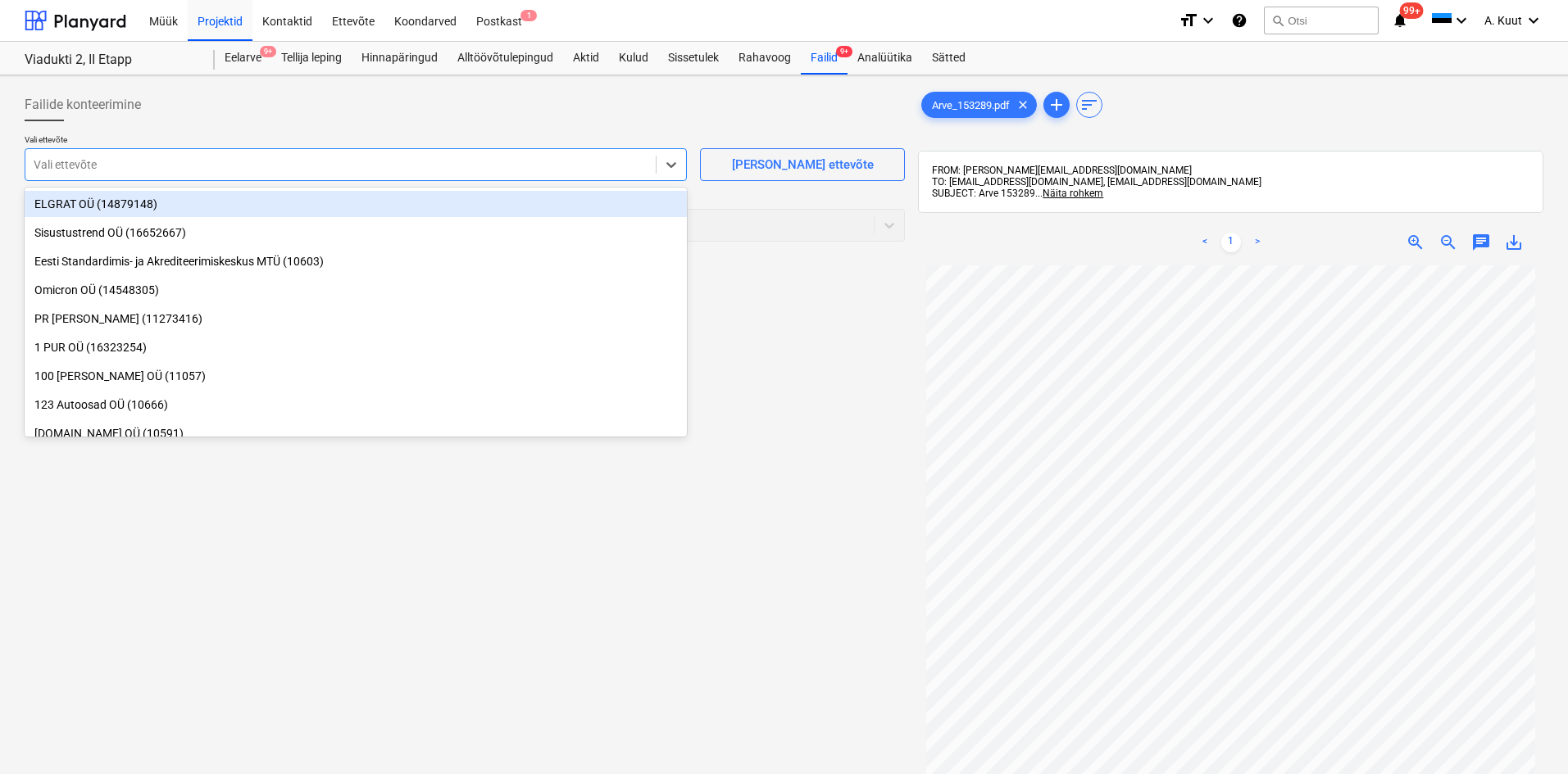
click at [61, 174] on div "Vali ettevõte" at bounding box center [341, 164] width 631 height 23
type input "n"
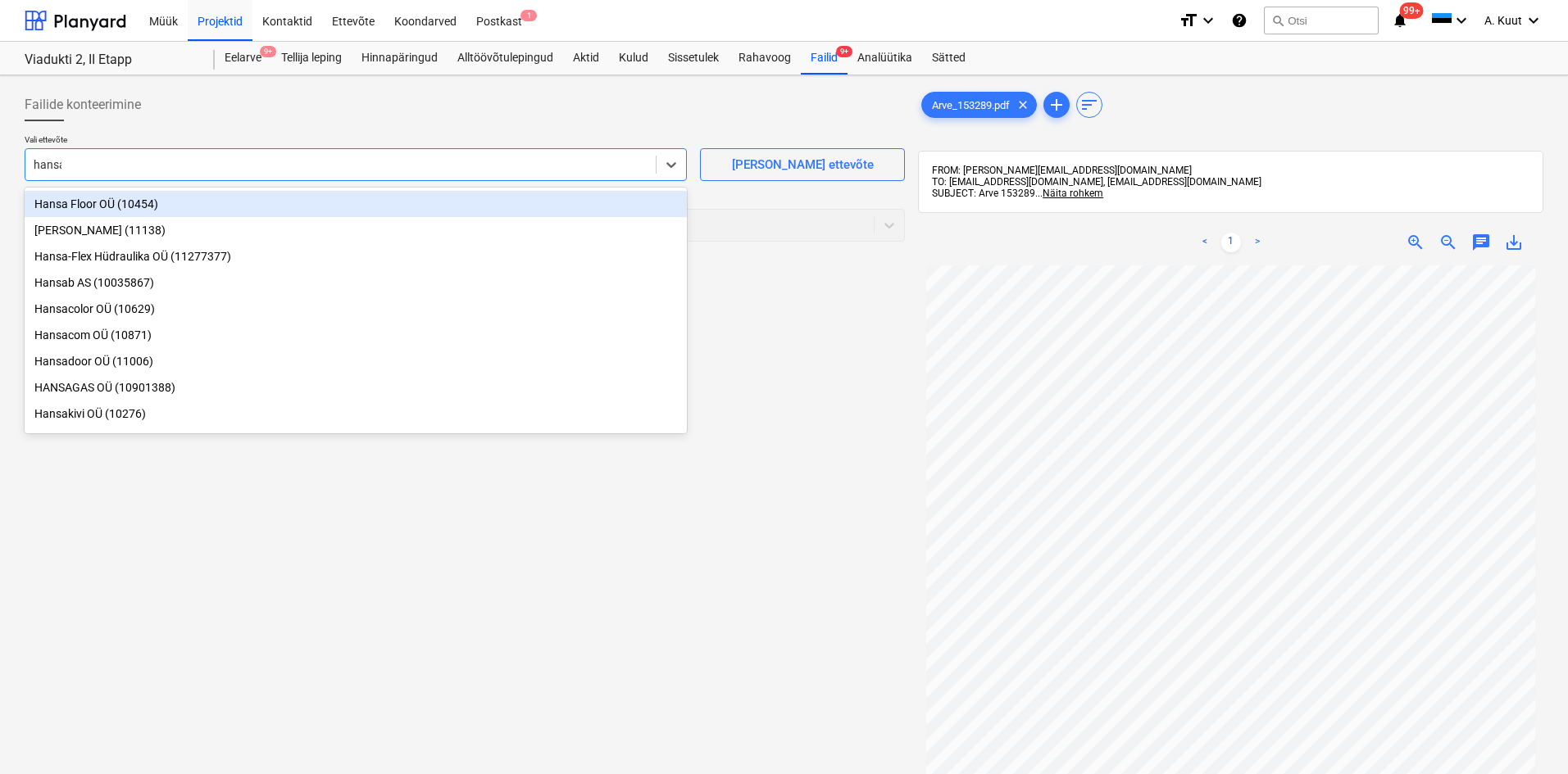
type input "hansas"
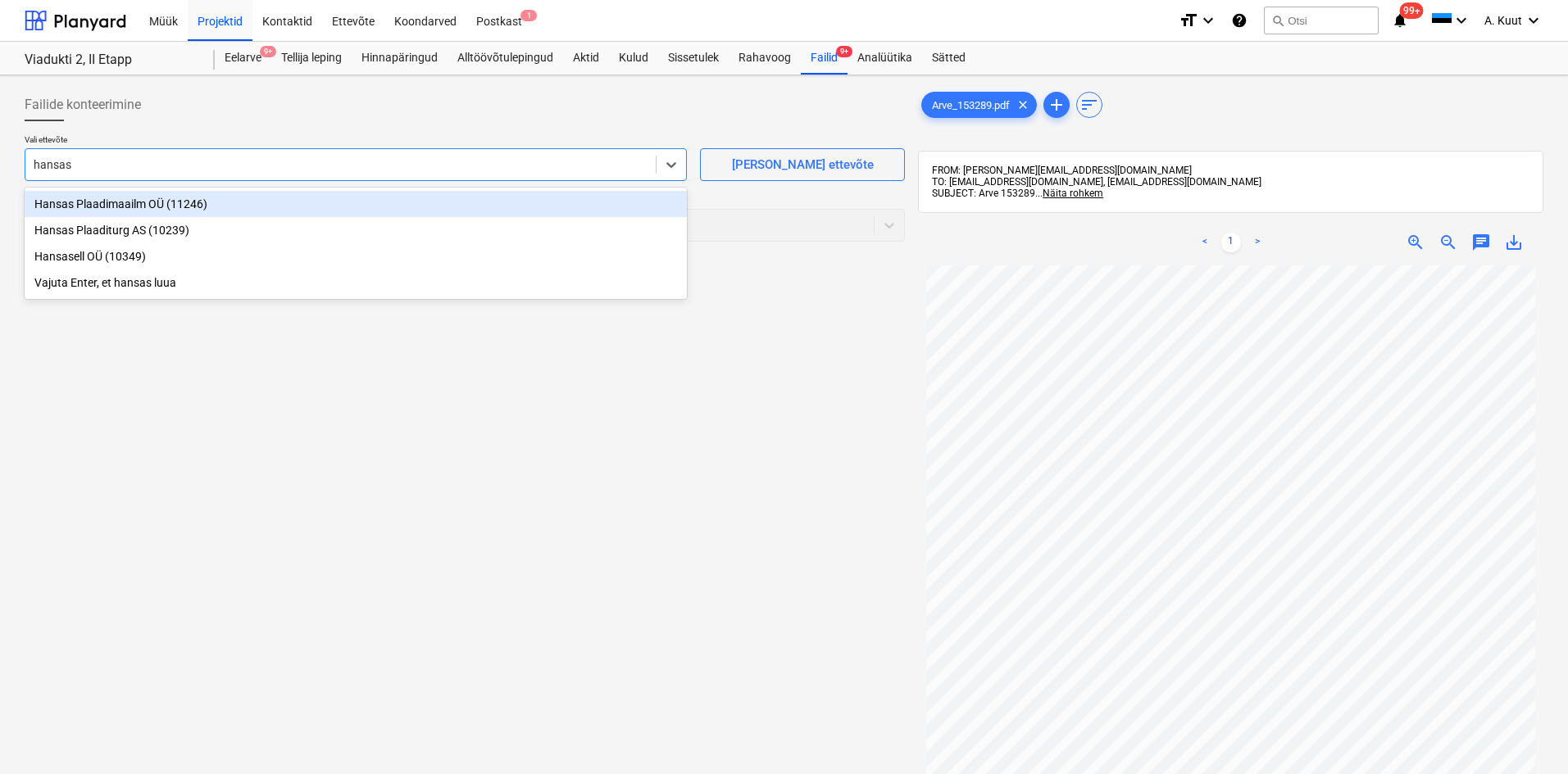
click at [39, 202] on div "Hansas Plaadimaailm OÜ (11246)" at bounding box center [356, 204] width 662 height 27
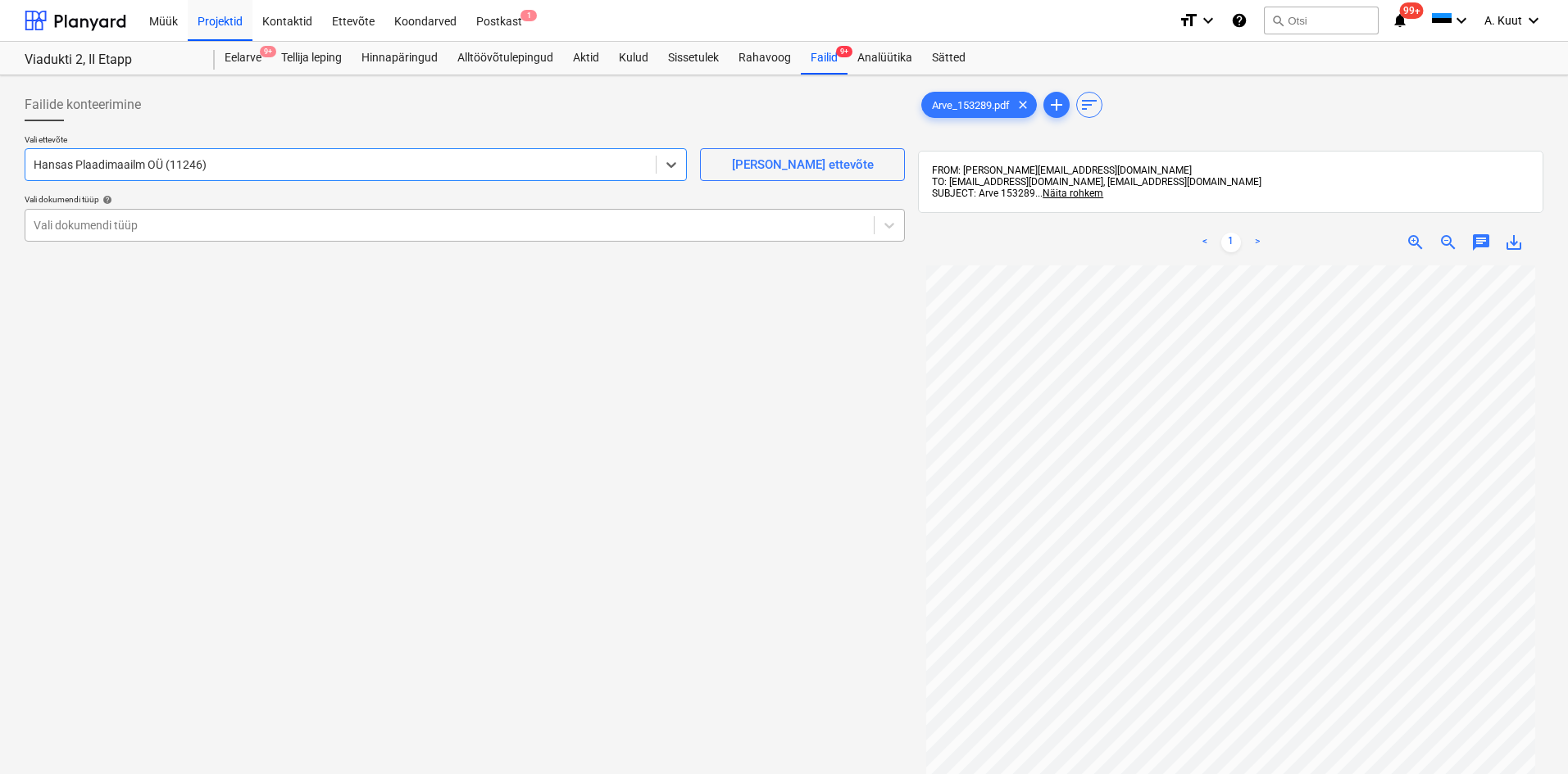
click at [73, 218] on div at bounding box center [450, 226] width 832 height 16
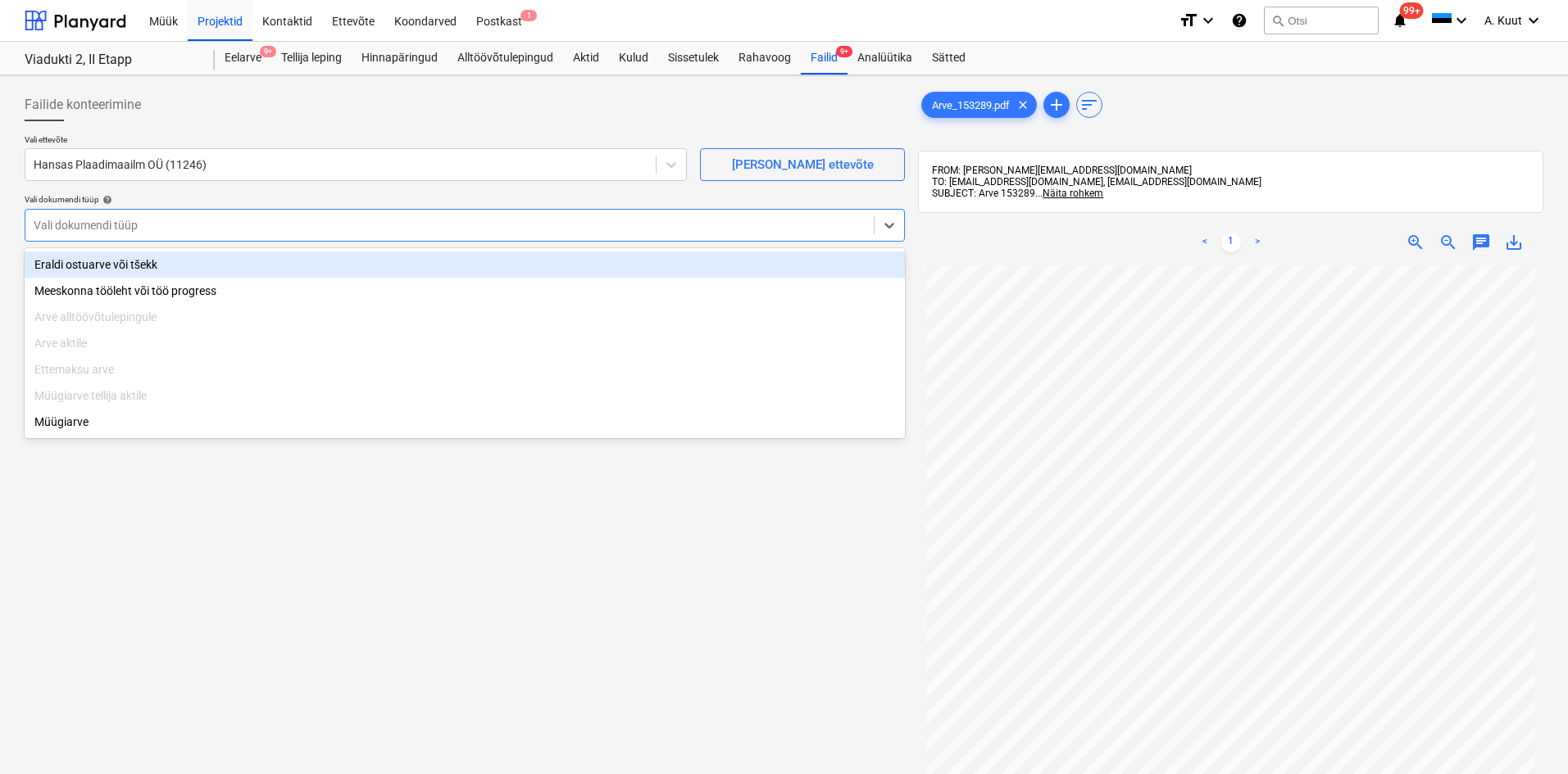
click at [70, 260] on div "Eraldi ostuarve või tšekk" at bounding box center [464, 264] width 880 height 27
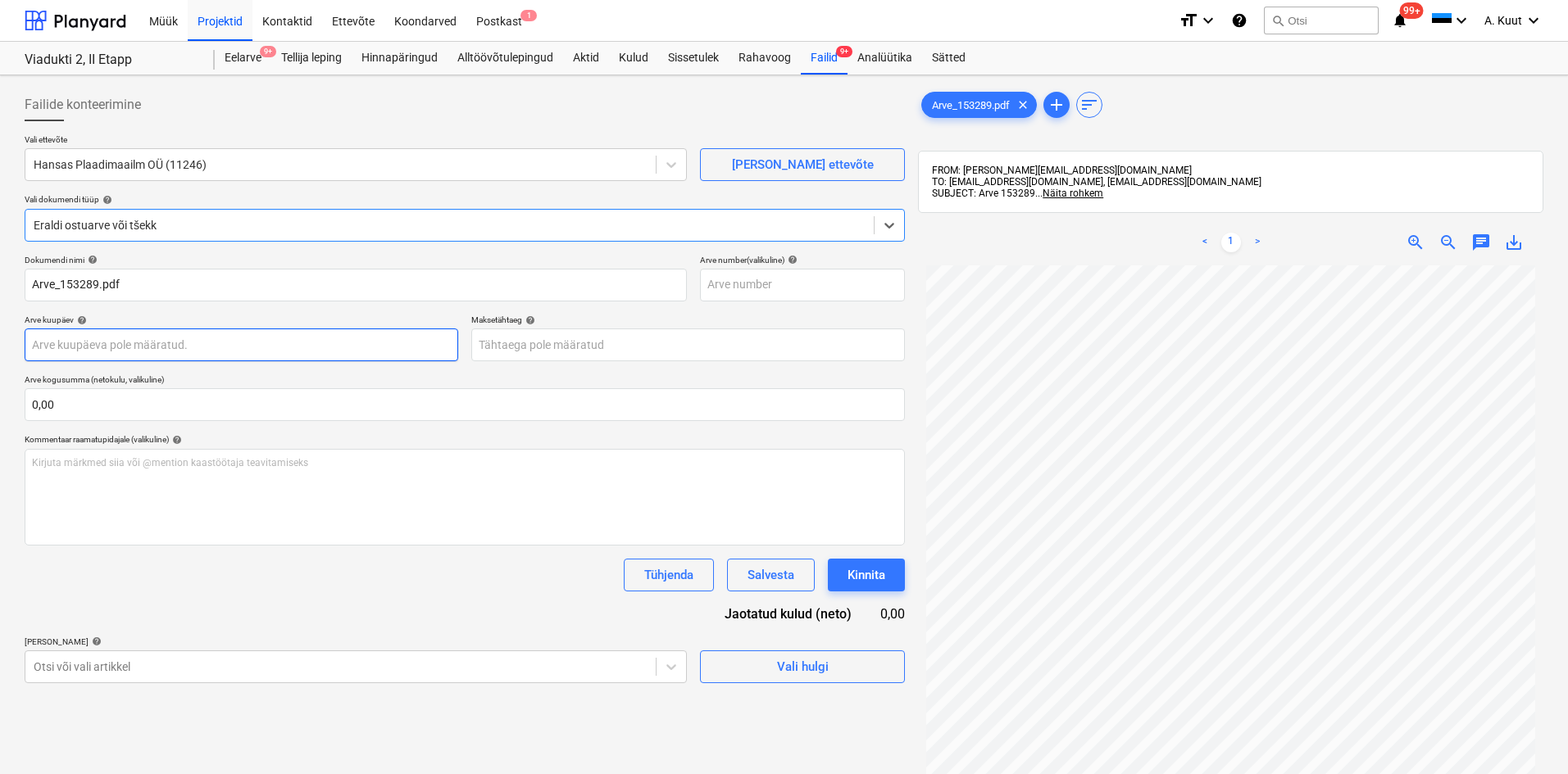
click at [68, 345] on body "Müük Projektid Kontaktid Ettevõte Koondarved Postkast 1 format_size keyboard_ar…" at bounding box center [784, 387] width 1568 height 774
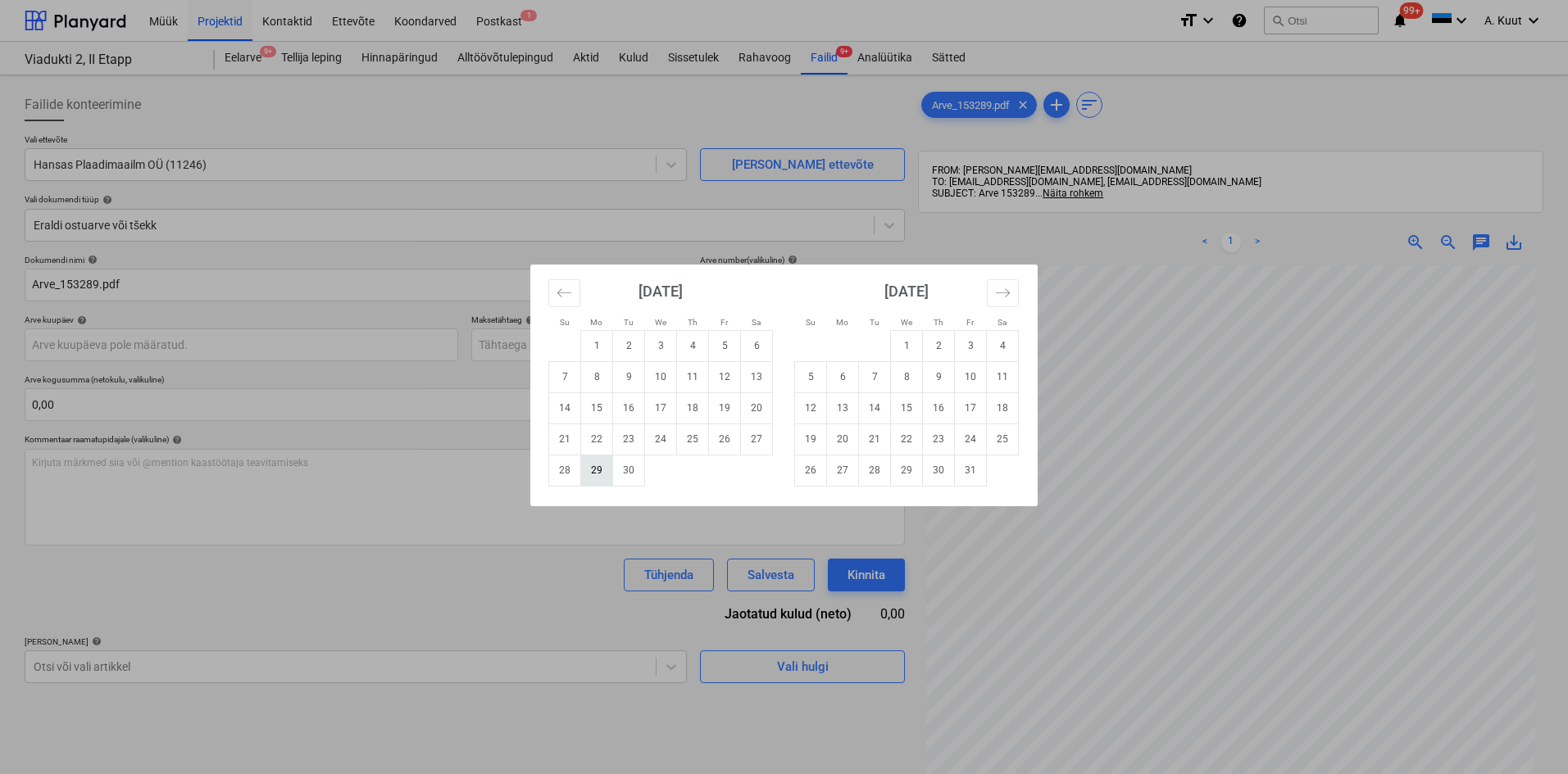
click at [599, 472] on td "29" at bounding box center [597, 471] width 32 height 31
type input "[DATE]"
click at [495, 349] on body "Müük Projektid Kontaktid Ettevõte Koondarved Postkast 1 format_size keyboard_ar…" at bounding box center [784, 387] width 1568 height 774
click at [846, 441] on td "20" at bounding box center [843, 440] width 32 height 31
type input "[DATE]"
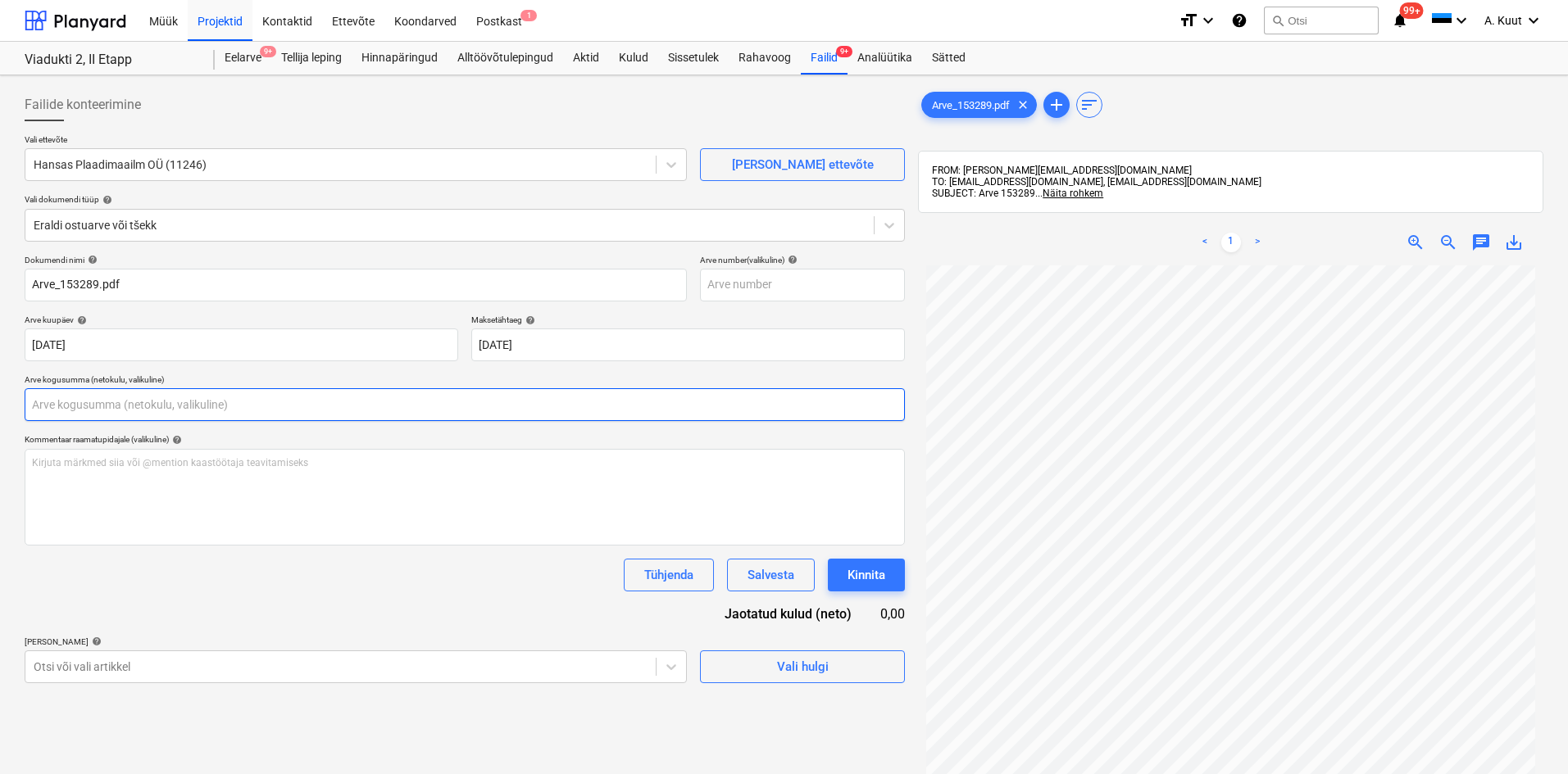
click at [60, 408] on input "text" at bounding box center [464, 405] width 880 height 33
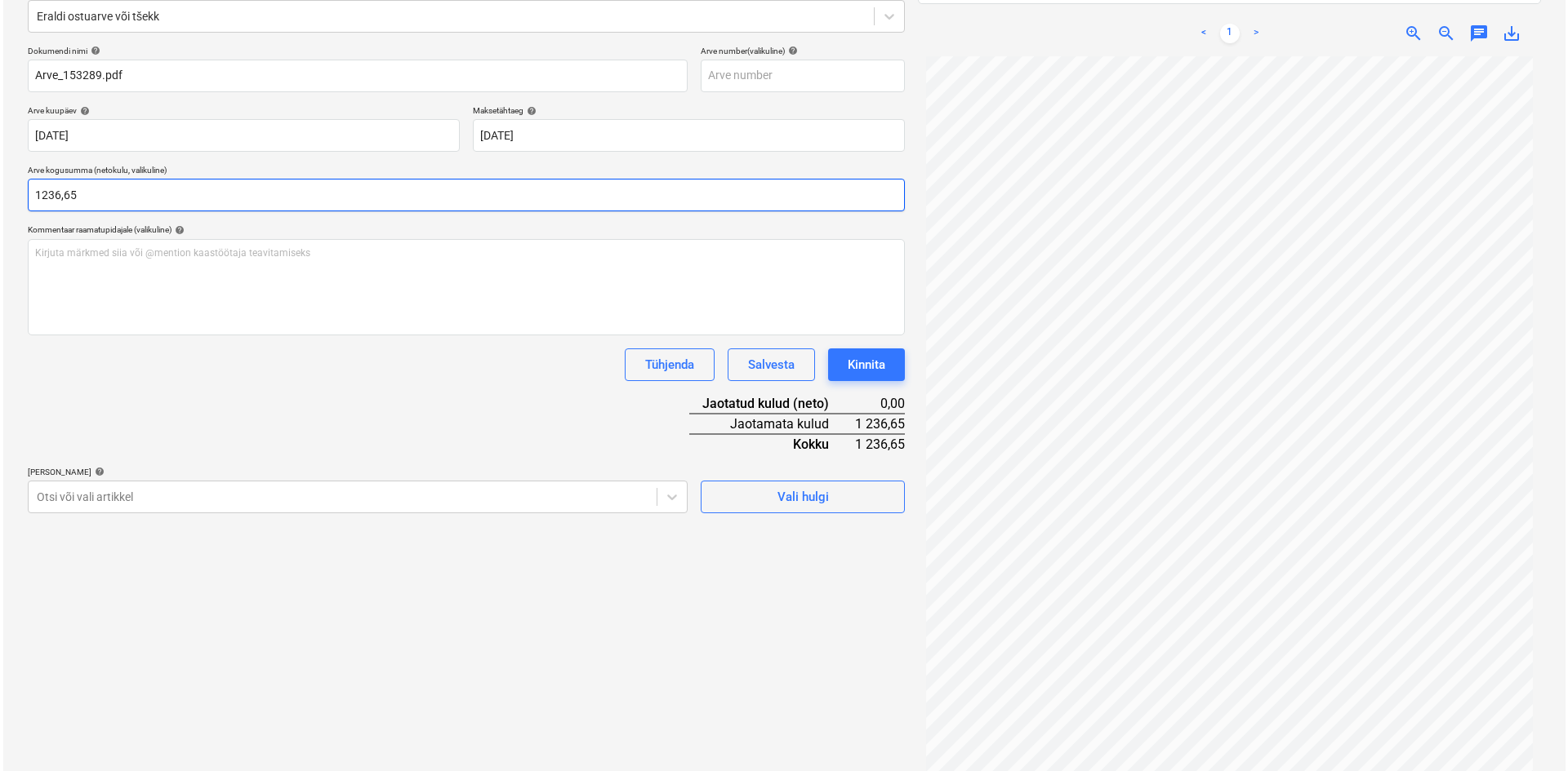
scroll to position [232, 0]
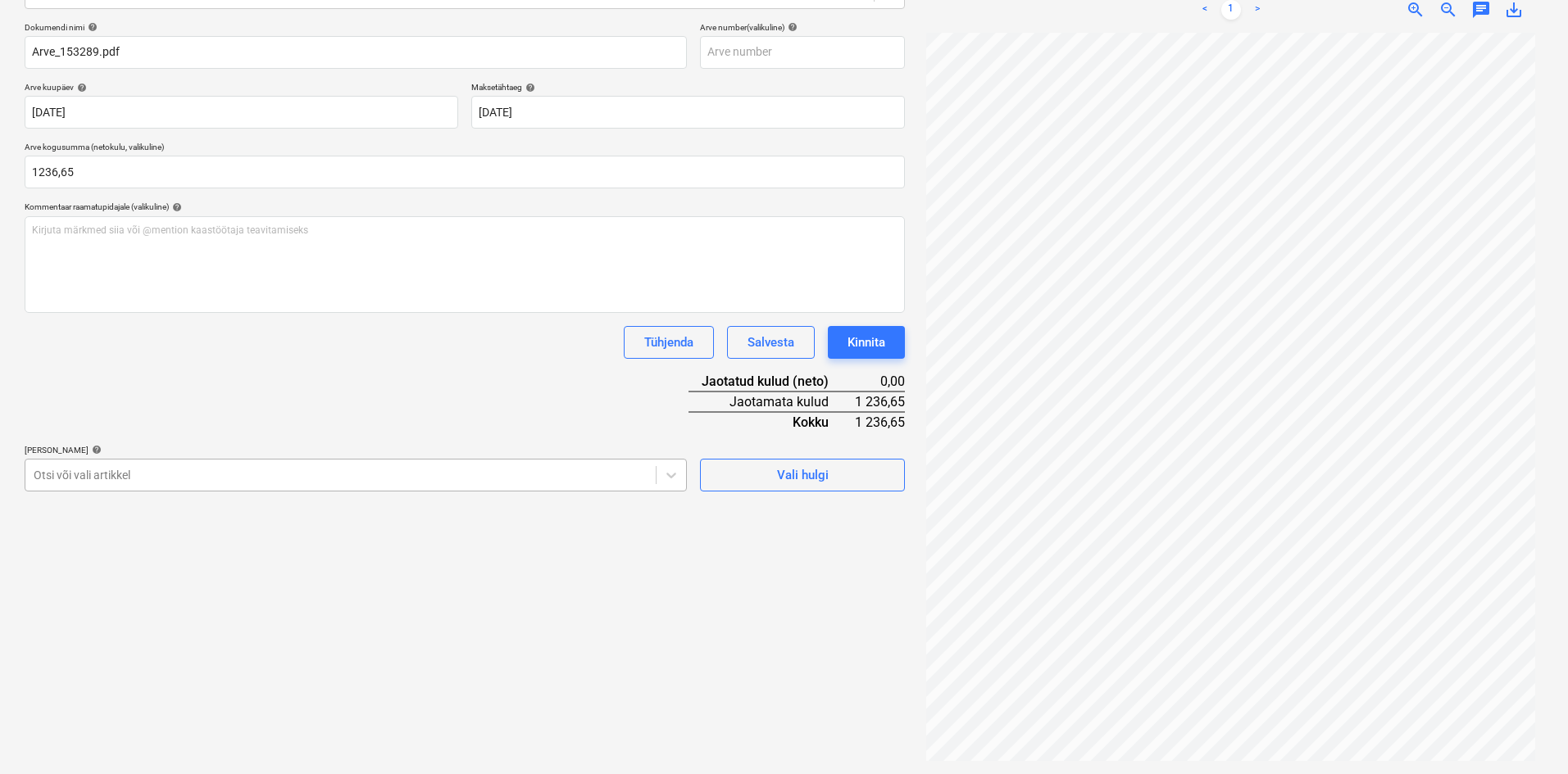
type input "1 236,65"
click at [97, 472] on div at bounding box center [341, 475] width 614 height 16
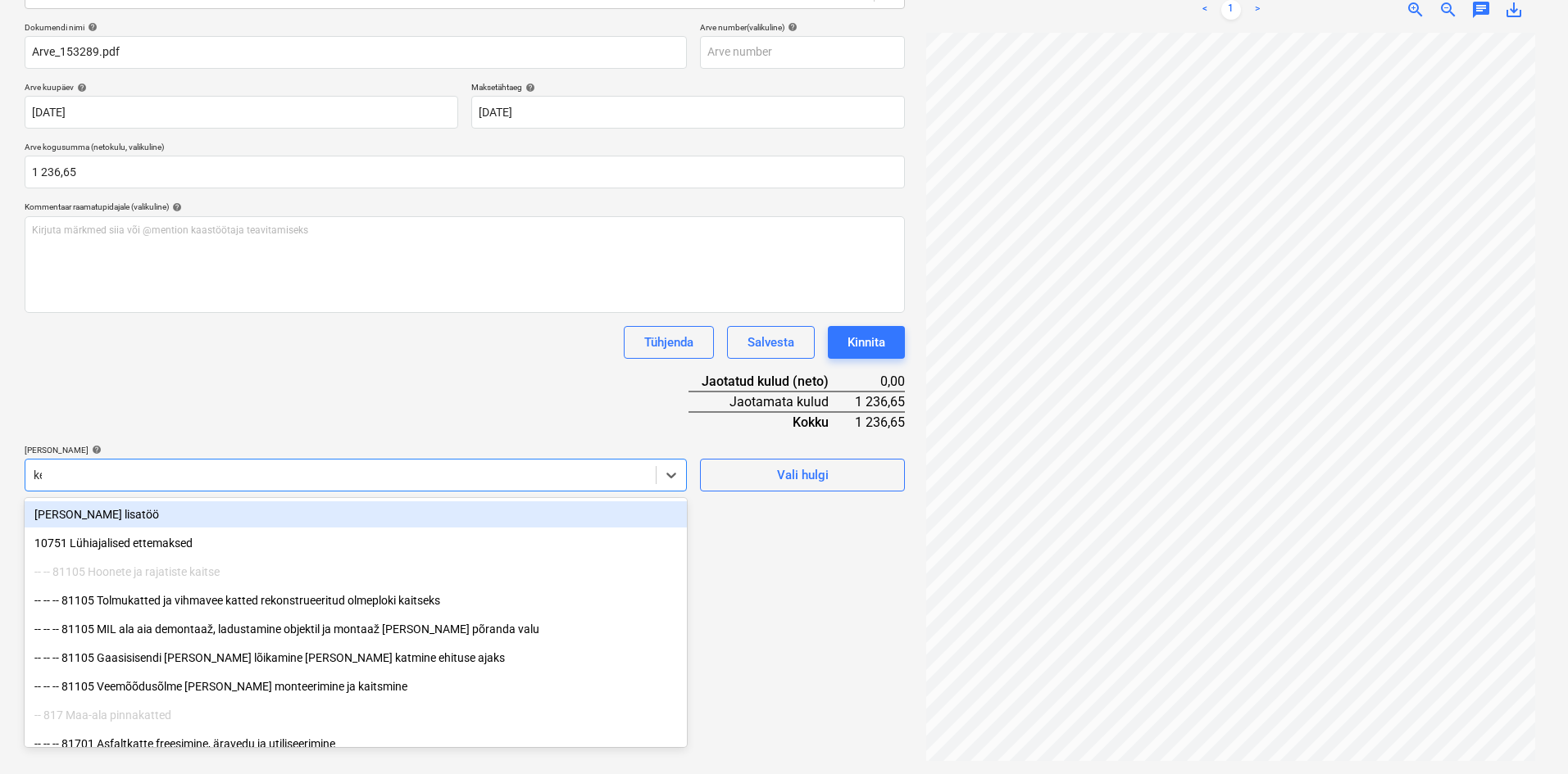
type input "ker"
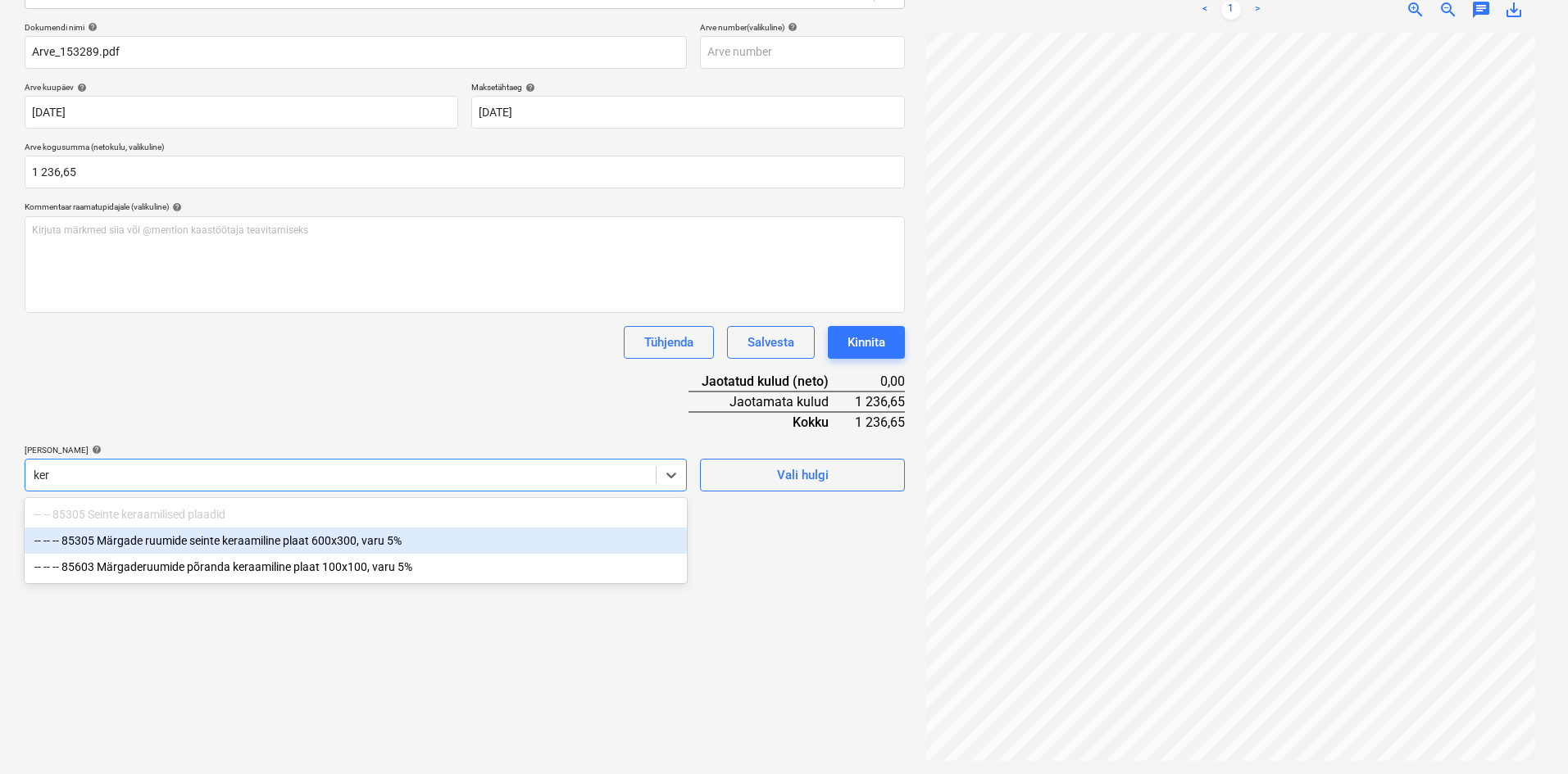
click at [139, 544] on div "-- -- -- 85305 Märgade ruumide seinte keraamiline plaat 600x300, varu 5%" at bounding box center [356, 540] width 662 height 27
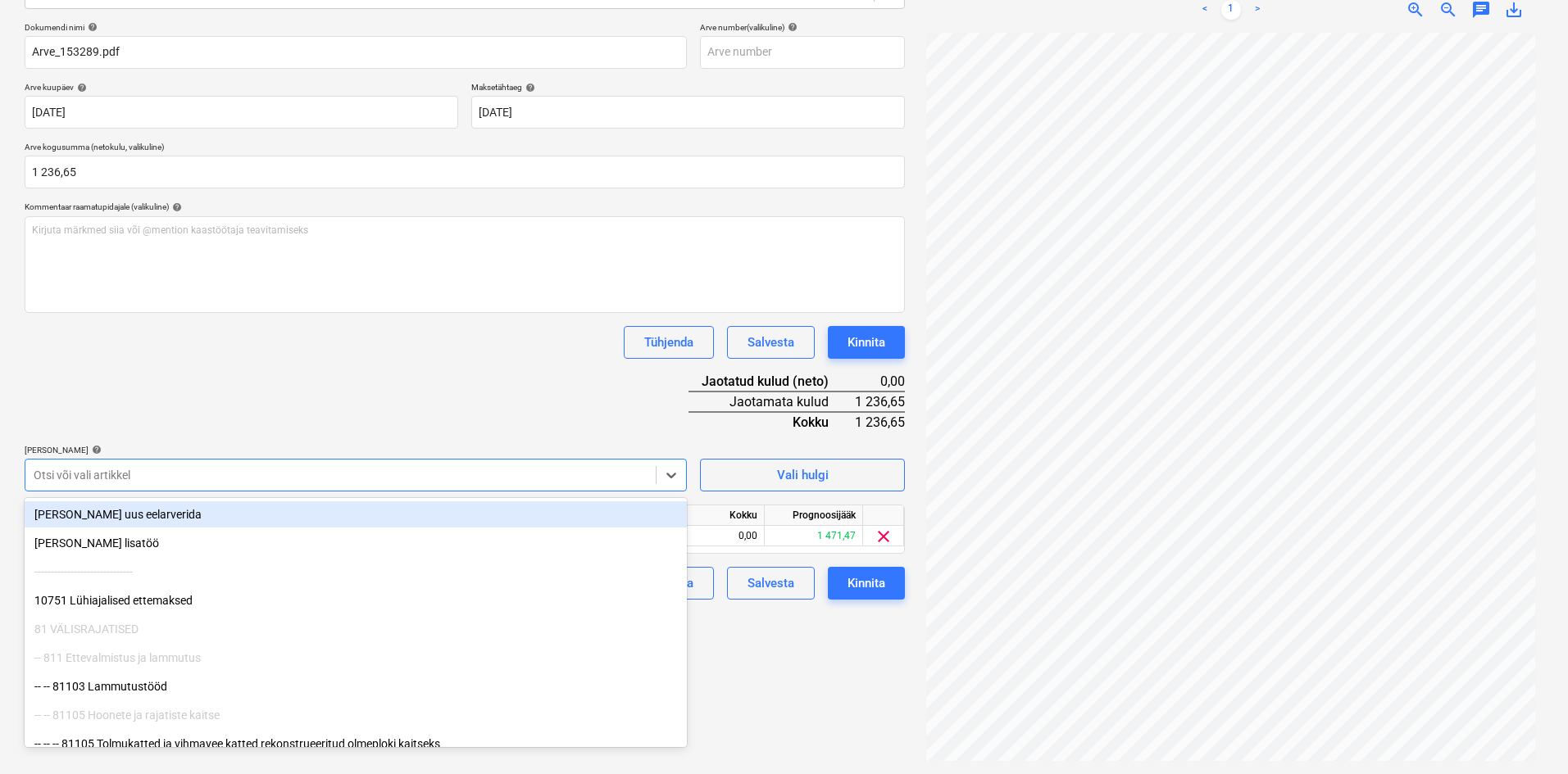
click at [129, 479] on div at bounding box center [341, 475] width 614 height 16
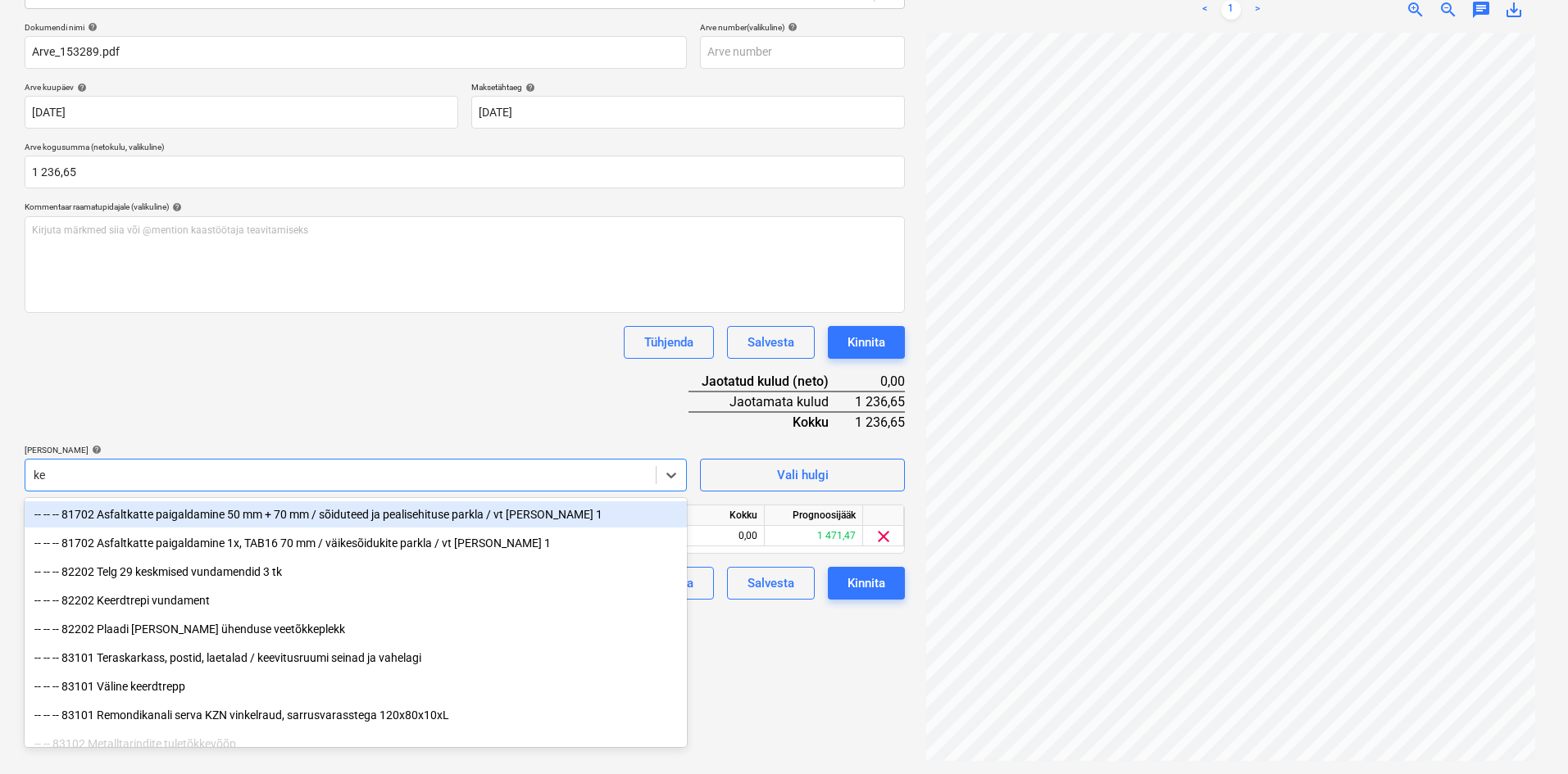
type input "ker"
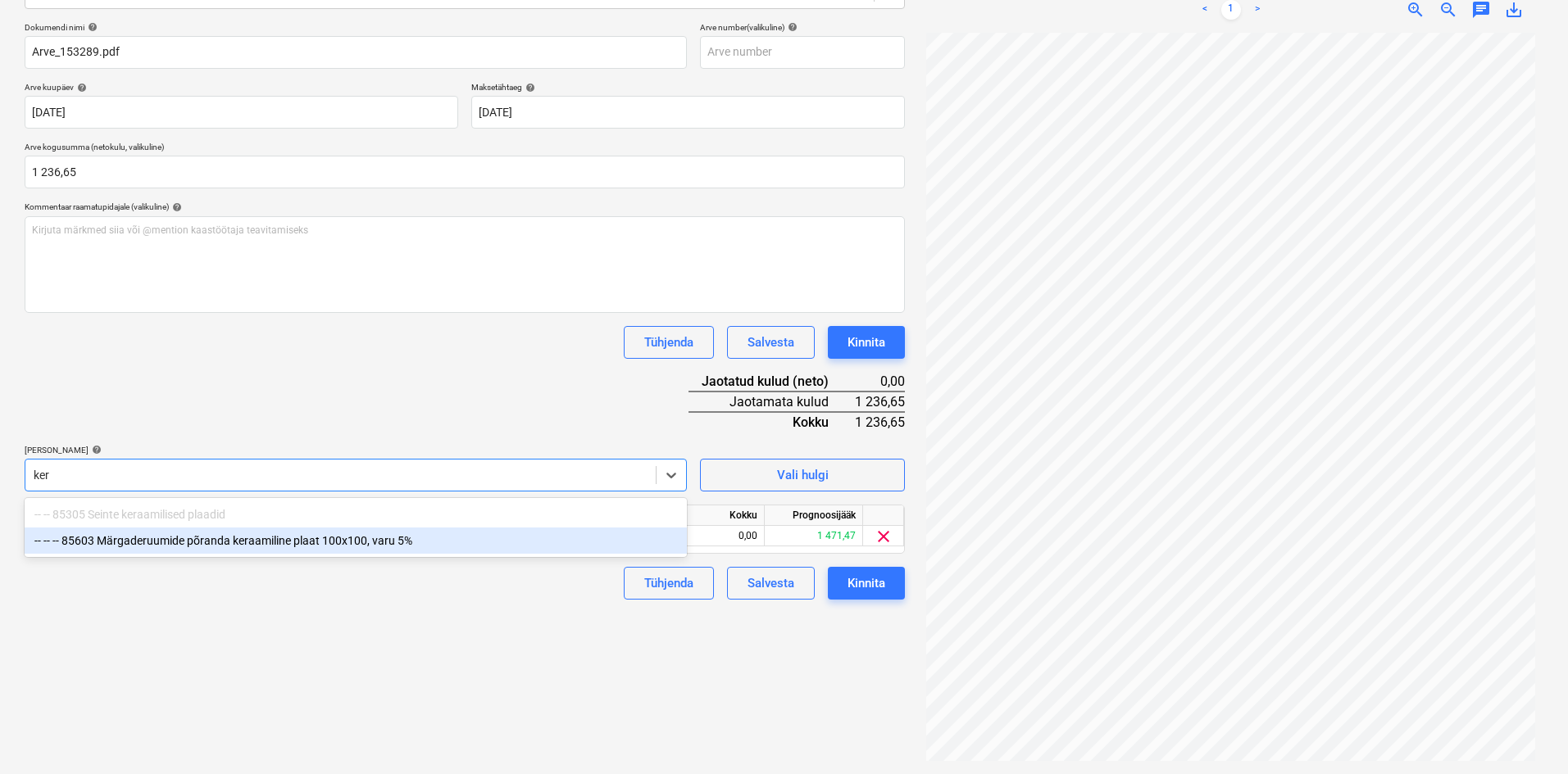
click at [206, 548] on div "-- -- -- 85603 Märgaderuumide põranda keraamiline plaat 100x100, varu 5%" at bounding box center [356, 540] width 662 height 27
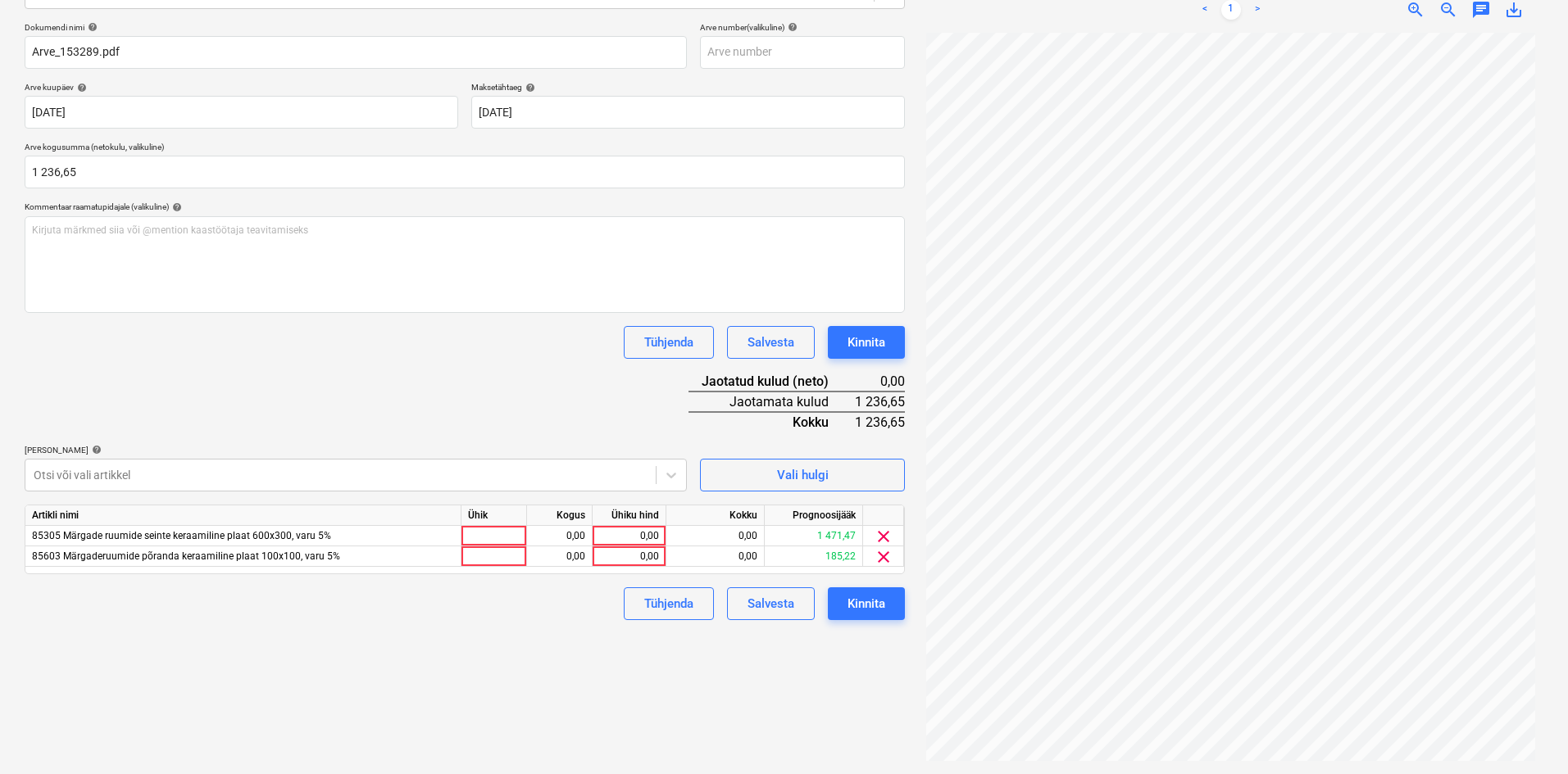
click at [308, 409] on div "Dokumendi nimi help Arve_153289.pdf Arve number (valikuline) help Arve kuupäev …" at bounding box center [464, 321] width 880 height 599
click at [643, 562] on div "0,00" at bounding box center [628, 557] width 59 height 20
type input "120,33"
click at [525, 741] on div "Failide konteerimine Vali ettevõte Hansas Plaadimaailm OÜ (11246) [PERSON_NAME]…" at bounding box center [464, 308] width 893 height 918
click at [651, 539] on div "0,00" at bounding box center [628, 536] width 59 height 20
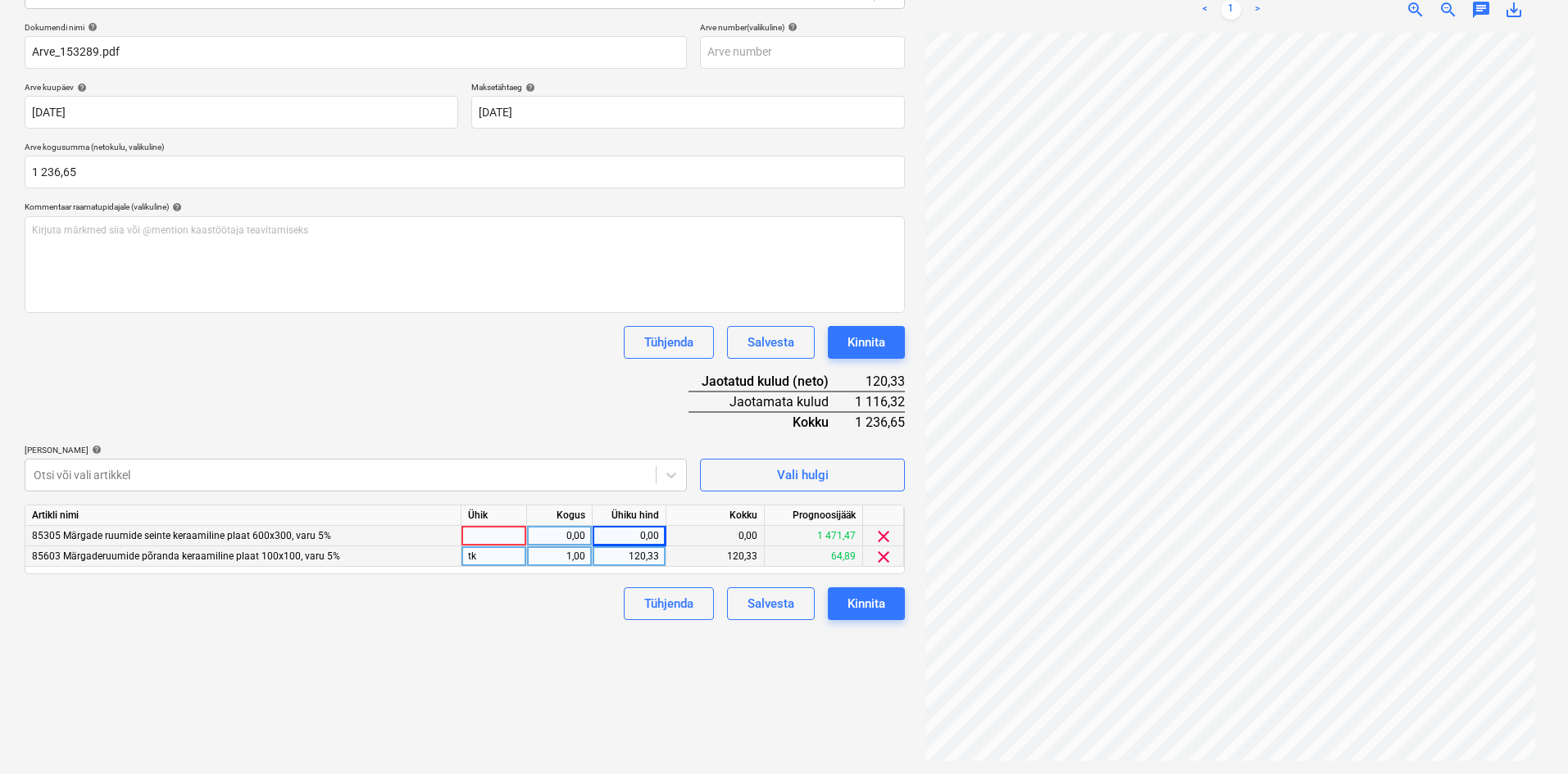
drag, startPoint x: 656, startPoint y: 554, endPoint x: 628, endPoint y: 559, distance: 28.4
click at [628, 559] on div "120,33" at bounding box center [628, 557] width 59 height 20
click at [511, 660] on div "Failide konteerimine Vali ettevõte Hansas Plaadimaailm OÜ (11246) [PERSON_NAME]…" at bounding box center [464, 308] width 893 height 918
click at [656, 538] on div "0,00" at bounding box center [628, 536] width 59 height 20
type input "868,90"
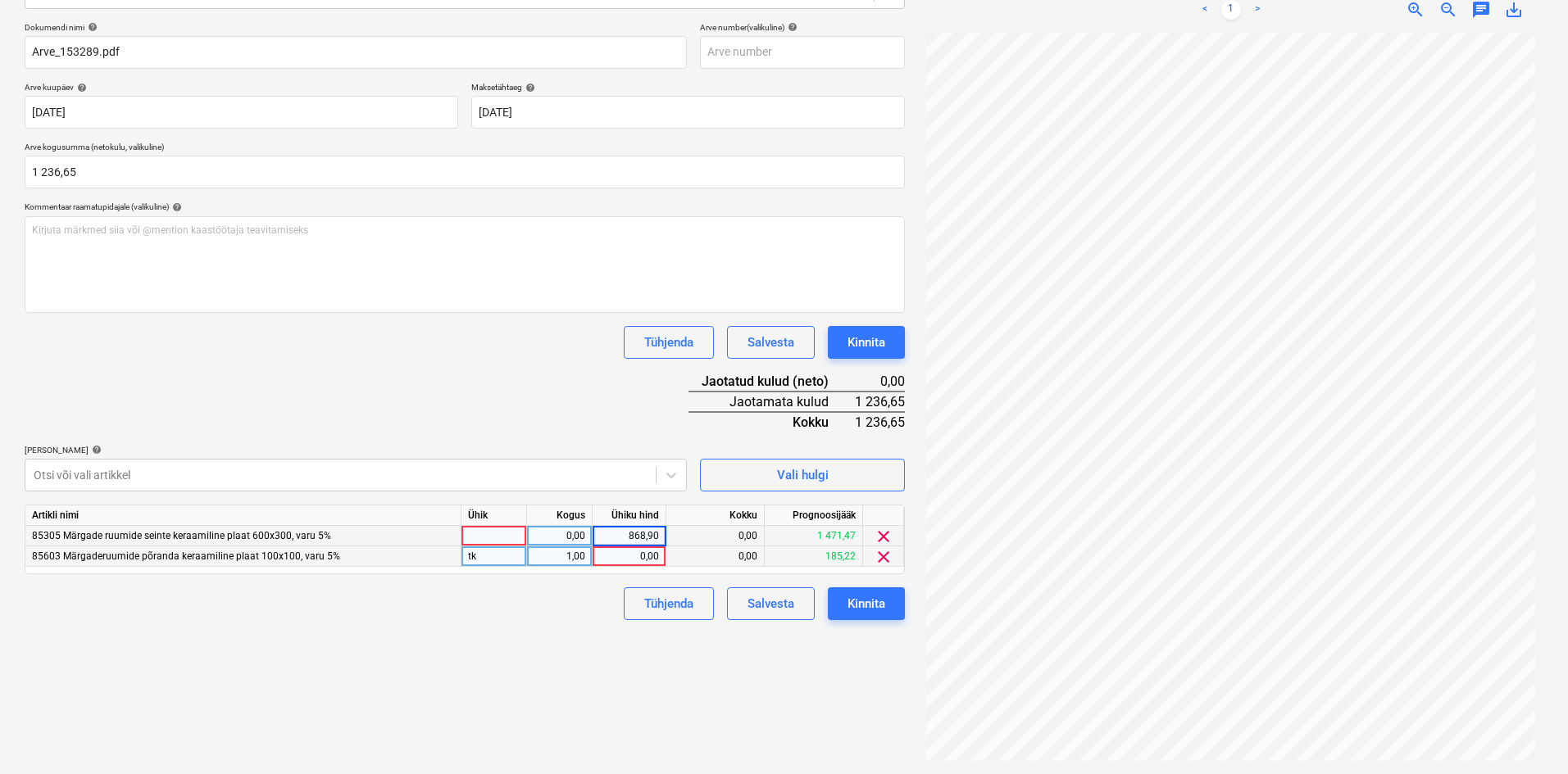
click at [658, 557] on div "0,00" at bounding box center [628, 557] width 59 height 20
click at [661, 555] on input at bounding box center [629, 557] width 73 height 20
type input "128,36"
click at [571, 641] on div "Failide konteerimine Vali ettevõte Hansas Plaadimaailm OÜ (11246) [PERSON_NAME]…" at bounding box center [464, 308] width 893 height 918
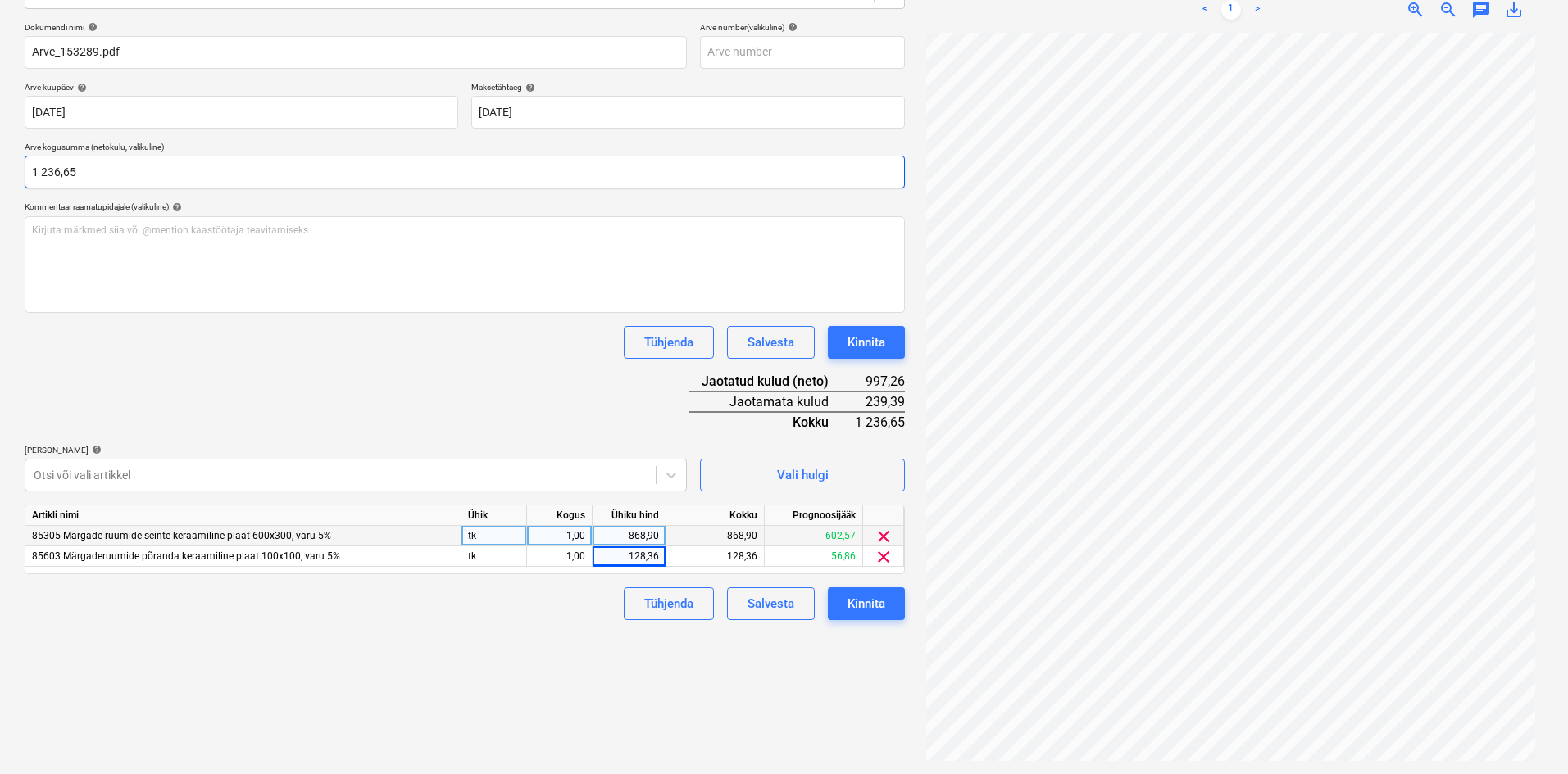
type input "1236,65"
drag, startPoint x: 91, startPoint y: 175, endPoint x: 22, endPoint y: 172, distance: 69.1
click at [22, 172] on div "Failide konteerimine Vali ettevõte Hansas Plaadimaailm OÜ (11246) [PERSON_NAME]…" at bounding box center [464, 308] width 893 height 918
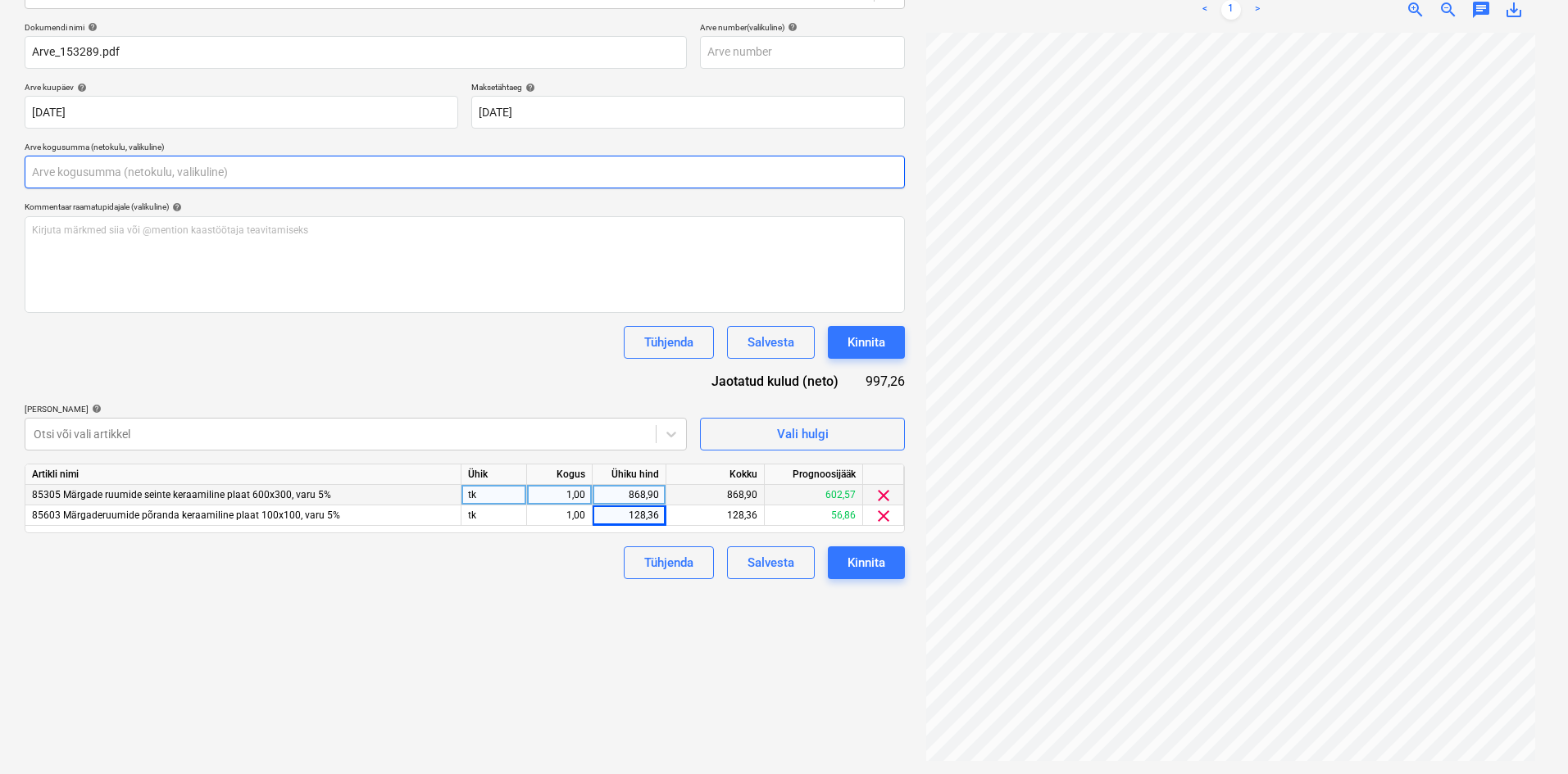
click at [44, 171] on input "text" at bounding box center [464, 172] width 880 height 33
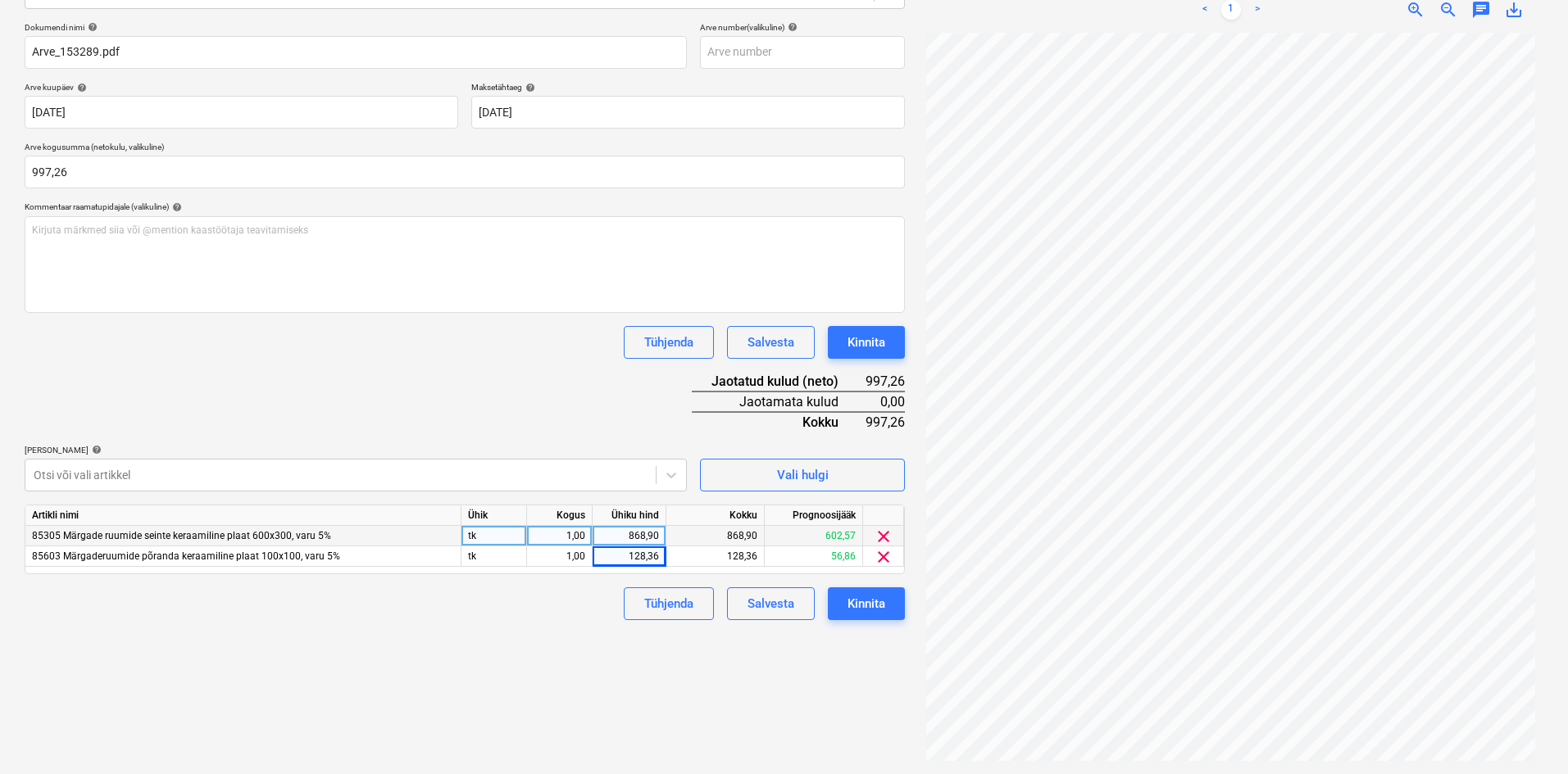
click at [229, 350] on div "Tühjenda Salvesta Kinnita" at bounding box center [464, 343] width 880 height 33
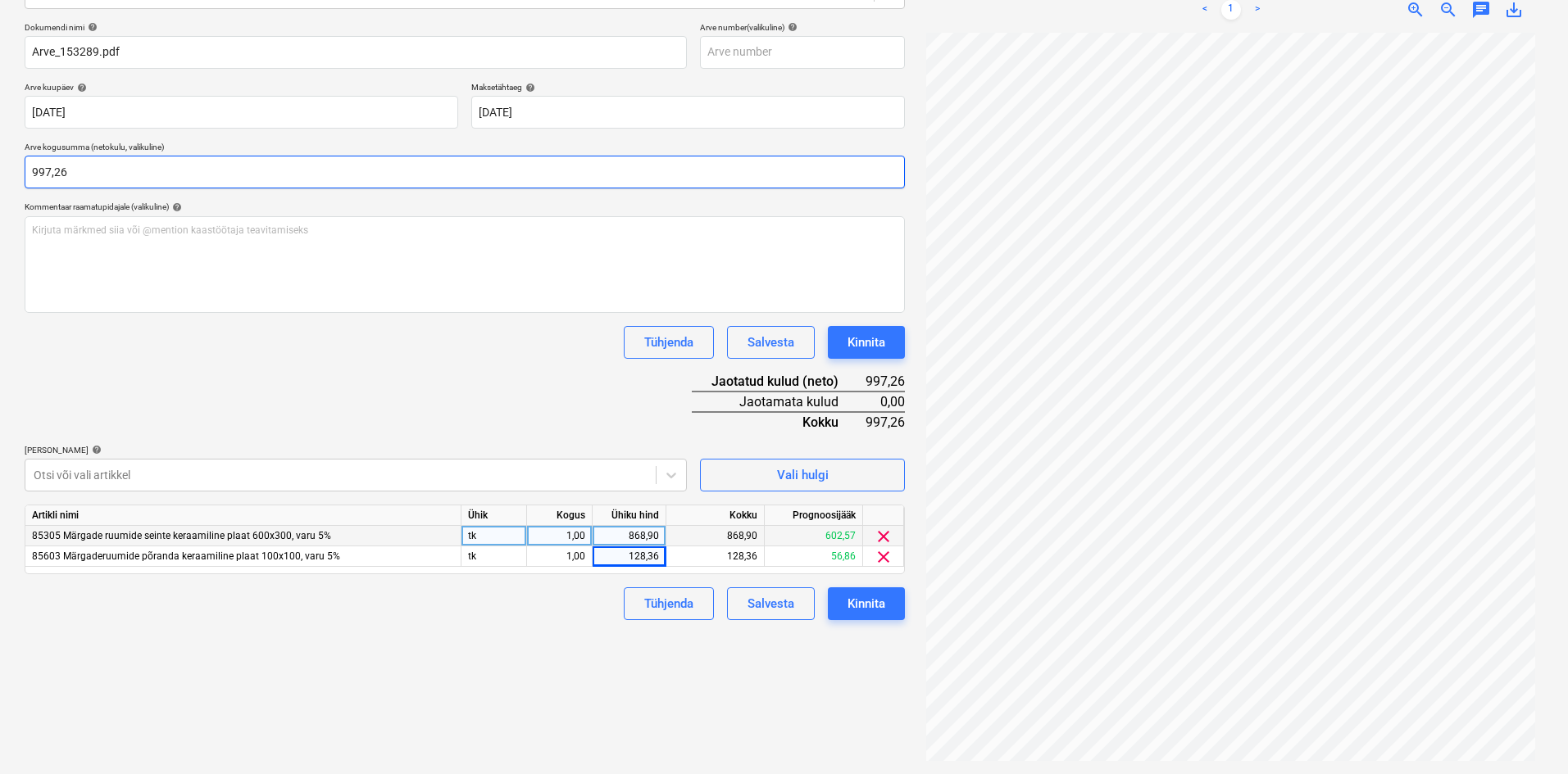
drag, startPoint x: 73, startPoint y: 175, endPoint x: 57, endPoint y: 171, distance: 16.5
click at [57, 171] on input "997,26" at bounding box center [464, 172] width 880 height 33
type input "997,30"
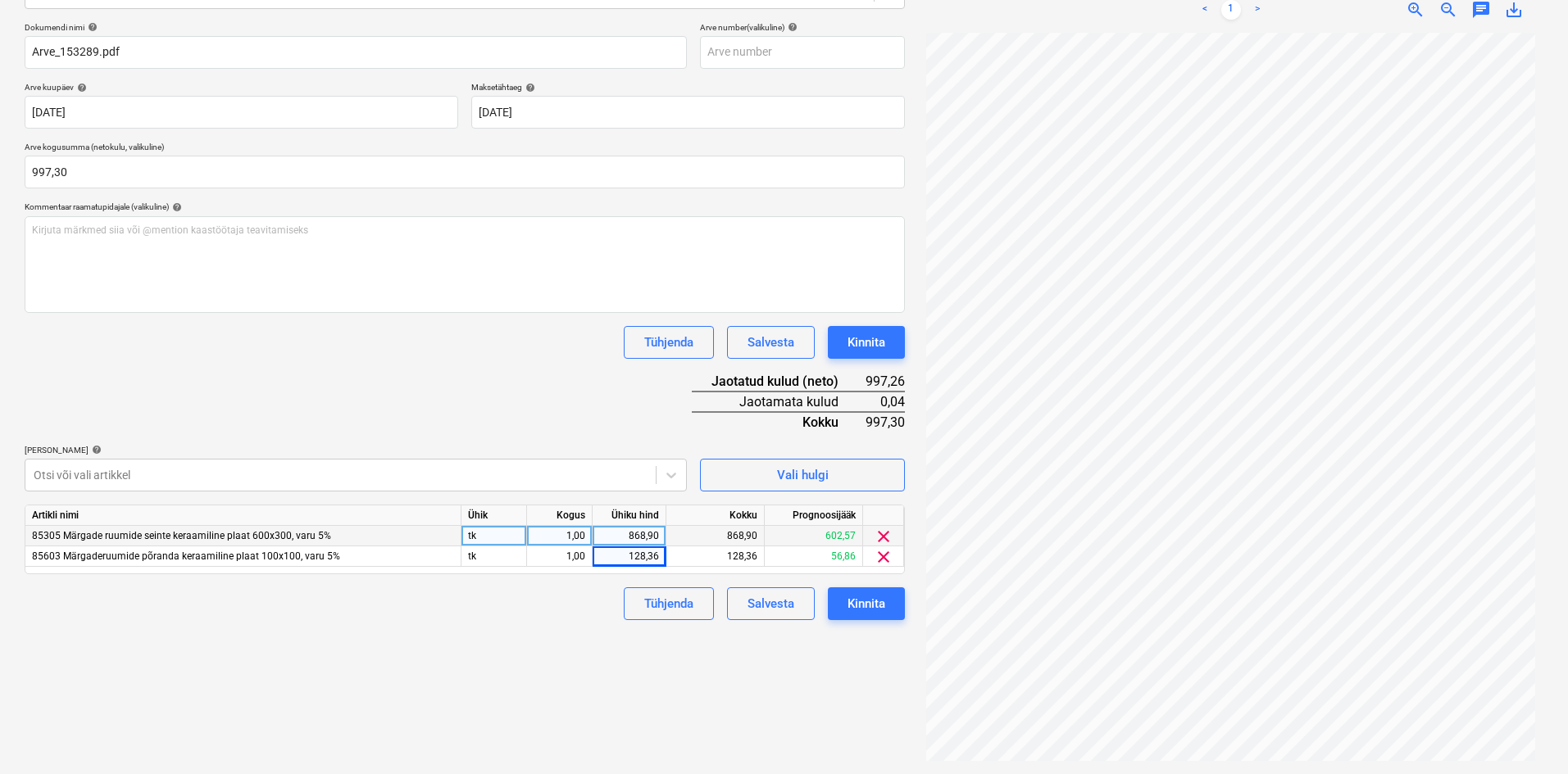
click at [554, 665] on div "Failide konteerimine Vali ettevõte Hansas Plaadimaailm OÜ (11246) [PERSON_NAME]…" at bounding box center [464, 308] width 893 height 918
drag, startPoint x: 659, startPoint y: 557, endPoint x: 650, endPoint y: 555, distance: 9.2
click at [650, 555] on div "128,36" at bounding box center [629, 557] width 74 height 20
type input "40"
click at [524, 666] on div "Failide konteerimine Vali ettevõte Hansas Plaadimaailm OÜ (11246) [PERSON_NAME]…" at bounding box center [464, 308] width 893 height 918
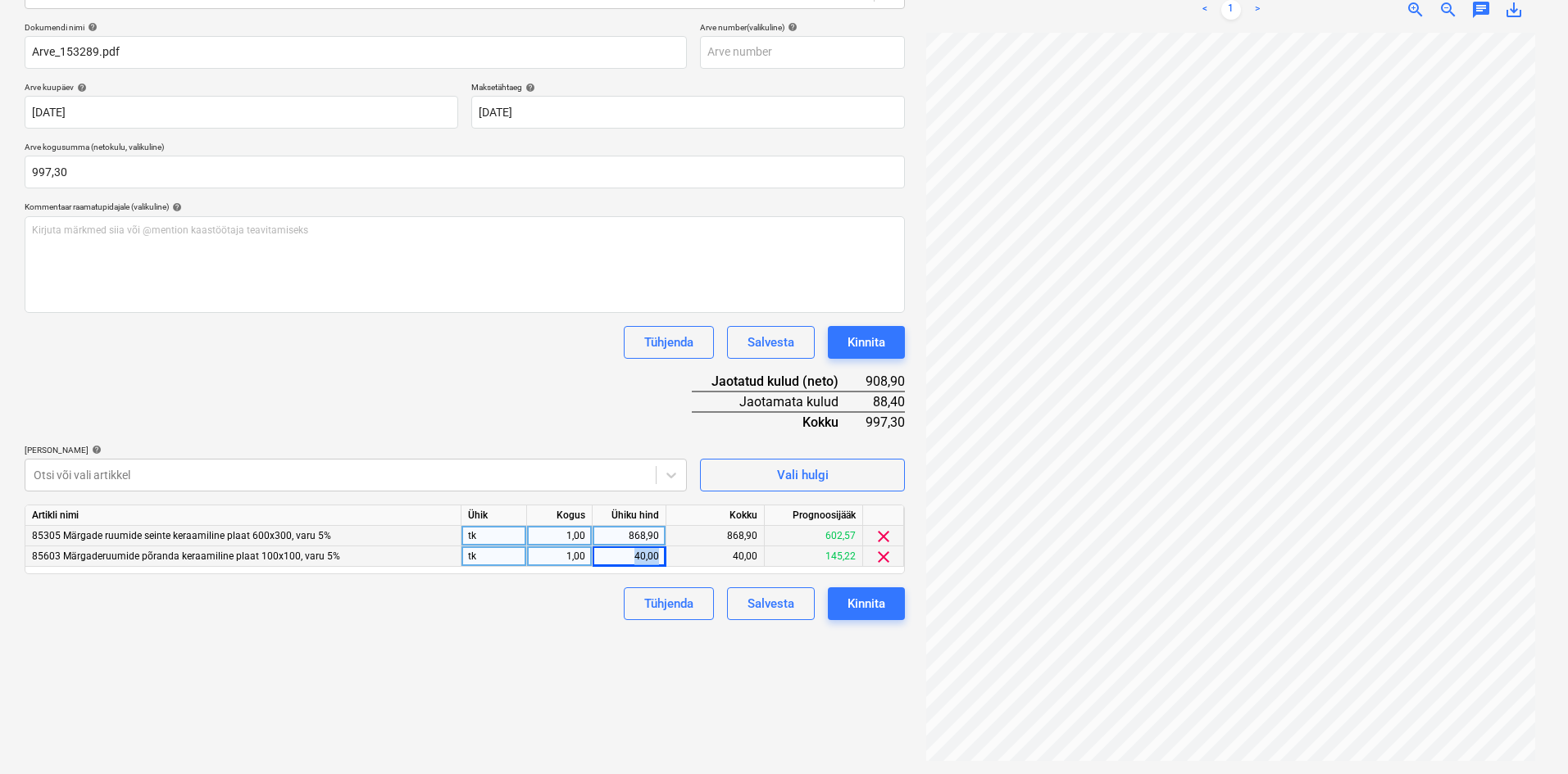
drag, startPoint x: 662, startPoint y: 554, endPoint x: 635, endPoint y: 558, distance: 27.3
click at [635, 558] on div "40,00" at bounding box center [629, 557] width 74 height 20
type input "128,4"
click at [615, 664] on div "Failide konteerimine Vali ettevõte Hansas Plaadimaailm OÜ (11246) [PERSON_NAME]…" at bounding box center [464, 308] width 893 height 918
click at [877, 603] on div "Kinnita" at bounding box center [866, 603] width 37 height 21
